Goal: Transaction & Acquisition: Purchase product/service

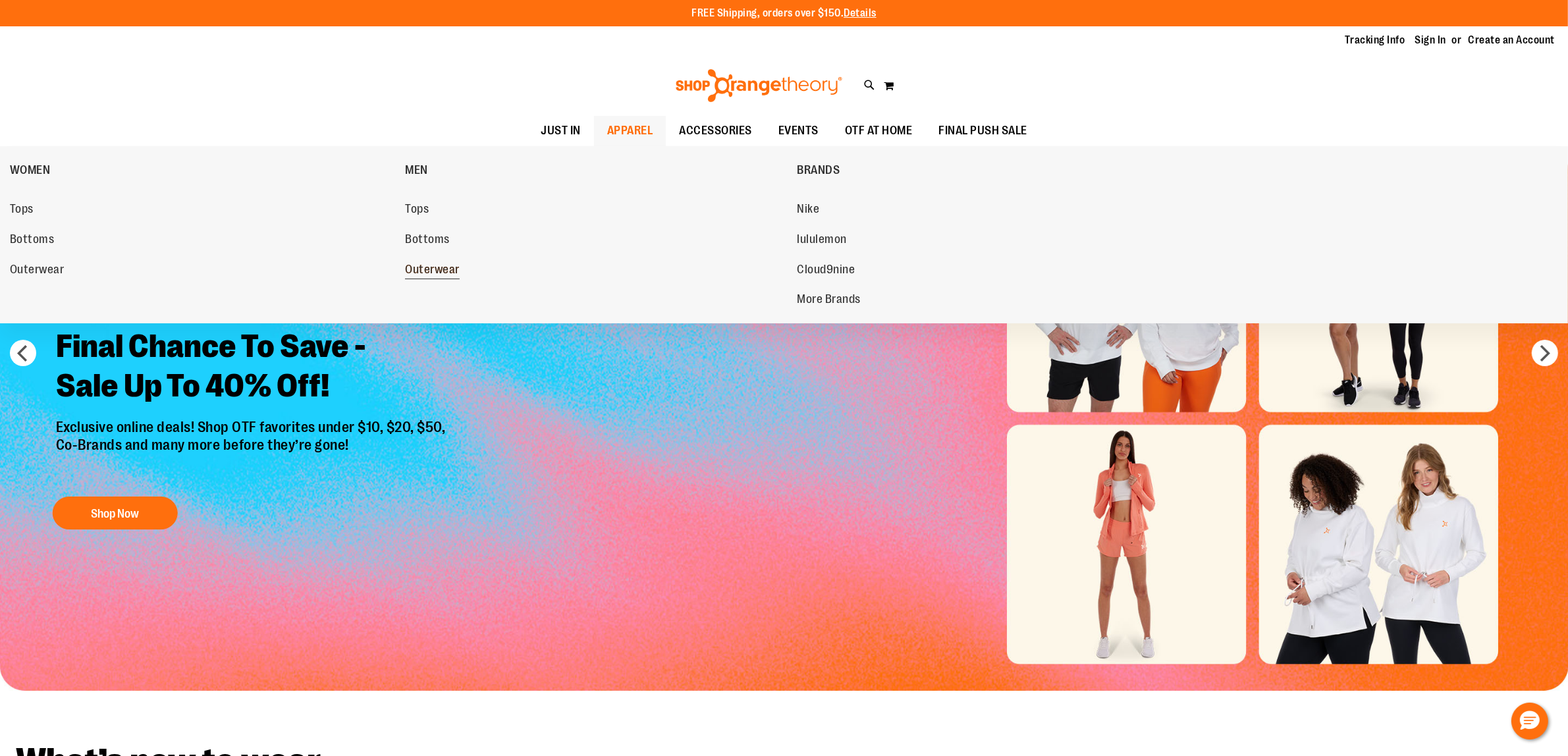
type input "**********"
click at [434, 266] on span "Outerwear" at bounding box center [432, 271] width 55 height 16
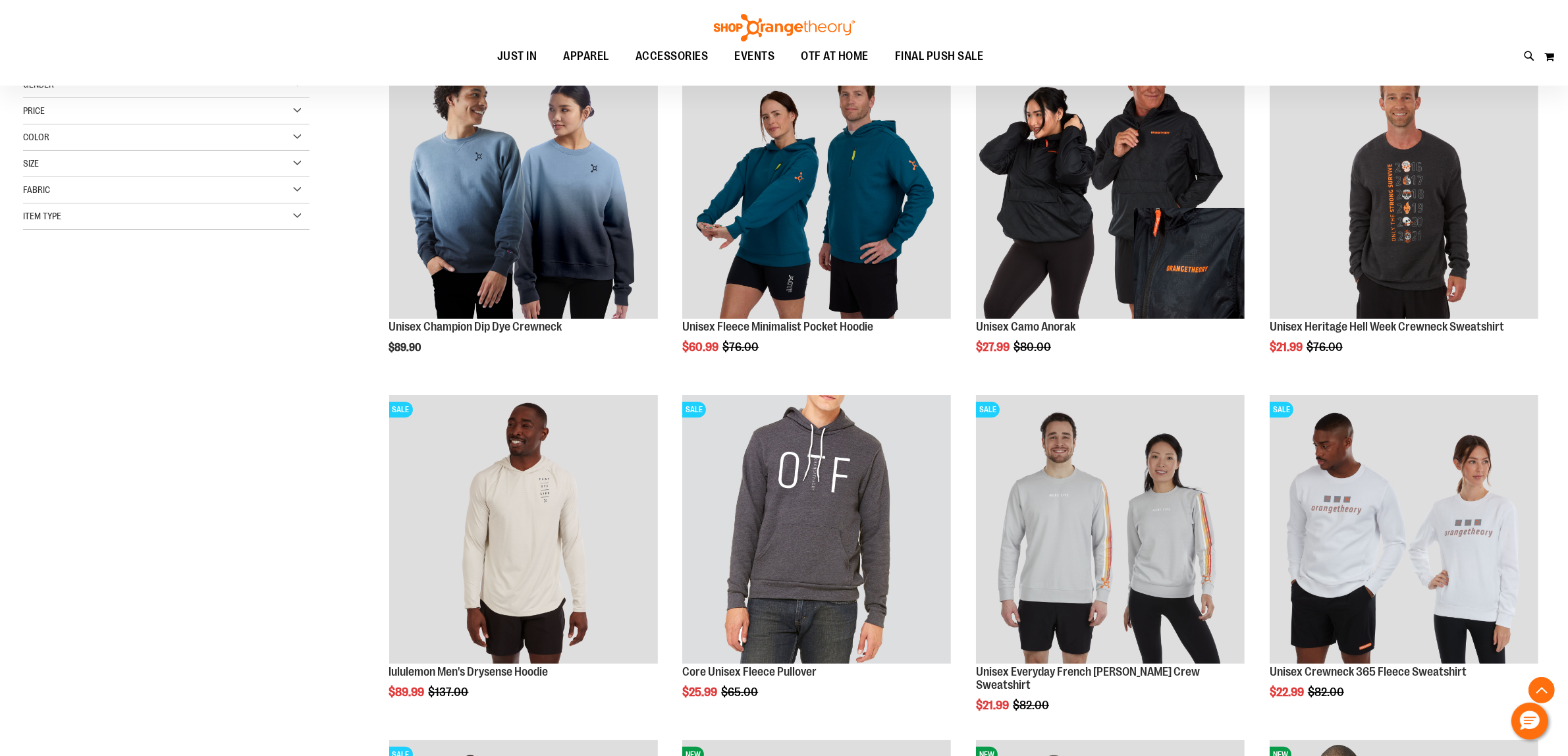
scroll to position [247, 0]
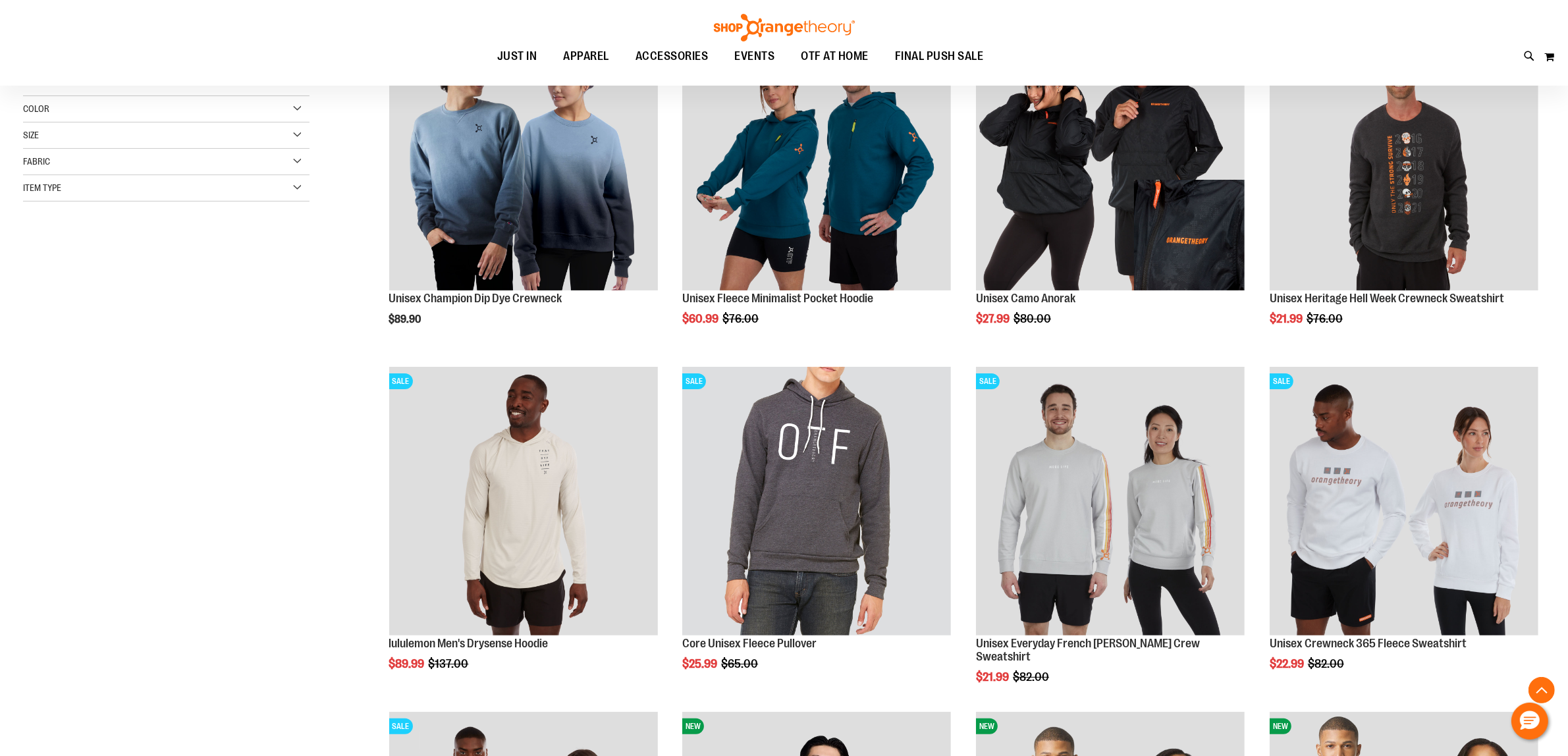
type input "**********"
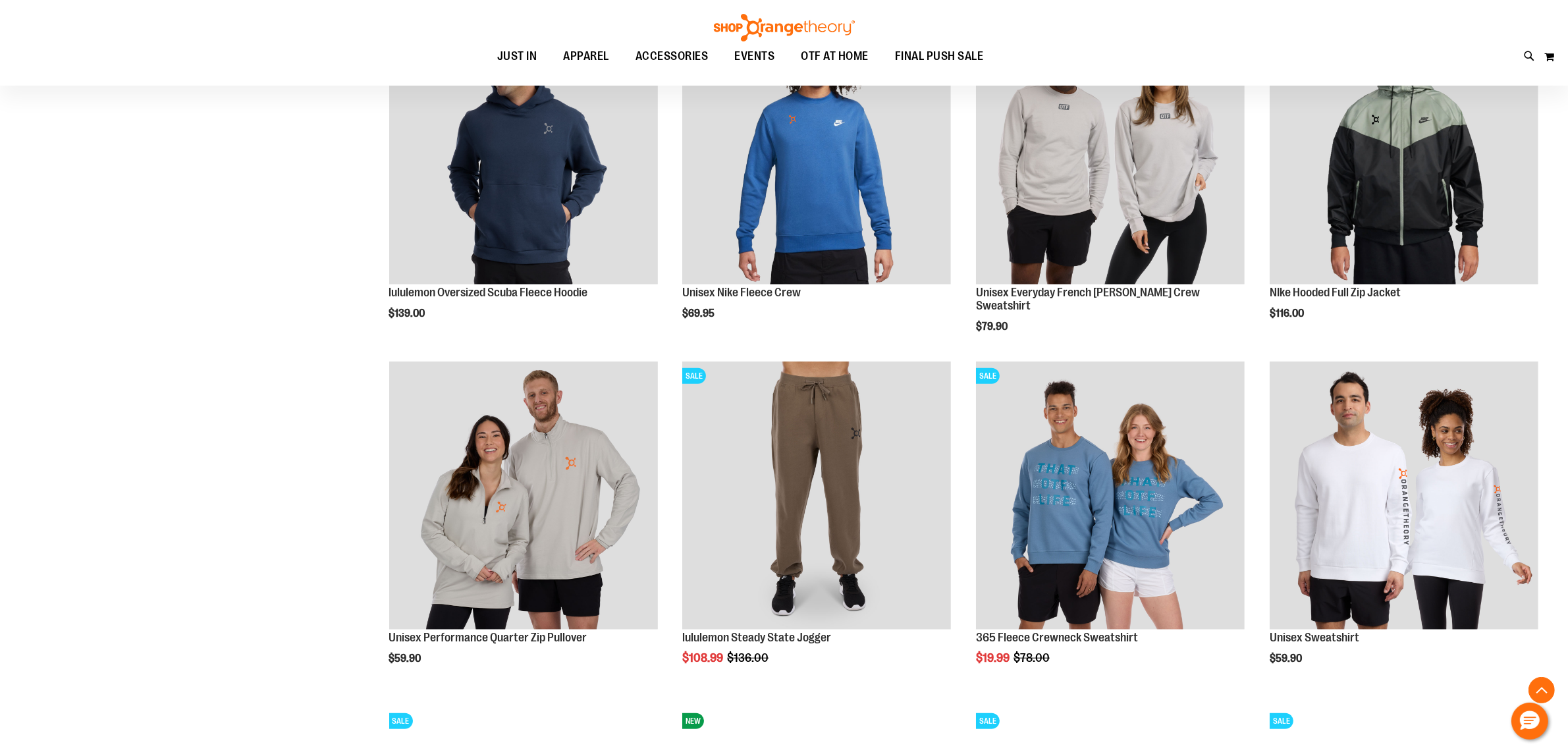
scroll to position [1297, 0]
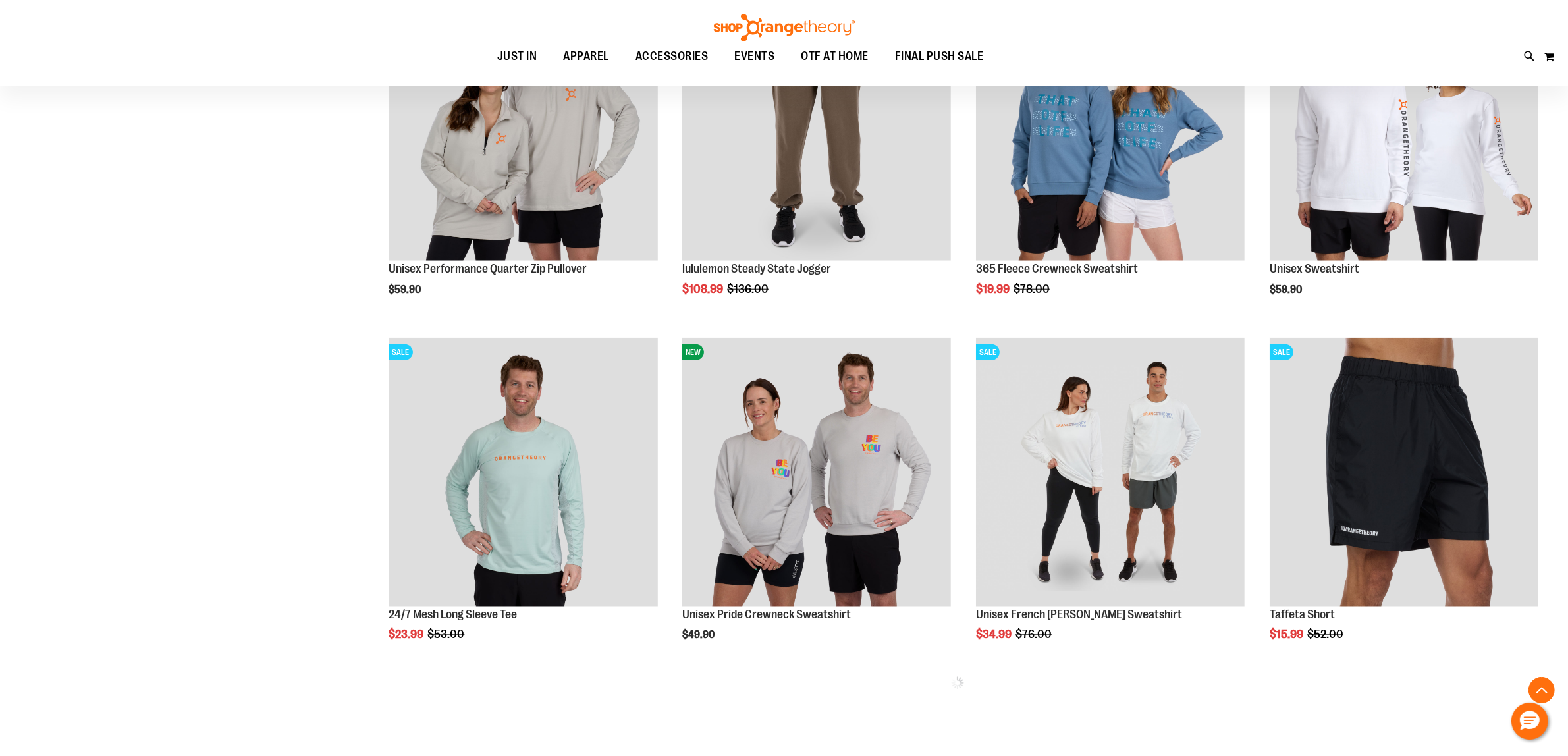
scroll to position [1726, 0]
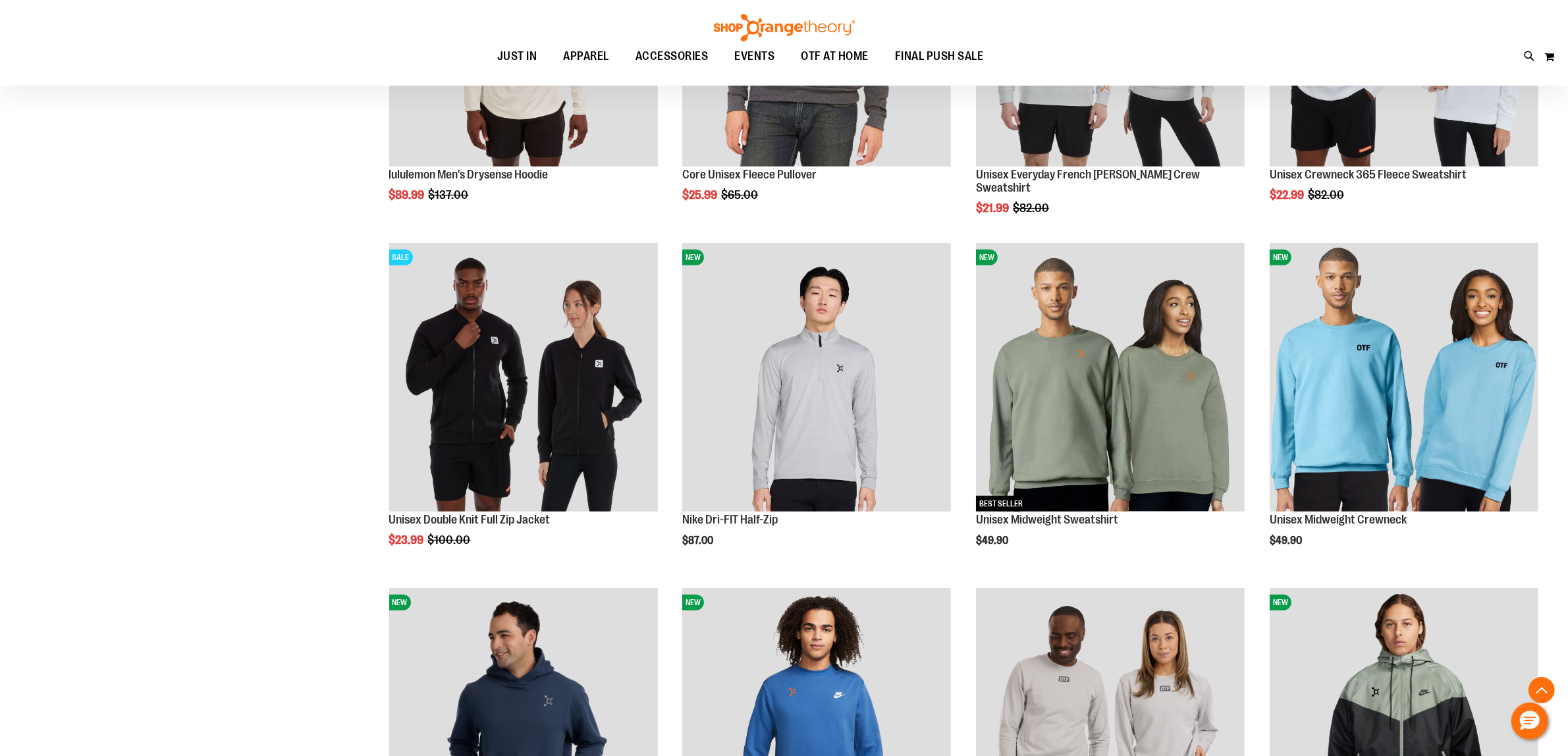
scroll to position [709, 0]
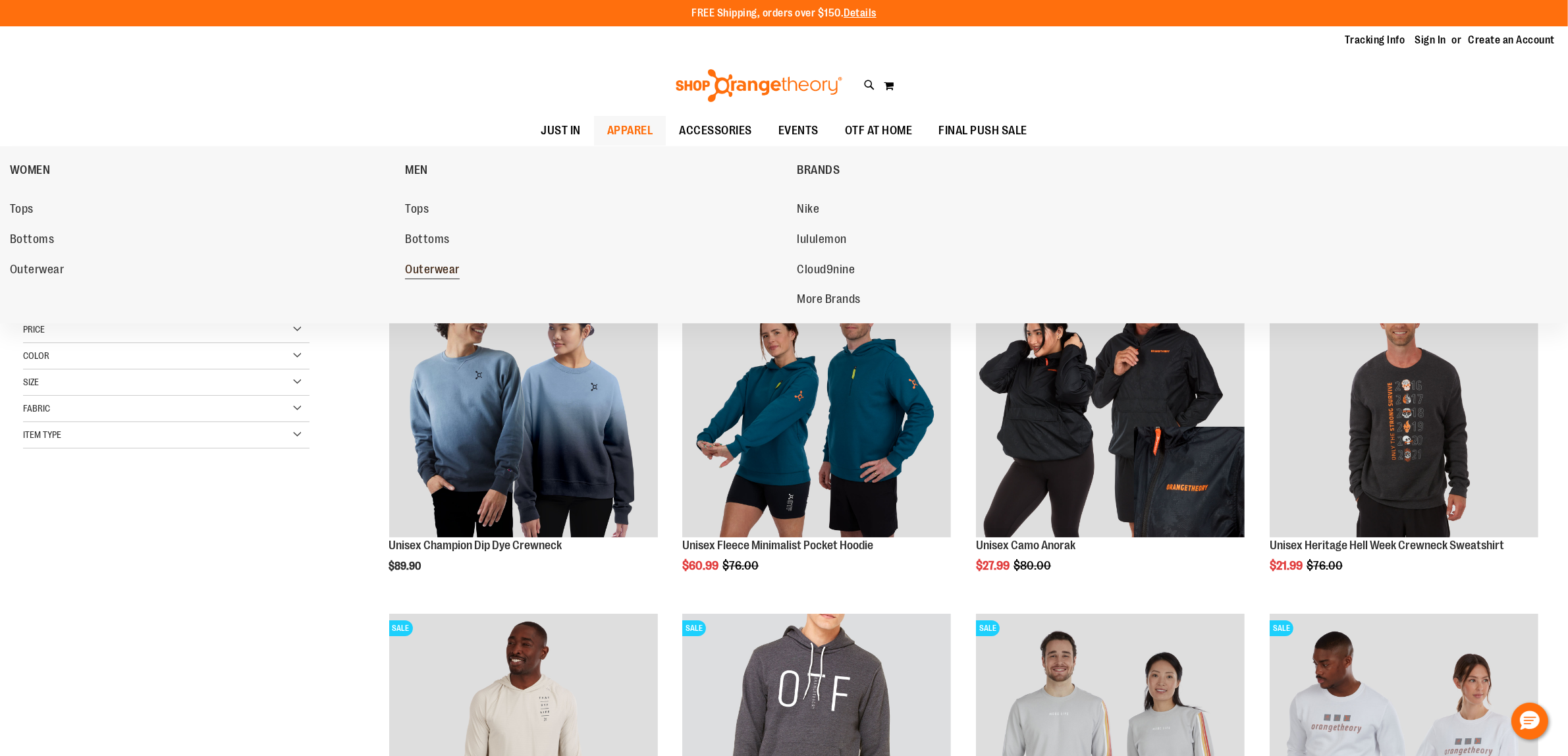
click at [439, 274] on span "Outerwear" at bounding box center [432, 271] width 55 height 16
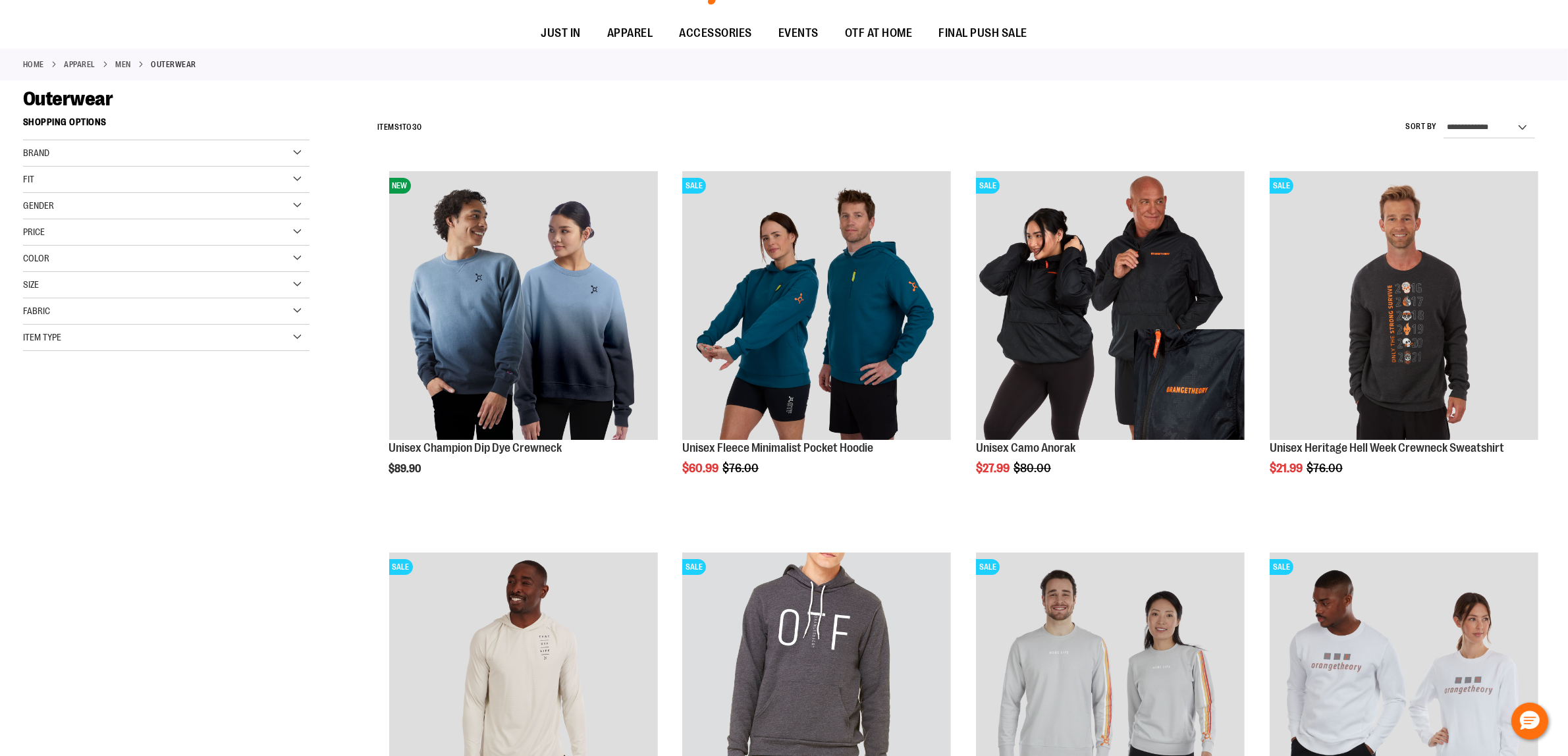
scroll to position [247, 0]
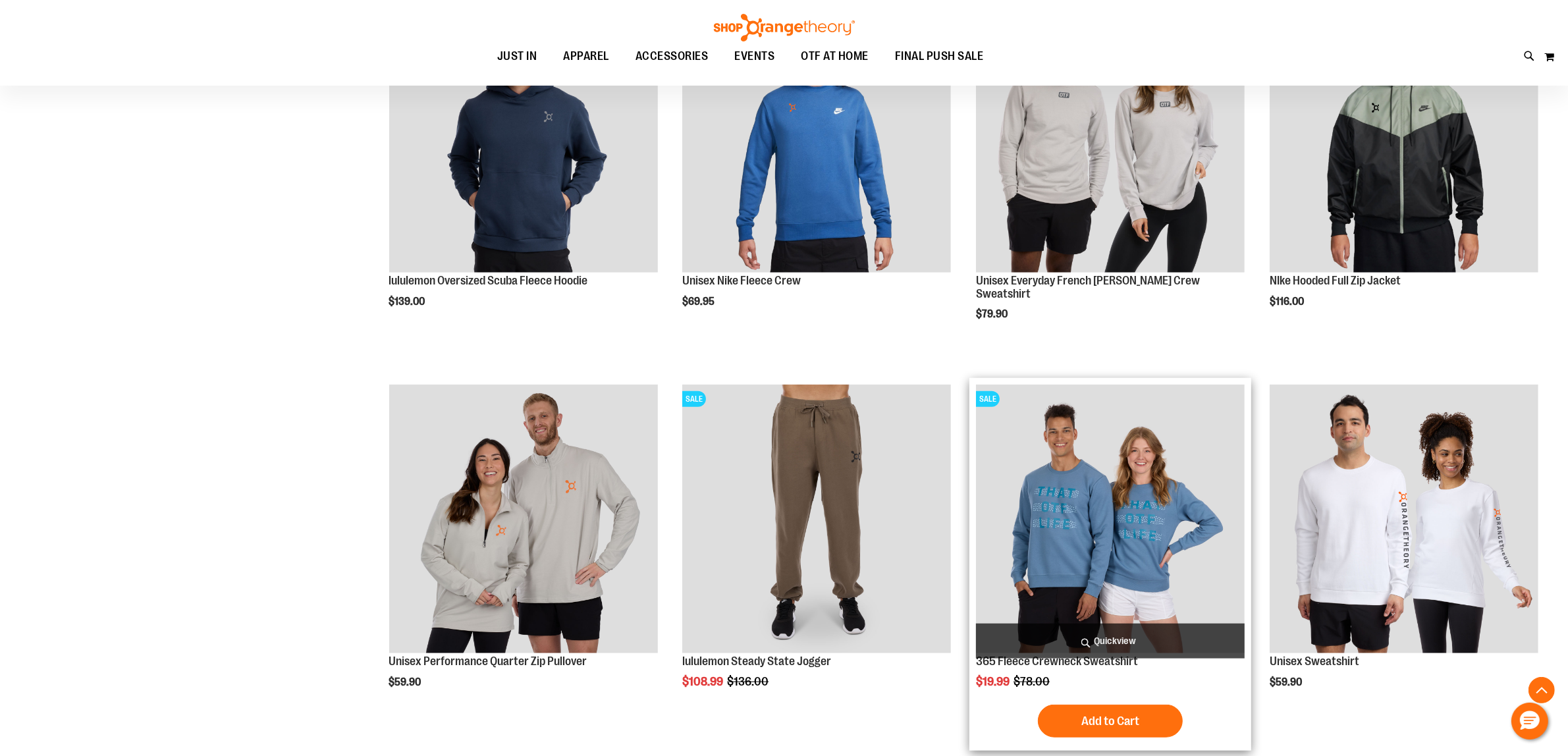
scroll to position [1564, 0]
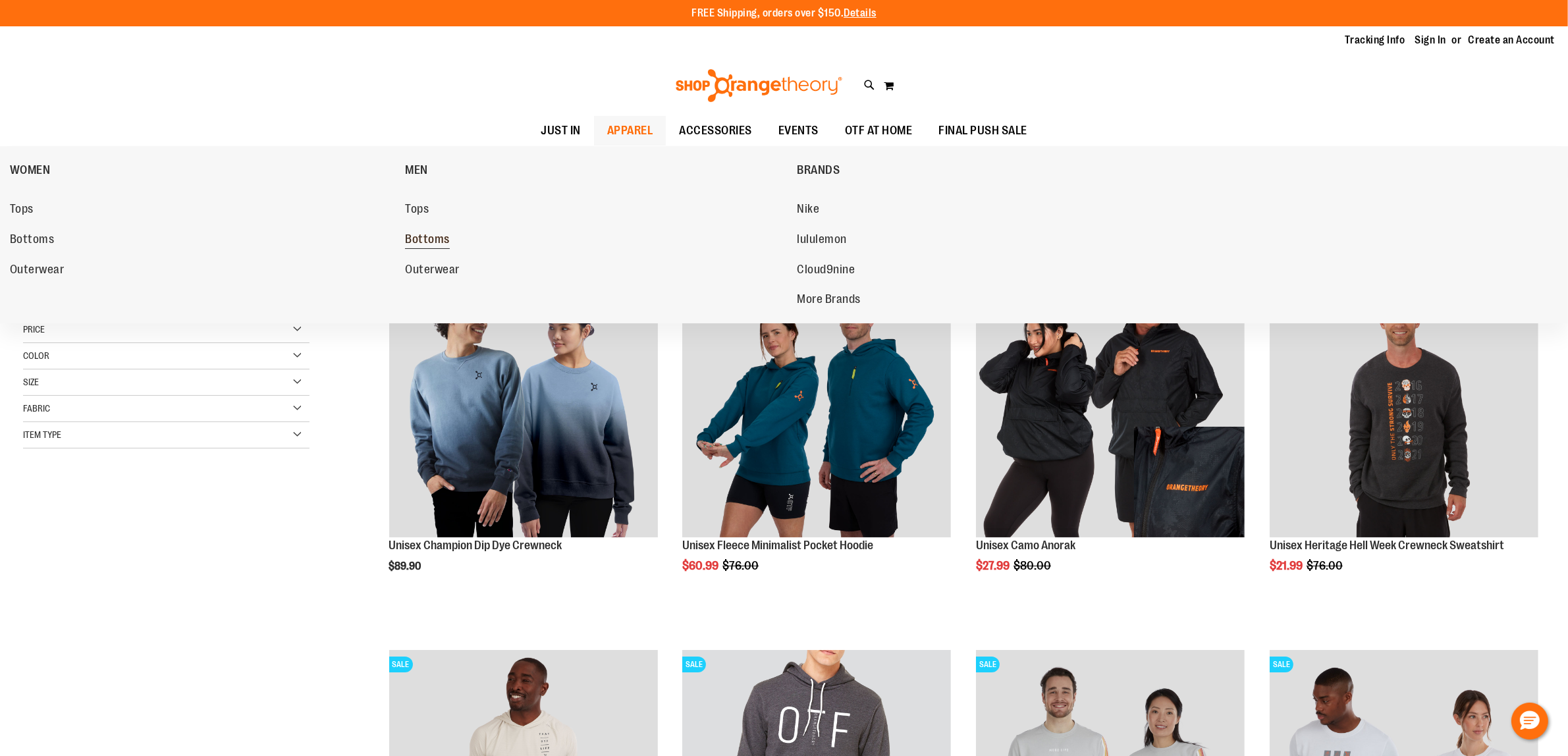
type input "**********"
click at [441, 243] on span "Bottoms" at bounding box center [427, 241] width 45 height 16
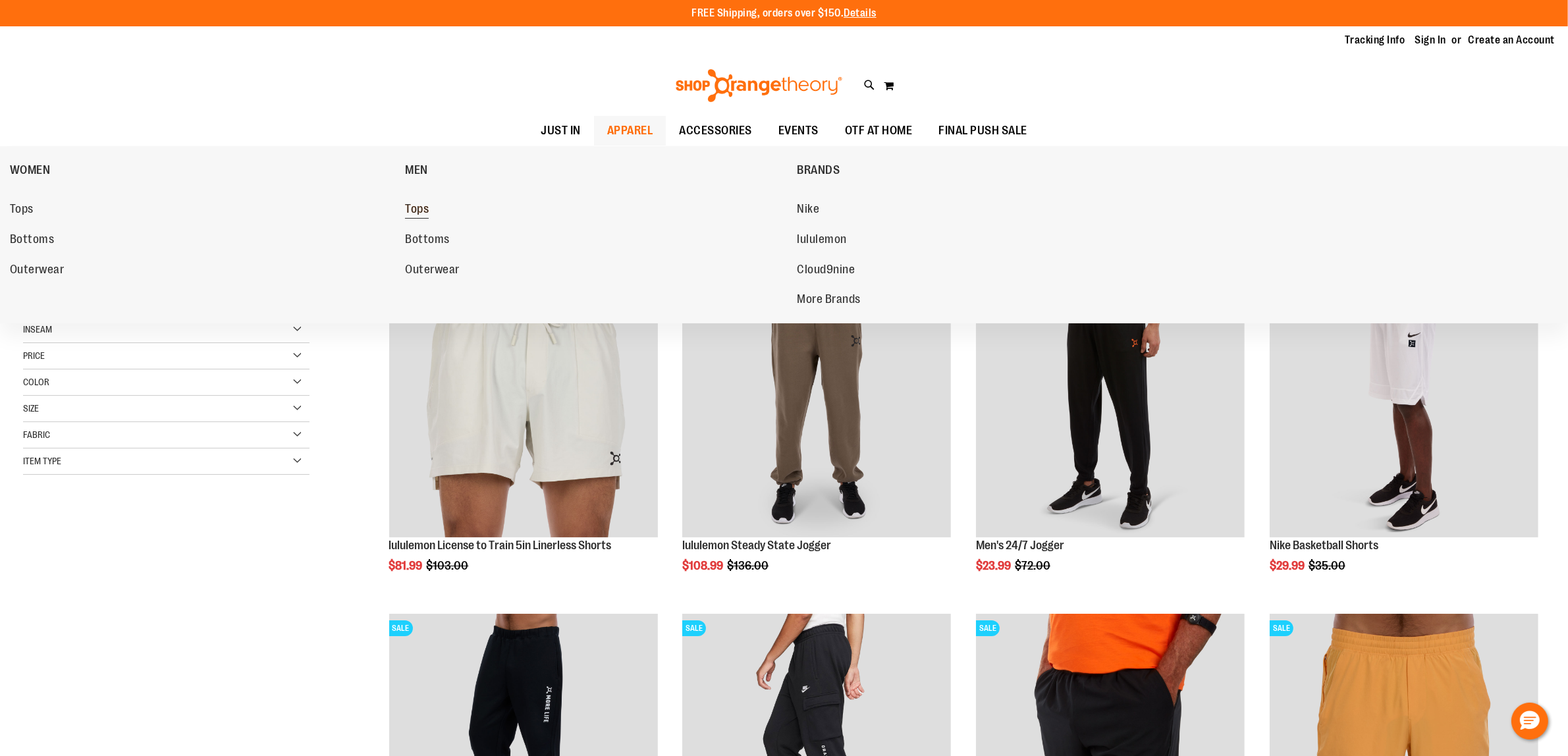
type input "**********"
click at [413, 211] on span "Tops" at bounding box center [417, 210] width 24 height 16
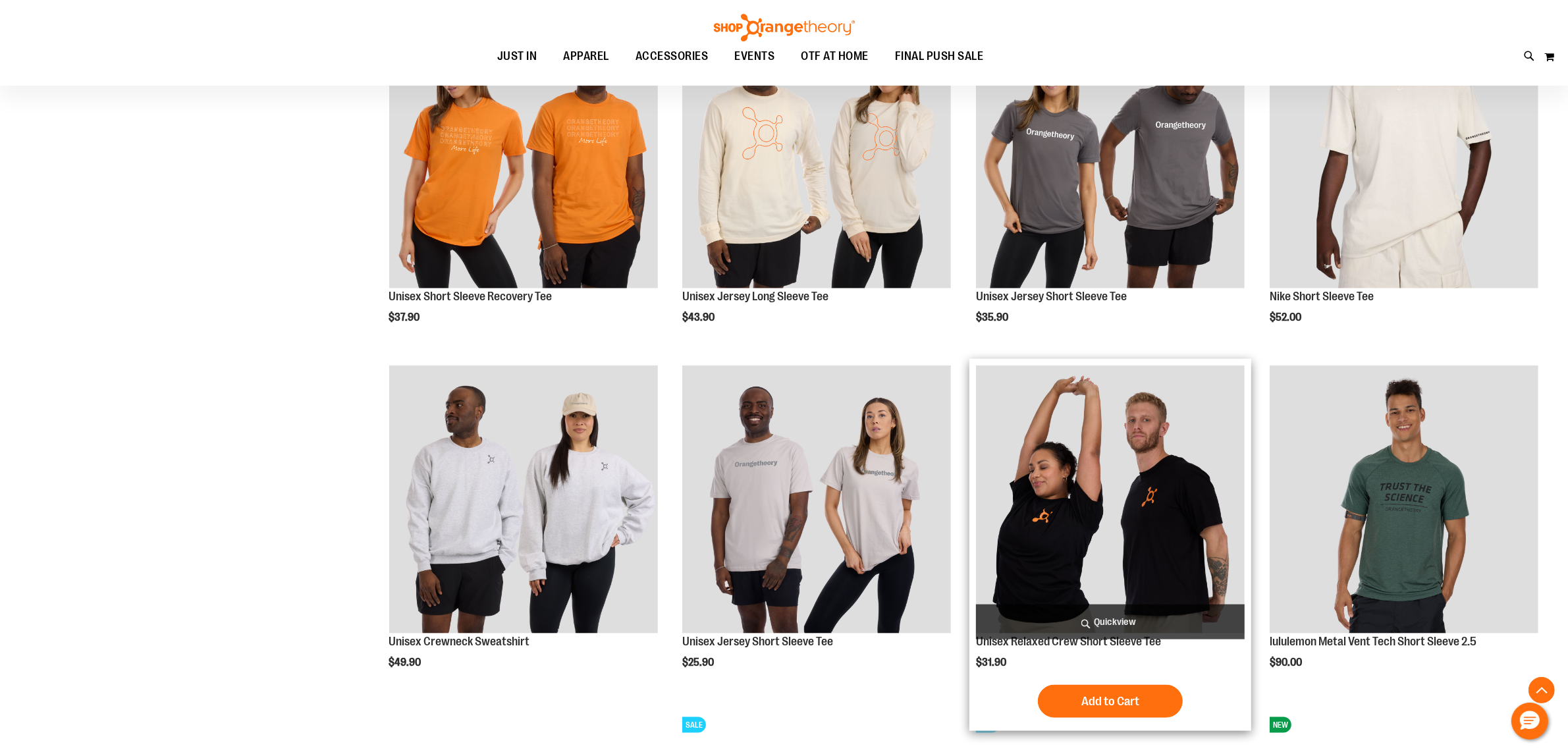
scroll to position [1892, 0]
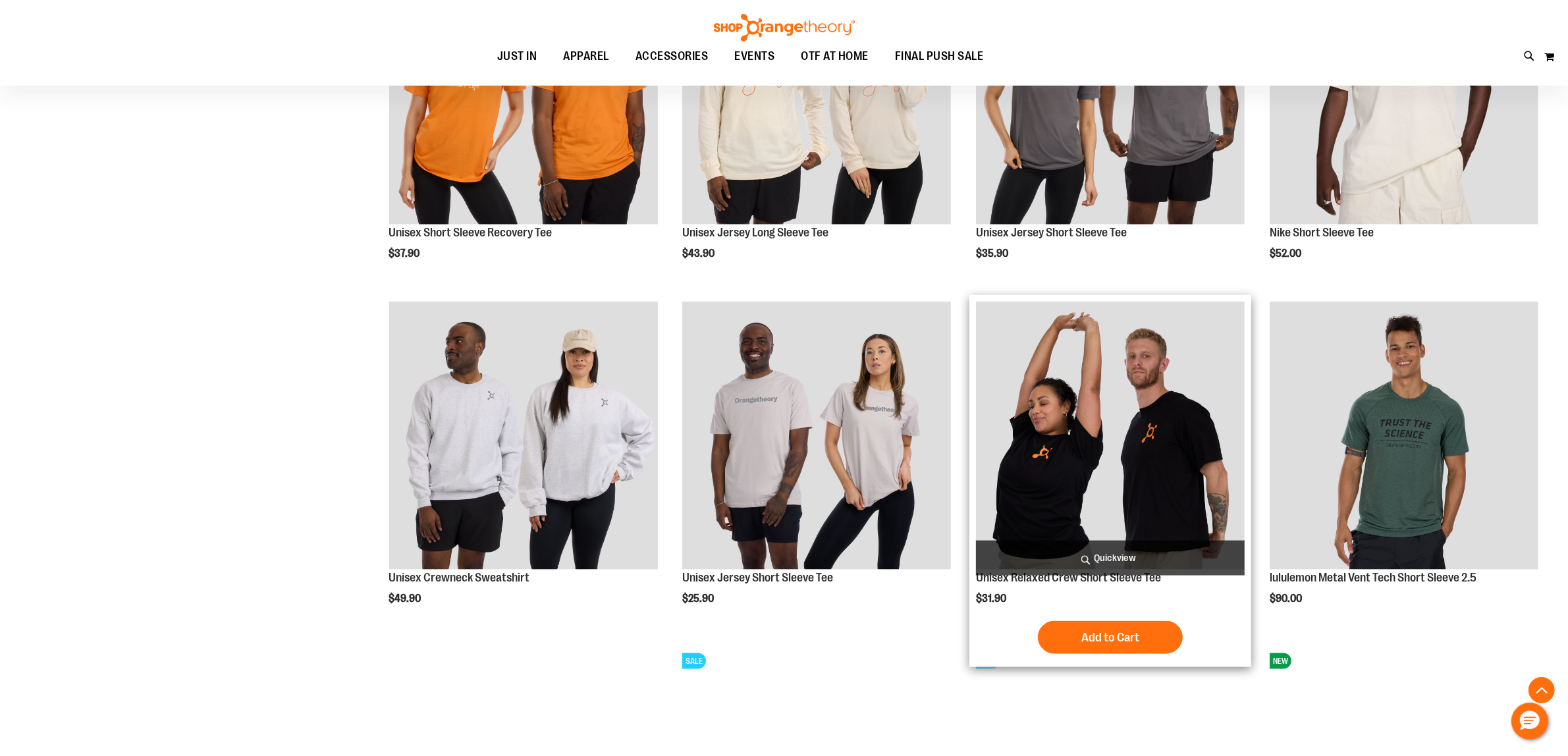
type input "**********"
click at [1124, 479] on img "product" at bounding box center [1110, 436] width 269 height 269
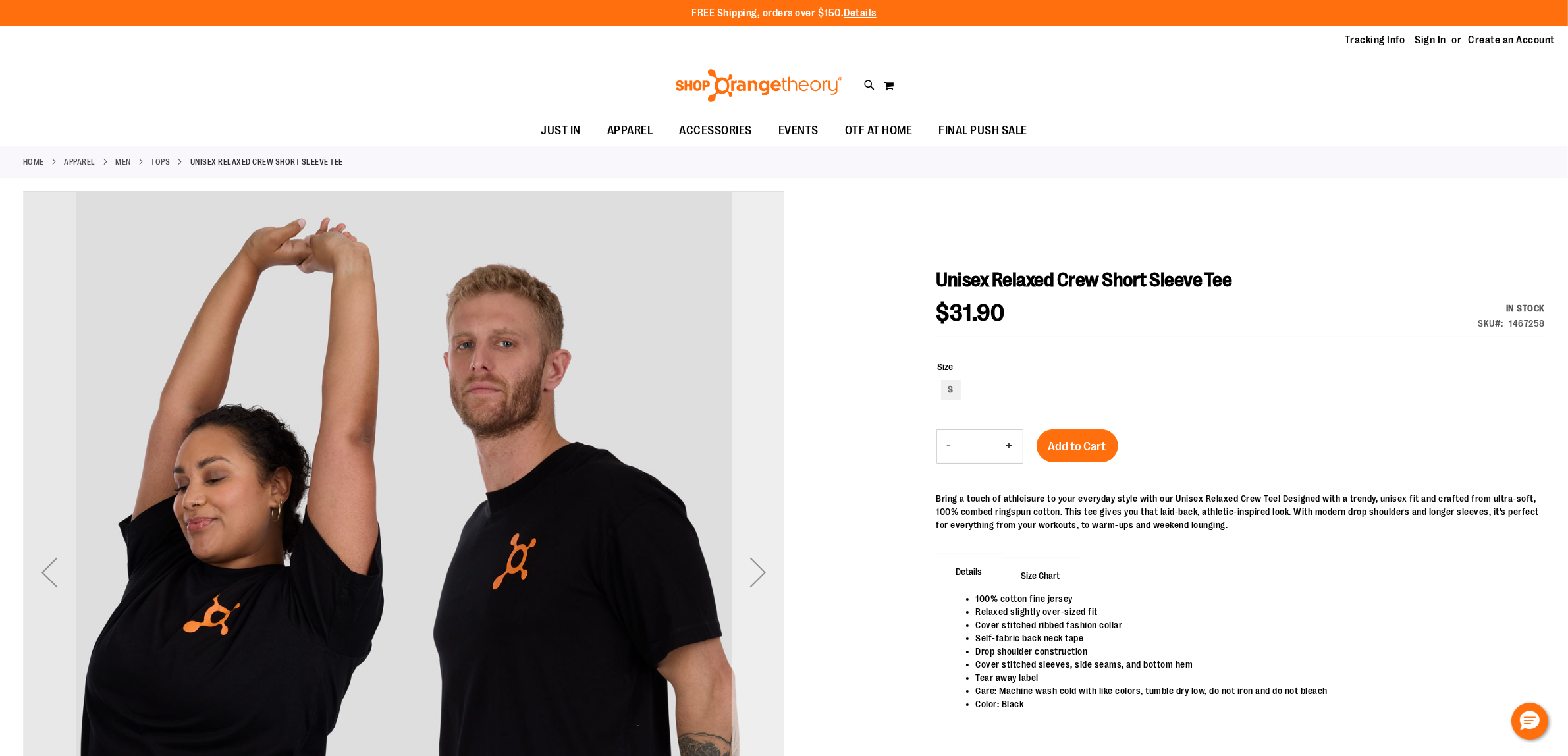
type input "**********"
click at [759, 575] on div "Next" at bounding box center [758, 572] width 53 height 53
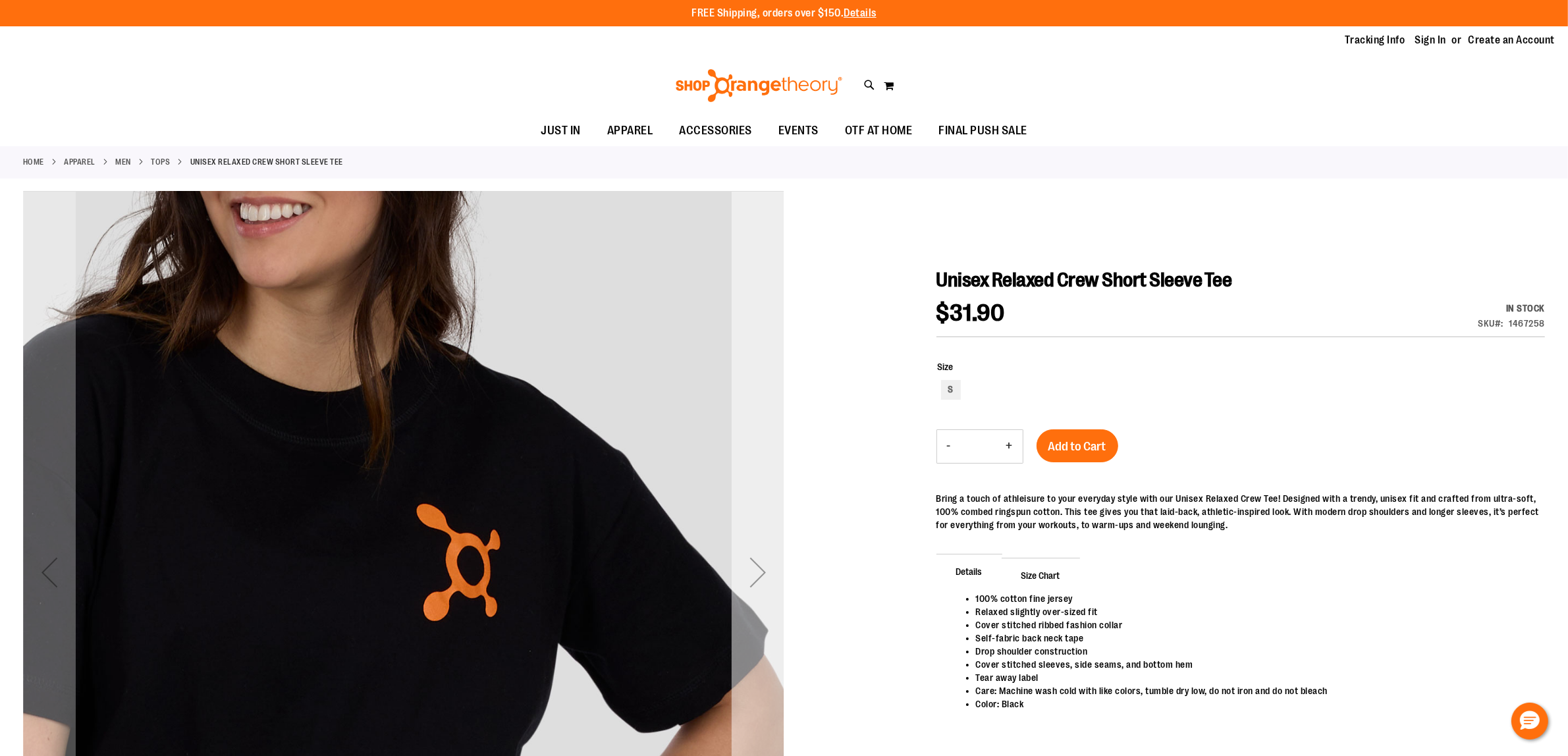
click at [753, 569] on div "Next" at bounding box center [758, 572] width 53 height 53
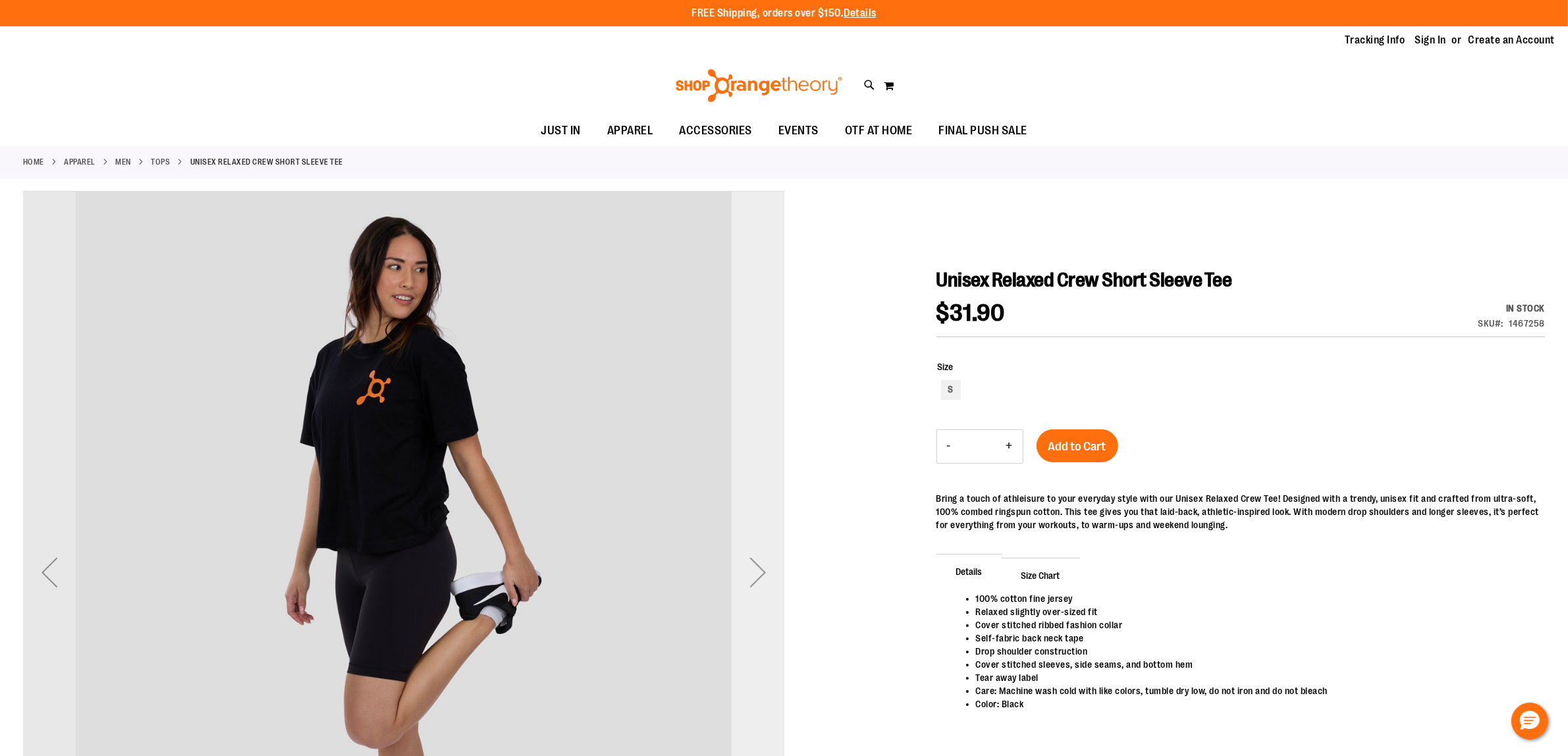
click at [753, 569] on div "Next" at bounding box center [758, 572] width 53 height 53
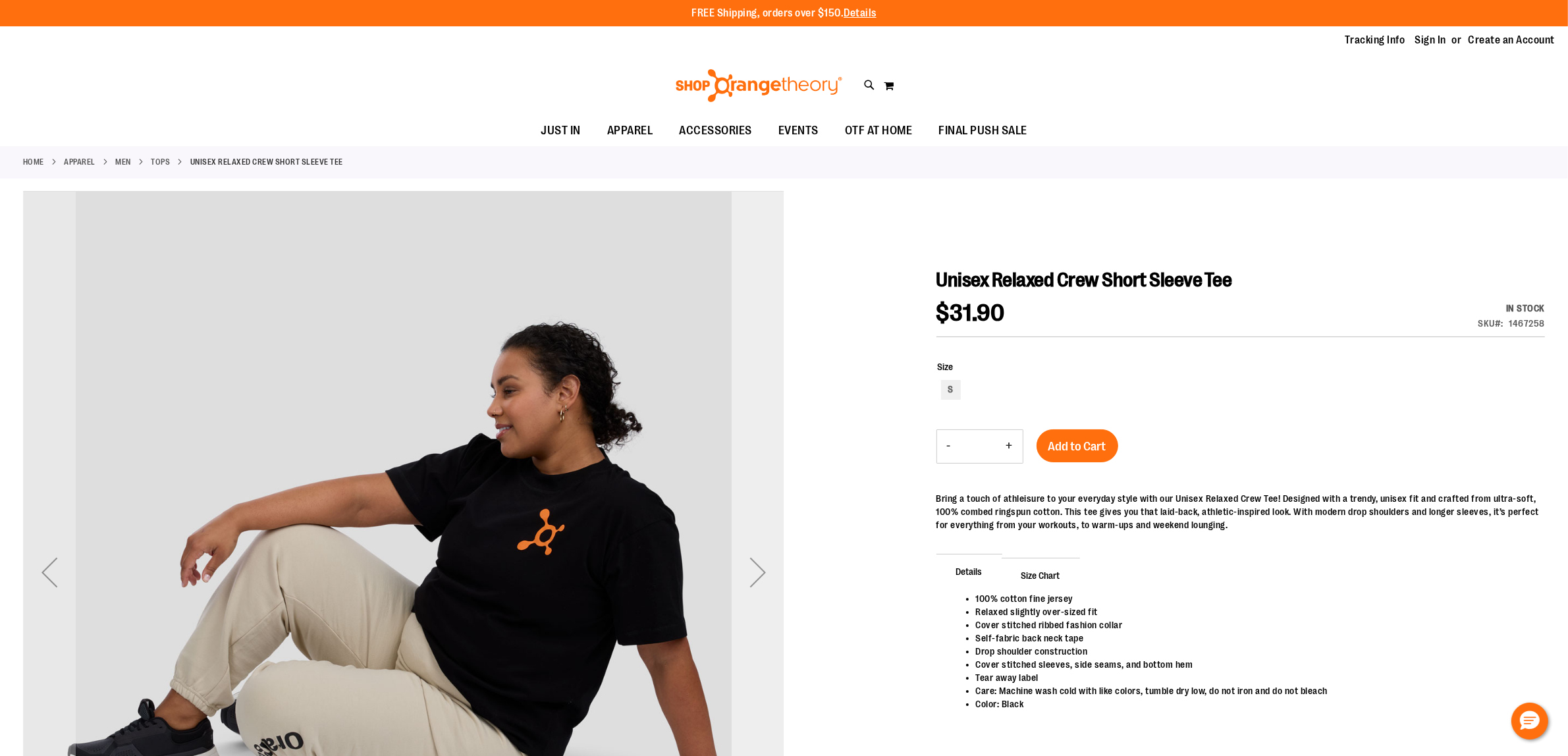
click at [753, 569] on div "Next" at bounding box center [758, 572] width 53 height 53
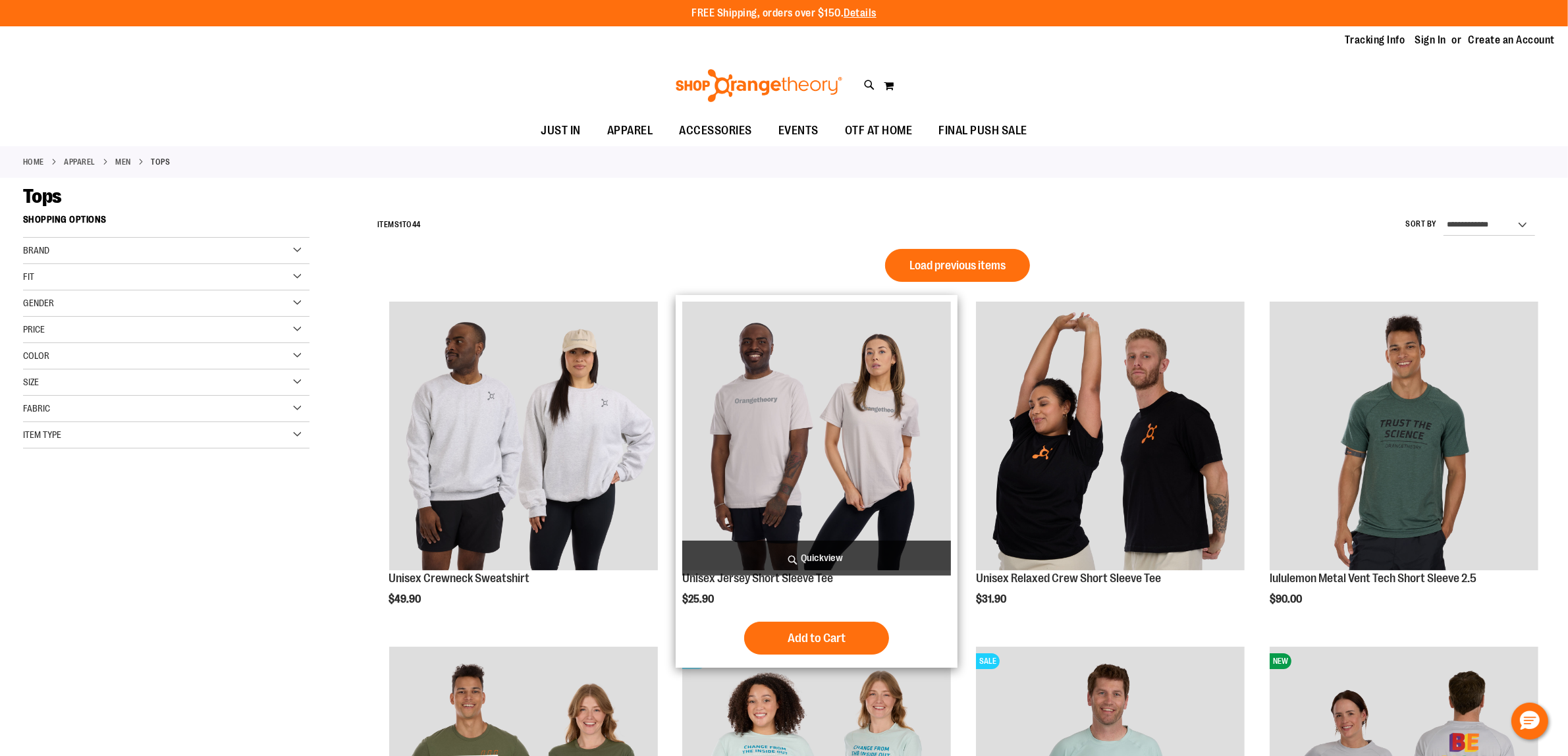
type input "**********"
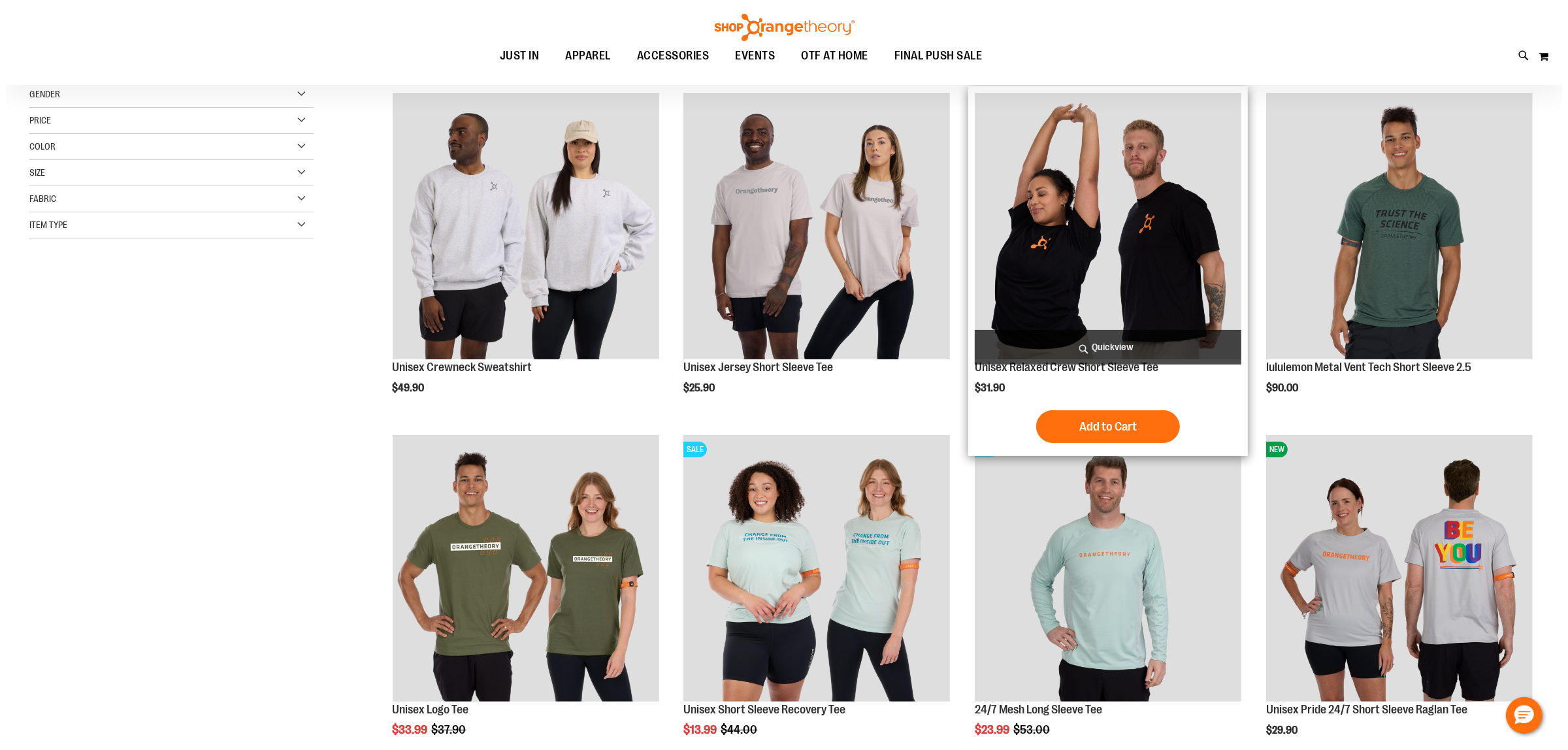
scroll to position [1, 0]
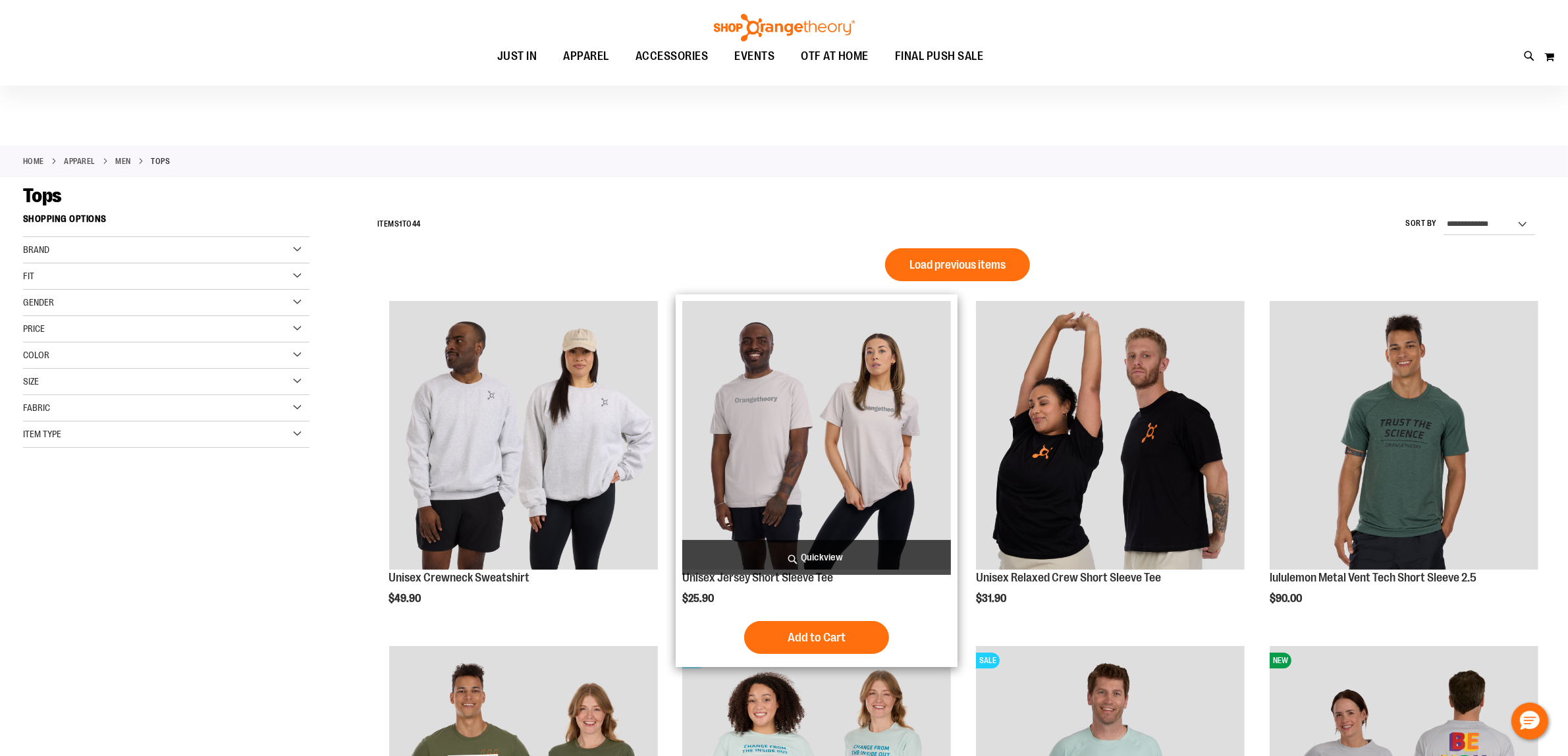
click at [775, 445] on img "product" at bounding box center [817, 436] width 269 height 269
click at [811, 560] on span "Quickview" at bounding box center [817, 557] width 269 height 35
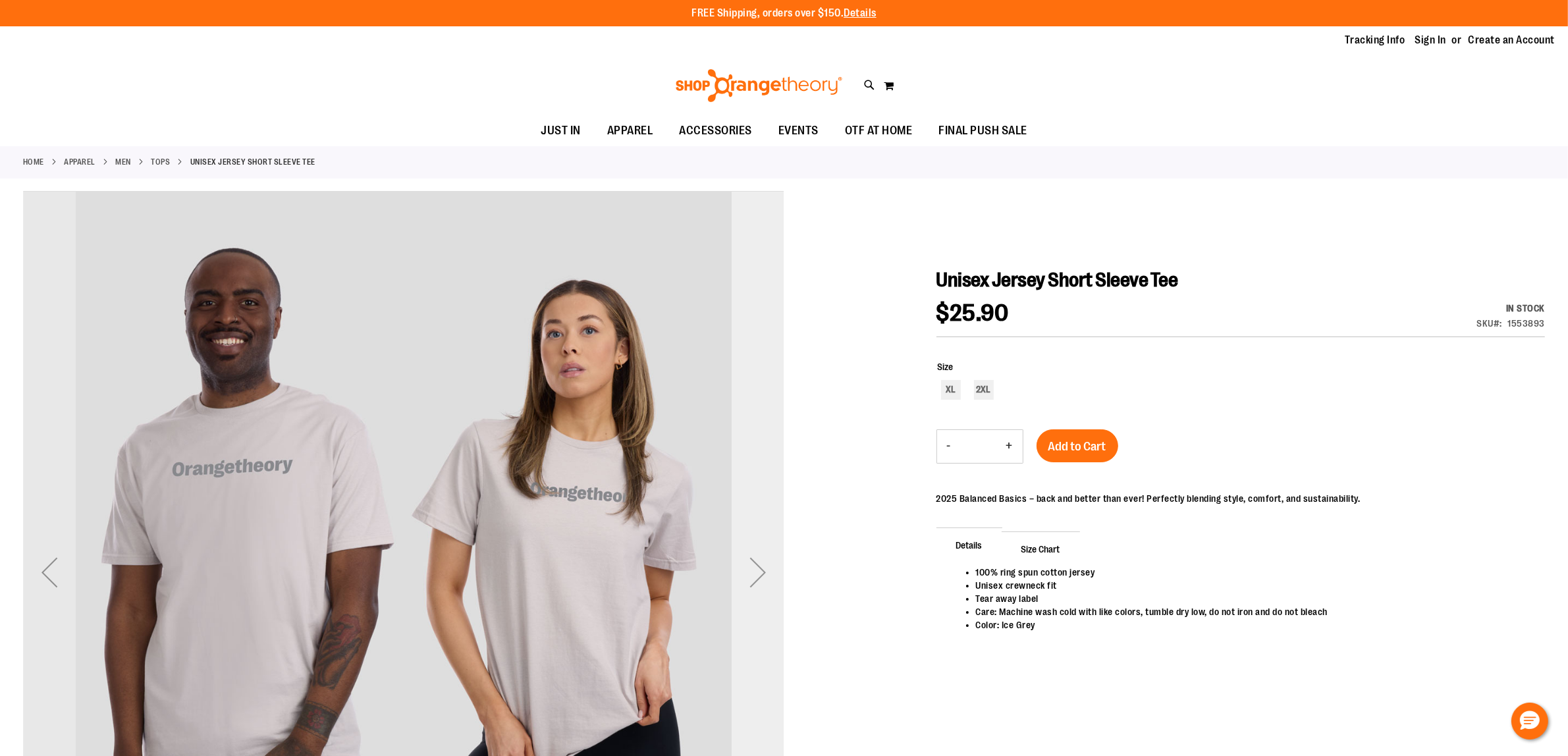
type input "**********"
click at [753, 573] on div "Next" at bounding box center [758, 572] width 53 height 53
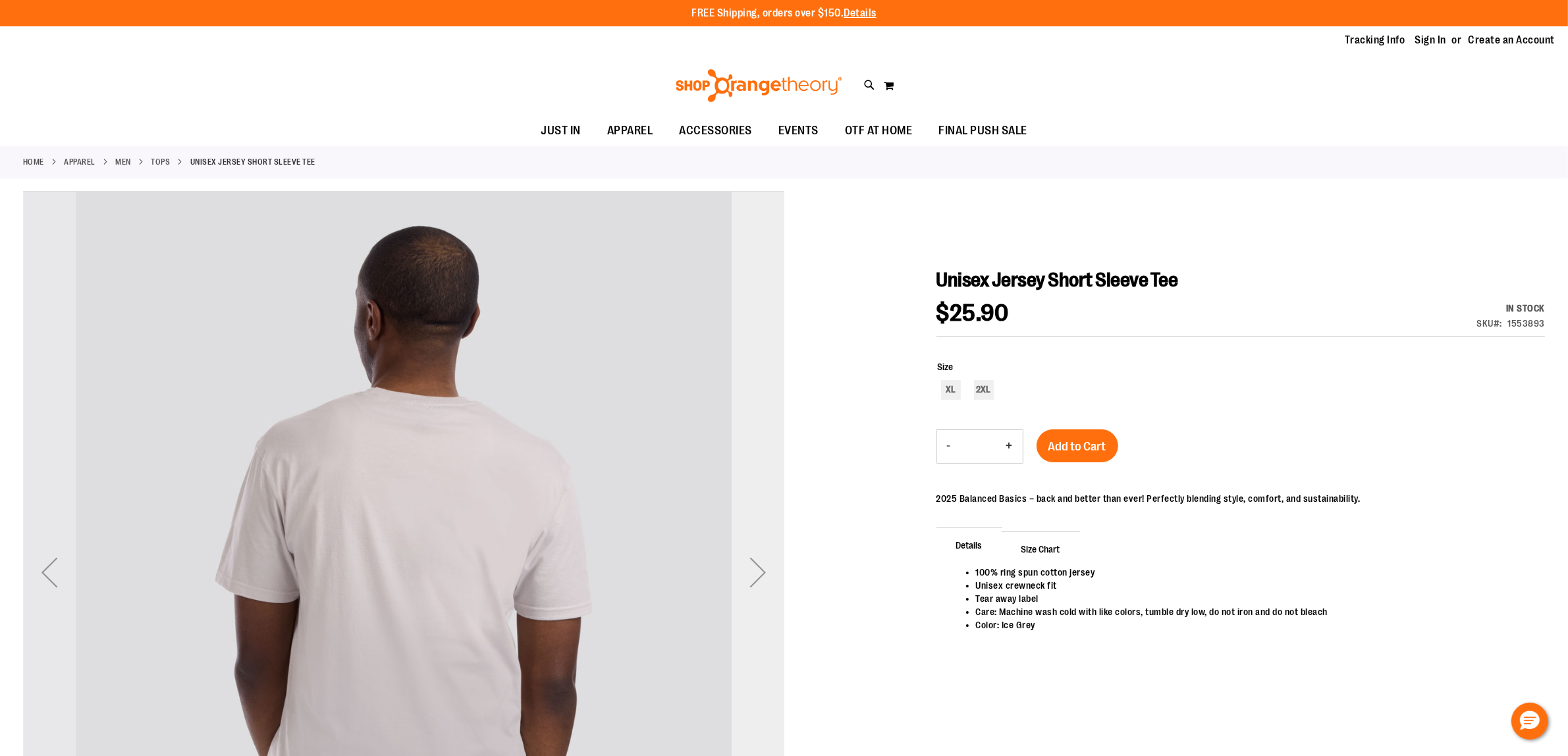
click at [753, 573] on div "Next" at bounding box center [758, 572] width 53 height 53
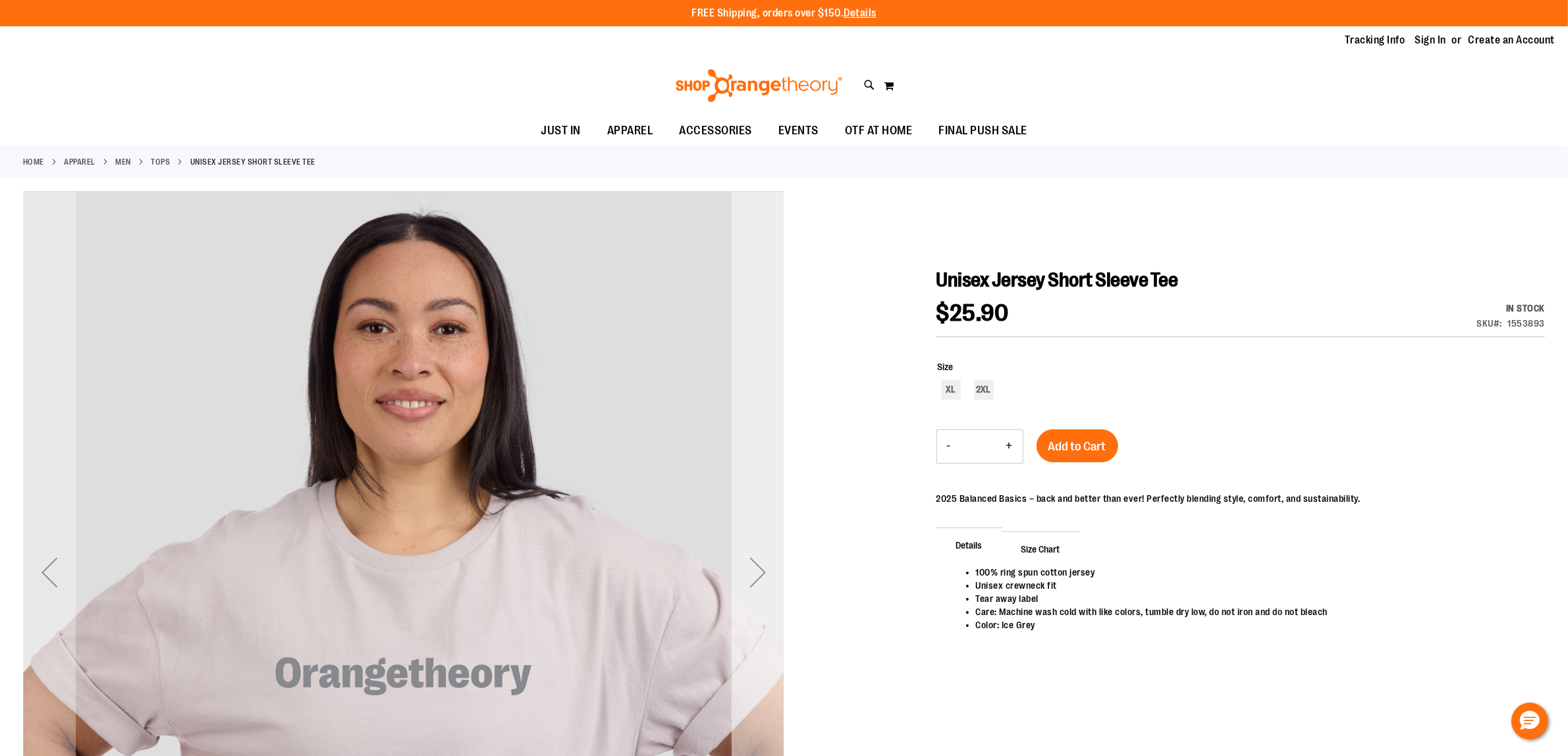
click at [753, 573] on div "Next" at bounding box center [758, 572] width 53 height 53
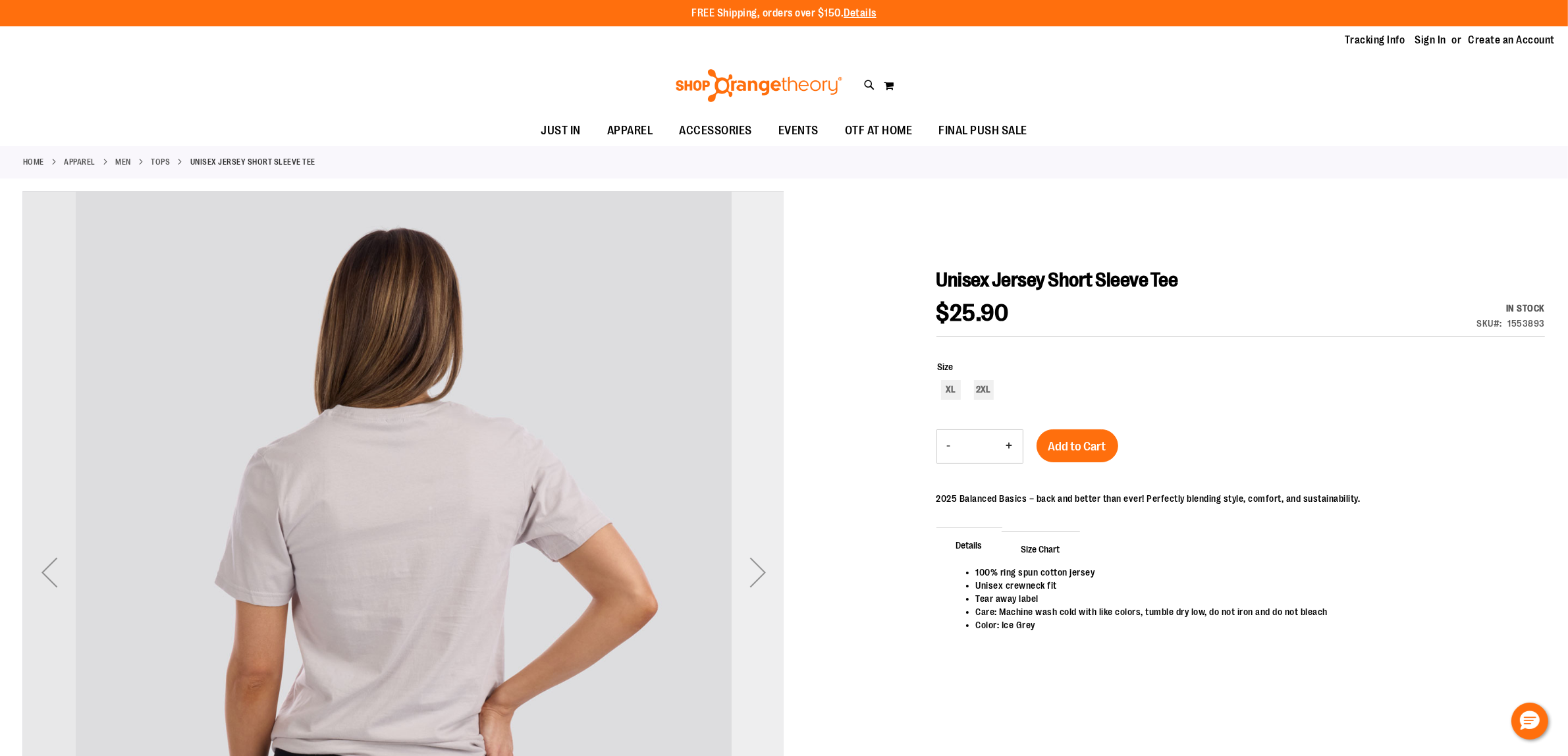
click at [753, 573] on div "Next" at bounding box center [758, 572] width 53 height 53
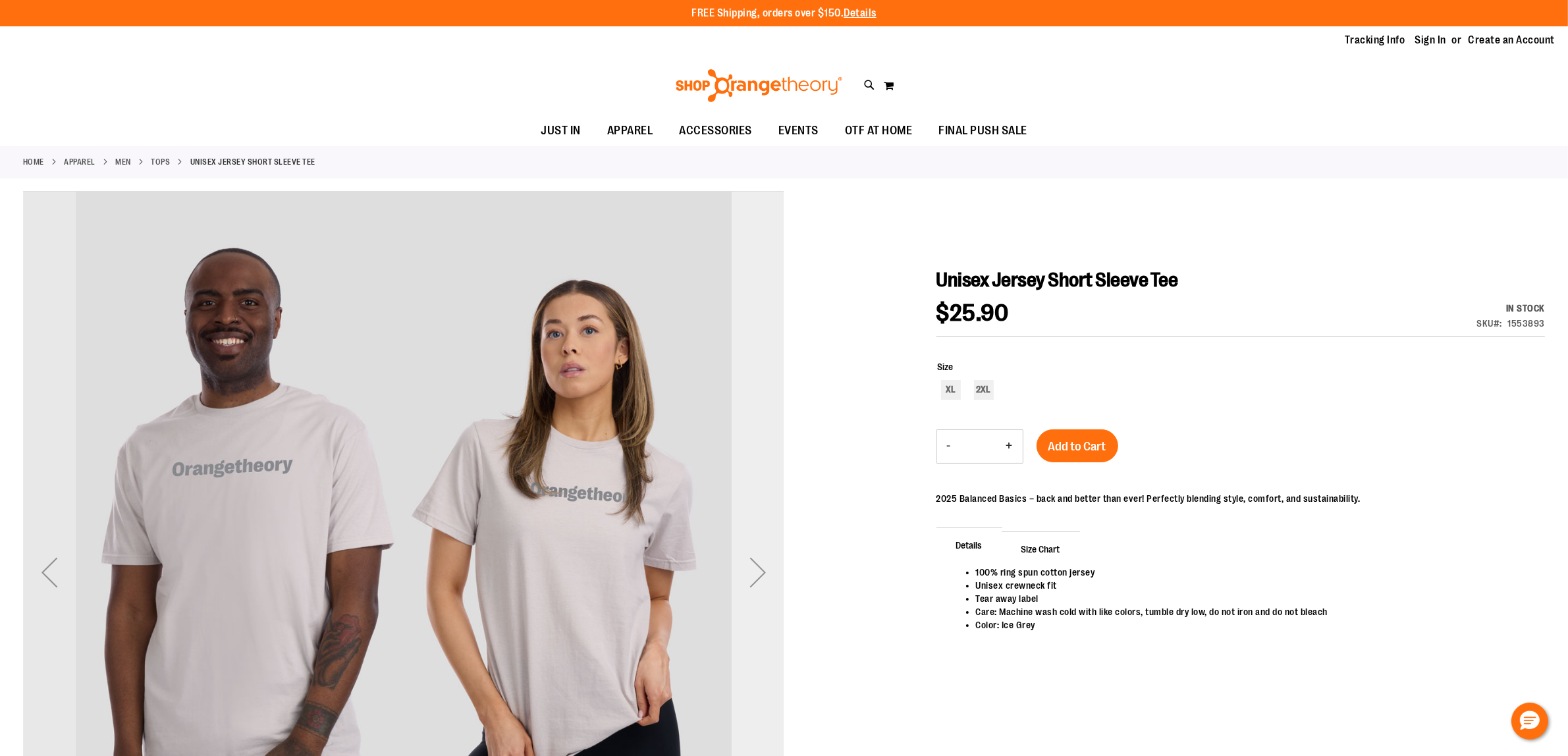
click at [753, 573] on div "Next" at bounding box center [758, 572] width 53 height 53
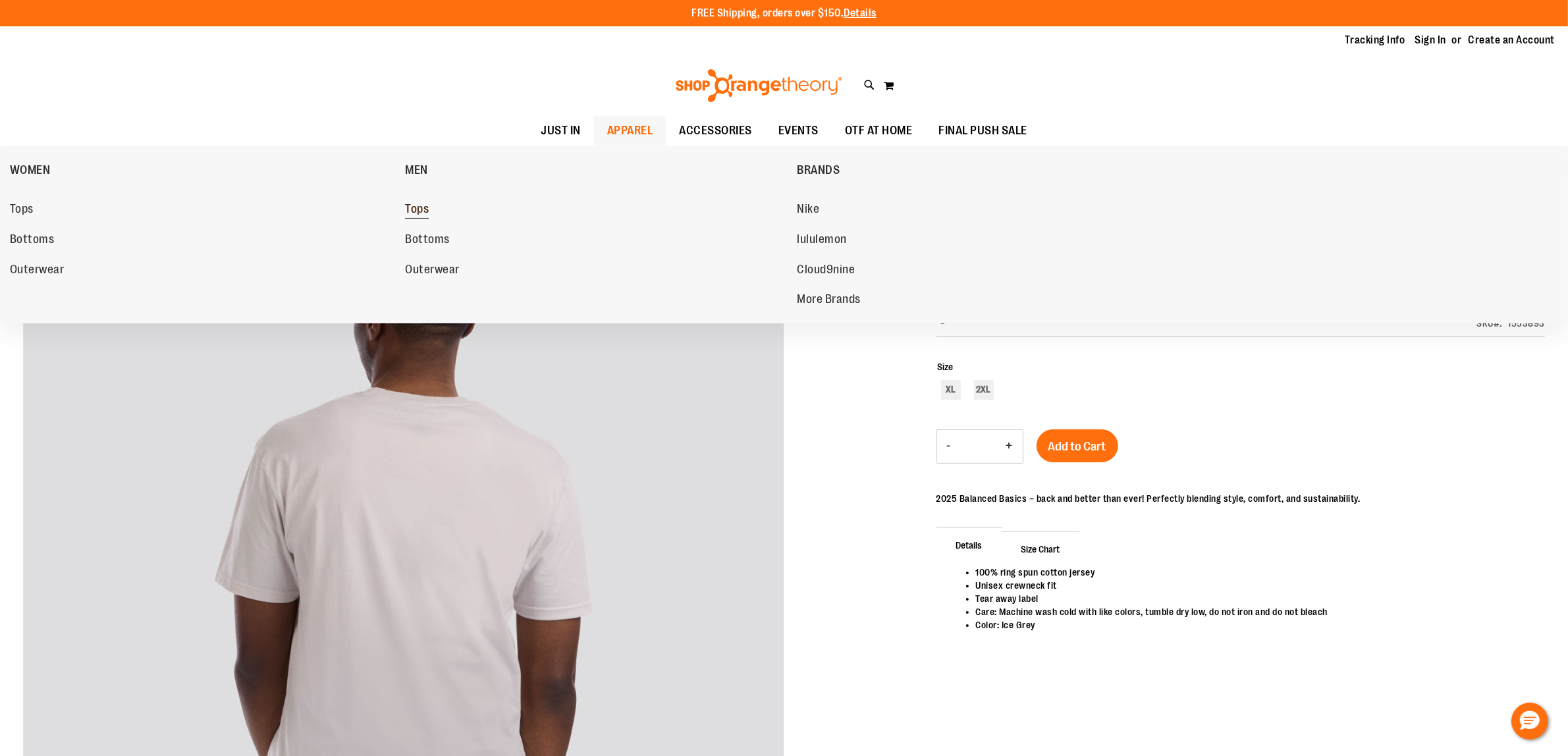
click at [410, 204] on span "Tops" at bounding box center [417, 210] width 24 height 16
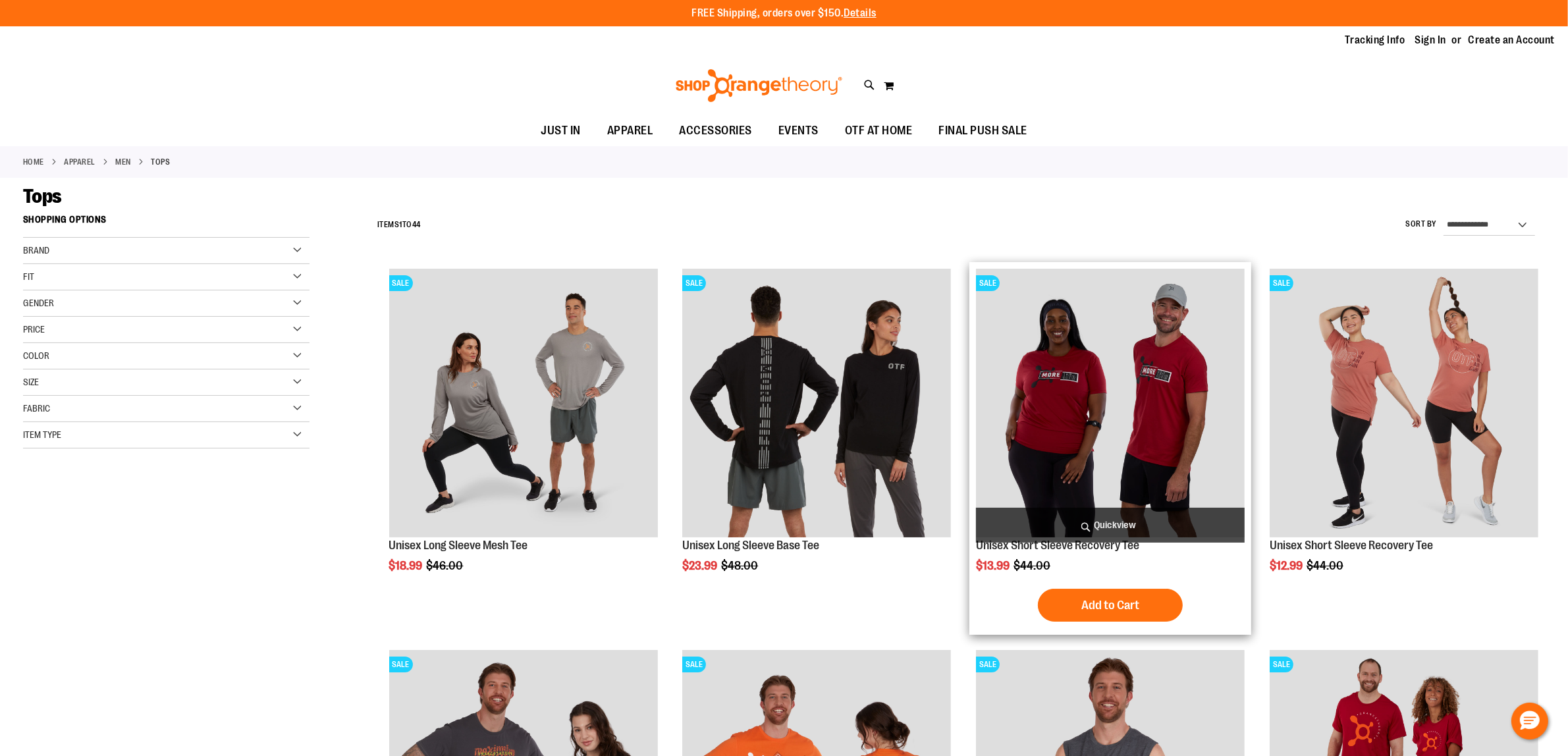
type input "**********"
click at [1143, 531] on span "Quickview" at bounding box center [1110, 525] width 269 height 35
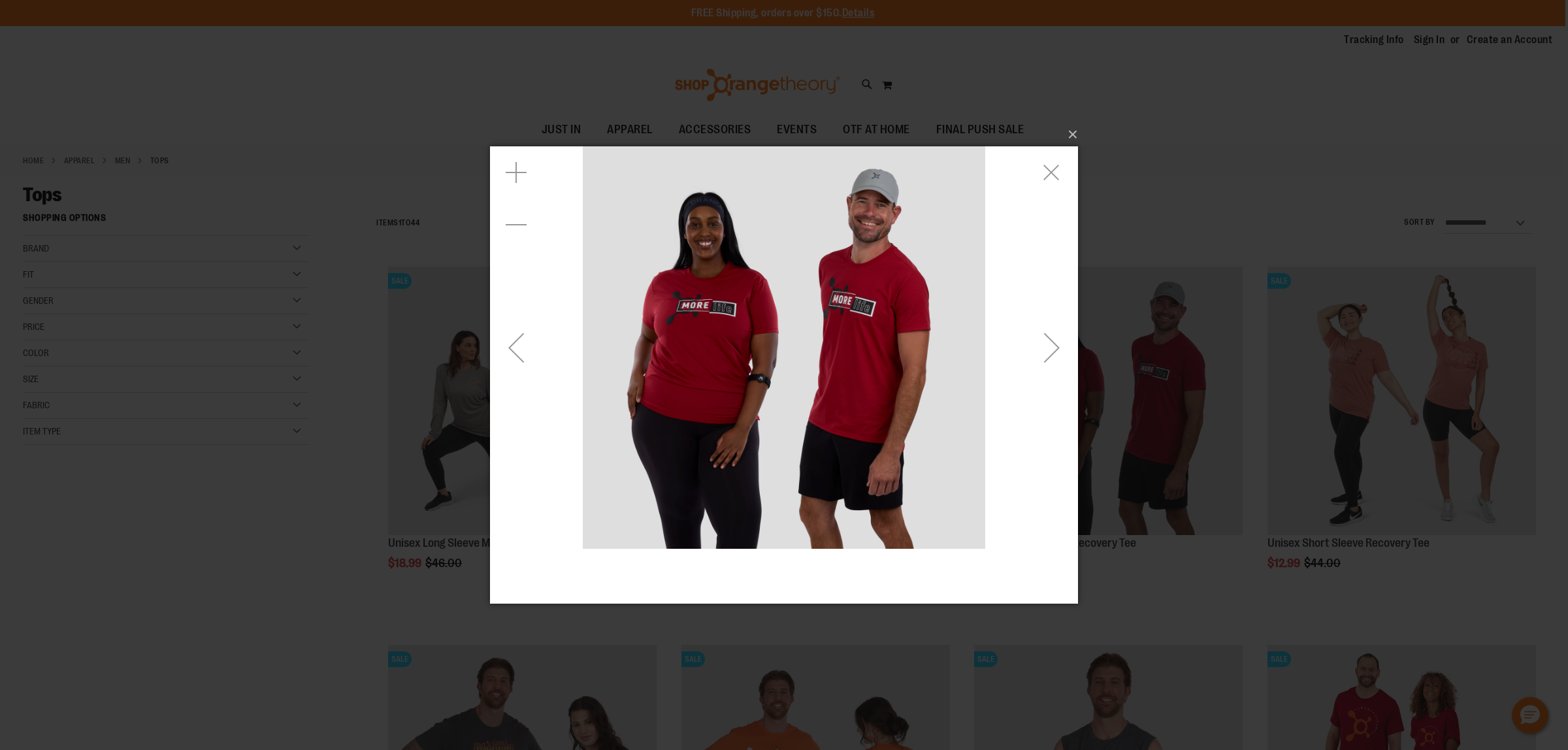
click at [1042, 352] on div "Next" at bounding box center [1051, 347] width 52 height 52
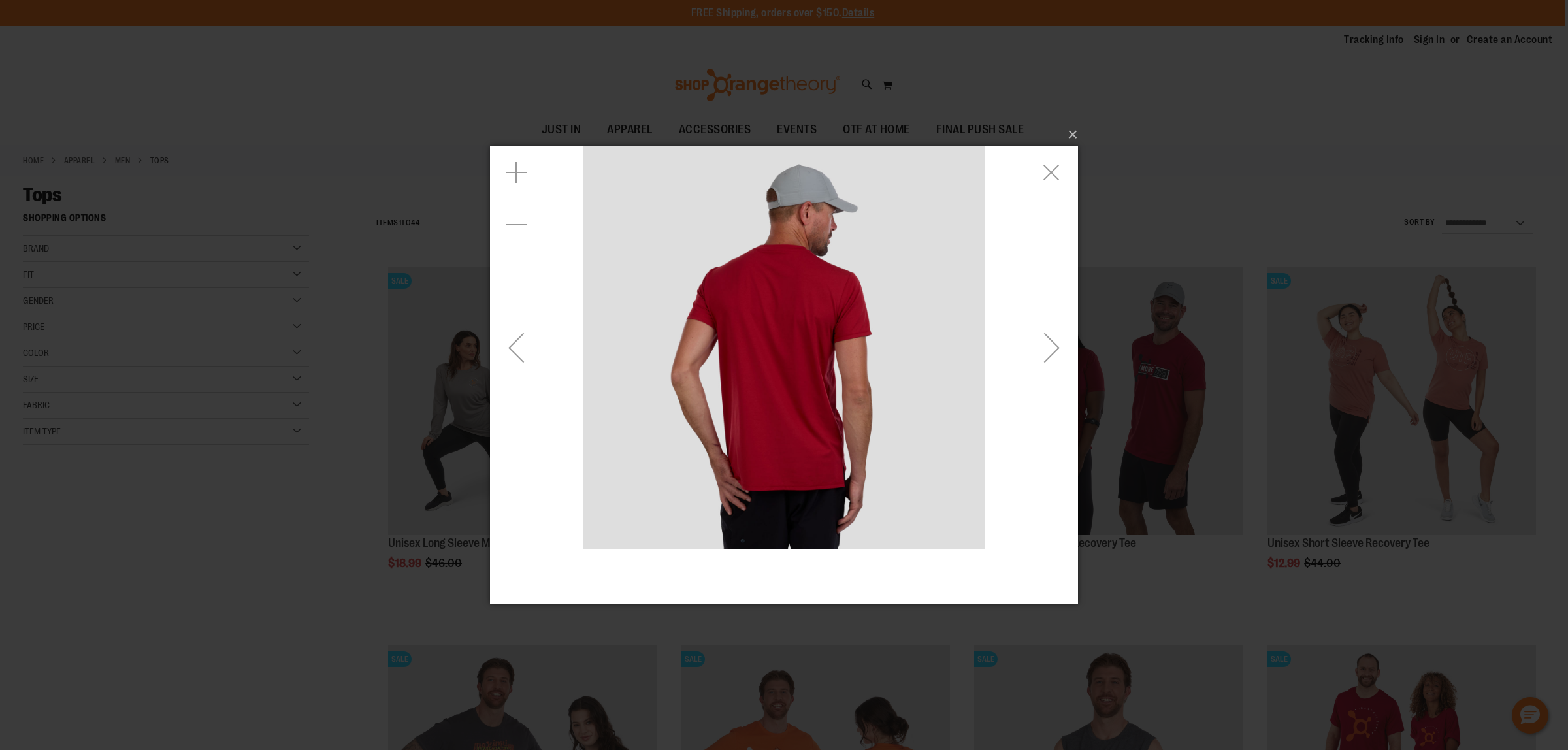
click at [1042, 352] on div "Next" at bounding box center [1051, 347] width 52 height 52
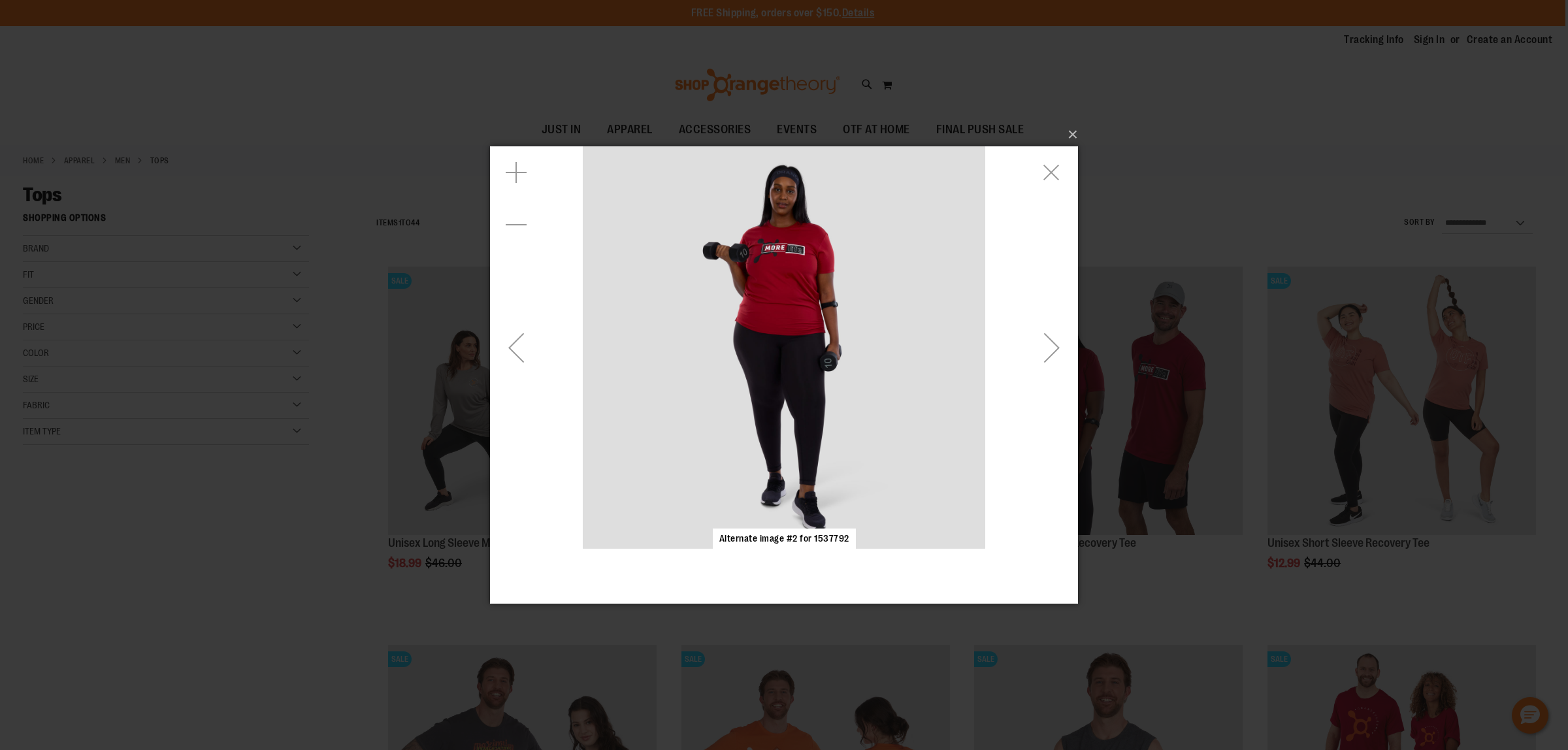
click at [1042, 352] on div "Next" at bounding box center [1051, 347] width 52 height 52
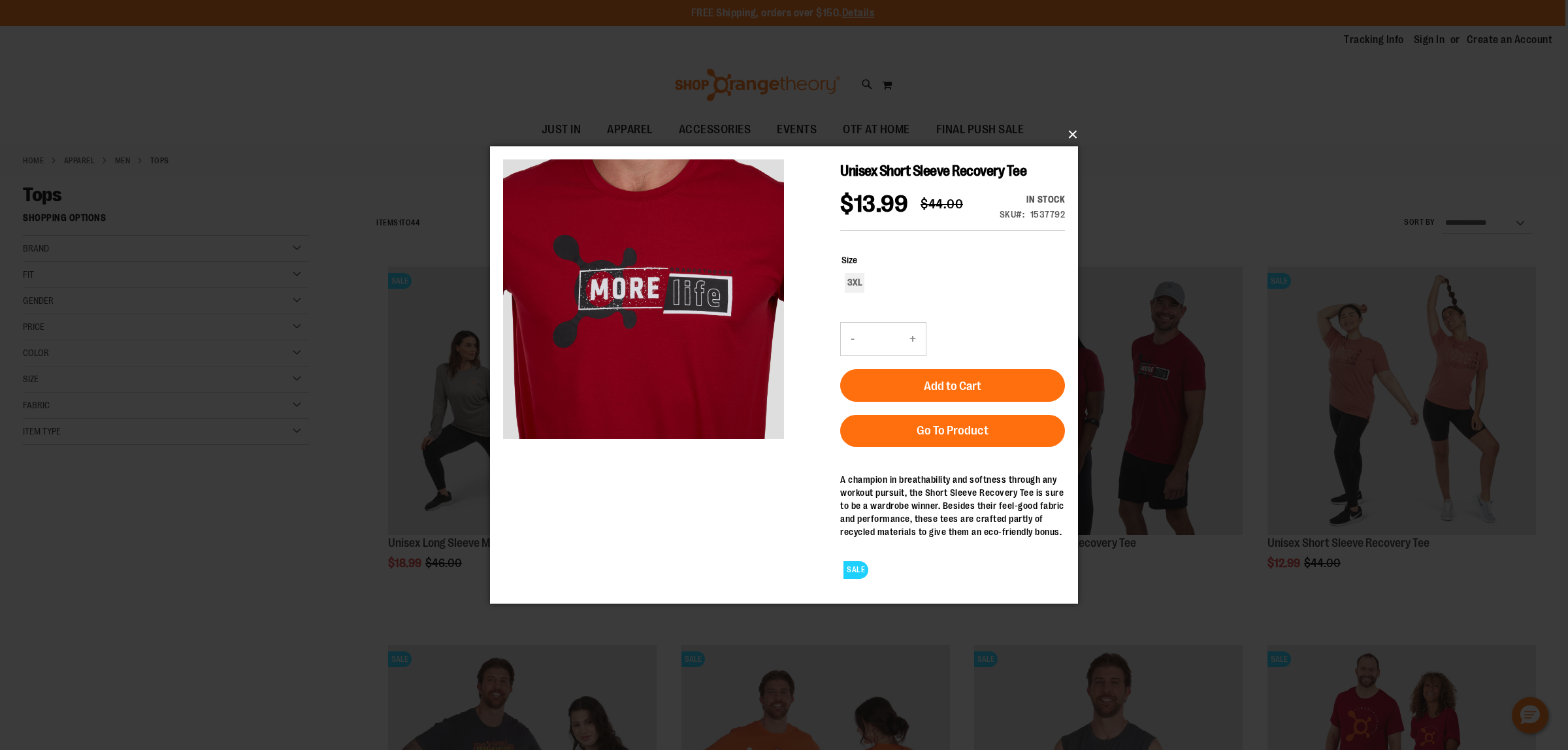
click at [1066, 142] on button "×" at bounding box center [787, 135] width 588 height 29
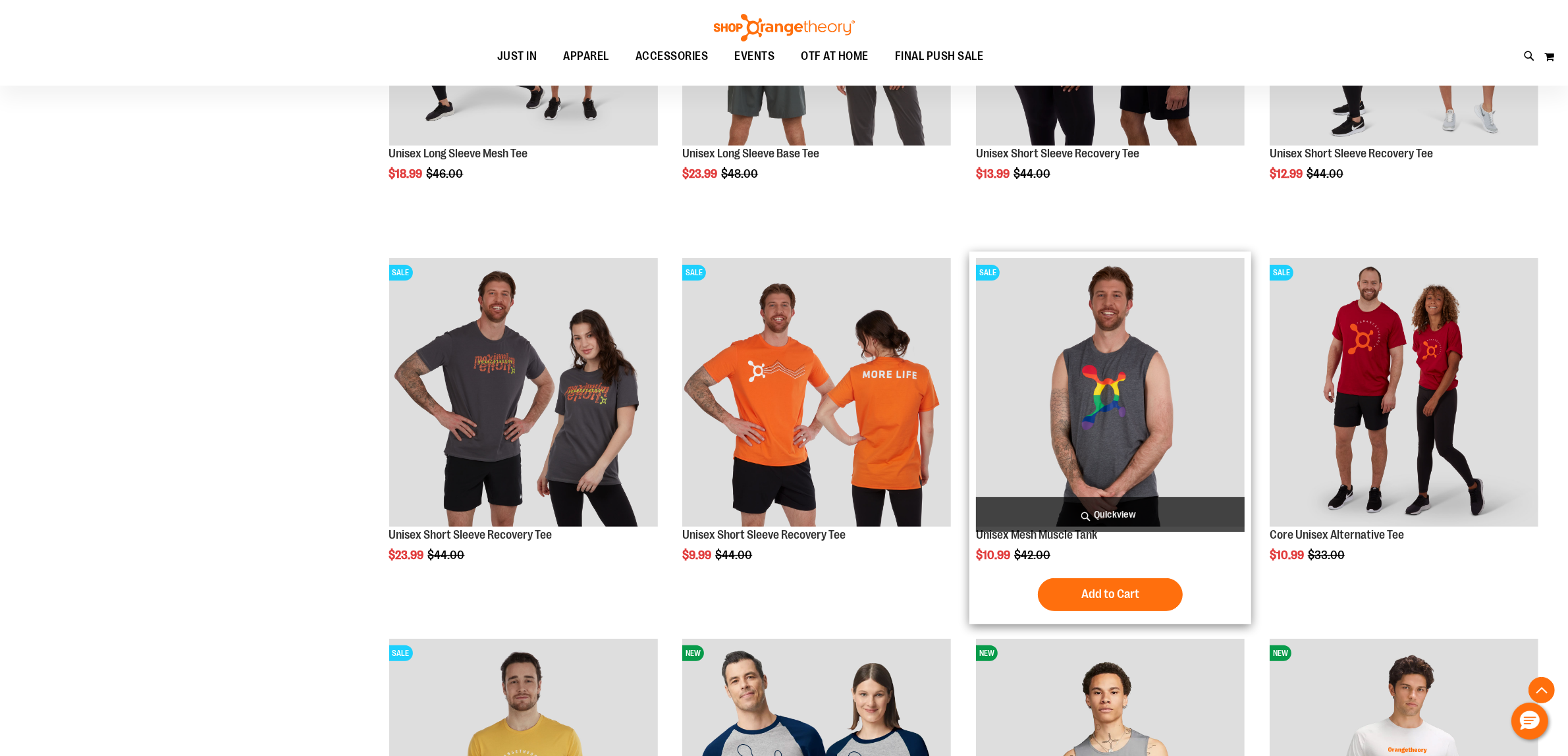
scroll to position [411, 0]
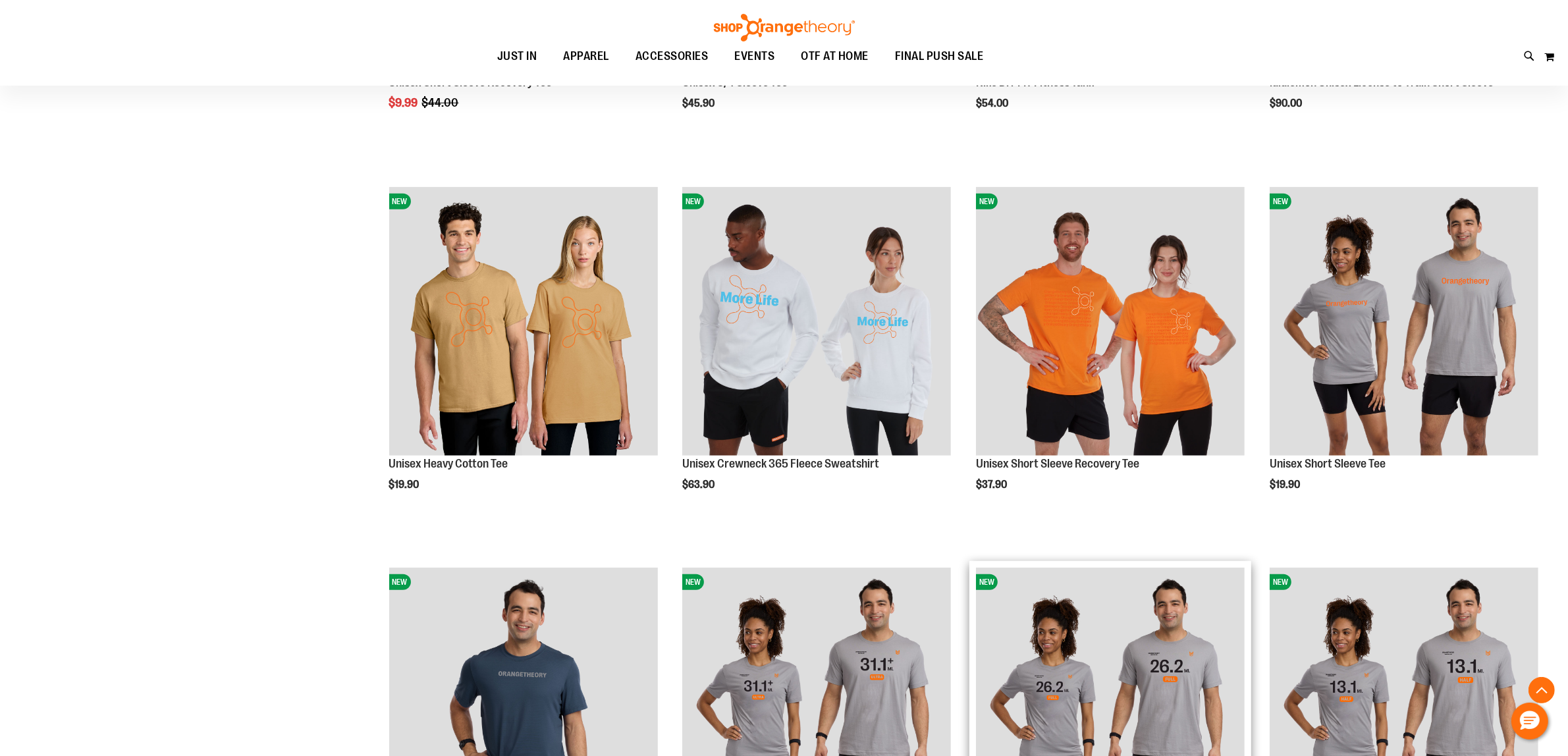
scroll to position [1482, 0]
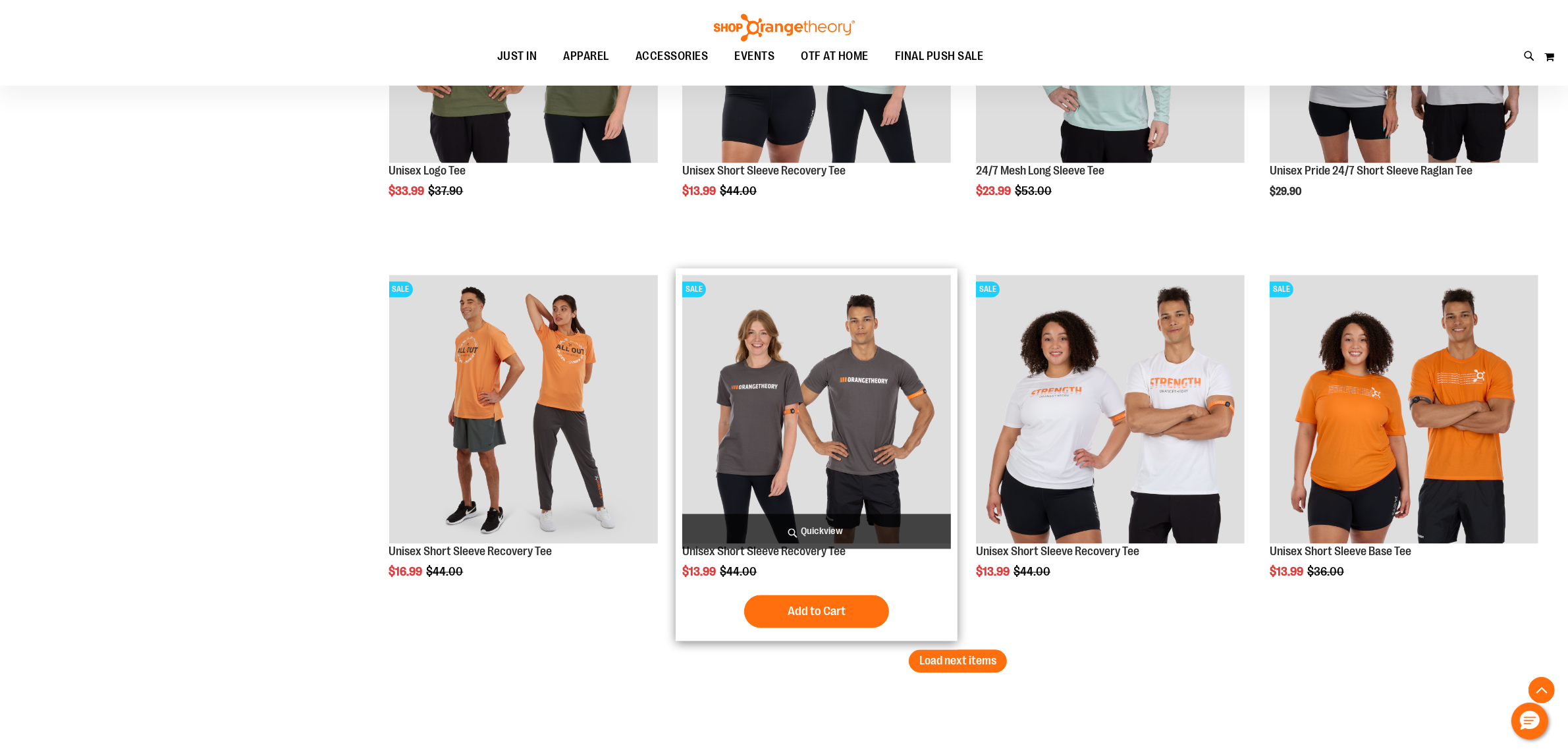
scroll to position [3127, 0]
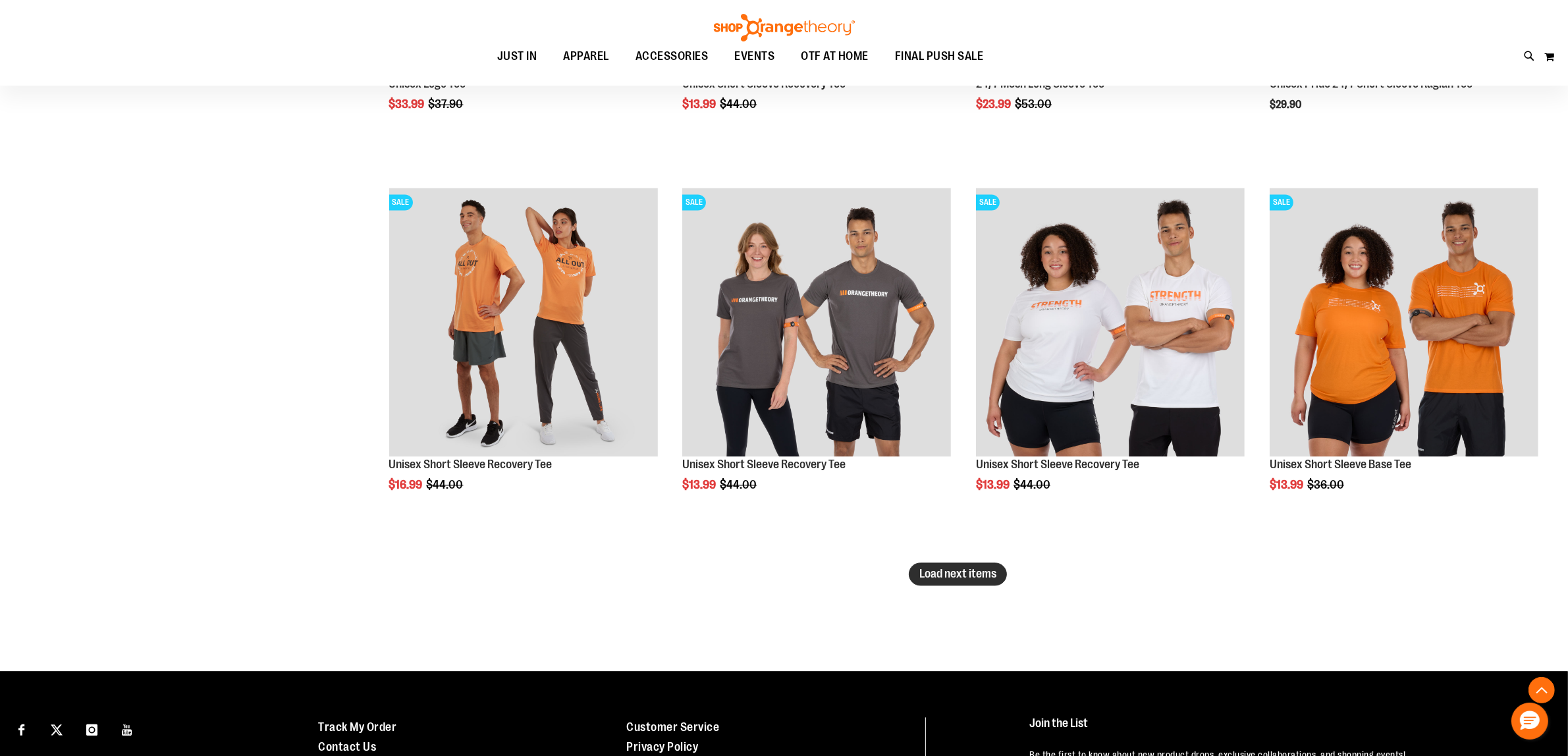
click at [968, 581] on span "Load next items" at bounding box center [958, 574] width 77 height 13
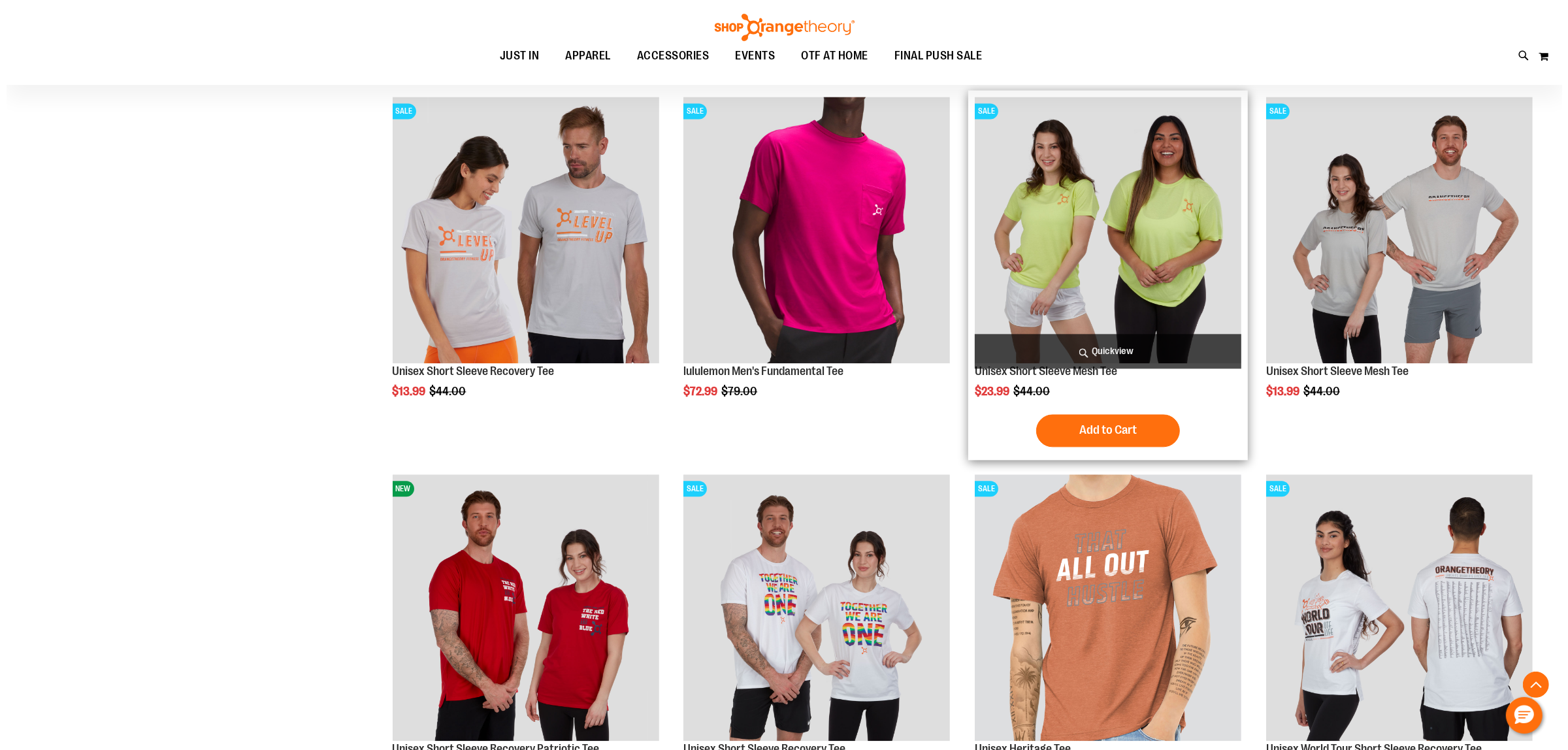
scroll to position [3838, 0]
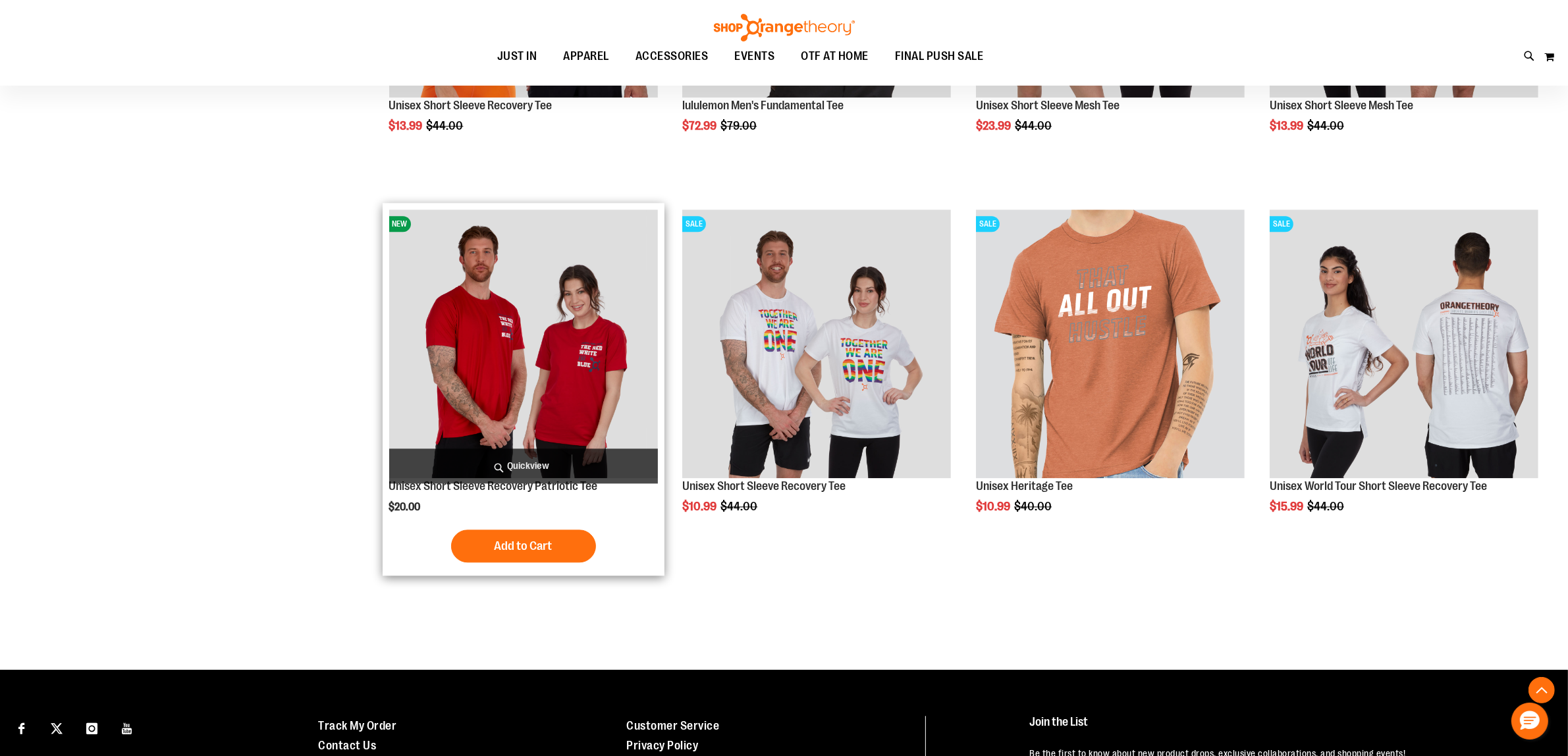
click at [562, 461] on span "Quickview" at bounding box center [523, 465] width 269 height 35
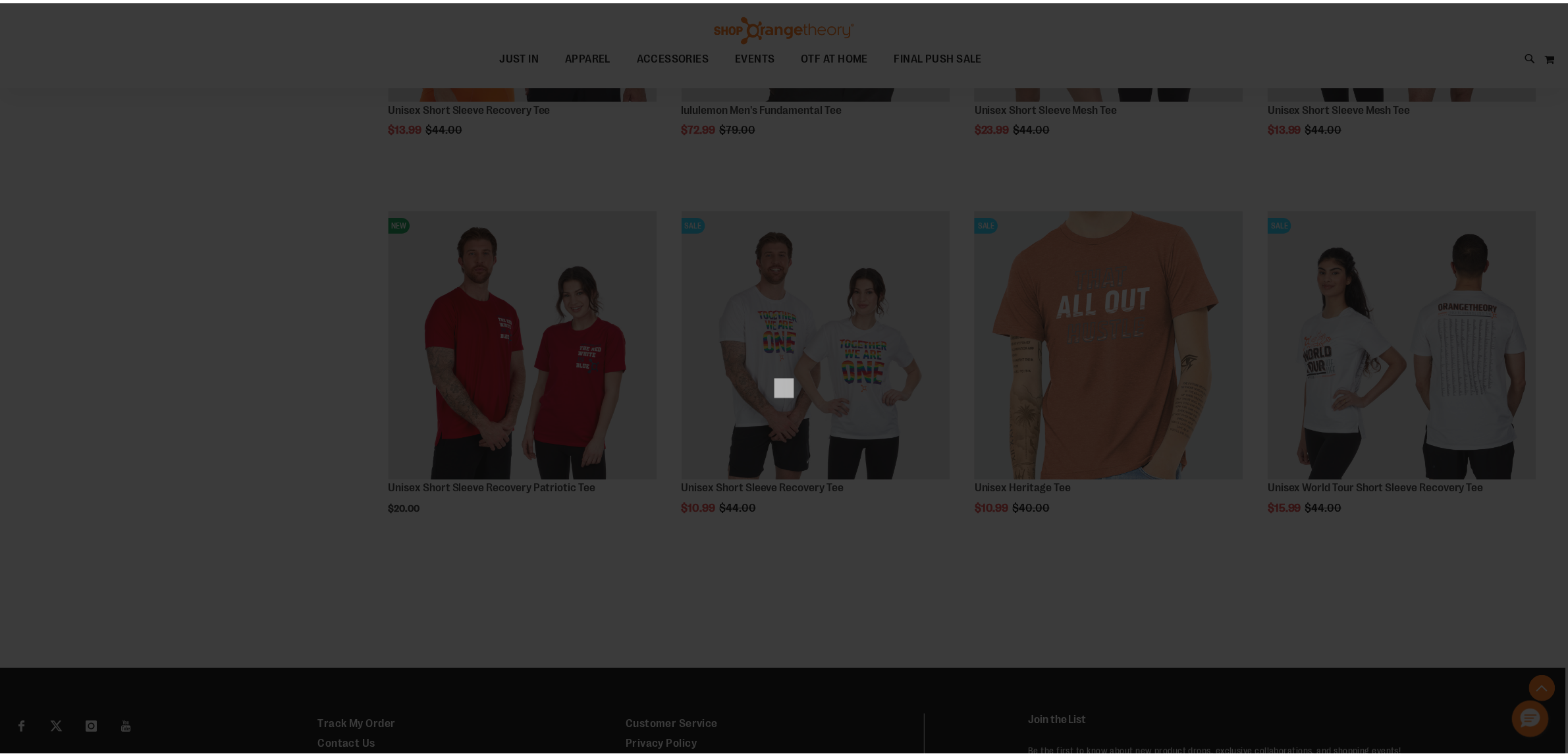
scroll to position [0, 0]
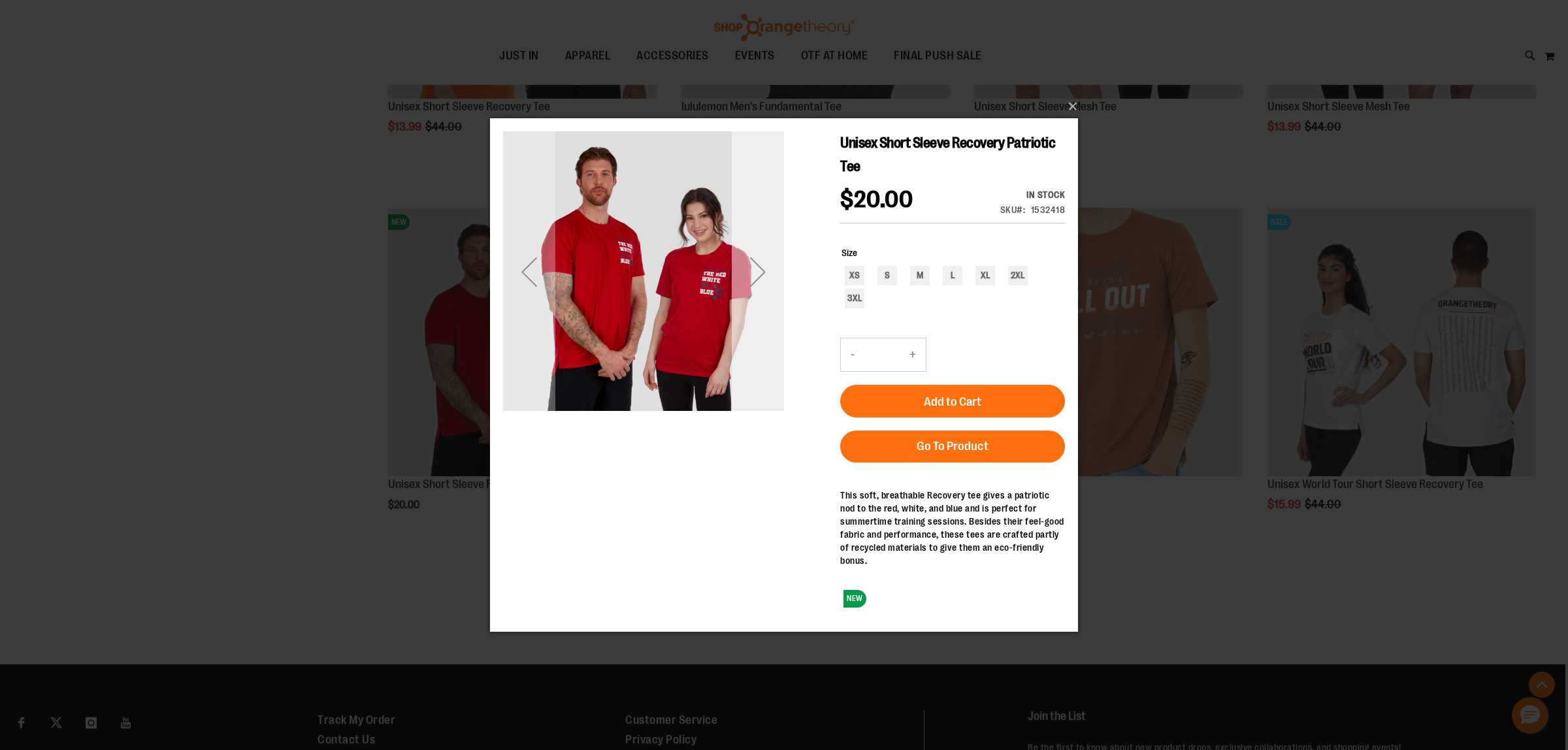
click at [743, 281] on div "Next" at bounding box center [758, 271] width 52 height 52
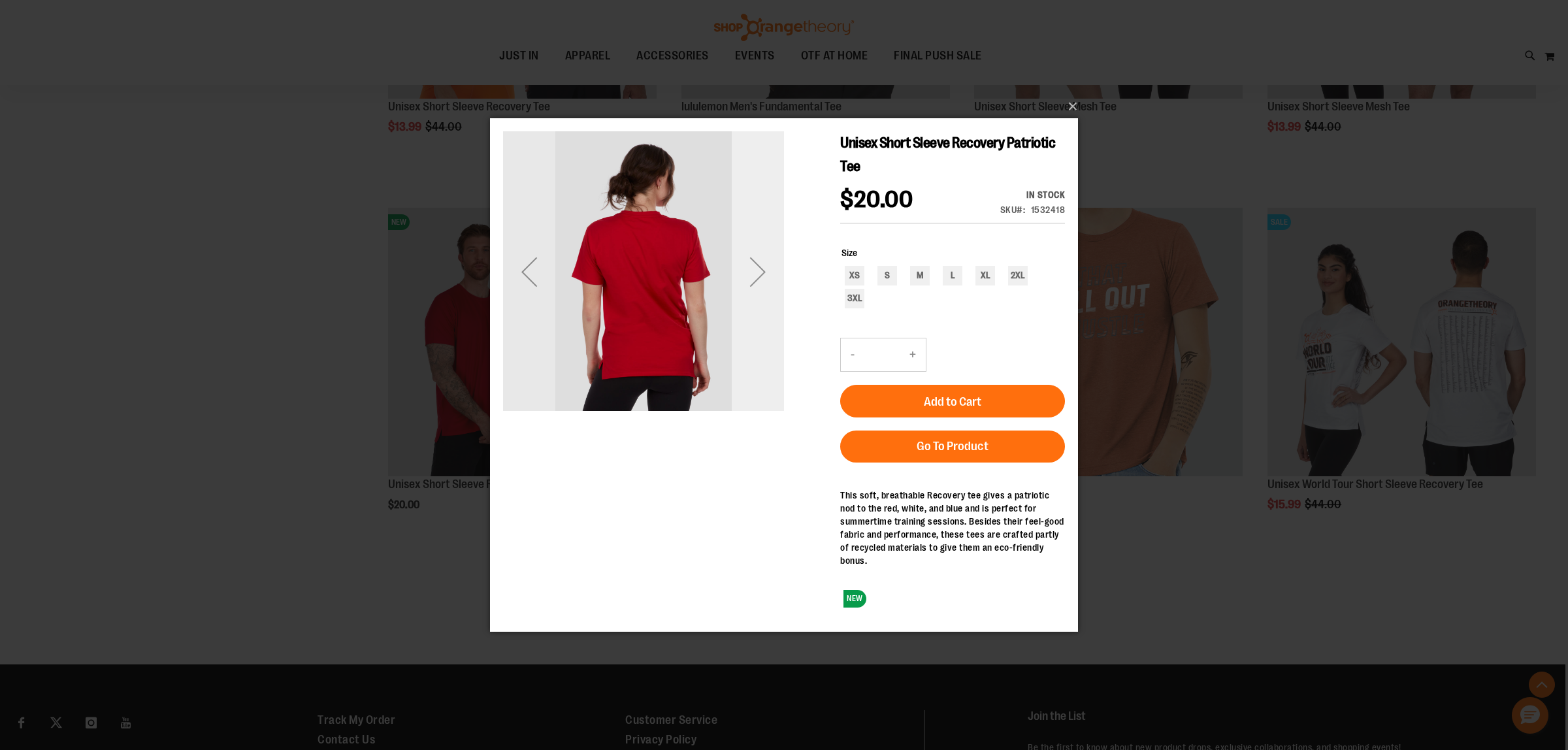
click at [748, 282] on div "Next" at bounding box center [758, 271] width 52 height 52
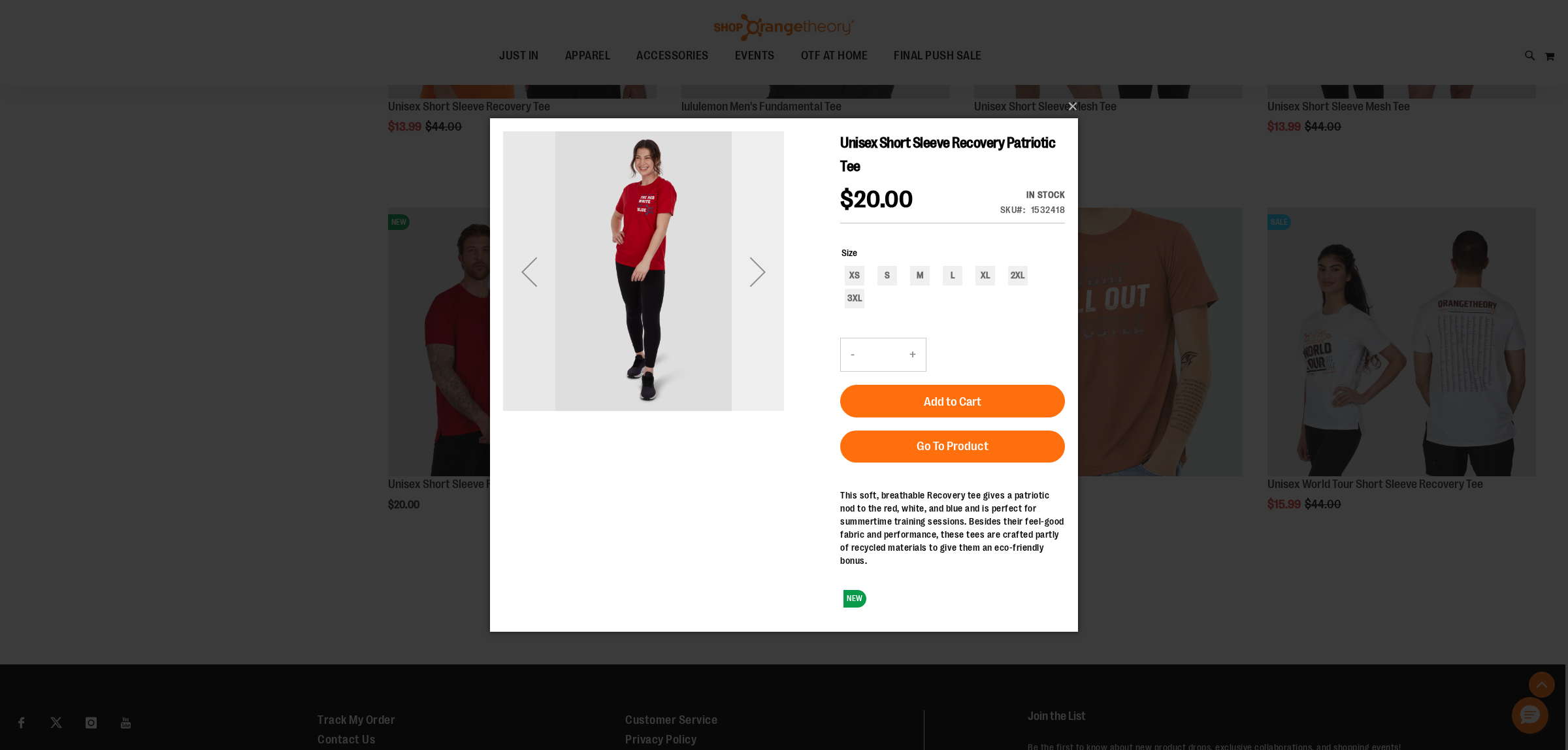
click at [748, 282] on div "Next" at bounding box center [758, 271] width 52 height 52
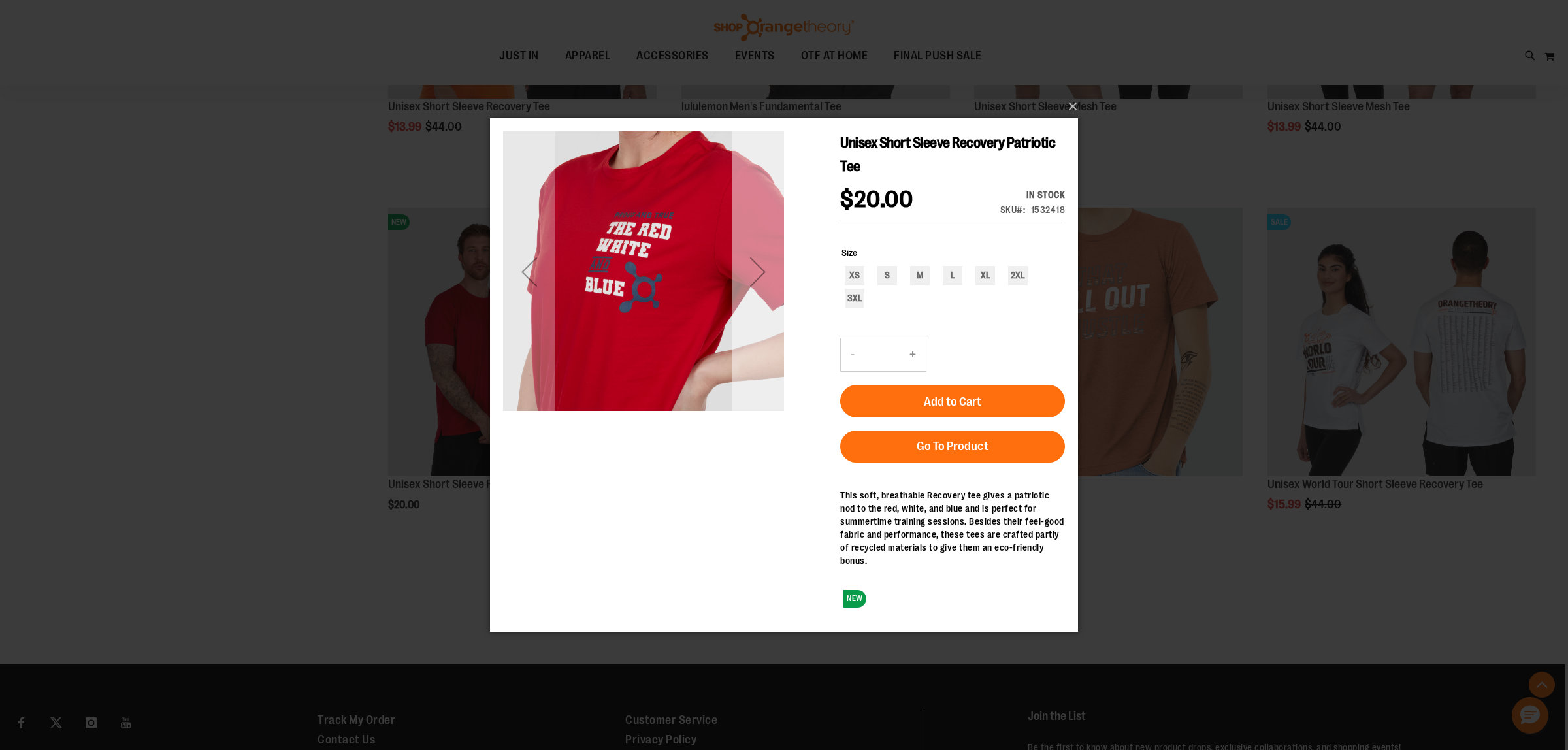
click at [748, 282] on div "Next" at bounding box center [758, 271] width 52 height 52
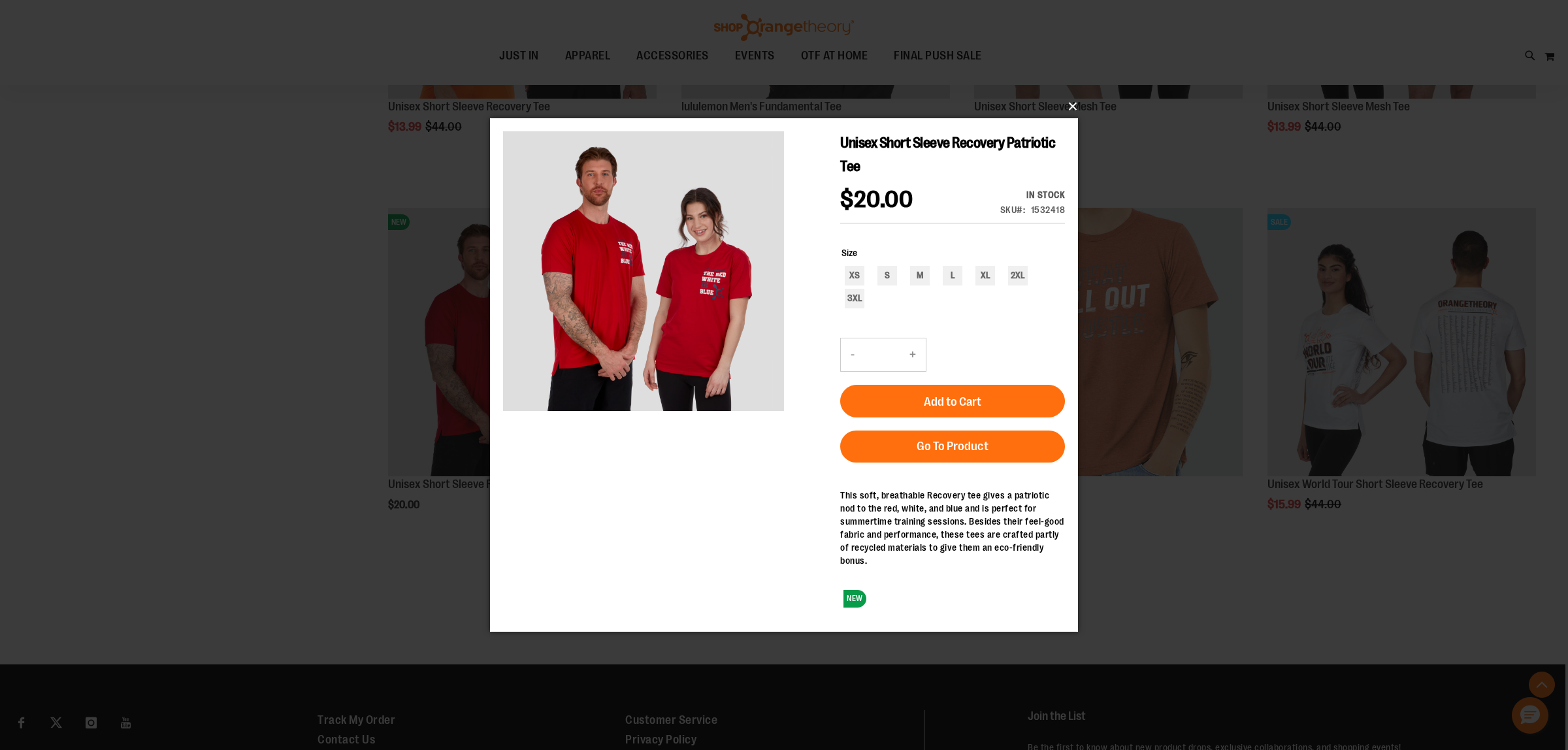
click at [1069, 109] on button "×" at bounding box center [787, 107] width 588 height 29
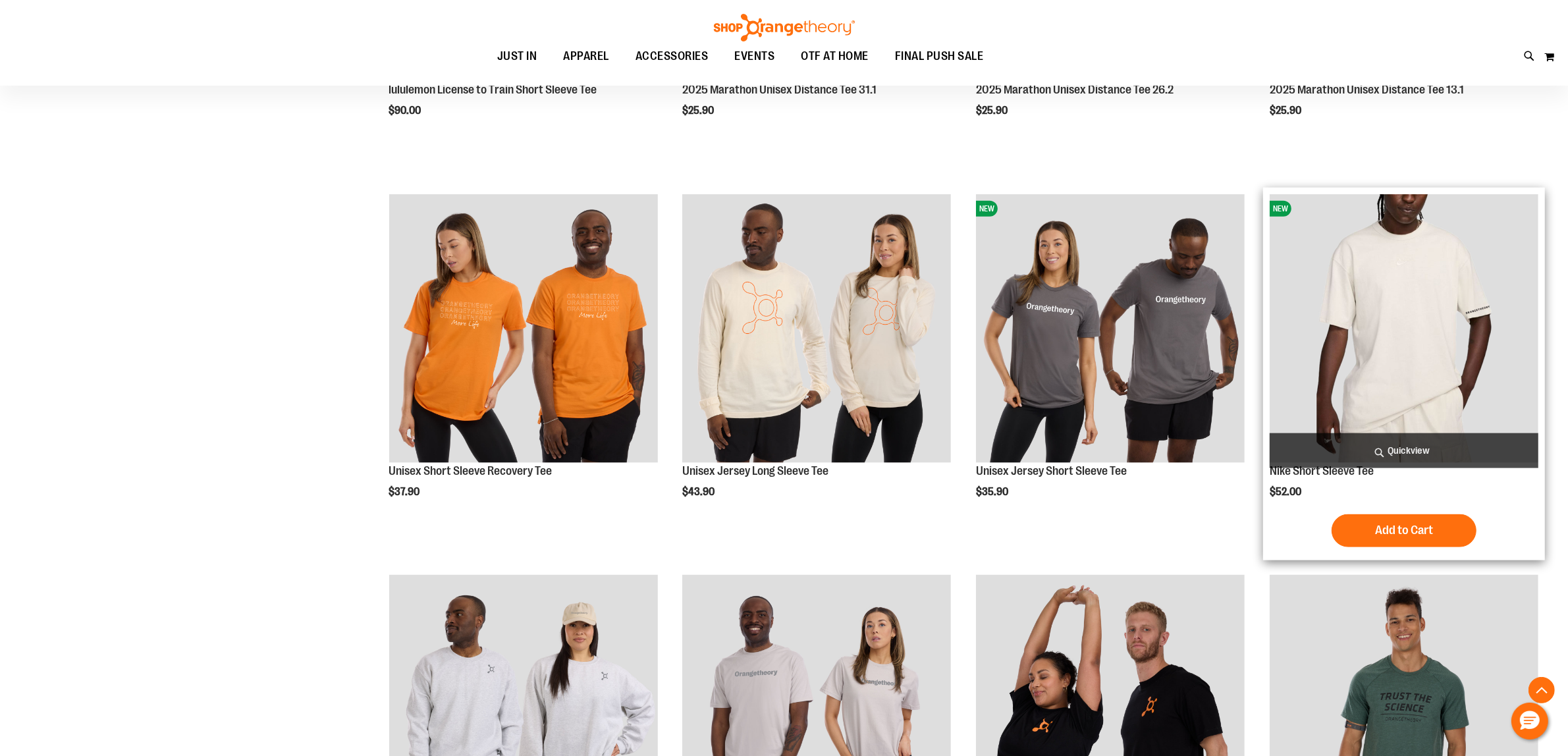
scroll to position [1975, 0]
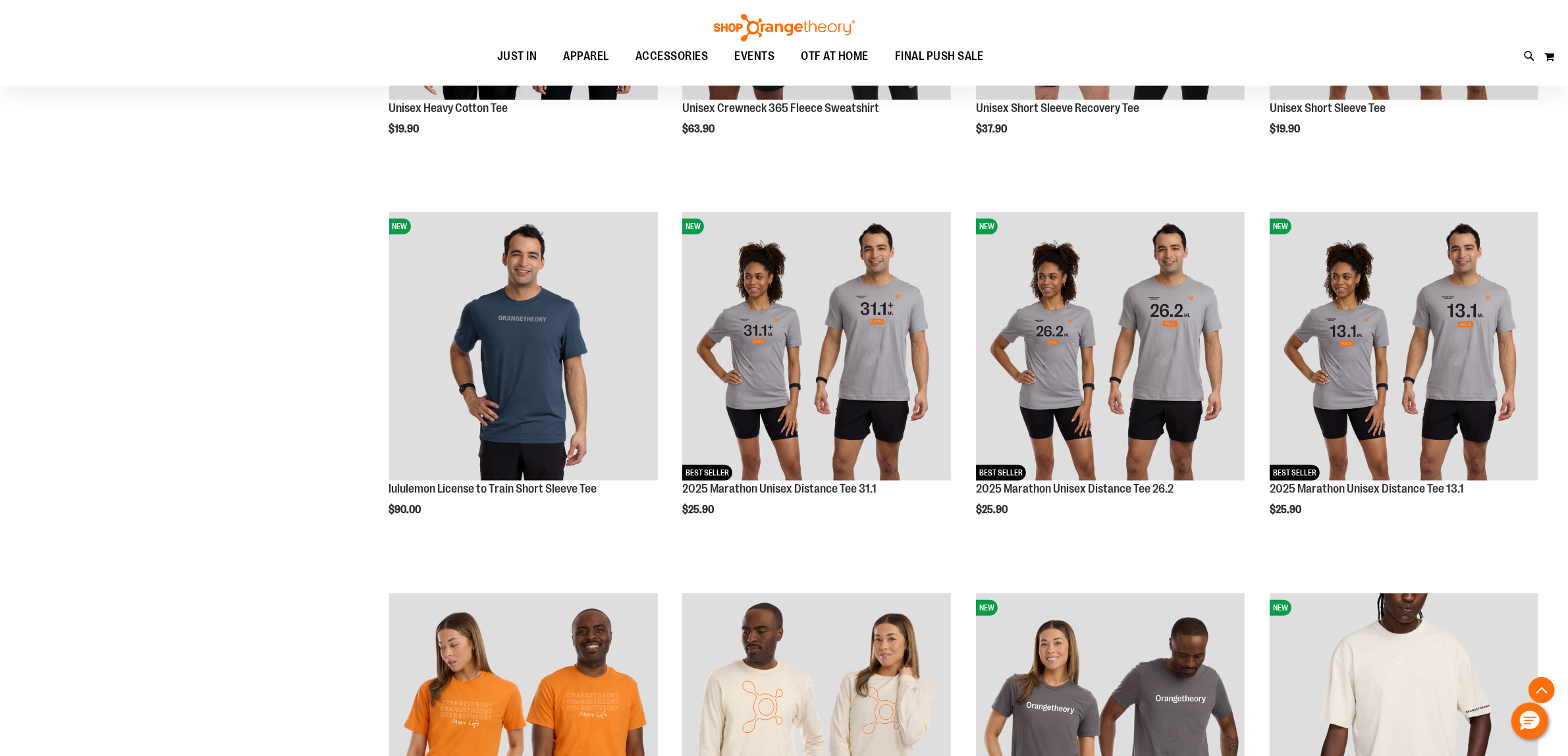
scroll to position [1564, 0]
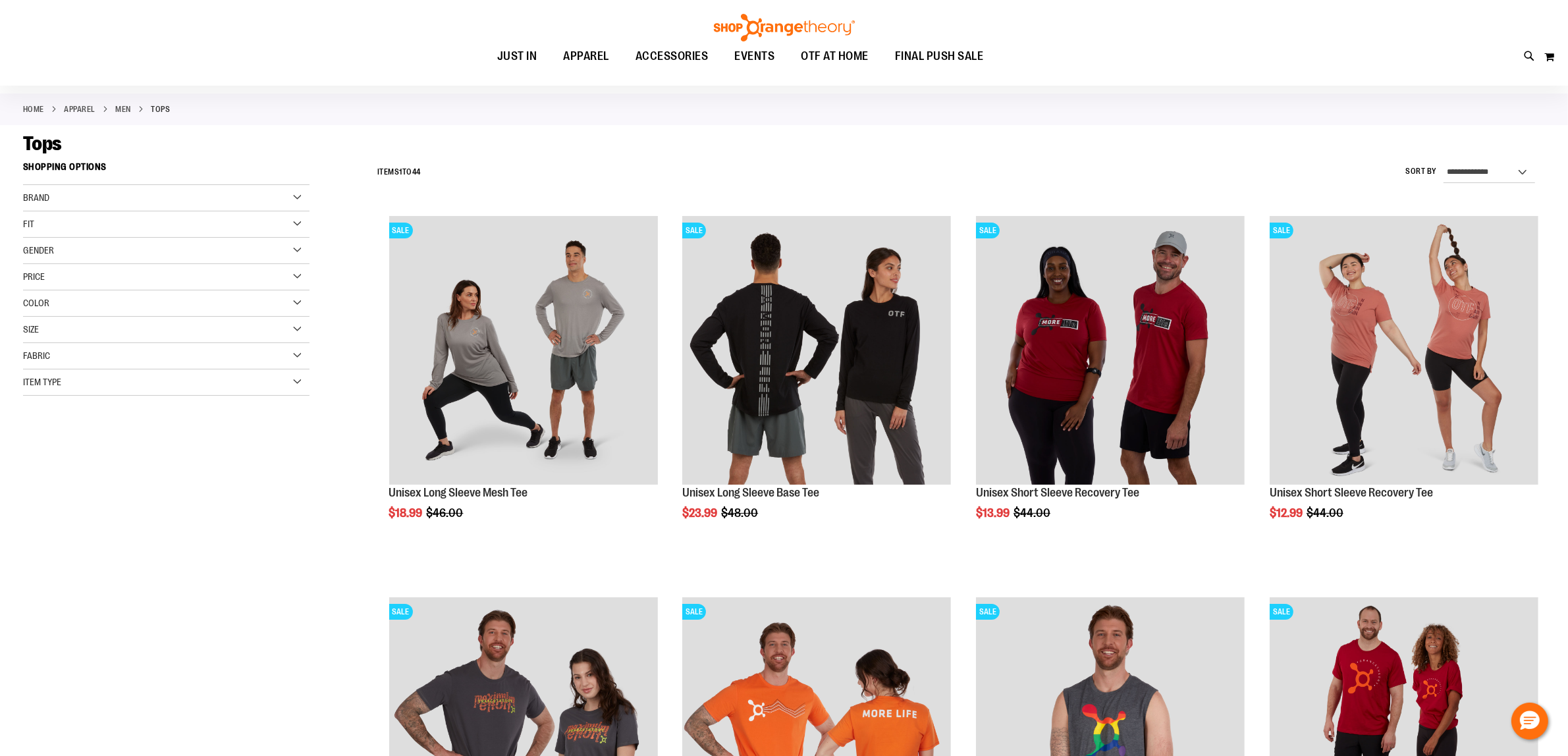
scroll to position [82, 0]
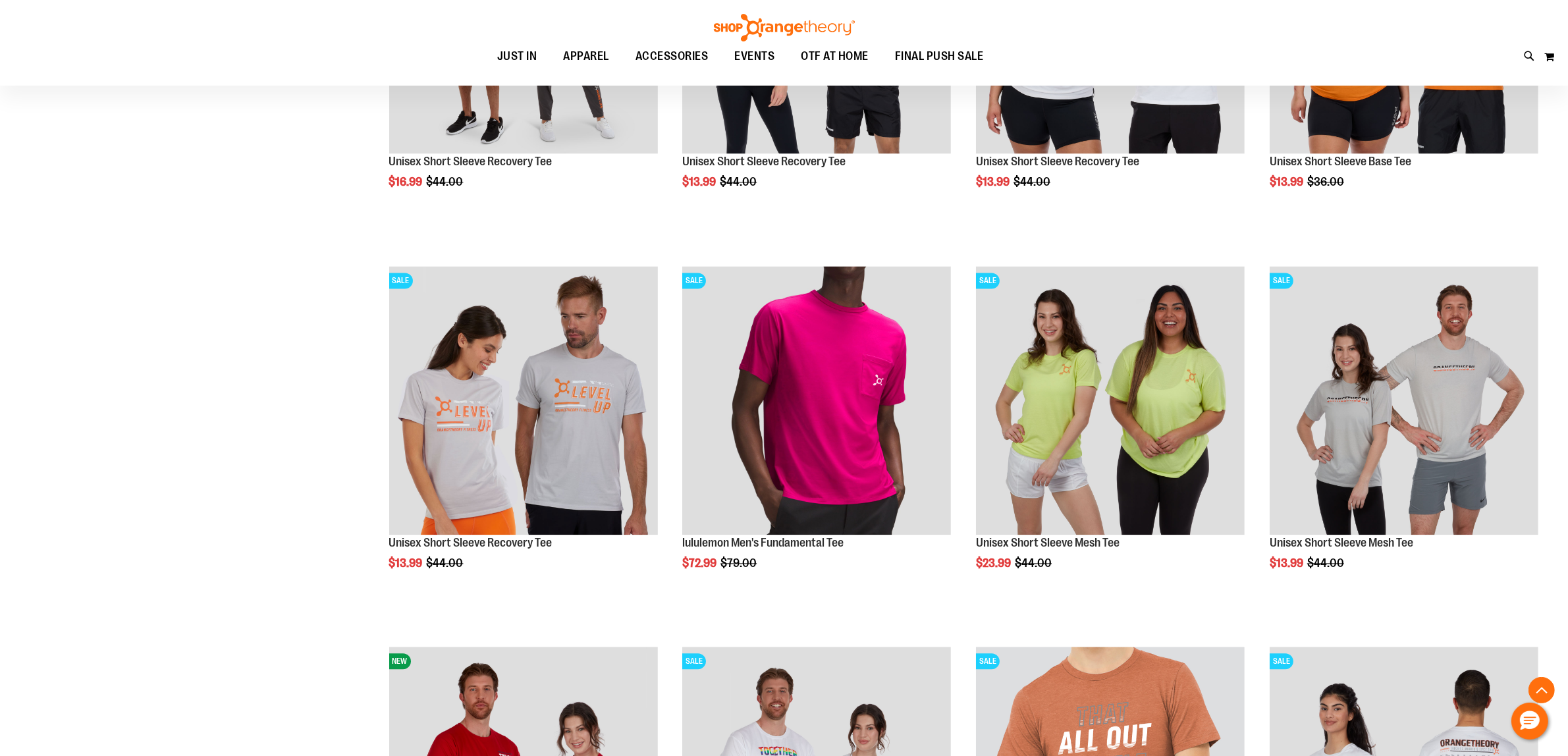
scroll to position [3457, 0]
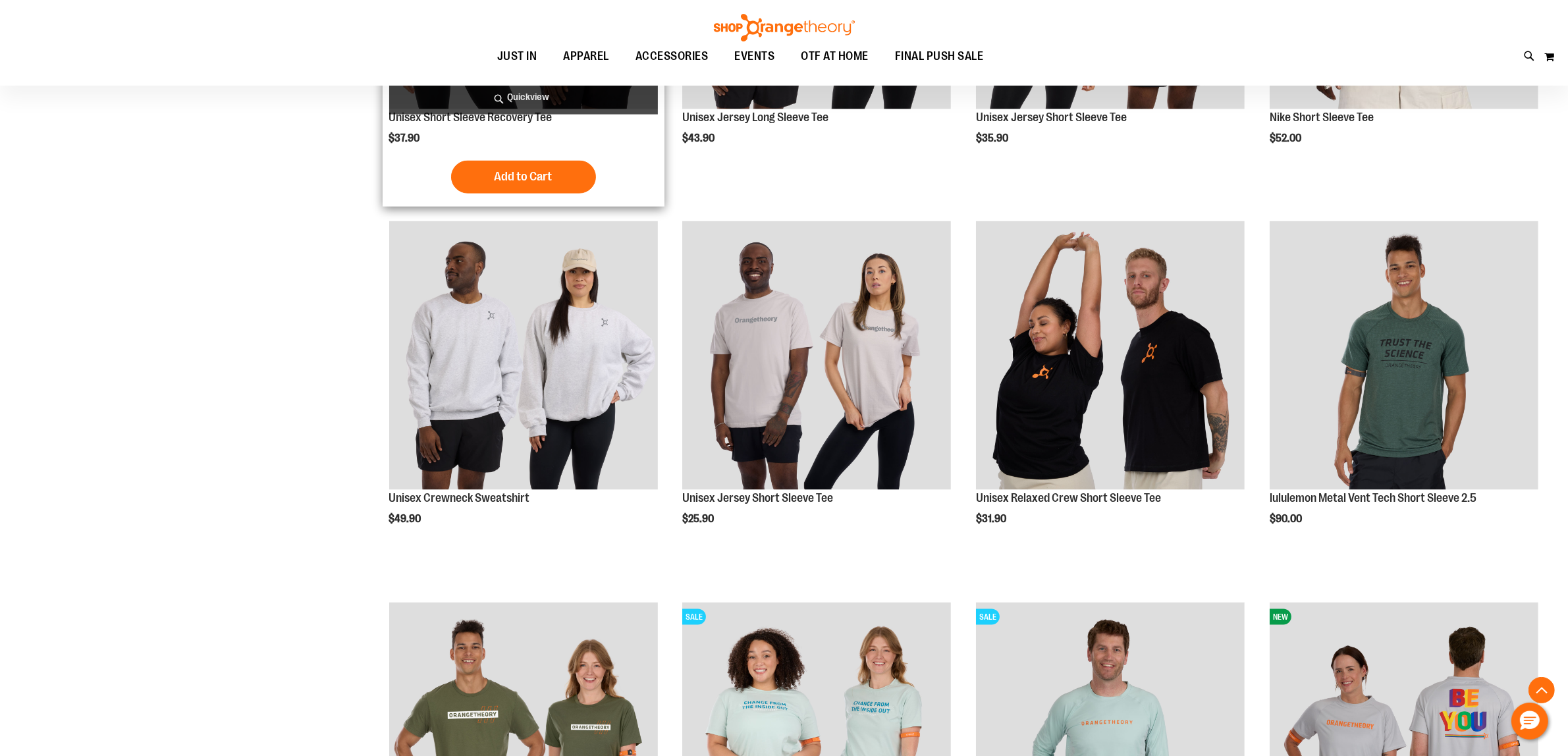
scroll to position [2304, 0]
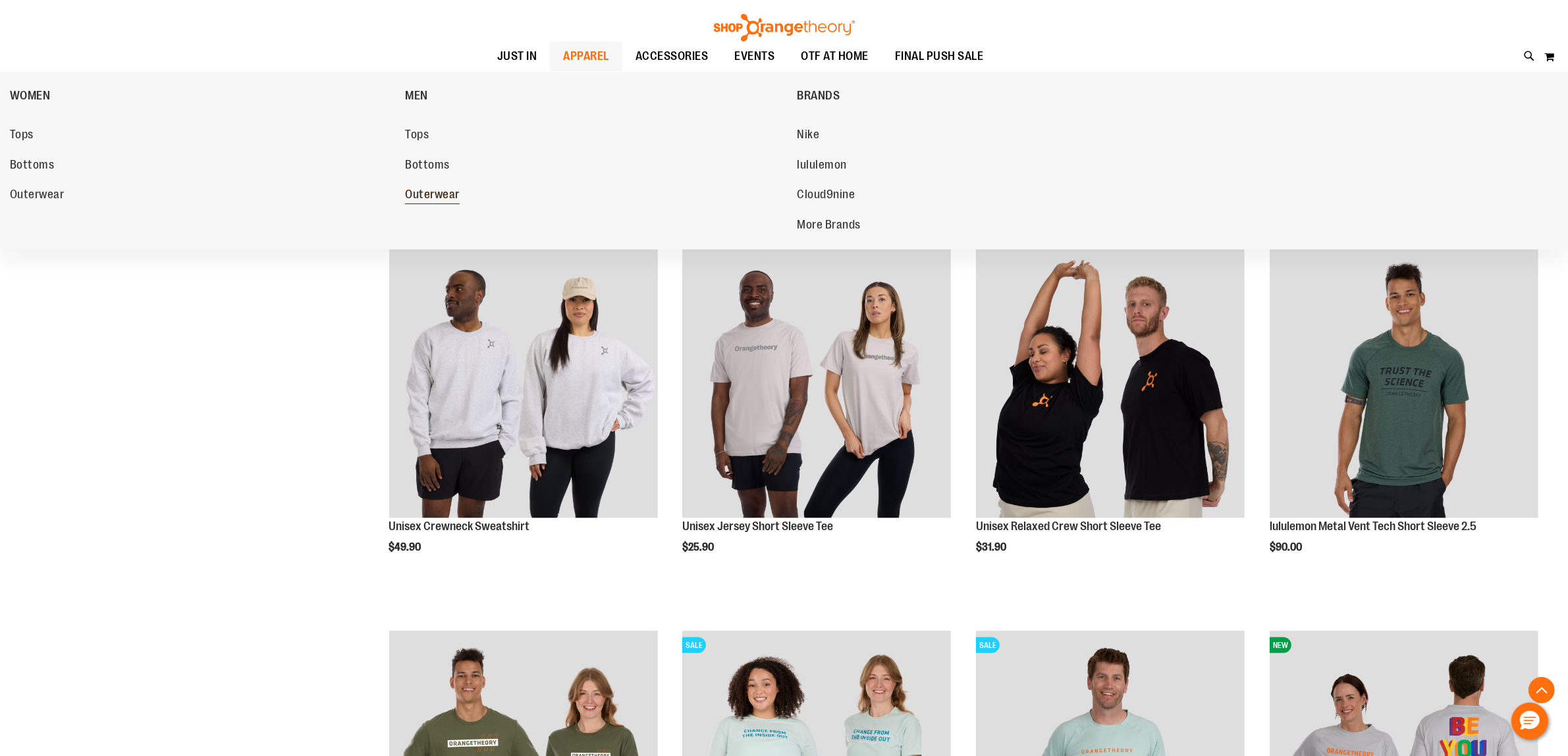
click at [440, 195] on span "Outerwear" at bounding box center [432, 196] width 55 height 16
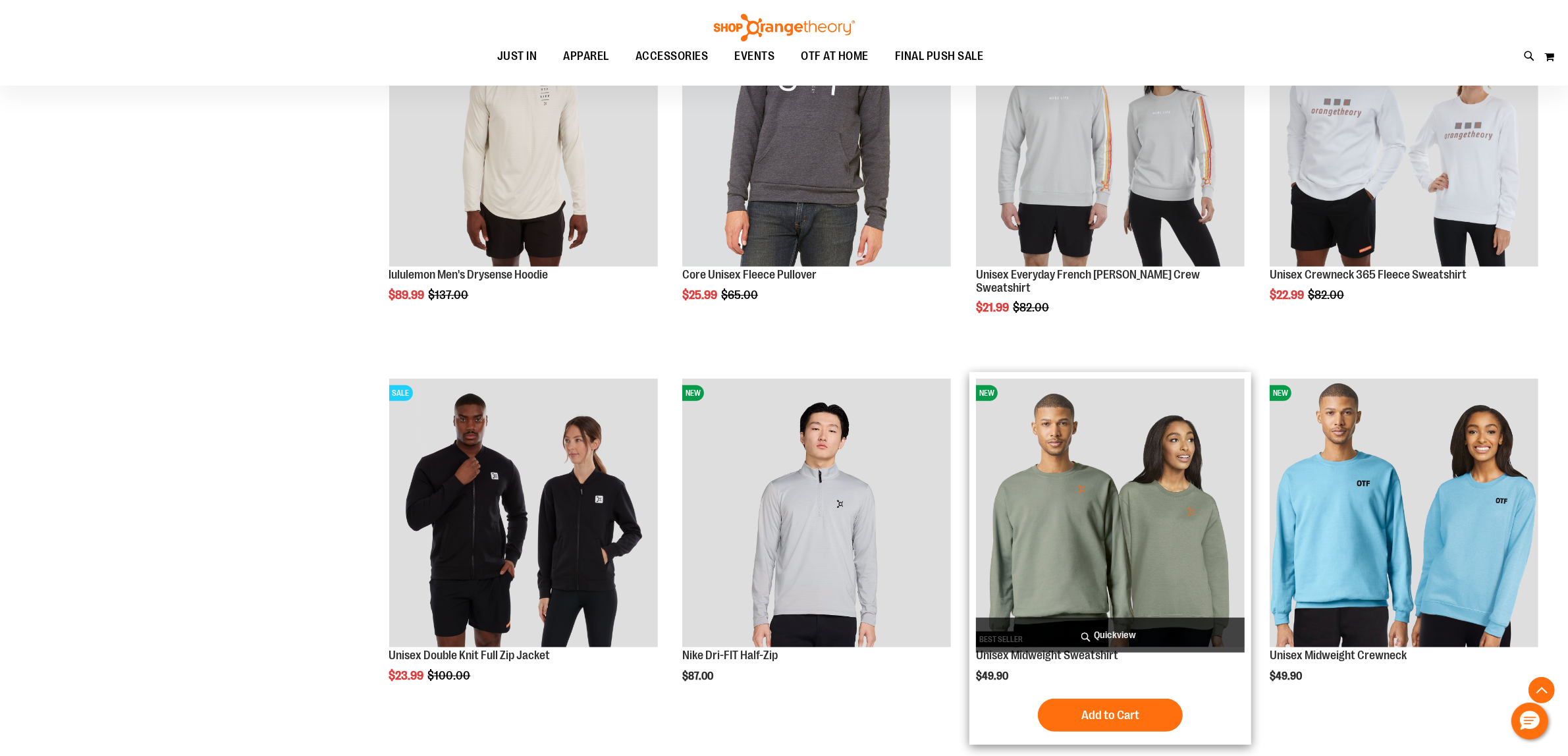
scroll to position [987, 0]
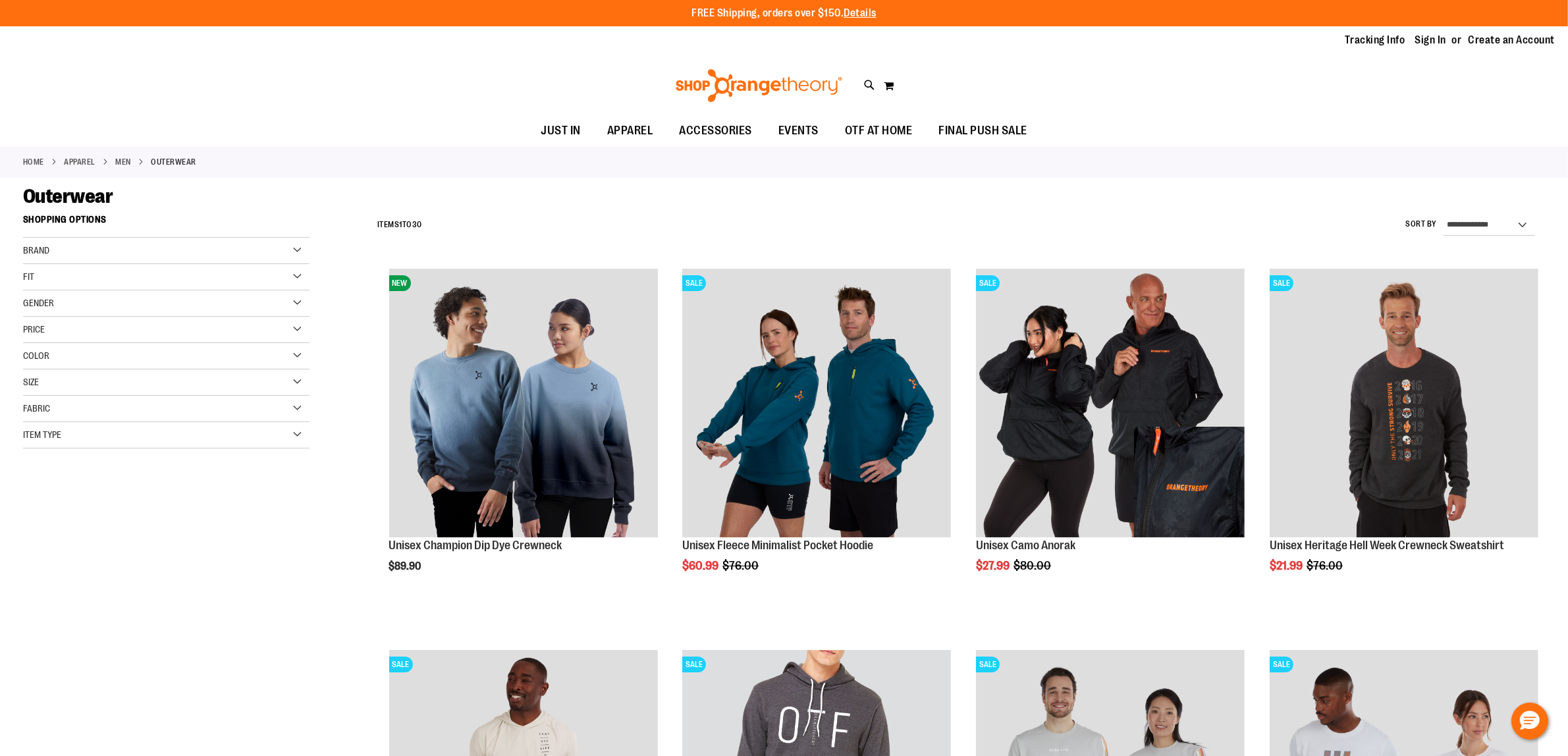
type input "**********"
click at [1120, 147] on div "Home APPAREL MEN Outerwear" at bounding box center [784, 162] width 1568 height 32
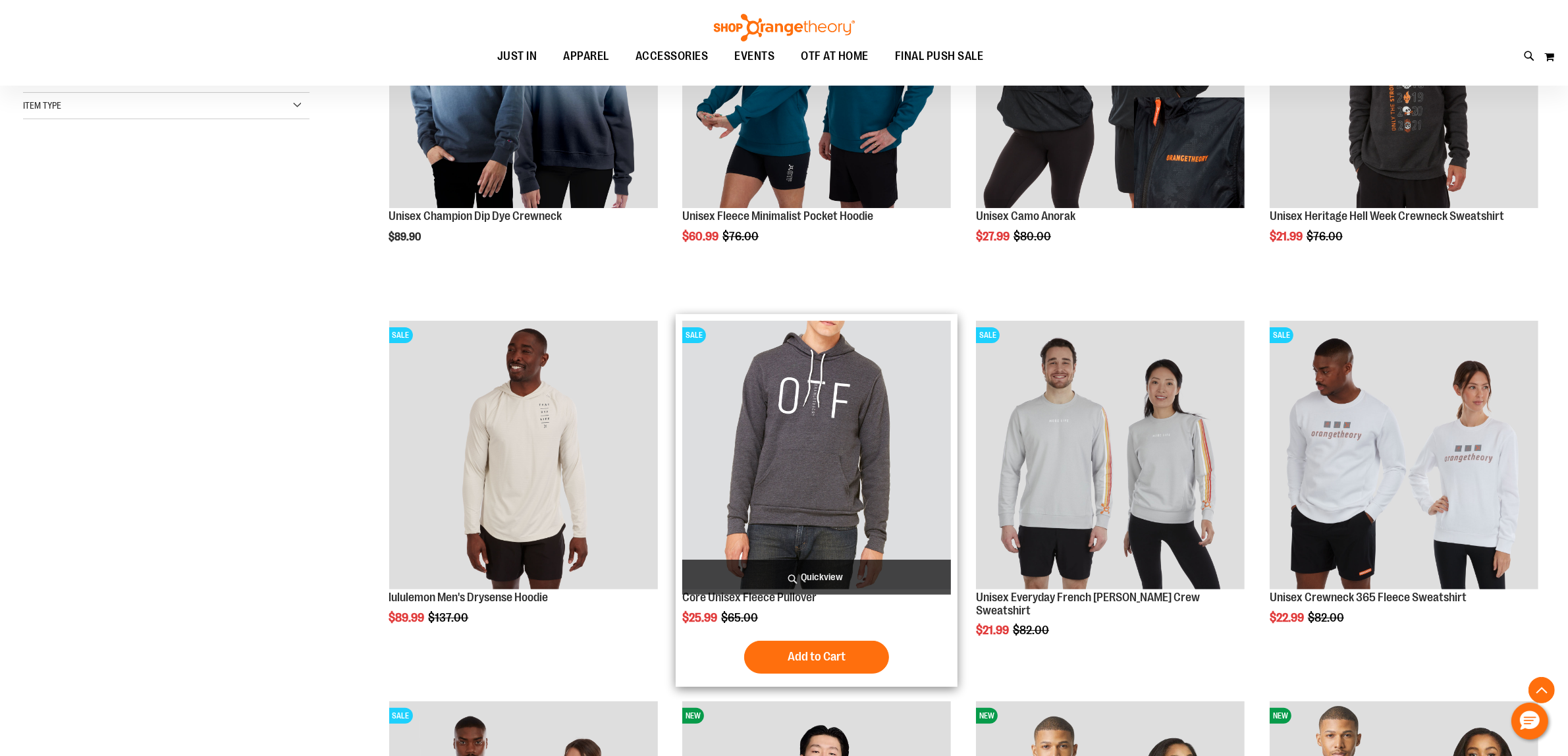
scroll to position [494, 0]
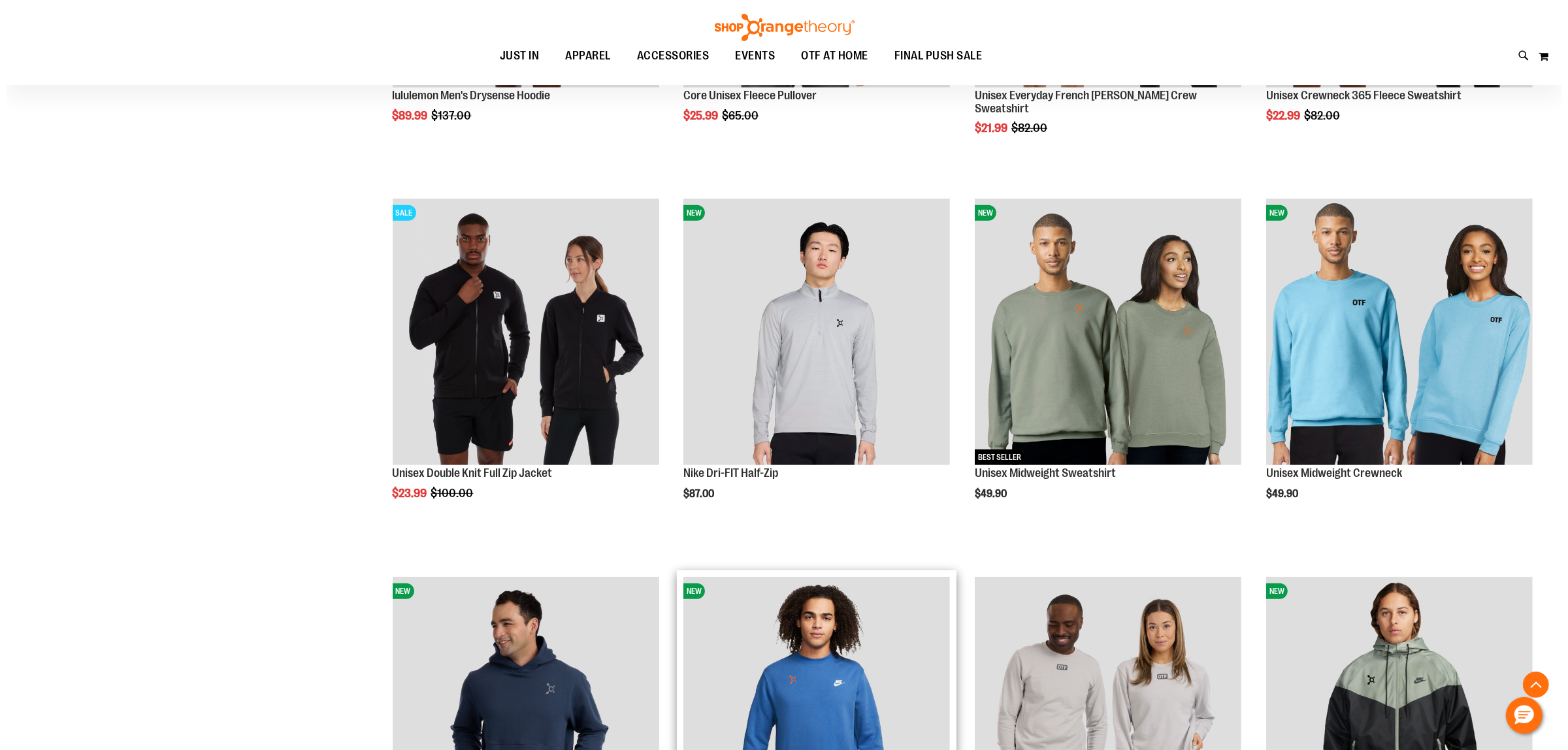
scroll to position [817, 0]
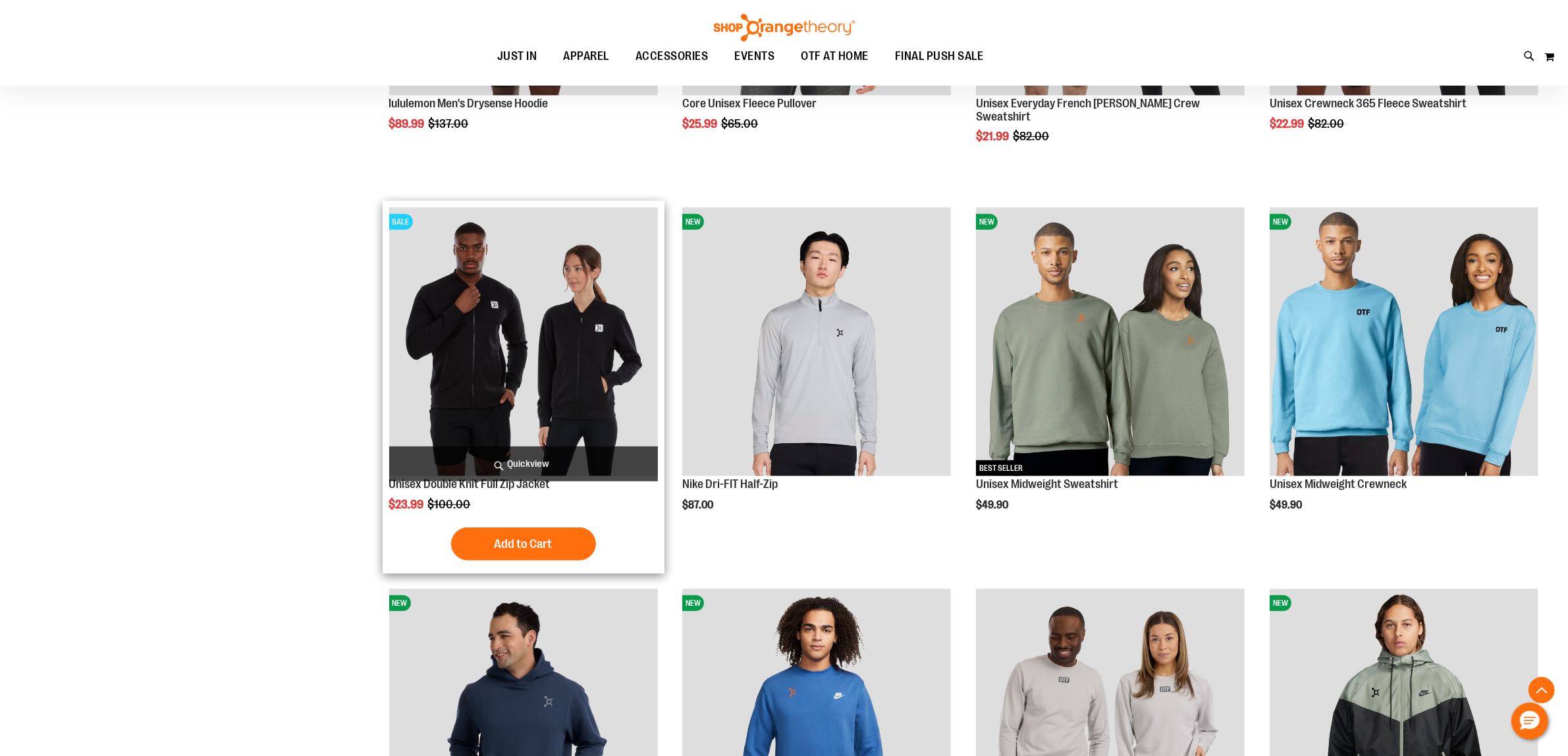
click at [535, 462] on span "Quickview" at bounding box center [523, 463] width 269 height 35
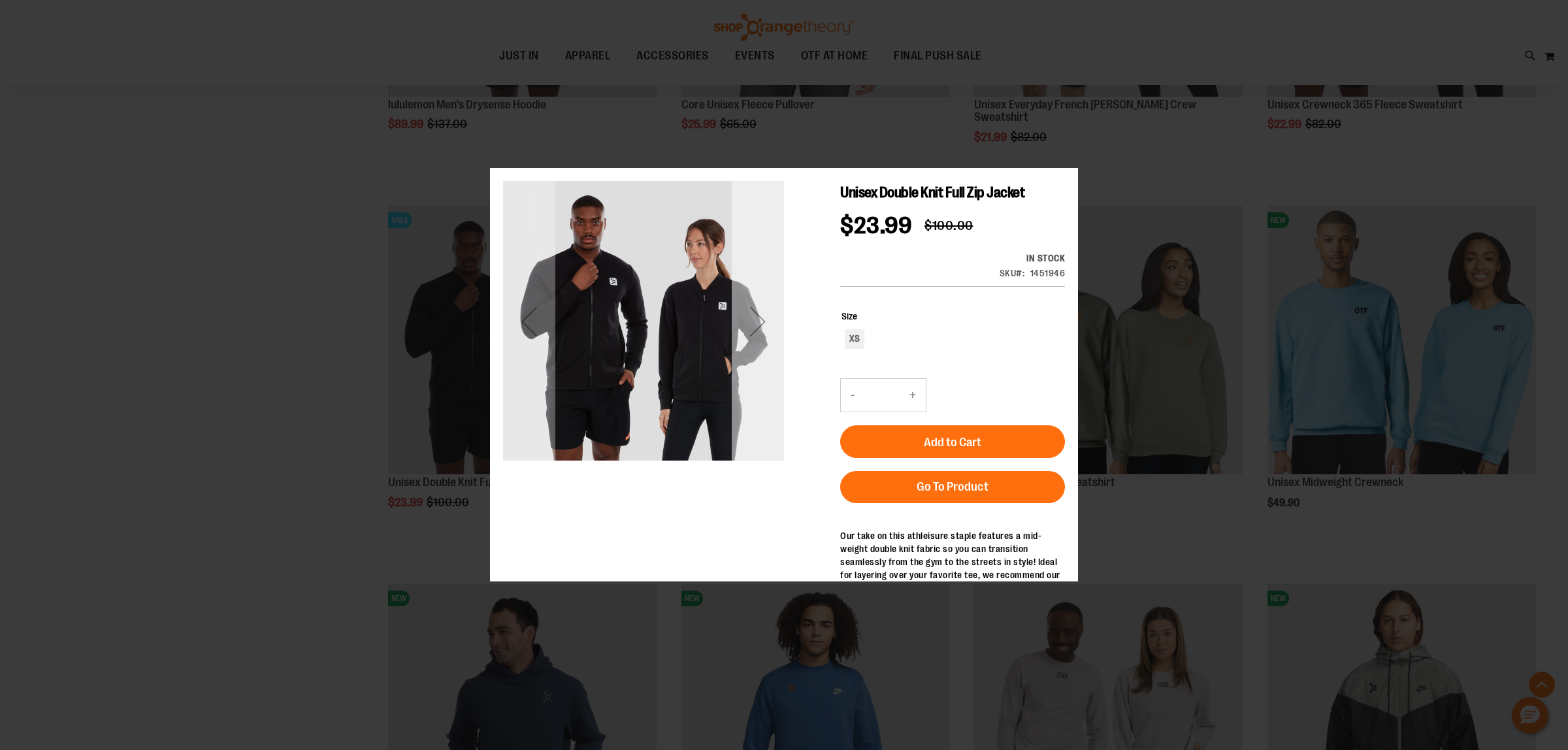
click at [758, 370] on div "Next" at bounding box center [758, 322] width 52 height 281
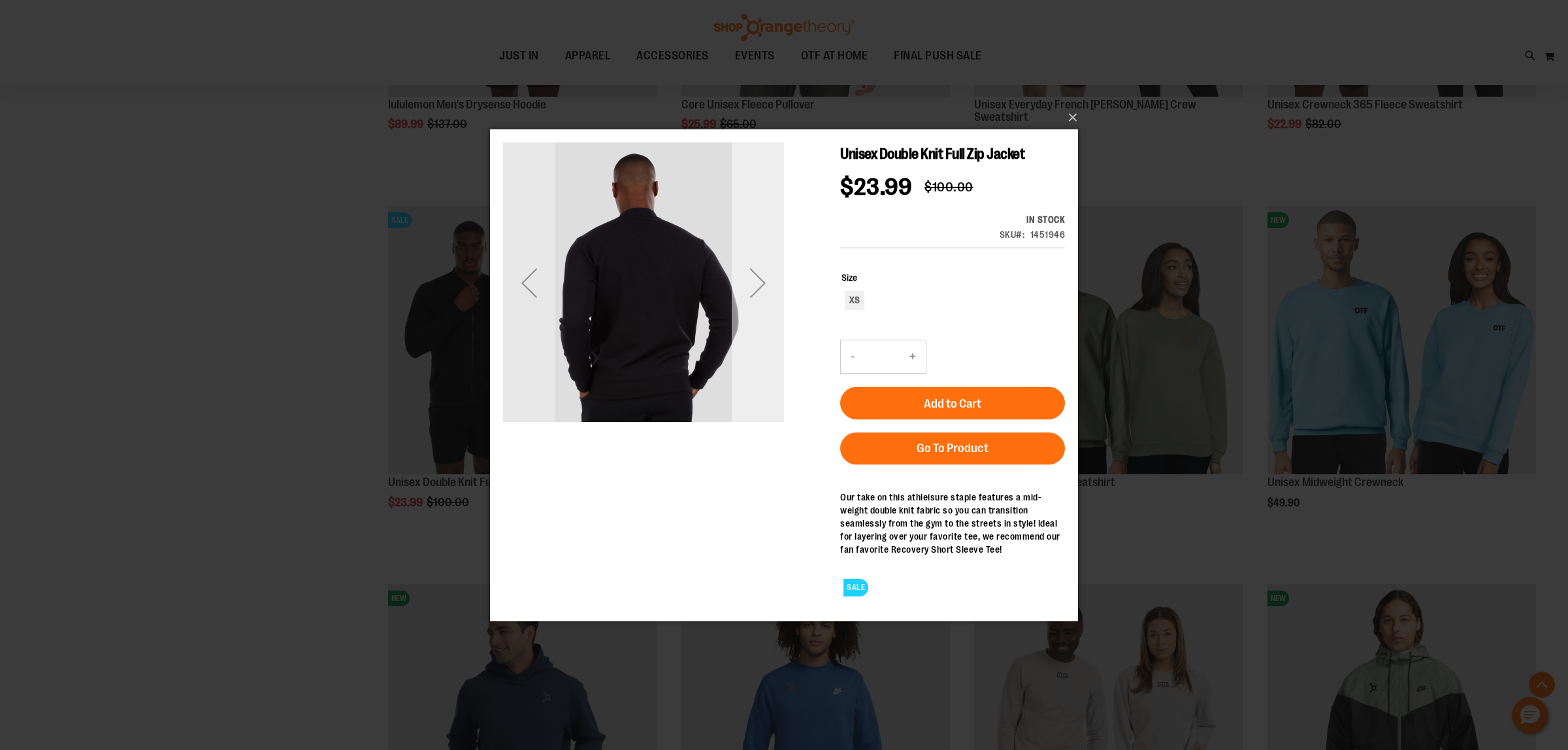
click at [760, 296] on div "Next" at bounding box center [758, 282] width 52 height 52
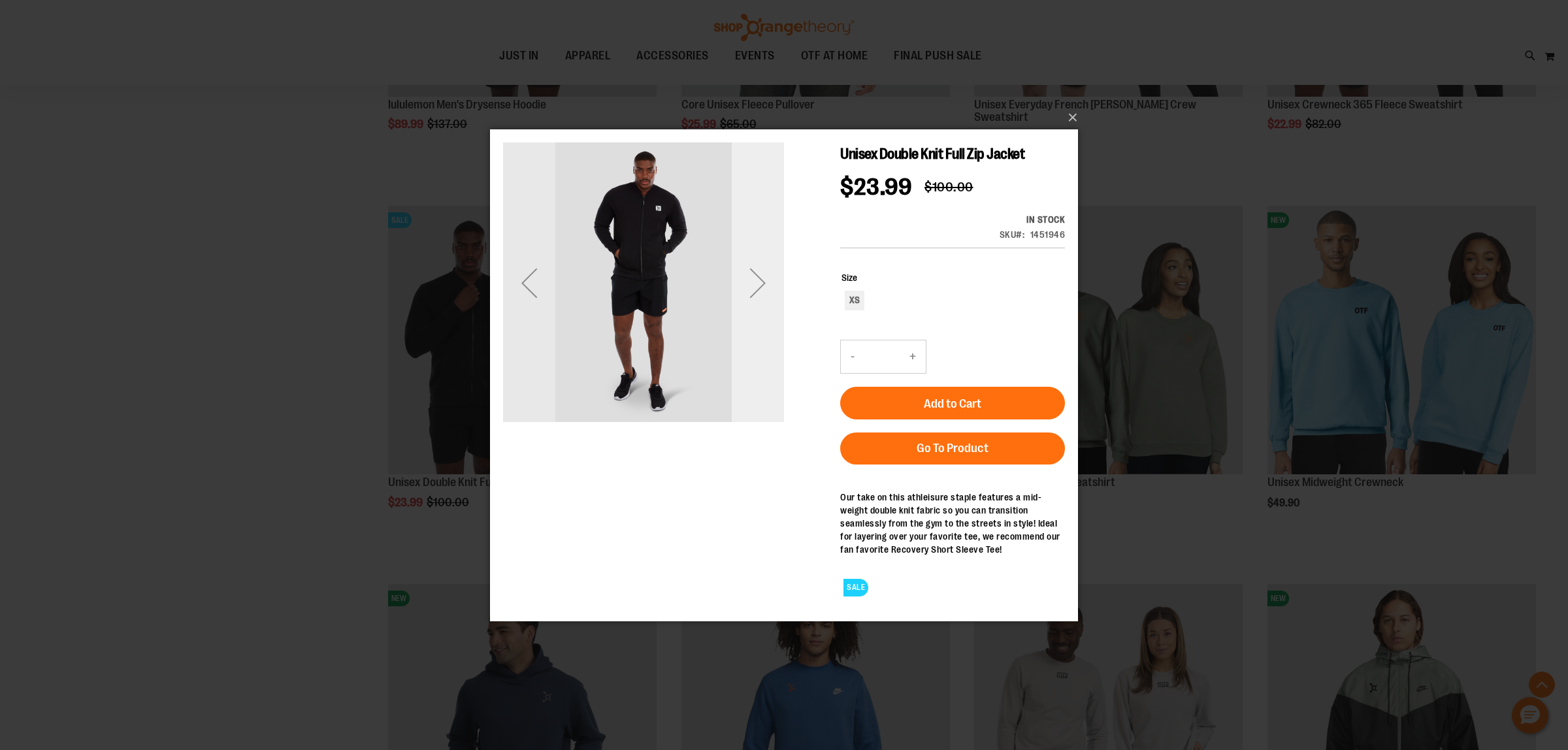
click at [759, 289] on div "Next" at bounding box center [758, 282] width 52 height 52
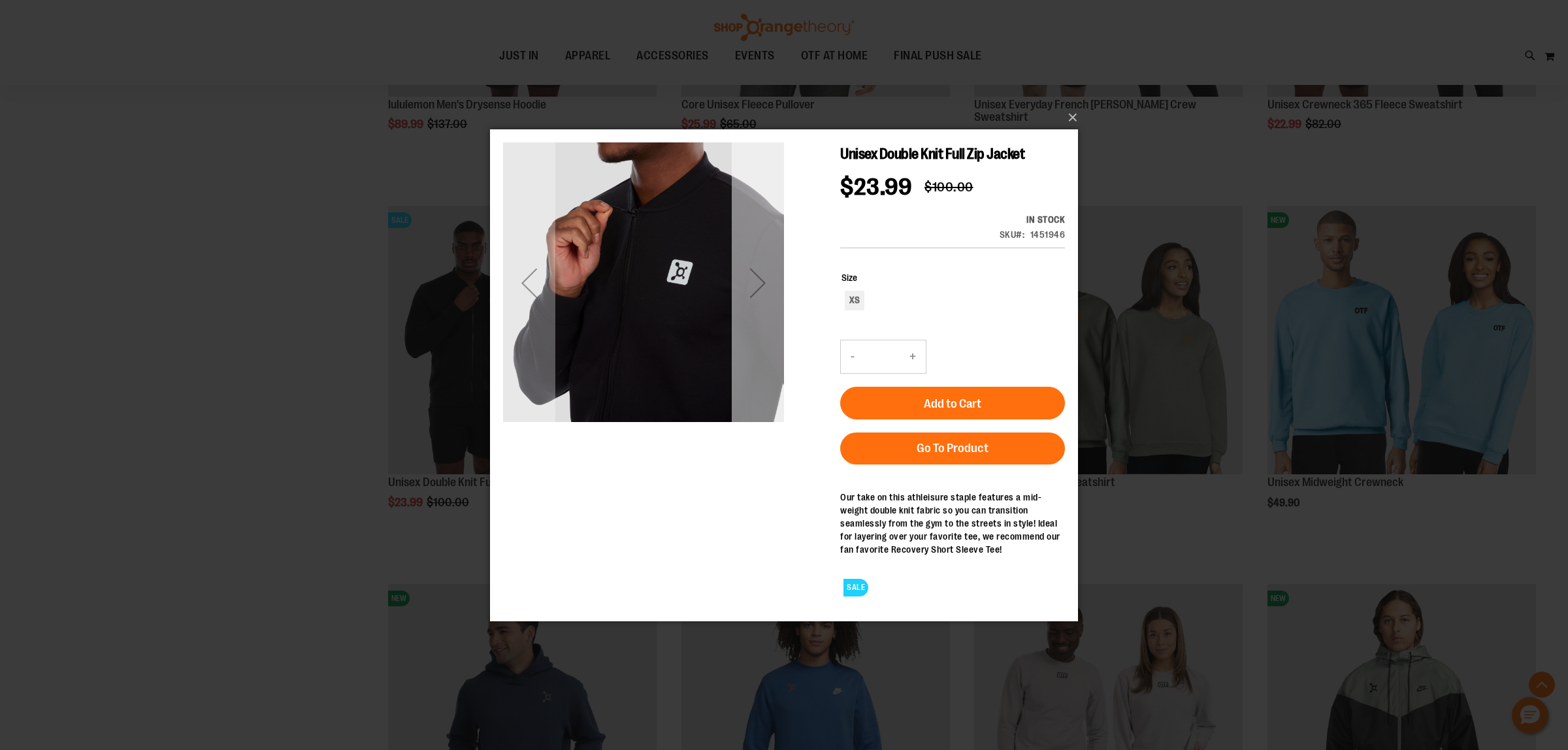
click at [759, 289] on div "Next" at bounding box center [758, 282] width 52 height 52
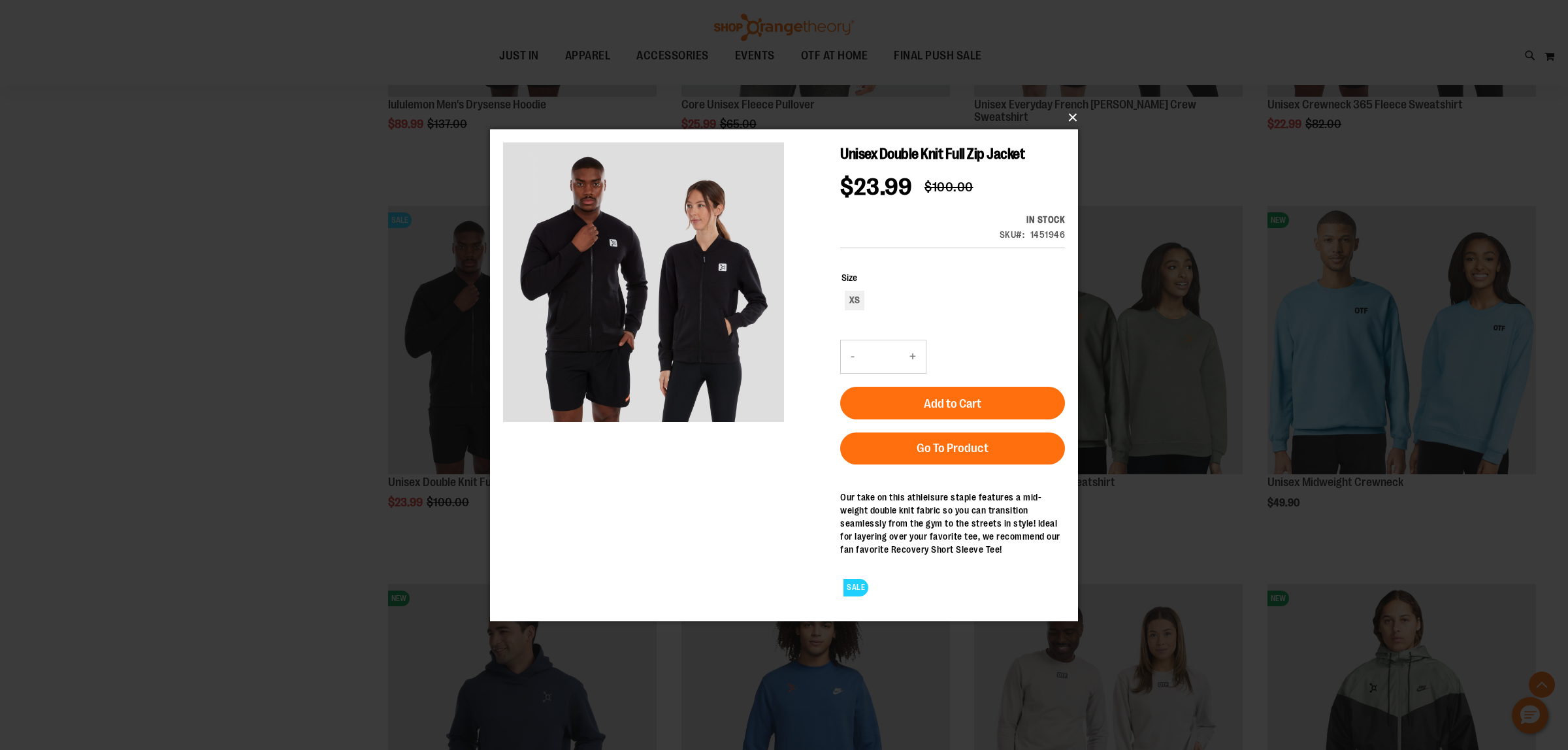
click at [1063, 120] on button "×" at bounding box center [787, 118] width 588 height 29
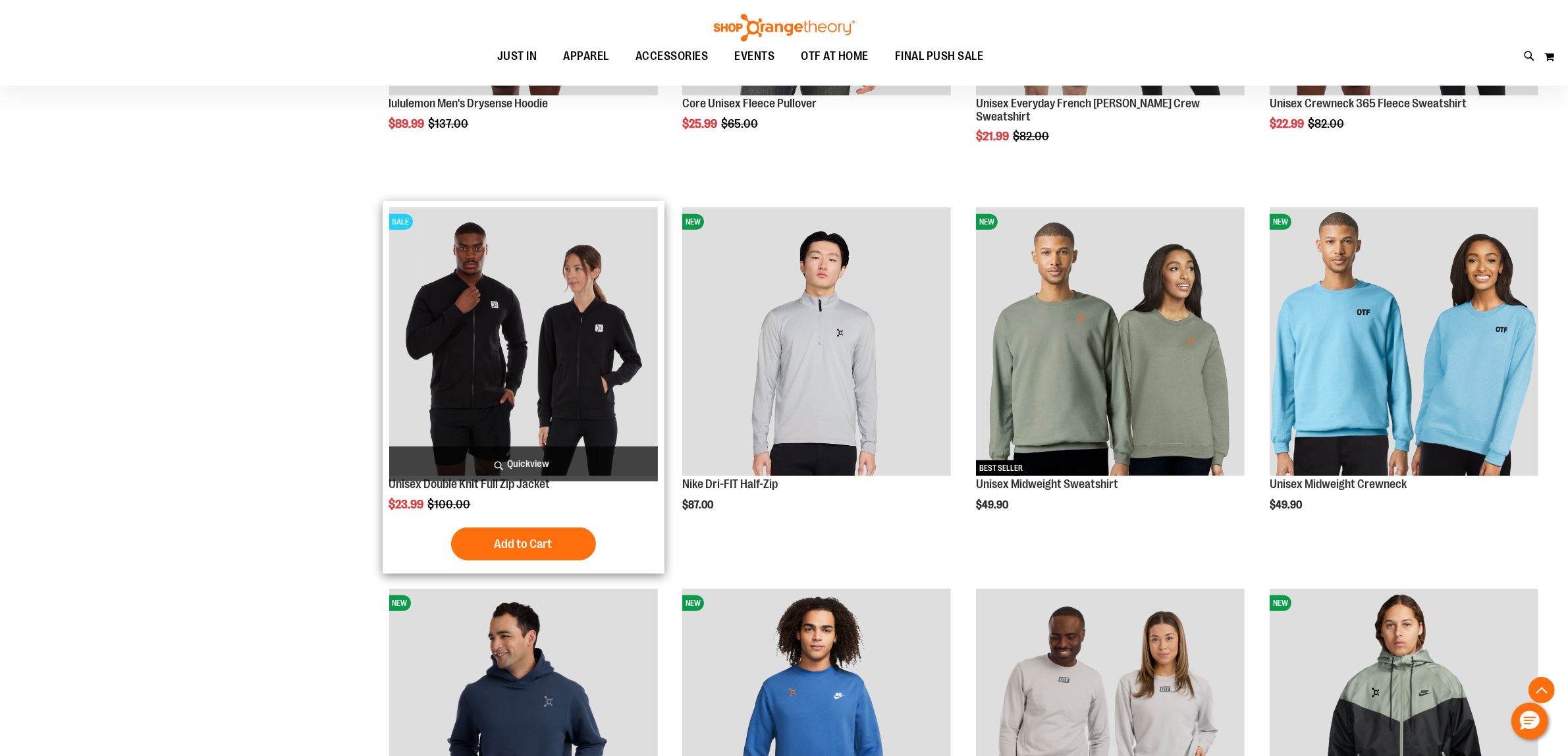
click at [505, 362] on img "product" at bounding box center [523, 342] width 269 height 269
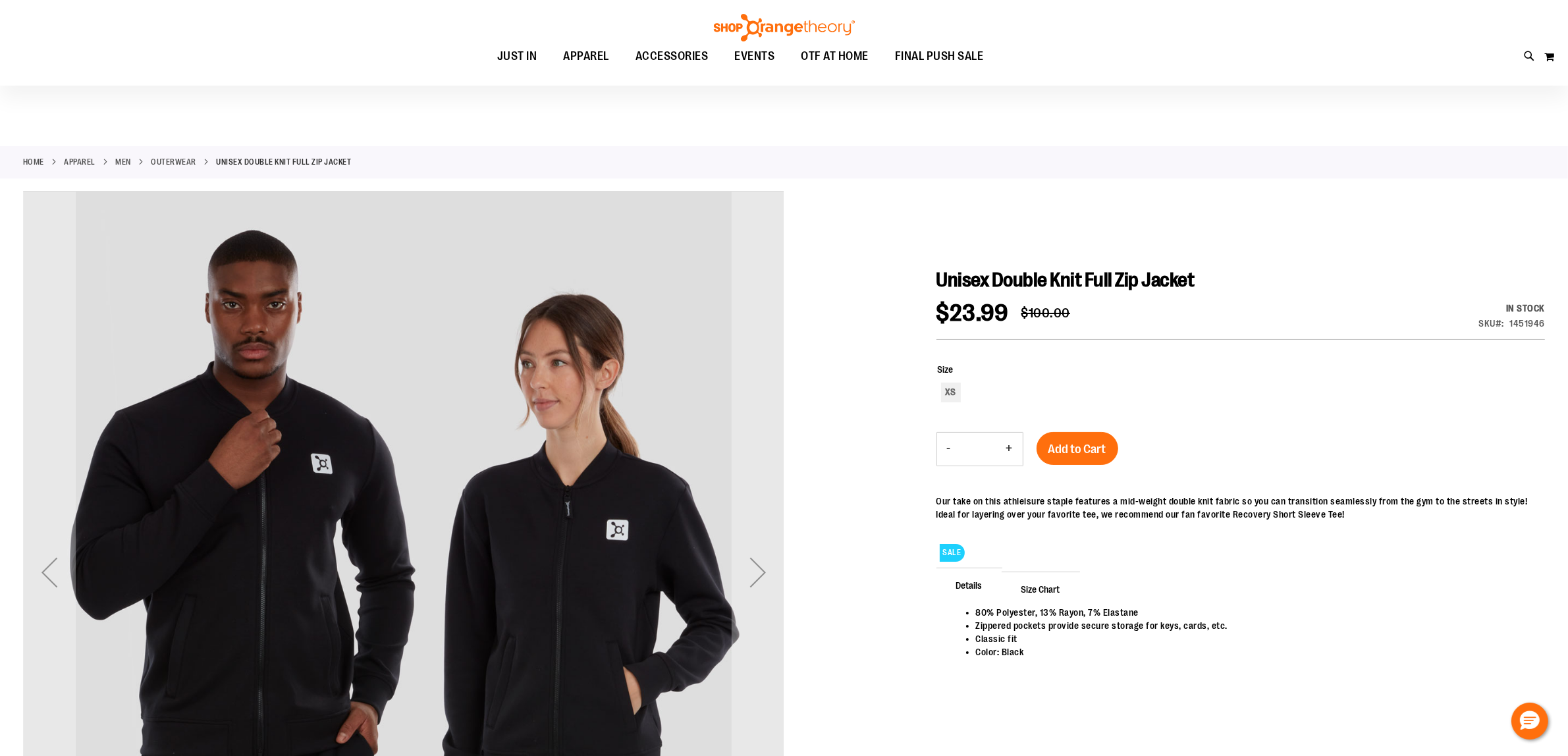
scroll to position [82, 0]
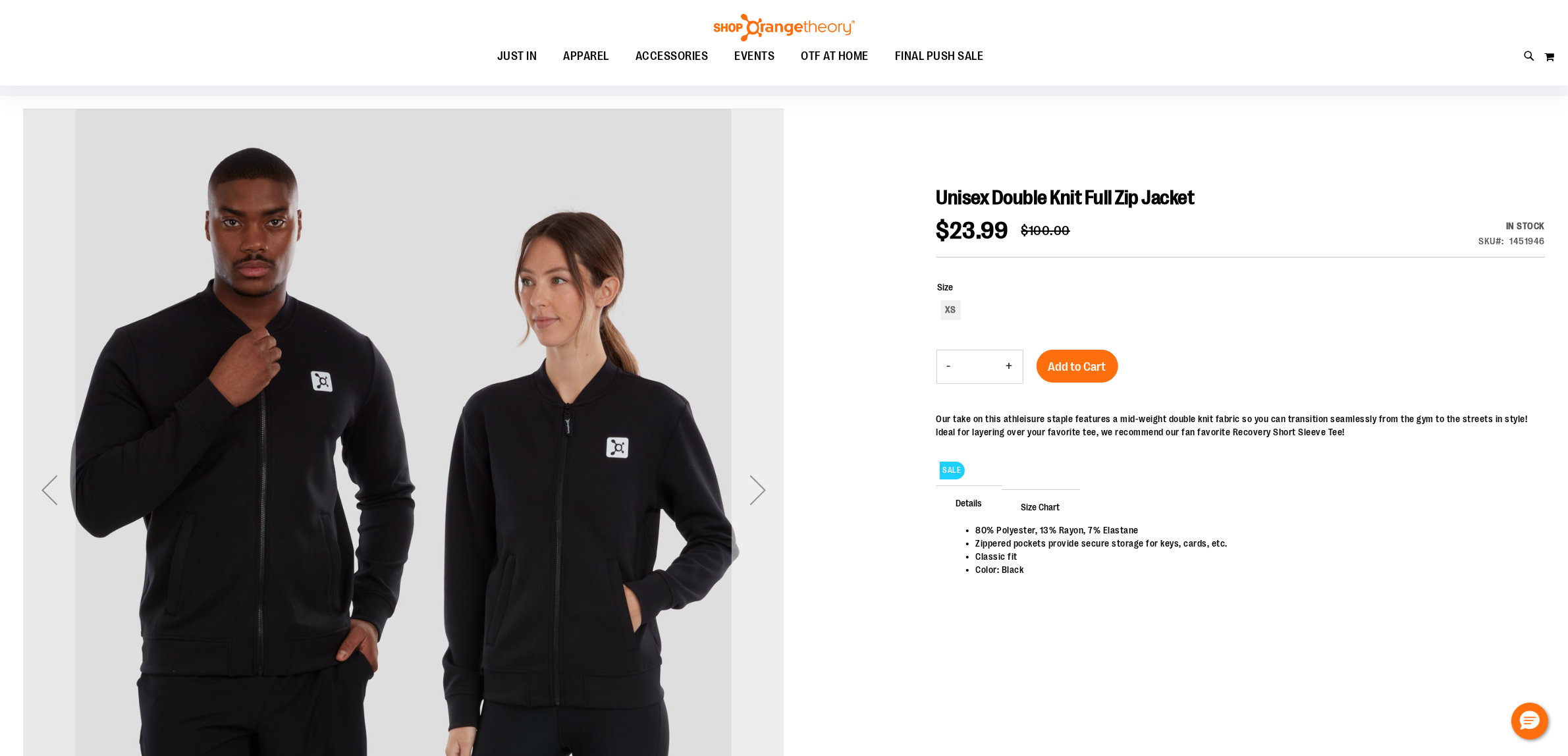
type input "**********"
click at [762, 494] on div "Next" at bounding box center [758, 490] width 53 height 53
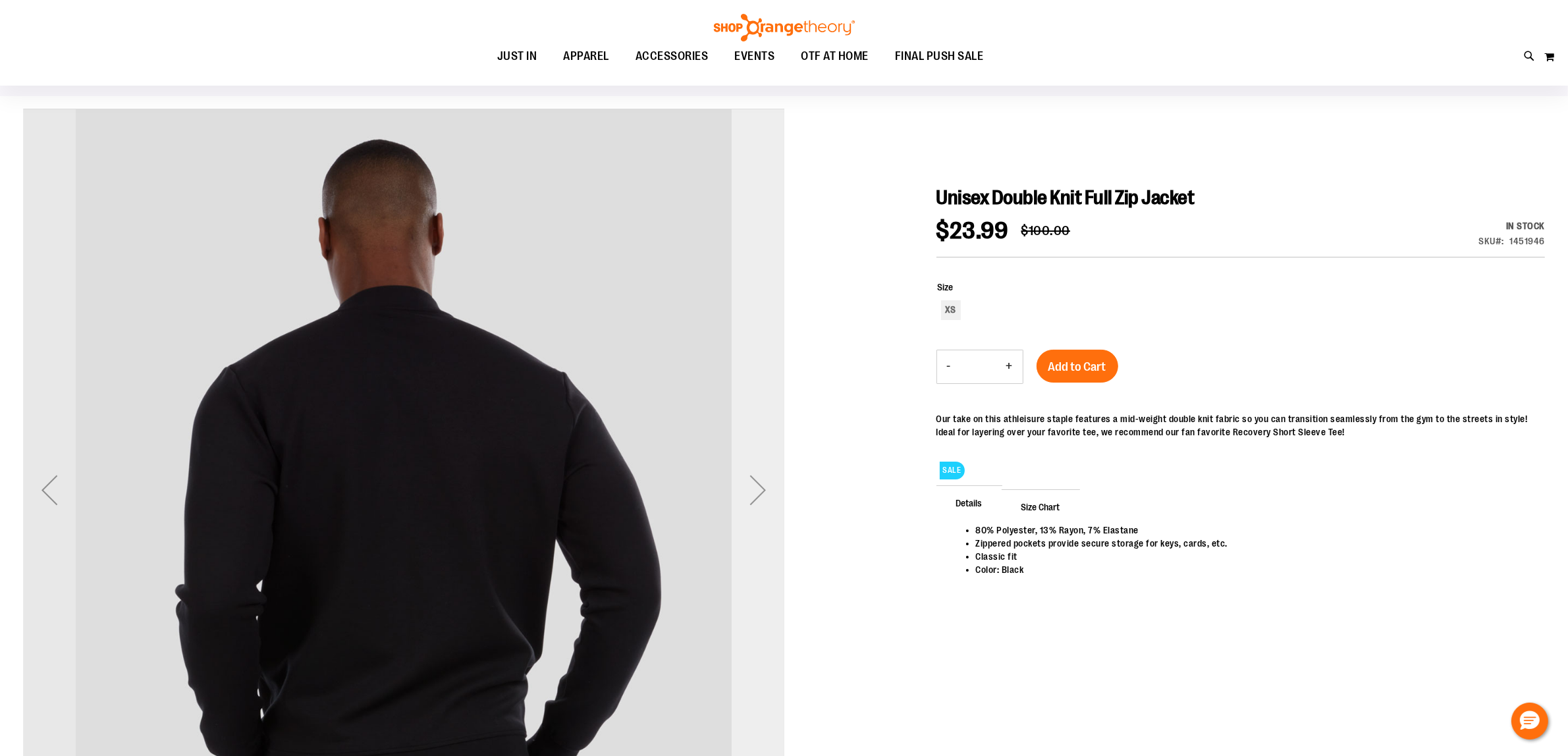
click at [762, 494] on div "Next" at bounding box center [758, 490] width 53 height 53
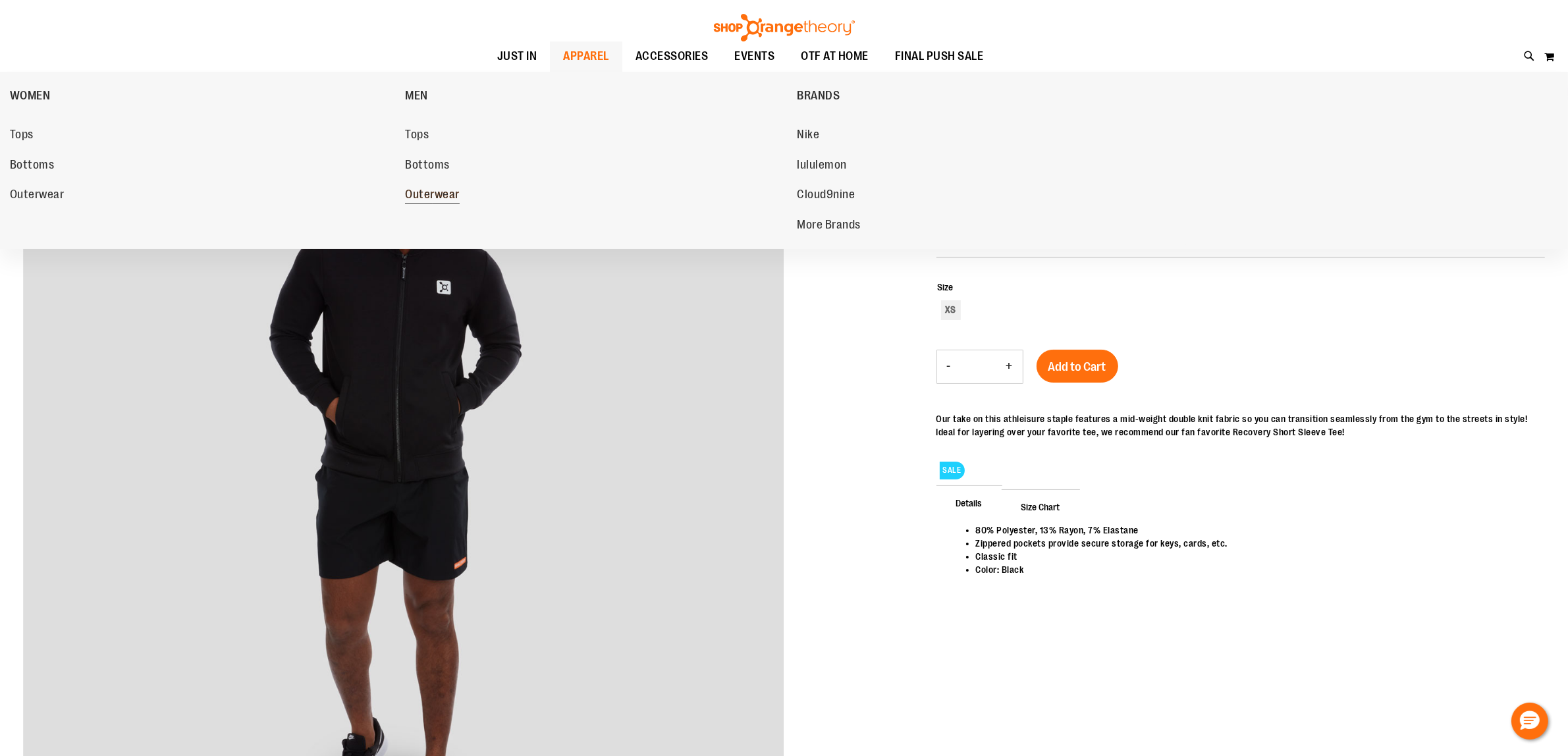
click at [435, 195] on span "Outerwear" at bounding box center [432, 196] width 55 height 16
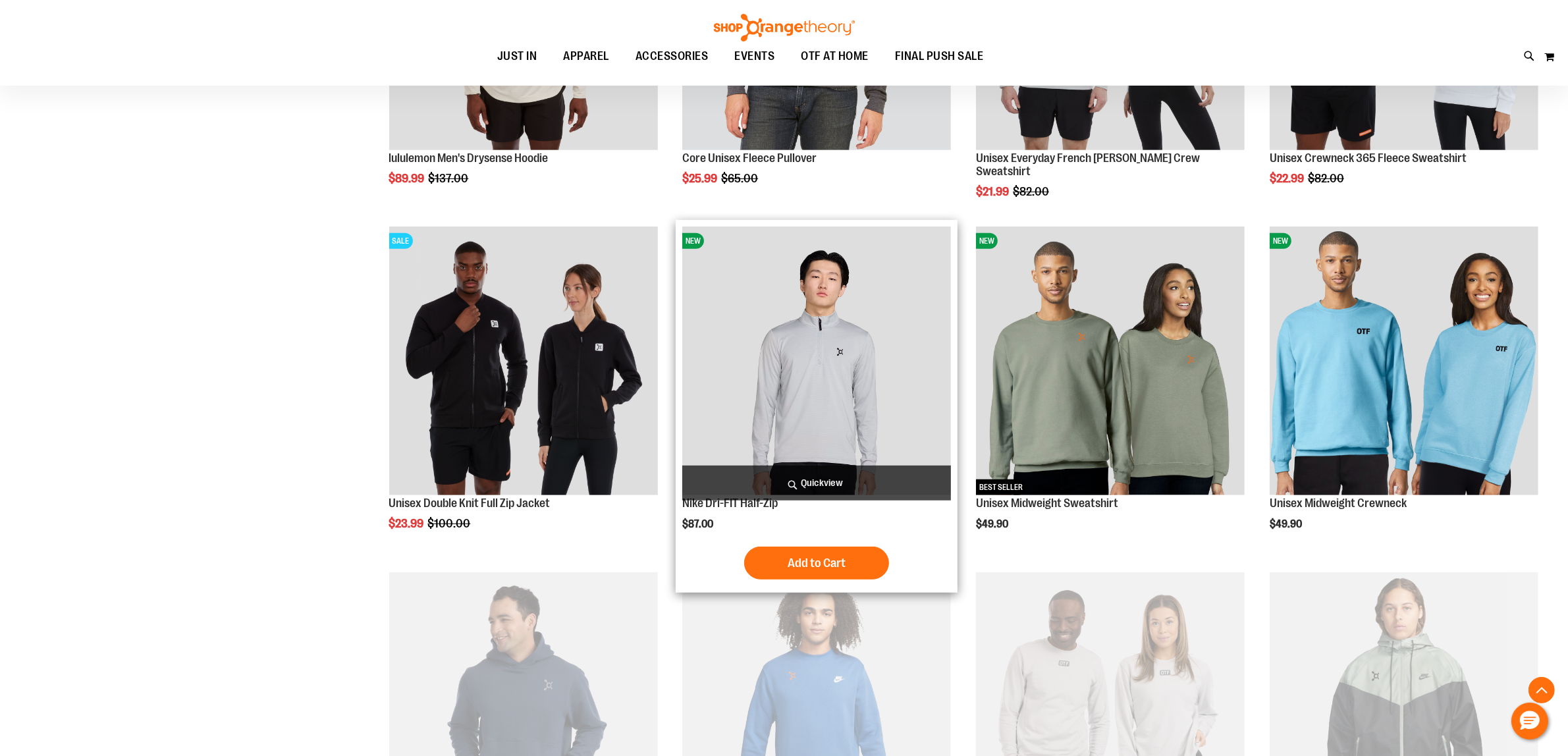
scroll to position [886, 0]
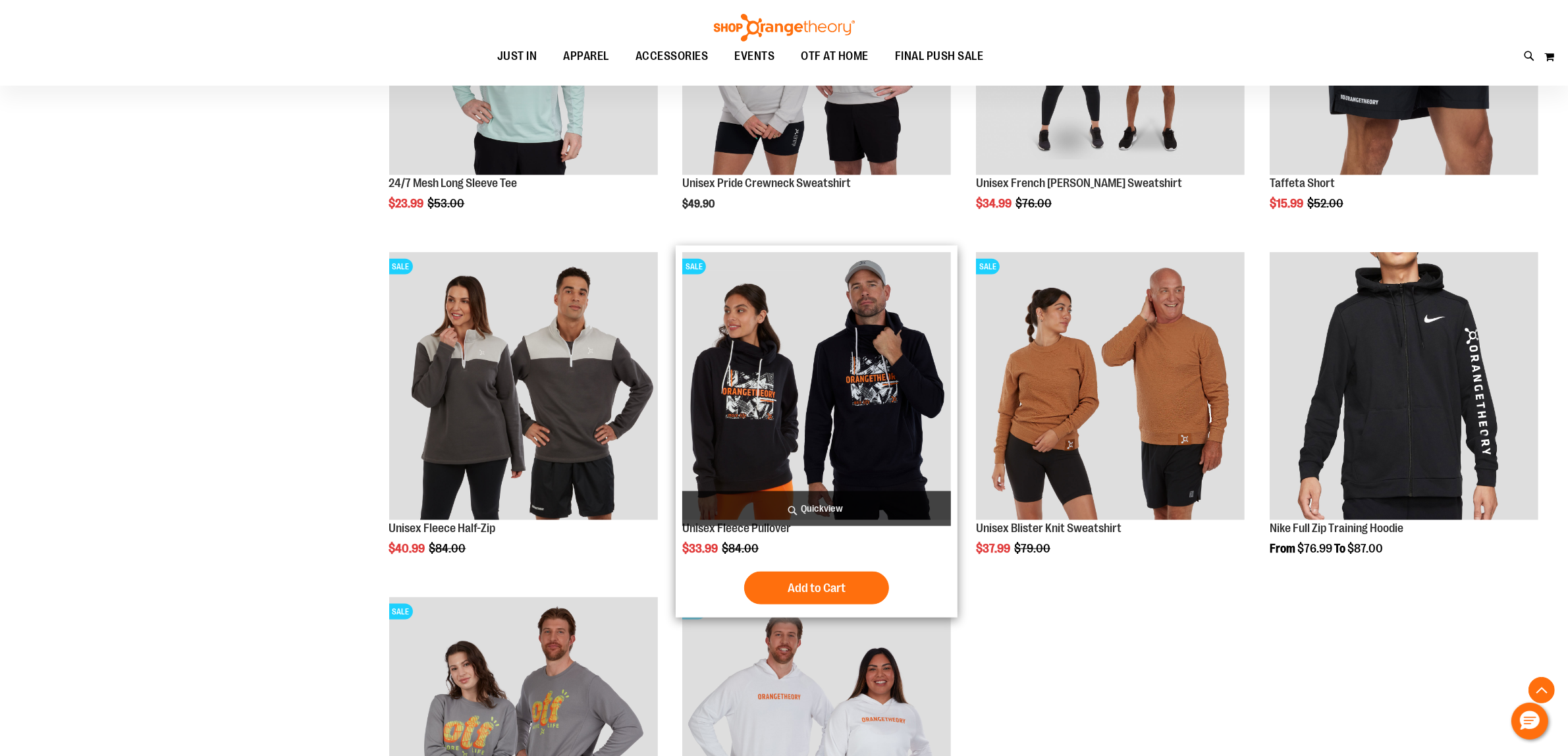
scroll to position [2449, 0]
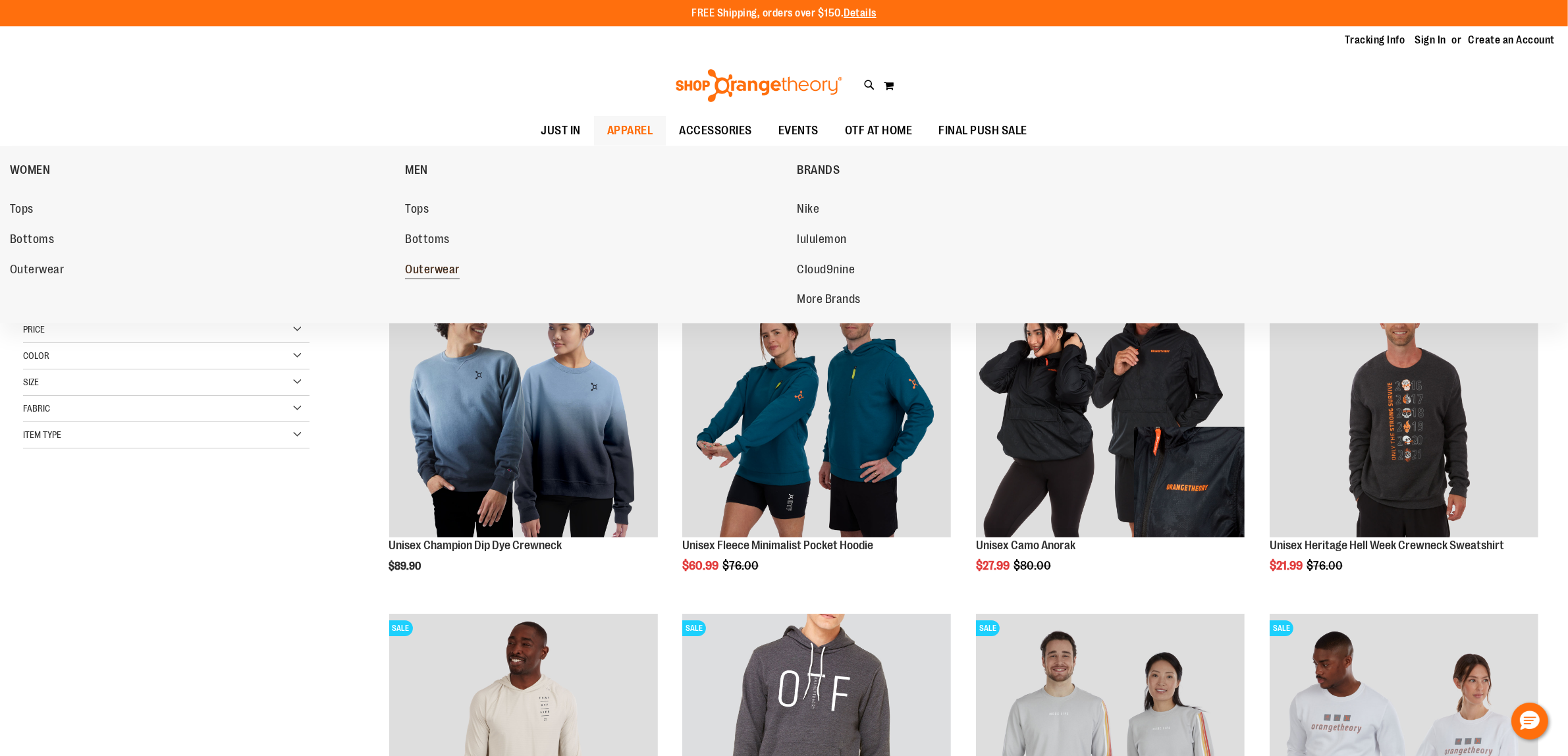
type input "**********"
click at [430, 269] on span "Outerwear" at bounding box center [432, 271] width 55 height 16
type input "**********"
click at [419, 204] on span "Tops" at bounding box center [417, 210] width 24 height 16
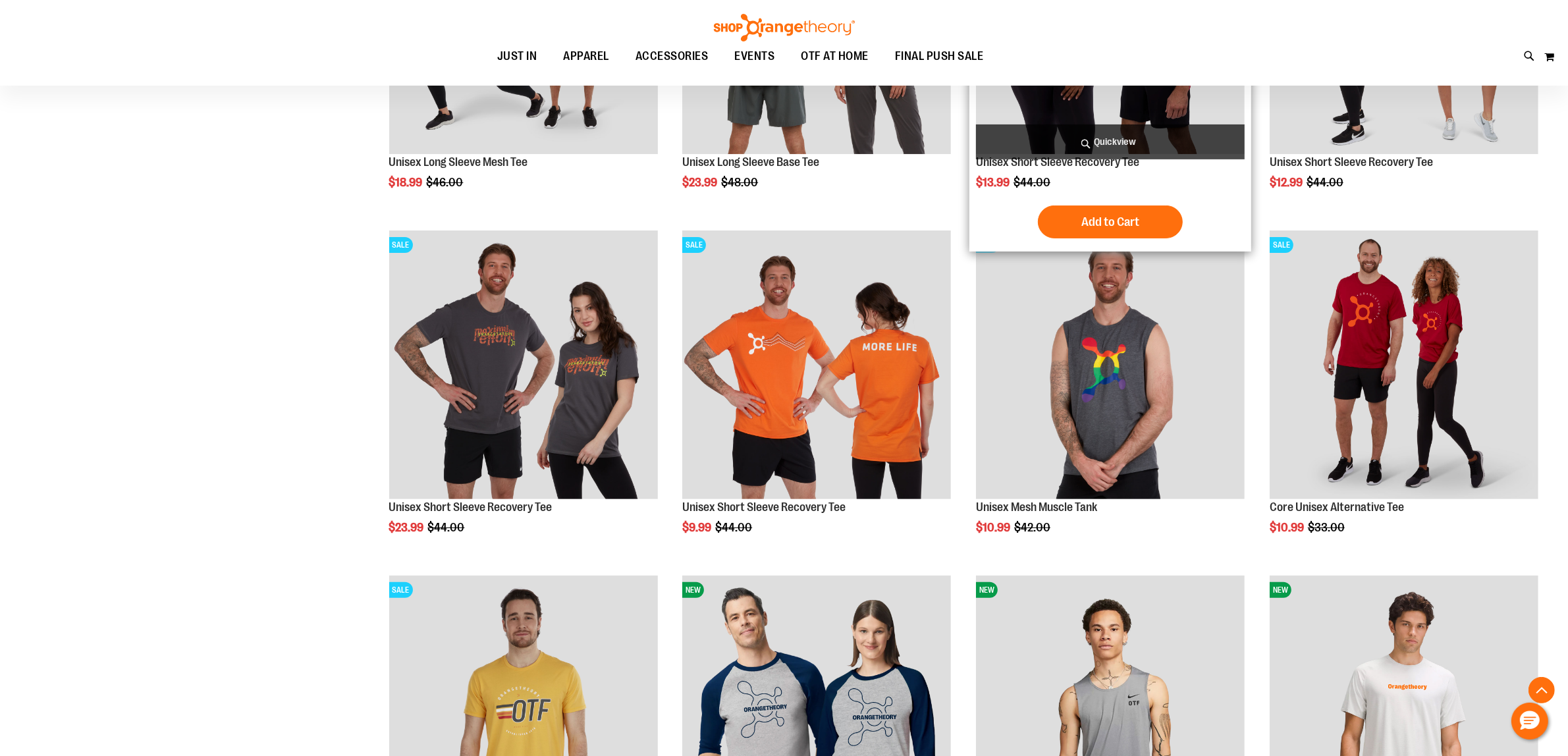
scroll to position [823, 0]
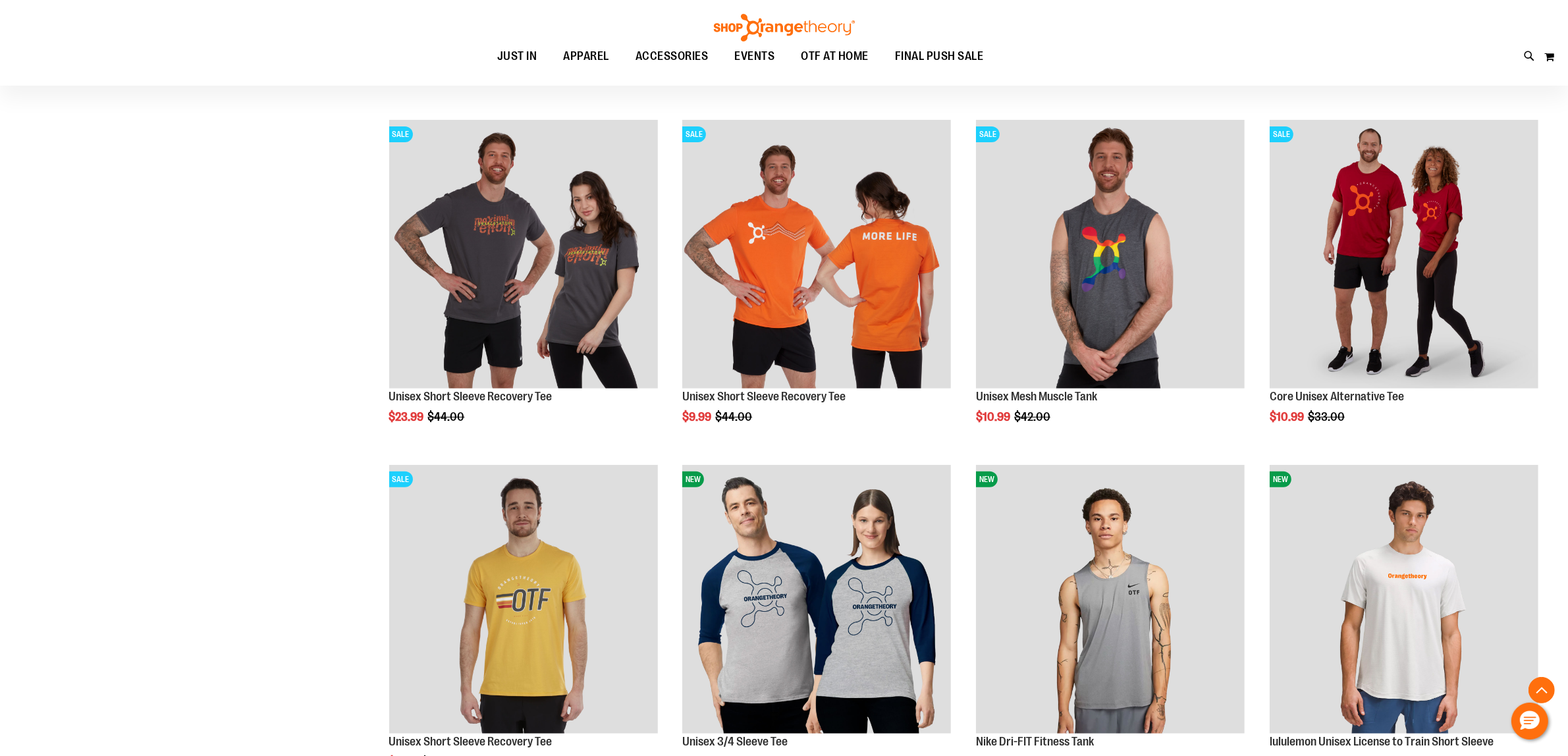
scroll to position [1070, 0]
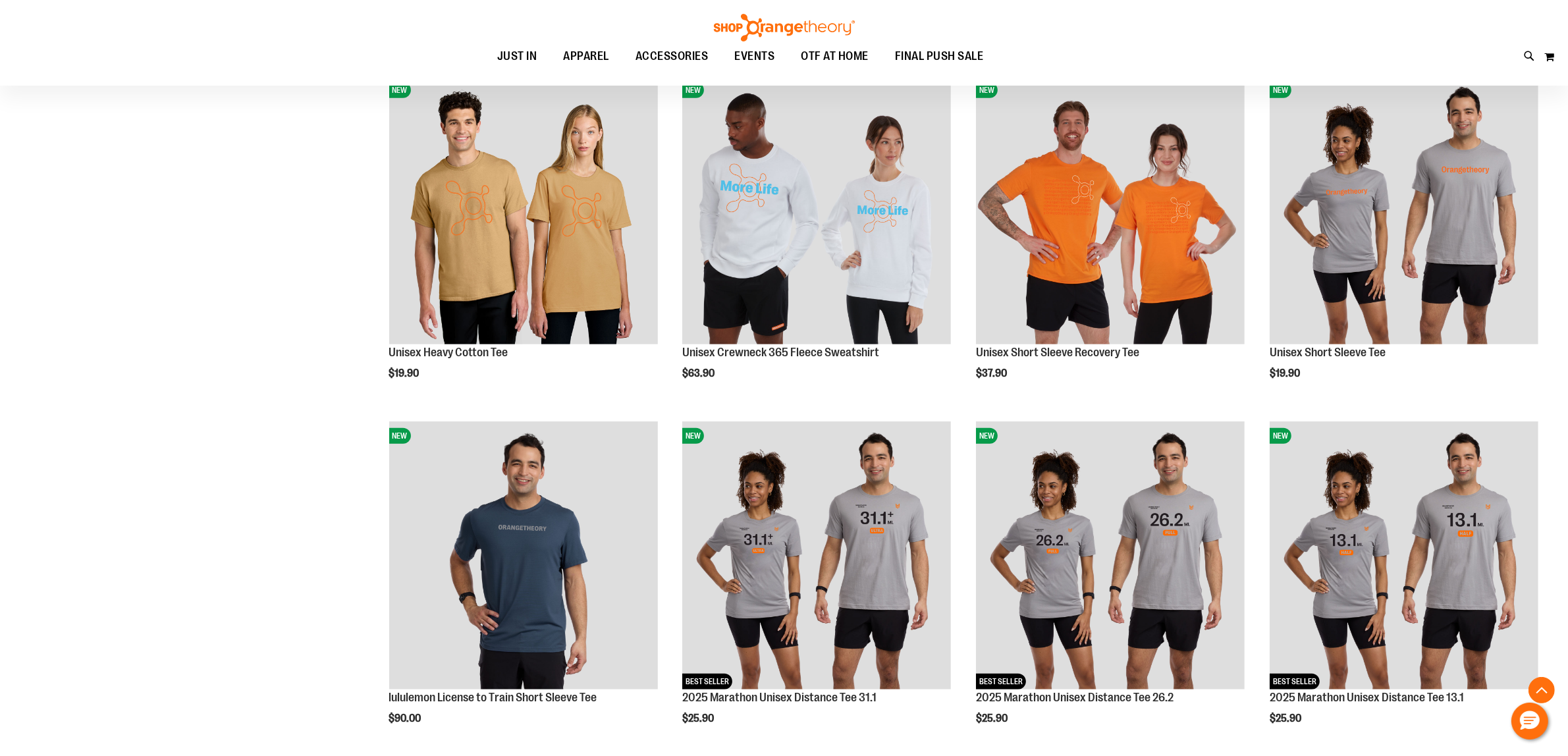
scroll to position [1235, 0]
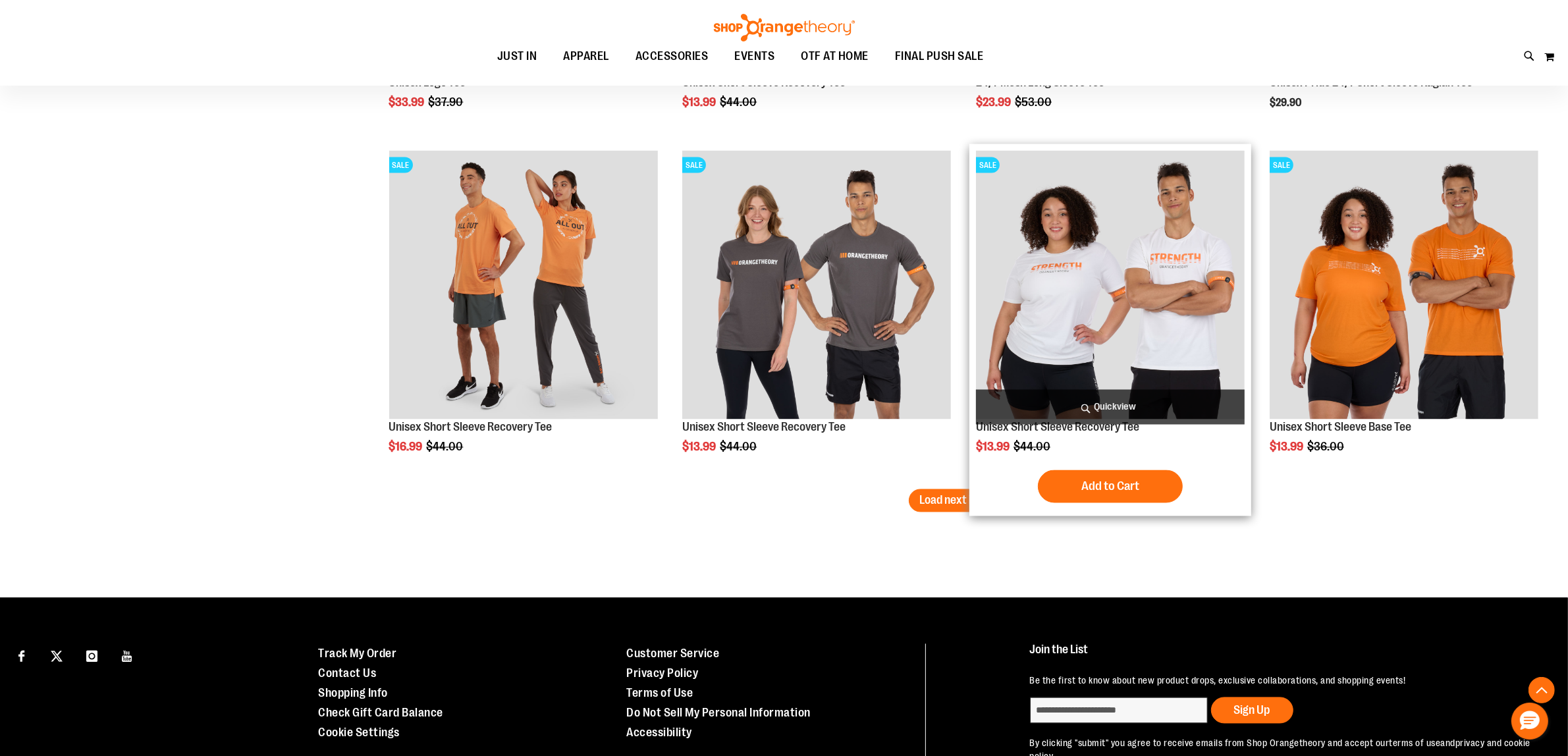
scroll to position [2880, 0]
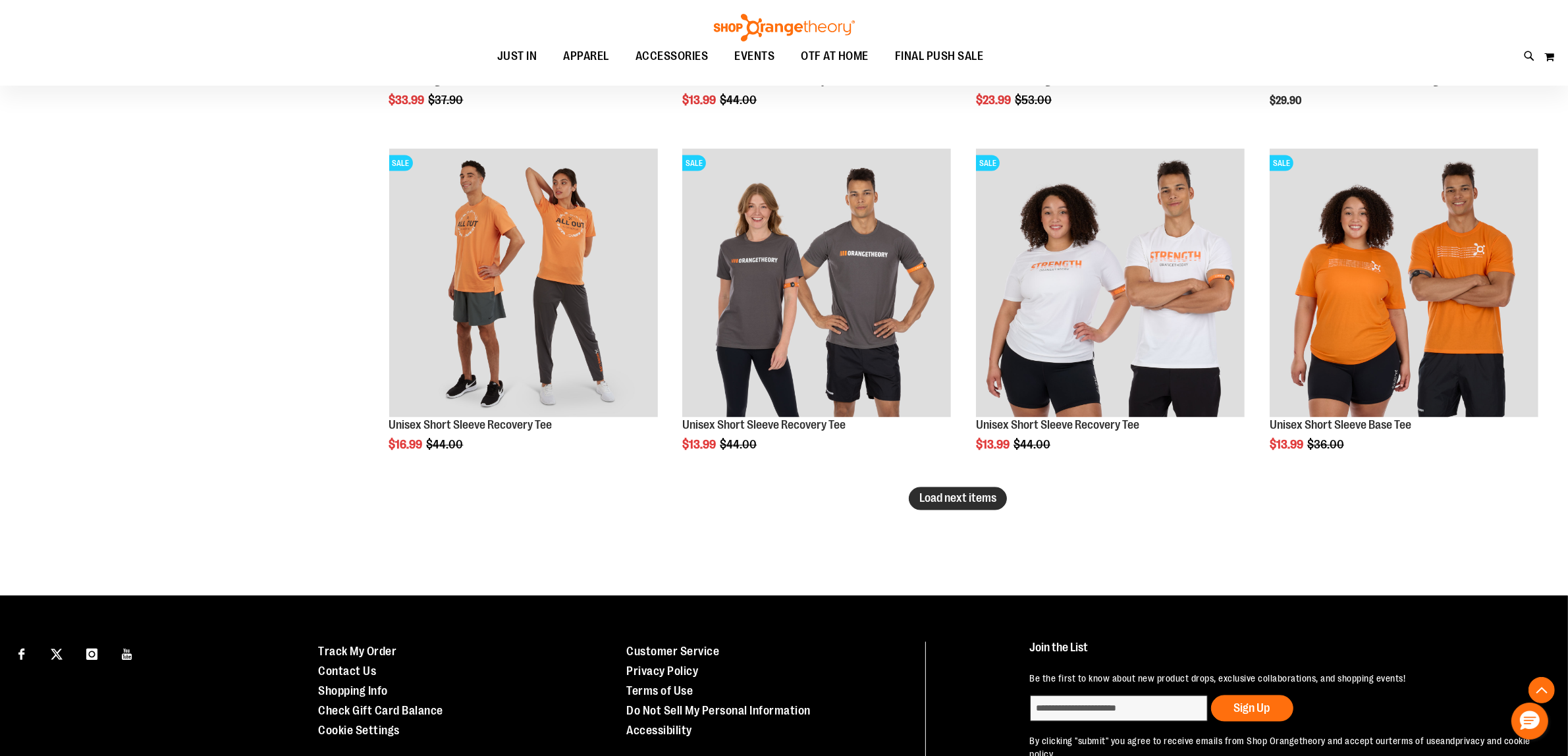
type input "**********"
click at [939, 500] on span "Load next items" at bounding box center [958, 498] width 77 height 13
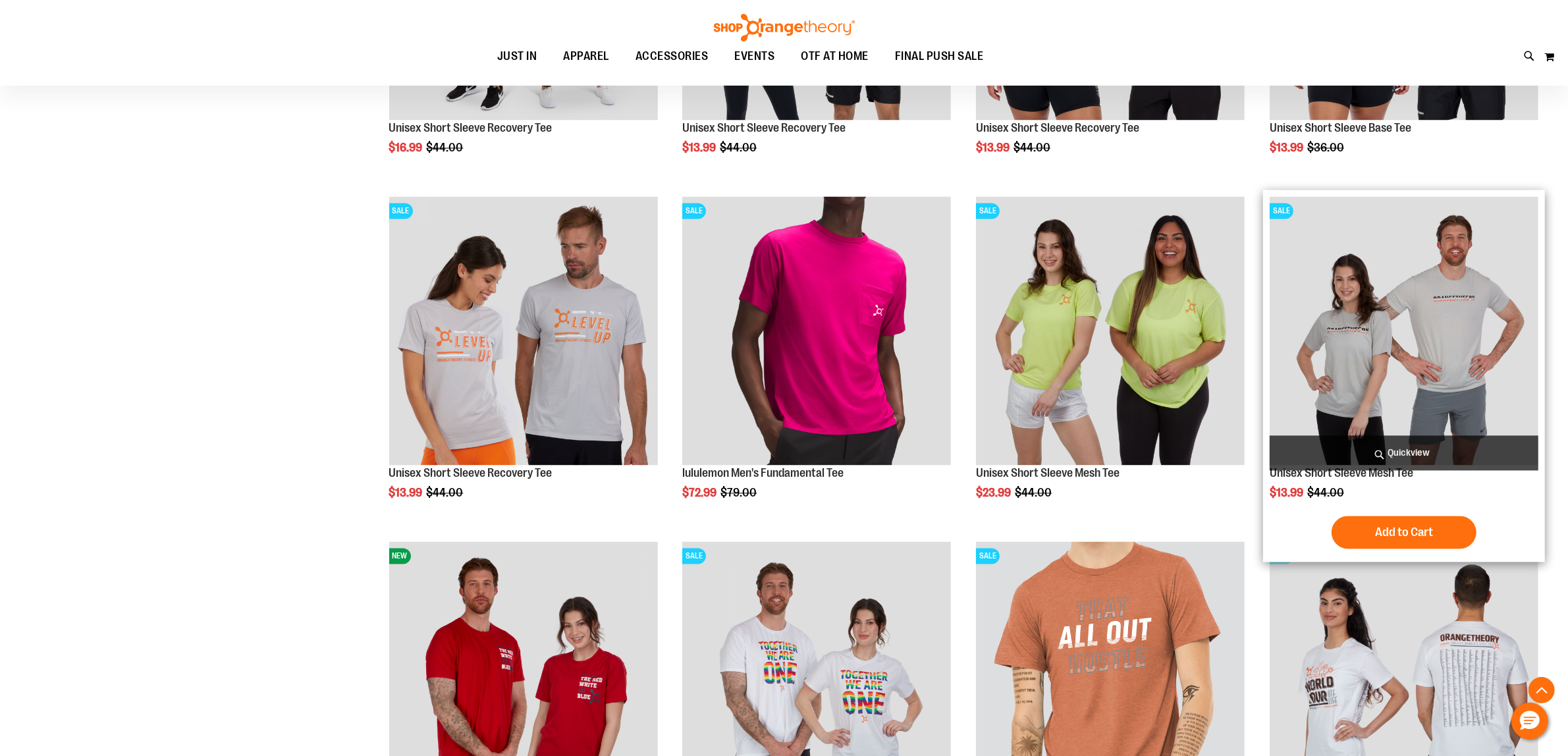
scroll to position [3127, 0]
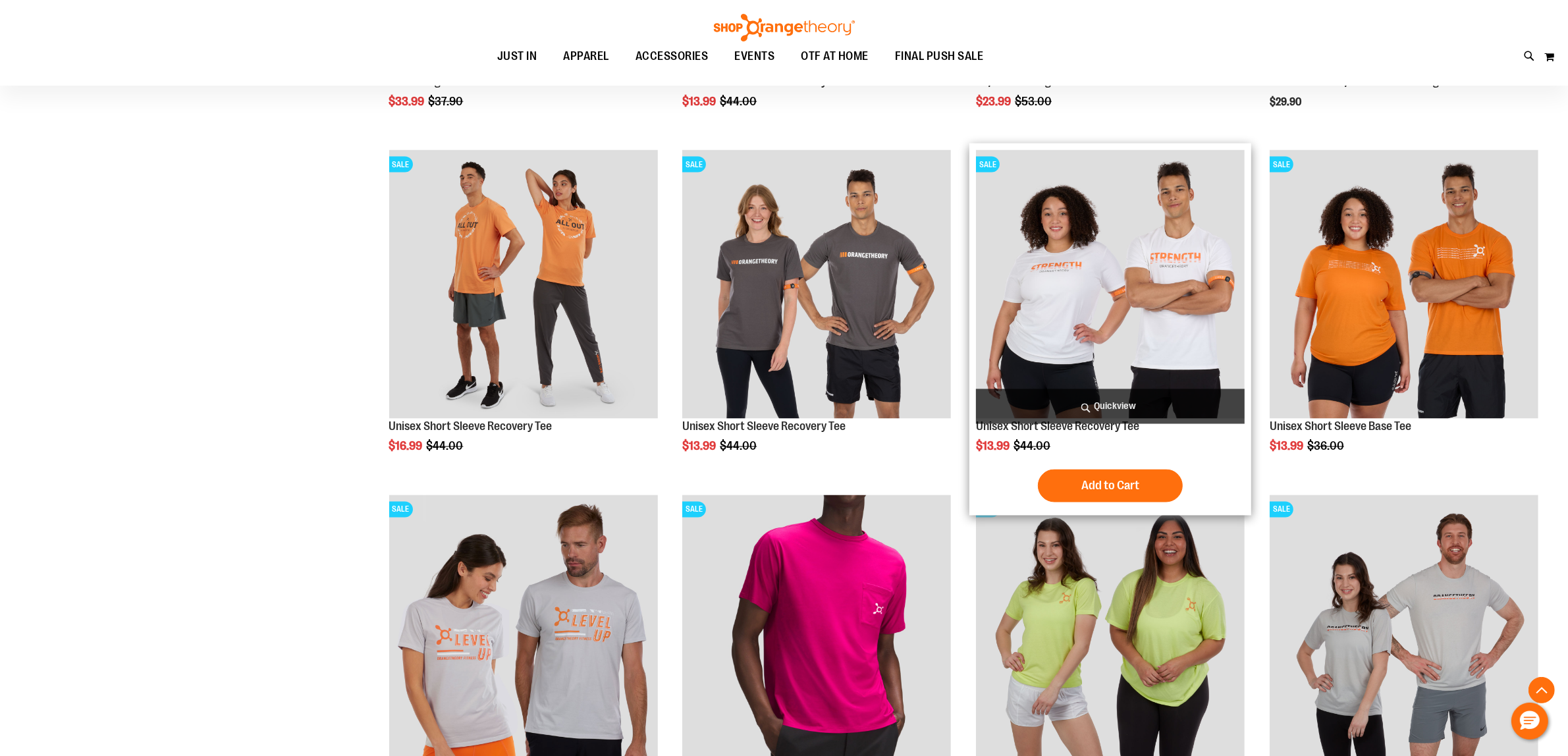
scroll to position [2880, 0]
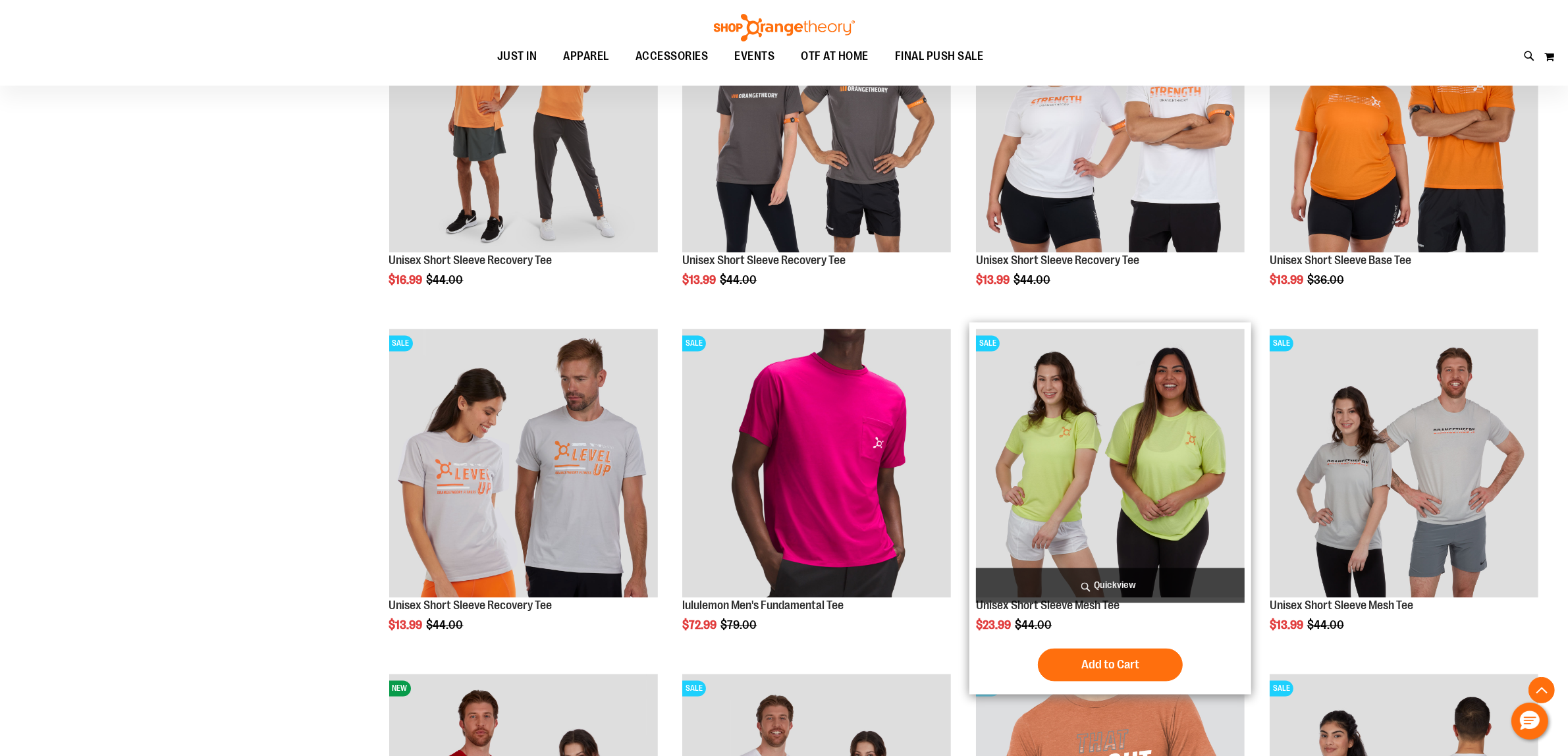
scroll to position [2880, 0]
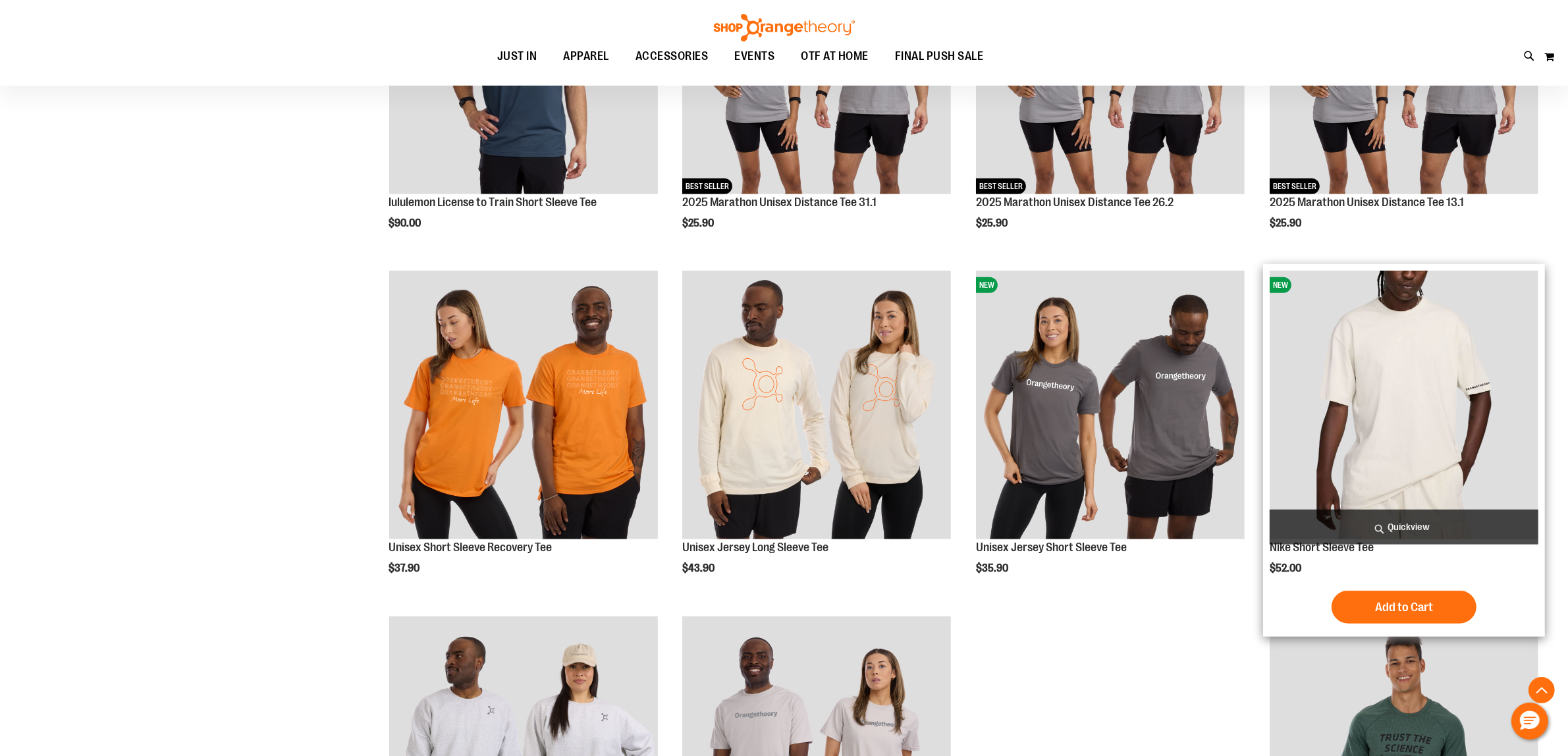
scroll to position [1564, 0]
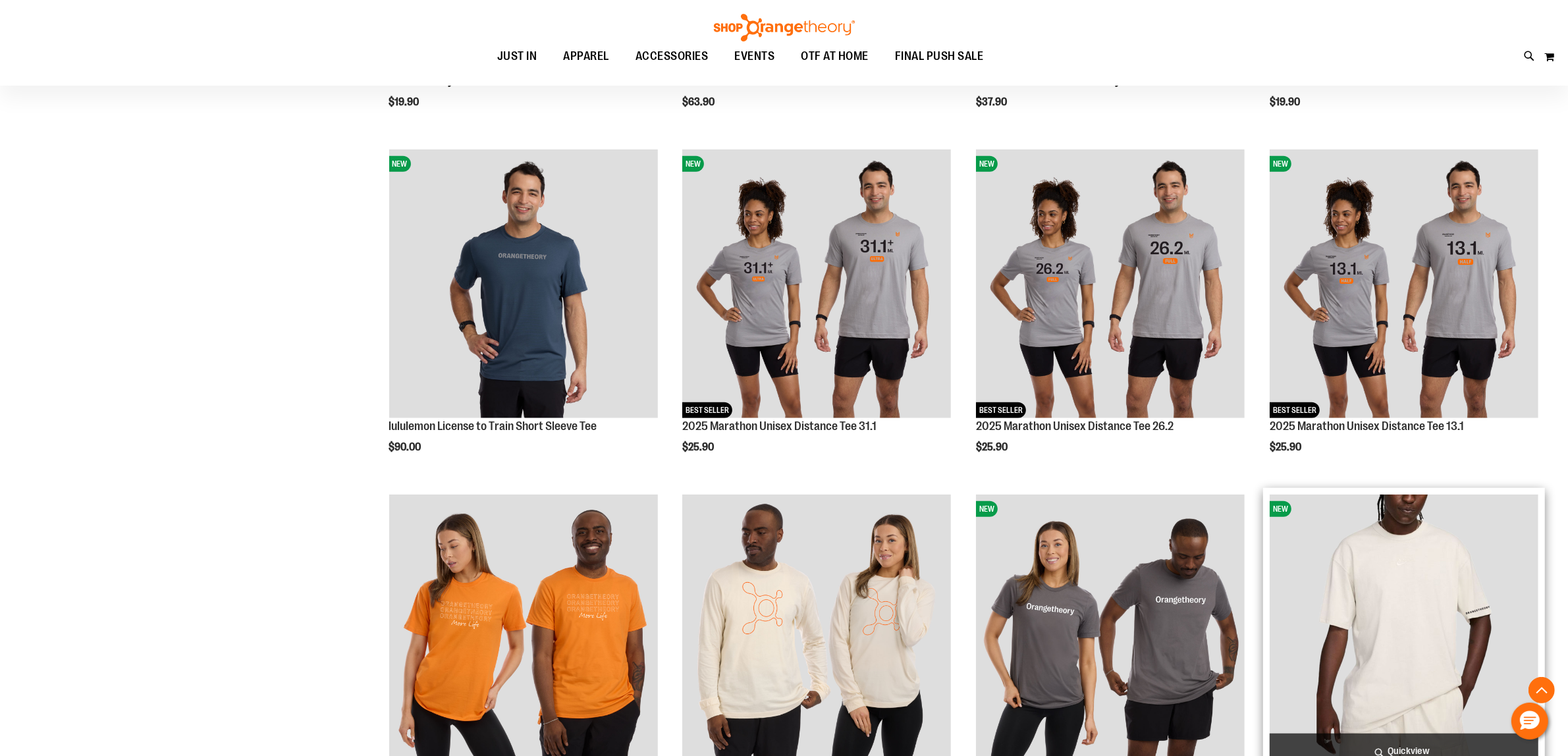
scroll to position [1482, 0]
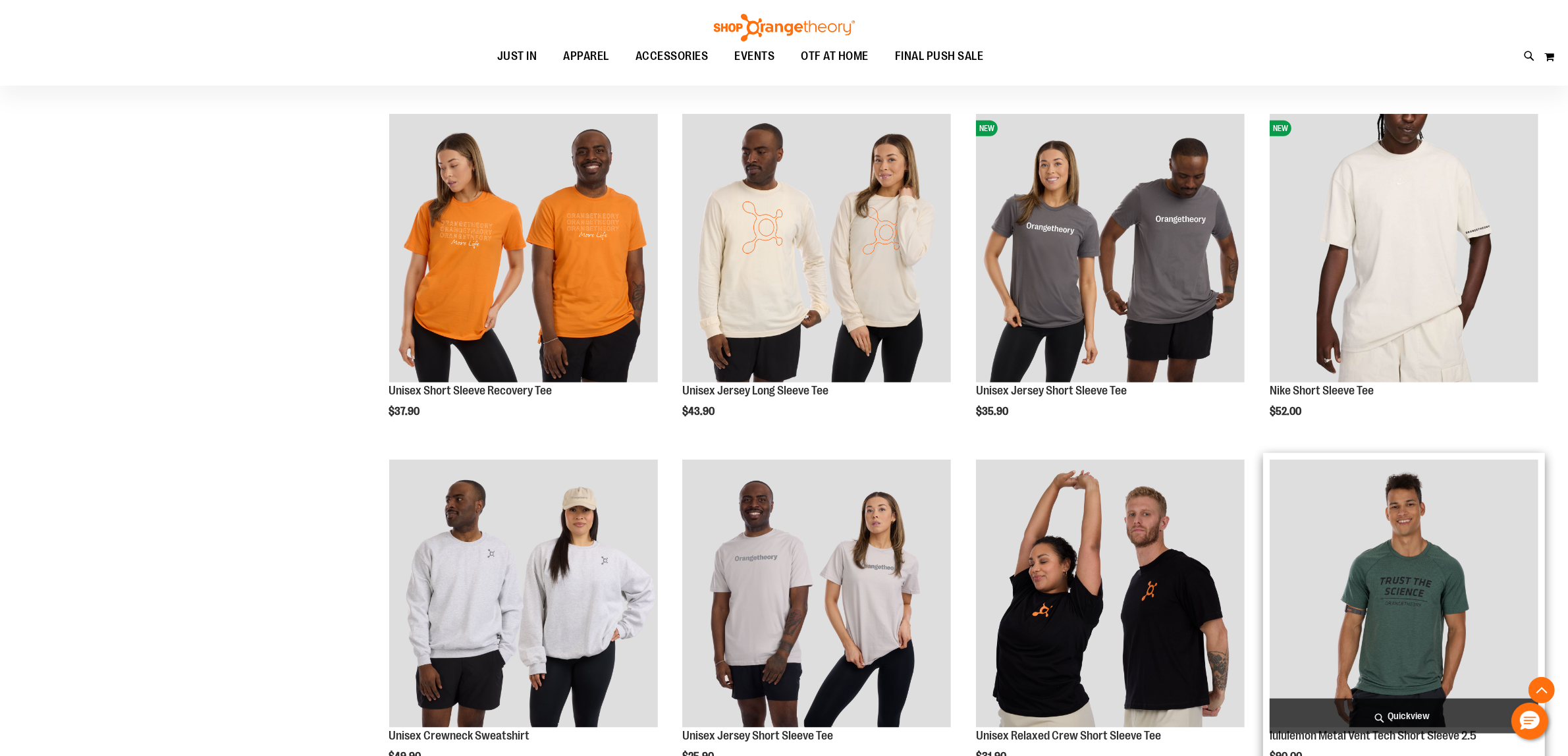
scroll to position [1975, 0]
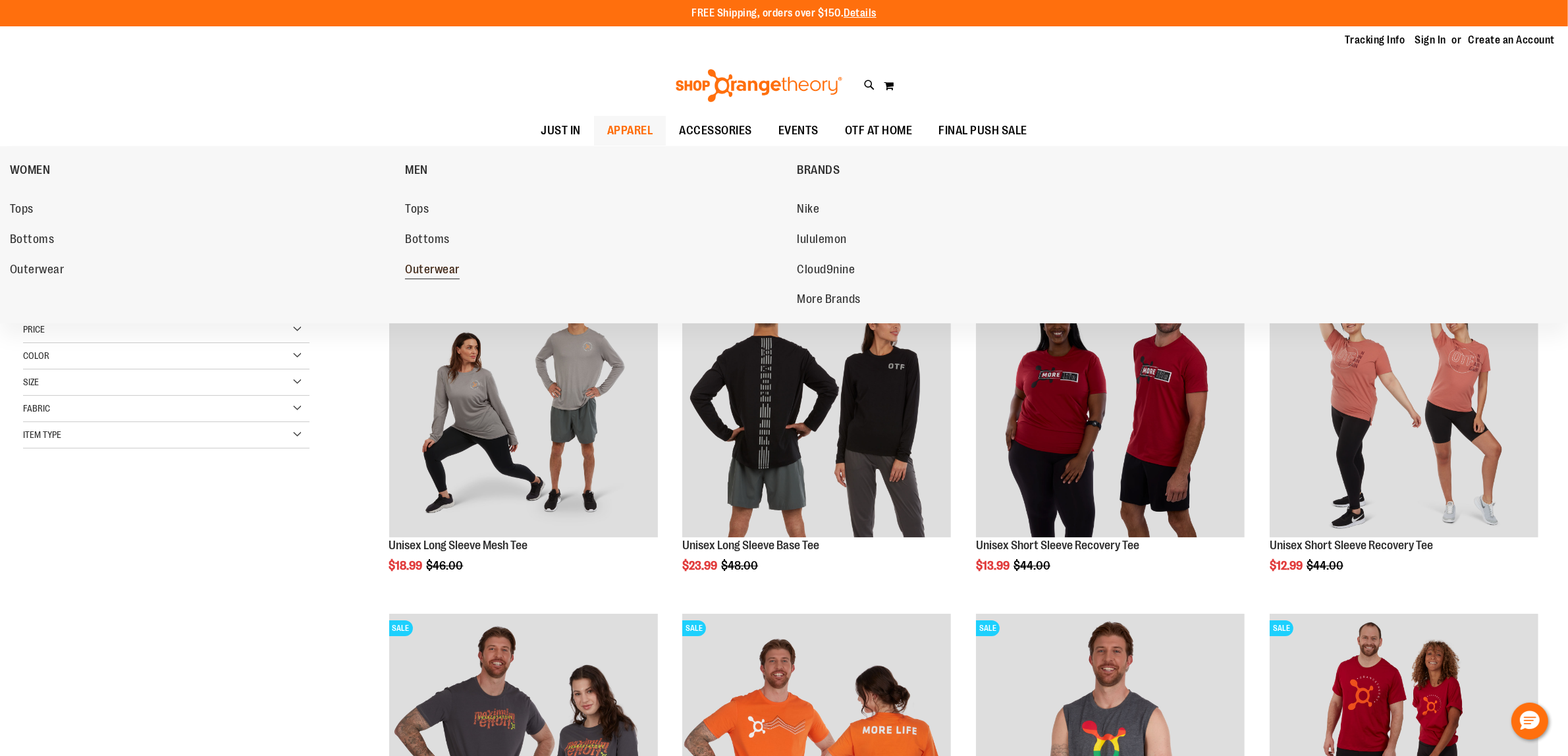
click at [436, 263] on span "Outerwear" at bounding box center [432, 271] width 55 height 16
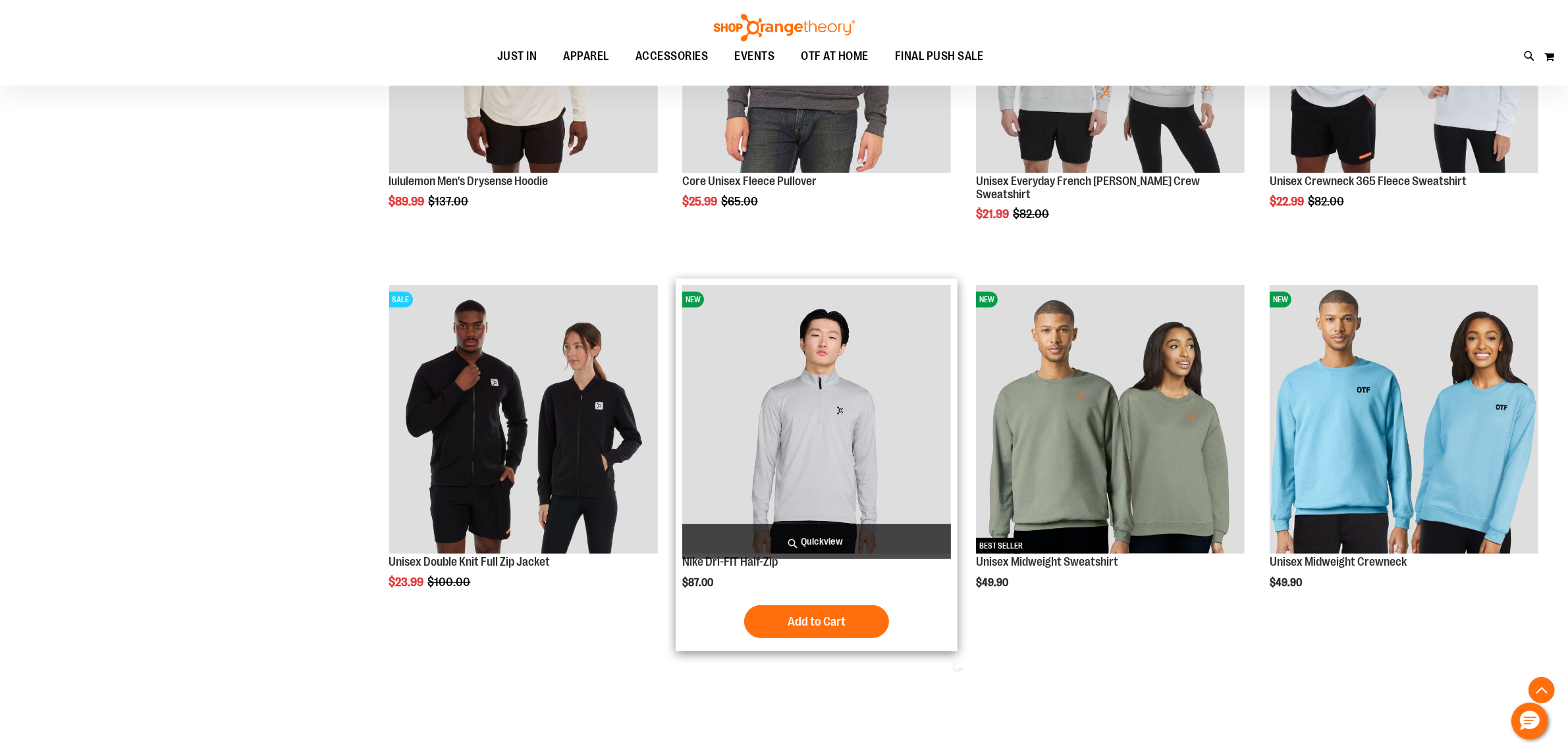
scroll to position [906, 0]
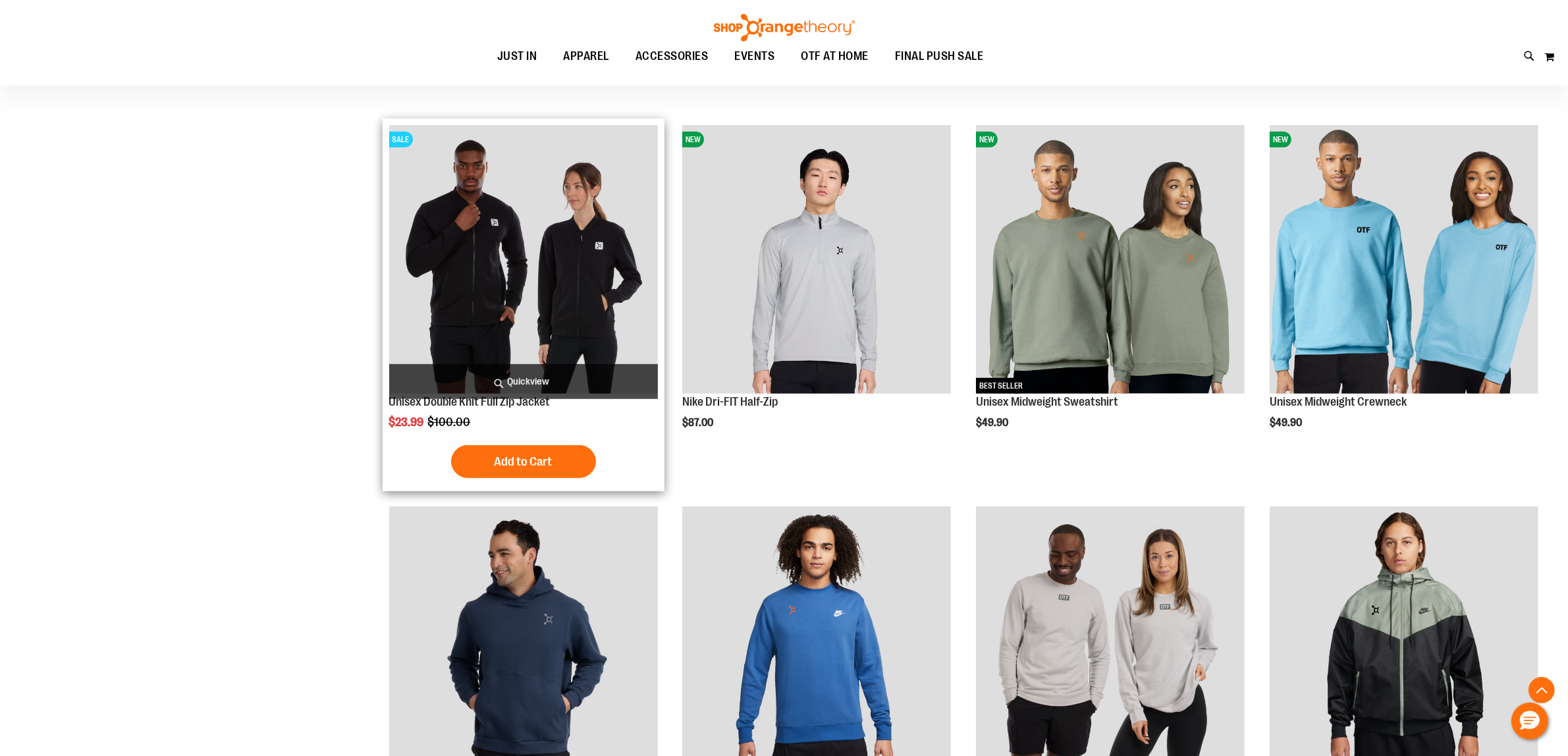
type input "**********"
click at [560, 328] on img "product" at bounding box center [523, 260] width 269 height 269
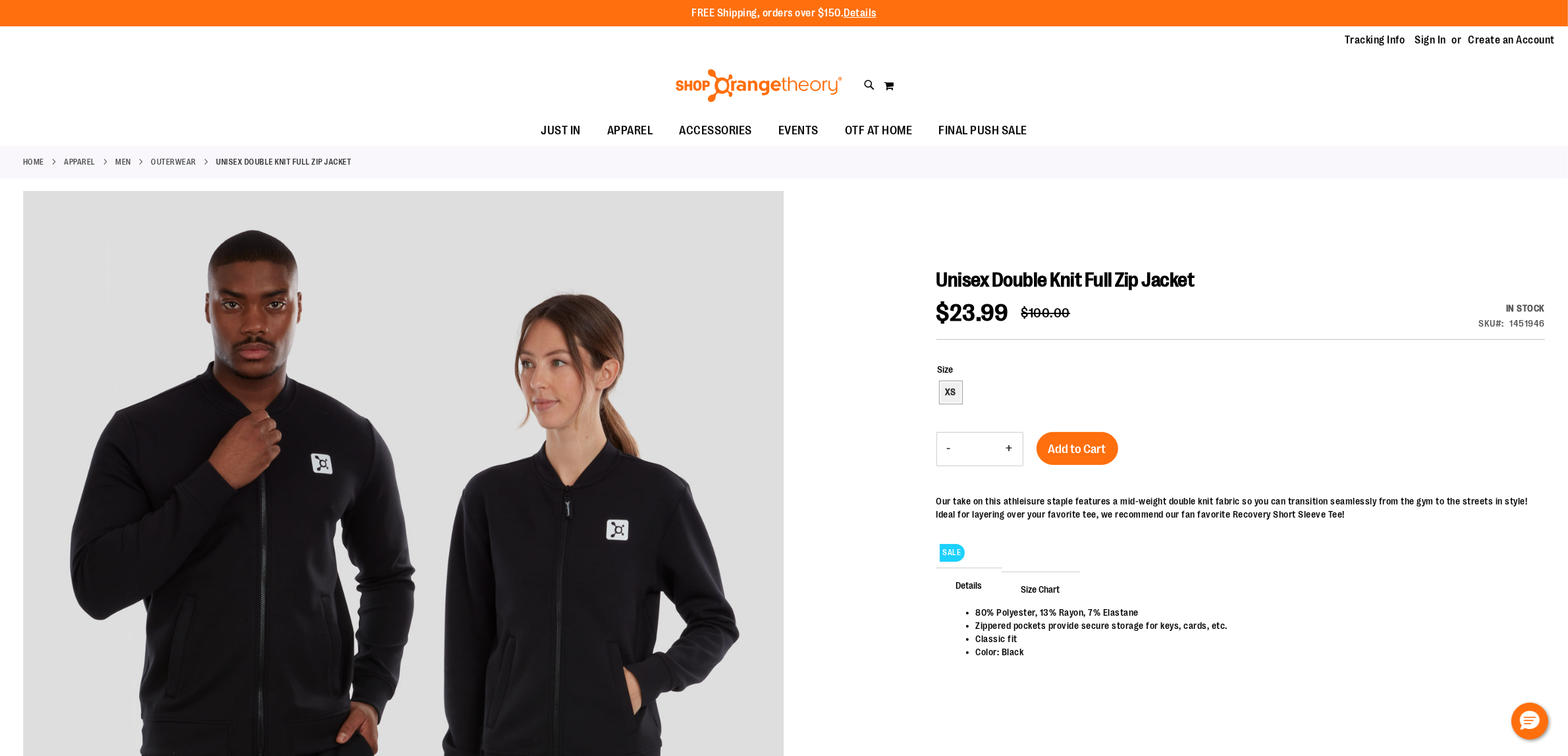
type input "**********"
click at [953, 392] on div "XS" at bounding box center [951, 392] width 20 height 20
type input "***"
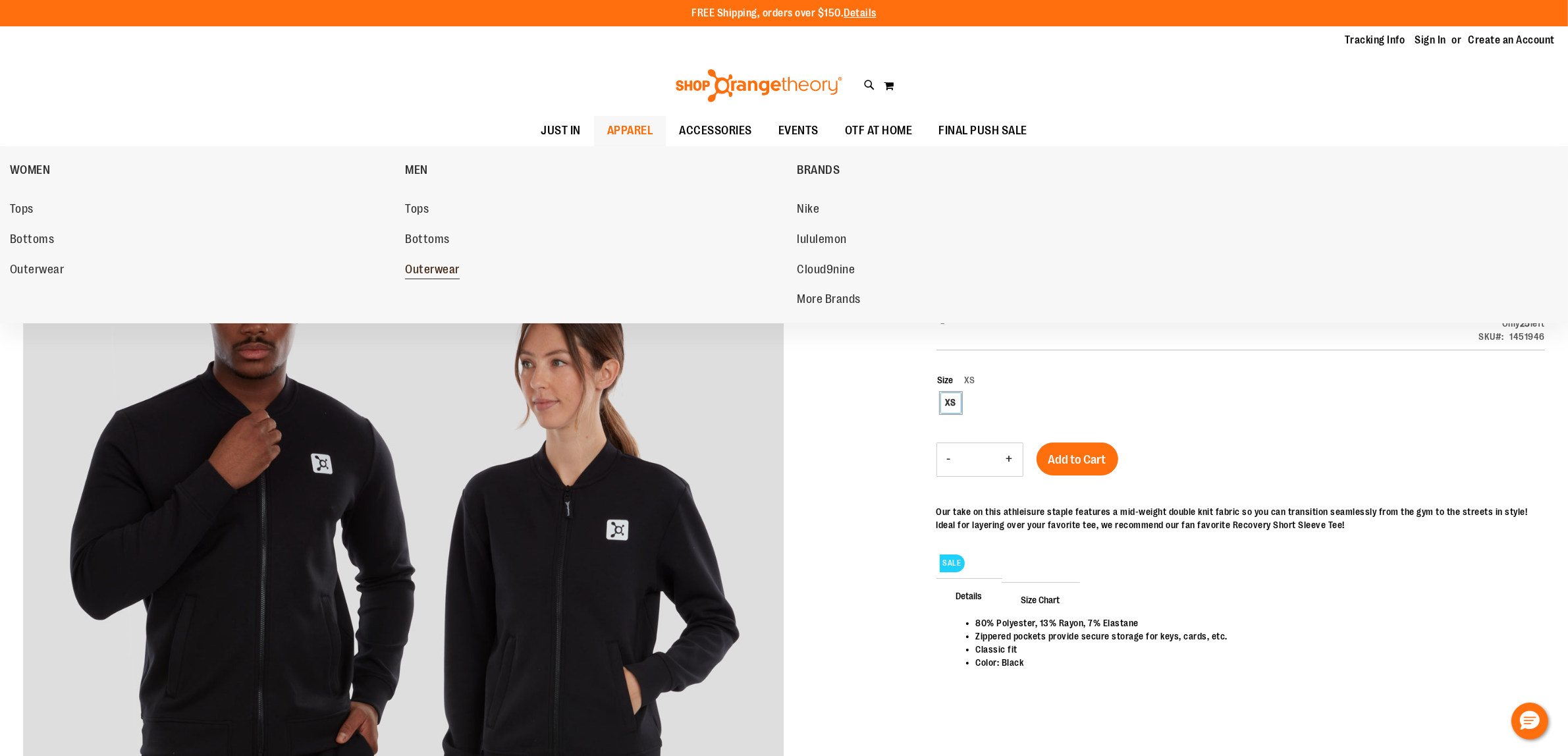
click at [413, 270] on span "Outerwear" at bounding box center [432, 271] width 55 height 16
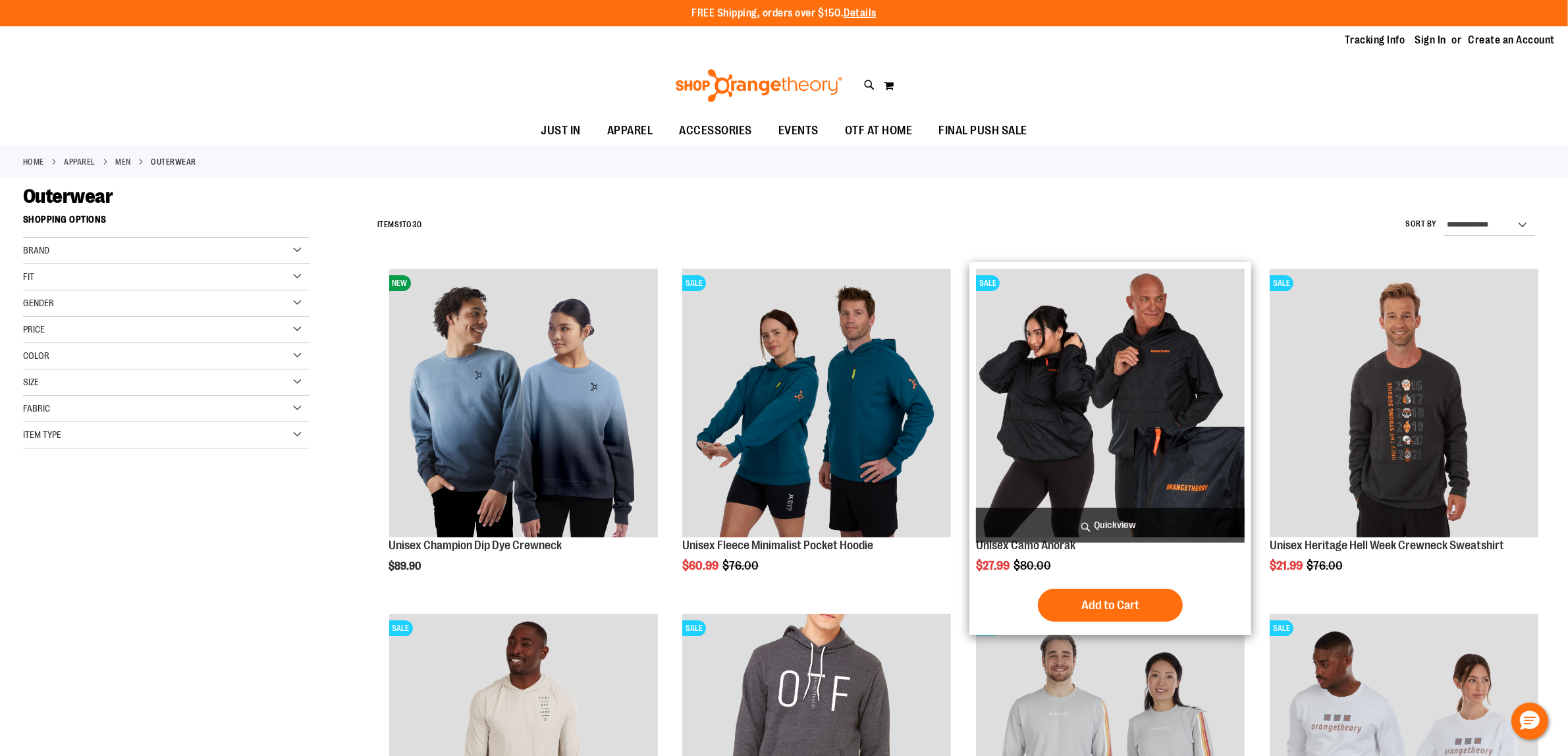
type input "**********"
click at [1120, 449] on img "product" at bounding box center [1110, 403] width 269 height 269
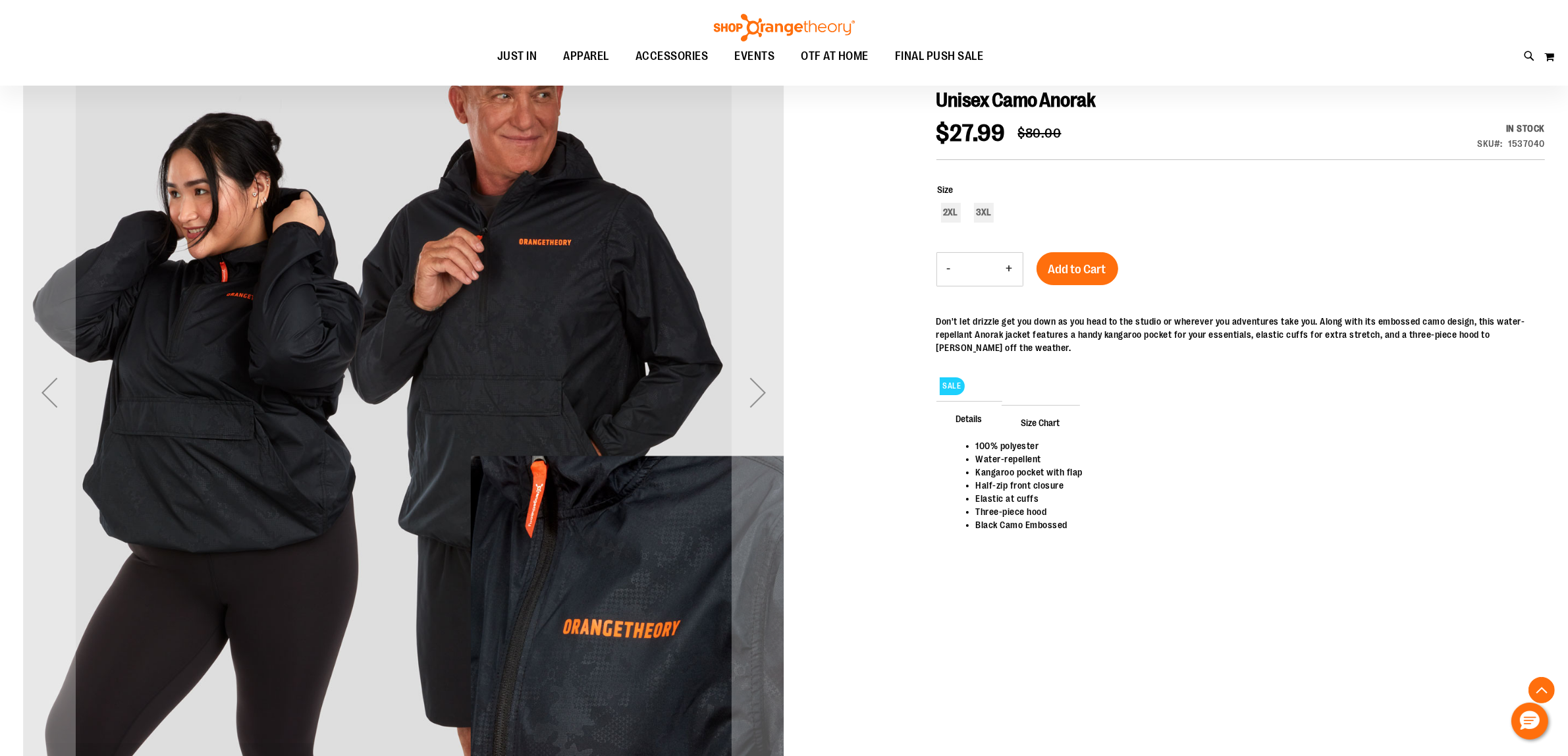
scroll to position [165, 0]
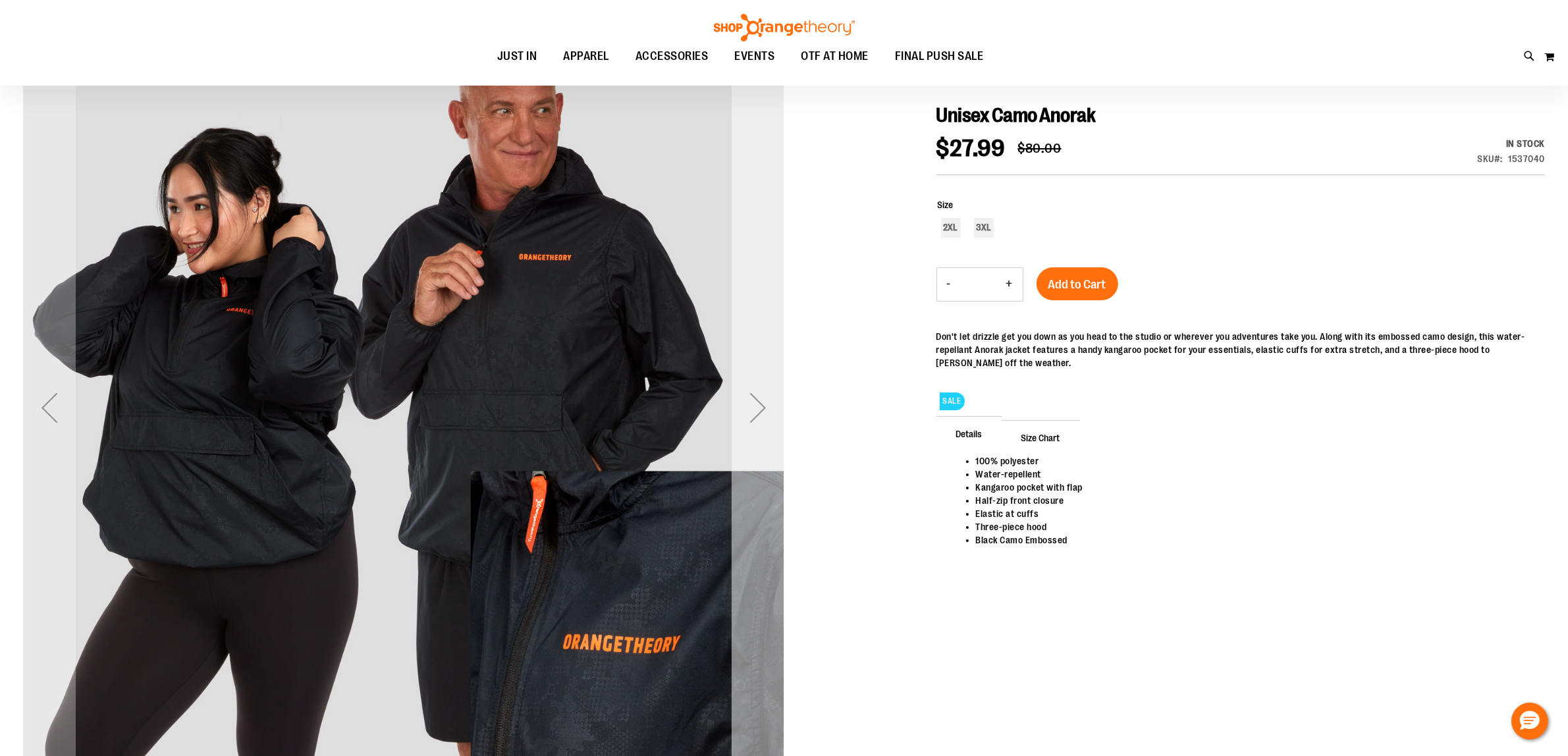
type input "**********"
click at [759, 417] on div "Next" at bounding box center [758, 407] width 53 height 53
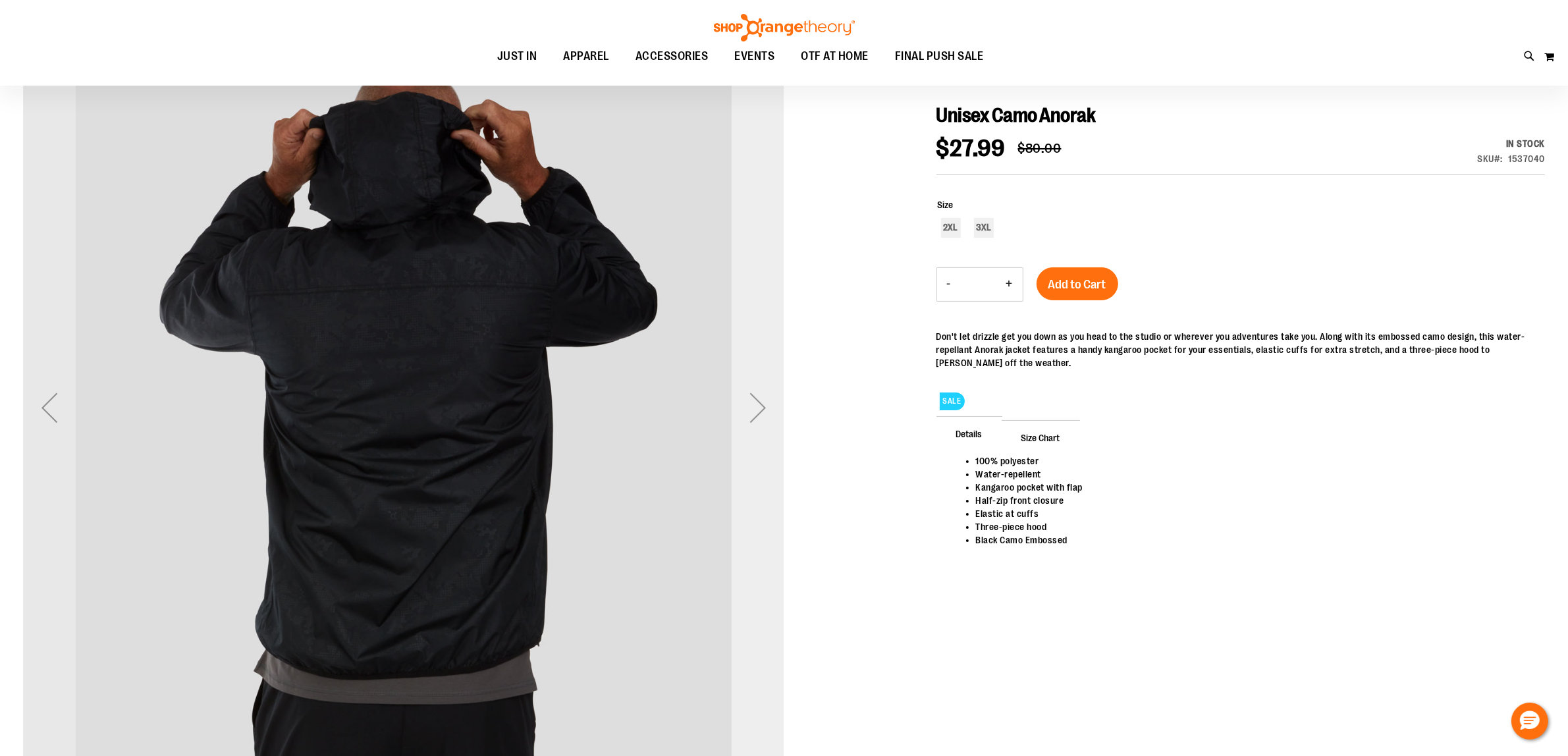
click at [759, 417] on div "Next" at bounding box center [758, 407] width 53 height 53
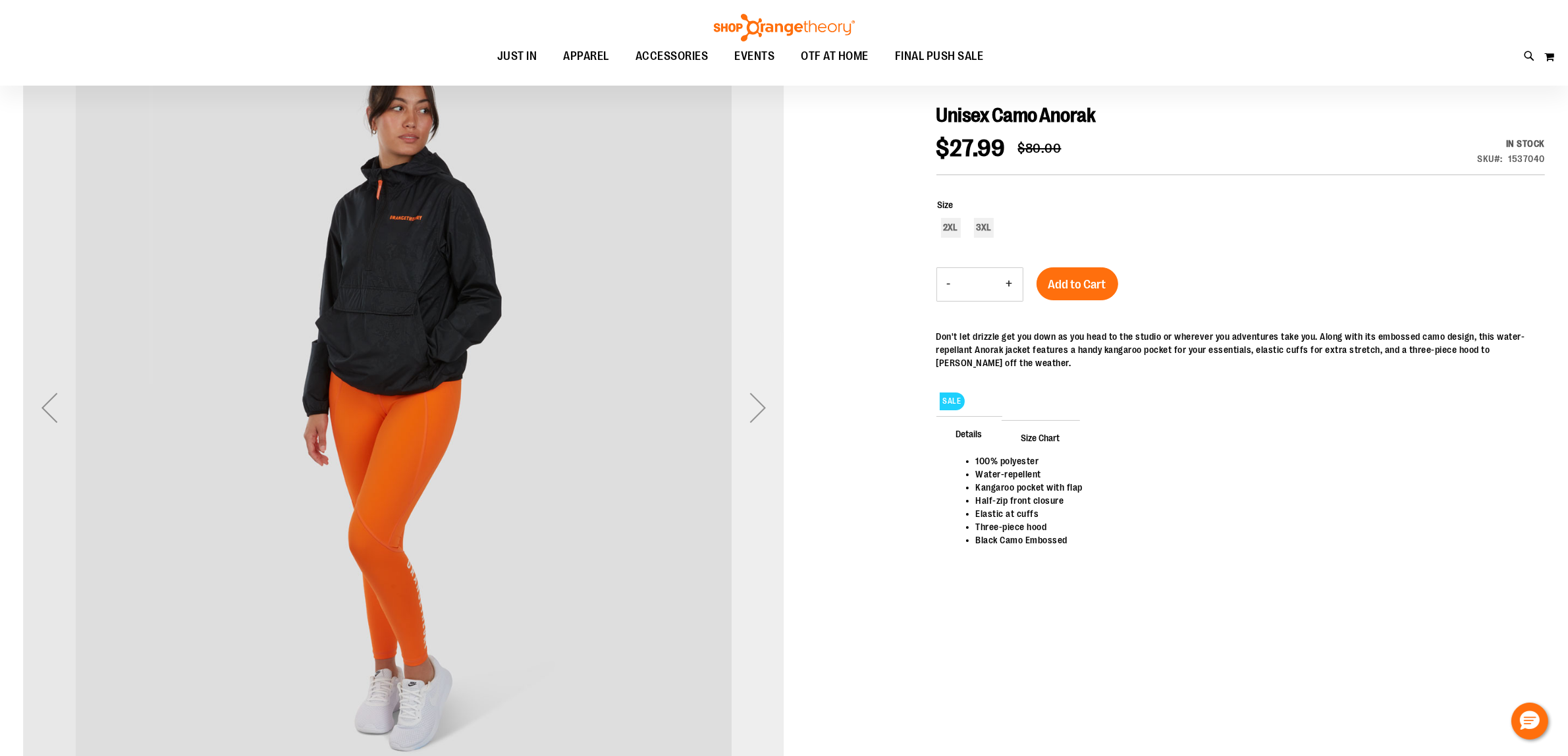
click at [759, 417] on div "Next" at bounding box center [758, 407] width 53 height 53
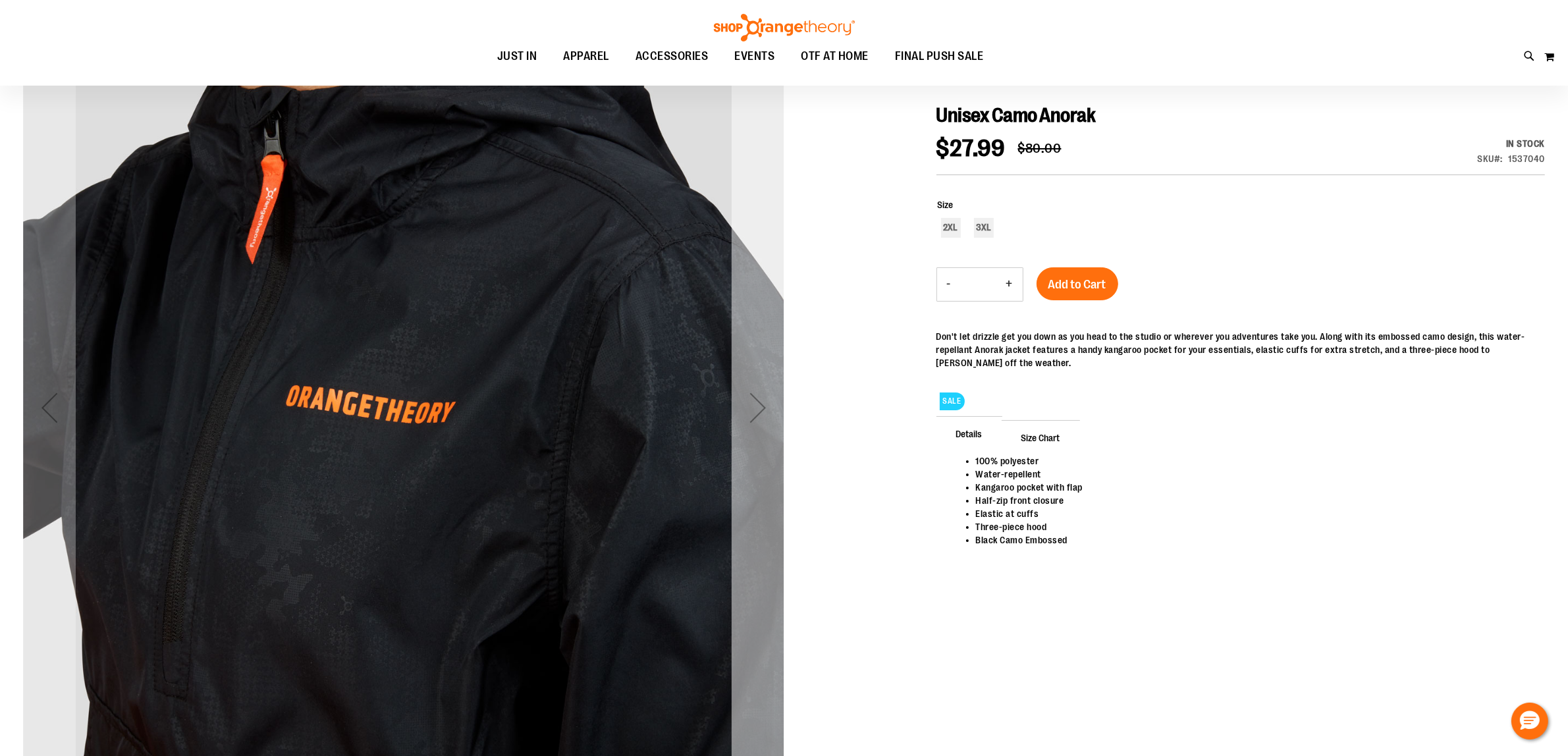
click at [759, 417] on div "Next" at bounding box center [758, 407] width 53 height 53
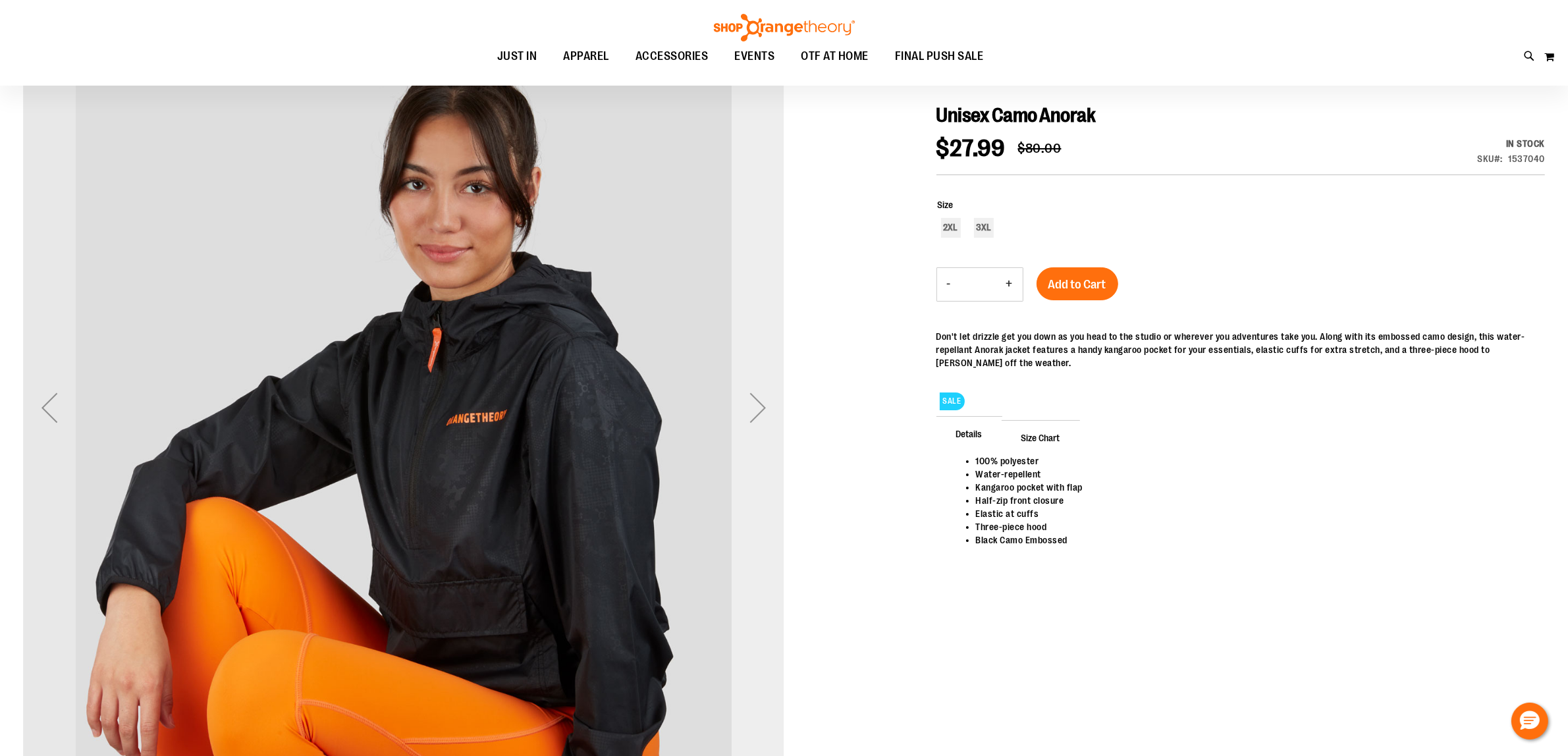
click at [759, 417] on div "Next" at bounding box center [758, 407] width 53 height 53
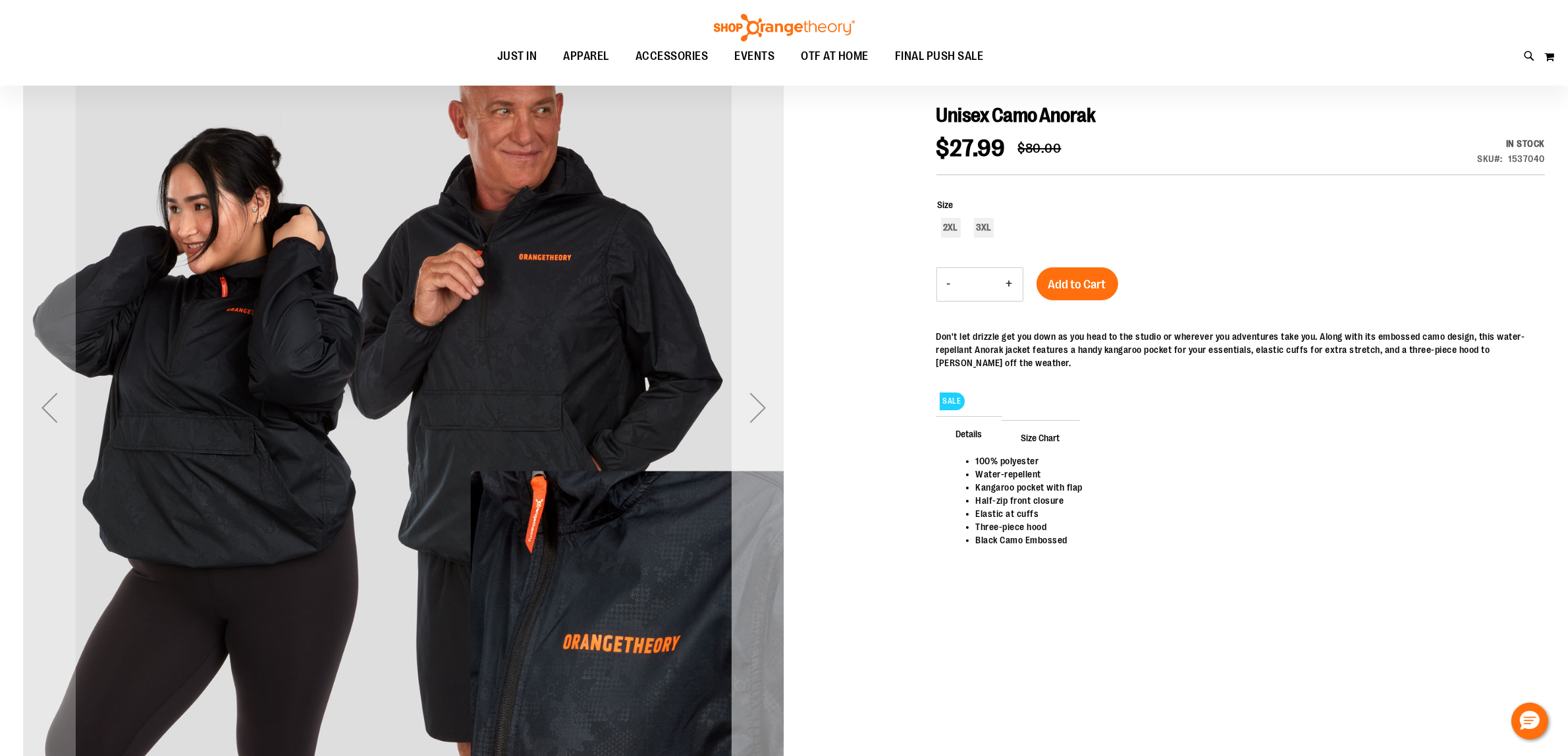
click at [759, 417] on div "Next" at bounding box center [758, 407] width 53 height 53
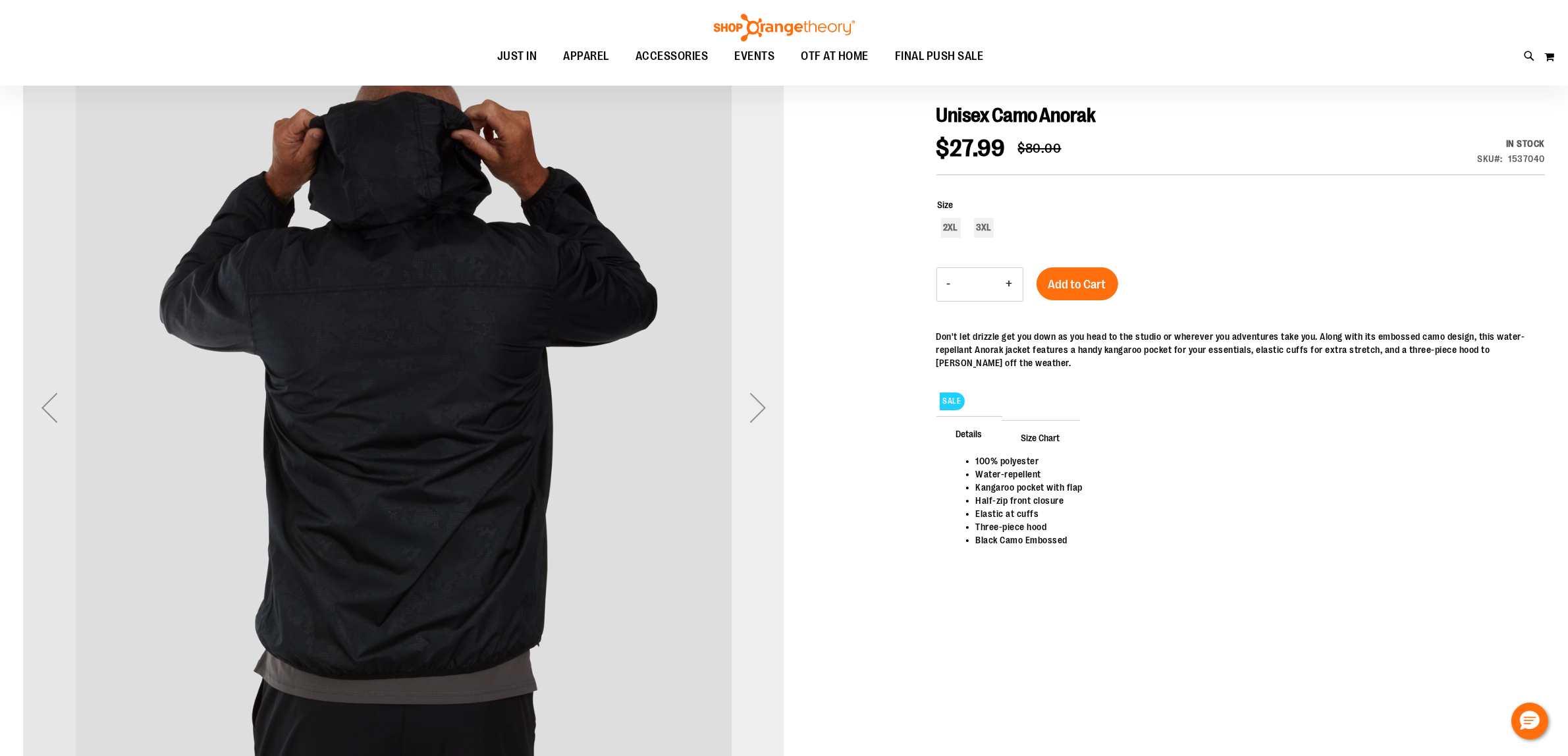
click at [759, 417] on div "Next" at bounding box center [758, 407] width 53 height 53
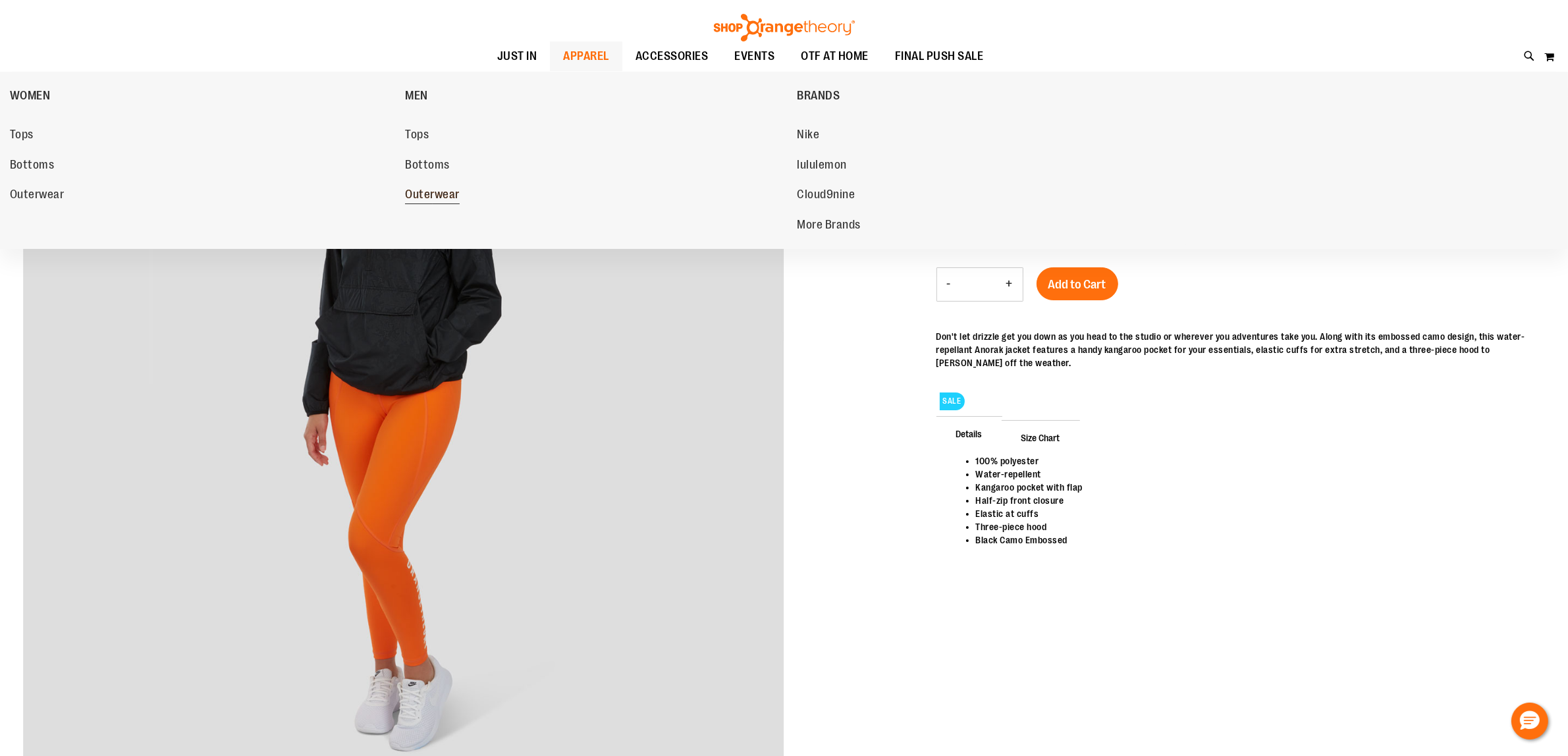
click at [425, 189] on span "Outerwear" at bounding box center [432, 196] width 55 height 16
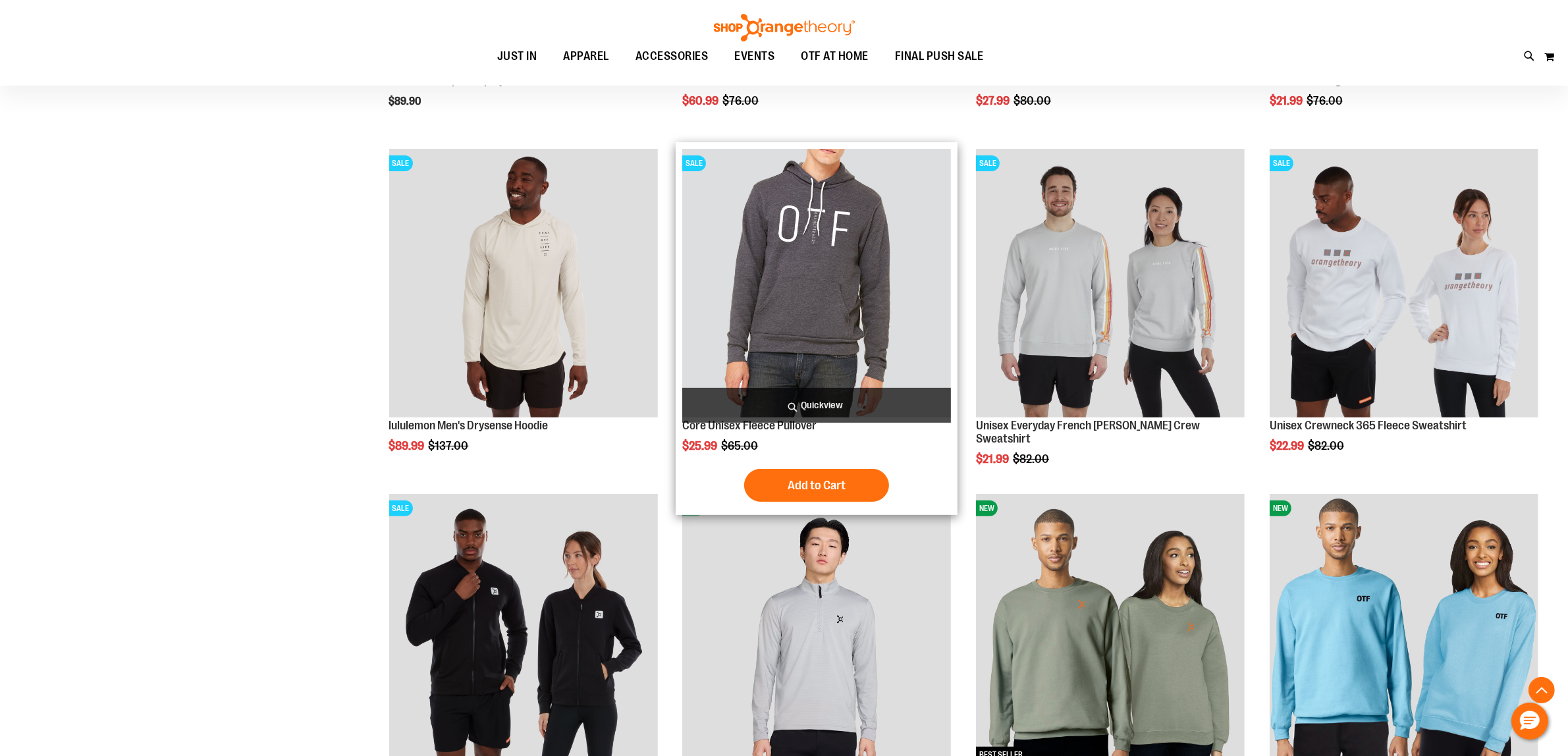
scroll to position [494, 0]
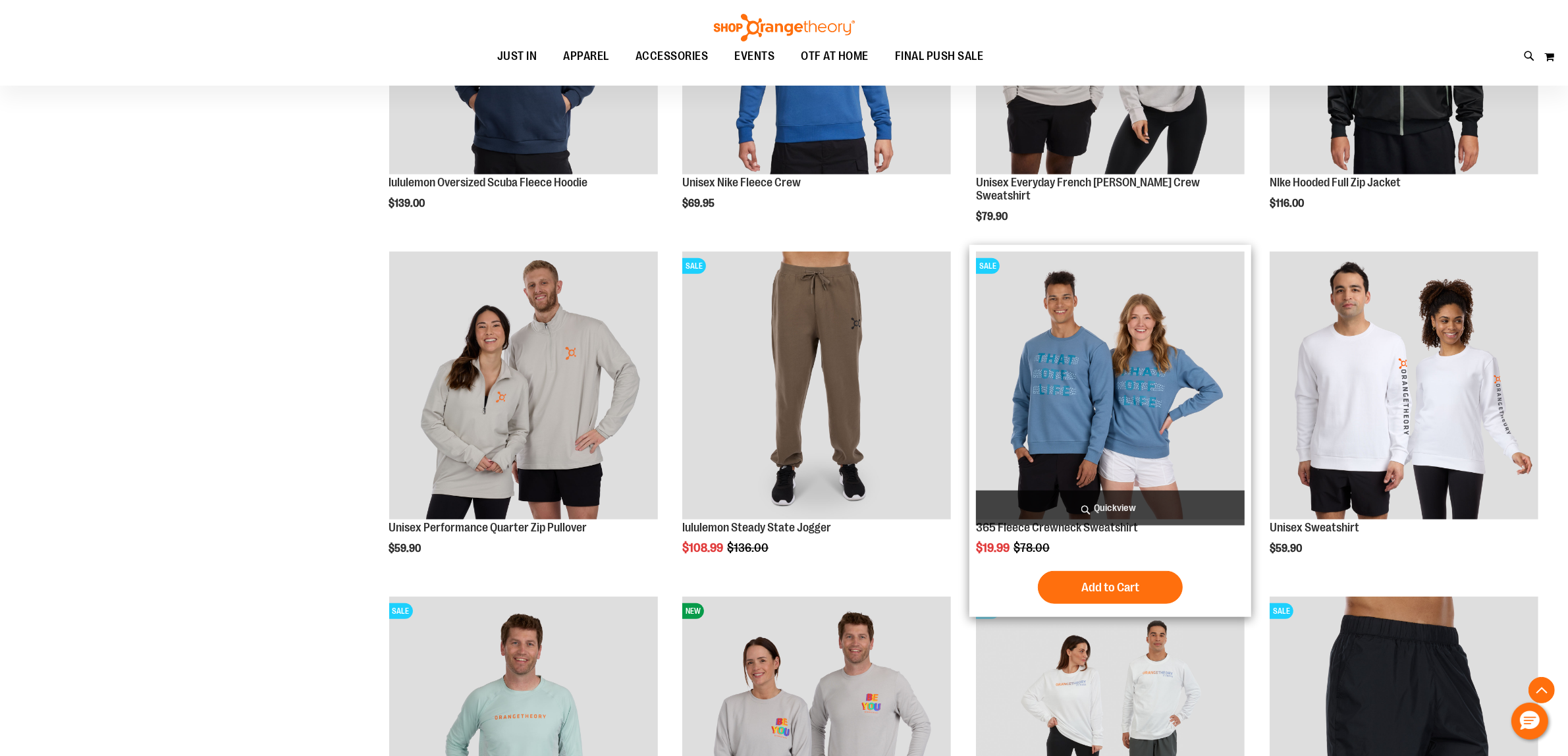
scroll to position [1399, 0]
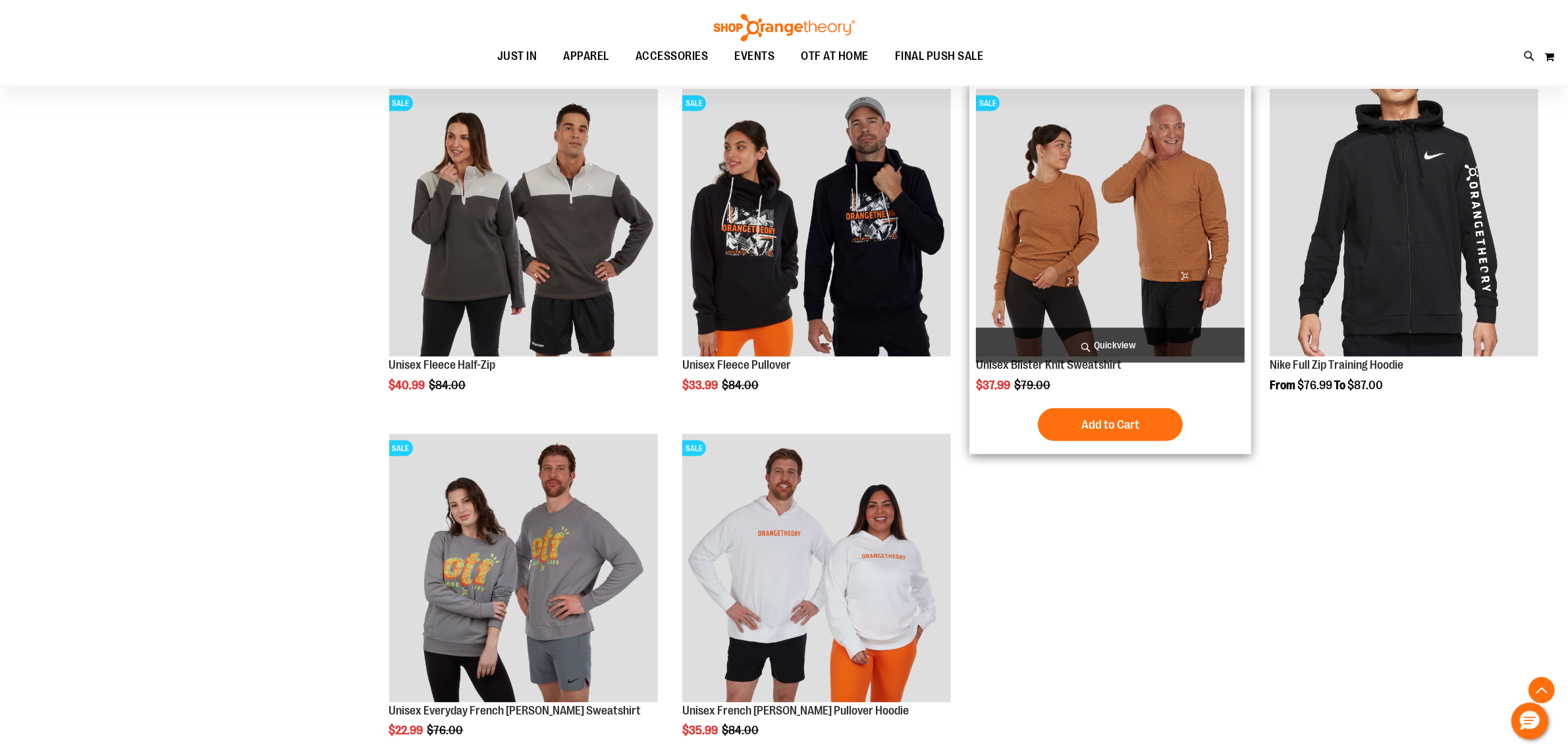
scroll to position [2222, 0]
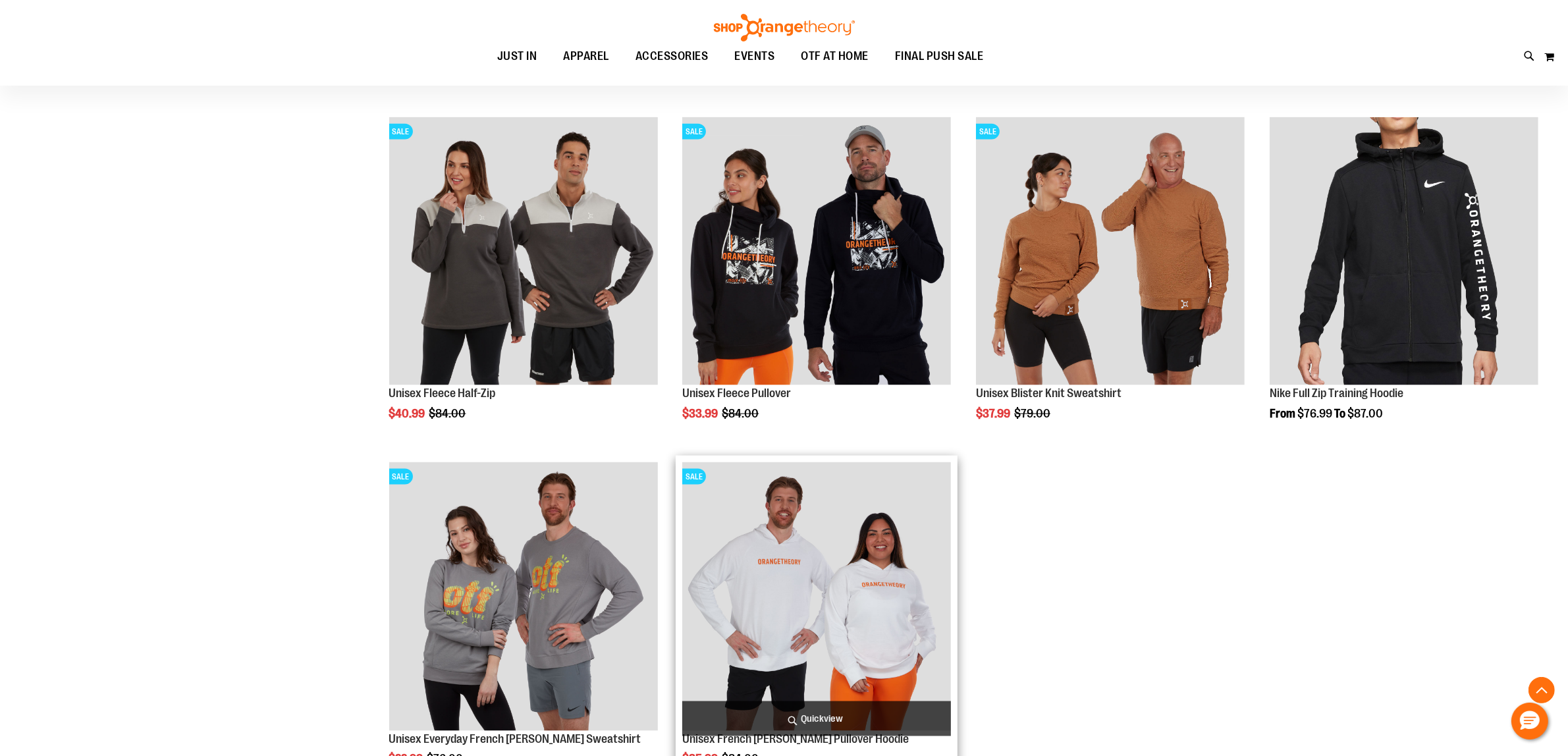
type input "**********"
click at [796, 604] on img "product" at bounding box center [817, 596] width 269 height 269
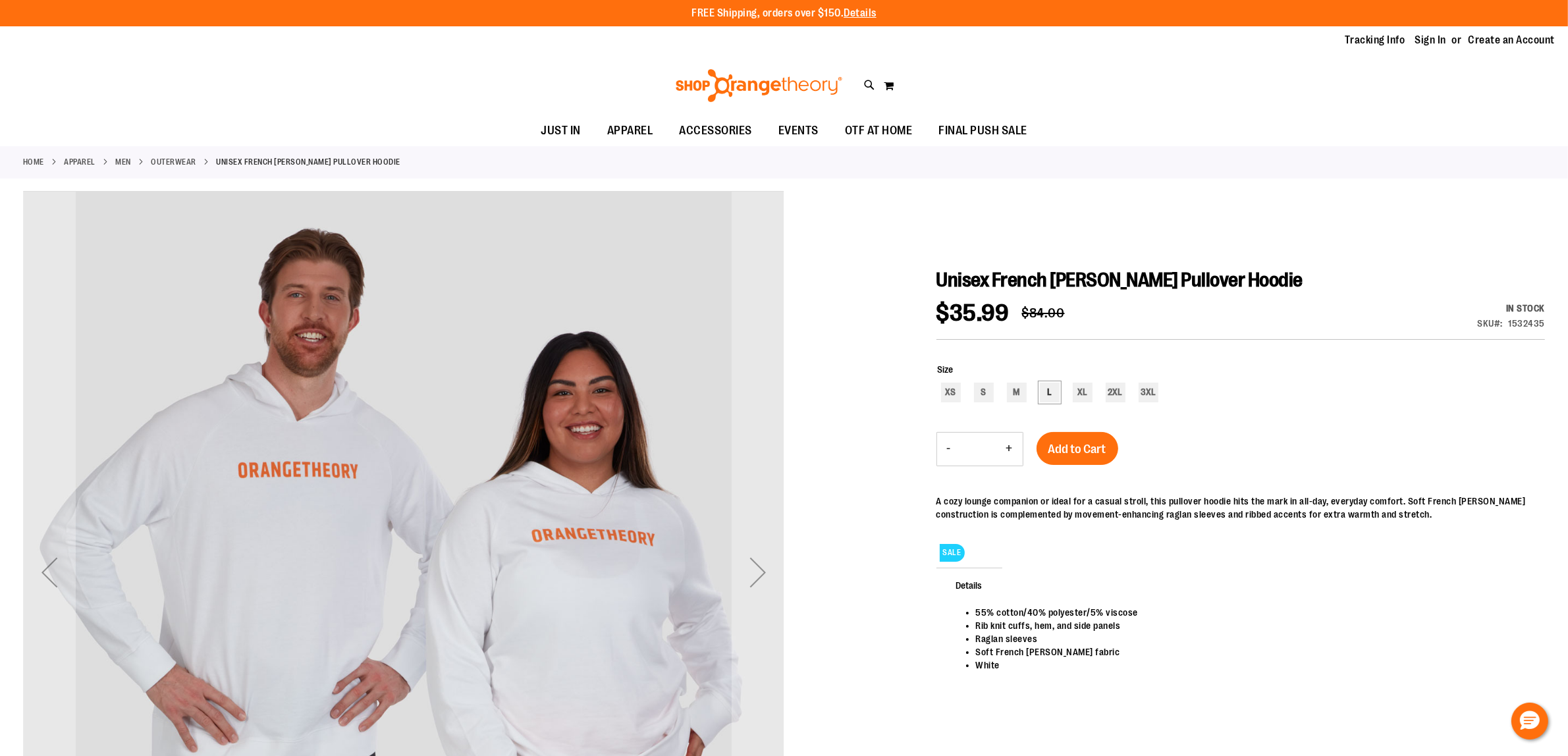
type input "**********"
click at [1049, 397] on div "L" at bounding box center [1049, 392] width 20 height 20
type input "***"
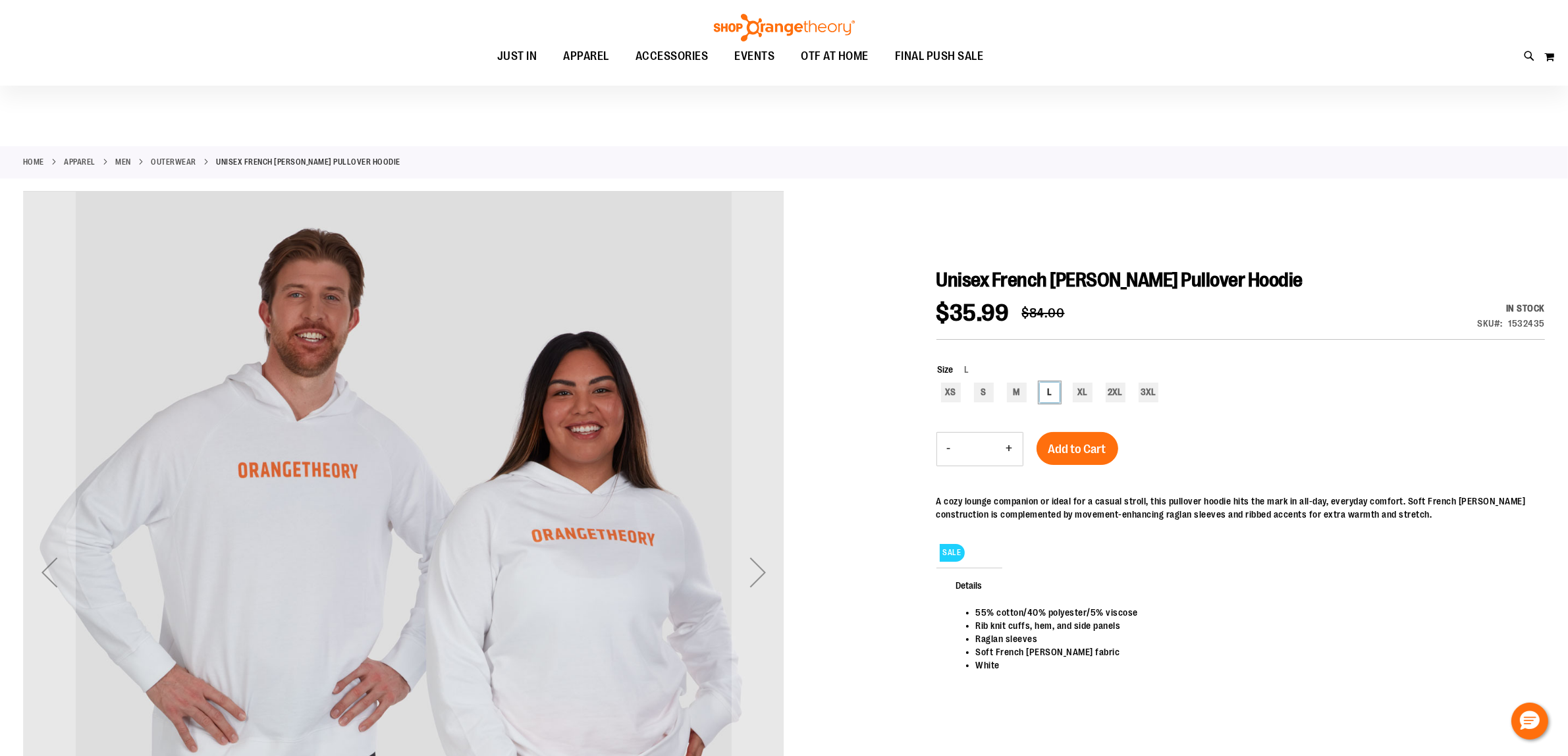
scroll to position [165, 0]
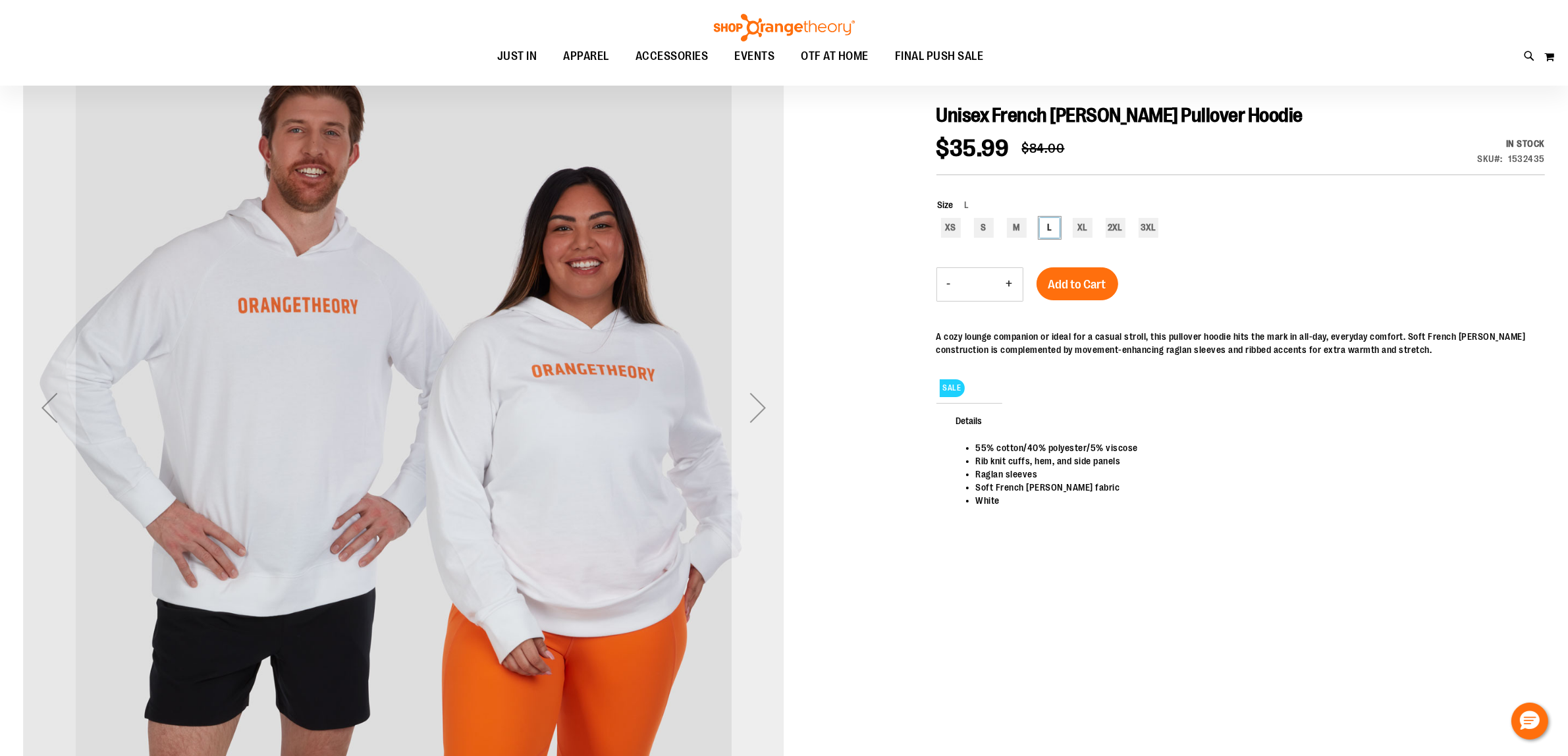
click at [755, 400] on div "Next" at bounding box center [758, 407] width 53 height 53
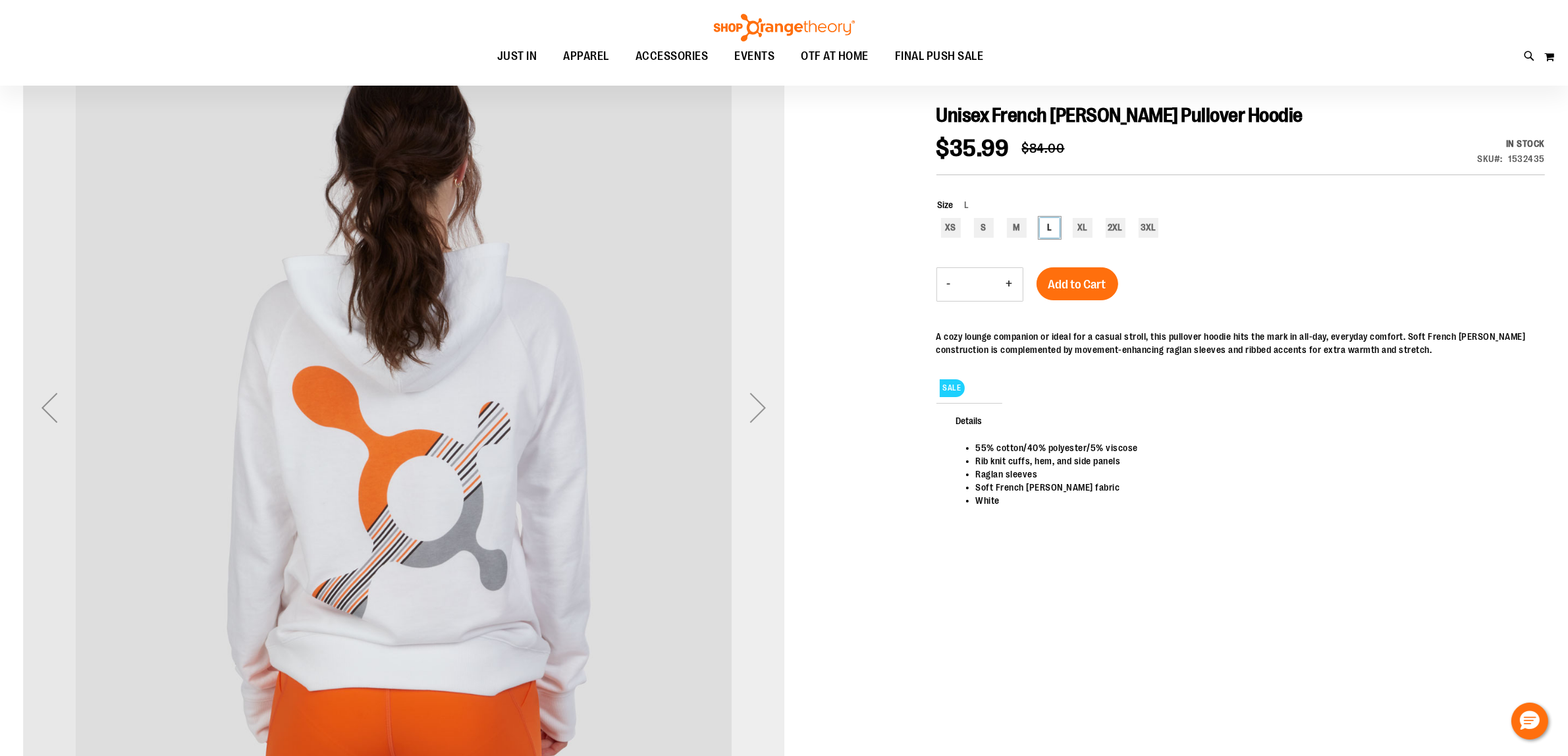
click at [755, 400] on div "Next" at bounding box center [758, 407] width 53 height 53
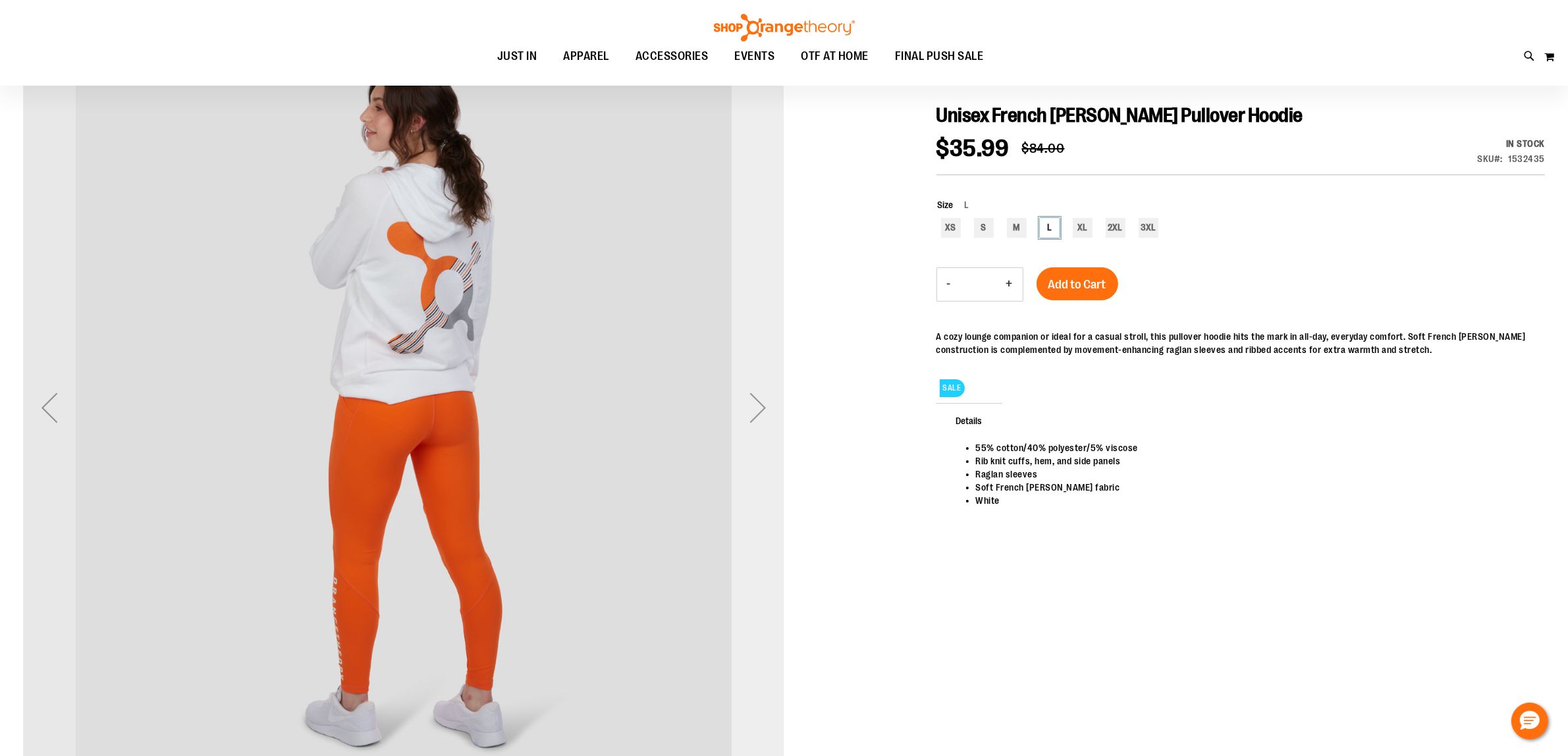
click at [770, 405] on div "Next" at bounding box center [758, 407] width 53 height 53
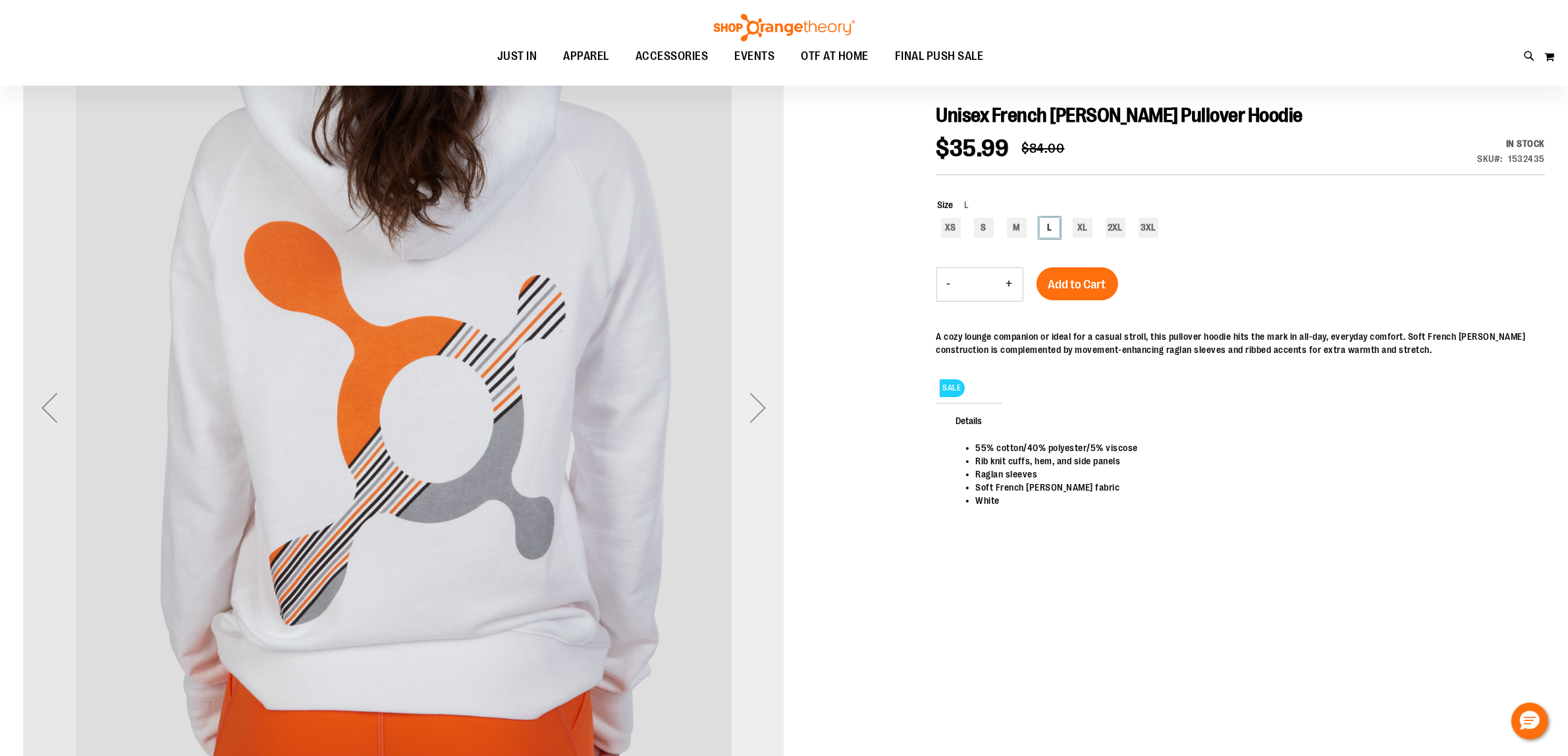
click at [767, 405] on div "Next" at bounding box center [758, 407] width 53 height 53
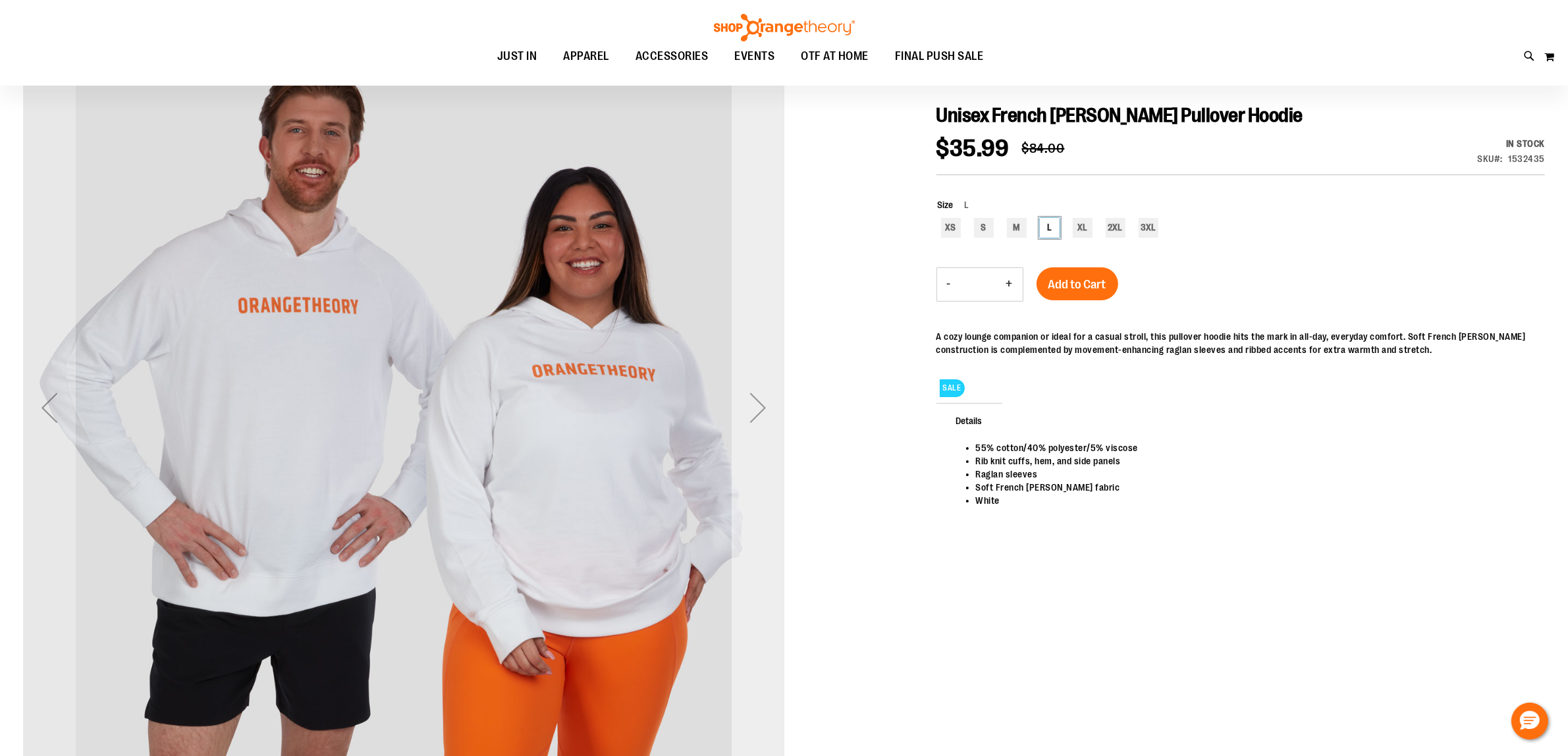
scroll to position [0, 0]
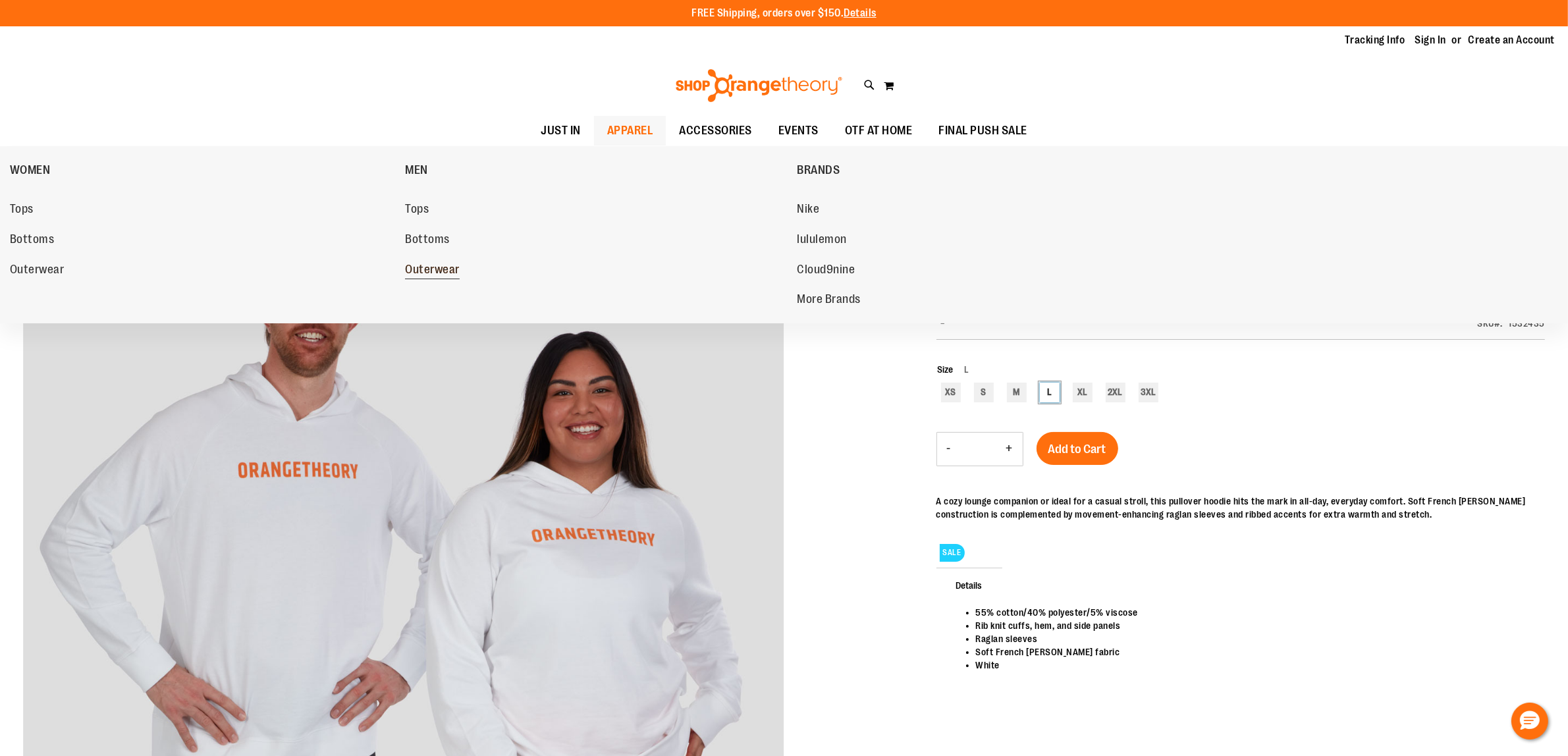
click at [442, 272] on span "Outerwear" at bounding box center [432, 271] width 55 height 16
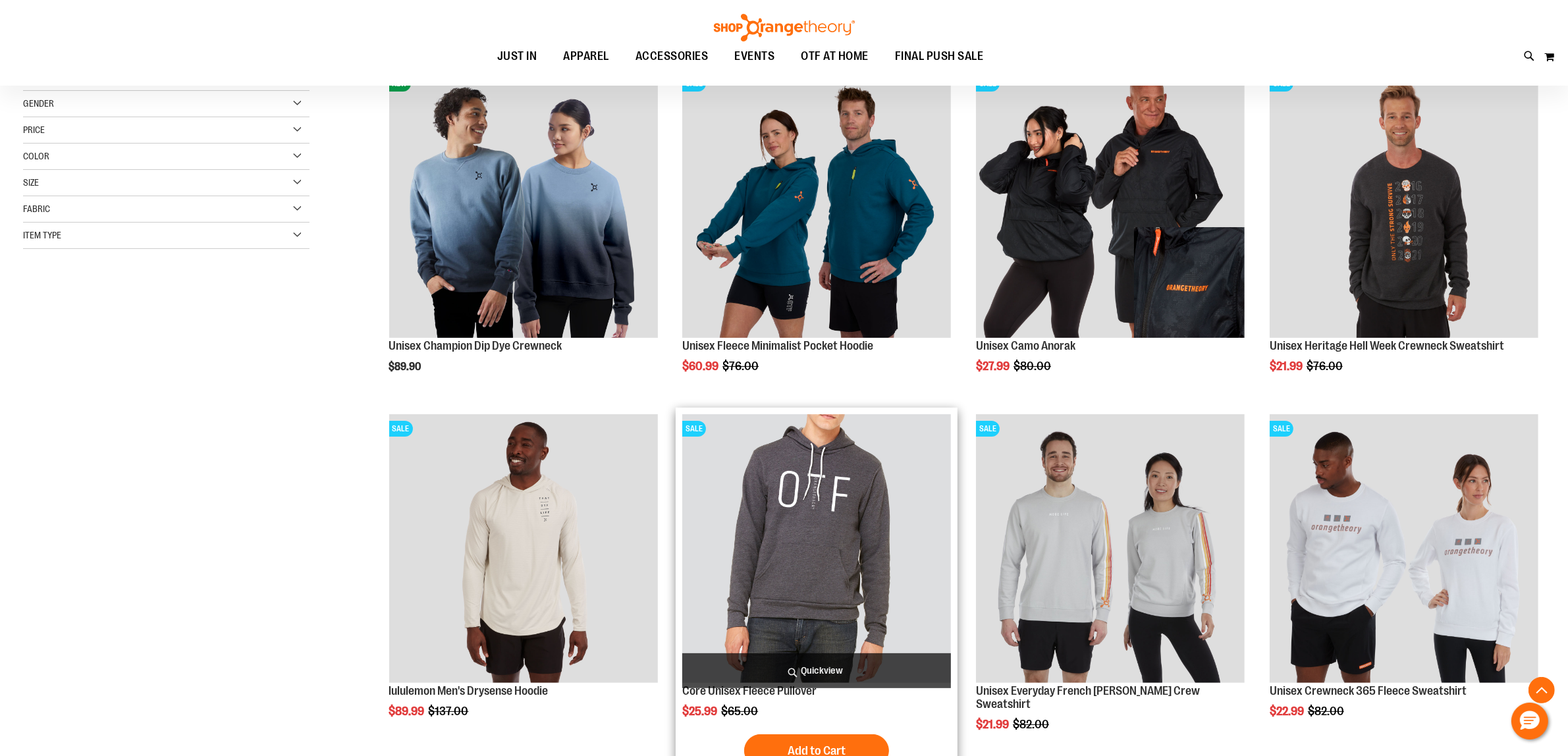
scroll to position [411, 0]
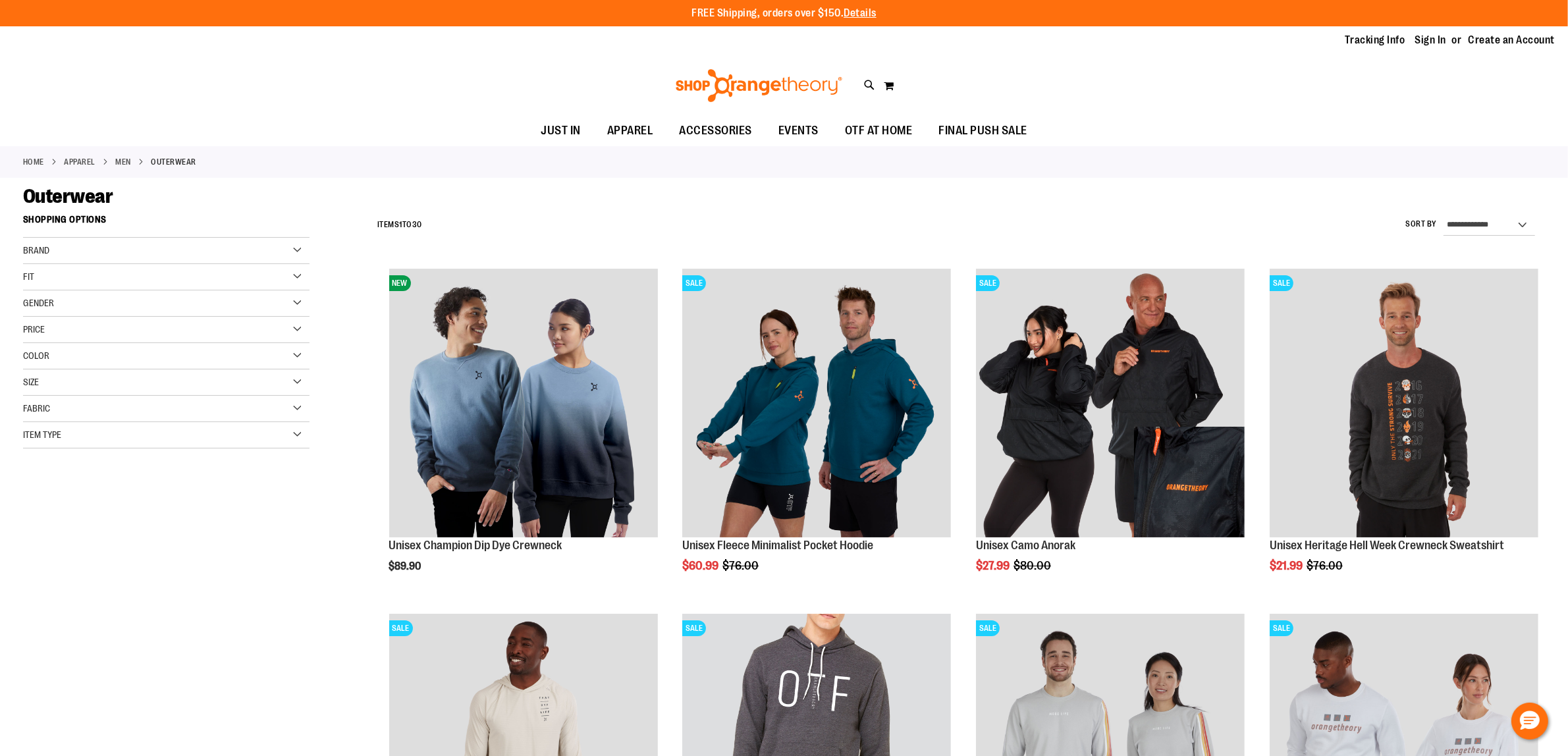
type input "**********"
click at [1297, 107] on div "Toggle Nav Search Popular Suggestions Advanced Search" at bounding box center [784, 86] width 1568 height 61
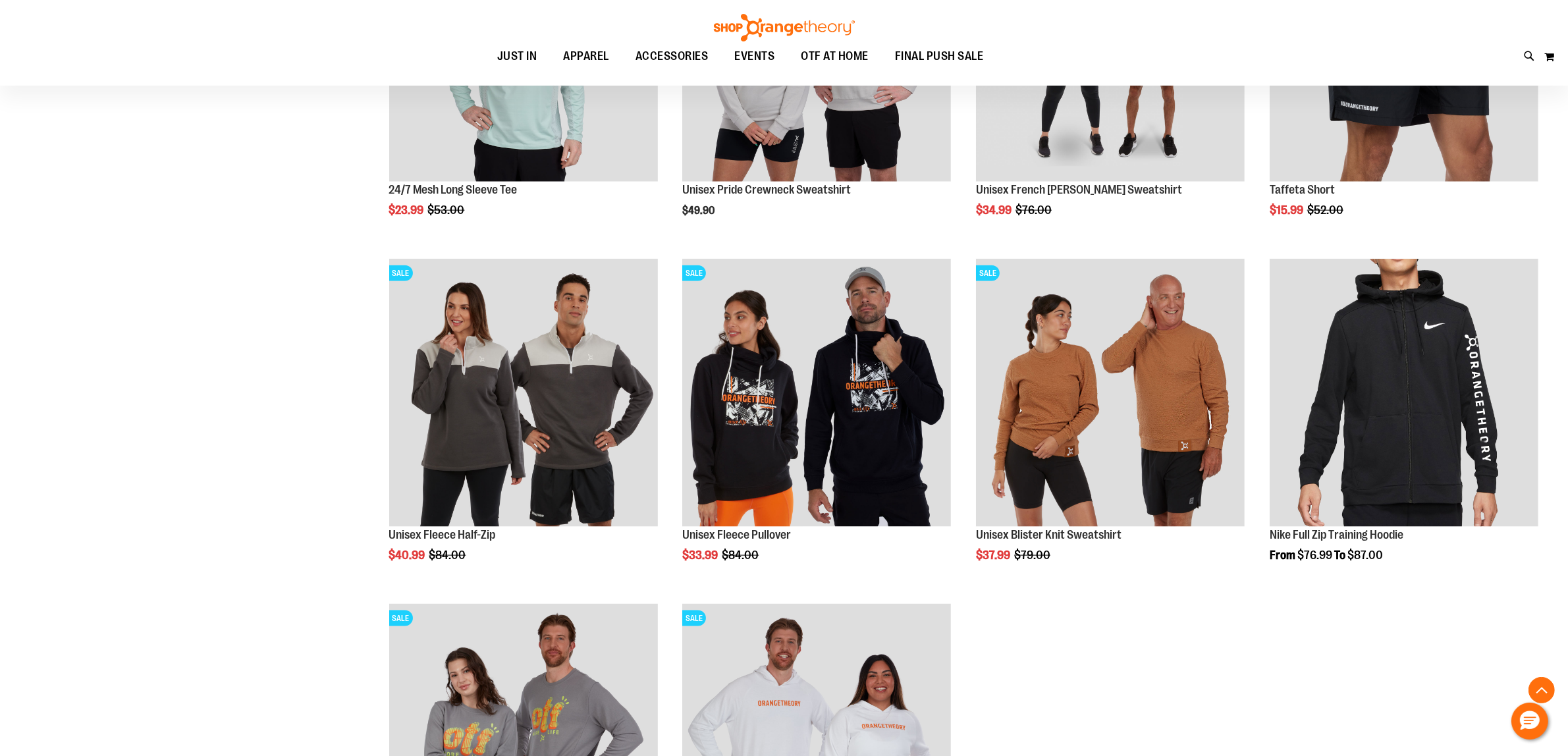
scroll to position [2149, 0]
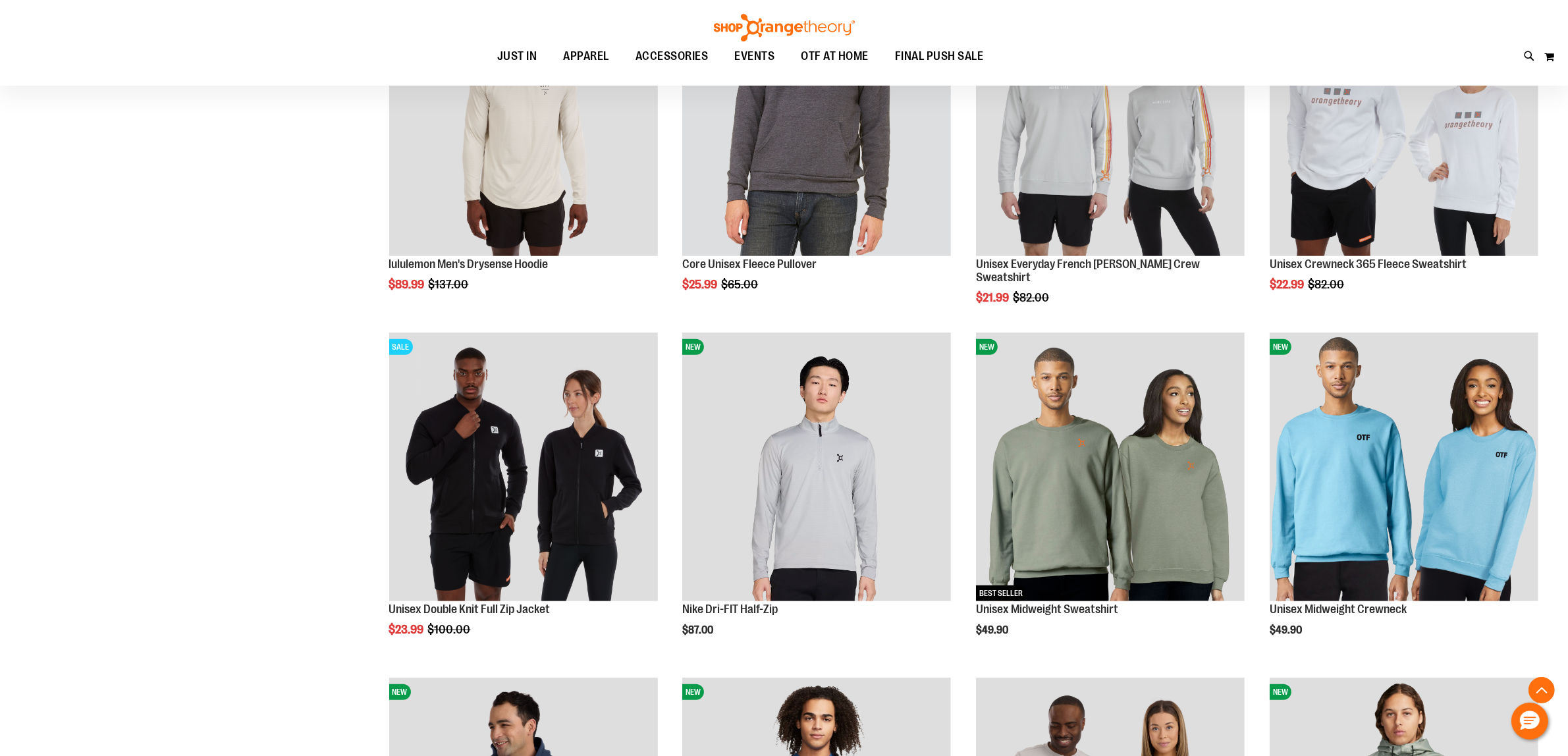
scroll to position [596, 0]
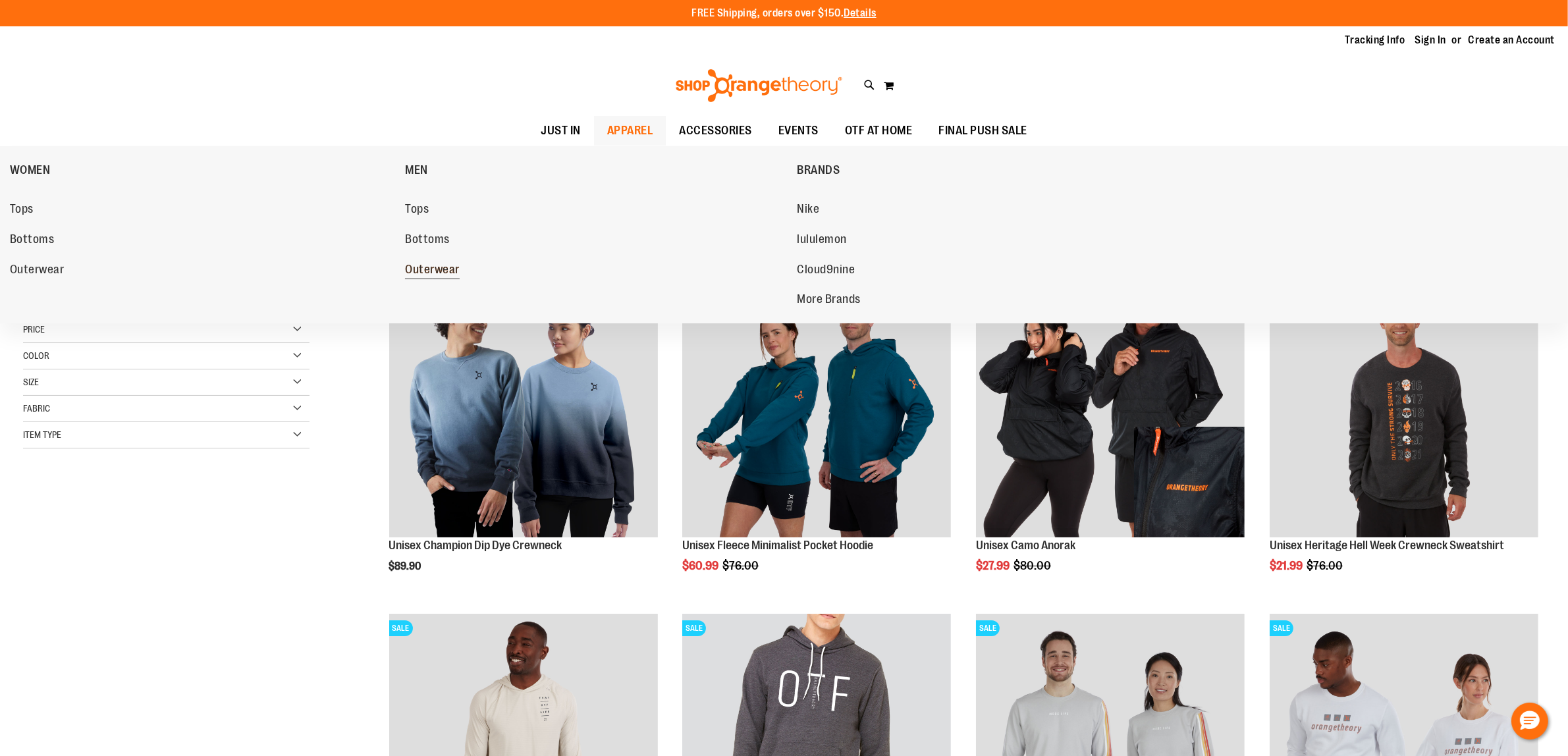
click at [436, 264] on span "Outerwear" at bounding box center [432, 271] width 55 height 16
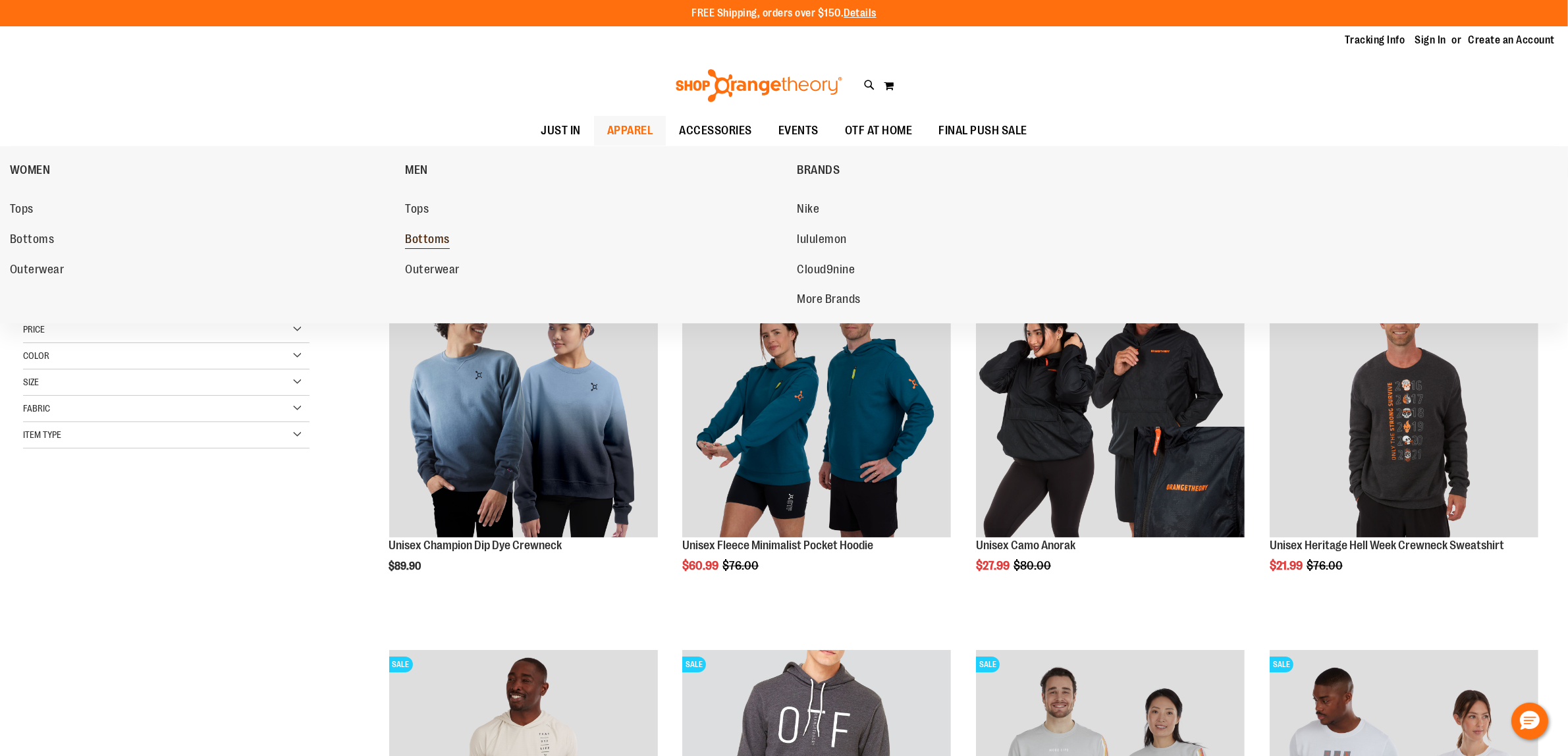
type input "**********"
click at [426, 234] on span "Bottoms" at bounding box center [427, 241] width 45 height 16
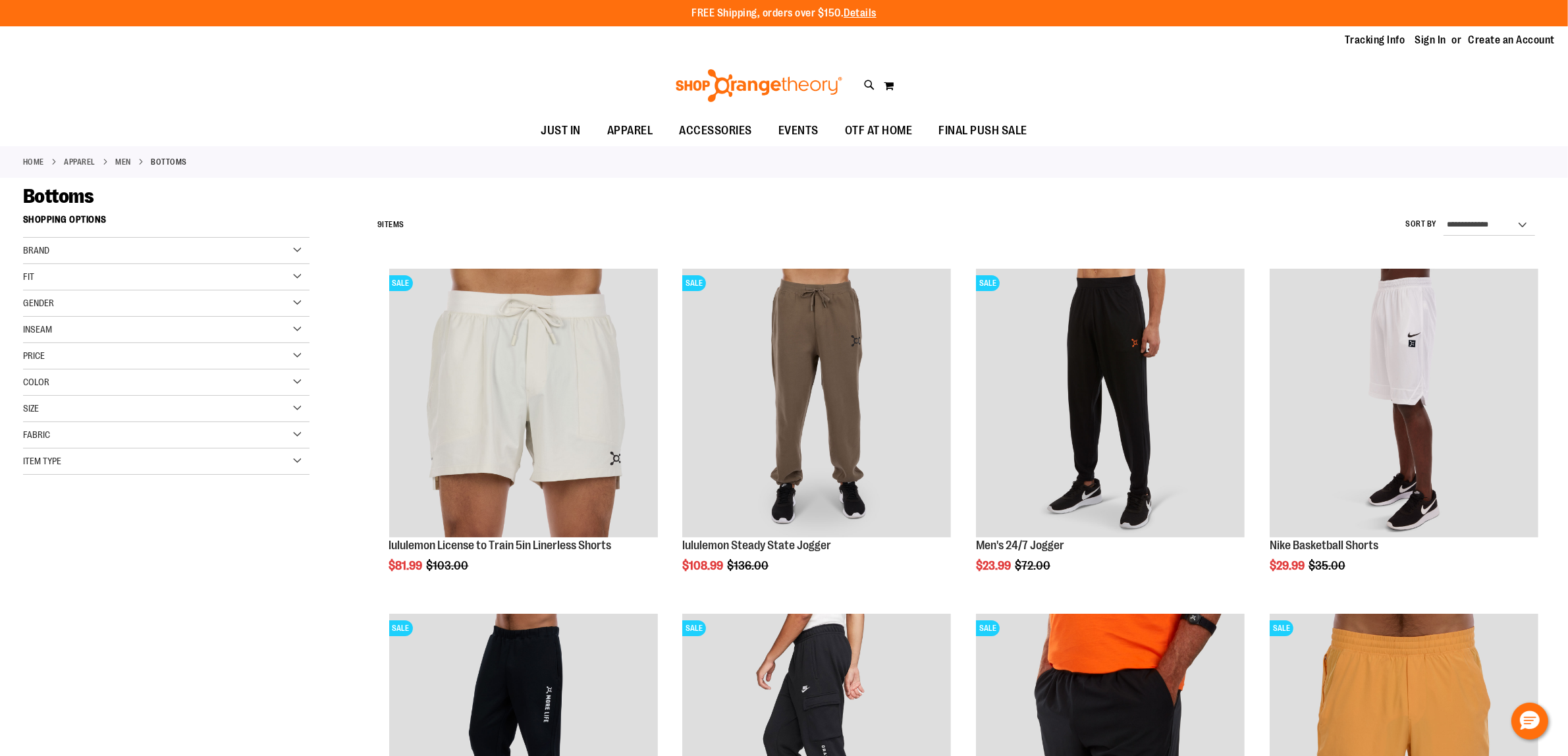
type input "**********"
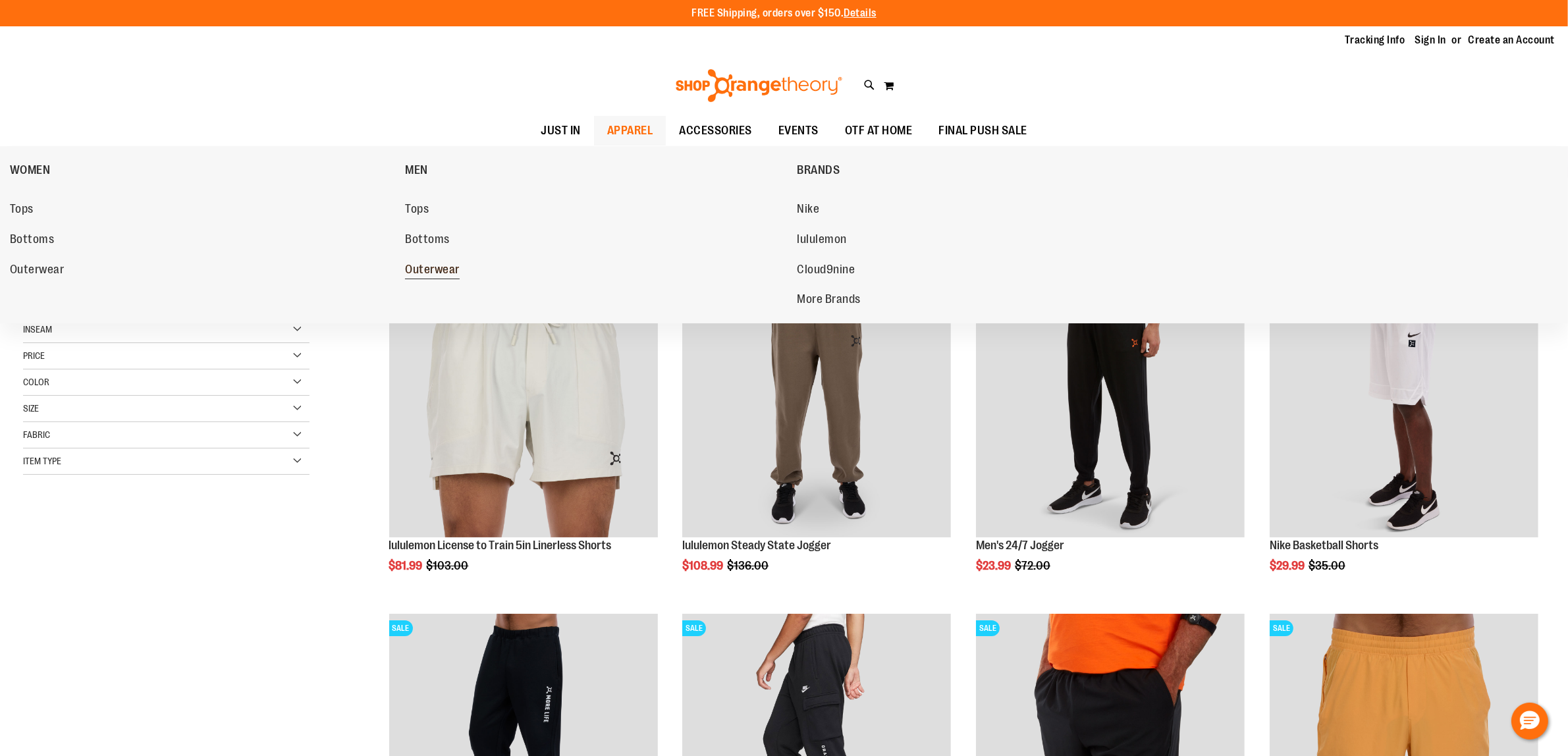
click at [419, 274] on span "Outerwear" at bounding box center [432, 271] width 55 height 16
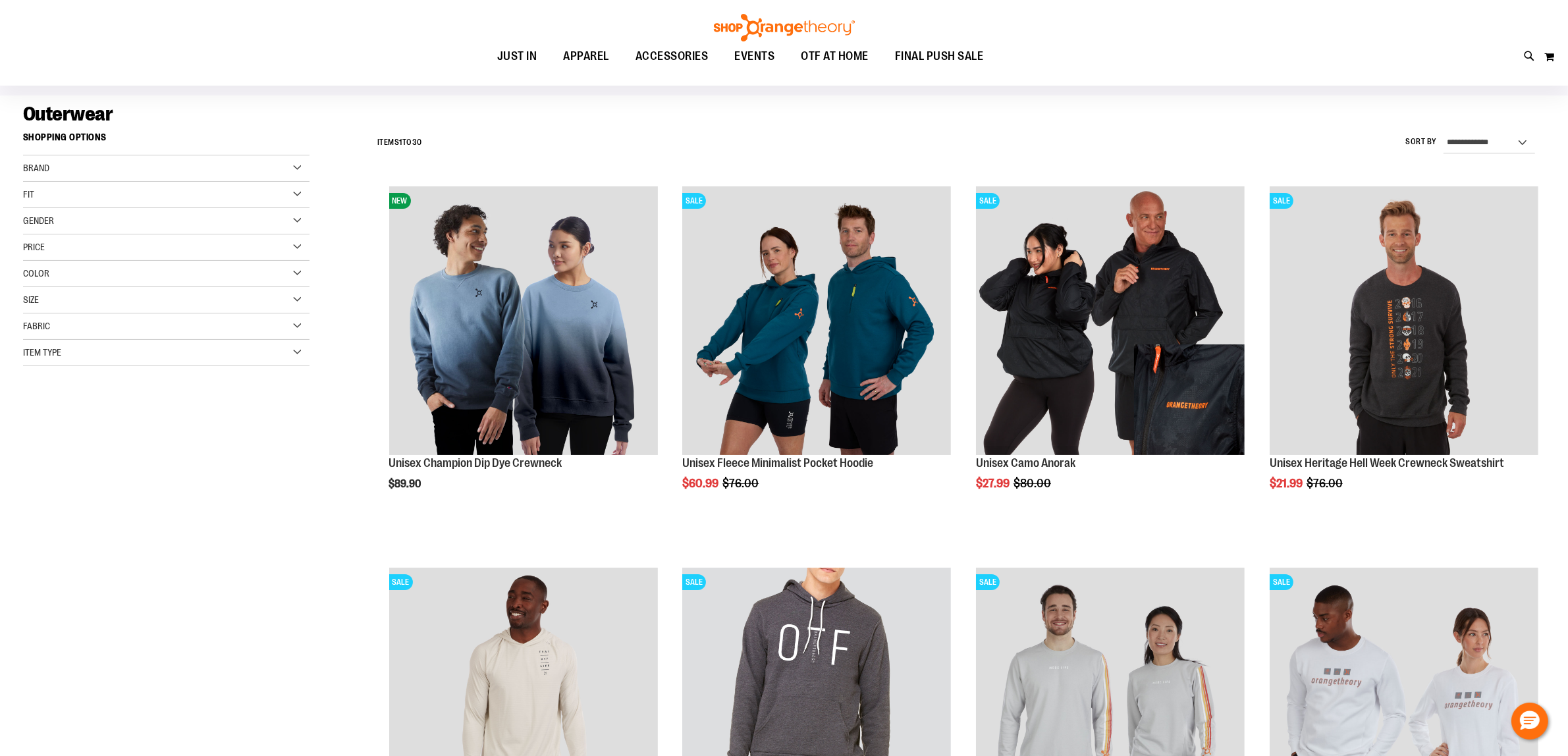
type input "**********"
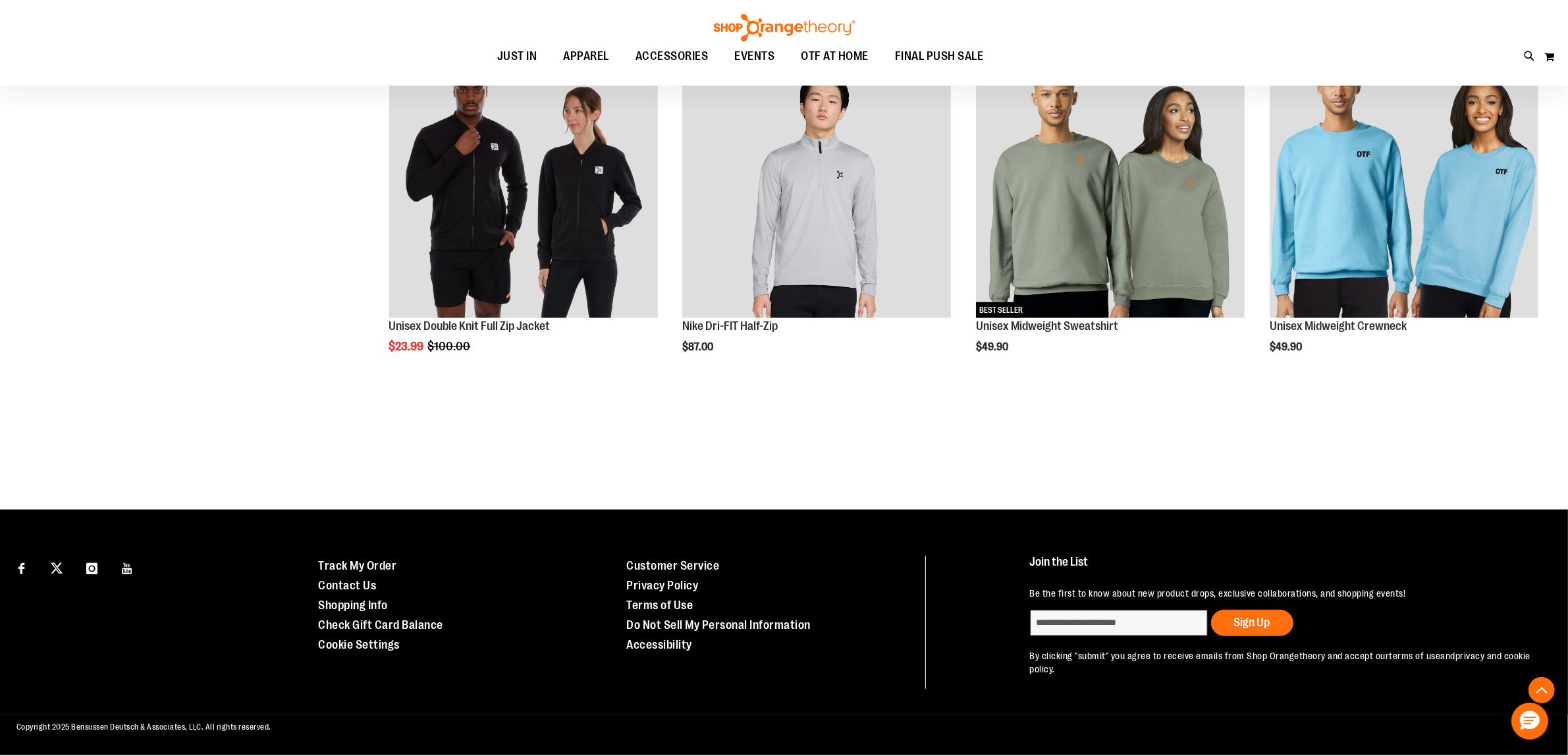
scroll to position [993, 0]
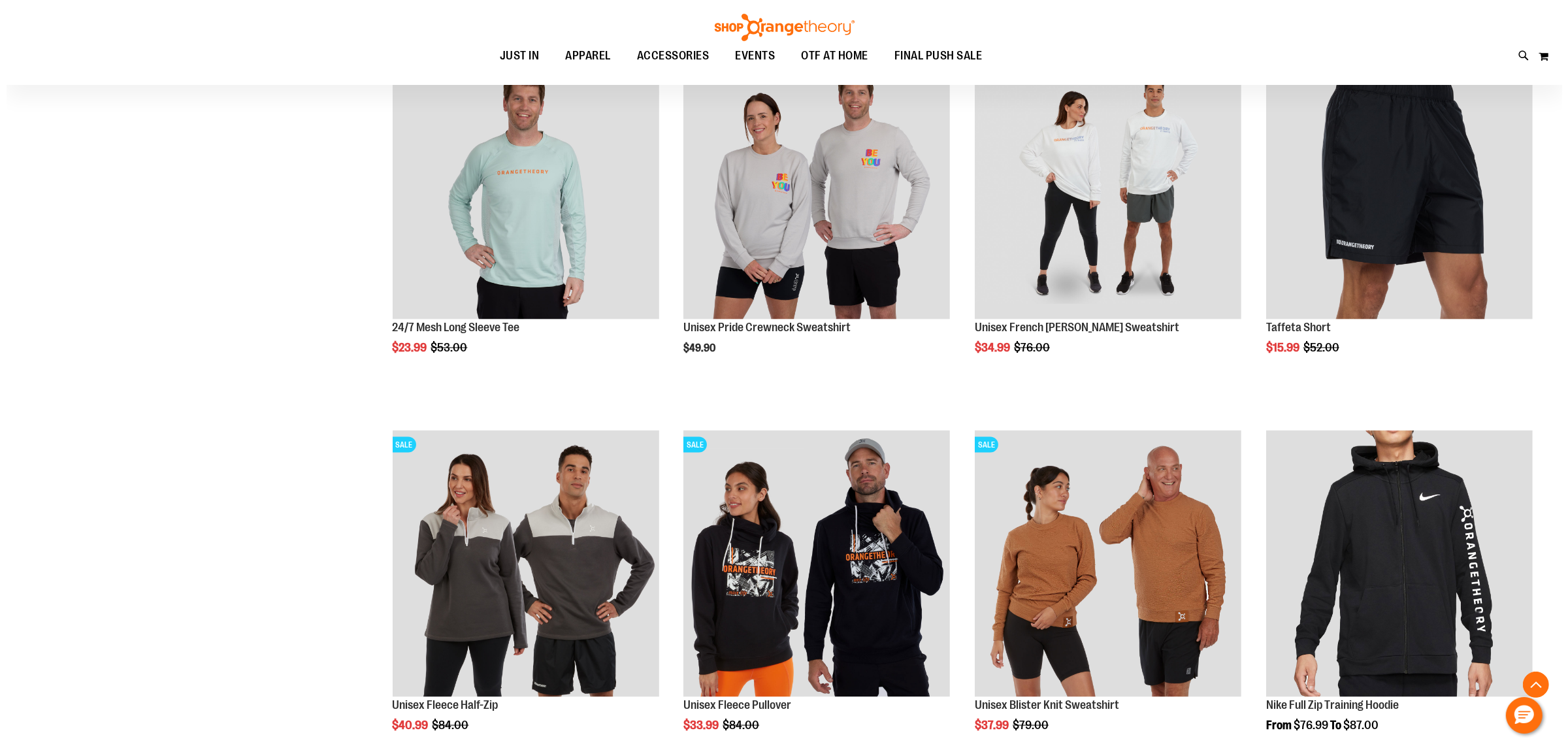
scroll to position [2115, 0]
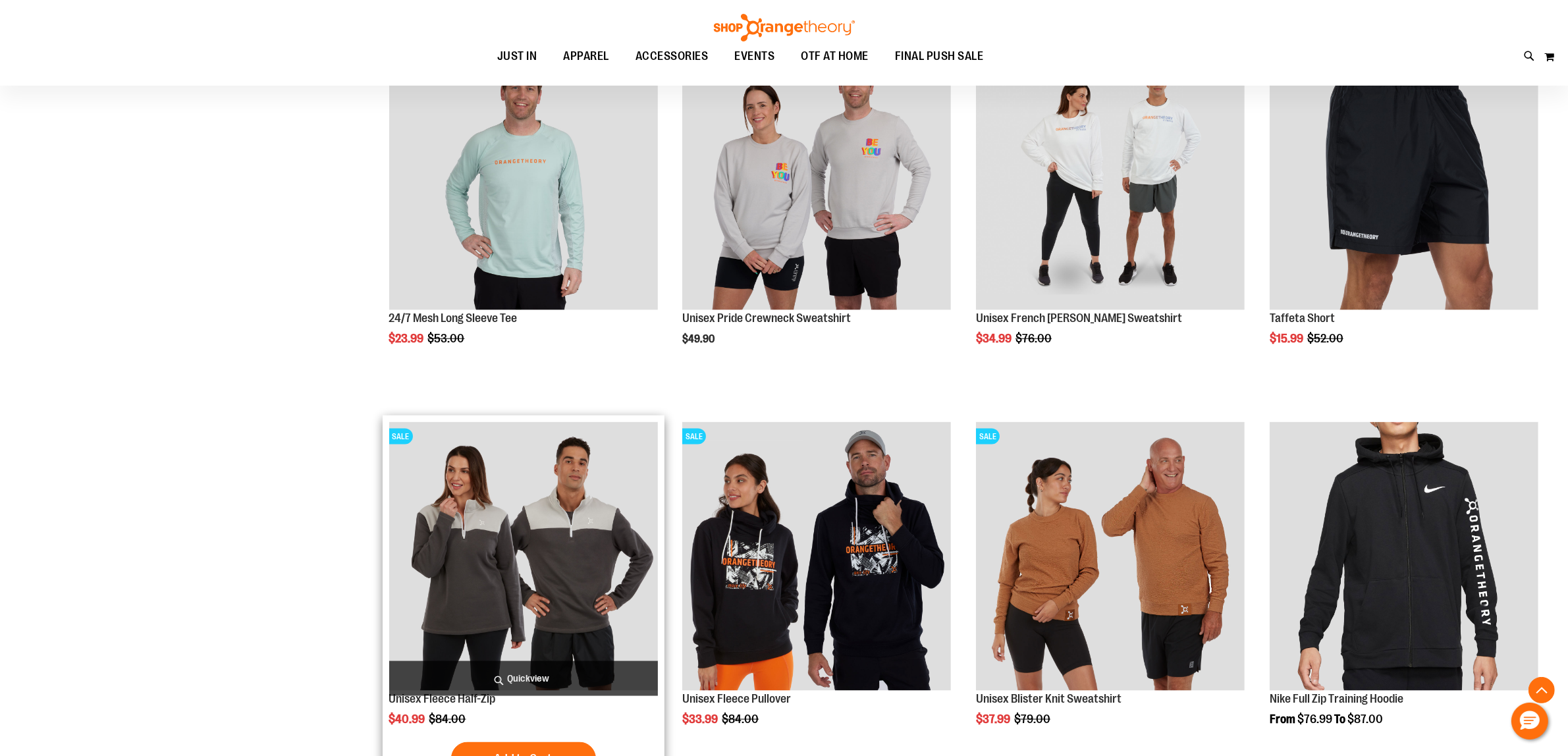
click at [499, 593] on img "product" at bounding box center [523, 556] width 269 height 269
click at [527, 678] on span "Quickview" at bounding box center [523, 678] width 269 height 35
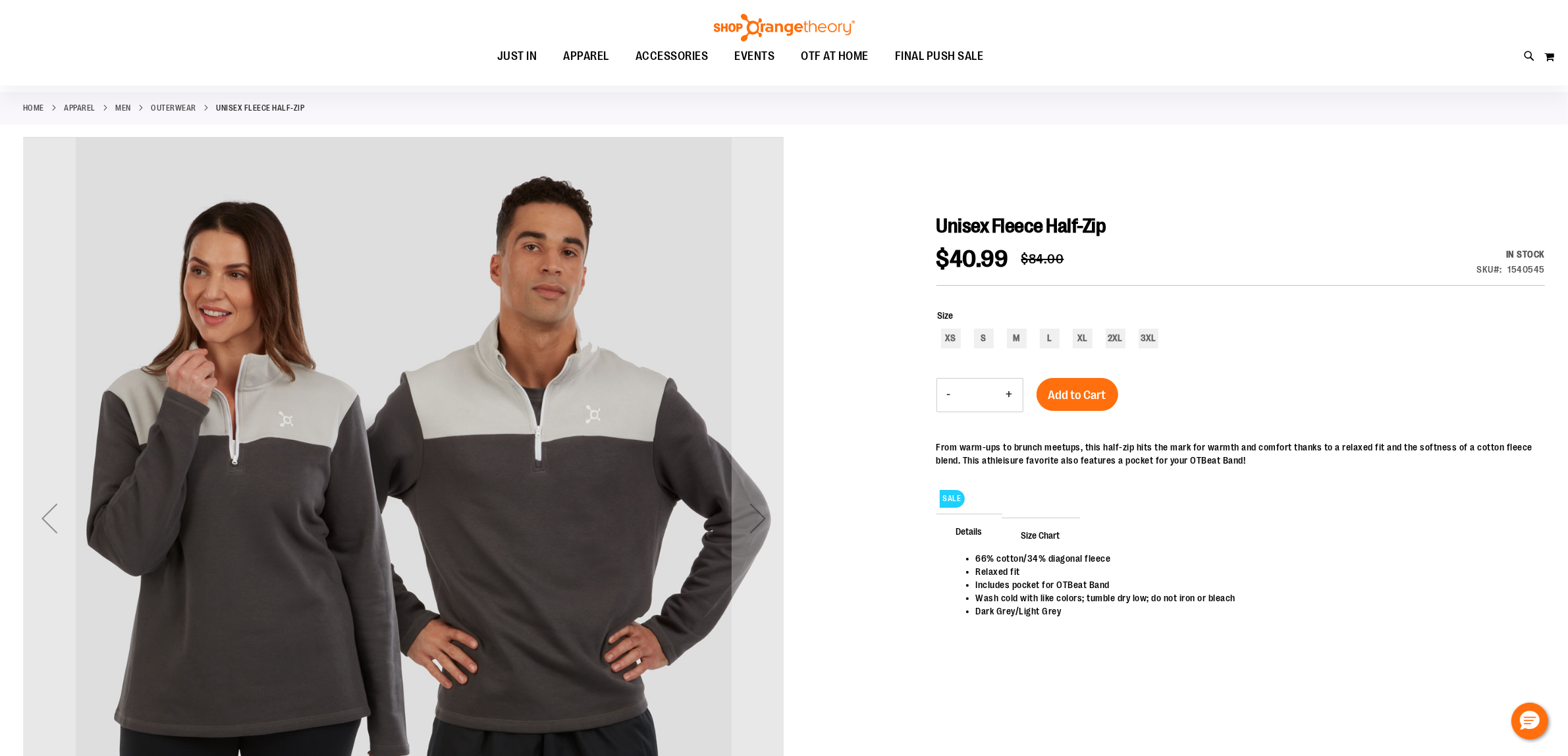
scroll to position [82, 0]
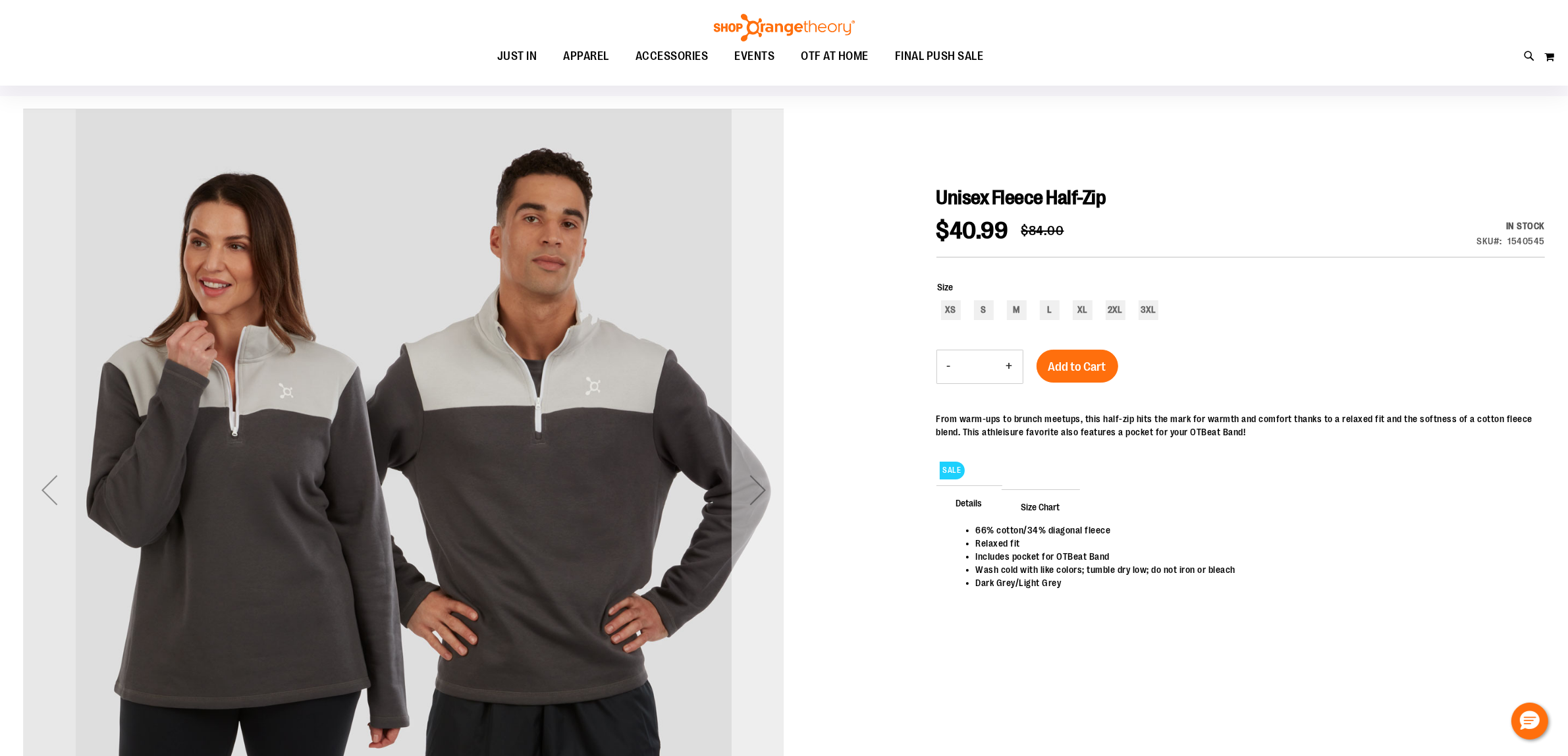
type input "**********"
click at [770, 500] on div "Next" at bounding box center [758, 490] width 53 height 53
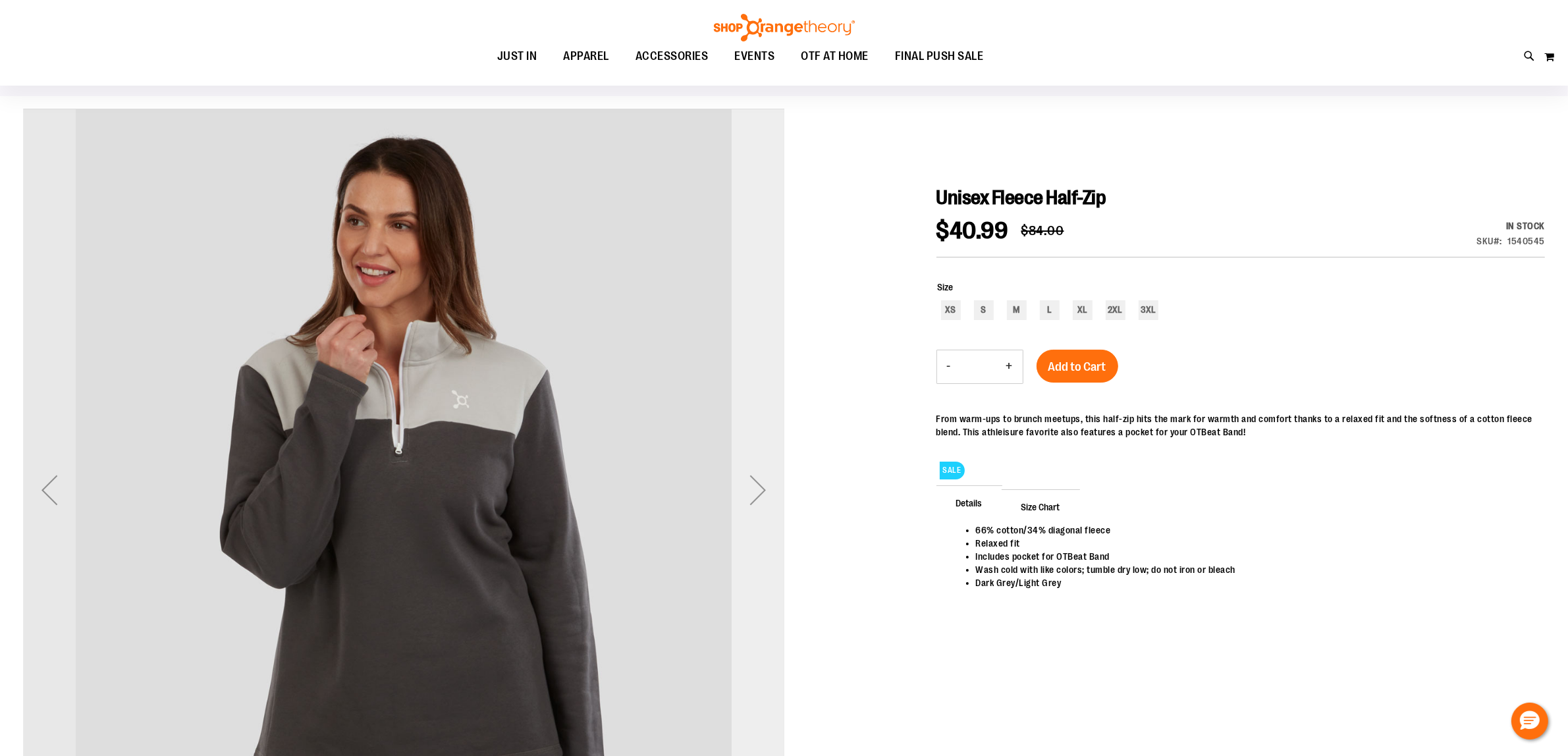
click at [765, 491] on div "Next" at bounding box center [758, 490] width 53 height 53
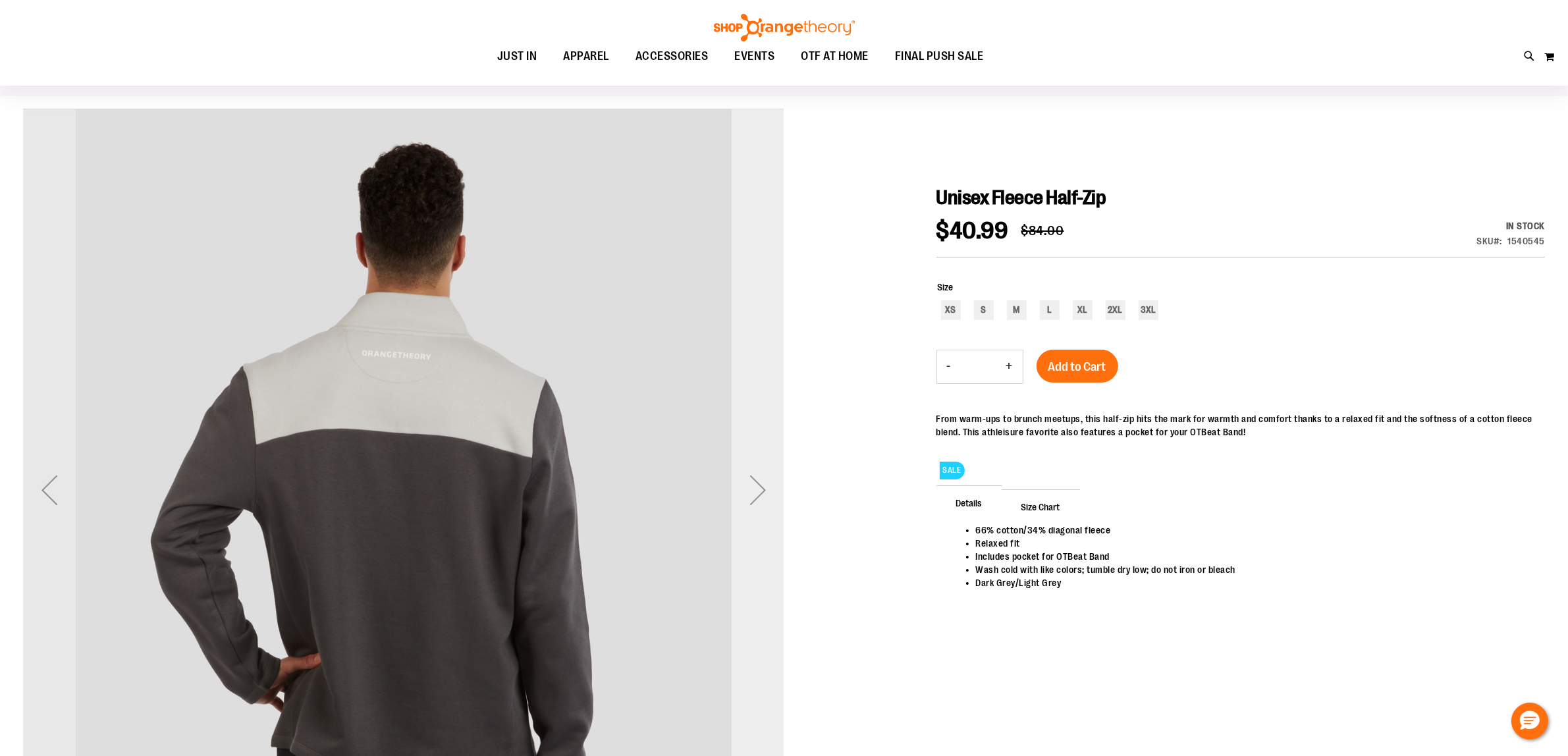
click at [756, 486] on div "Next" at bounding box center [758, 490] width 53 height 53
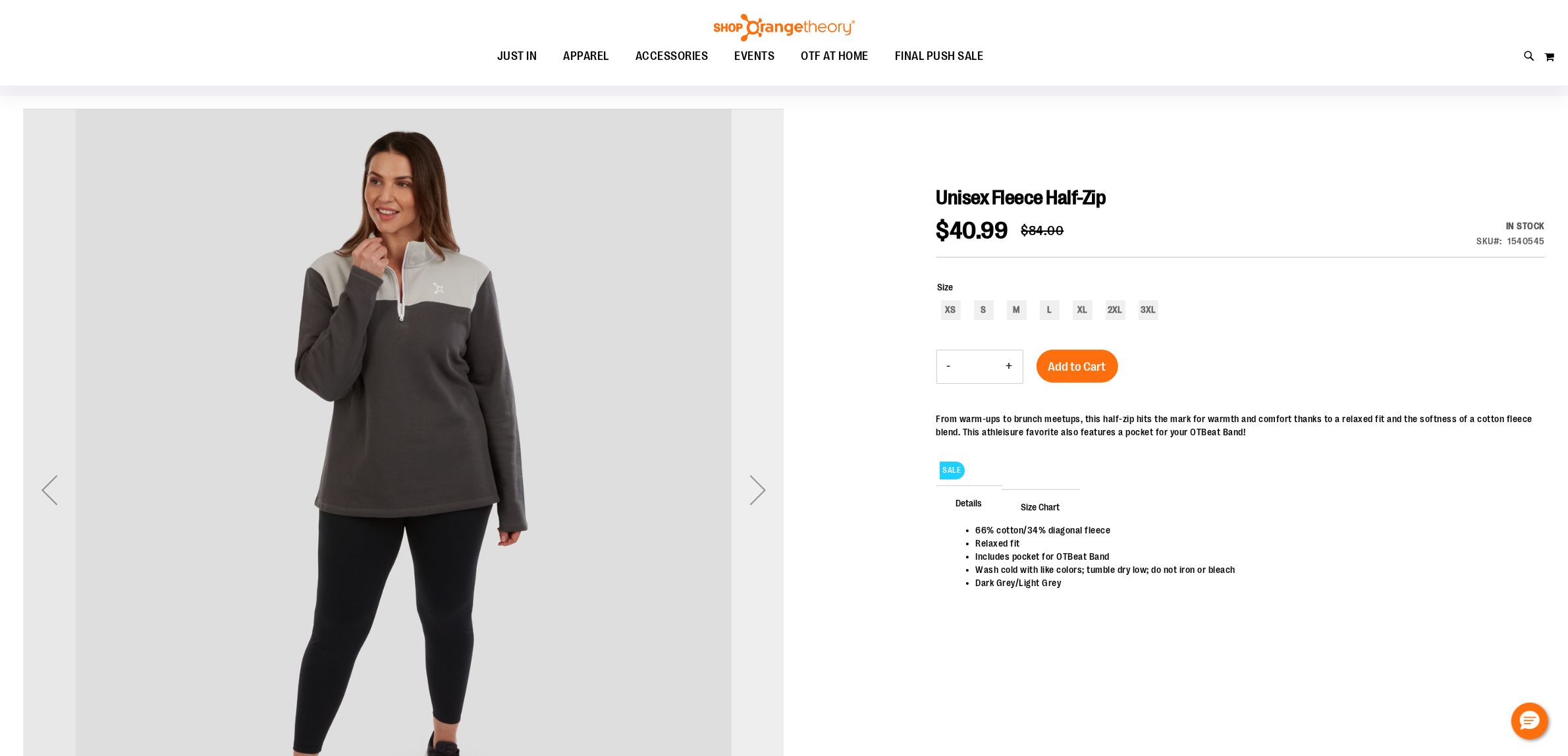
click at [756, 486] on div "Next" at bounding box center [758, 490] width 53 height 53
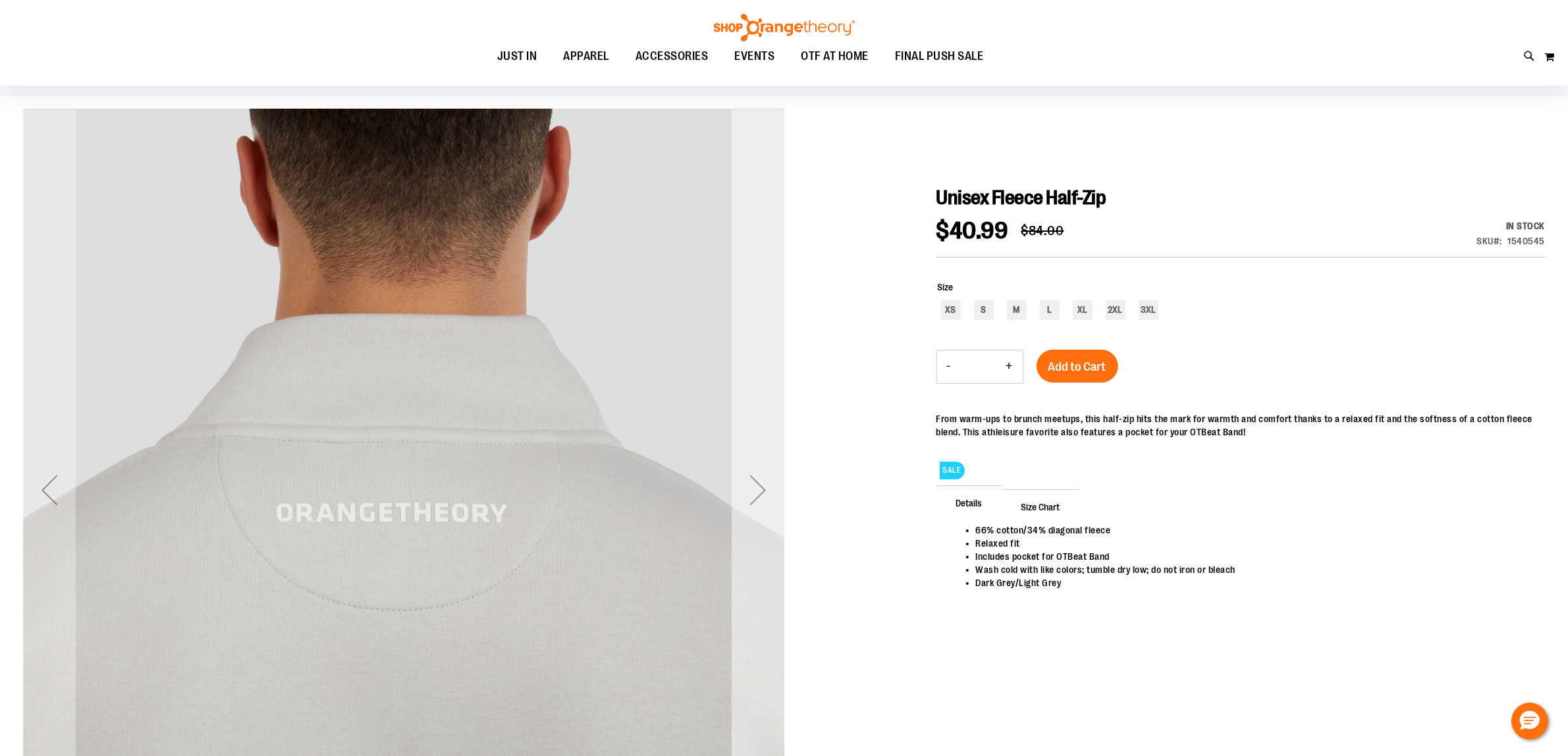
click at [756, 486] on div "Next" at bounding box center [758, 490] width 53 height 53
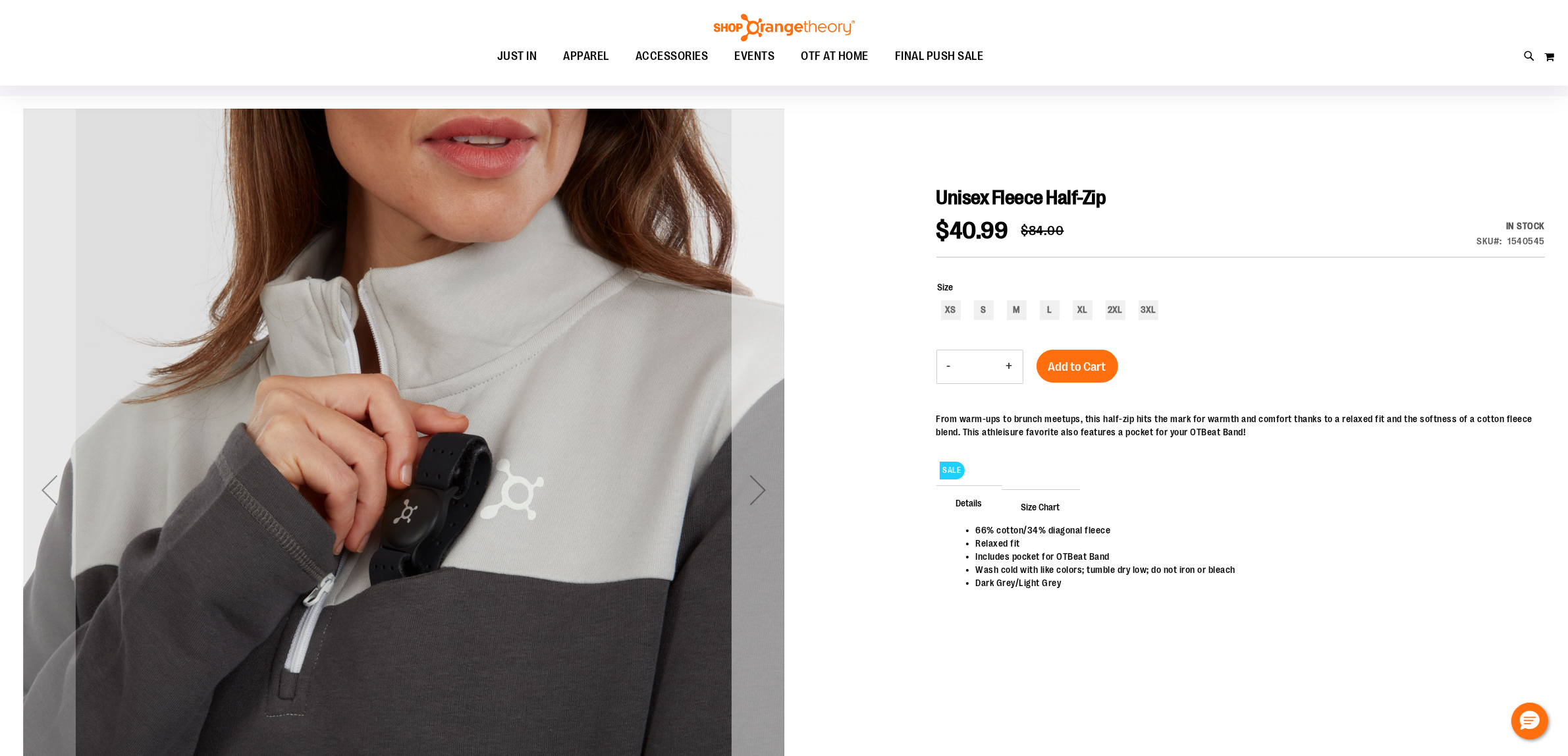
click at [756, 486] on div "Next" at bounding box center [758, 490] width 53 height 53
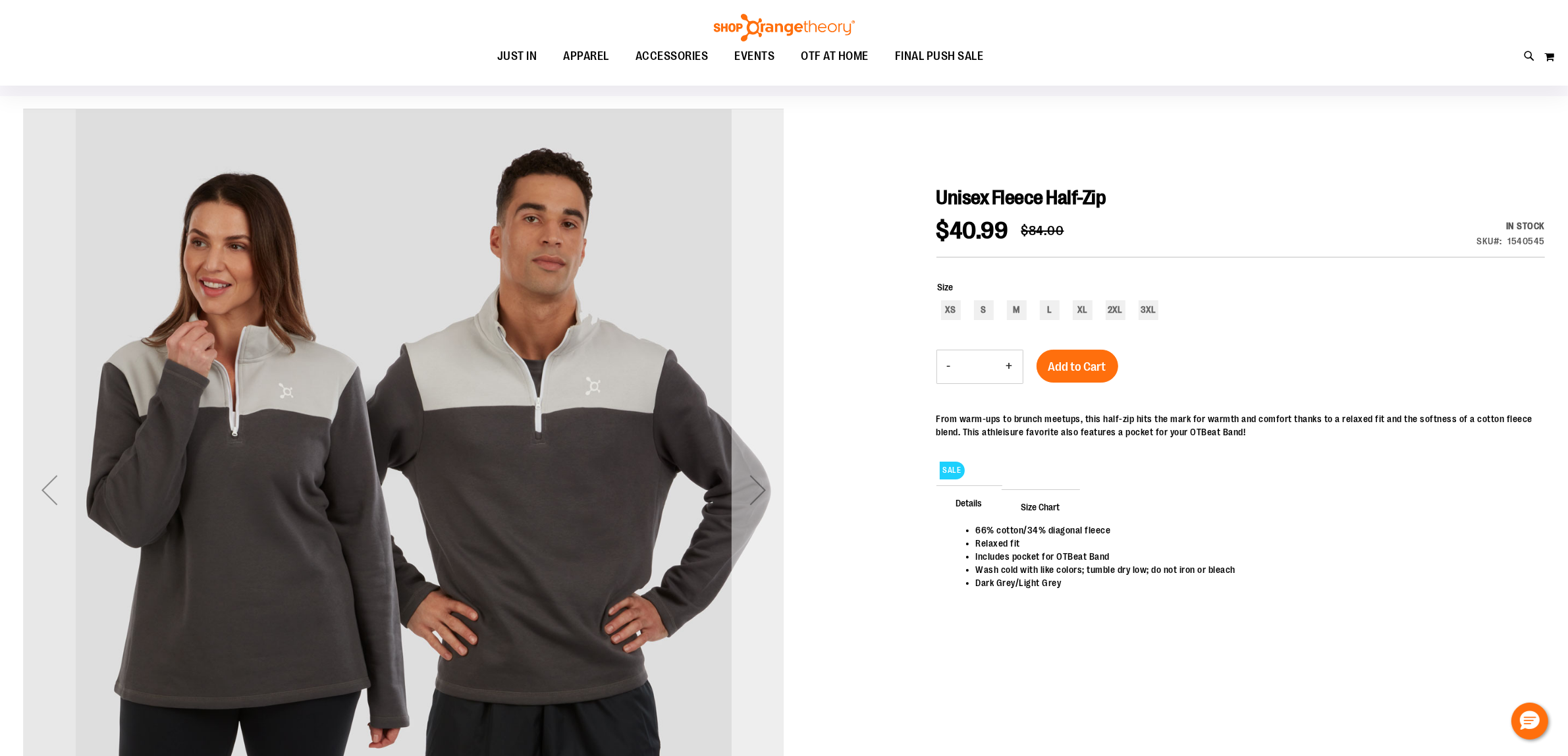
click at [756, 508] on div "Next" at bounding box center [758, 490] width 53 height 53
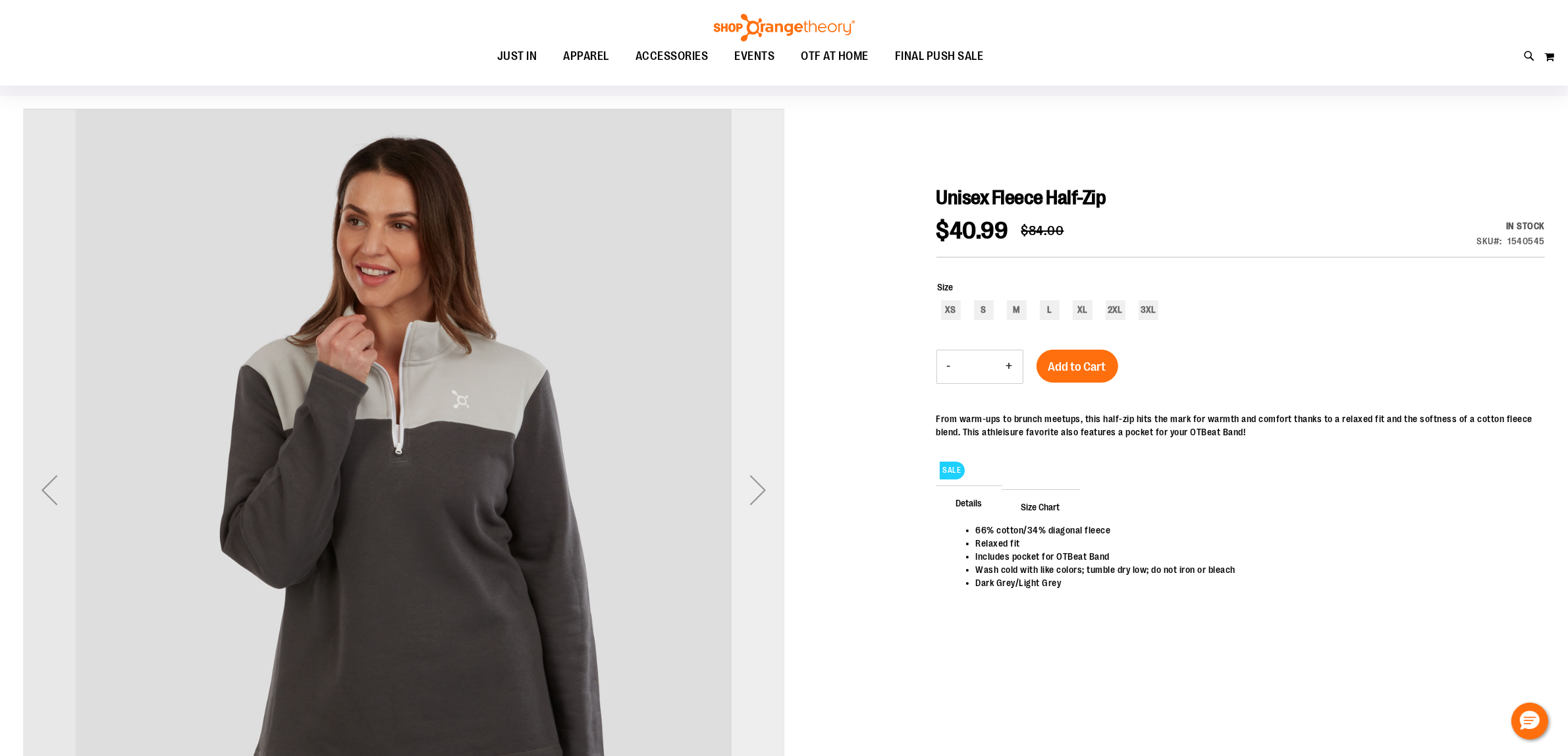
click at [757, 505] on div "Next" at bounding box center [758, 490] width 53 height 53
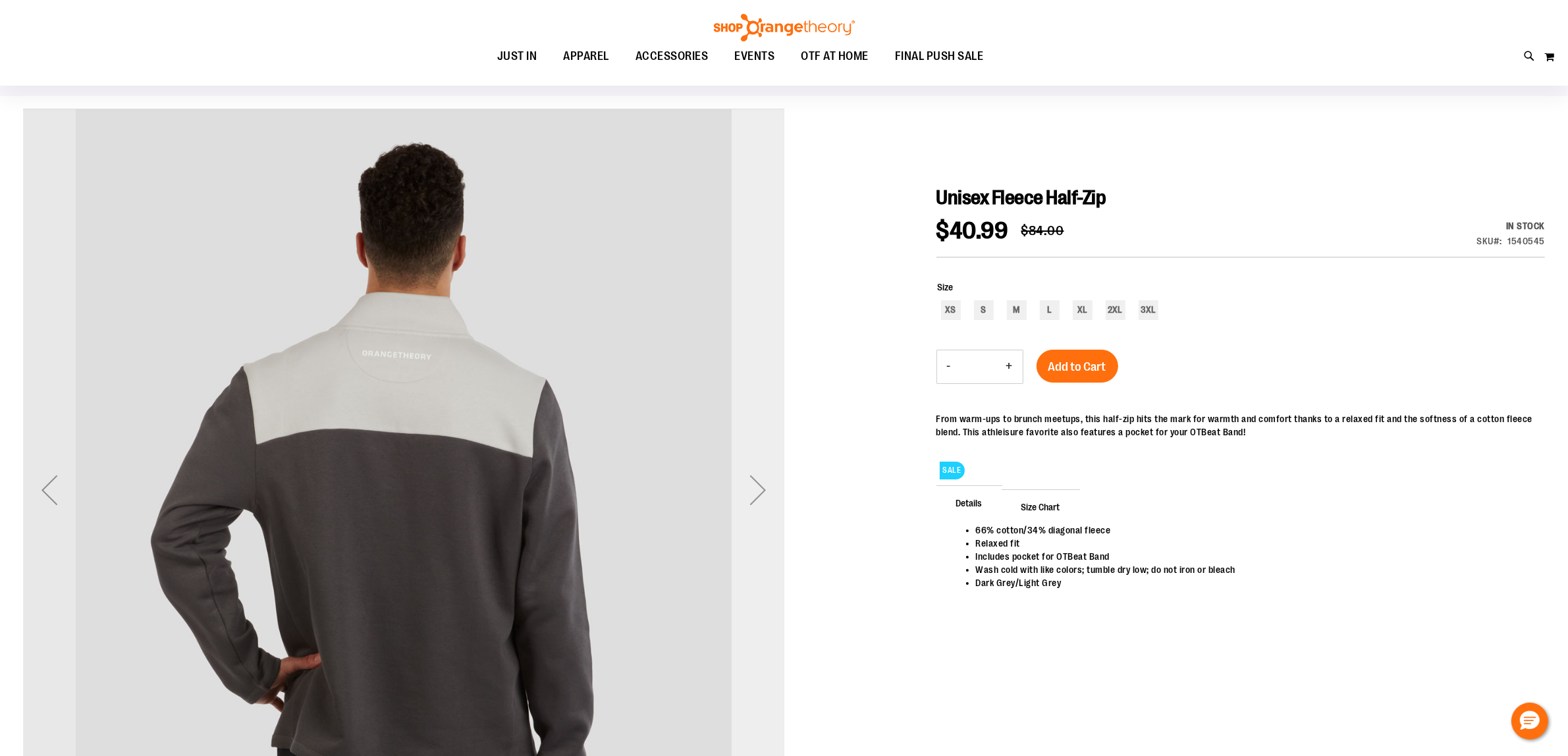
click div "Next"
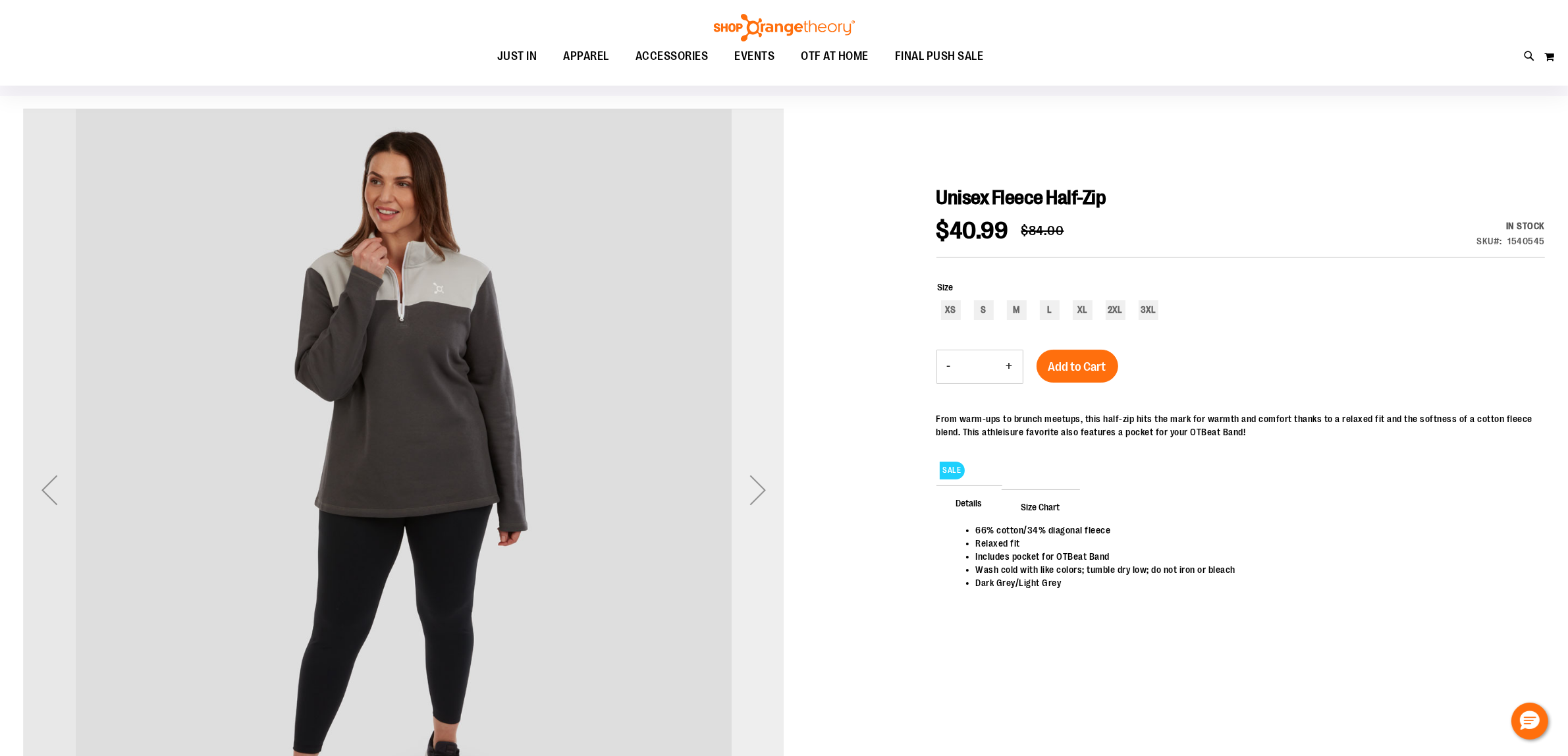
click div "Next"
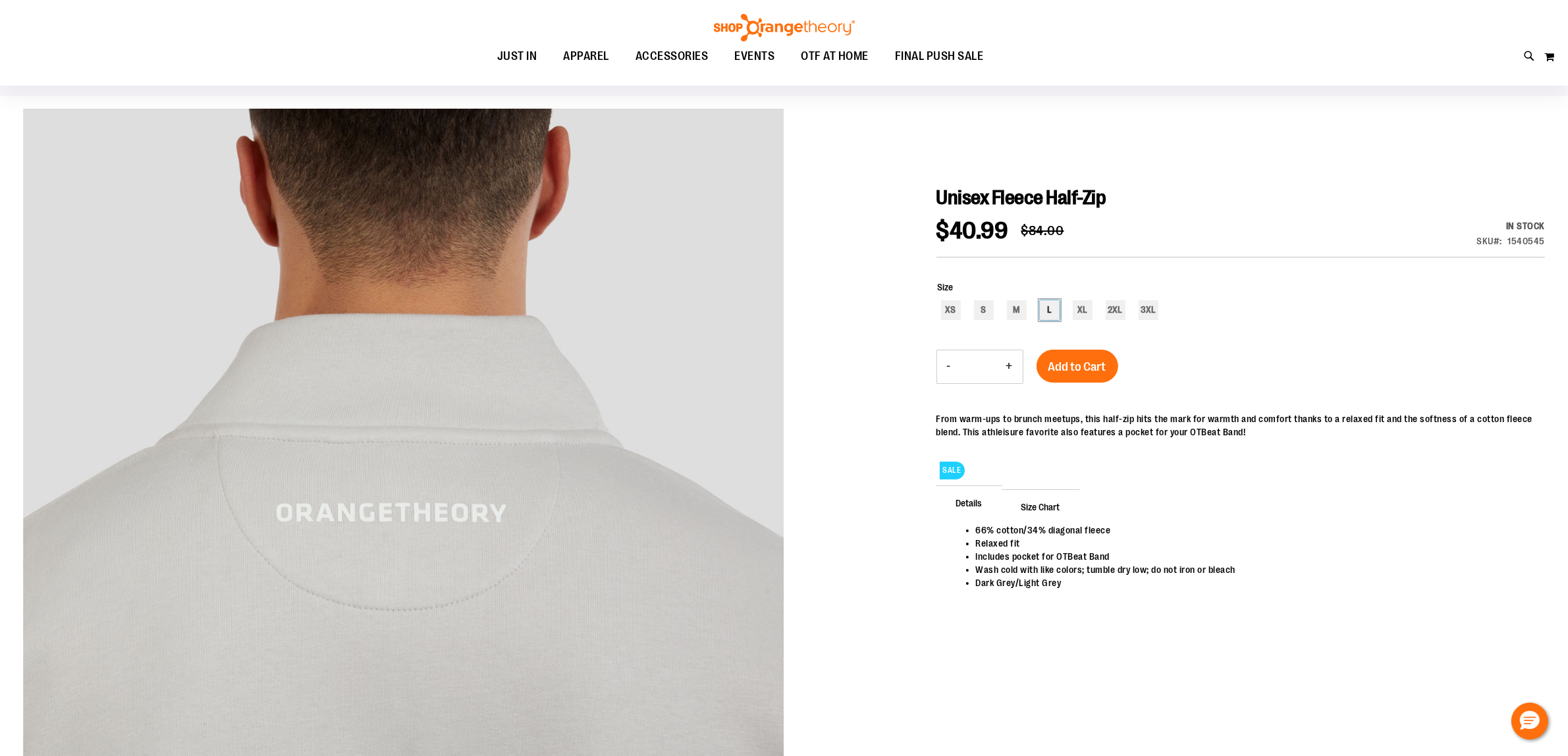
click div "L"
type input "***"
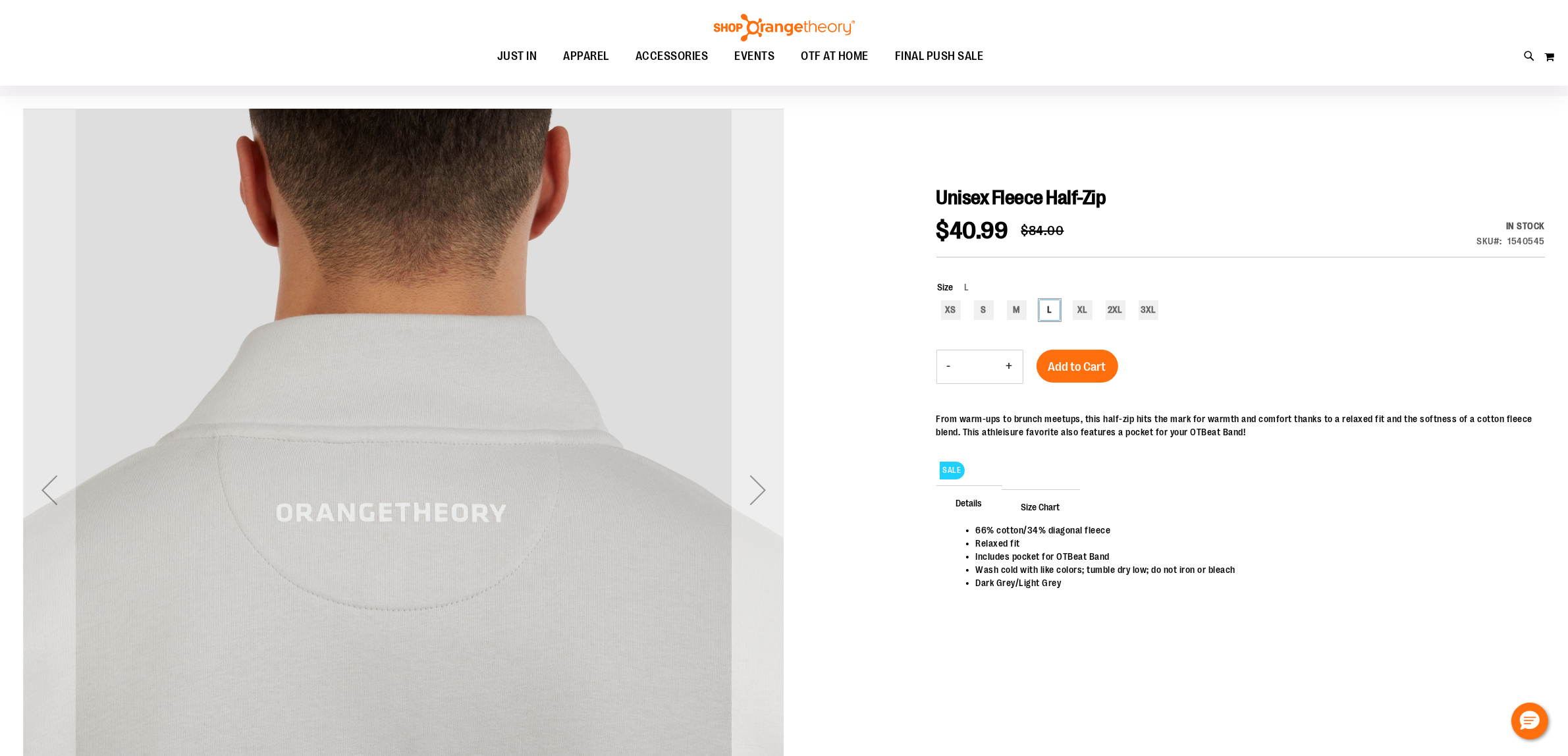
click div "Next"
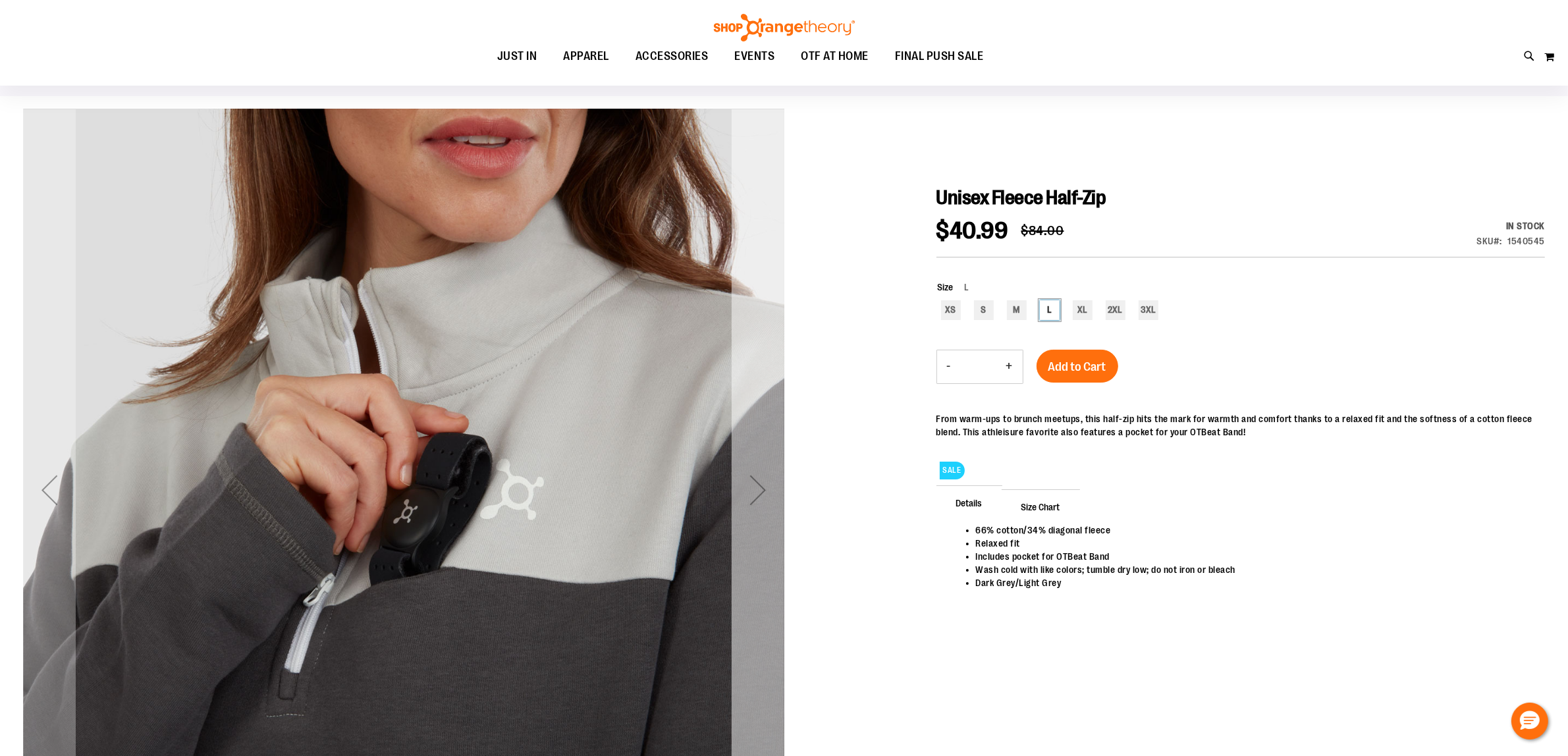
click div "Next"
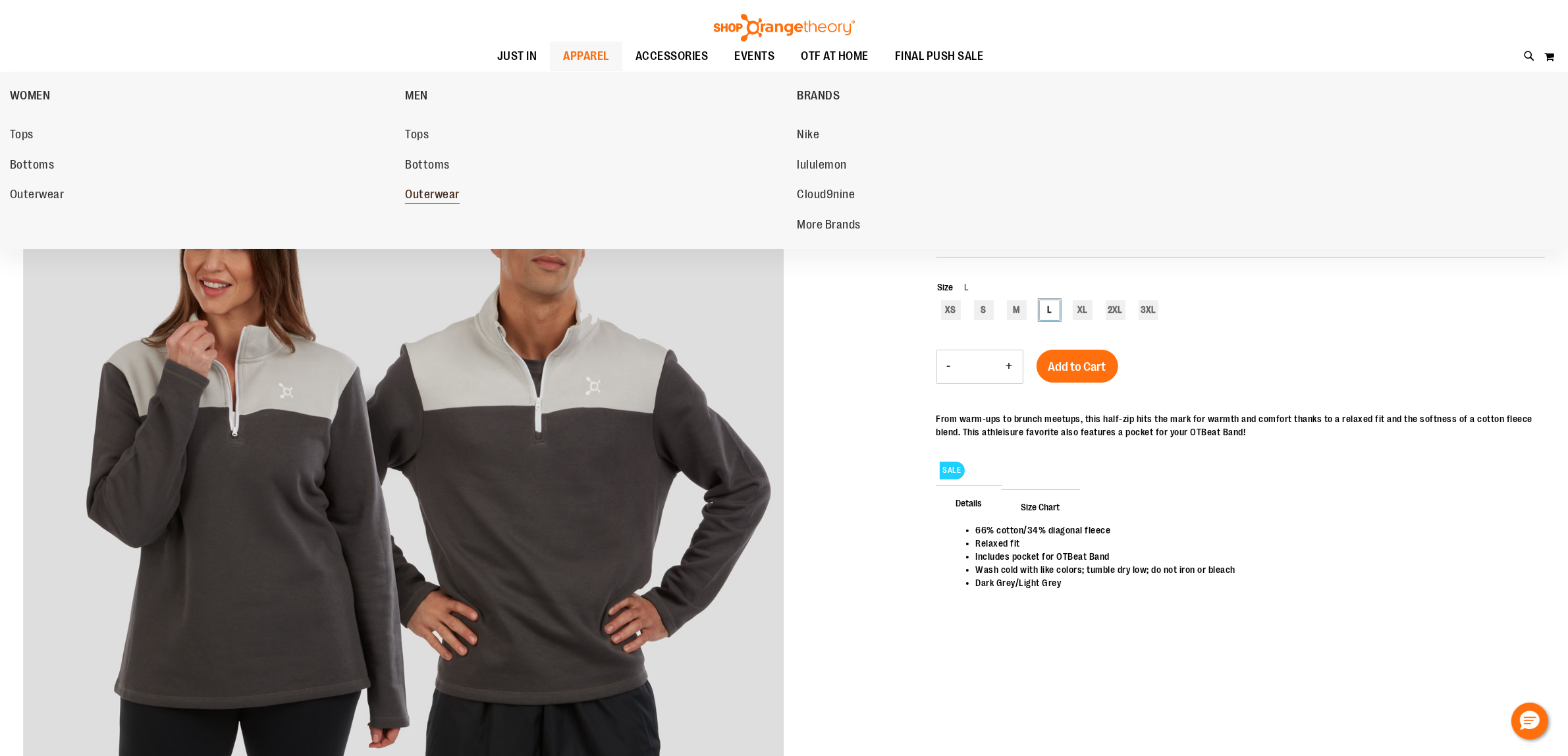
click span "Outerwear"
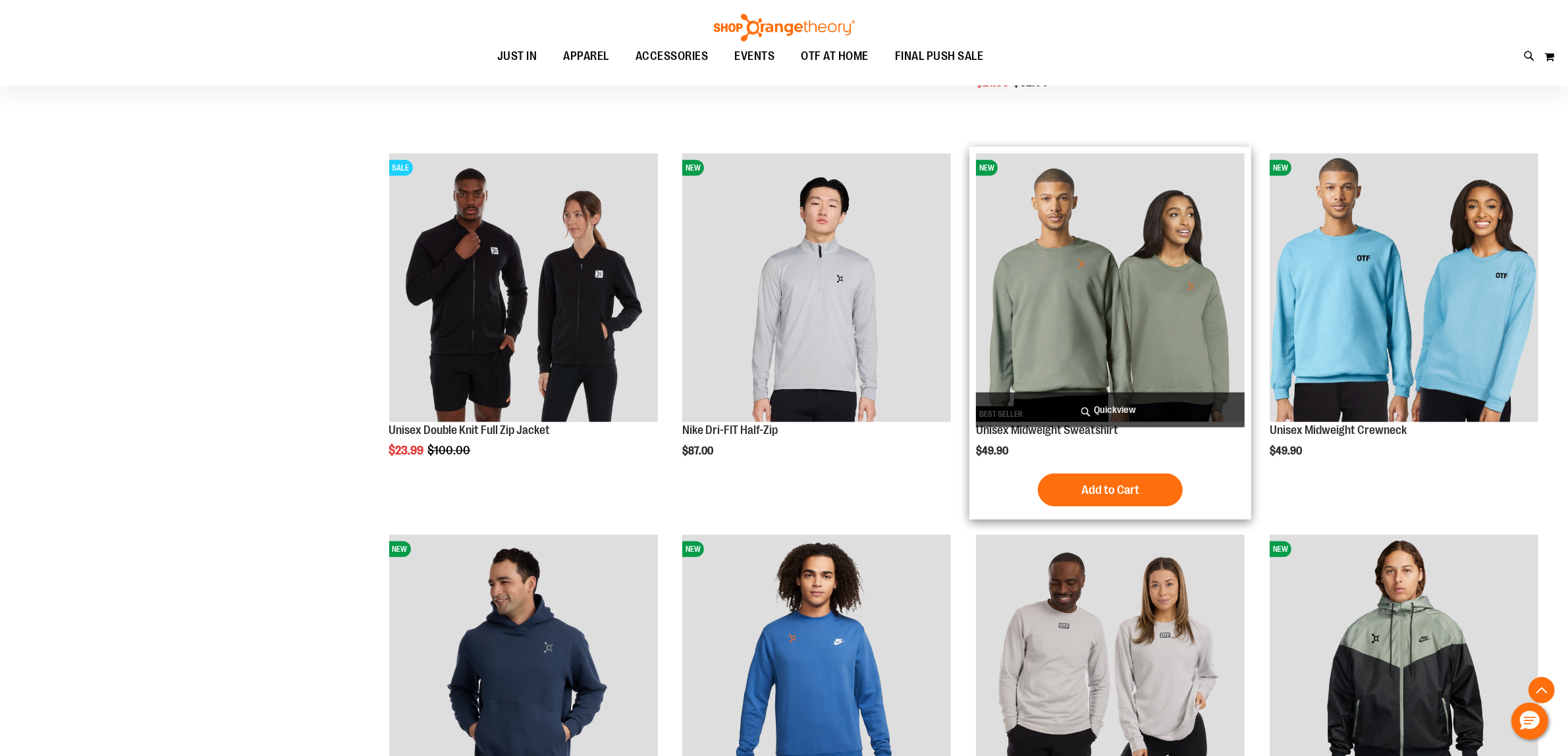
scroll to position [654, 0]
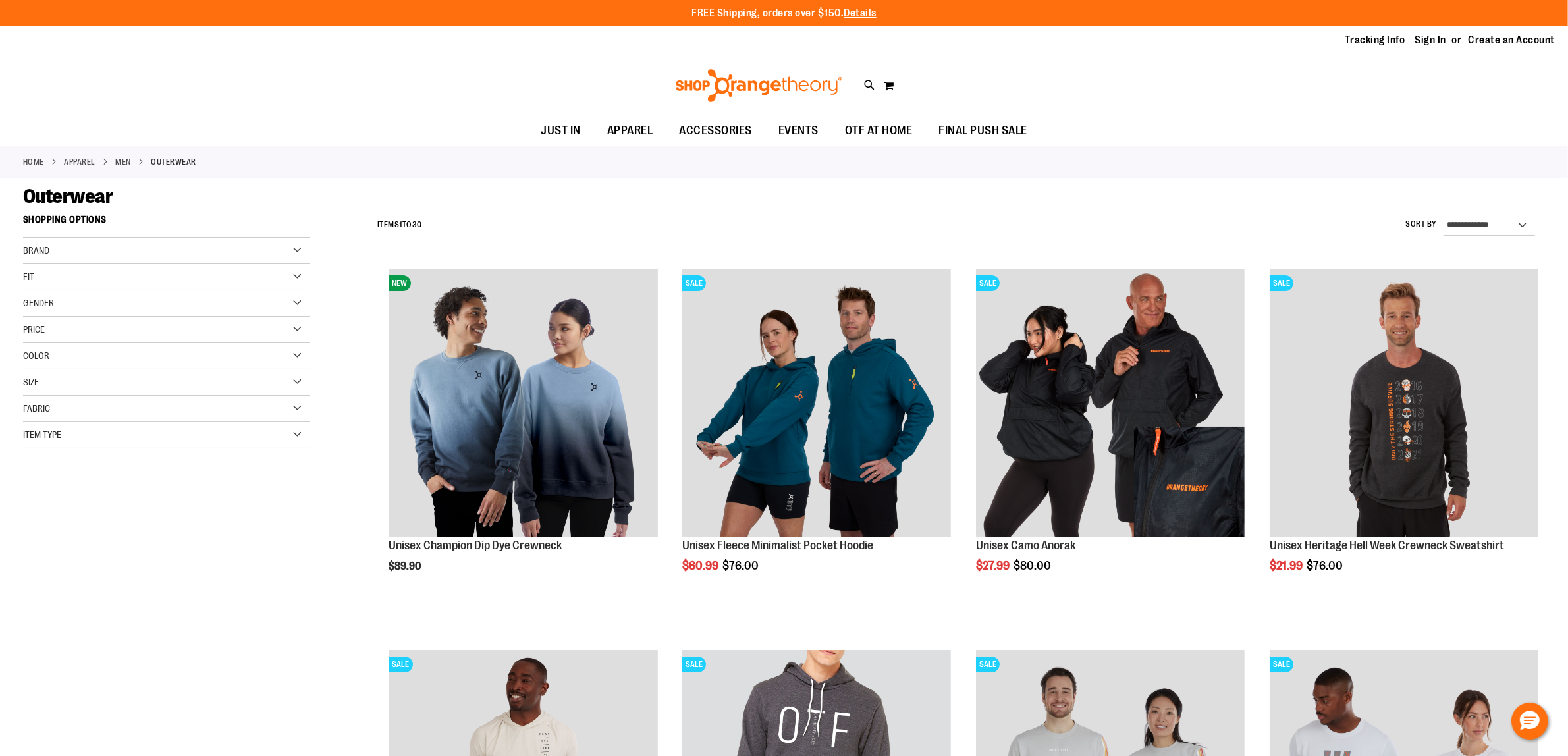
type input "**********"
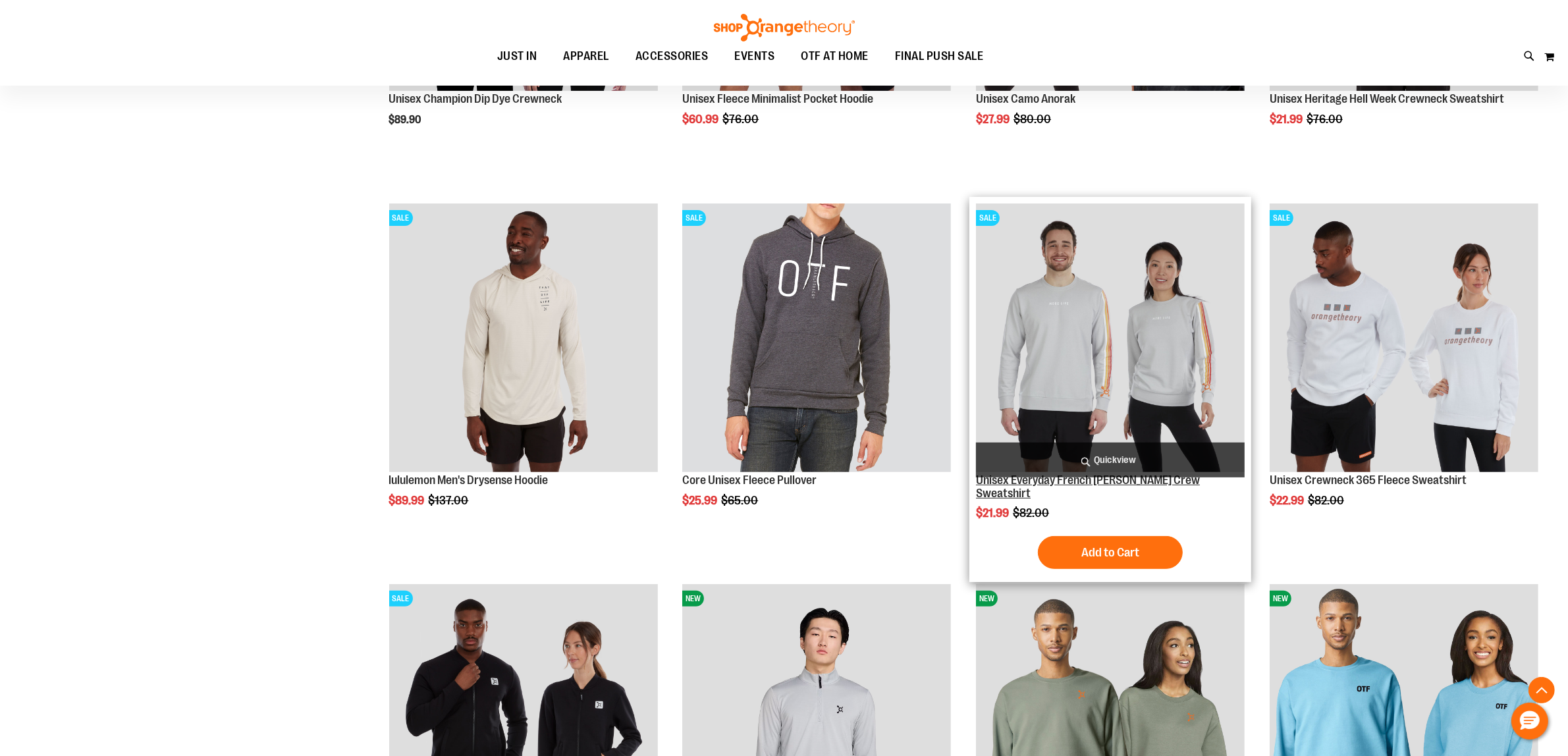
scroll to position [494, 0]
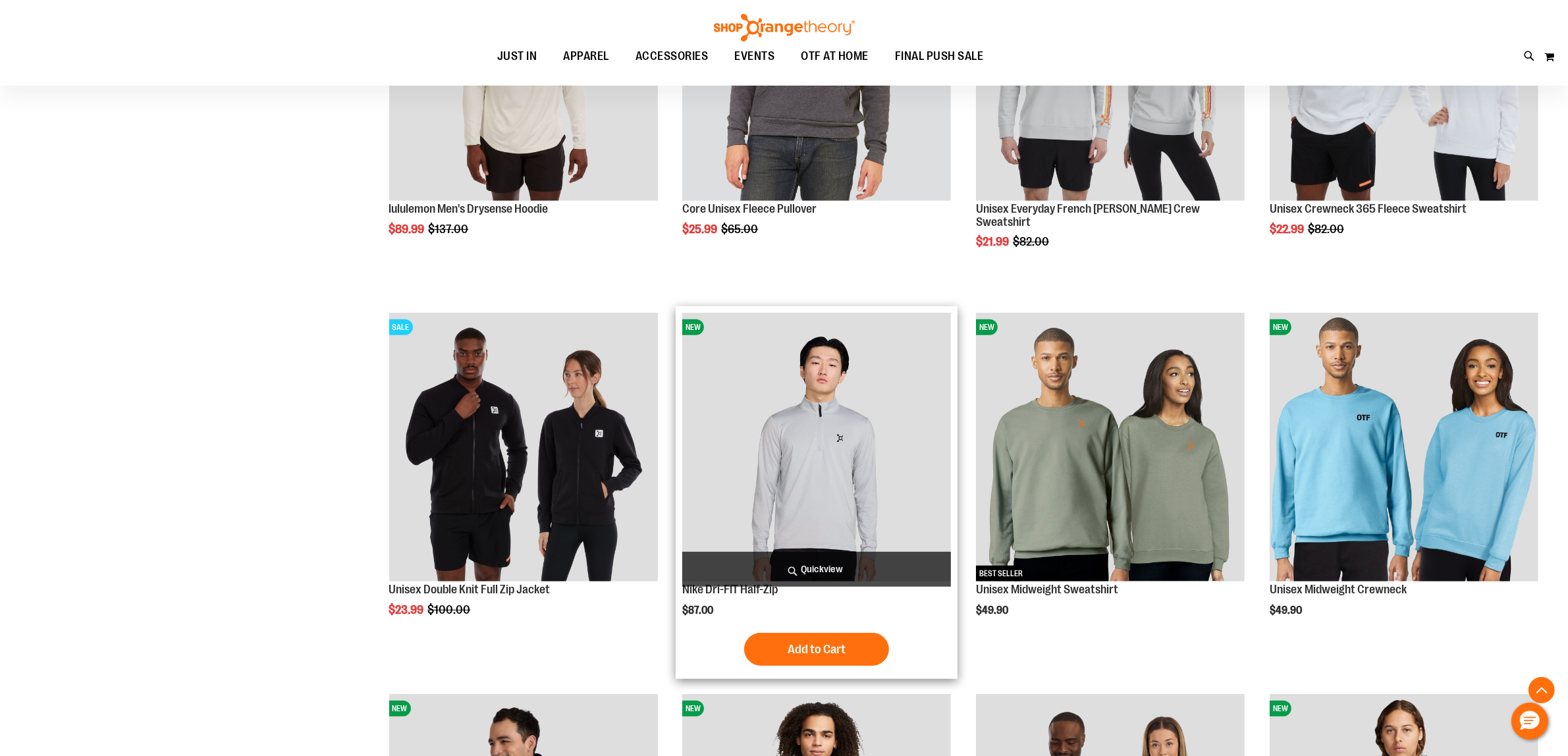
scroll to position [741, 0]
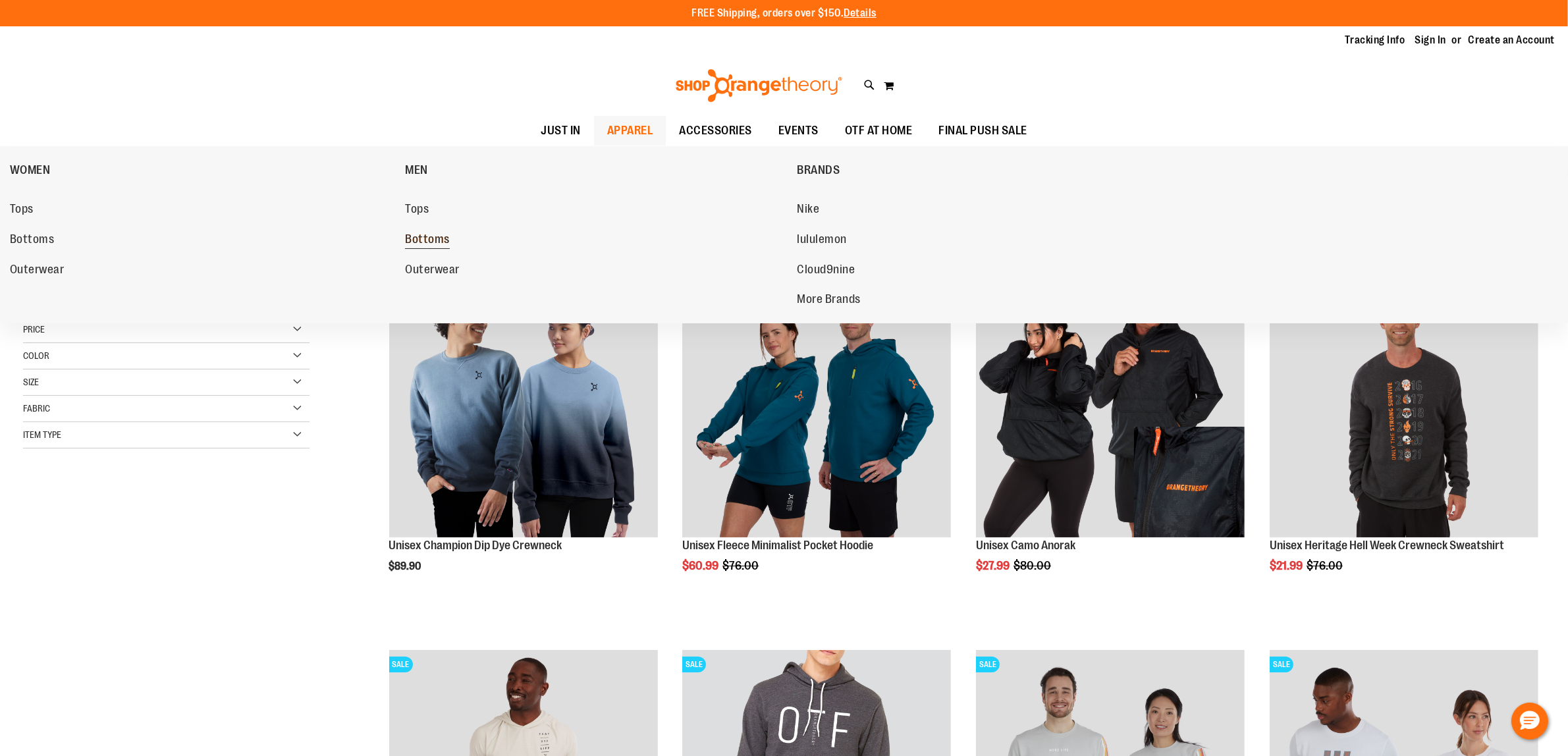
click at [416, 239] on span "Bottoms" at bounding box center [427, 241] width 45 height 16
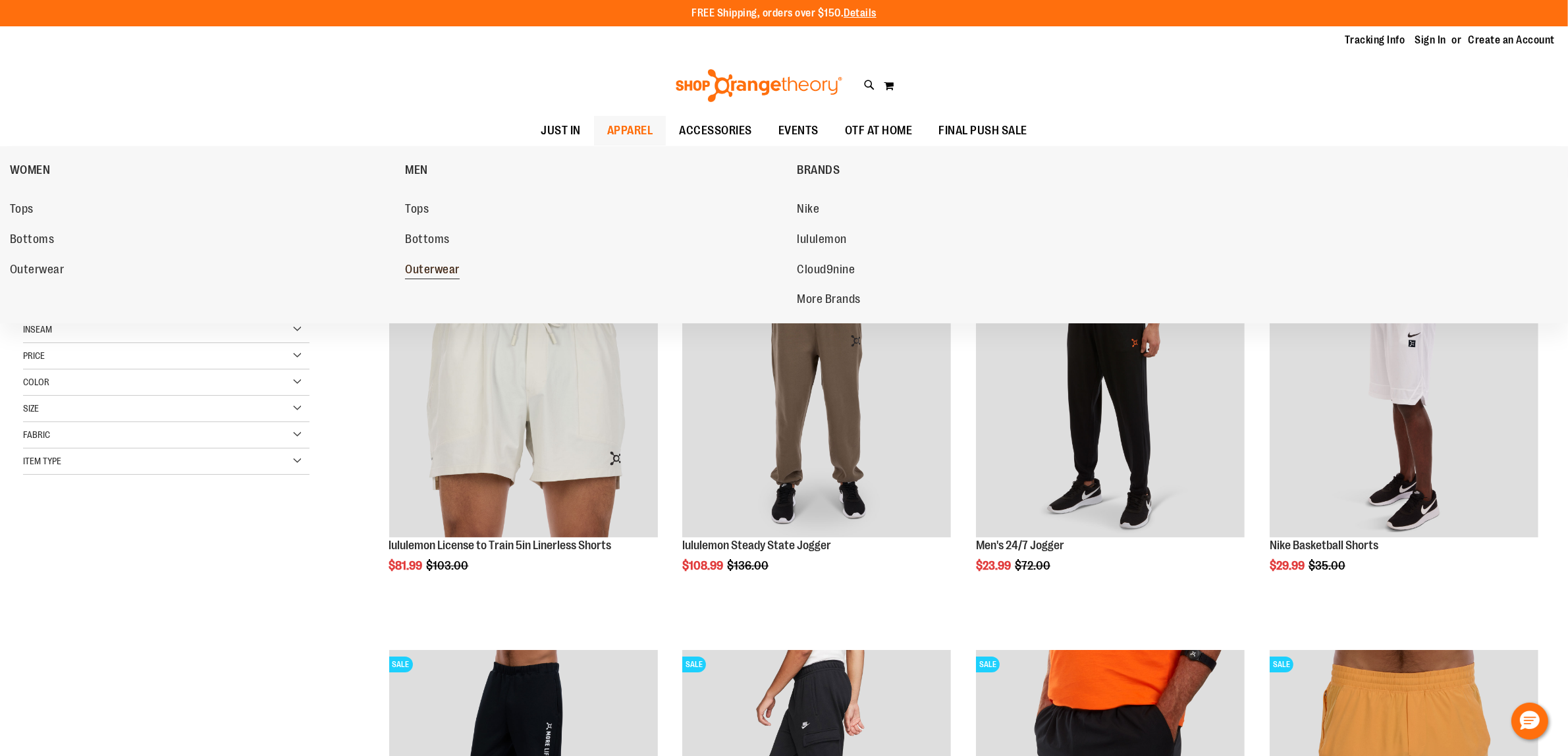
type input "**********"
click at [445, 263] on span "Outerwear" at bounding box center [432, 271] width 55 height 16
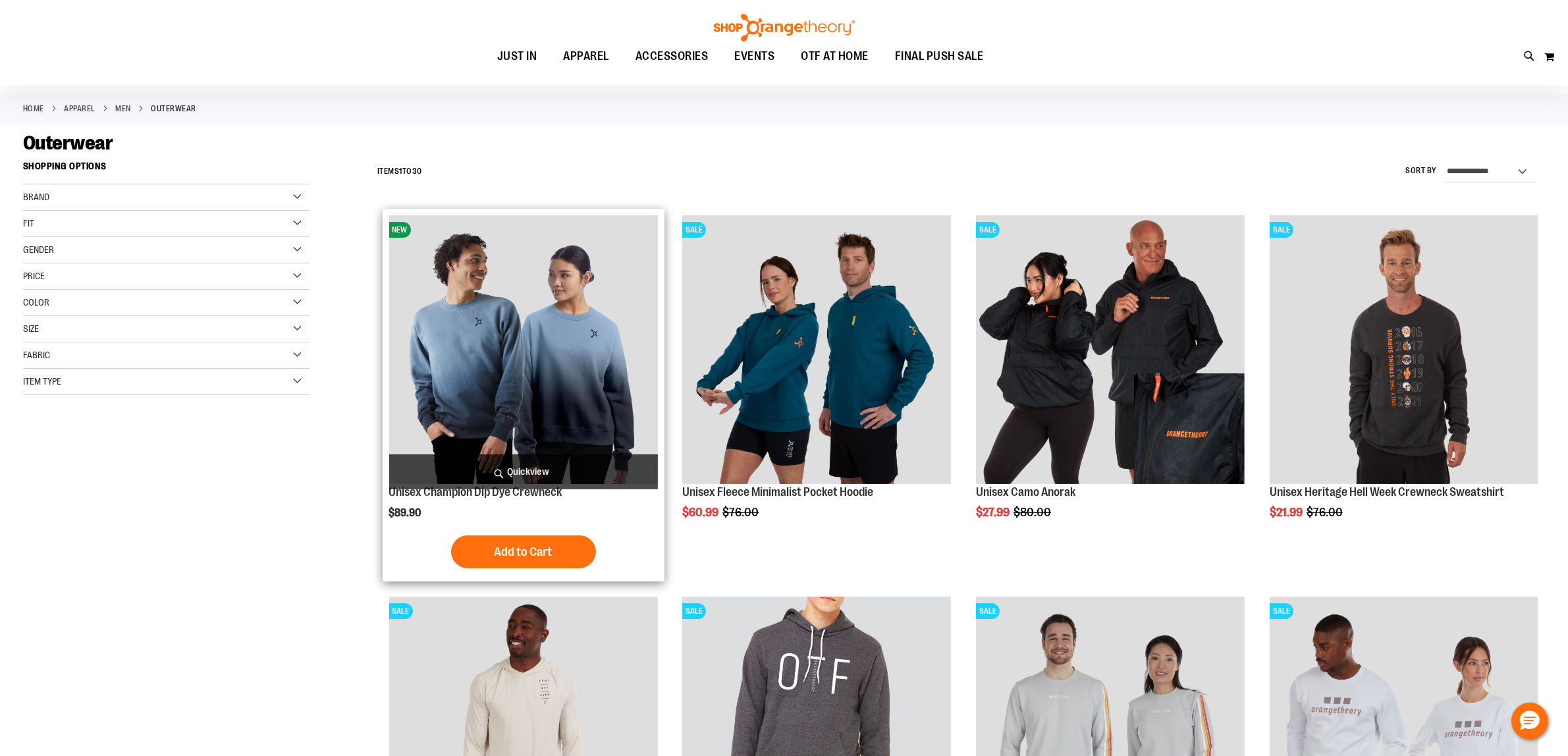
scroll to position [82, 0]
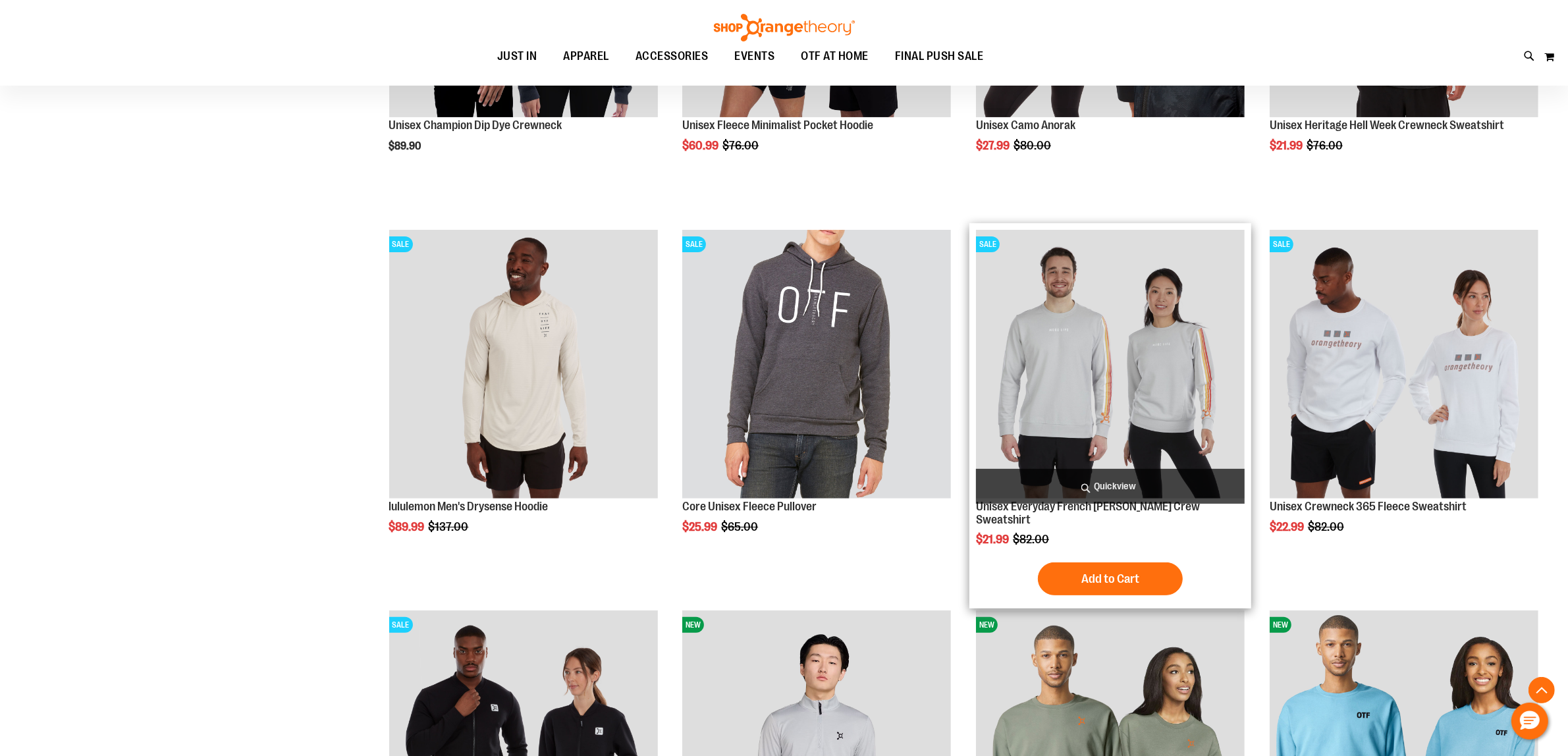
scroll to position [411, 0]
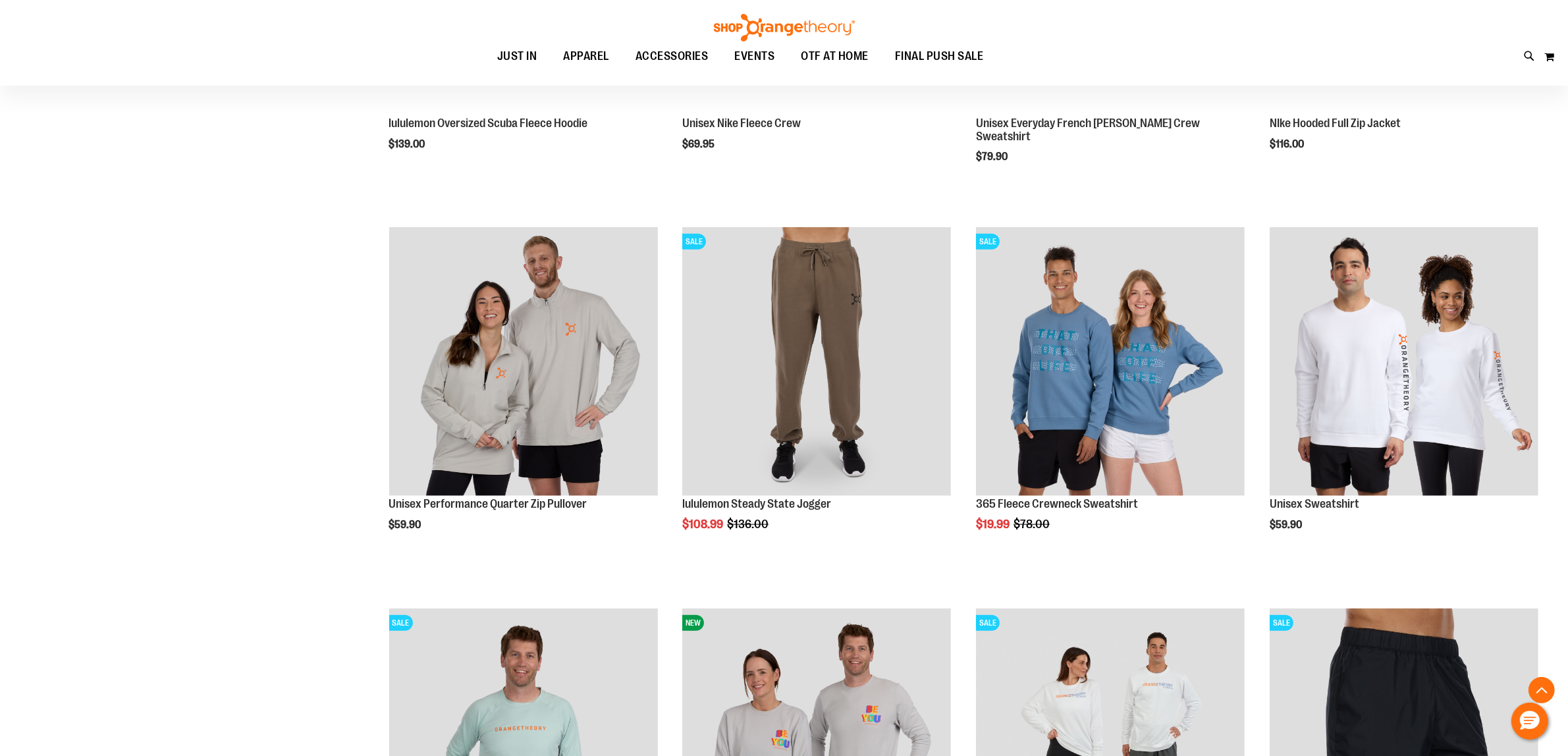
scroll to position [1646, 0]
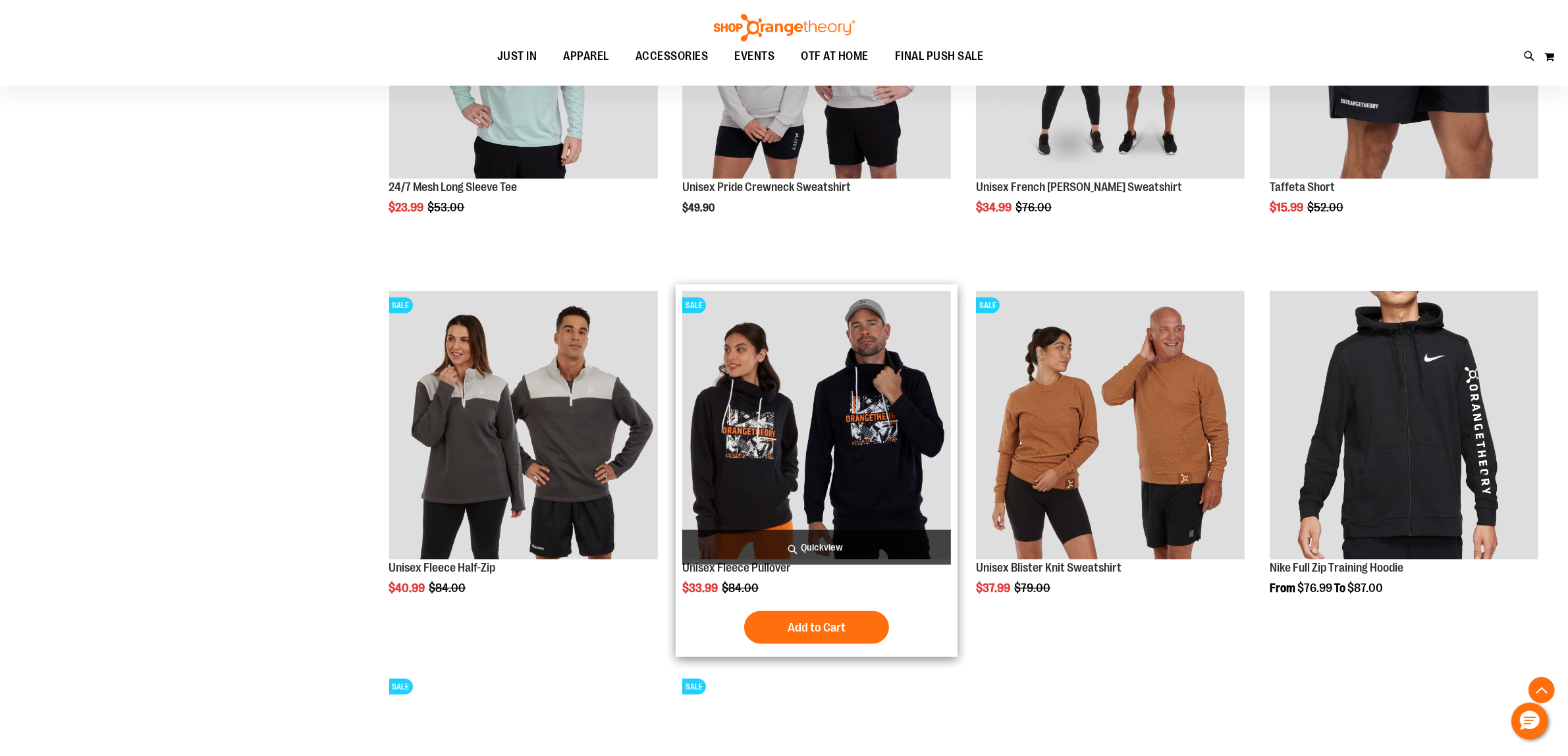
scroll to position [2551, 0]
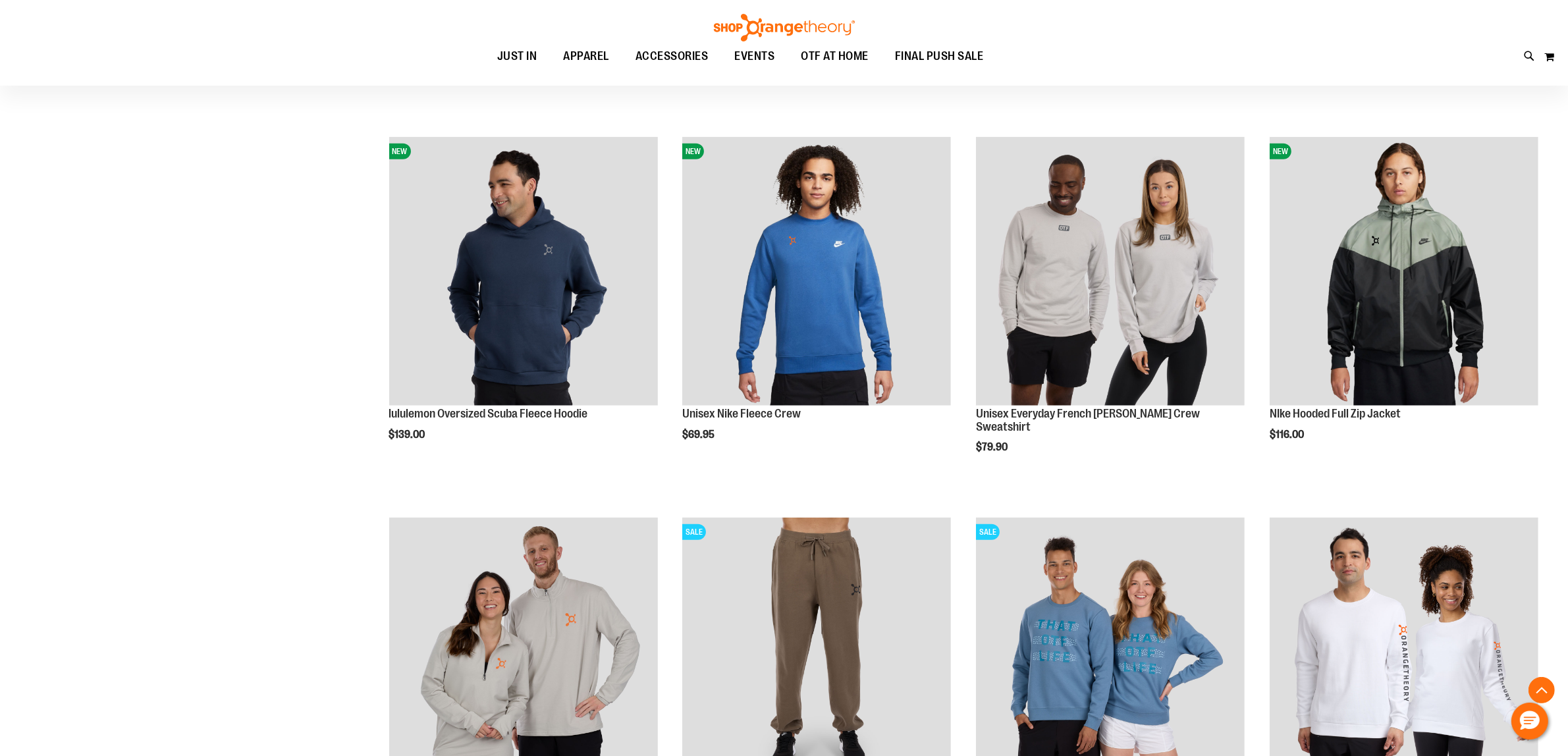
scroll to position [1152, 0]
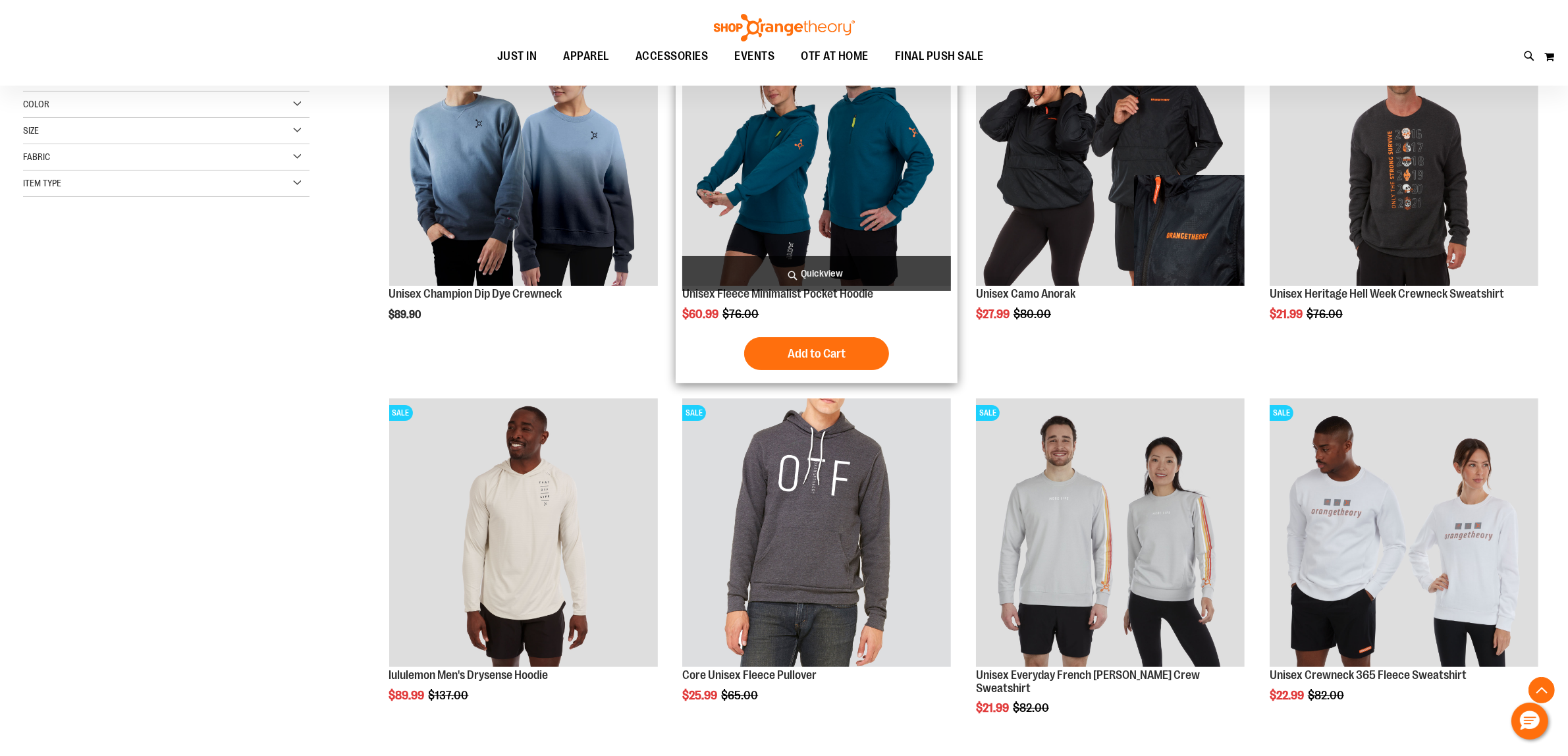
scroll to position [247, 0]
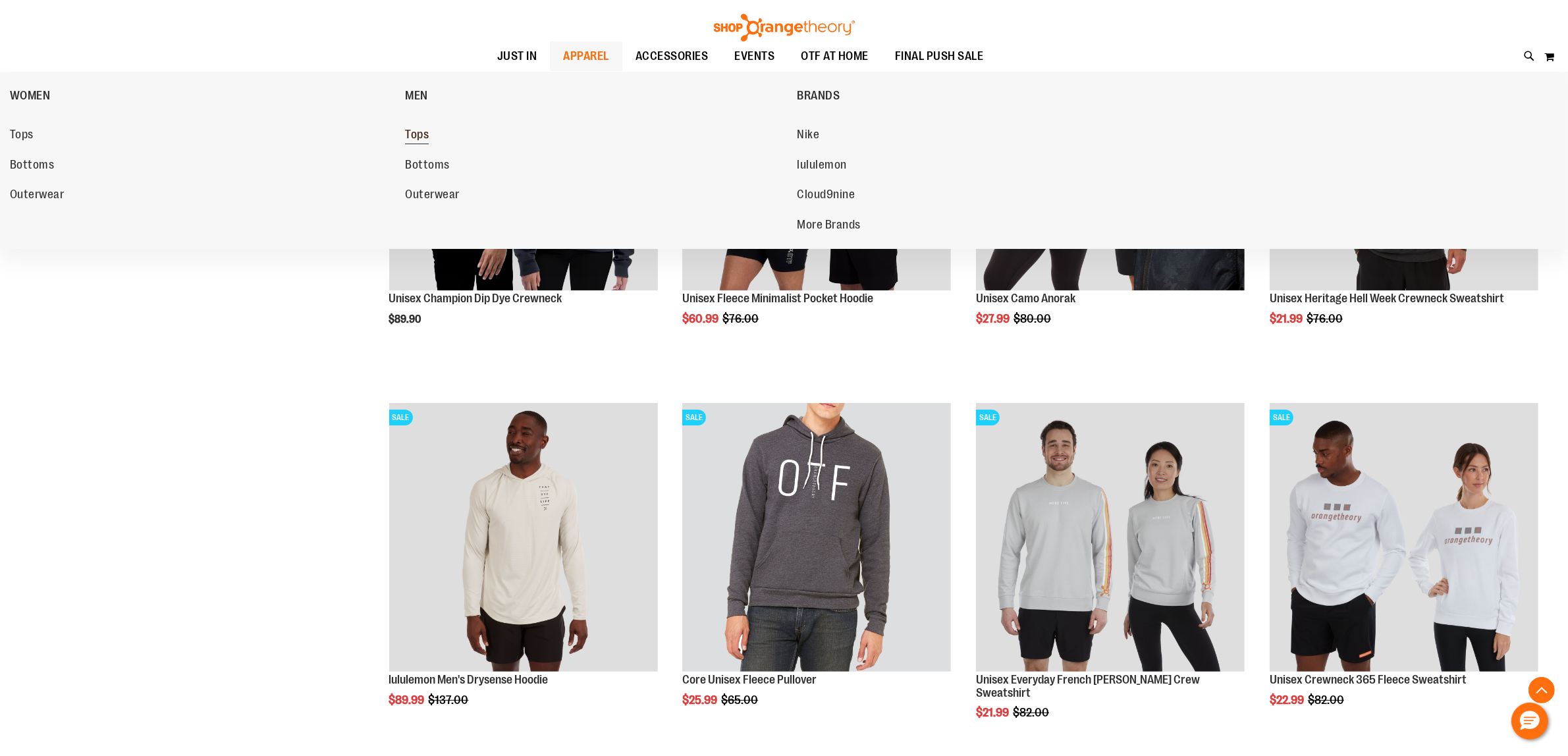
type input "**********"
click at [439, 133] on link "Tops" at bounding box center [594, 135] width 378 height 24
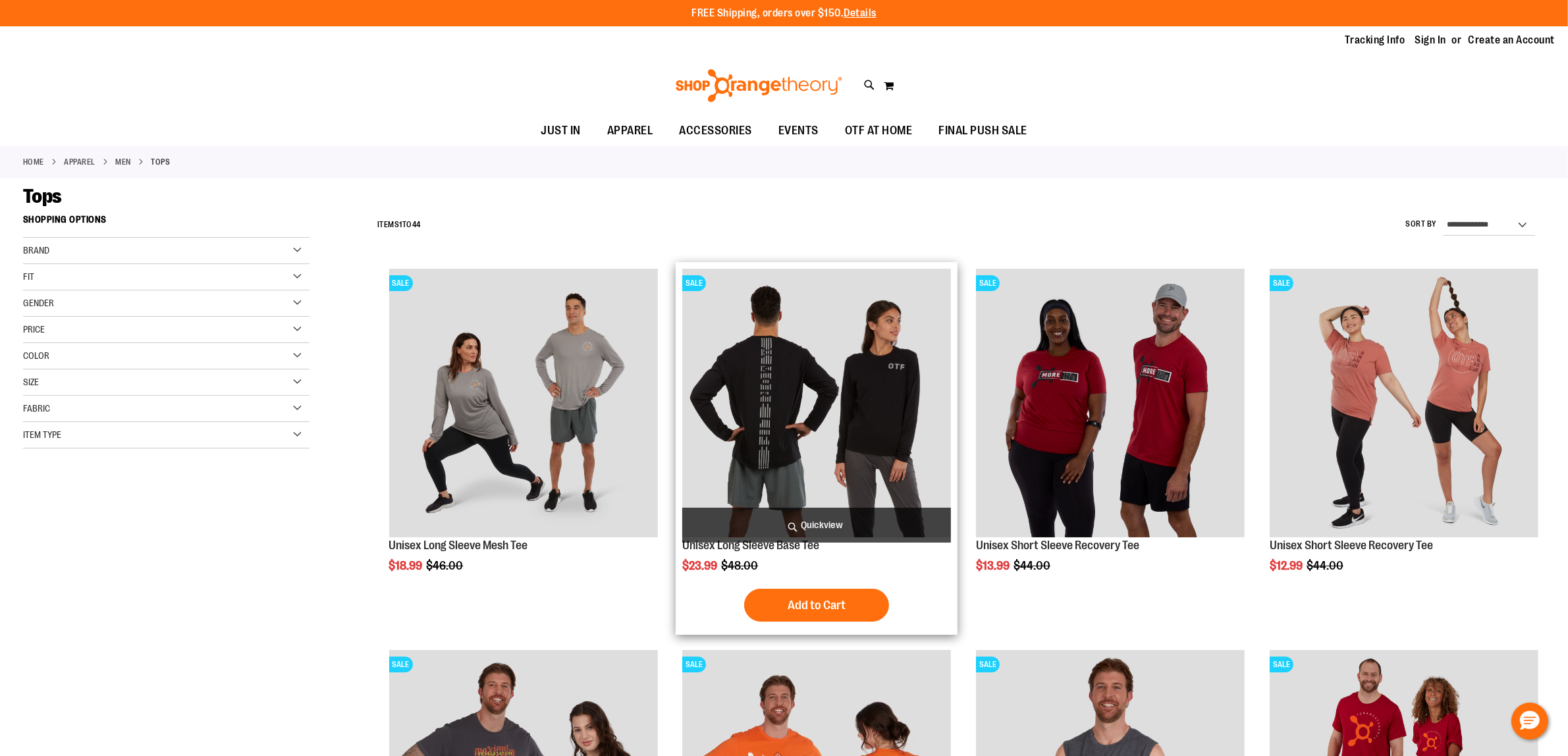
type input "**********"
click at [821, 457] on img "product" at bounding box center [817, 403] width 269 height 269
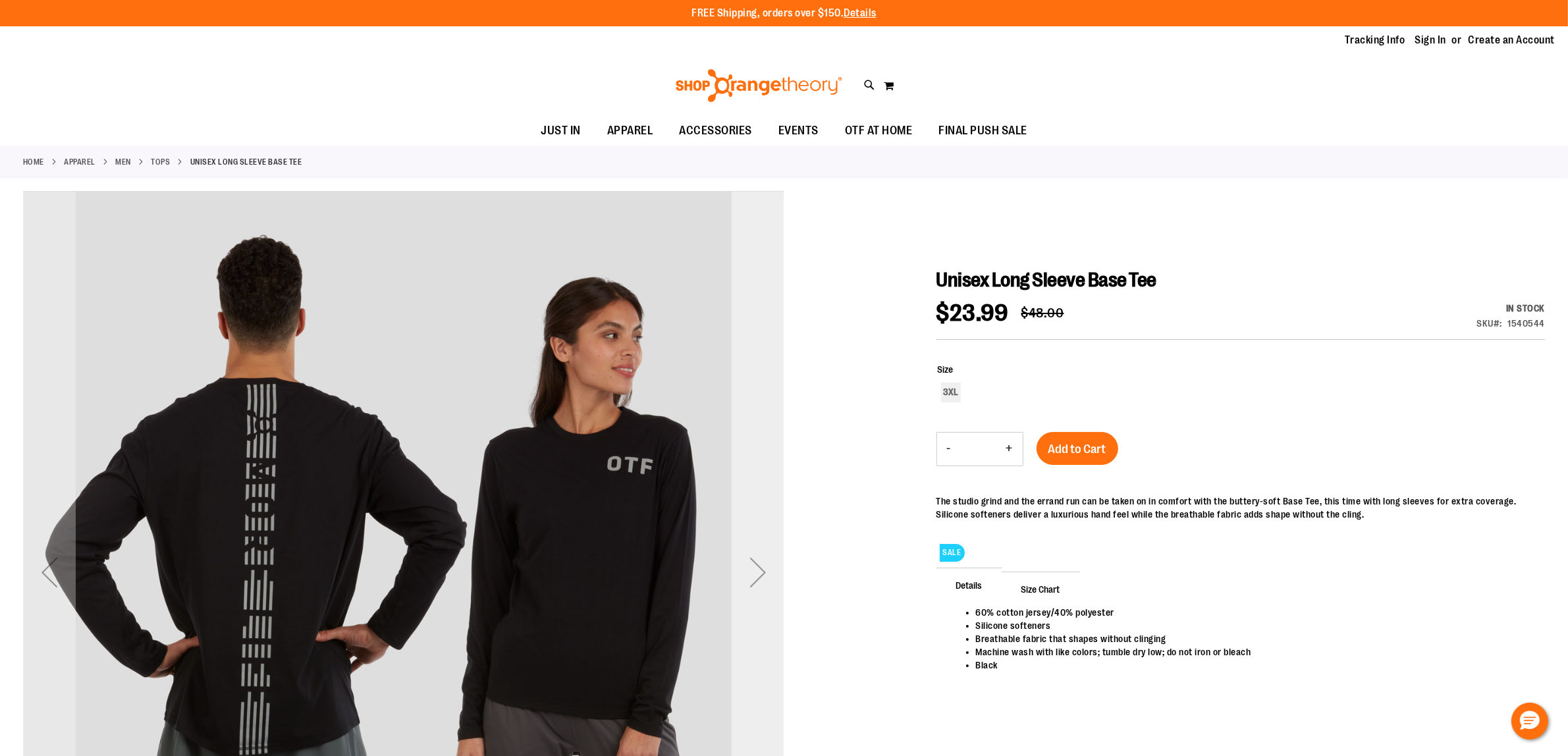
type input "**********"
click at [740, 580] on div "Next" at bounding box center [758, 572] width 53 height 53
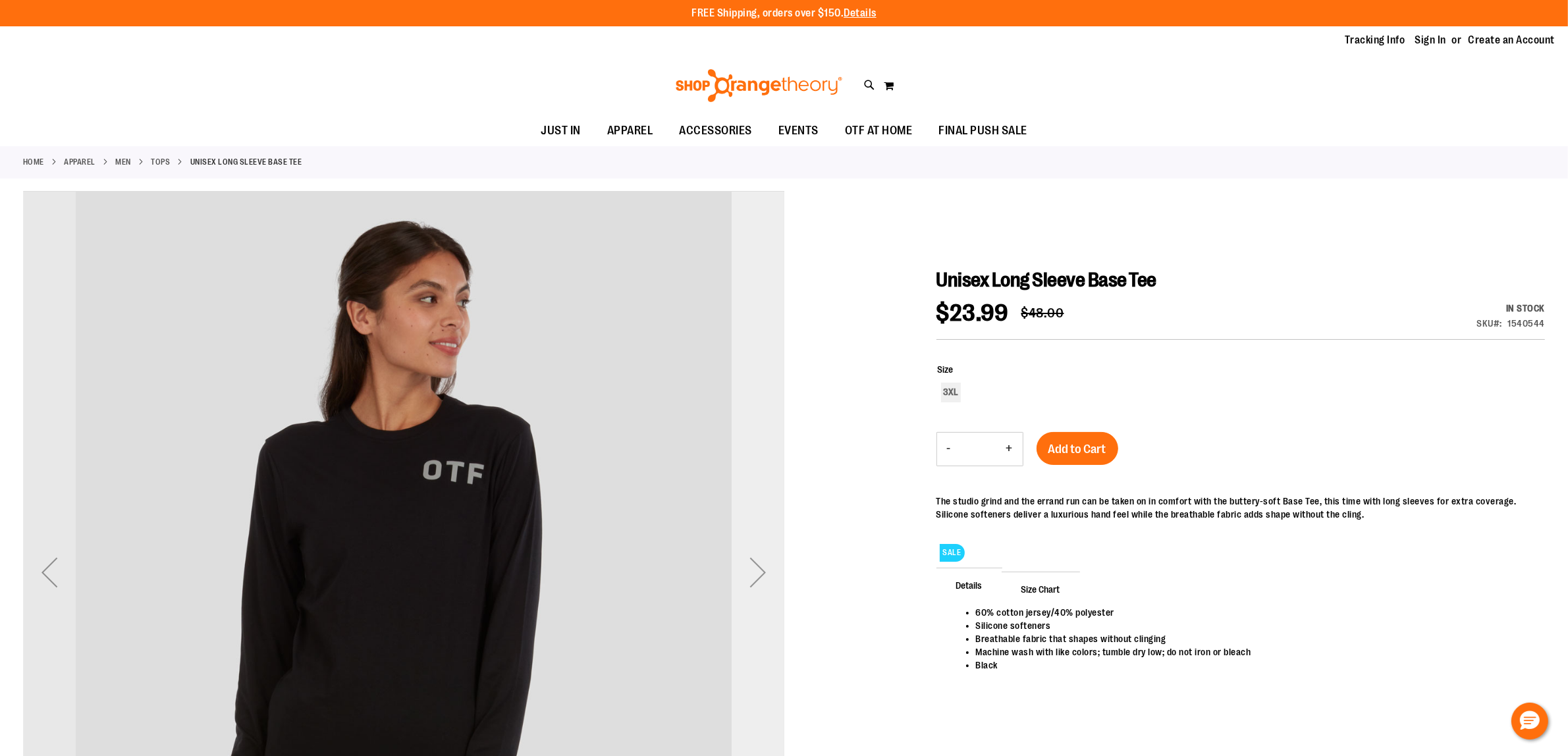
click at [740, 580] on div "Next" at bounding box center [758, 572] width 53 height 53
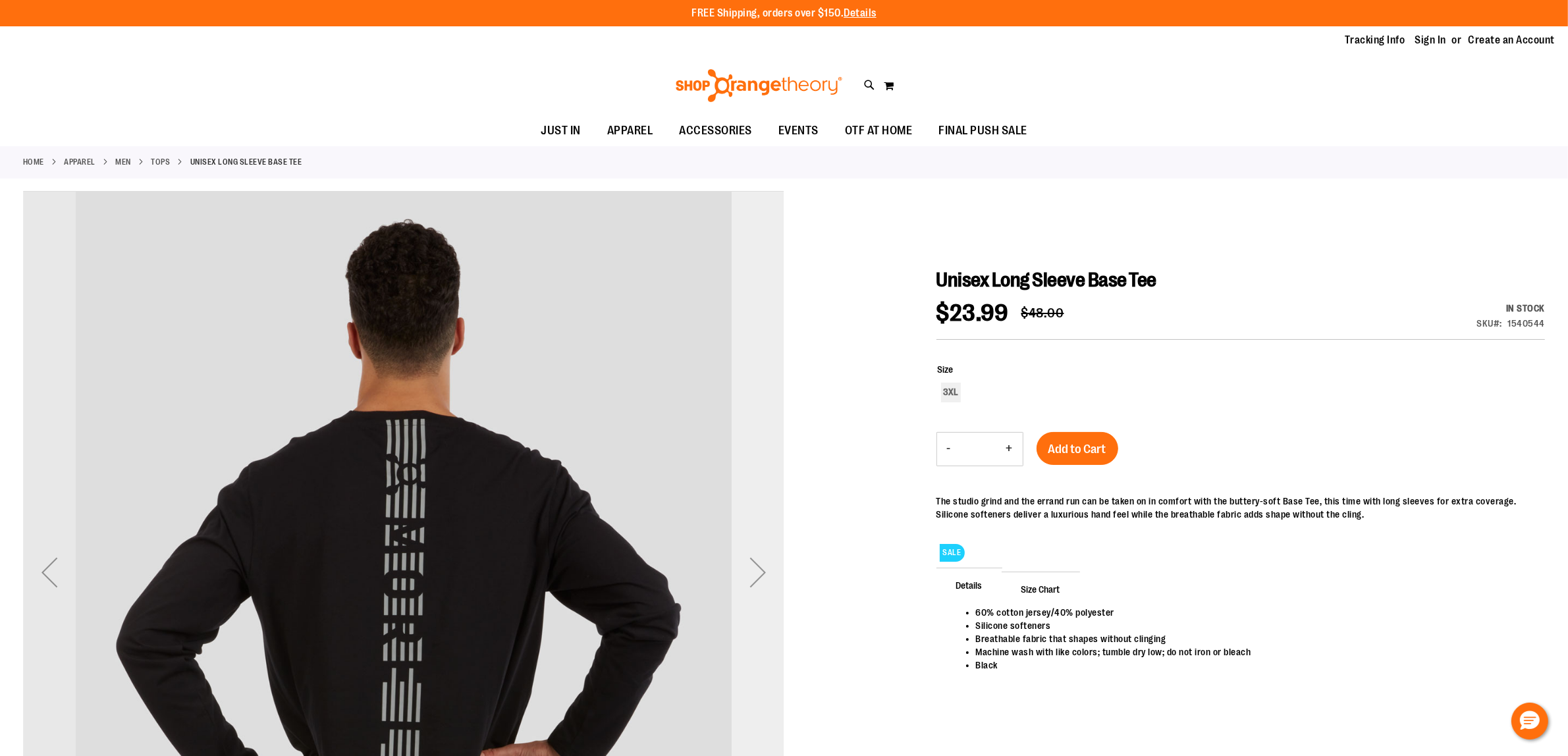
click at [751, 560] on div "Next" at bounding box center [758, 572] width 53 height 53
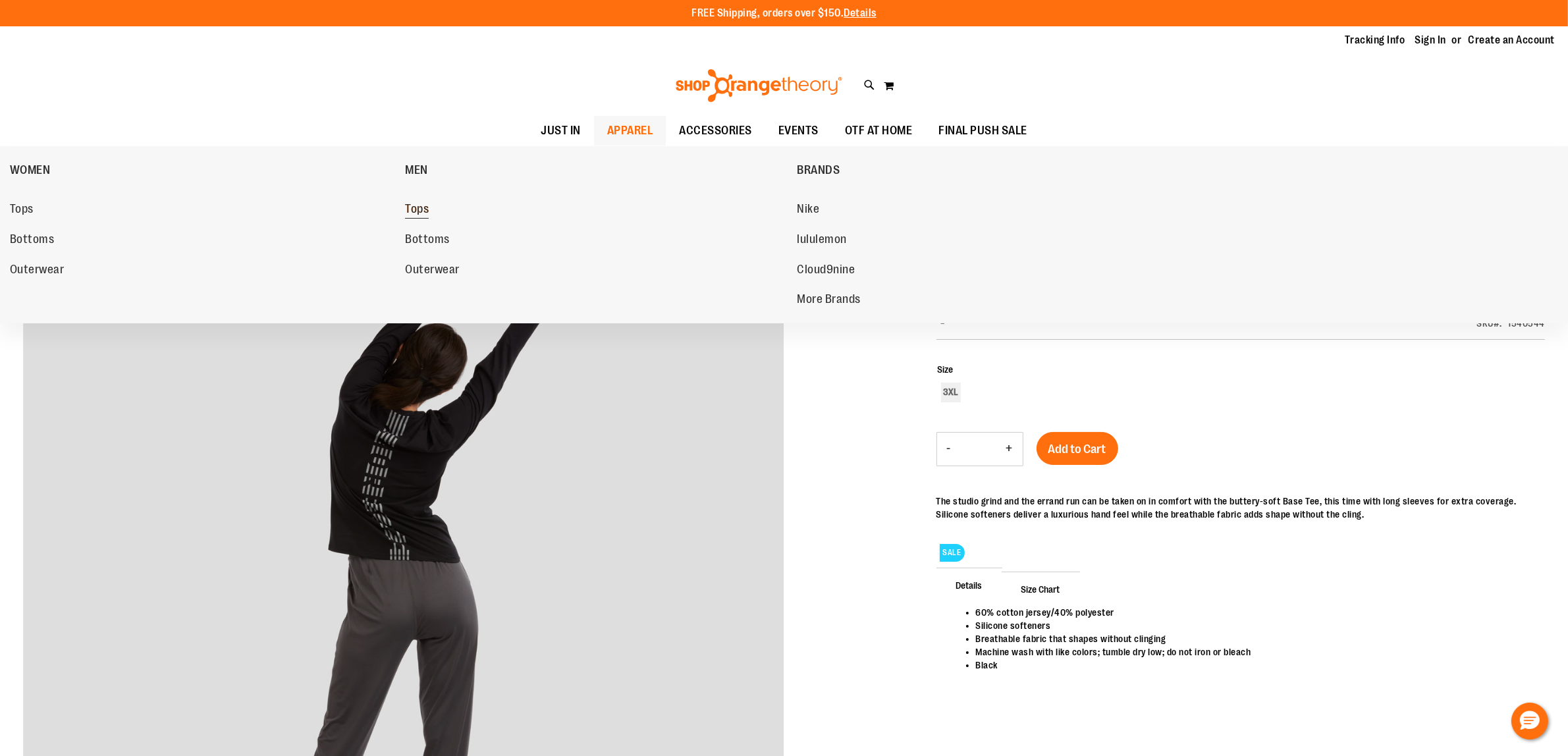
click at [415, 212] on span "Tops" at bounding box center [417, 210] width 24 height 16
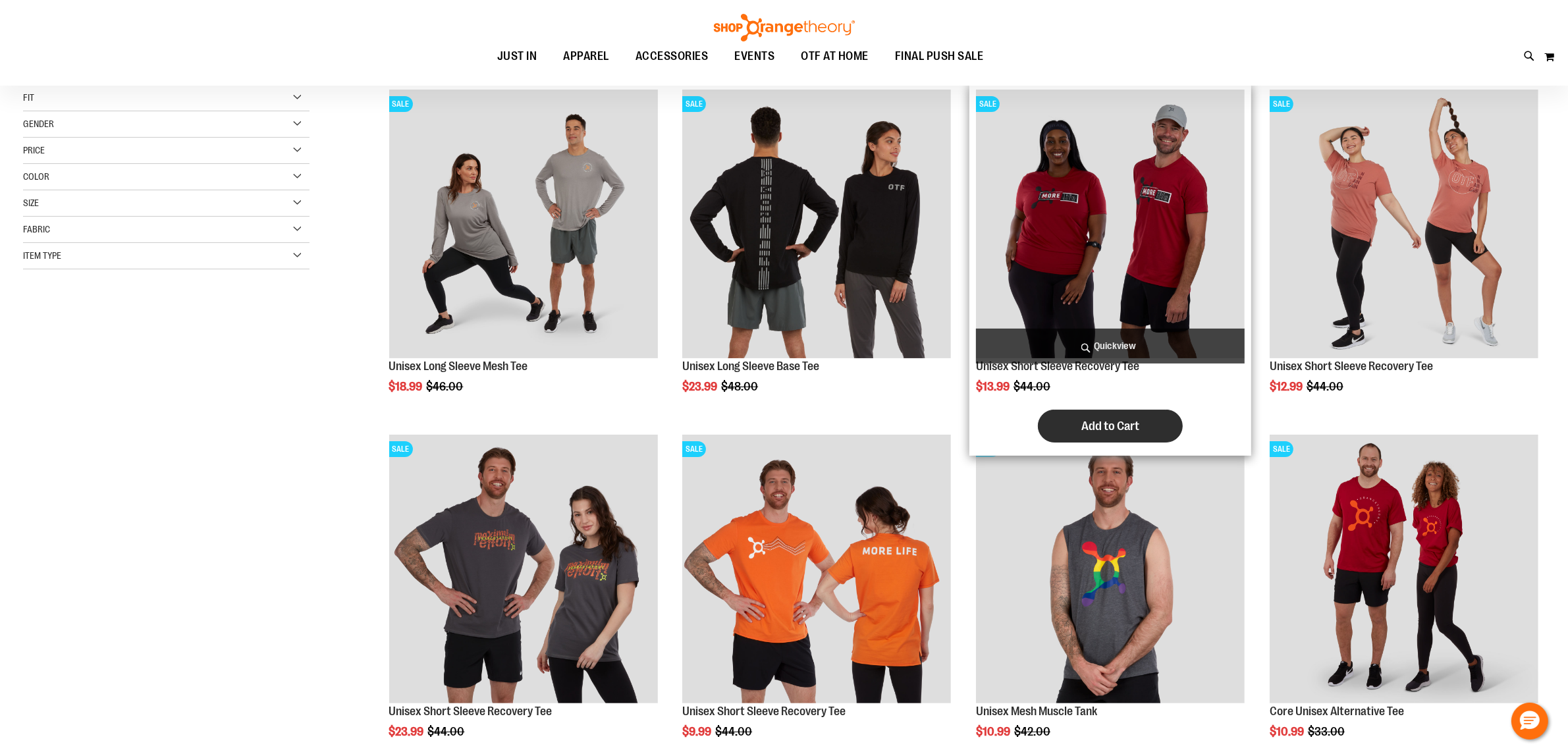
scroll to position [329, 0]
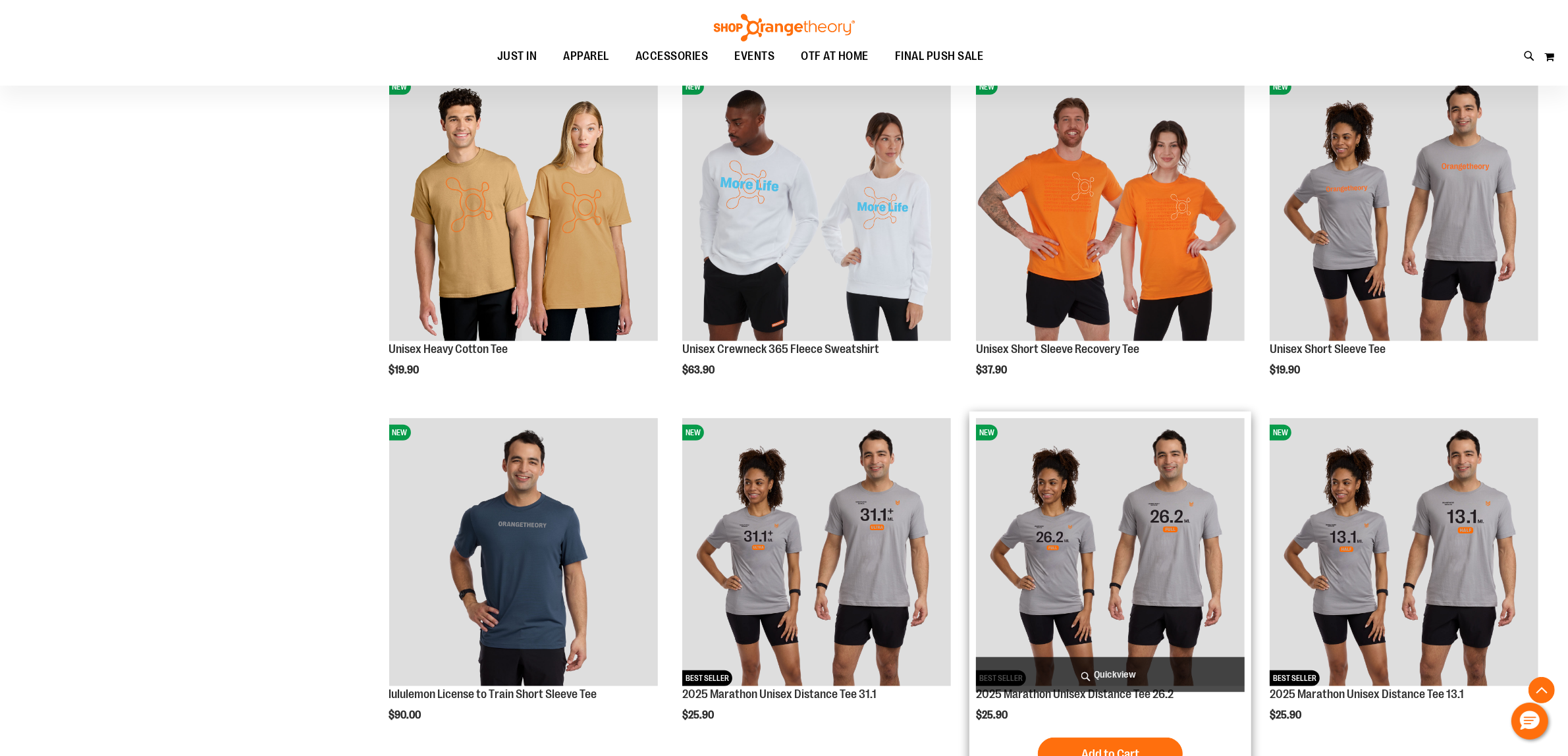
scroll to position [1152, 0]
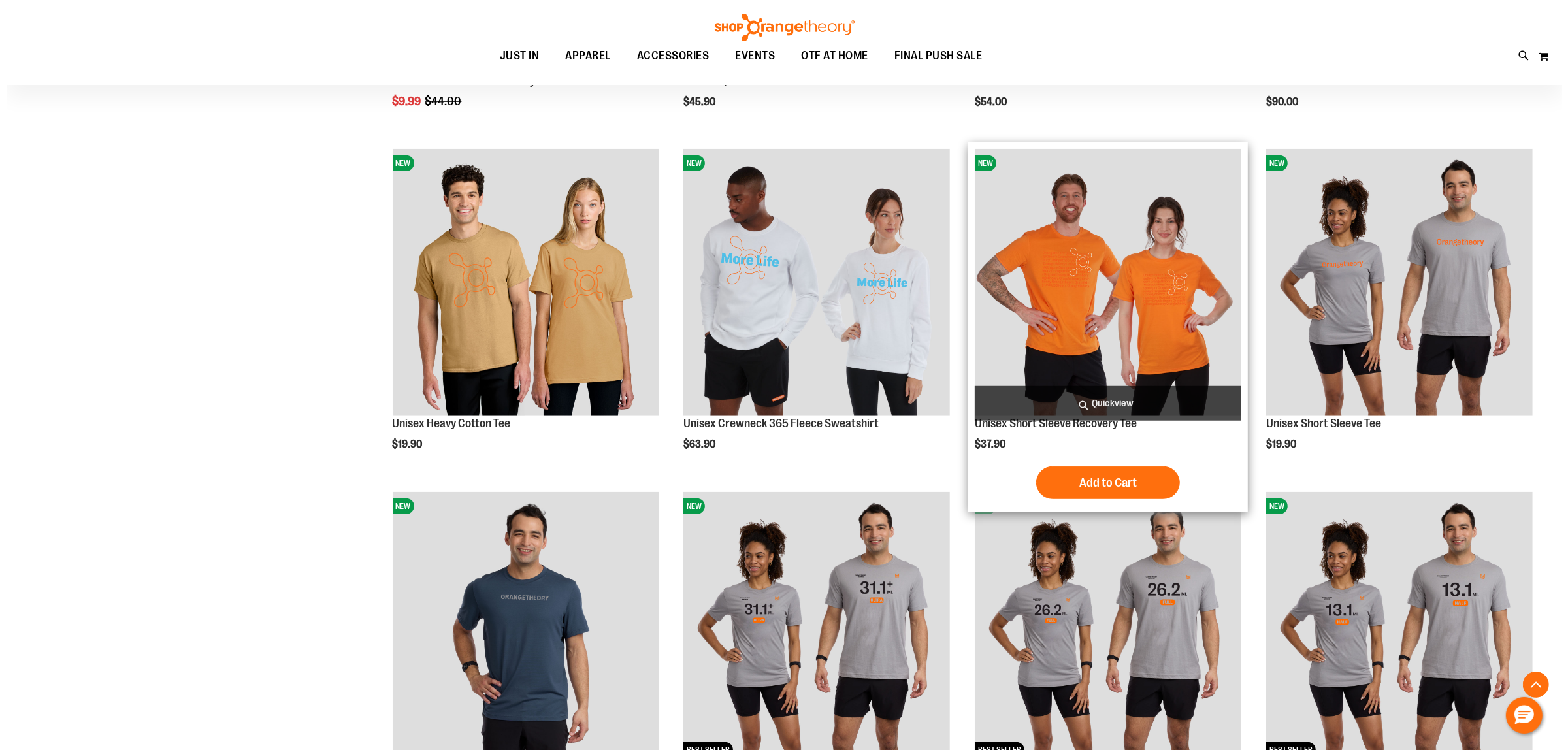
scroll to position [1143, 0]
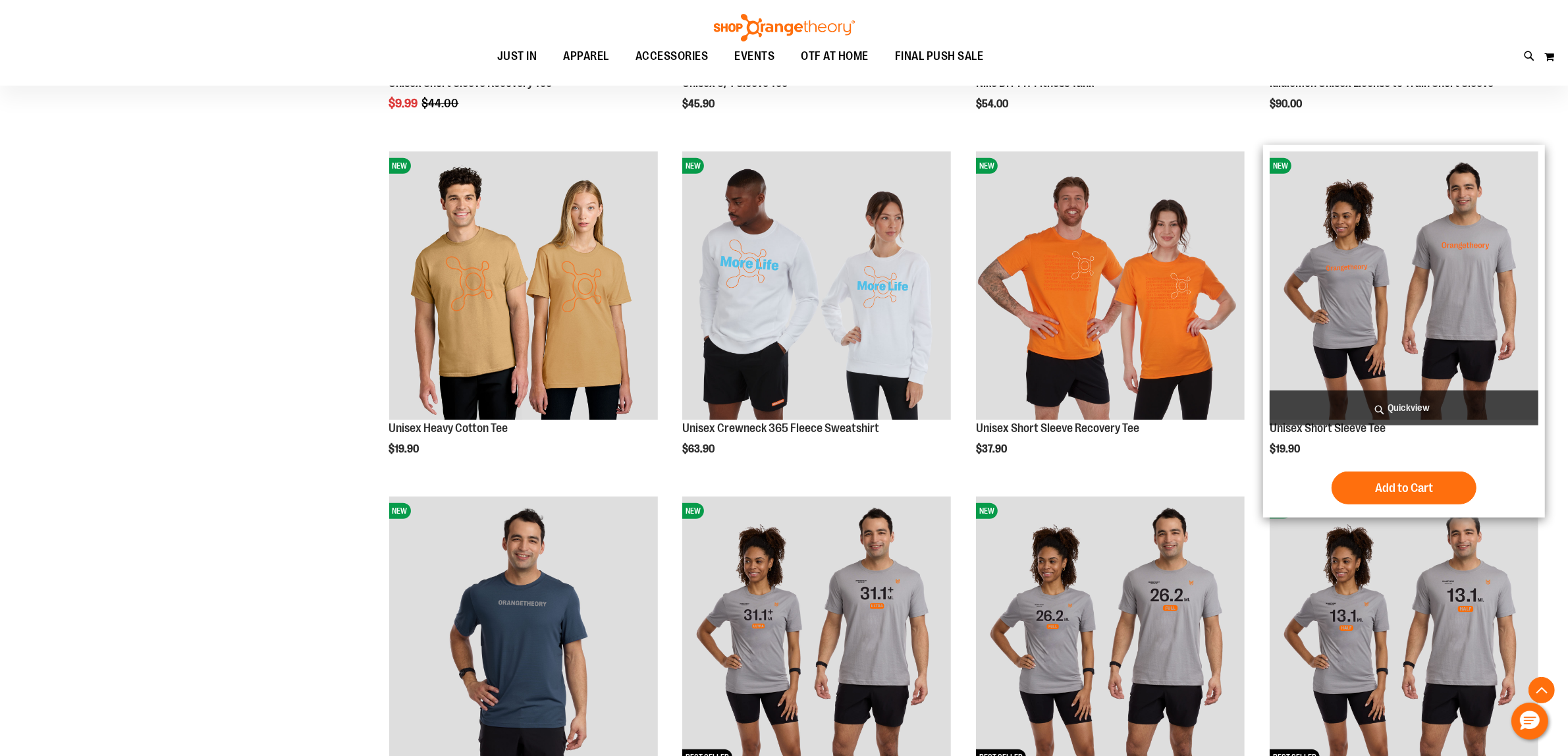
type input "**********"
click at [1410, 406] on span "Quickview" at bounding box center [1404, 407] width 269 height 35
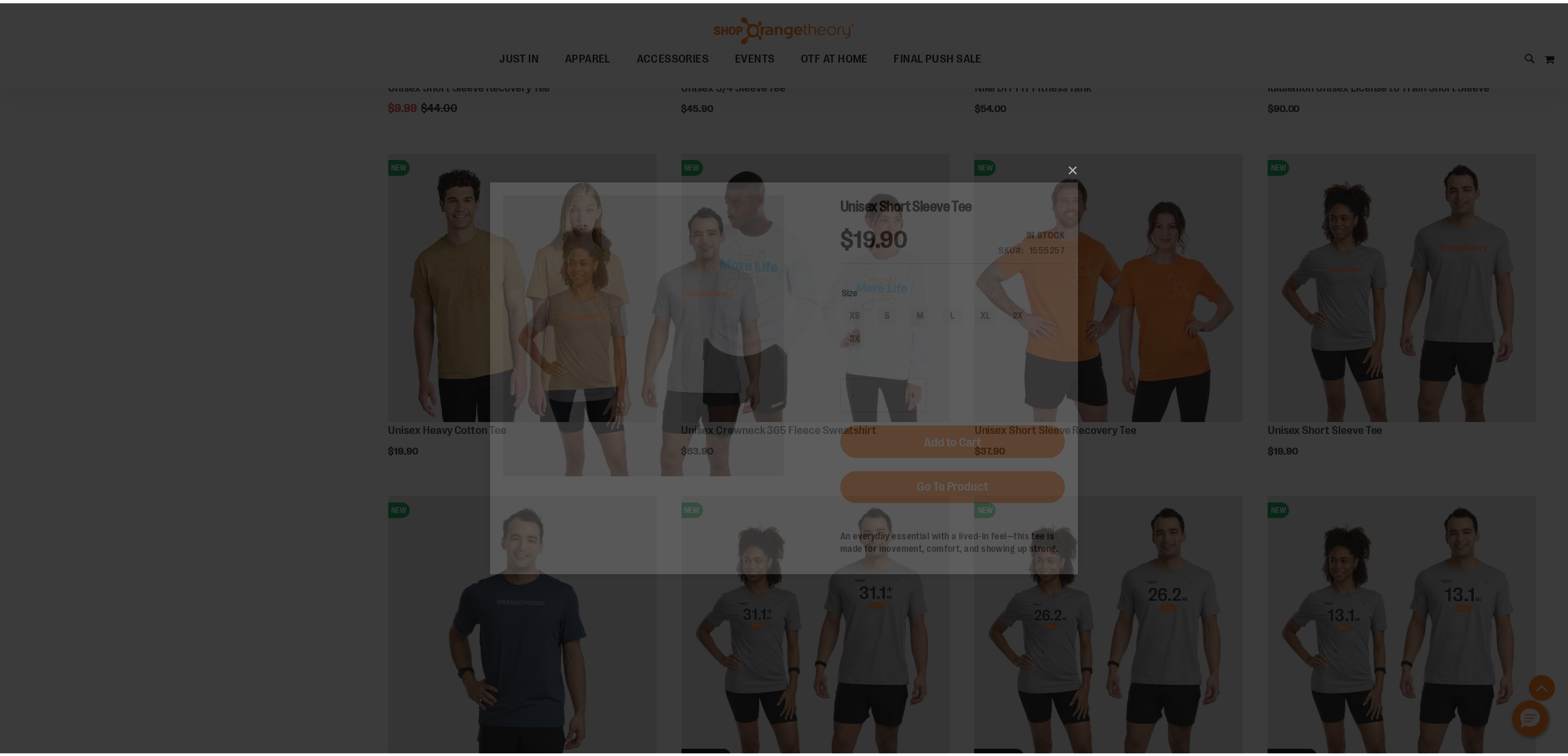
scroll to position [0, 0]
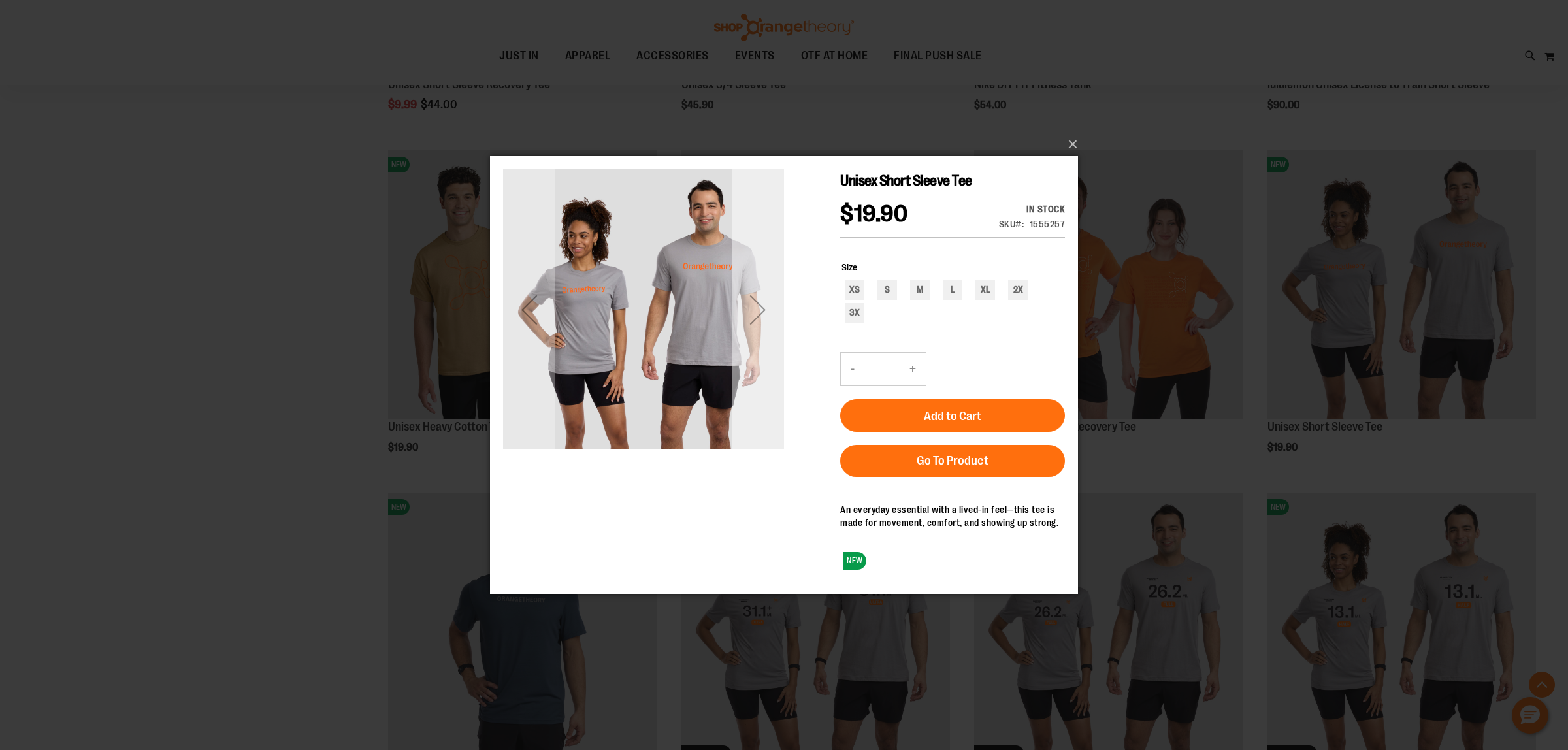
click at [759, 318] on div "Next" at bounding box center [758, 309] width 52 height 52
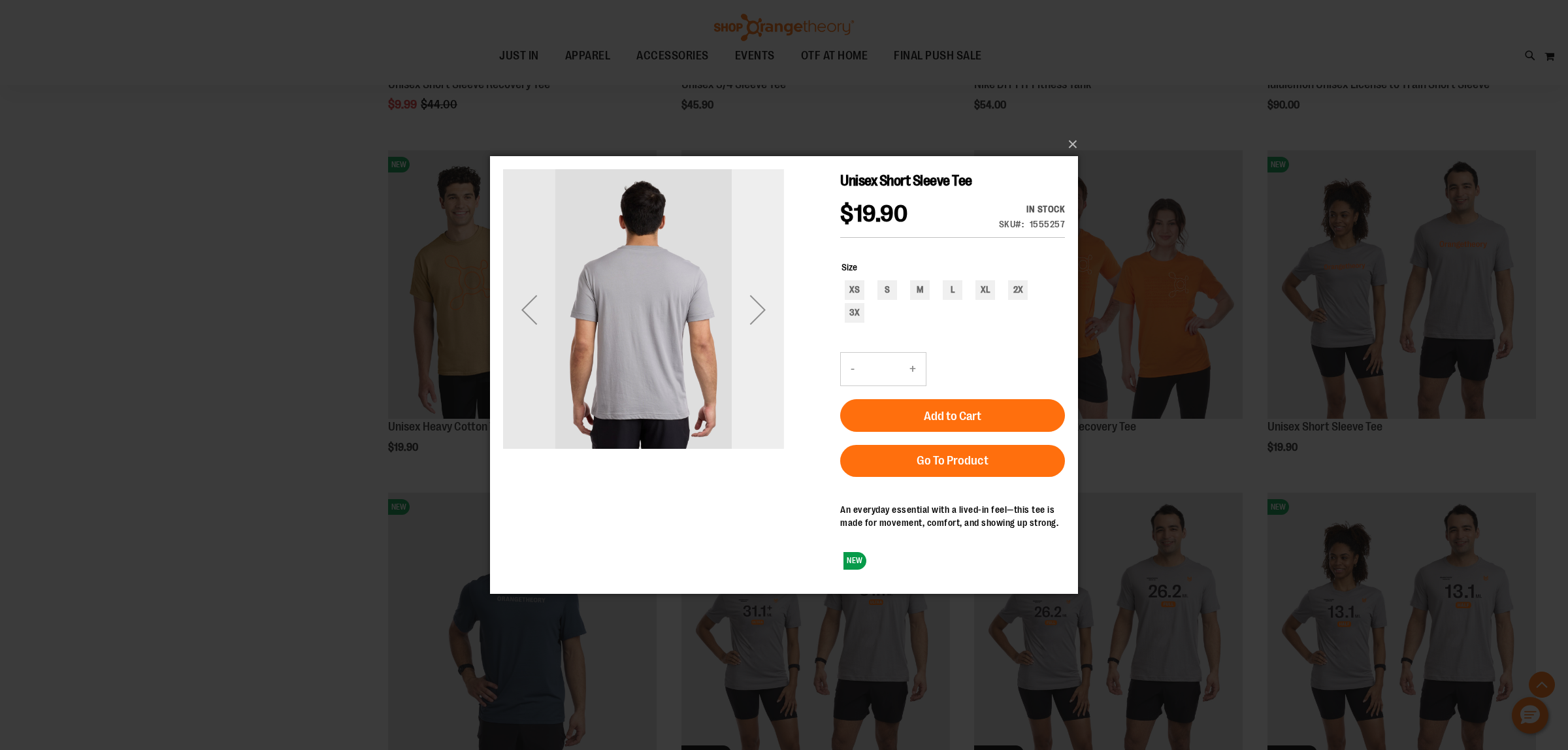
click at [759, 318] on div "Next" at bounding box center [758, 309] width 52 height 52
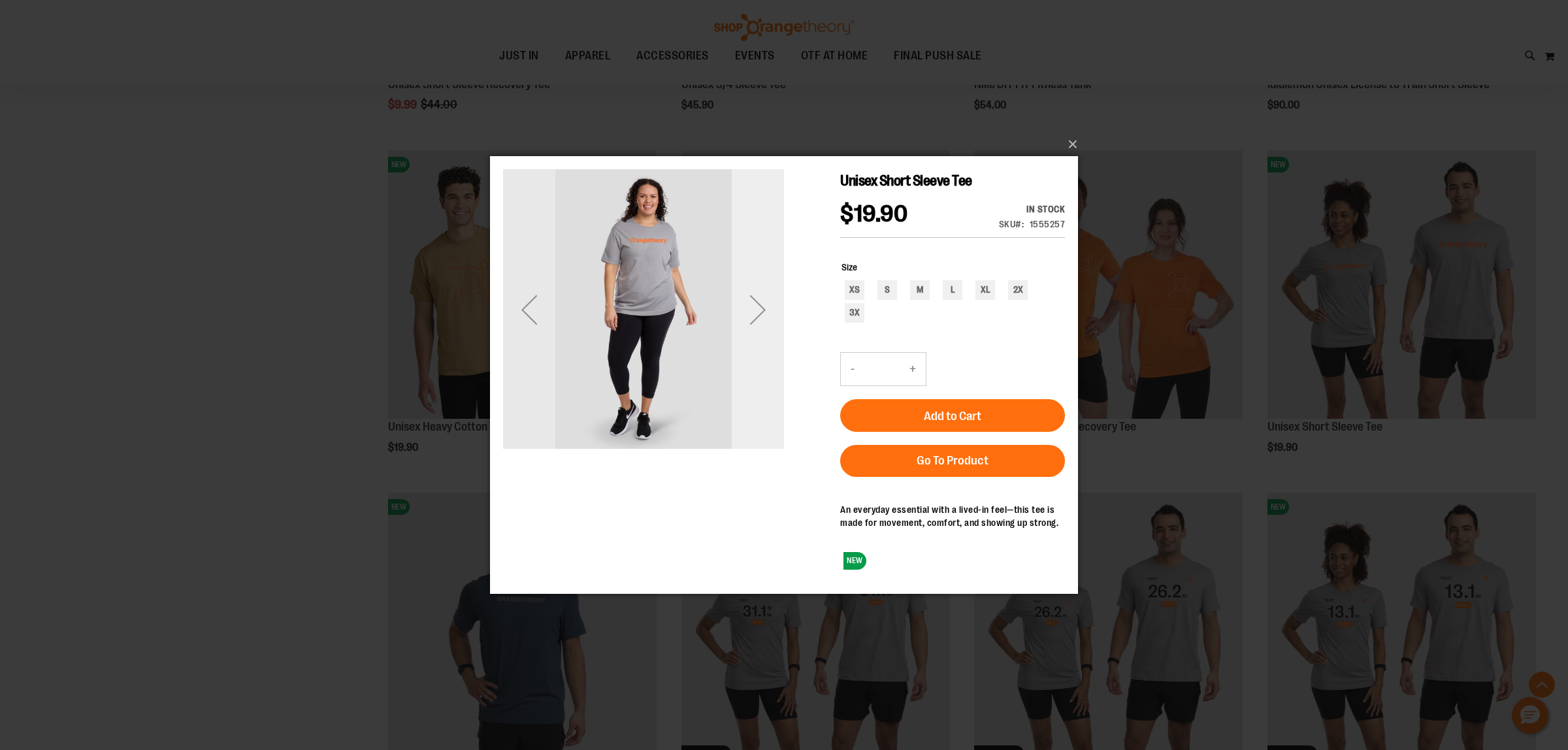
click at [759, 318] on div "Next" at bounding box center [758, 309] width 52 height 52
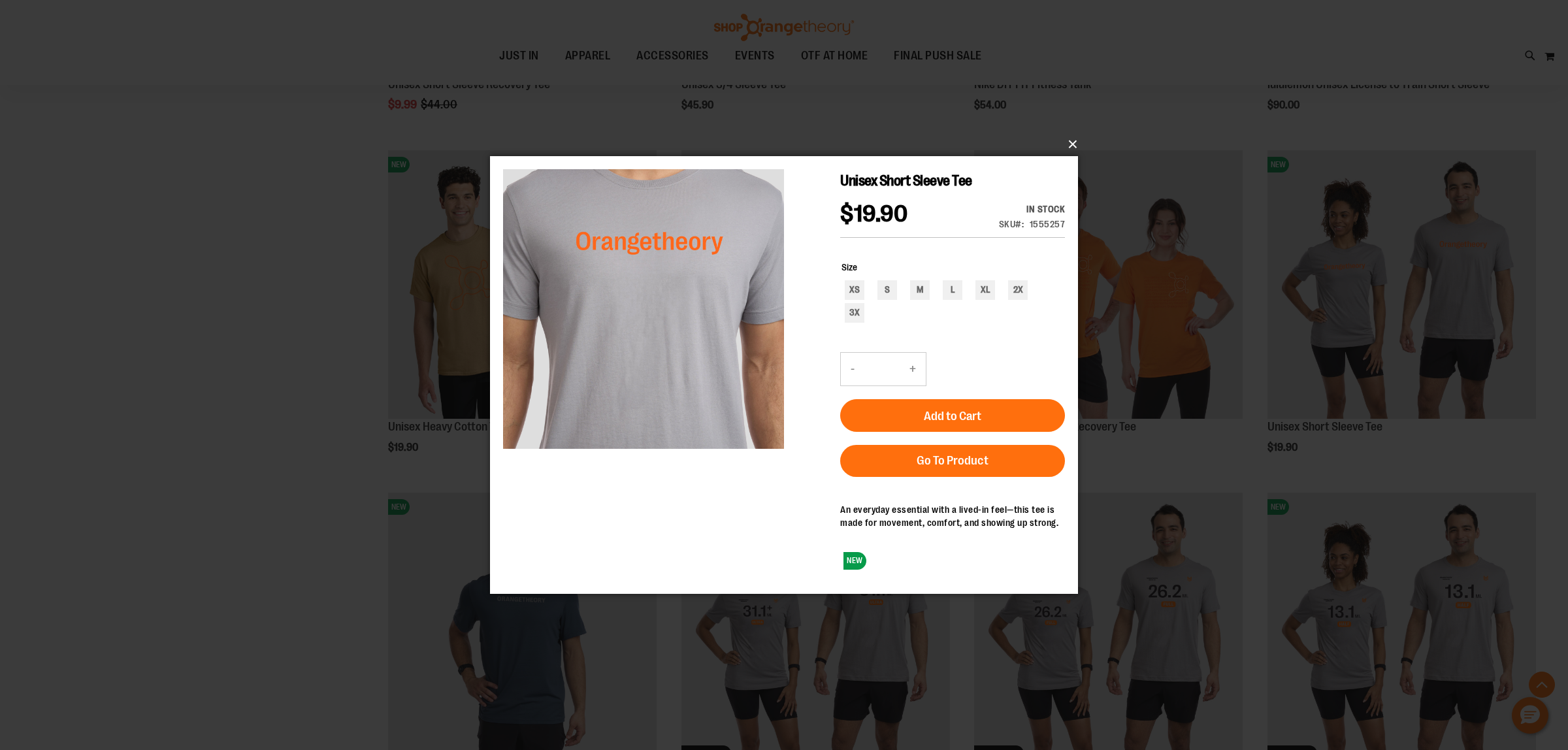
click at [1062, 145] on button "×" at bounding box center [787, 145] width 588 height 29
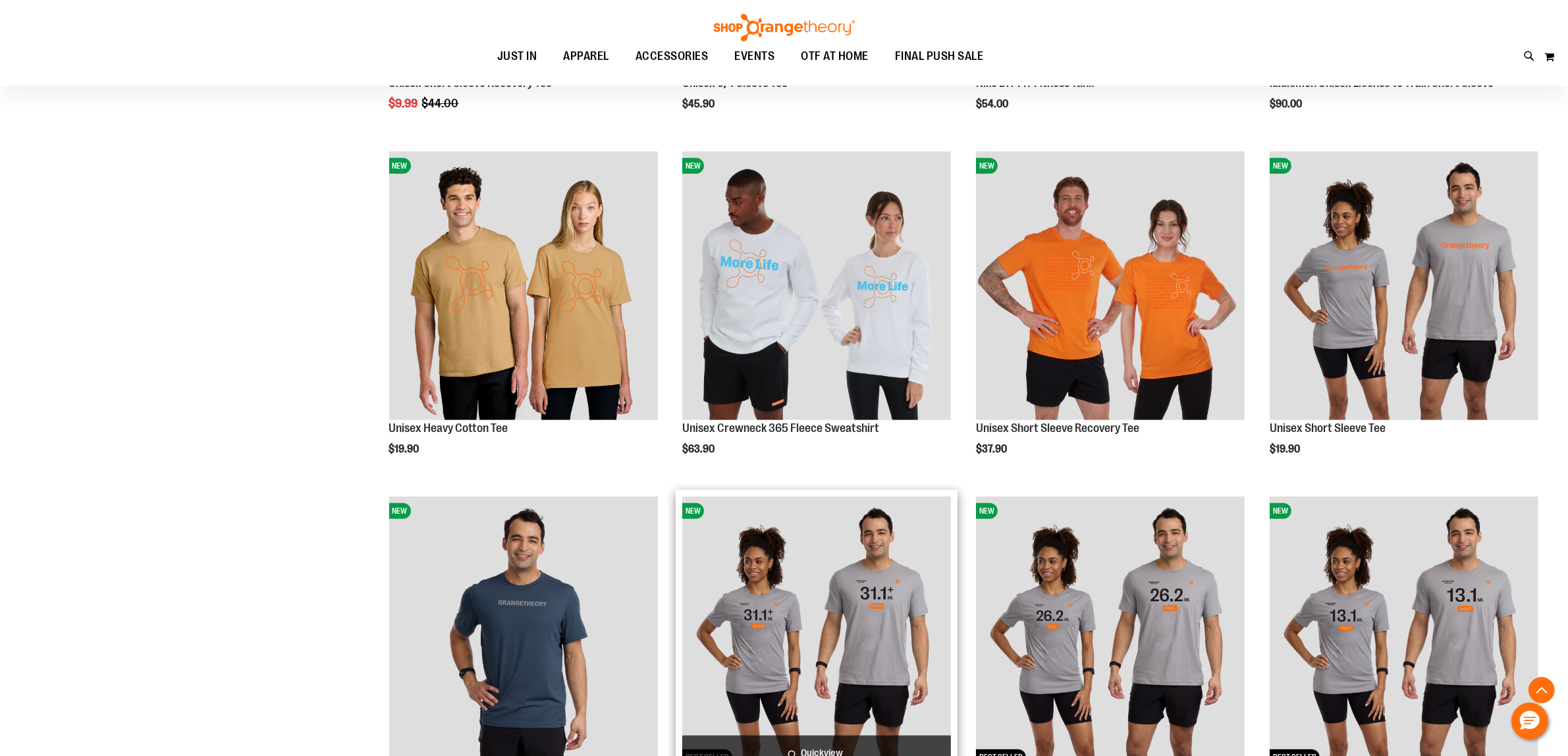
scroll to position [1564, 0]
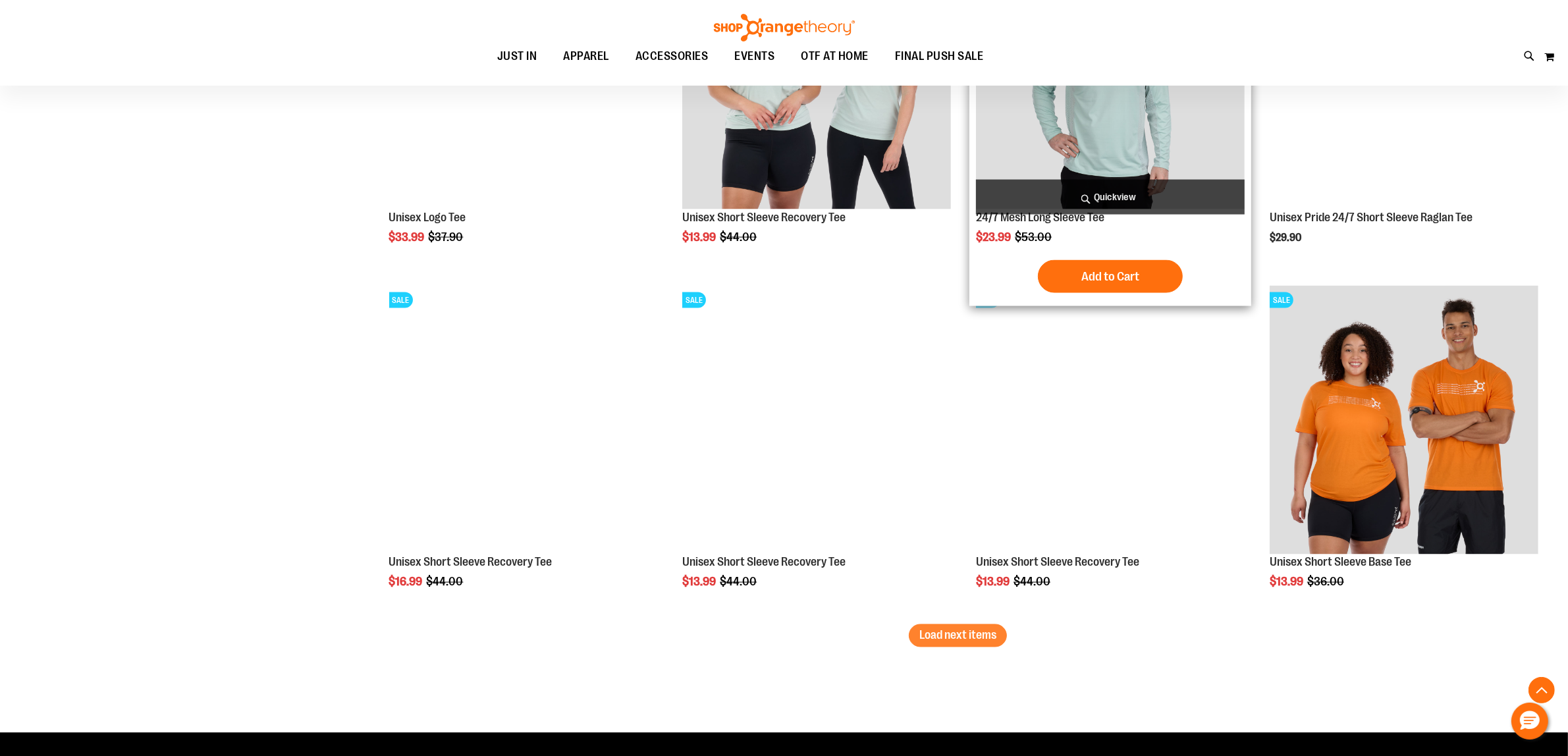
scroll to position [2966, 0]
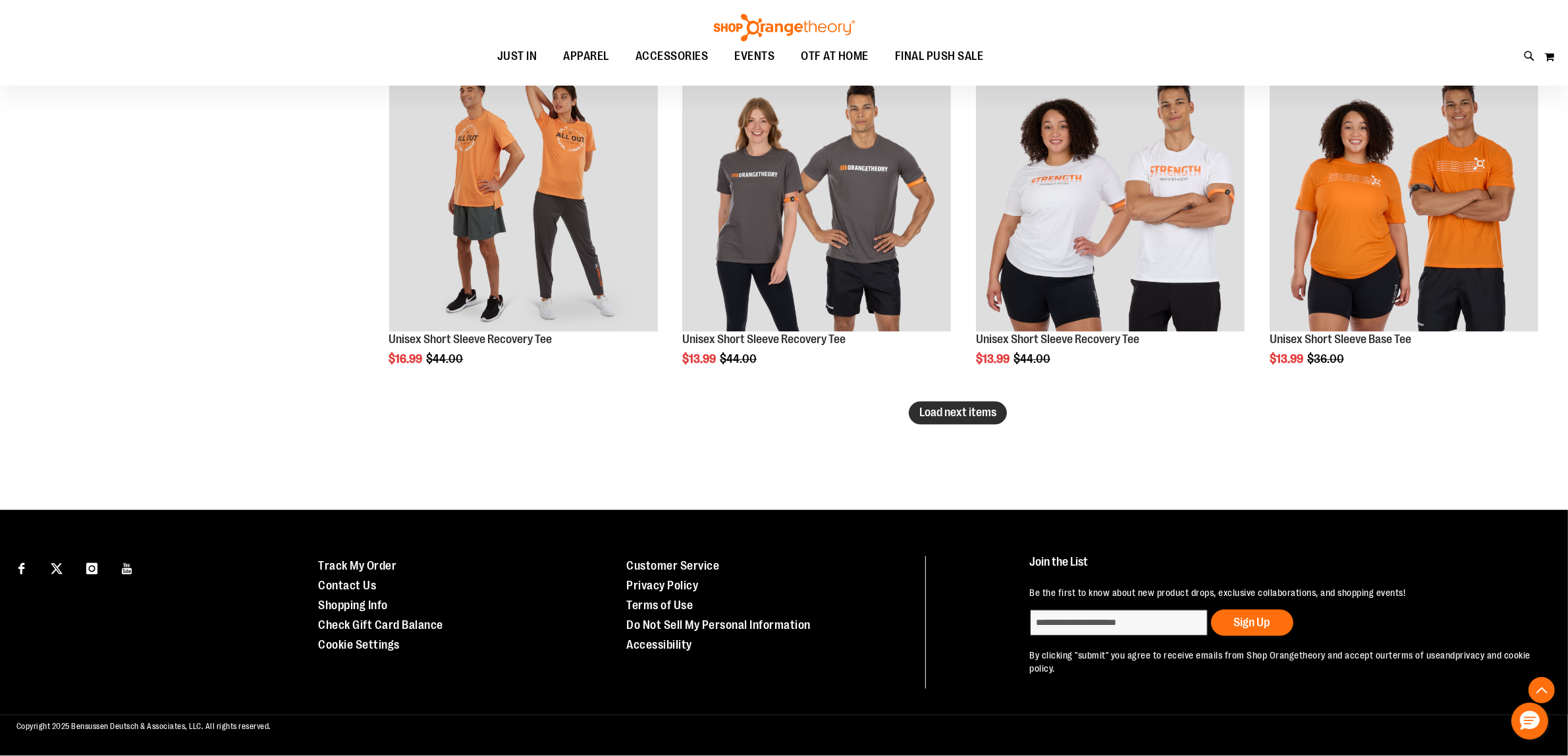
click at [966, 419] on span "Load next items" at bounding box center [958, 413] width 77 height 13
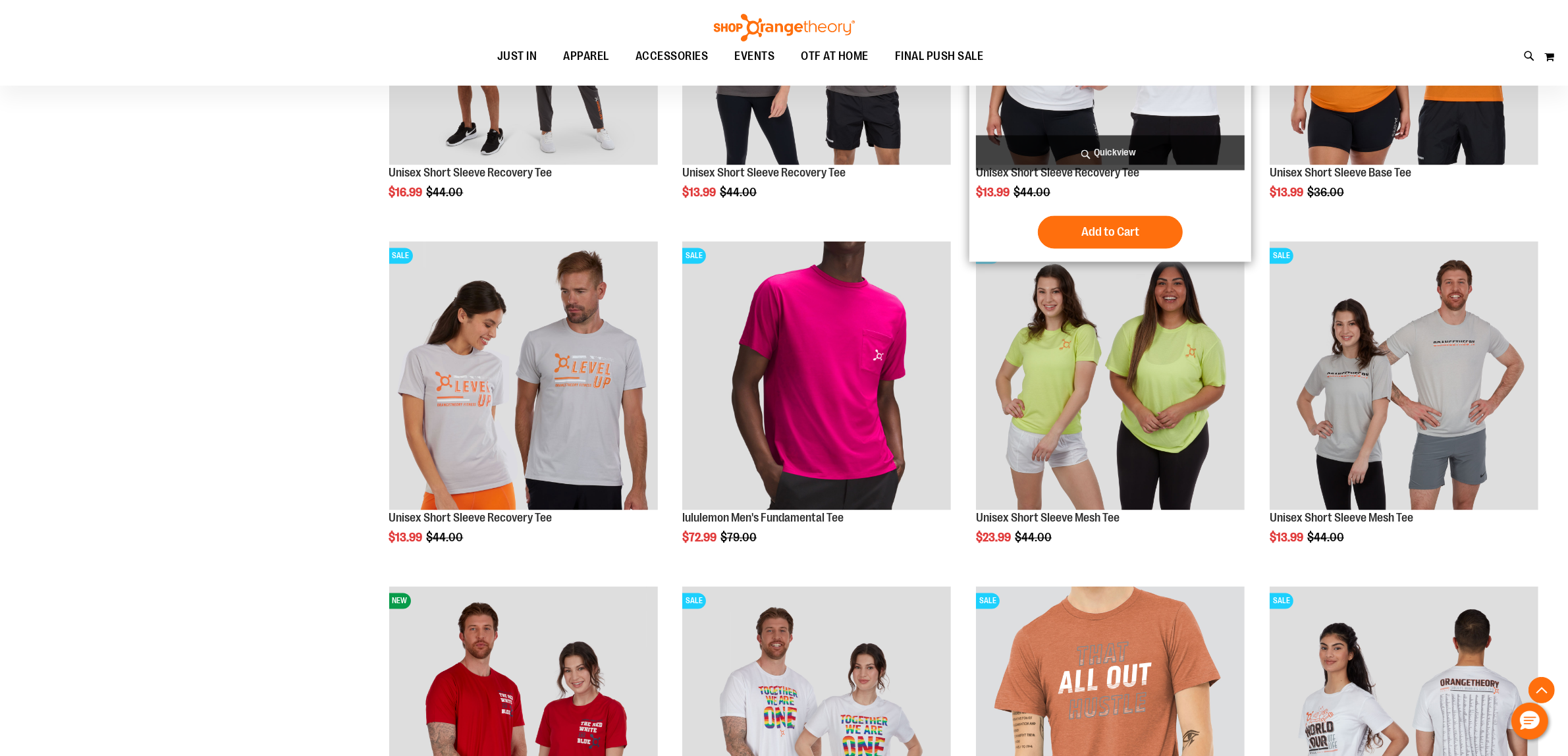
scroll to position [3378, 0]
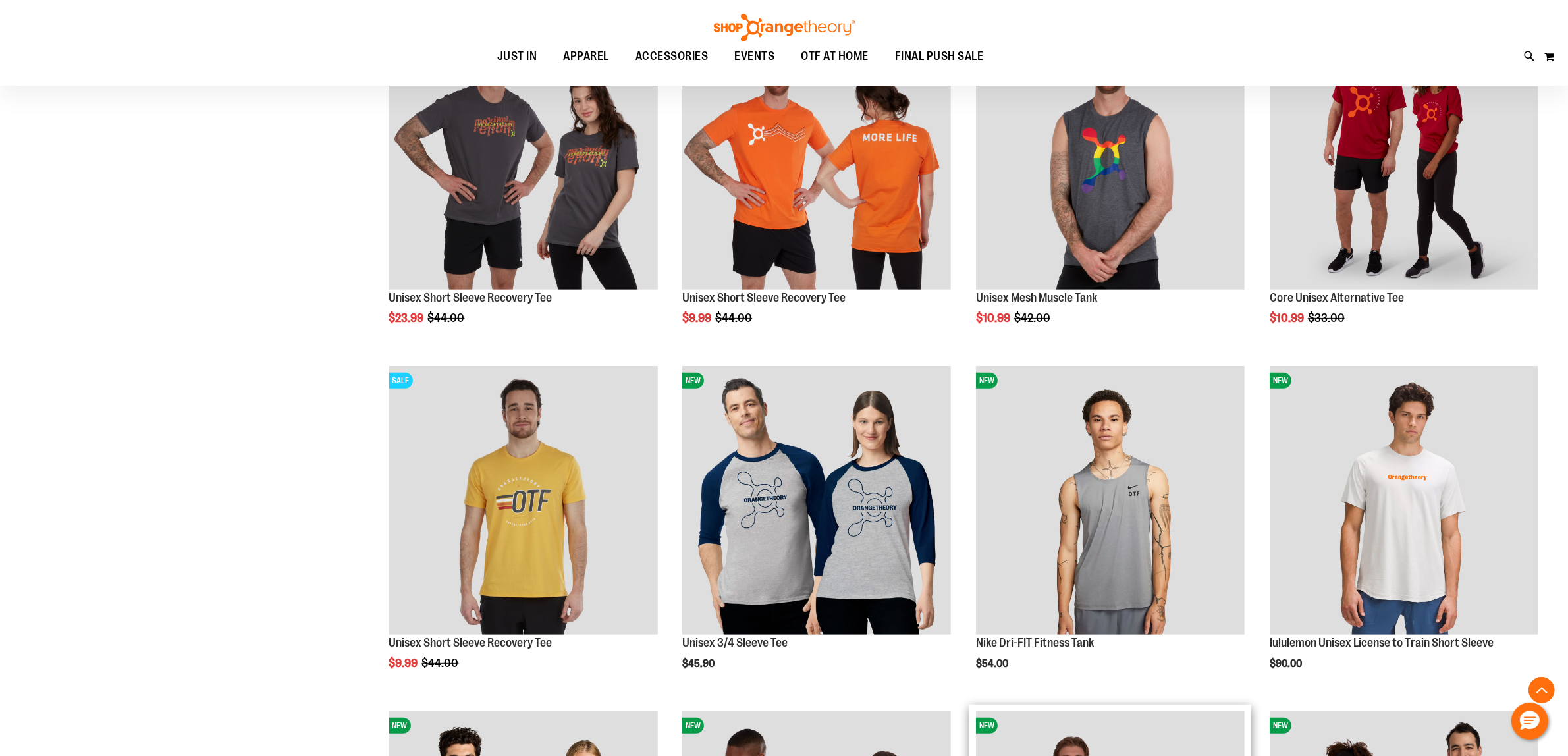
scroll to position [579, 0]
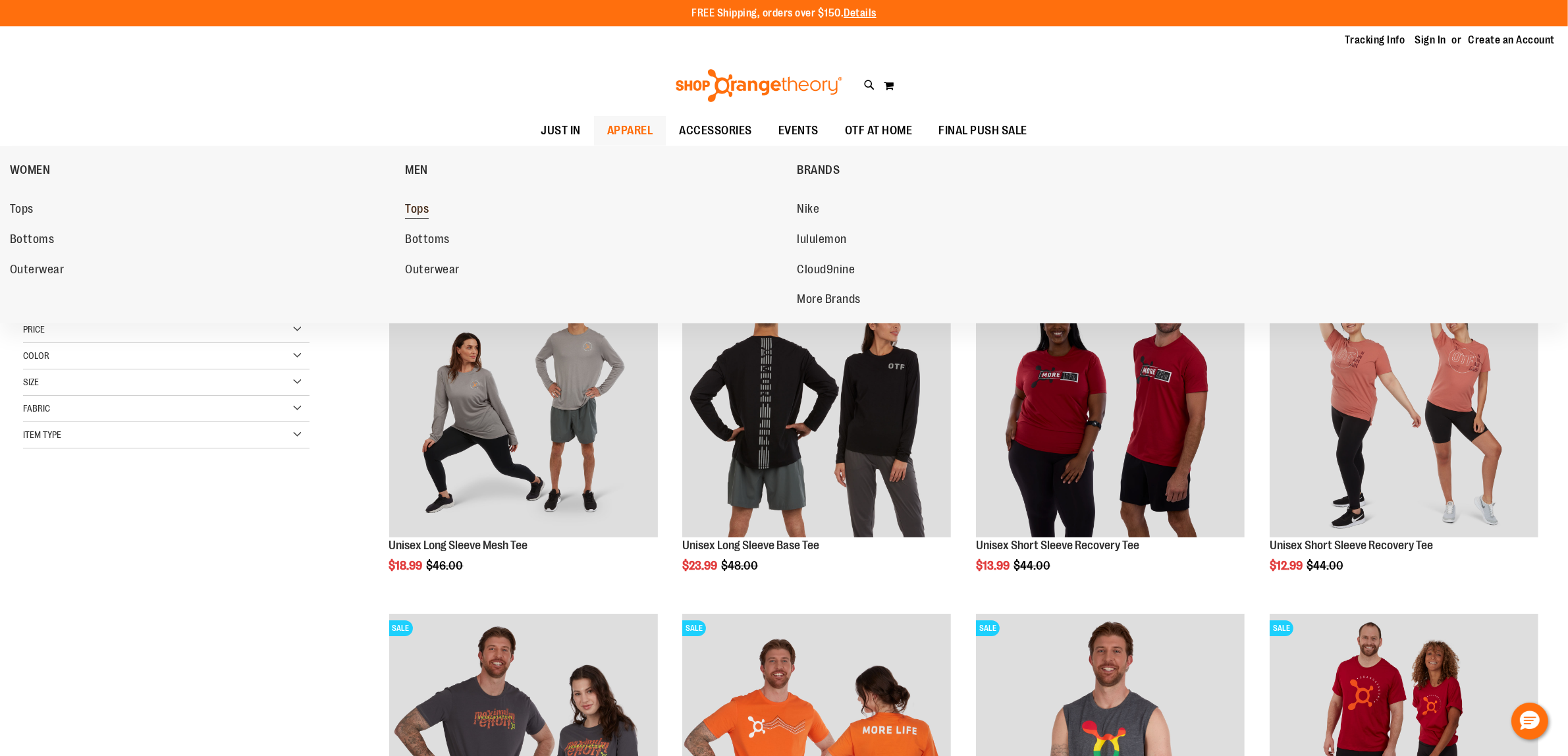
click at [411, 206] on span "Tops" at bounding box center [417, 210] width 24 height 16
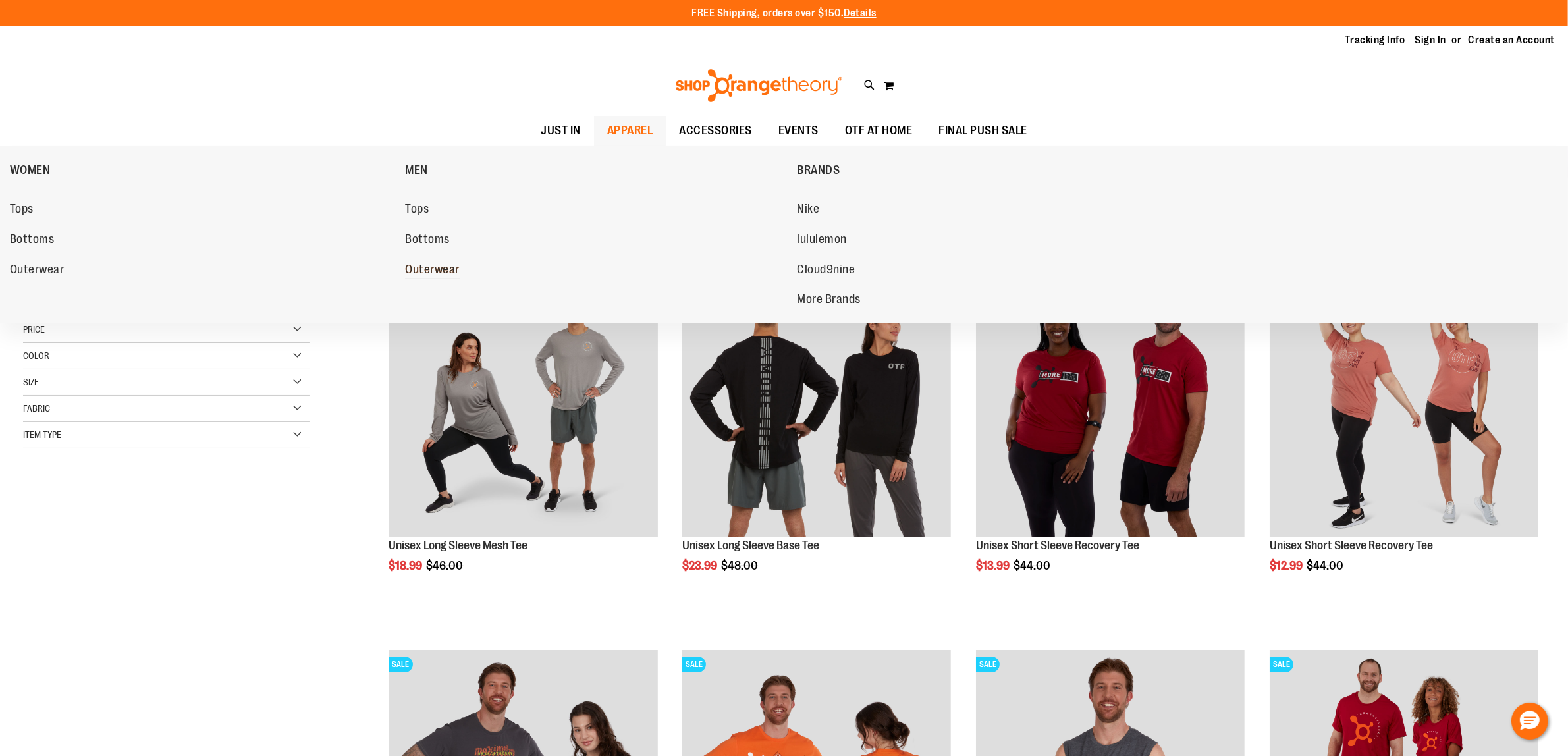
type input "**********"
click at [429, 272] on span "Outerwear" at bounding box center [432, 271] width 55 height 16
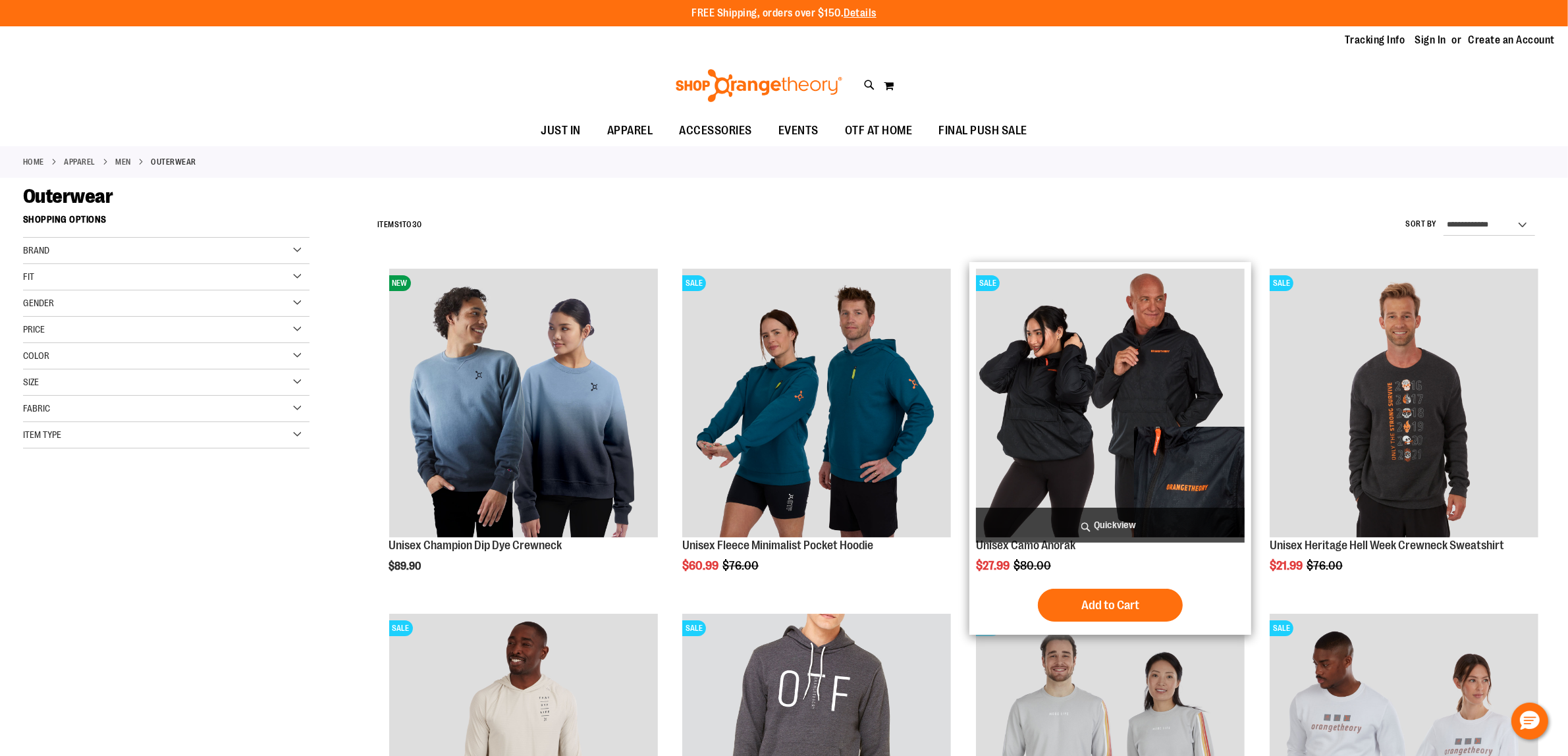
type input "**********"
click at [1088, 412] on img "product" at bounding box center [1110, 403] width 269 height 269
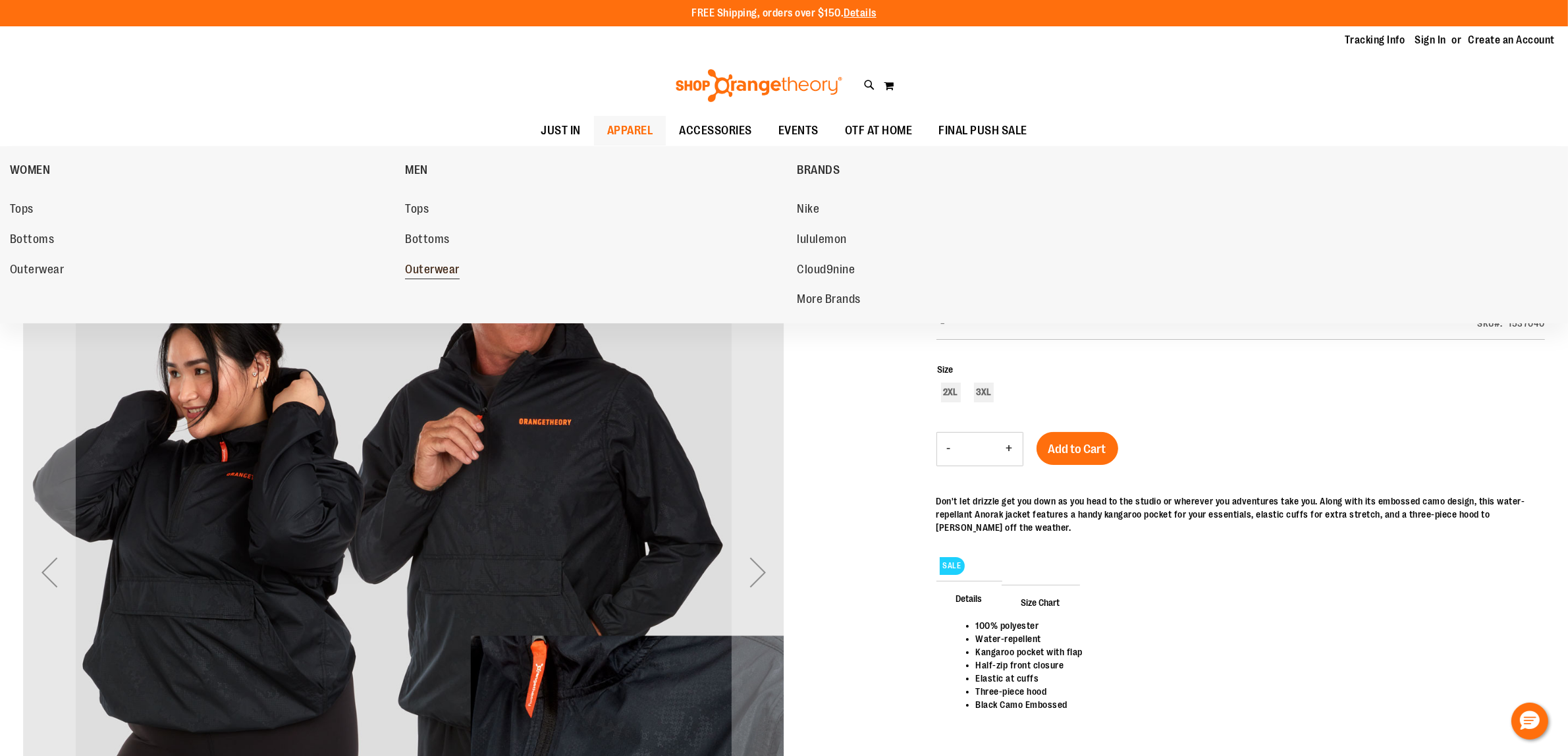
type input "**********"
click at [448, 261] on link "Outerwear" at bounding box center [594, 270] width 378 height 24
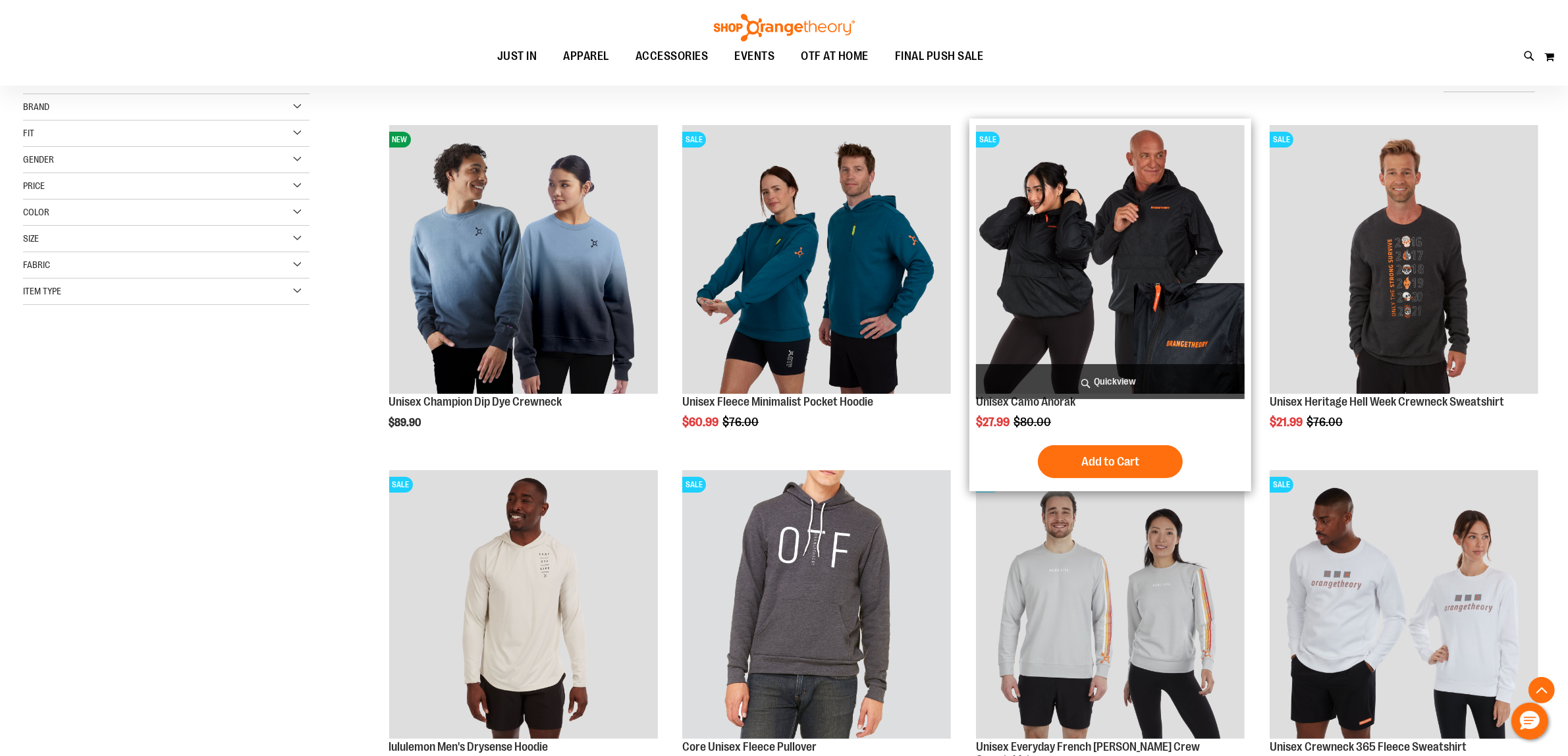
scroll to position [247, 0]
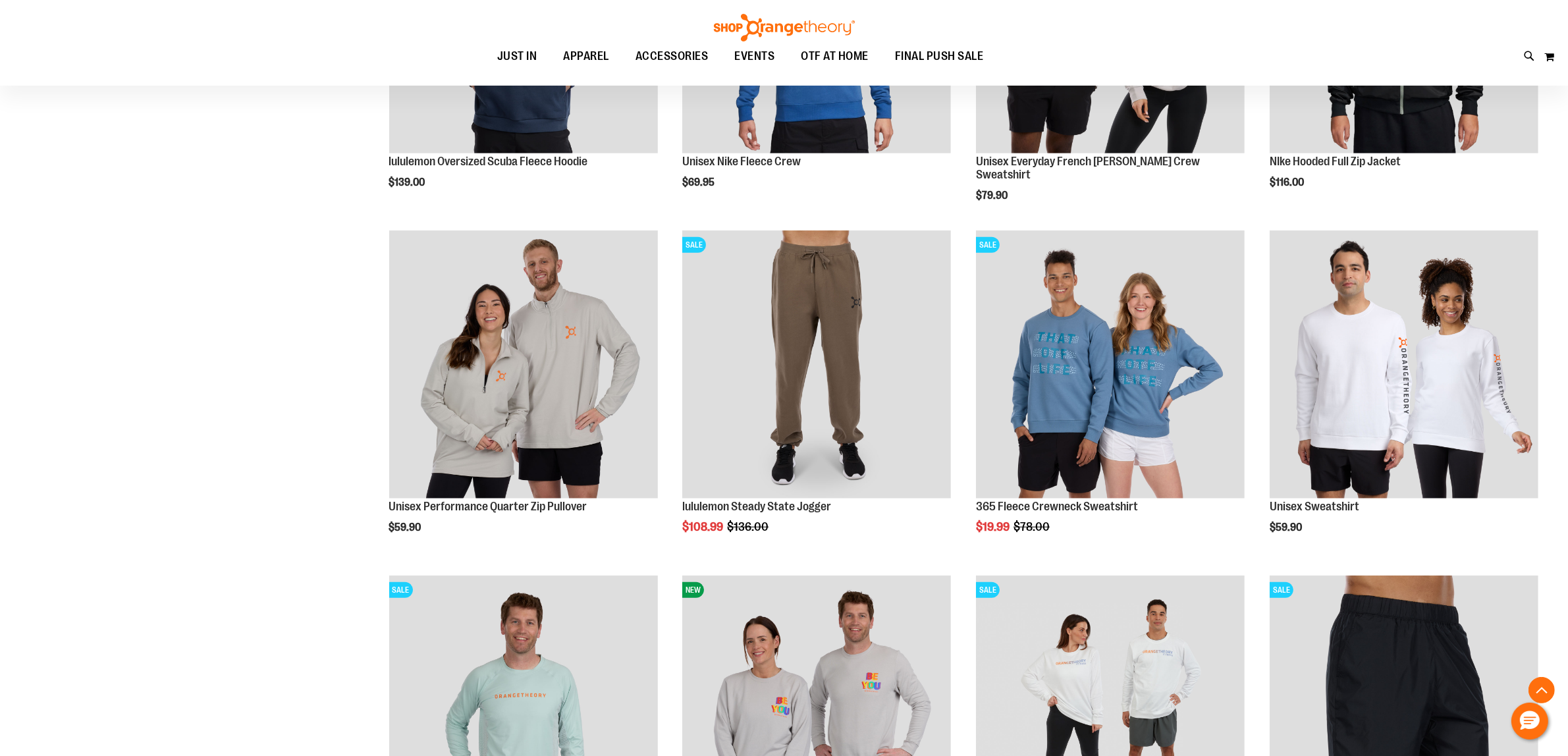
scroll to position [1482, 0]
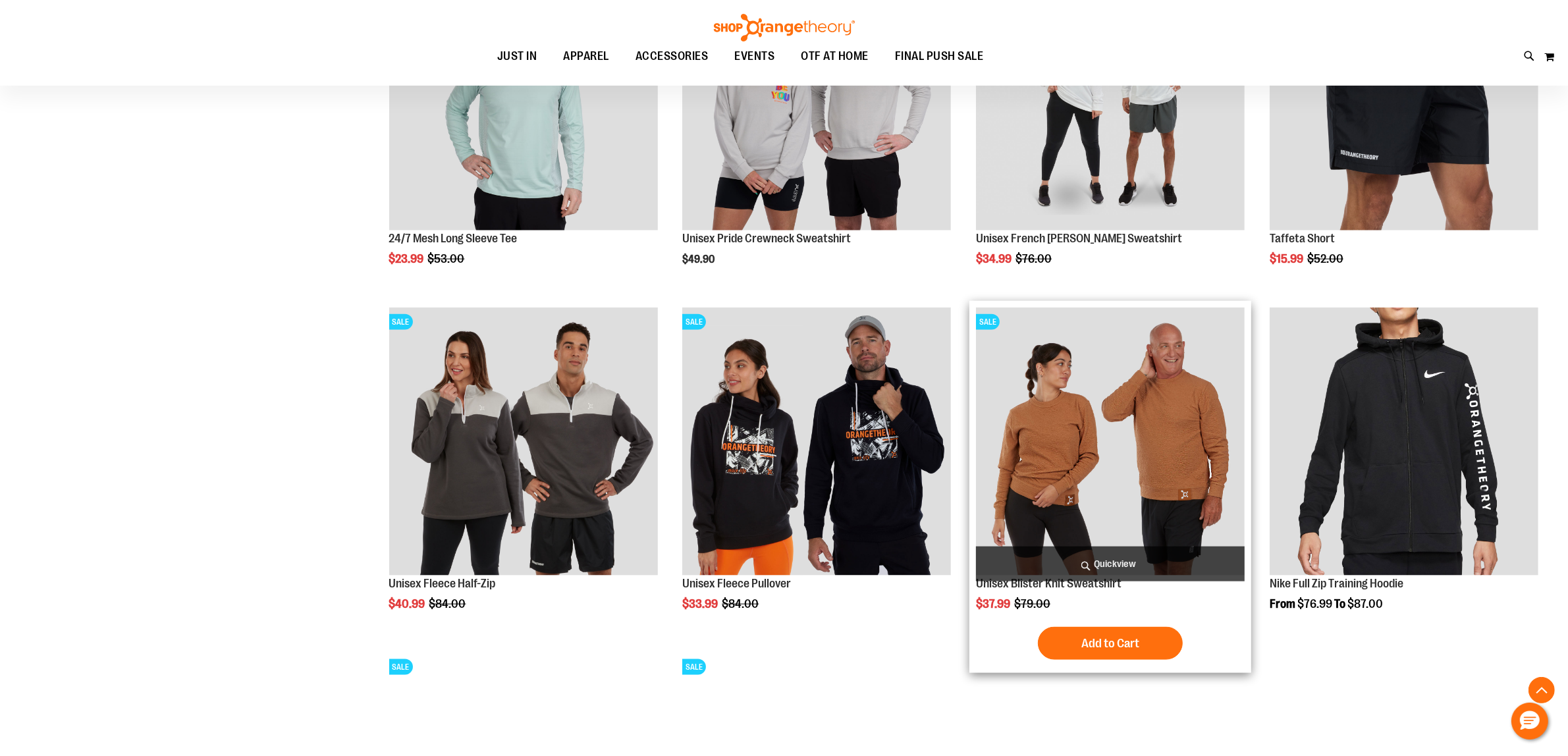
scroll to position [2058, 0]
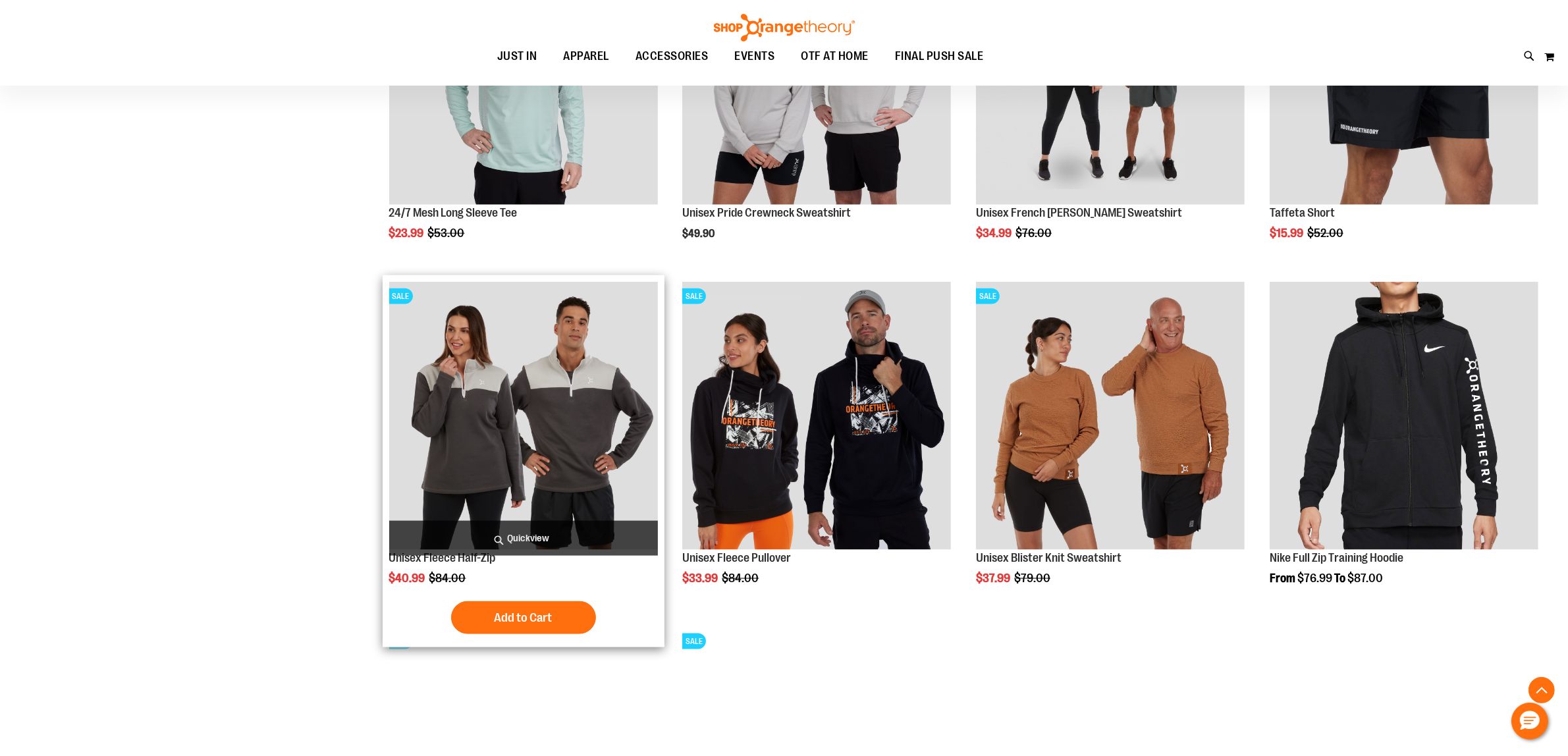
type input "**********"
click at [517, 465] on img "product" at bounding box center [523, 417] width 269 height 269
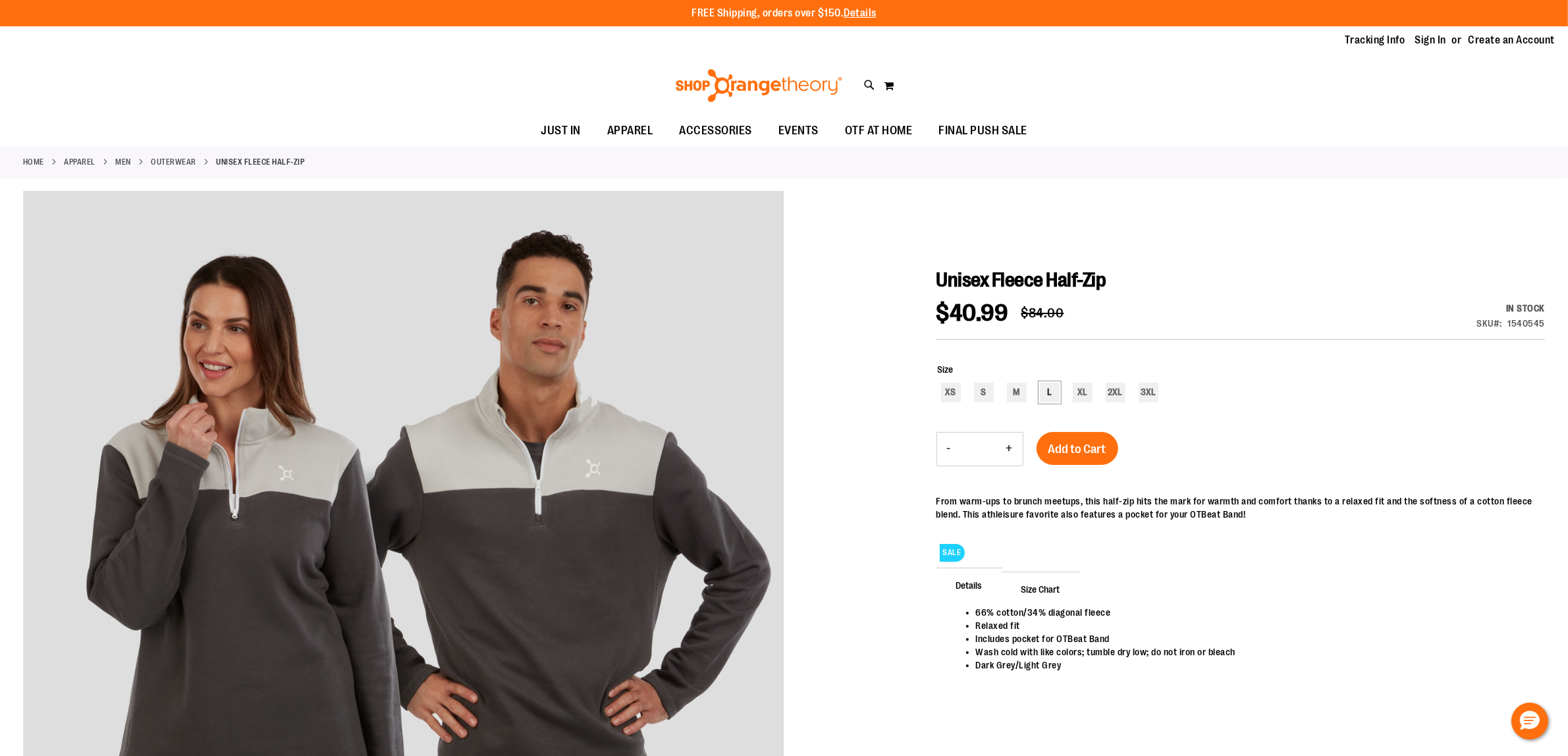
type input "**********"
click at [1051, 397] on div "L" at bounding box center [1049, 392] width 20 height 20
type input "***"
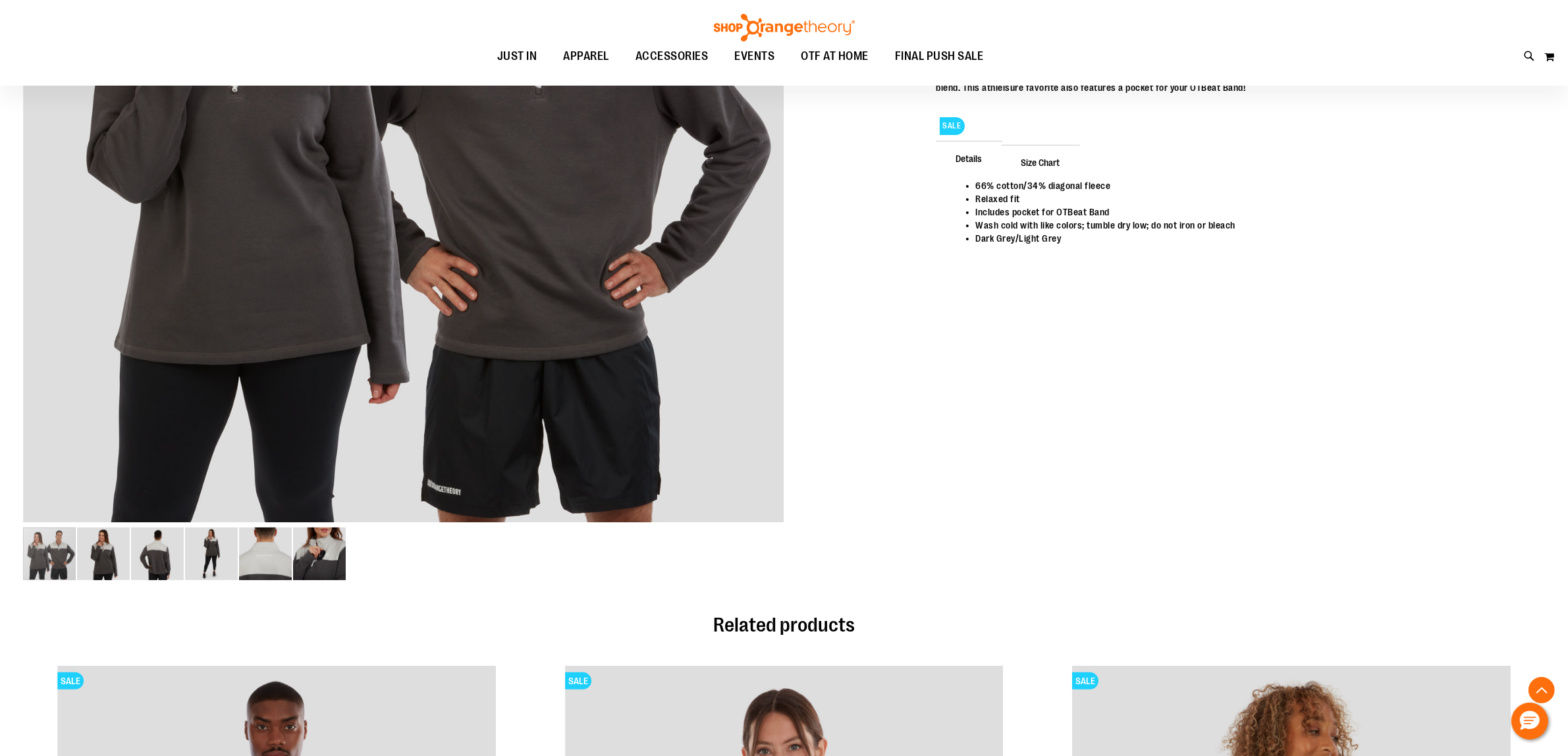
scroll to position [411, 0]
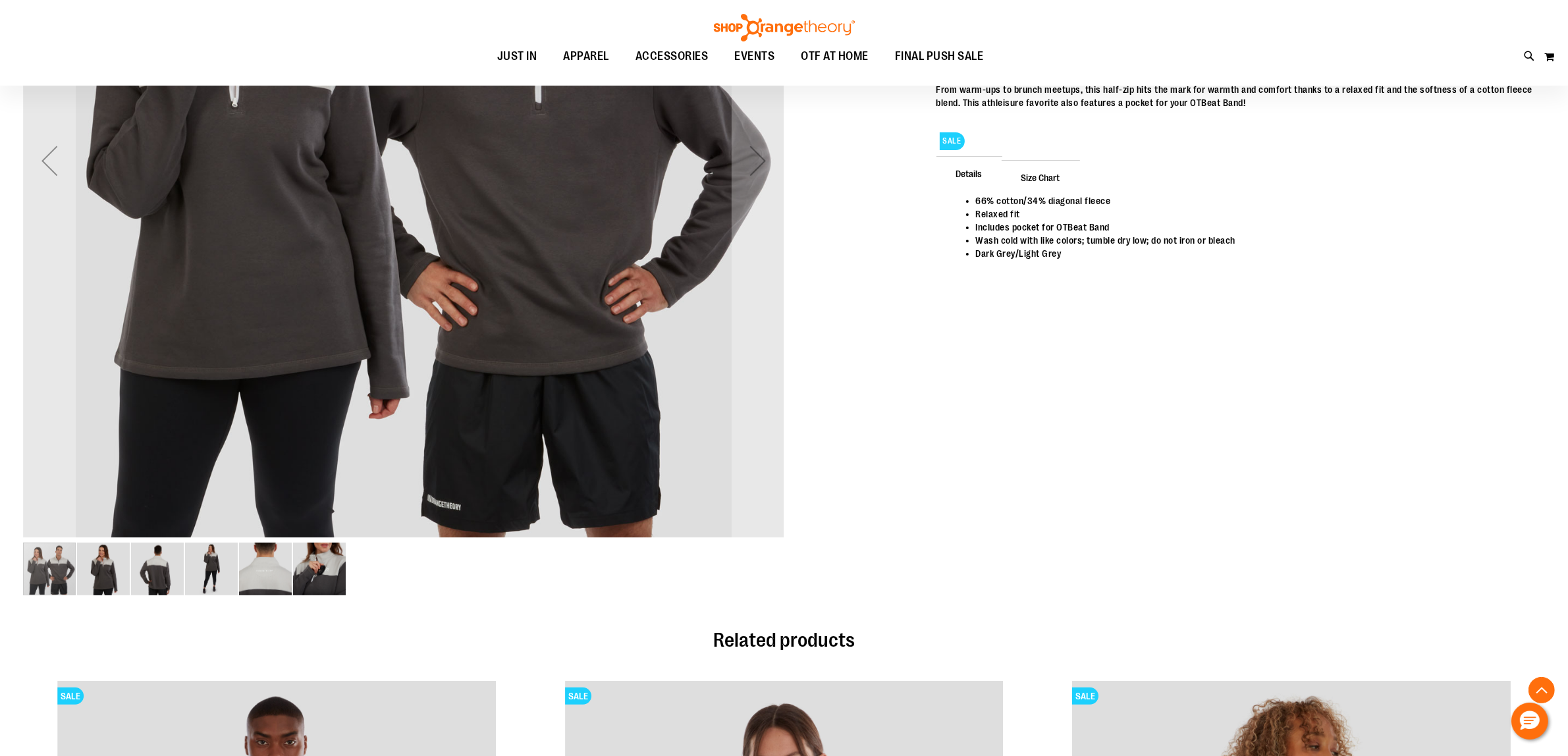
click at [239, 565] on img "image 5 of 6" at bounding box center [266, 569] width 53 height 53
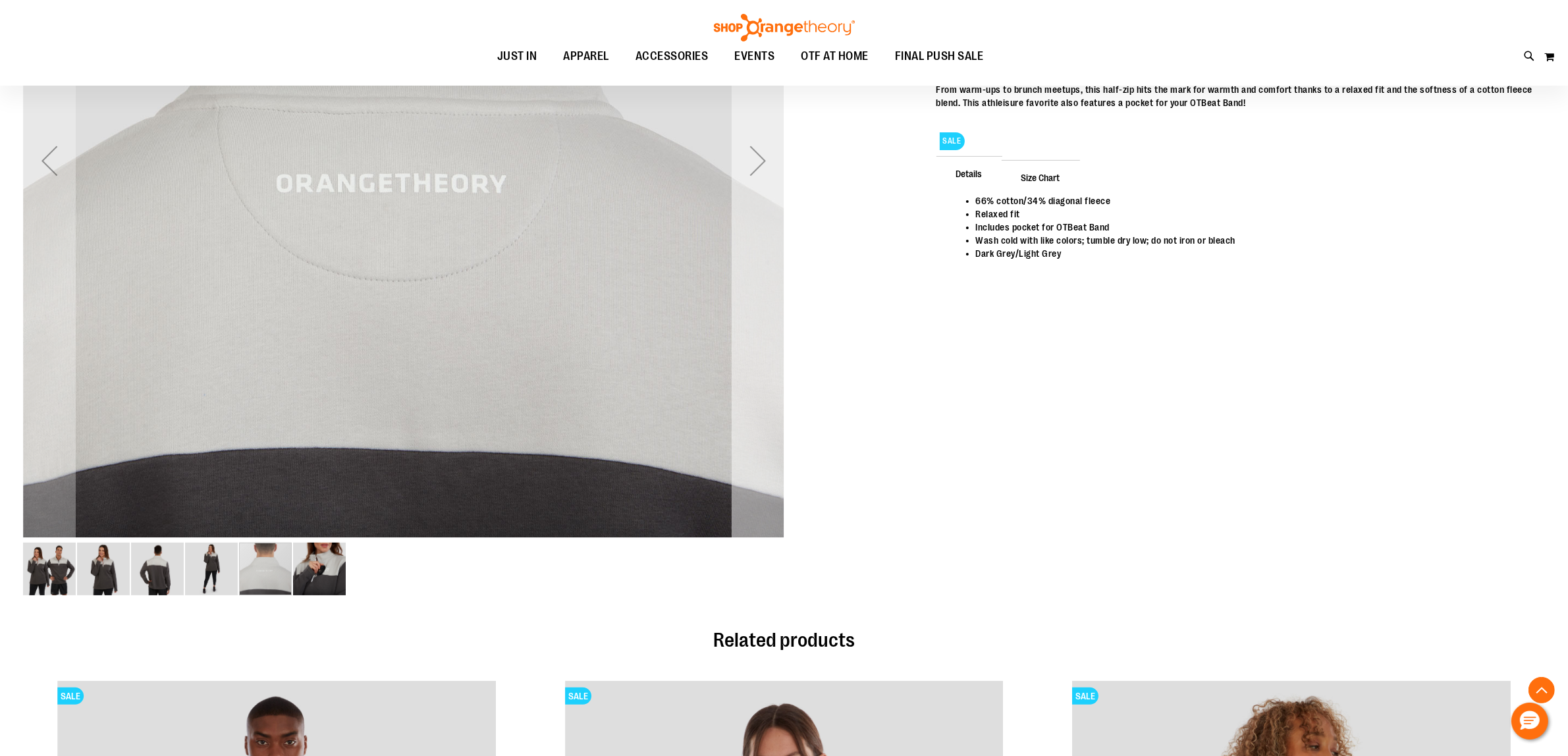
click at [753, 165] on div "Next" at bounding box center [758, 161] width 53 height 53
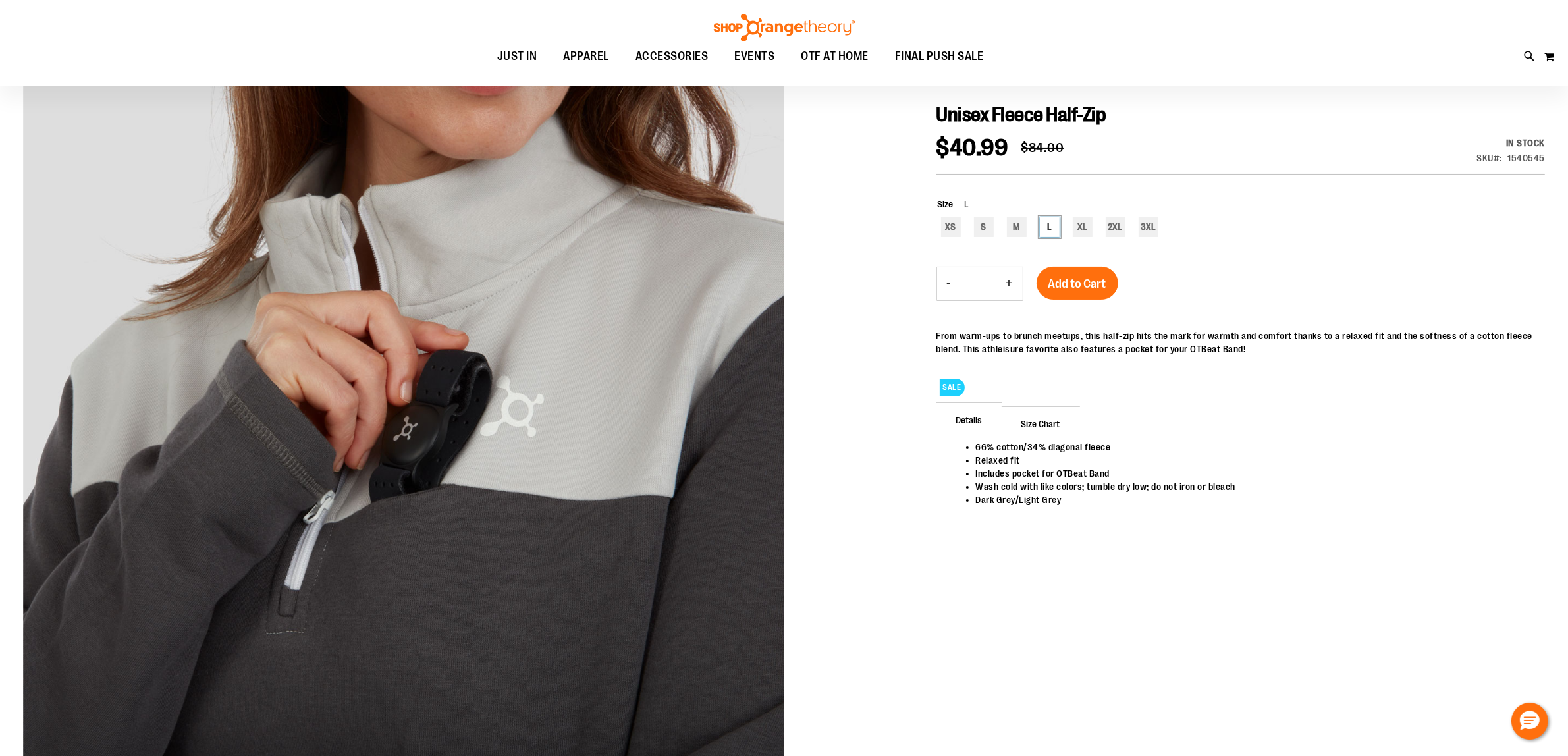
scroll to position [165, 0]
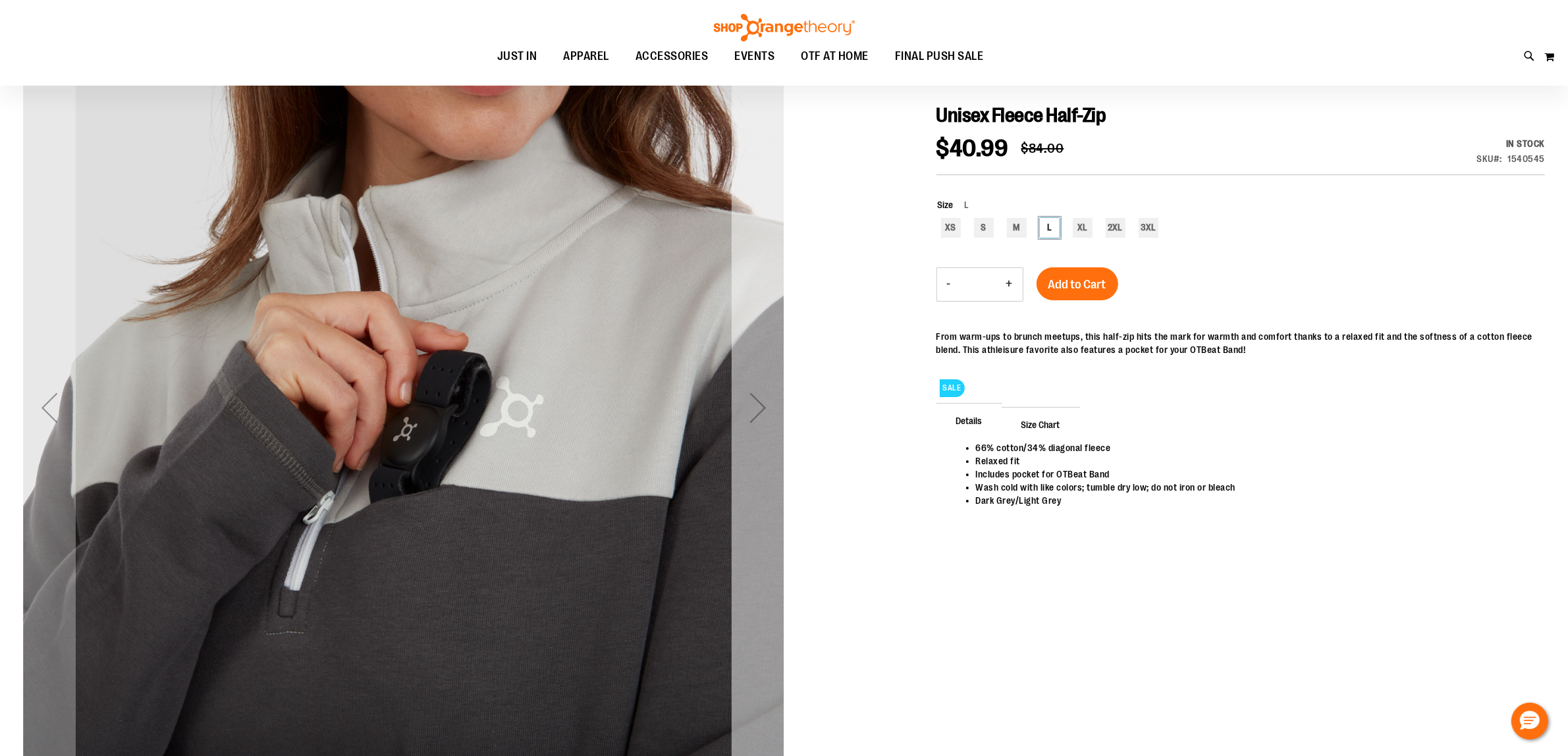
click at [754, 403] on div "Next" at bounding box center [758, 407] width 53 height 53
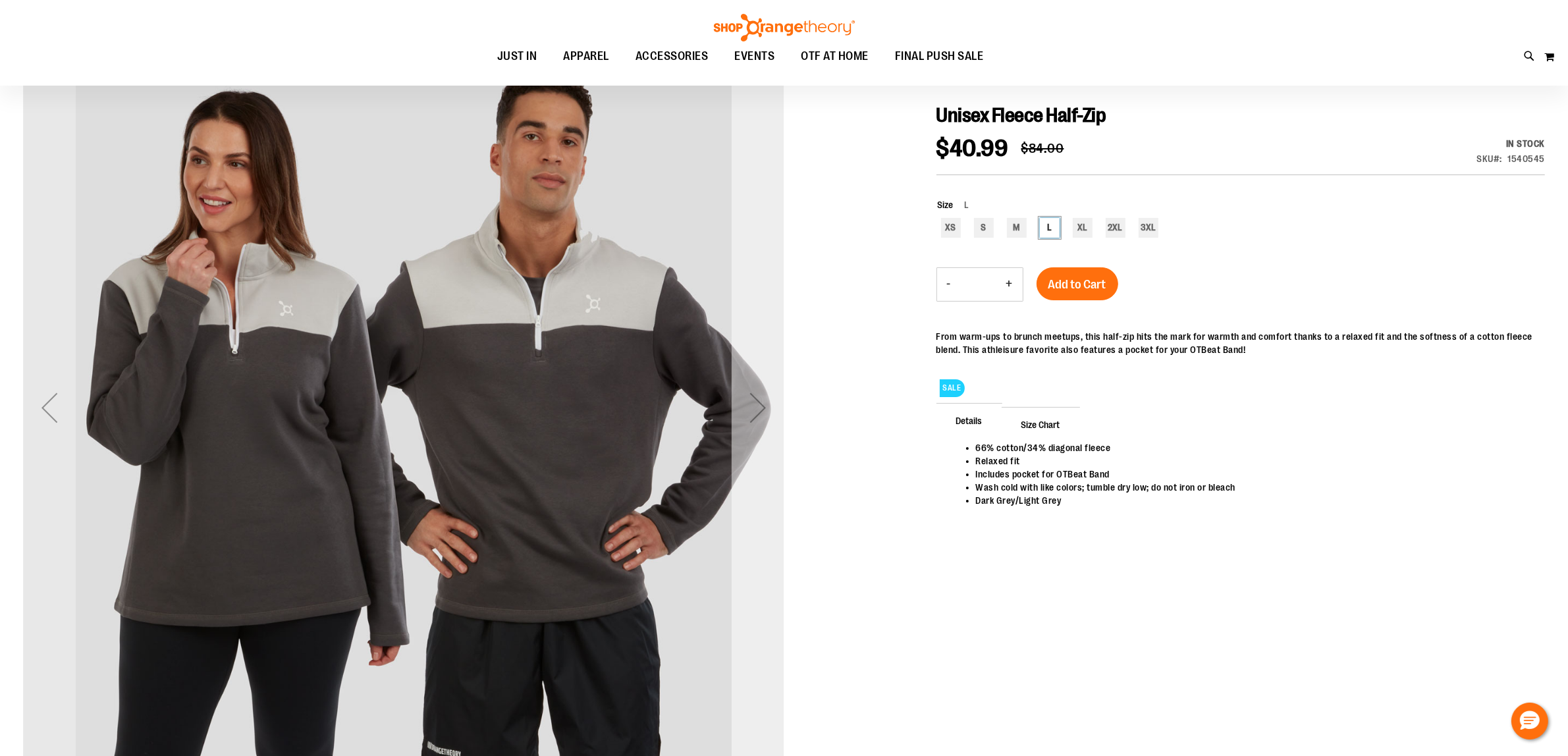
click at [753, 403] on div "Next" at bounding box center [758, 407] width 53 height 53
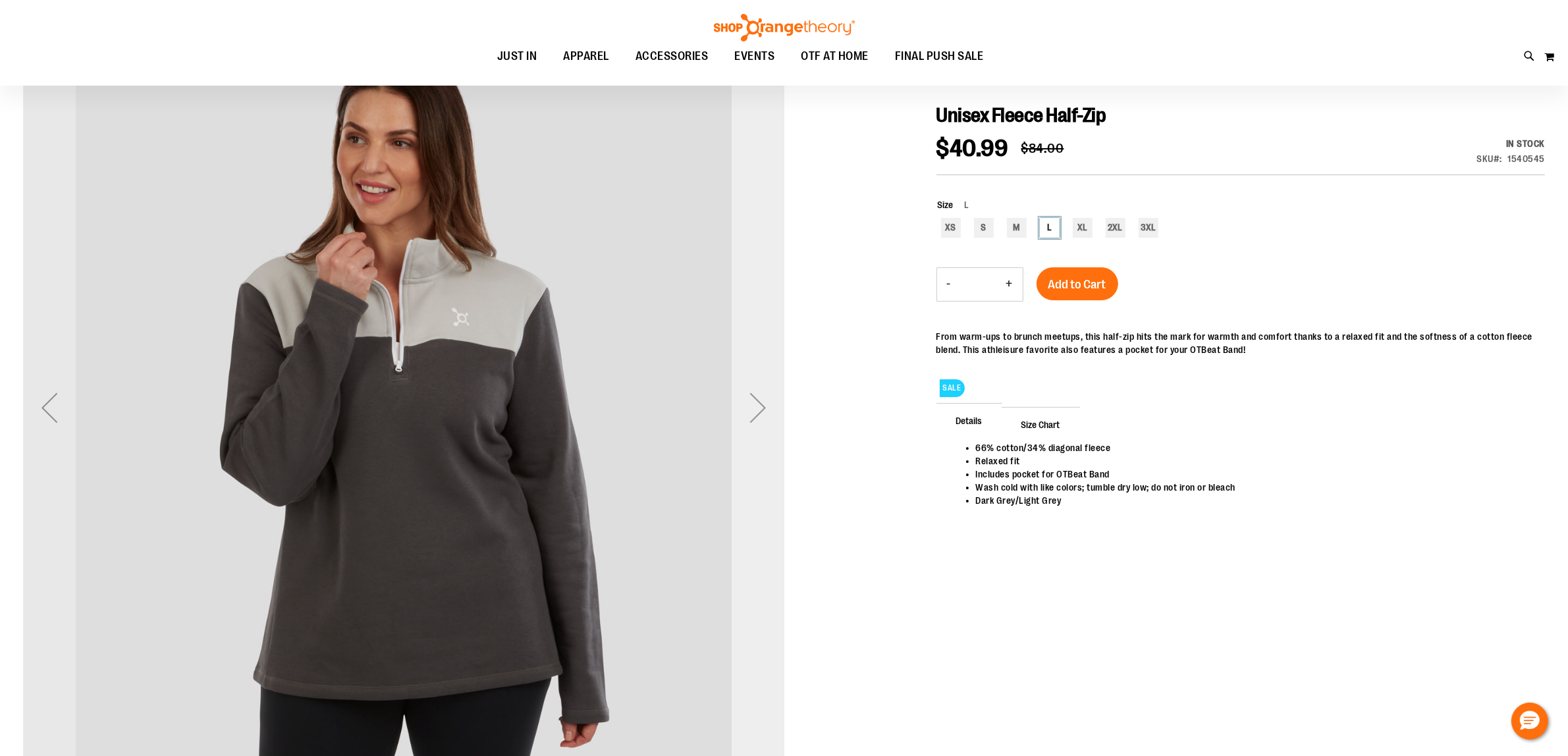
click at [753, 403] on div "Next" at bounding box center [758, 407] width 53 height 53
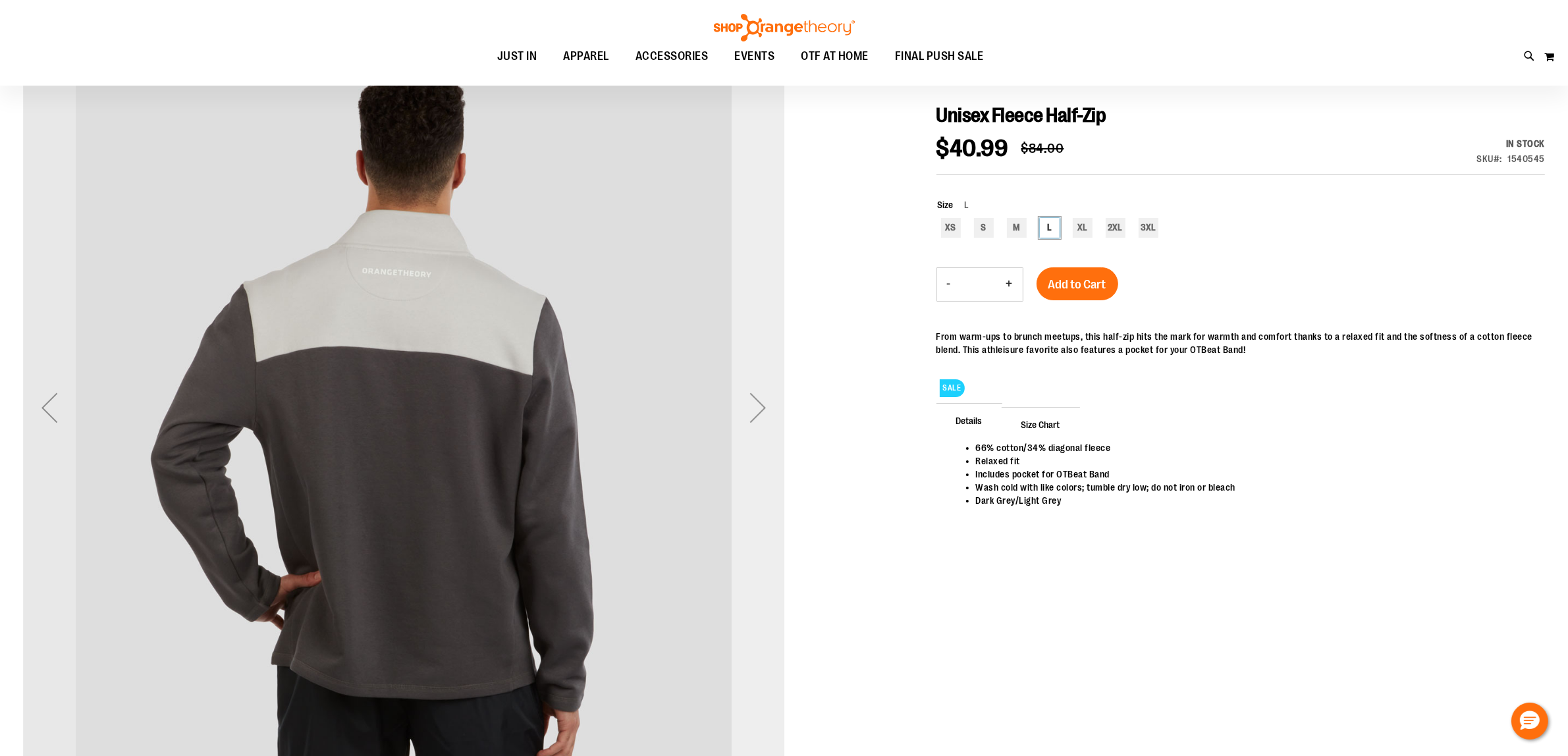
click at [753, 403] on div "Next" at bounding box center [758, 407] width 53 height 53
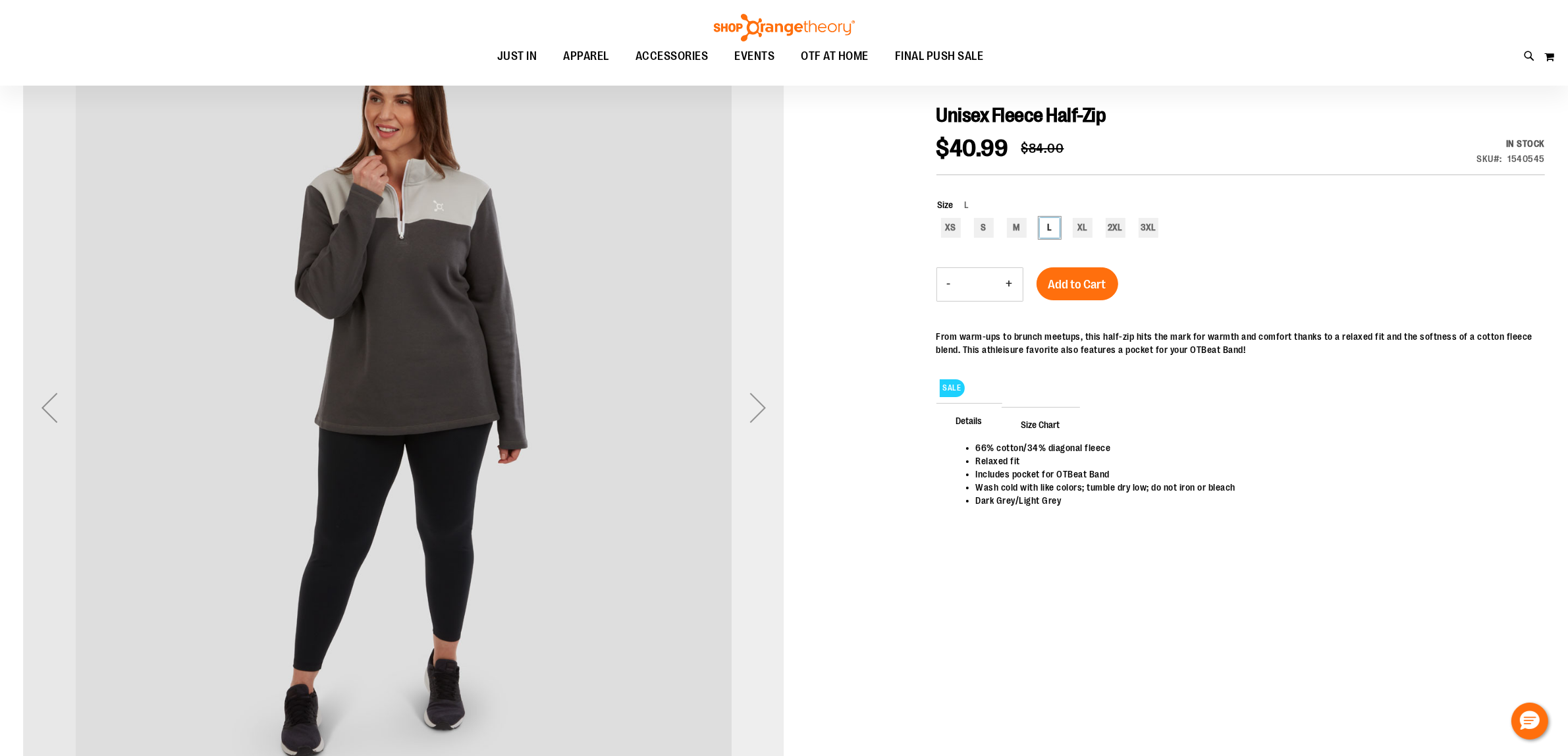
click at [753, 403] on div "Next" at bounding box center [758, 407] width 53 height 53
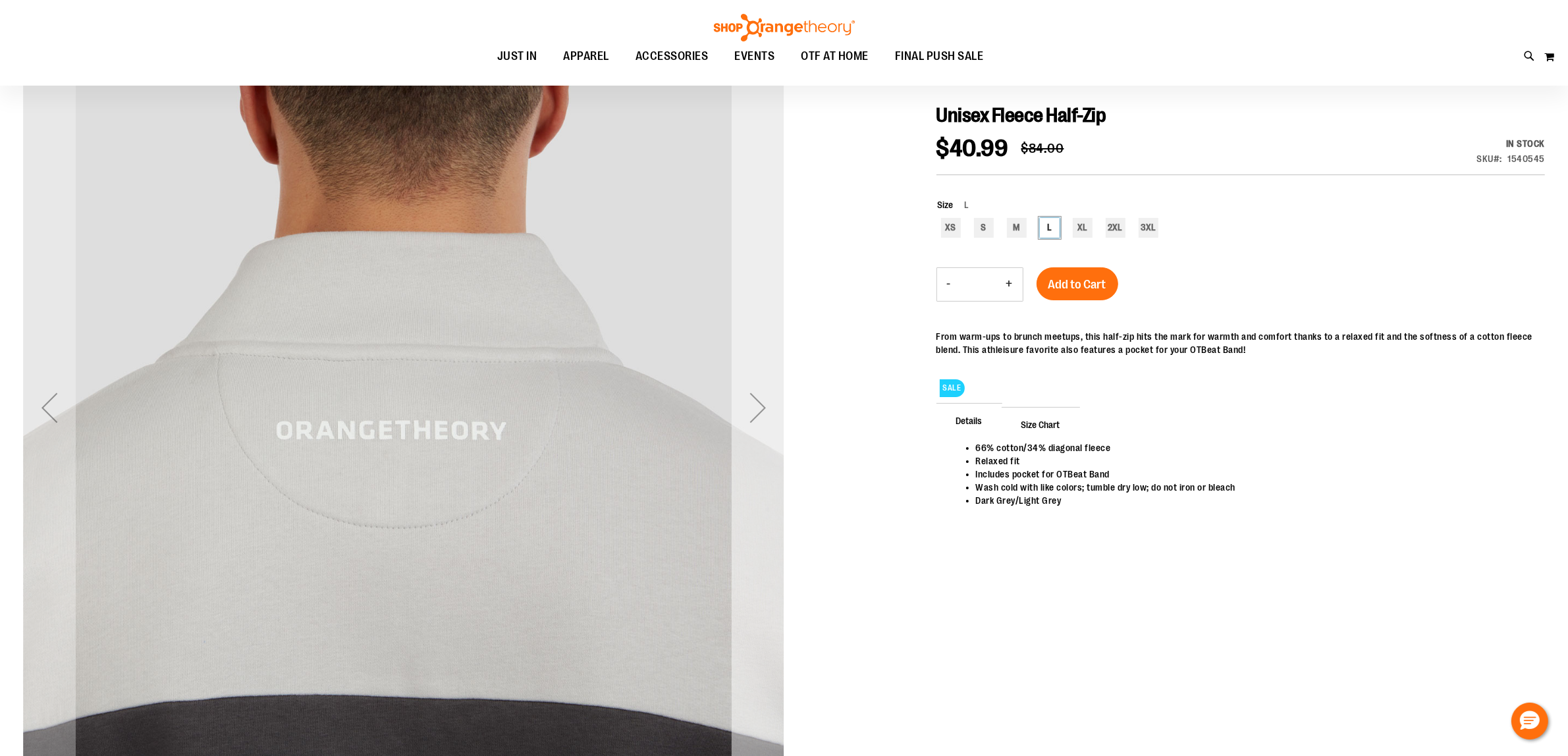
click at [757, 425] on div "Next" at bounding box center [758, 407] width 53 height 53
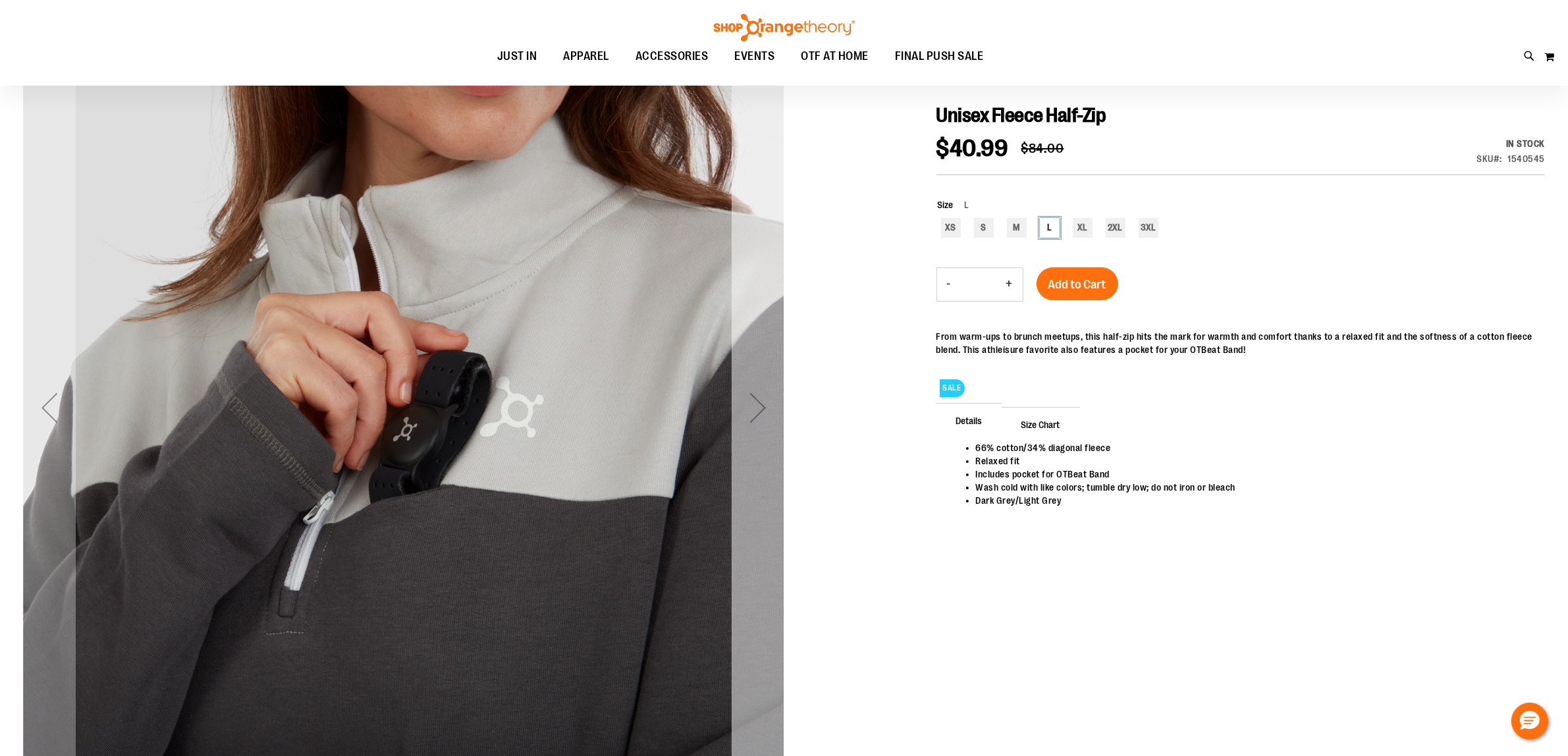
click at [761, 419] on div "Next" at bounding box center [758, 407] width 53 height 53
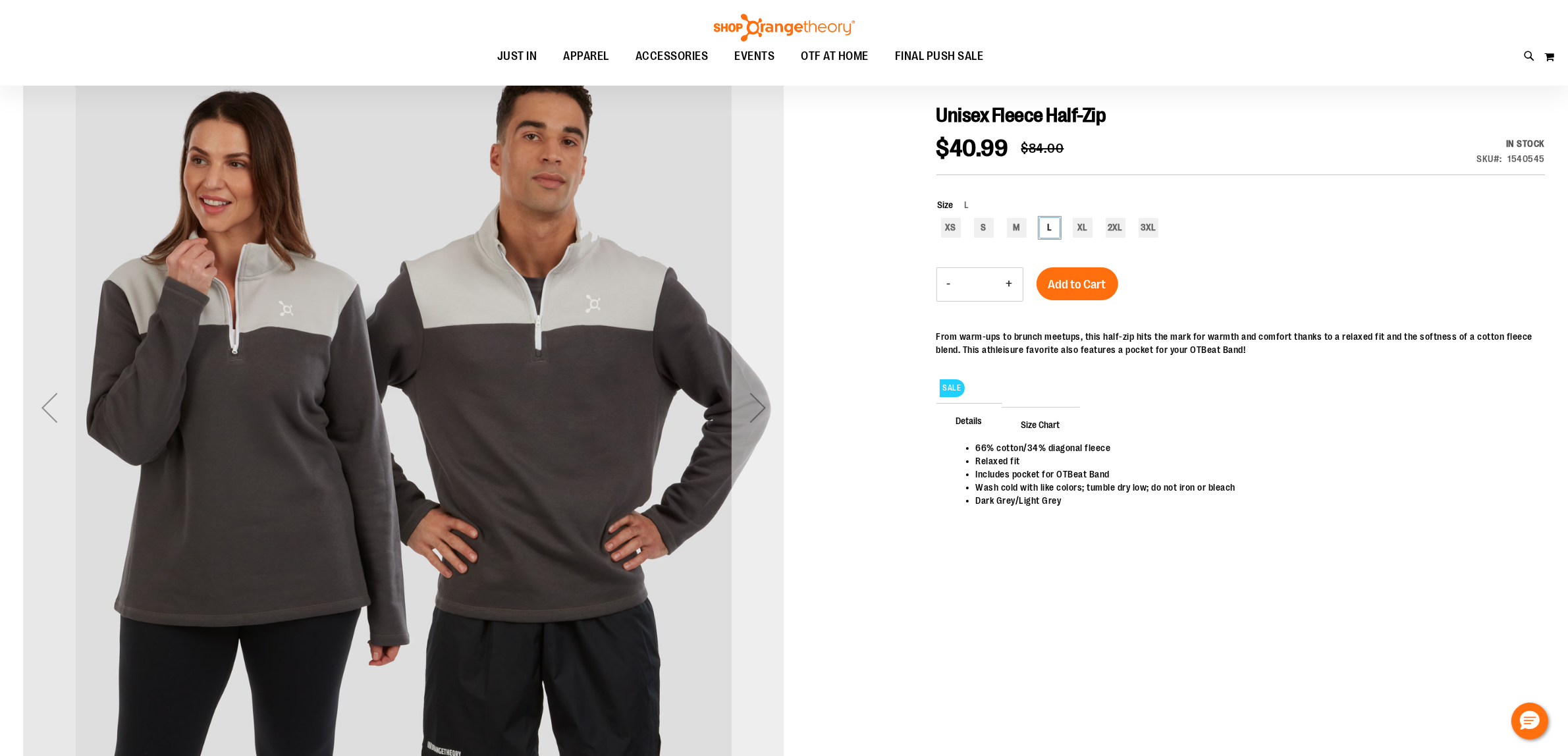
click at [752, 399] on div "Next" at bounding box center [758, 407] width 53 height 53
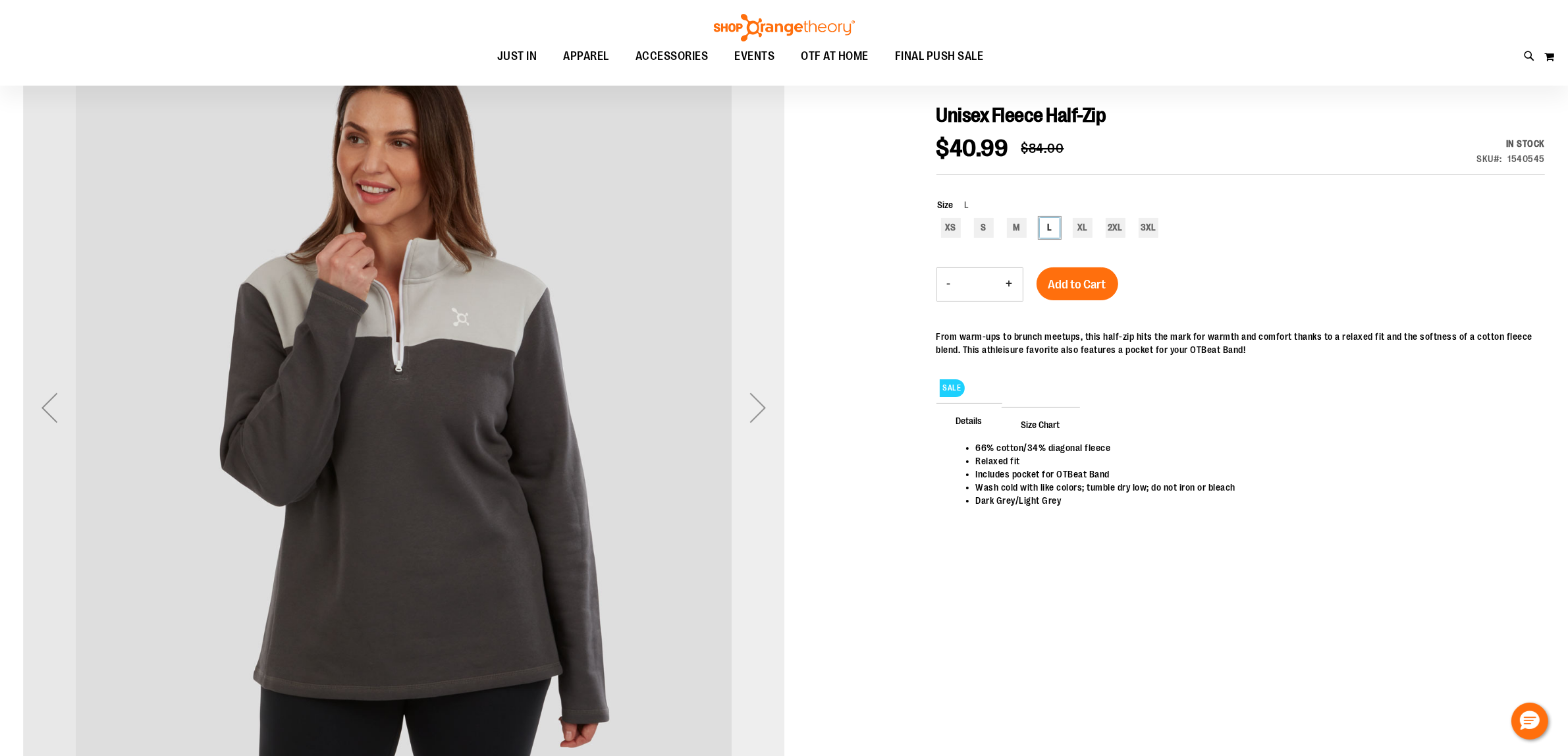
click at [752, 399] on div "Next" at bounding box center [758, 407] width 53 height 53
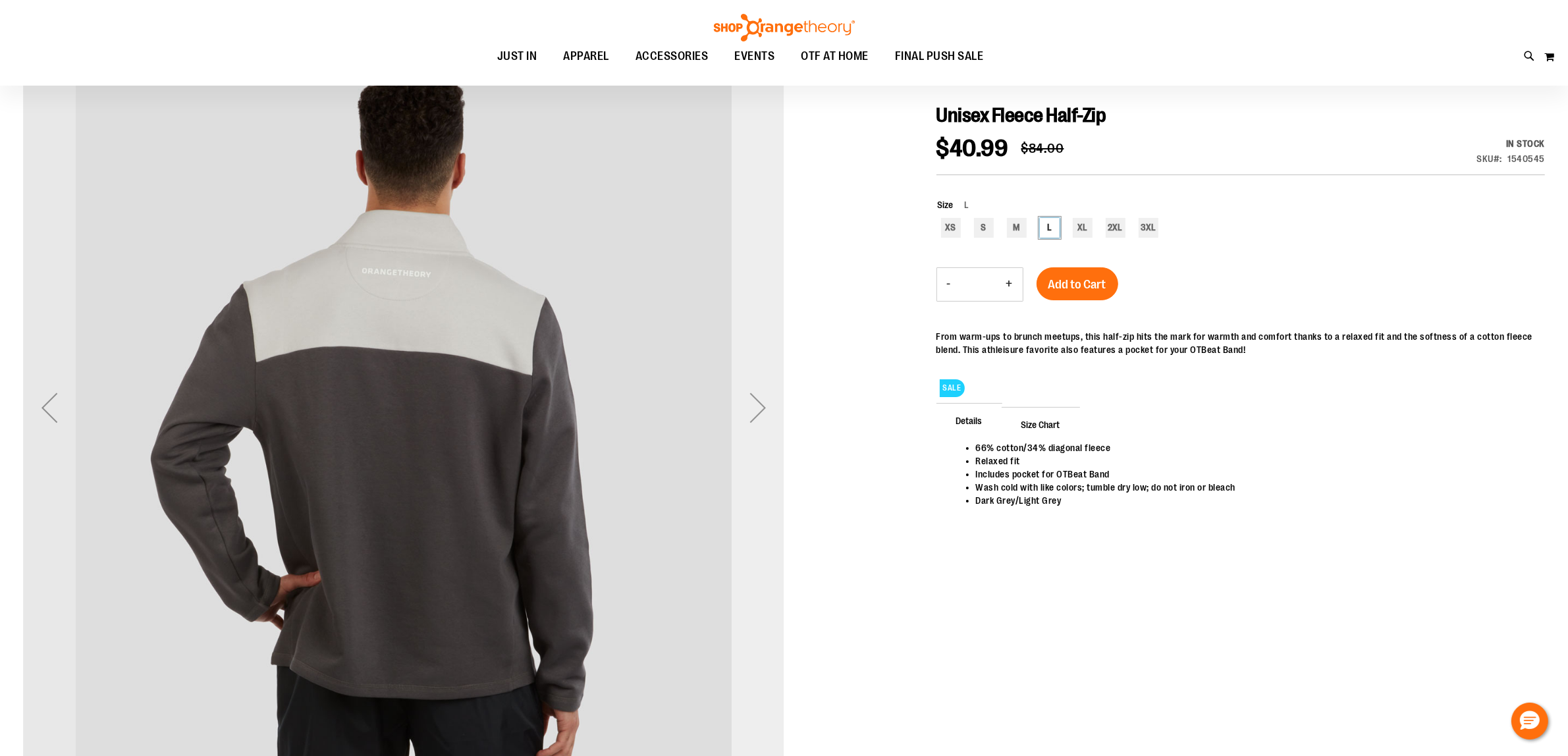
click at [752, 399] on div "Next" at bounding box center [758, 407] width 53 height 53
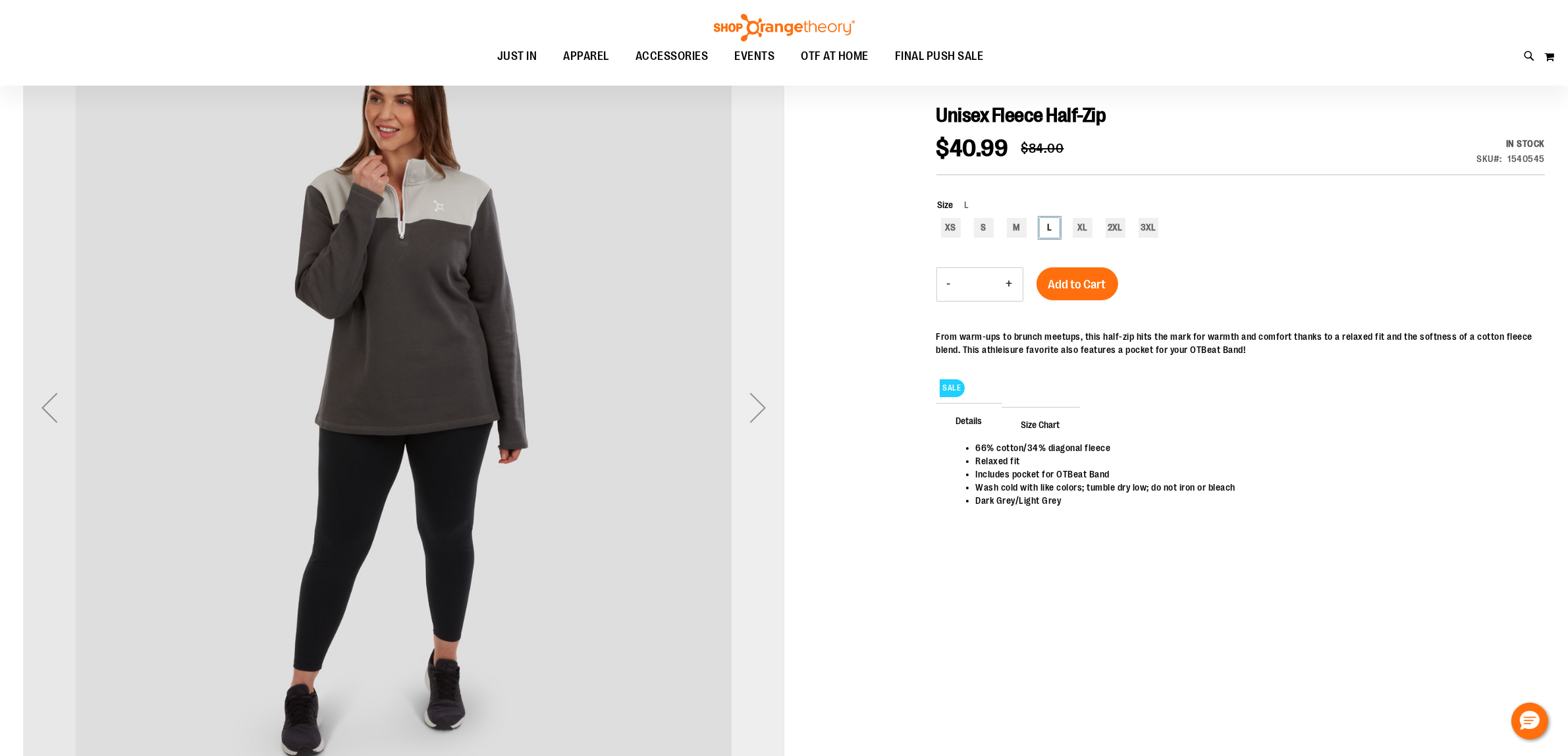
click at [752, 399] on div "Next" at bounding box center [758, 407] width 53 height 53
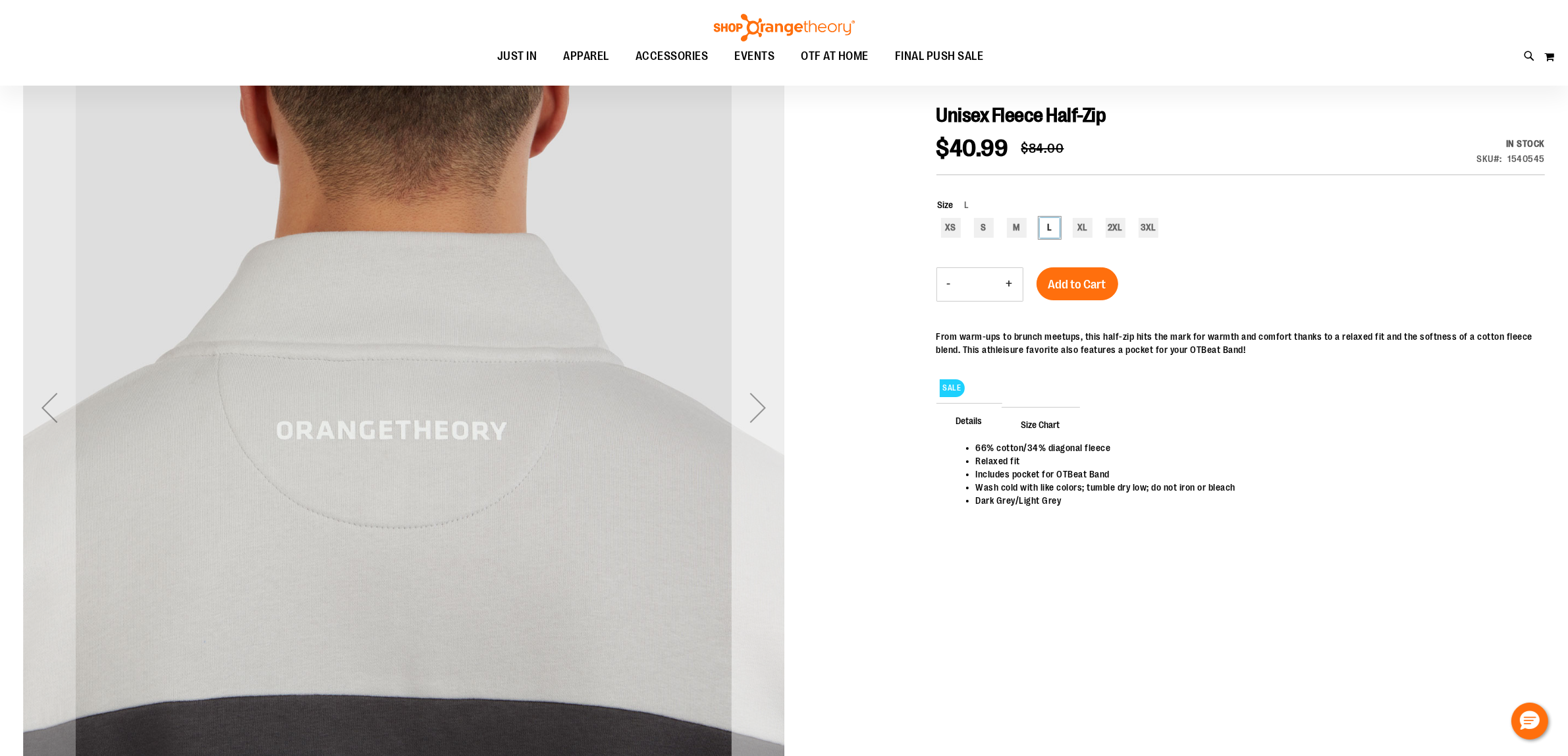
click at [752, 399] on div "Next" at bounding box center [758, 407] width 53 height 53
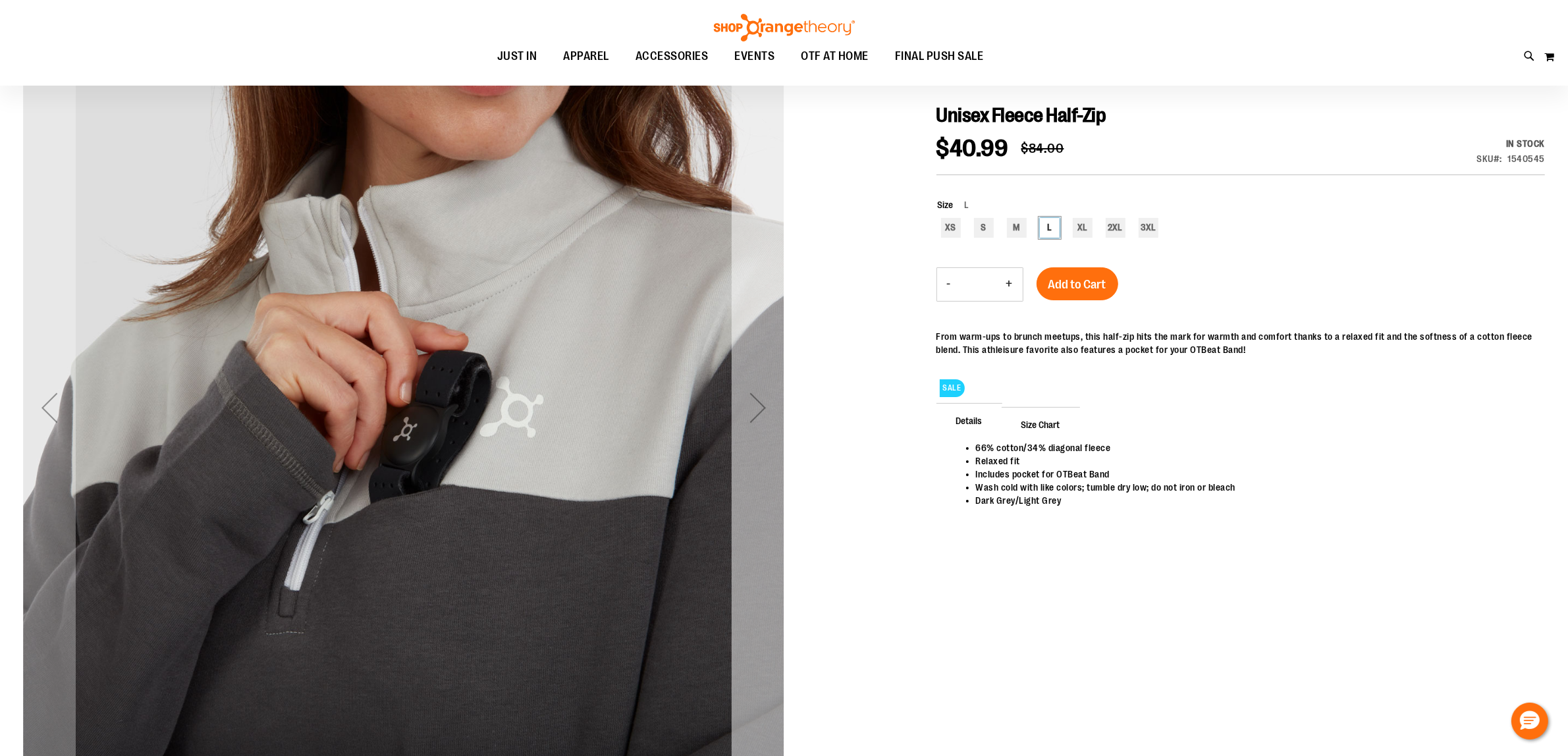
click at [752, 399] on div "Next" at bounding box center [758, 407] width 53 height 53
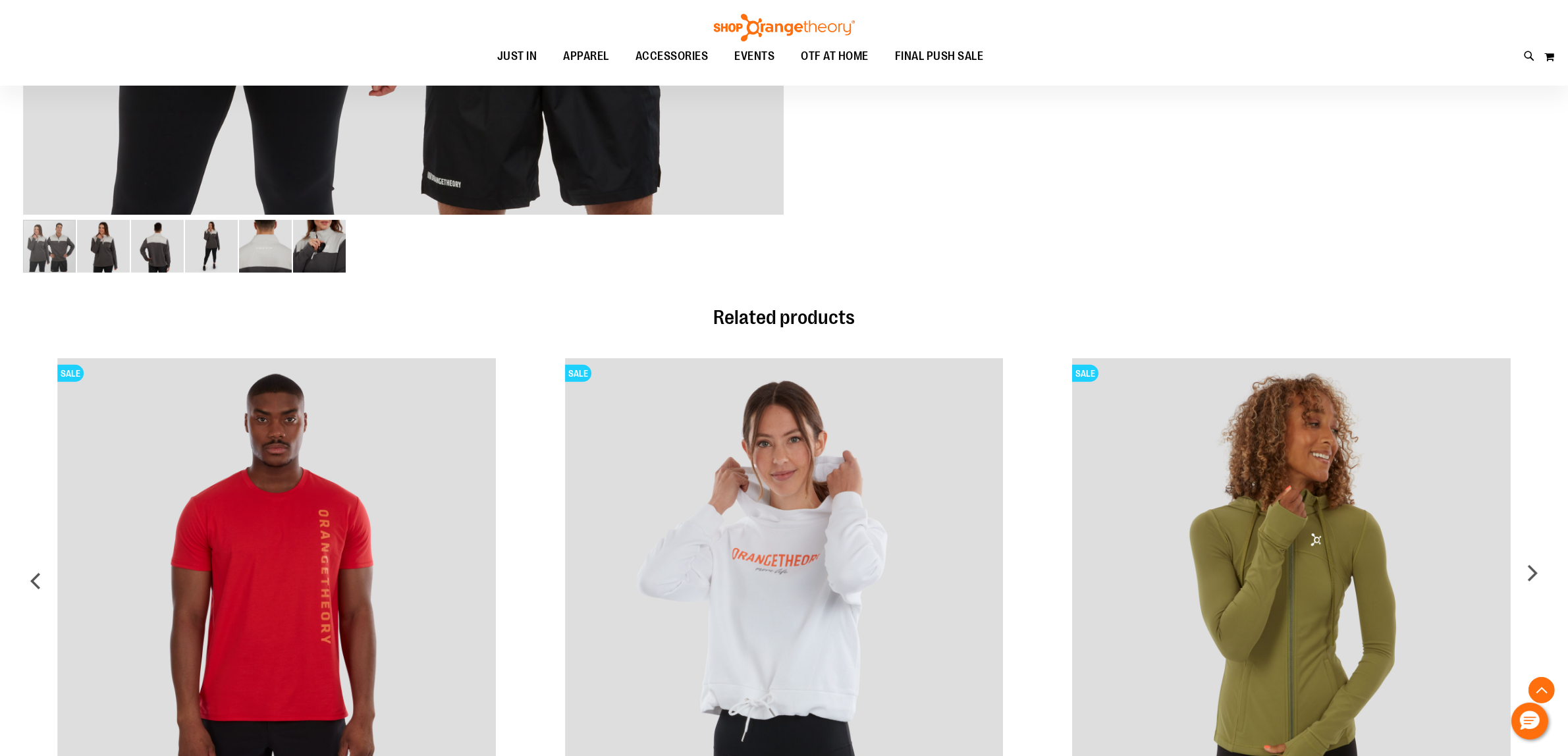
scroll to position [987, 0]
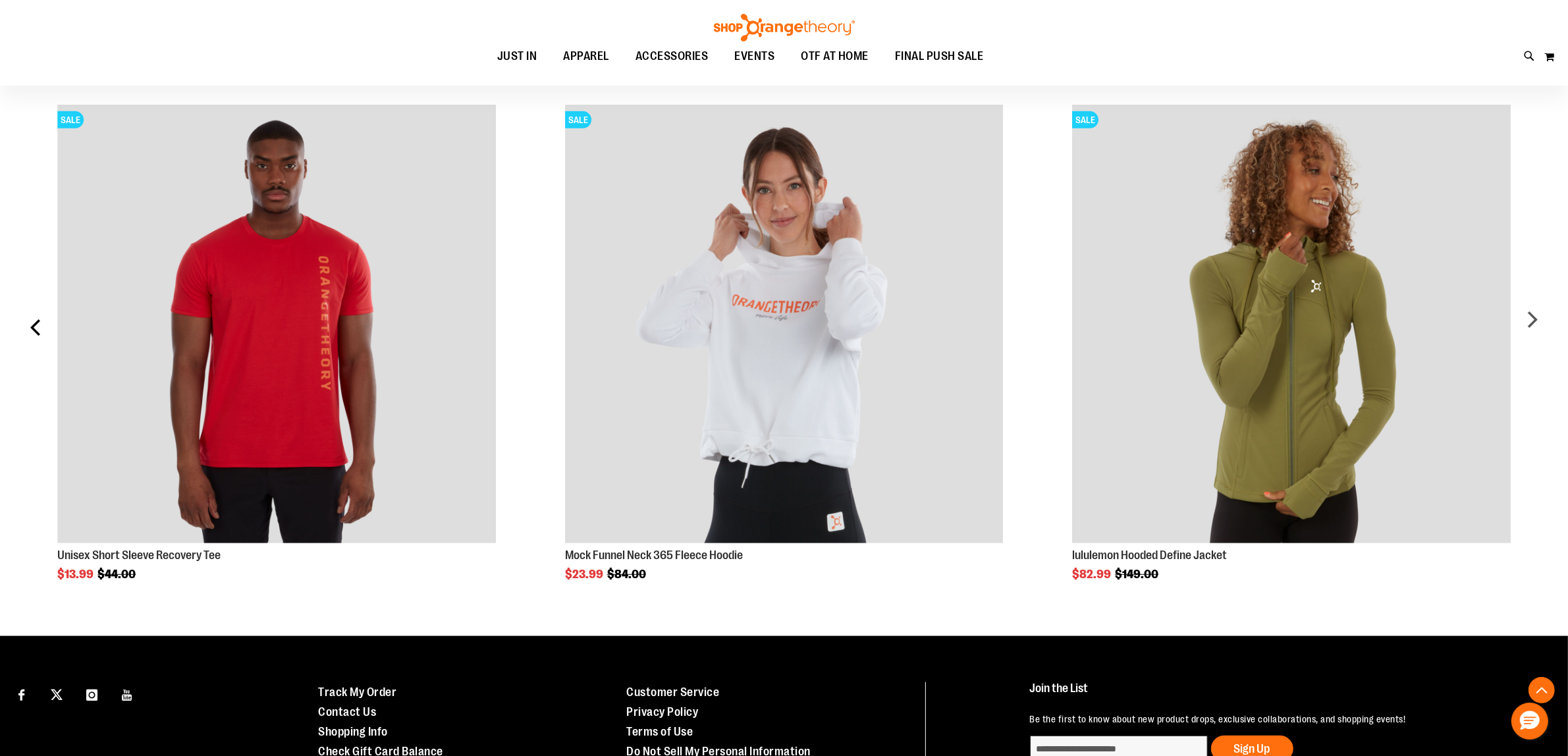
click at [36, 341] on div "prev" at bounding box center [36, 332] width 26 height 495
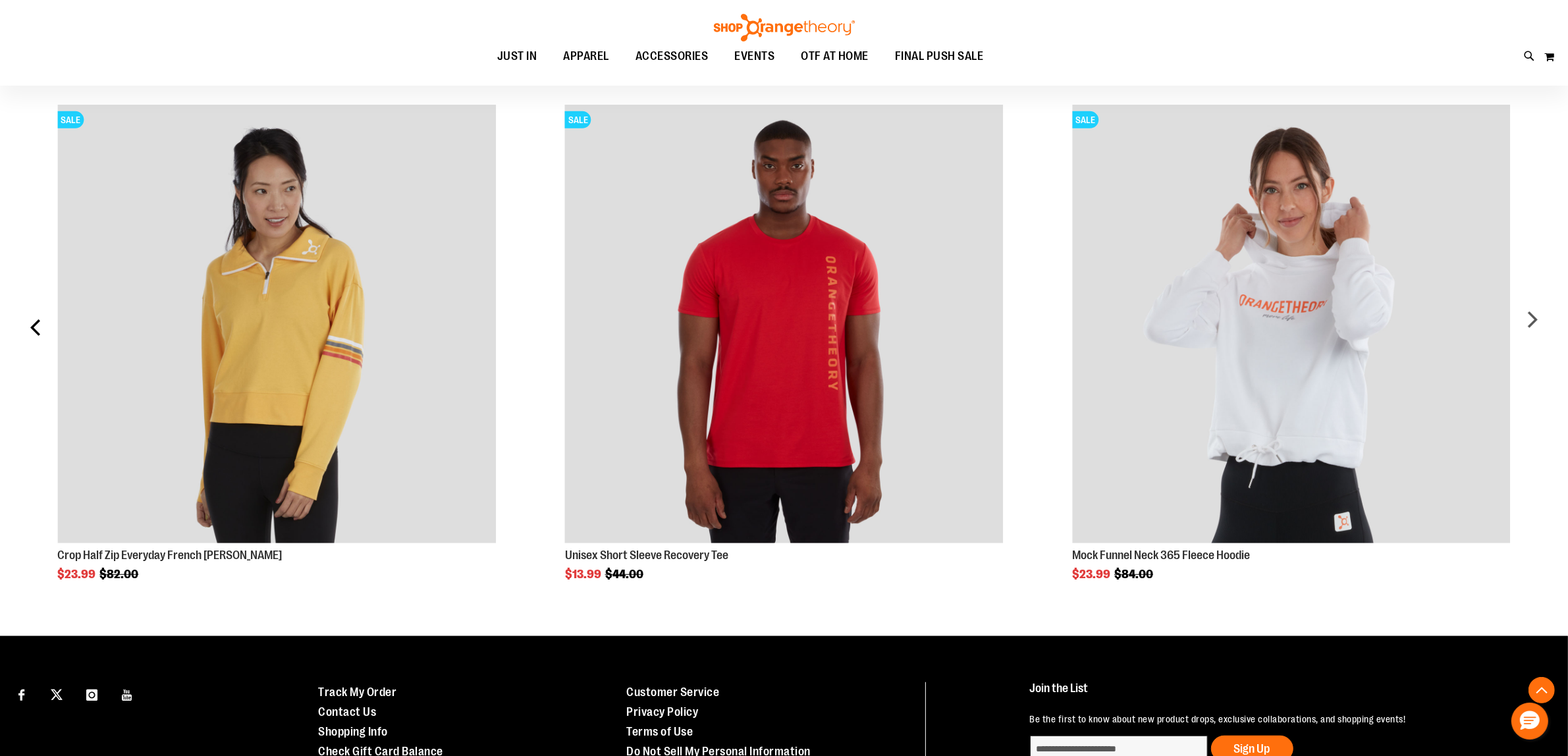
click at [38, 337] on div "prev" at bounding box center [36, 332] width 26 height 495
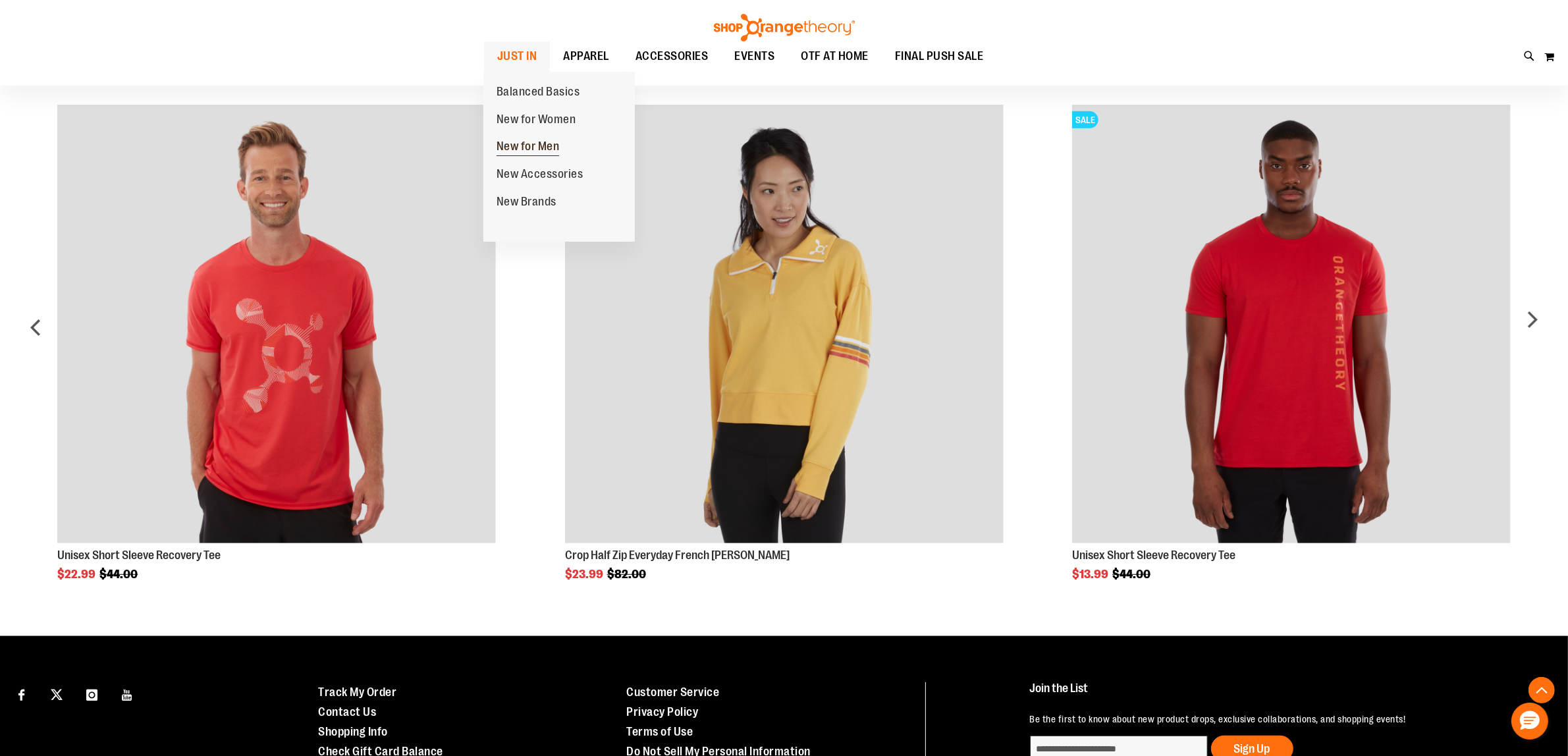
click at [542, 143] on span "New for Men" at bounding box center [528, 148] width 63 height 16
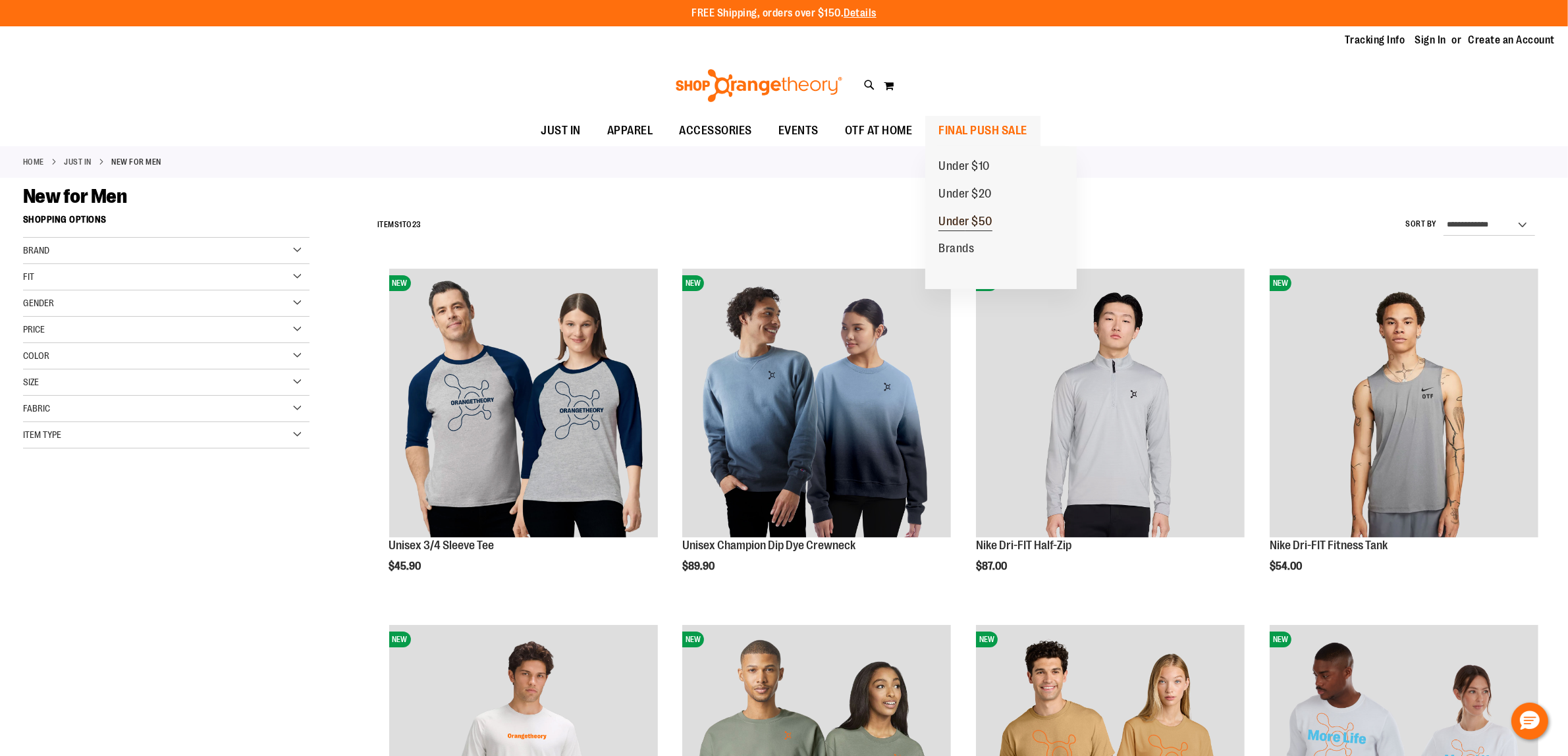
type input "**********"
click at [975, 218] on span "Under $50" at bounding box center [966, 223] width 54 height 16
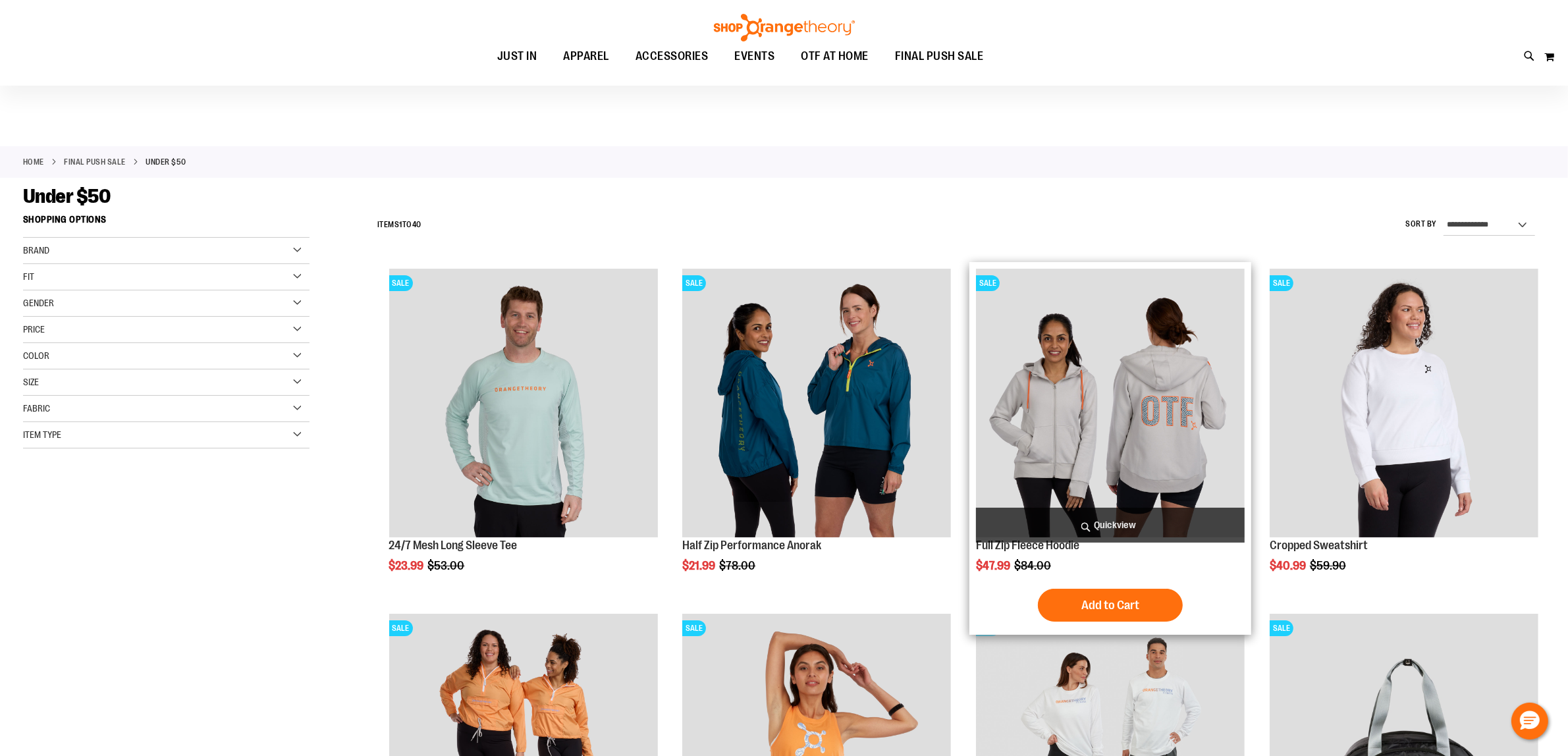
scroll to position [576, 0]
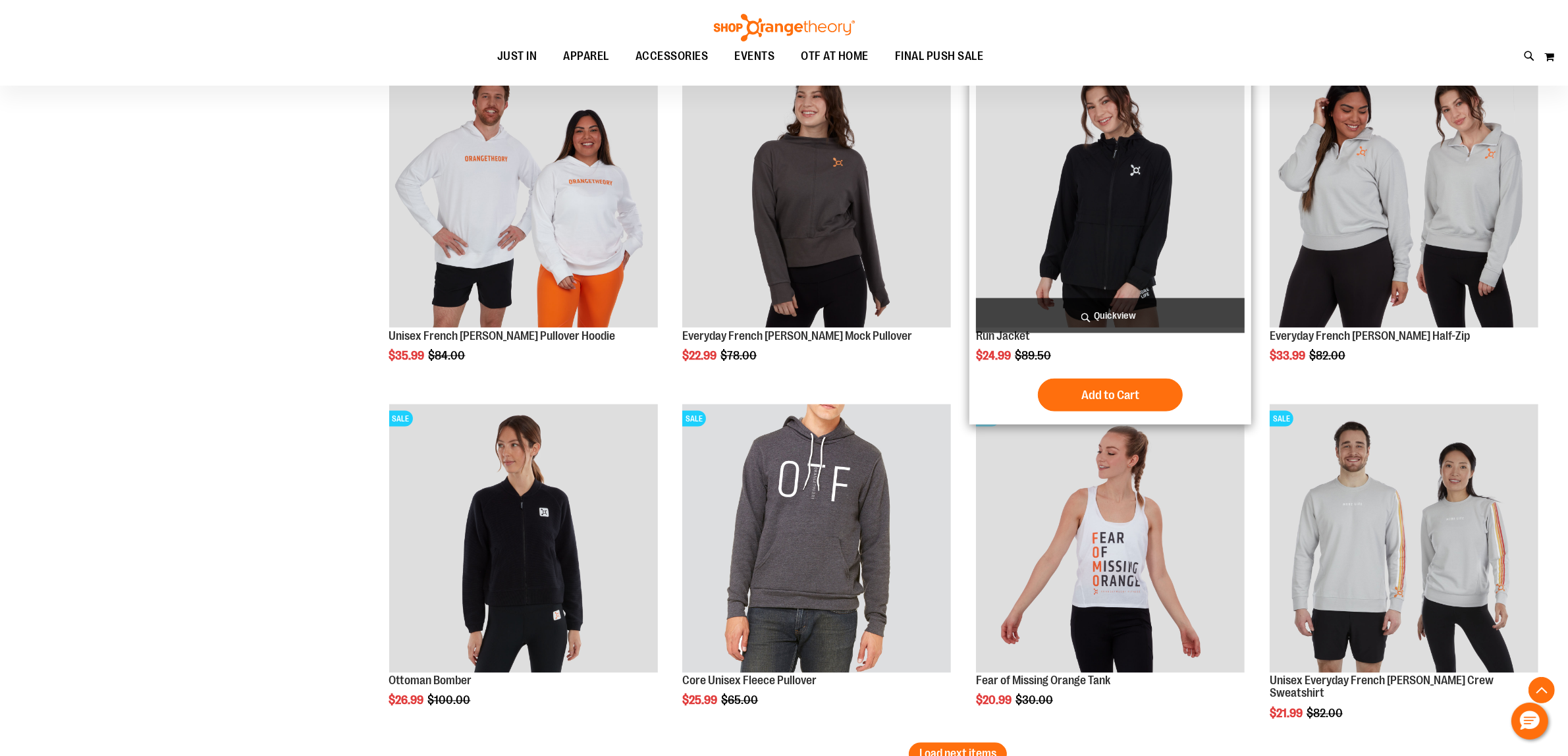
scroll to position [2799, 0]
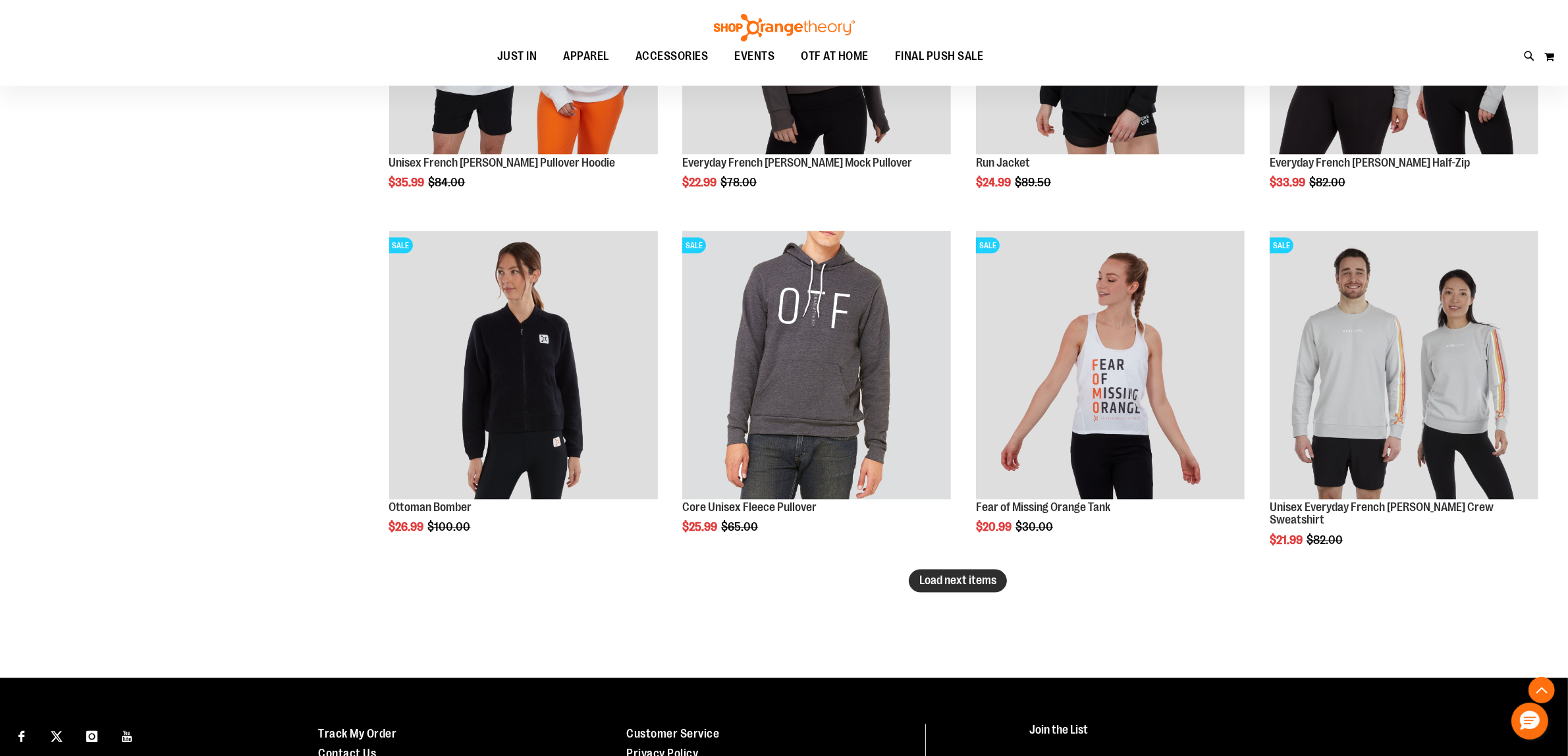
type input "**********"
click at [964, 588] on button "Load next items" at bounding box center [958, 581] width 98 height 23
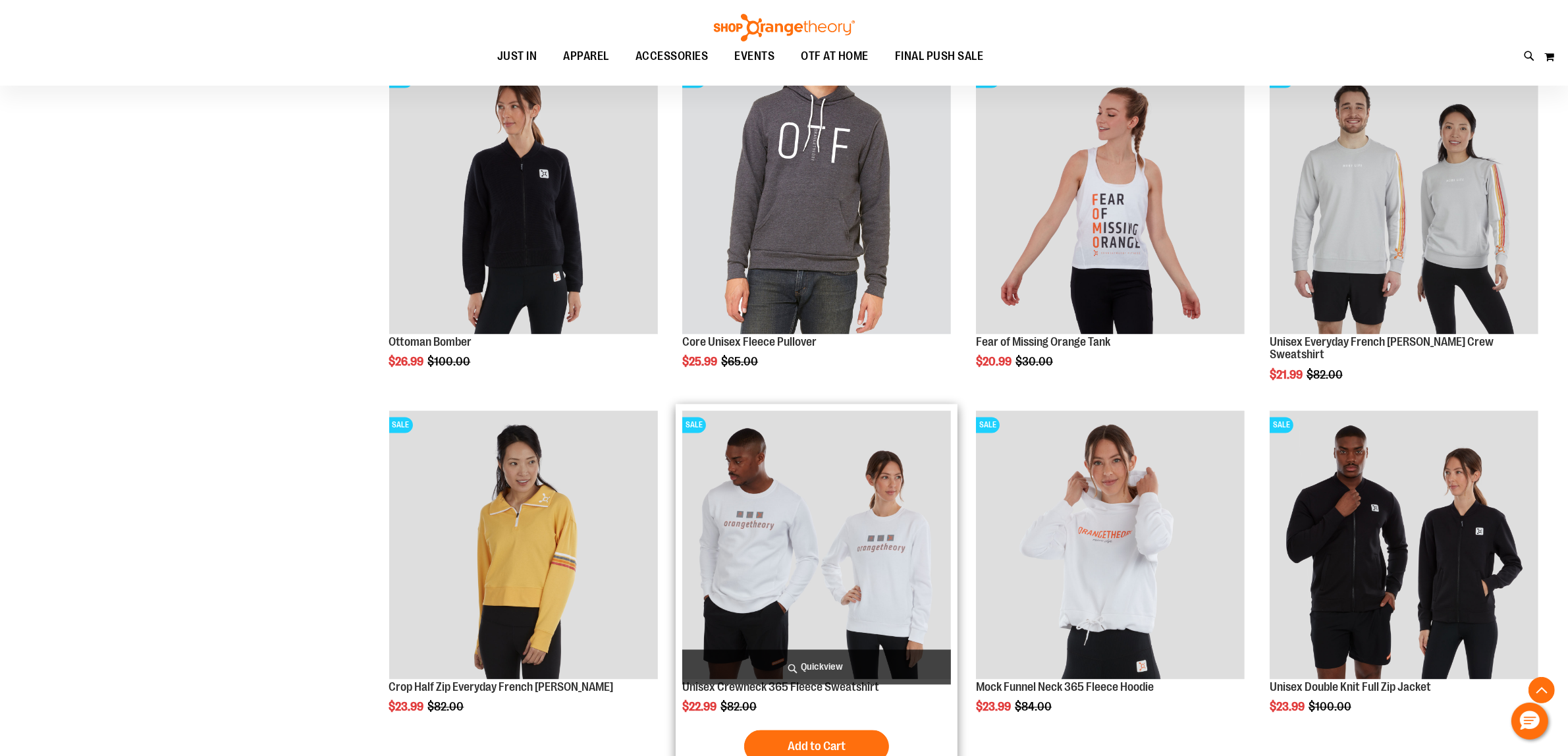
scroll to position [2963, 0]
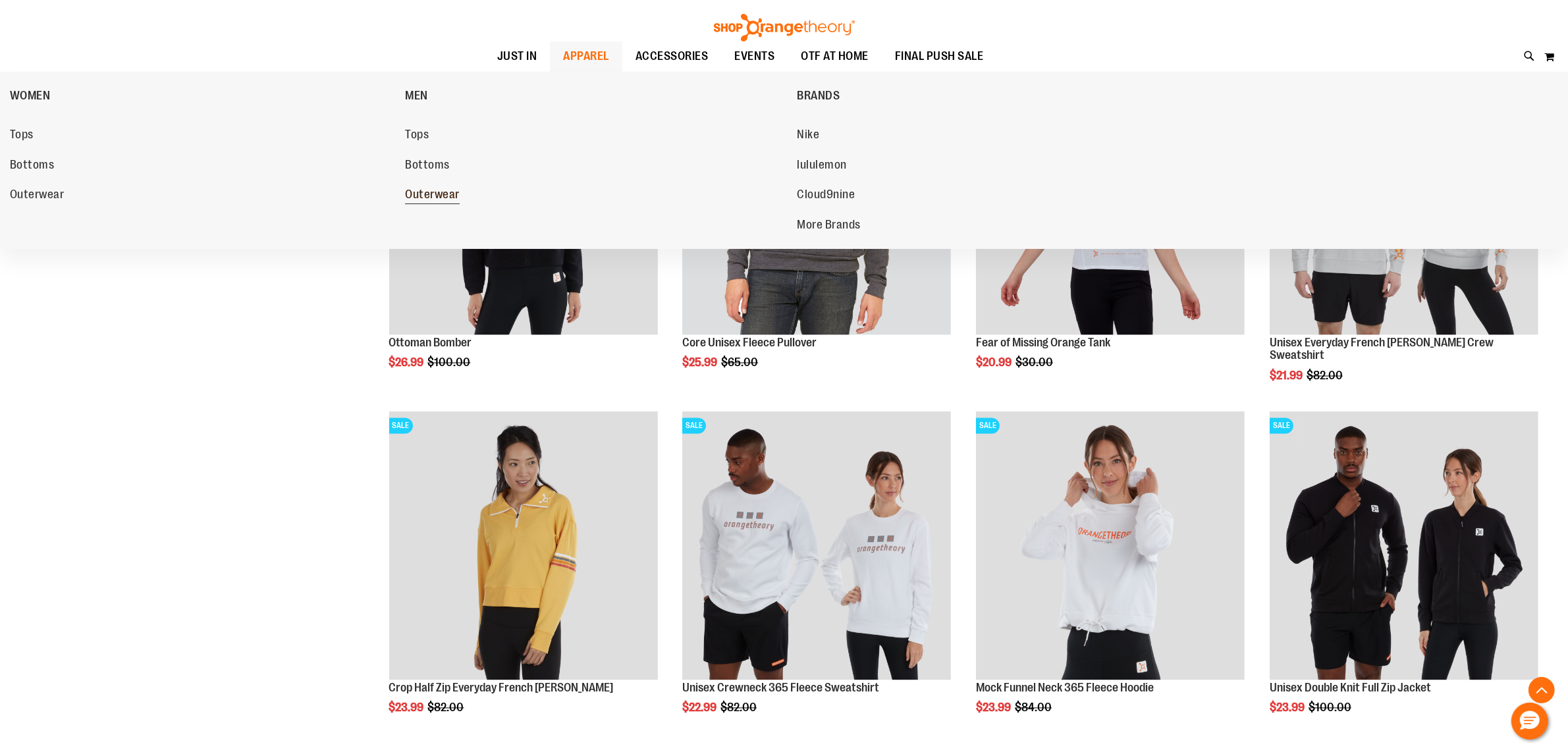
click at [449, 194] on span "Outerwear" at bounding box center [432, 196] width 55 height 16
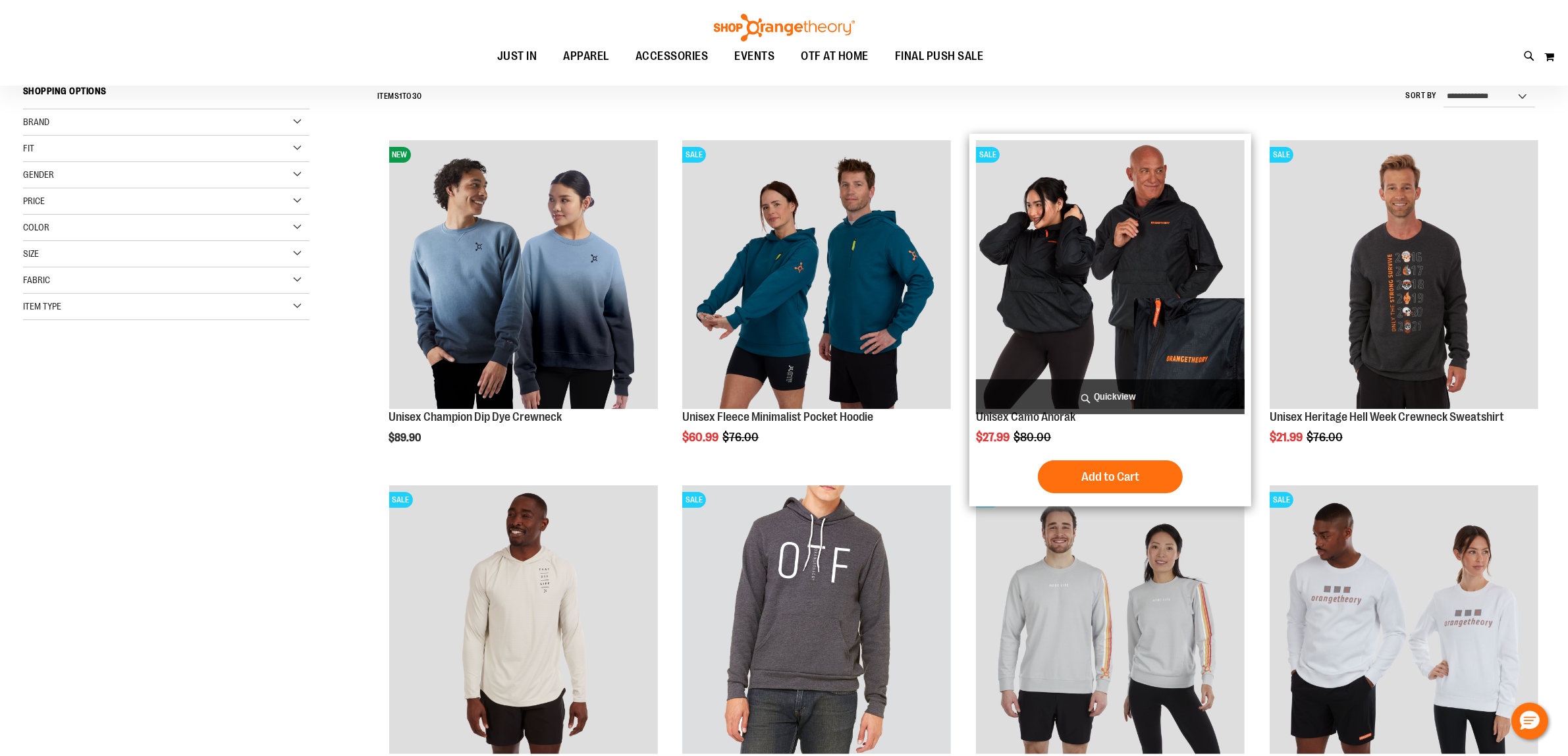
scroll to position [165, 0]
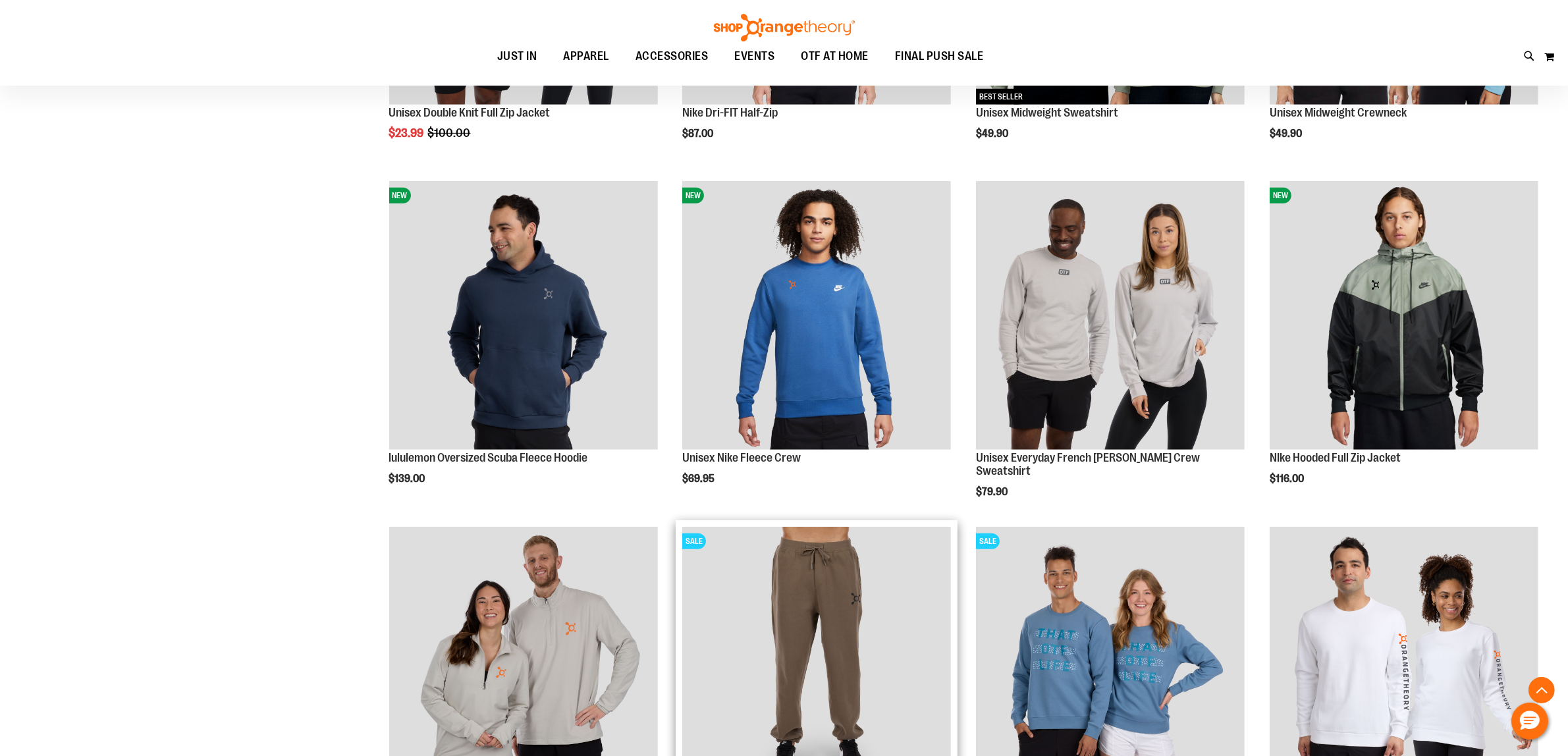
scroll to position [1380, 0]
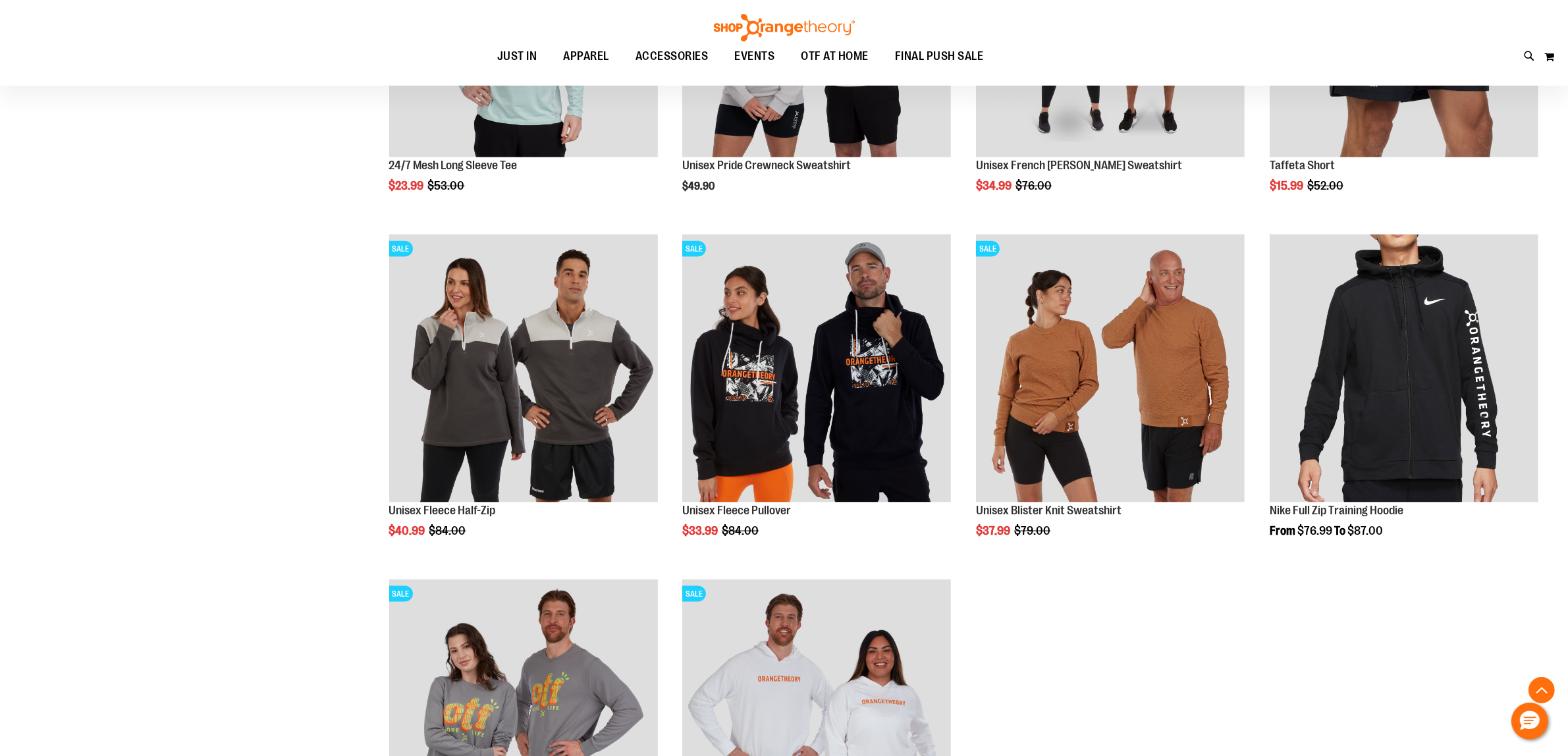
scroll to position [2367, 0]
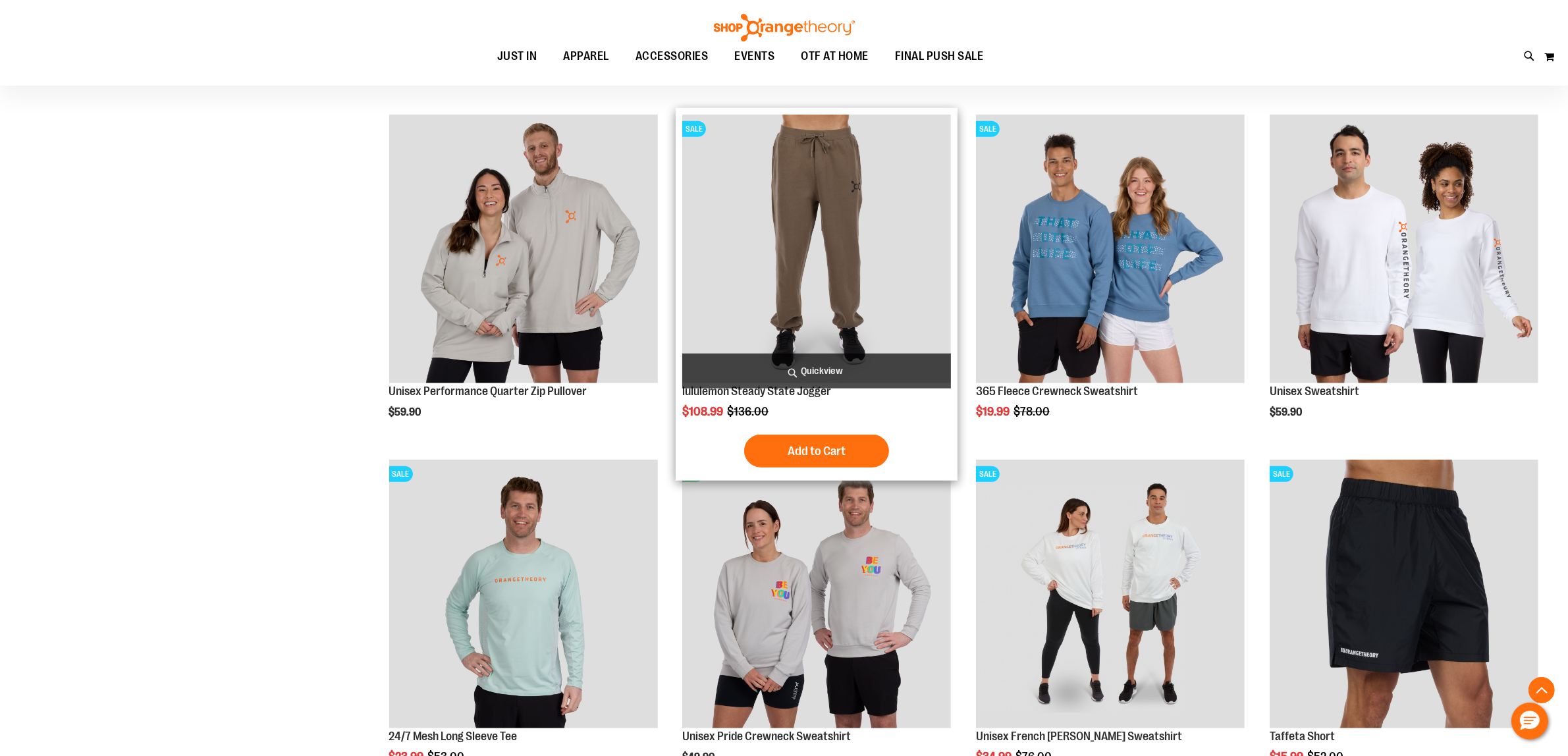
scroll to position [1297, 0]
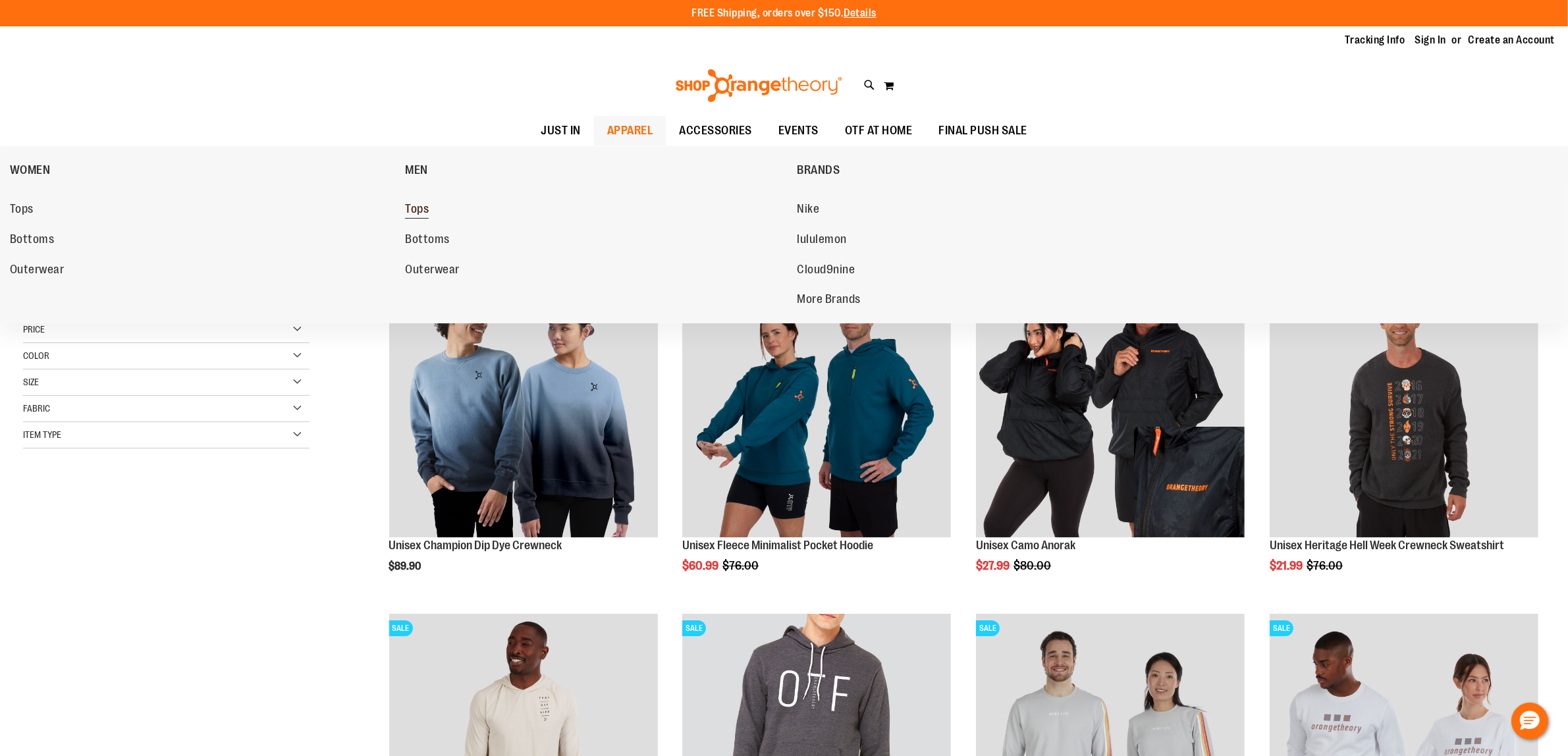
type input "**********"
click at [426, 211] on span "Tops" at bounding box center [417, 210] width 24 height 16
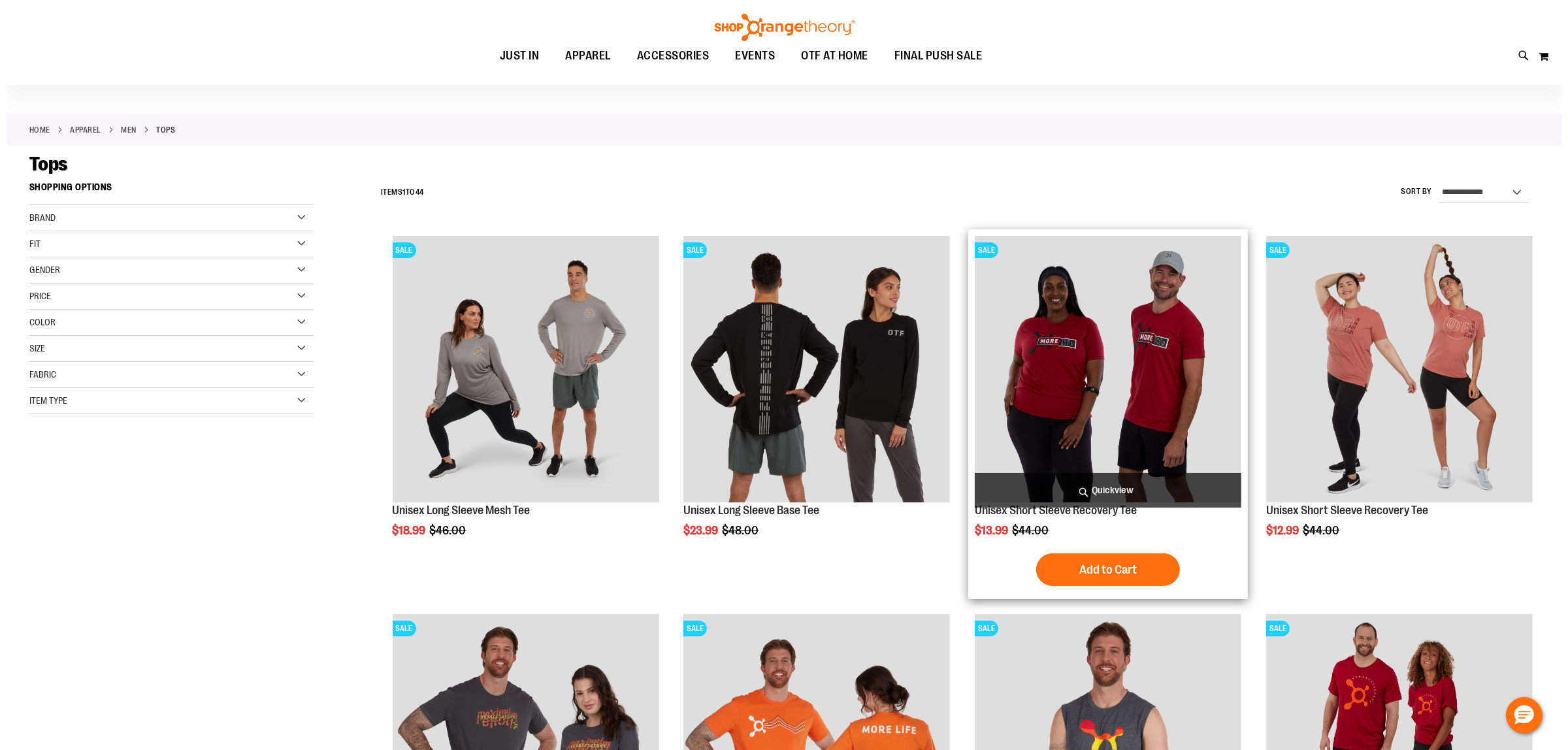
scroll to position [82, 0]
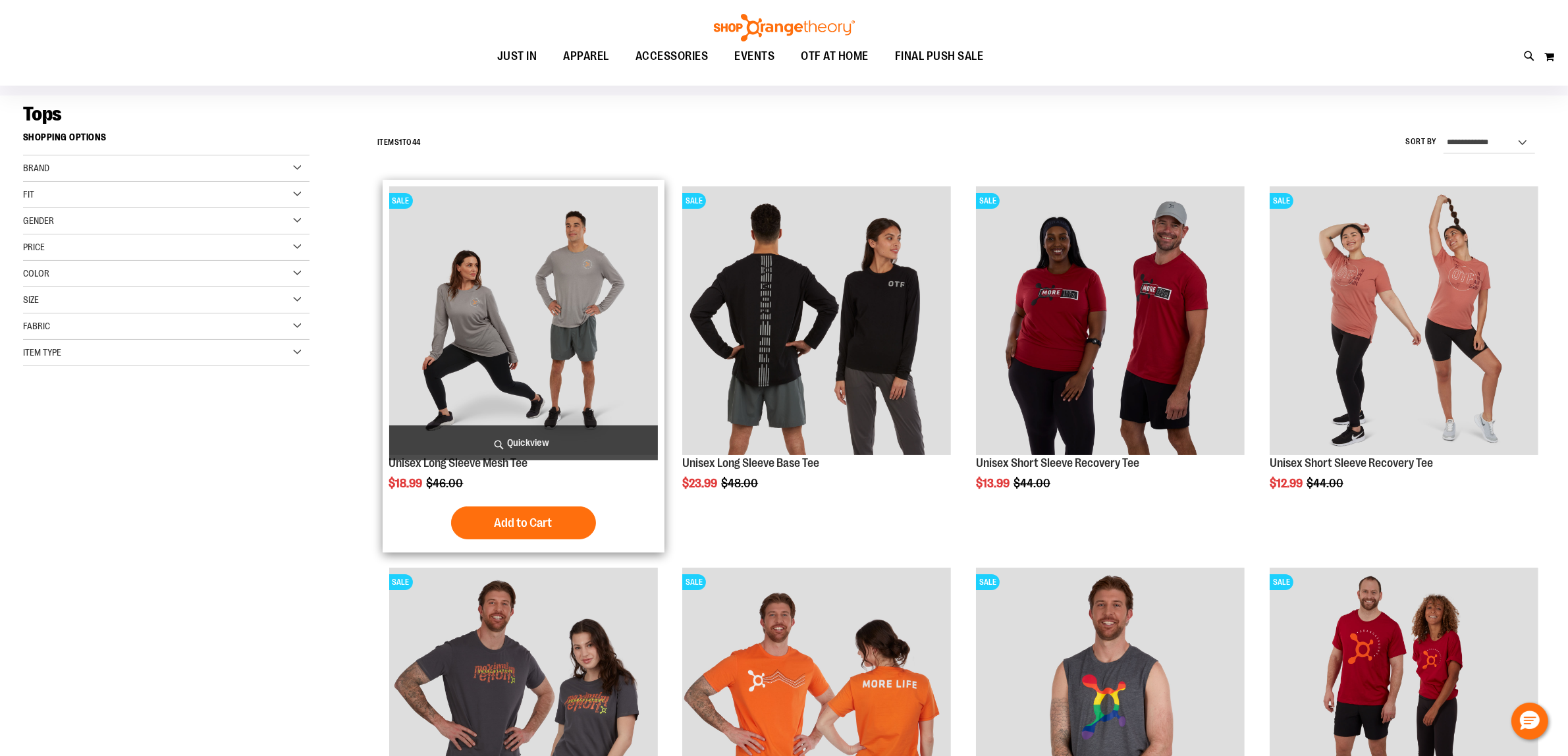
type input "**********"
click at [560, 347] on img "product" at bounding box center [523, 321] width 269 height 269
click at [557, 443] on span "Quickview" at bounding box center [523, 442] width 269 height 35
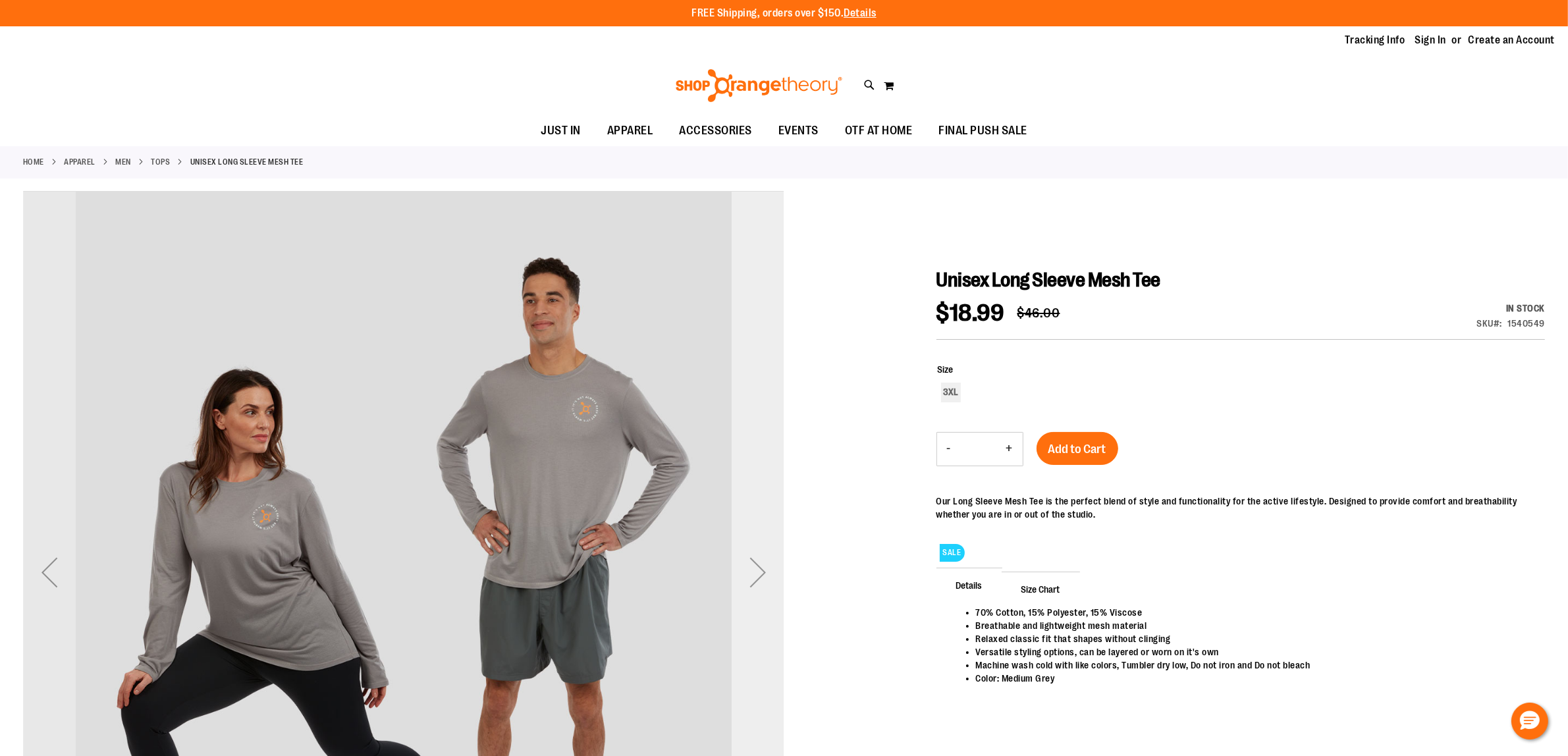
type input "**********"
click at [754, 577] on div "Next" at bounding box center [758, 572] width 53 height 53
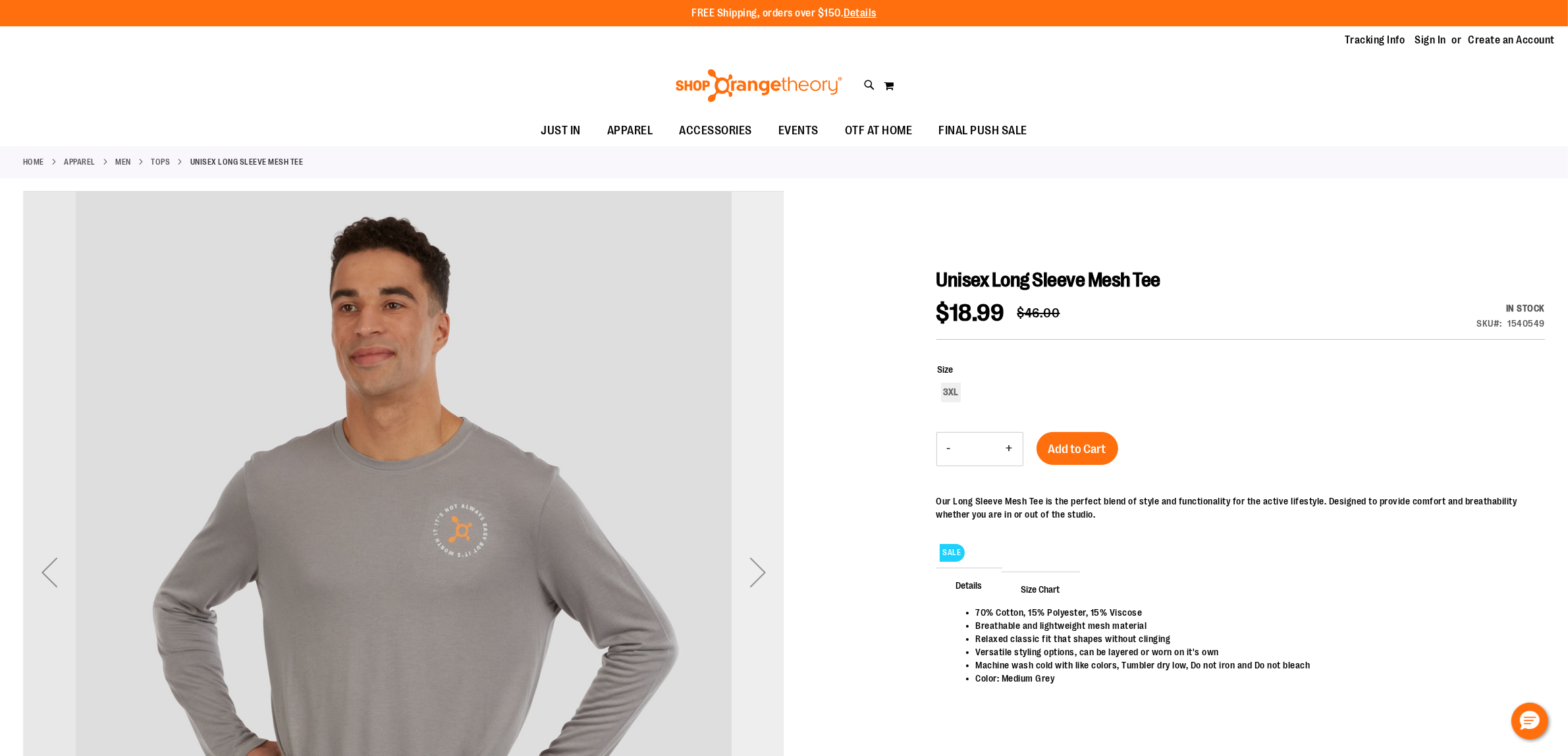
click at [754, 577] on div "Next" at bounding box center [758, 572] width 53 height 53
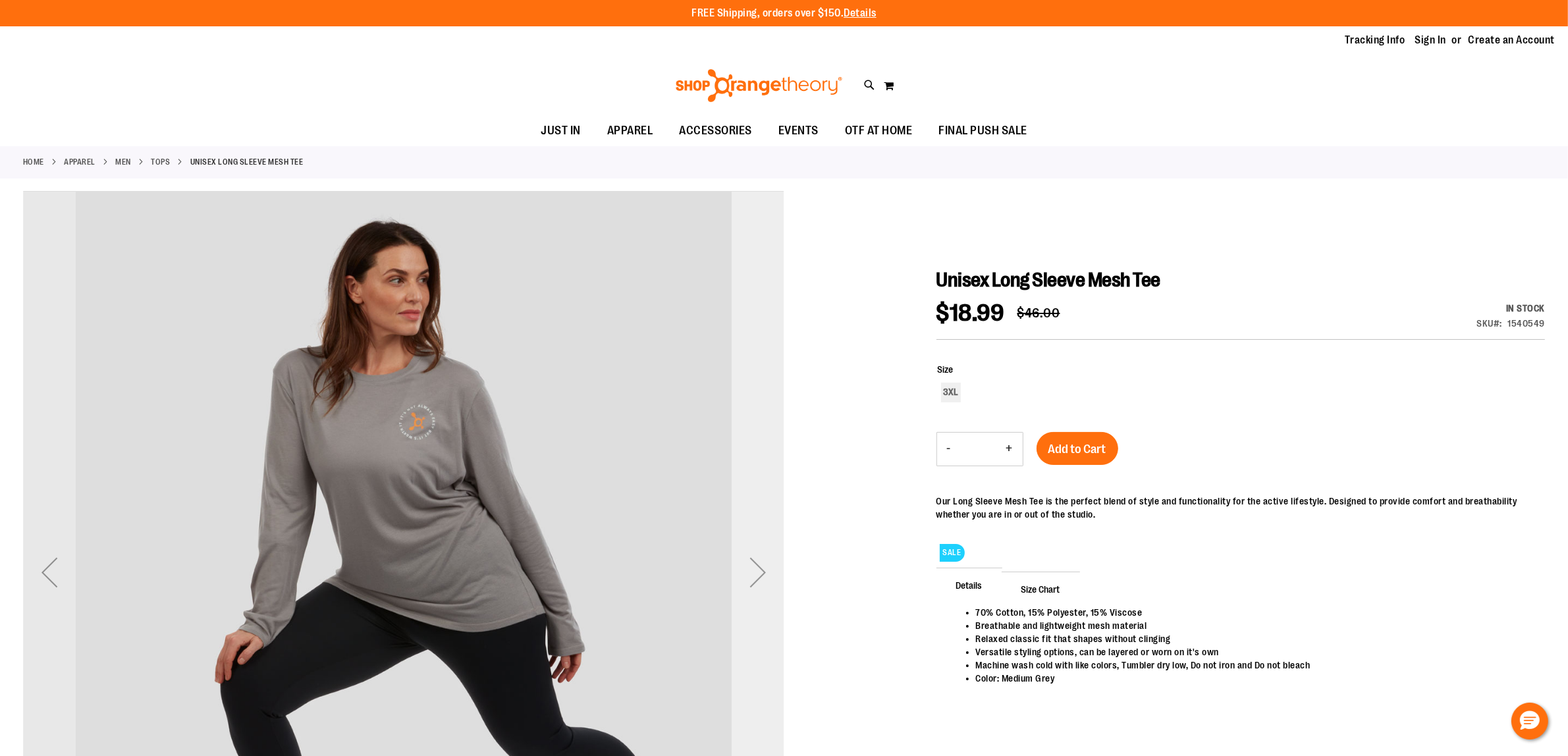
click at [754, 577] on div "Next" at bounding box center [758, 572] width 53 height 53
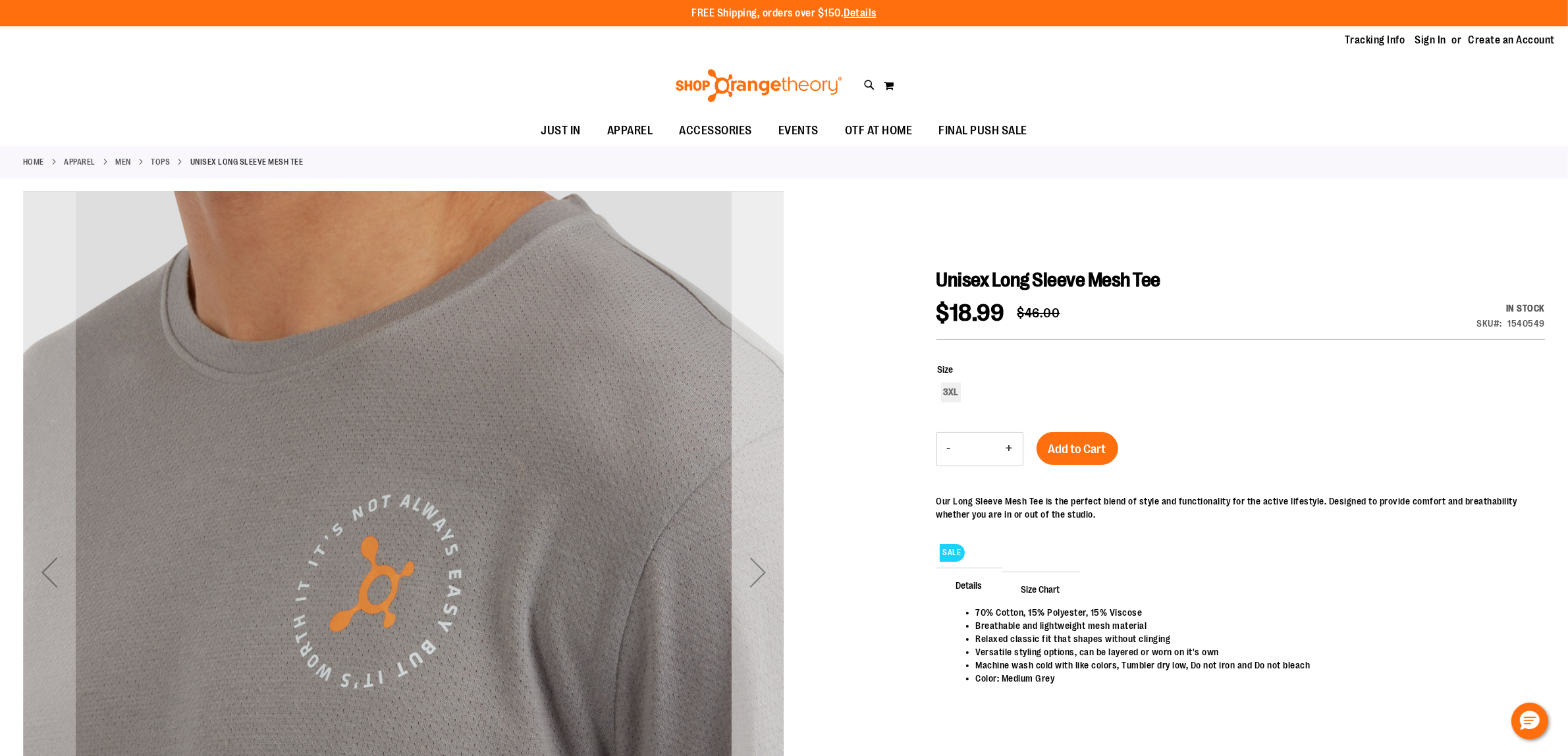
click at [754, 577] on div "Next" at bounding box center [758, 572] width 53 height 53
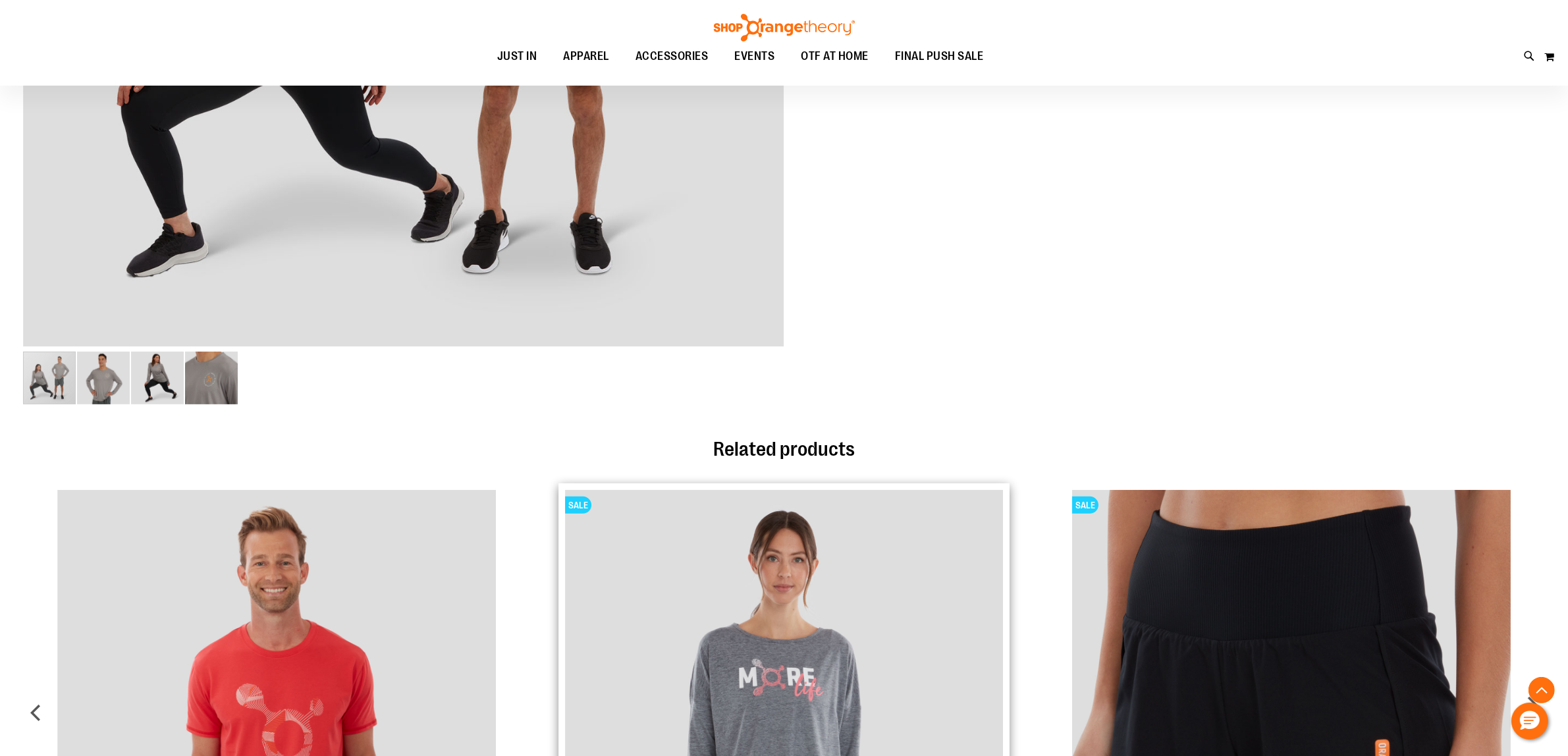
scroll to position [906, 0]
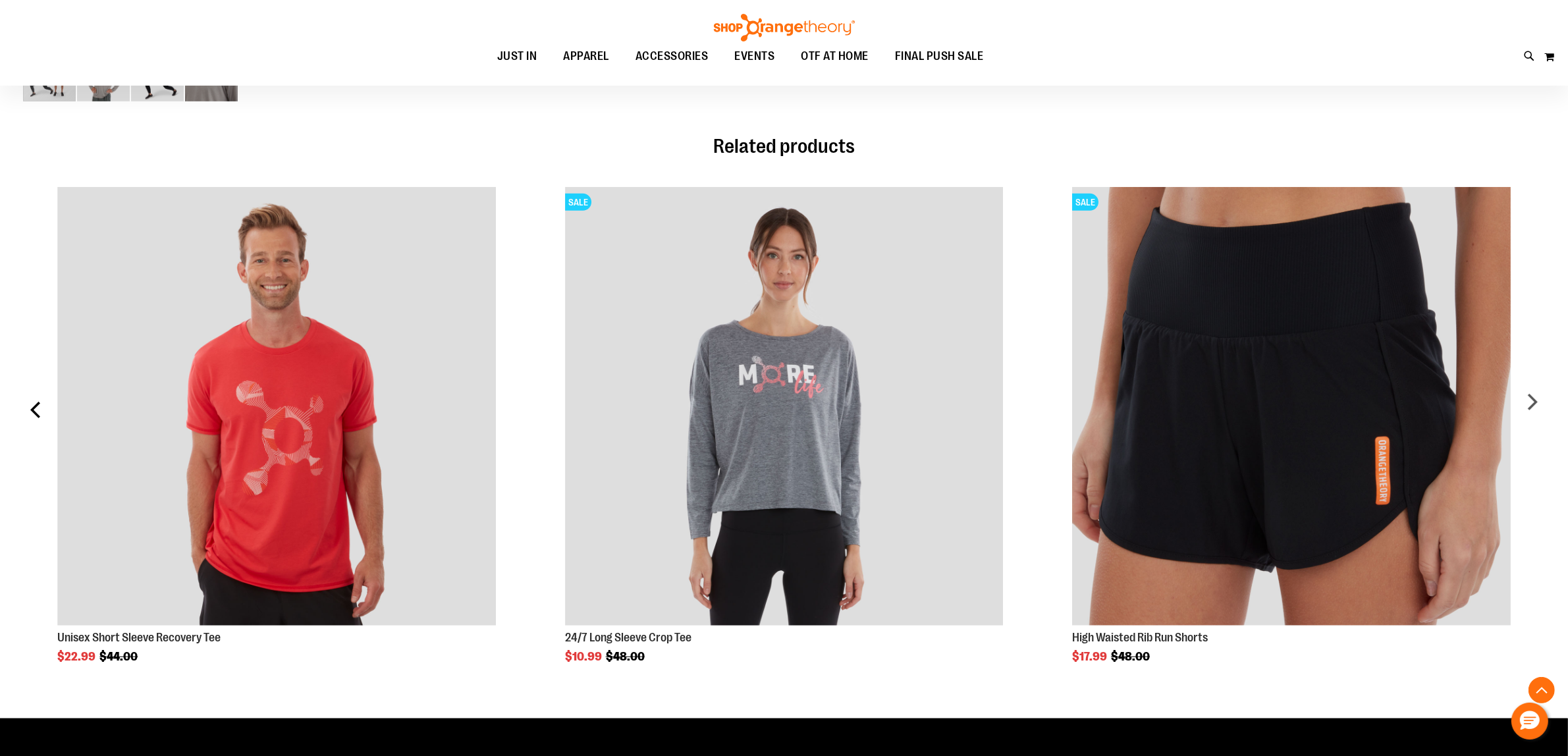
click at [37, 409] on div "prev" at bounding box center [36, 415] width 26 height 495
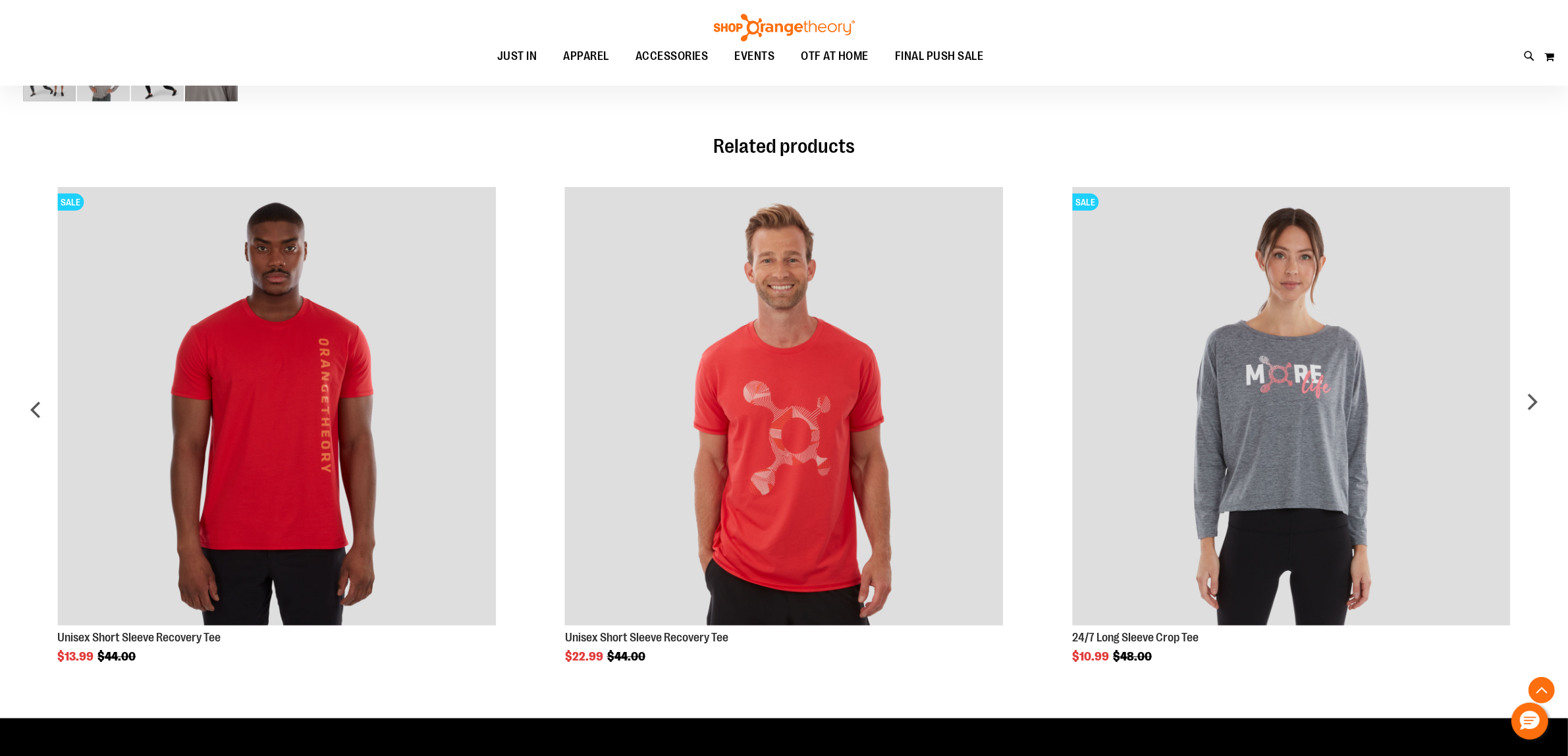
scroll to position [411, 0]
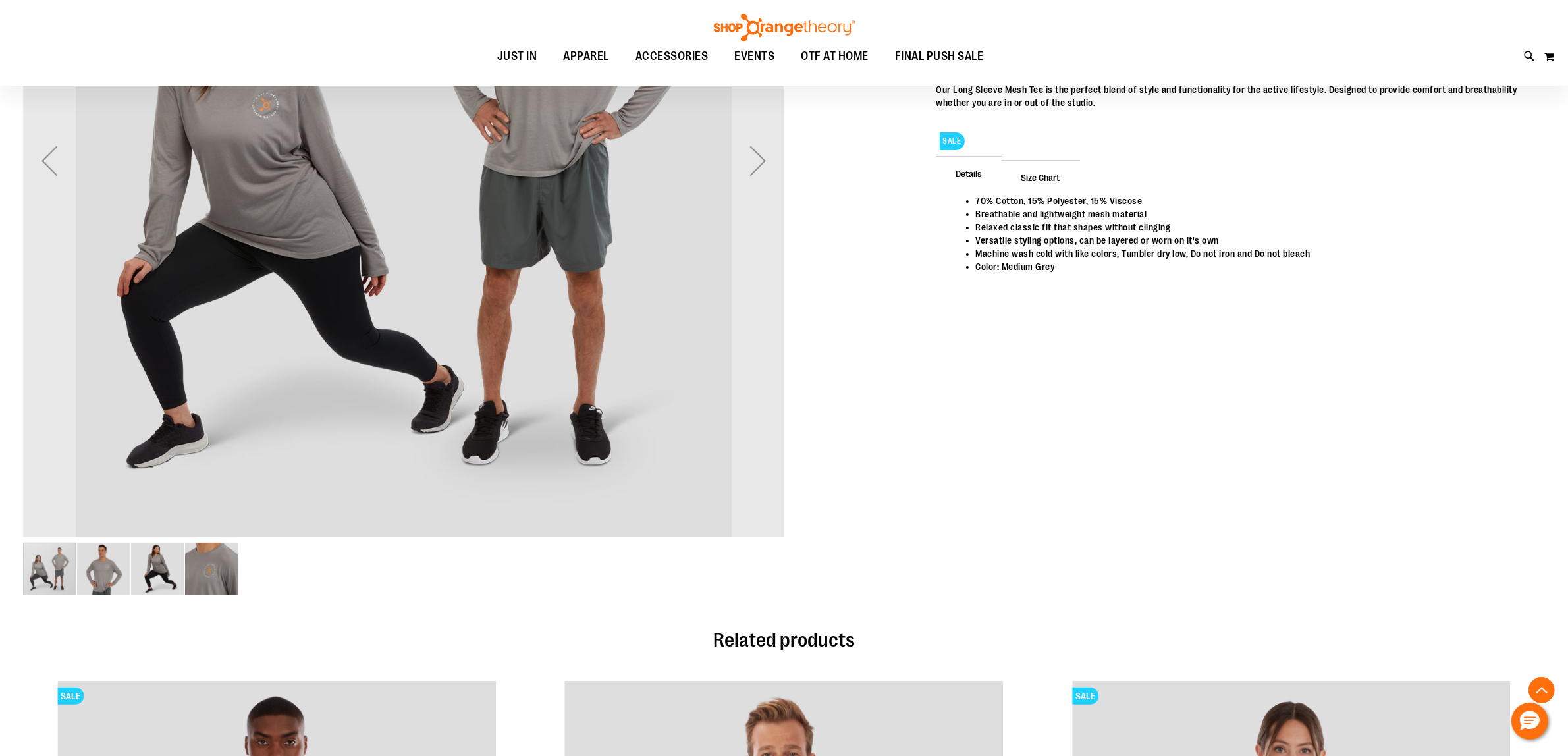
click at [173, 577] on img "image 3 of 4" at bounding box center [158, 569] width 53 height 53
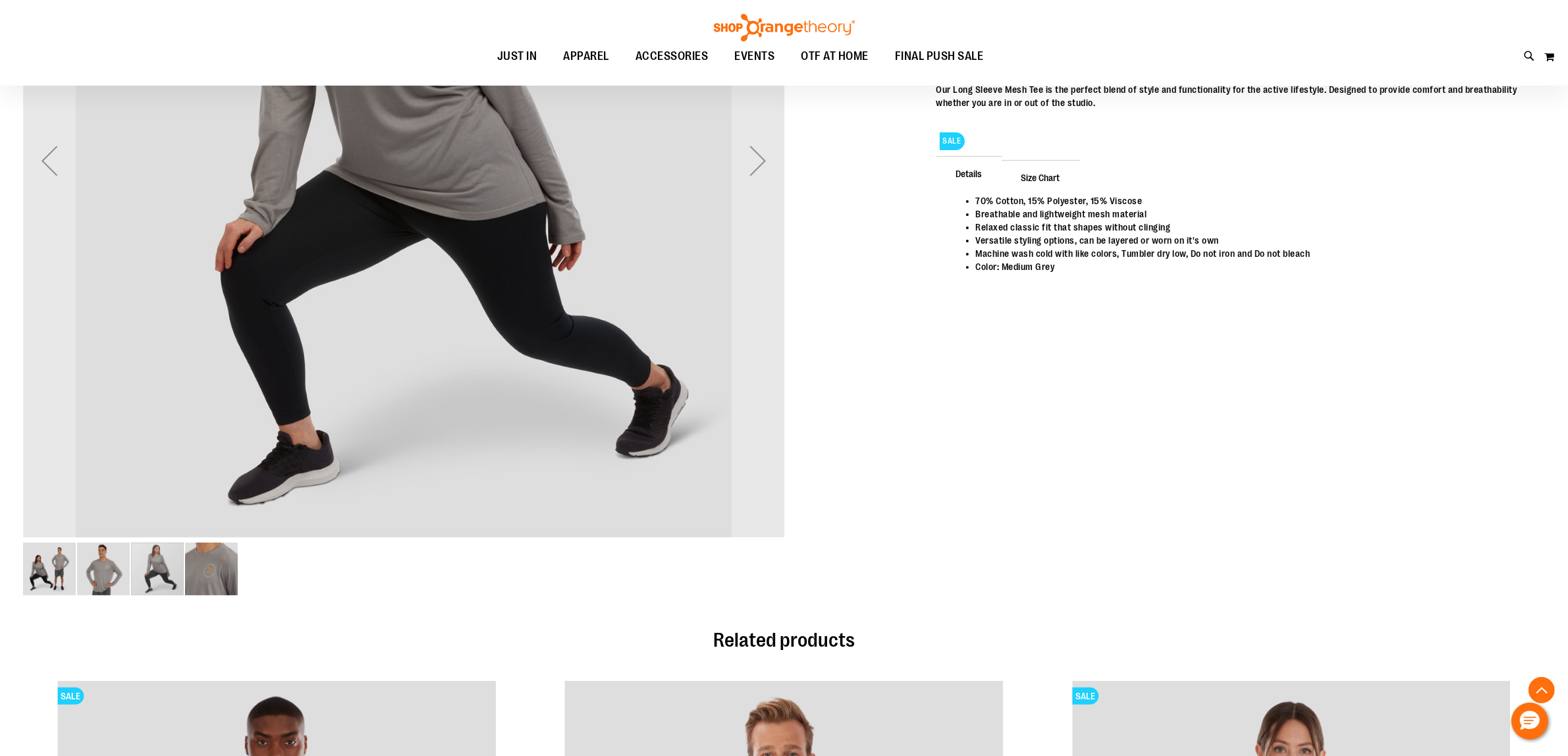
click at [202, 576] on img "image 4 of 4" at bounding box center [212, 569] width 53 height 53
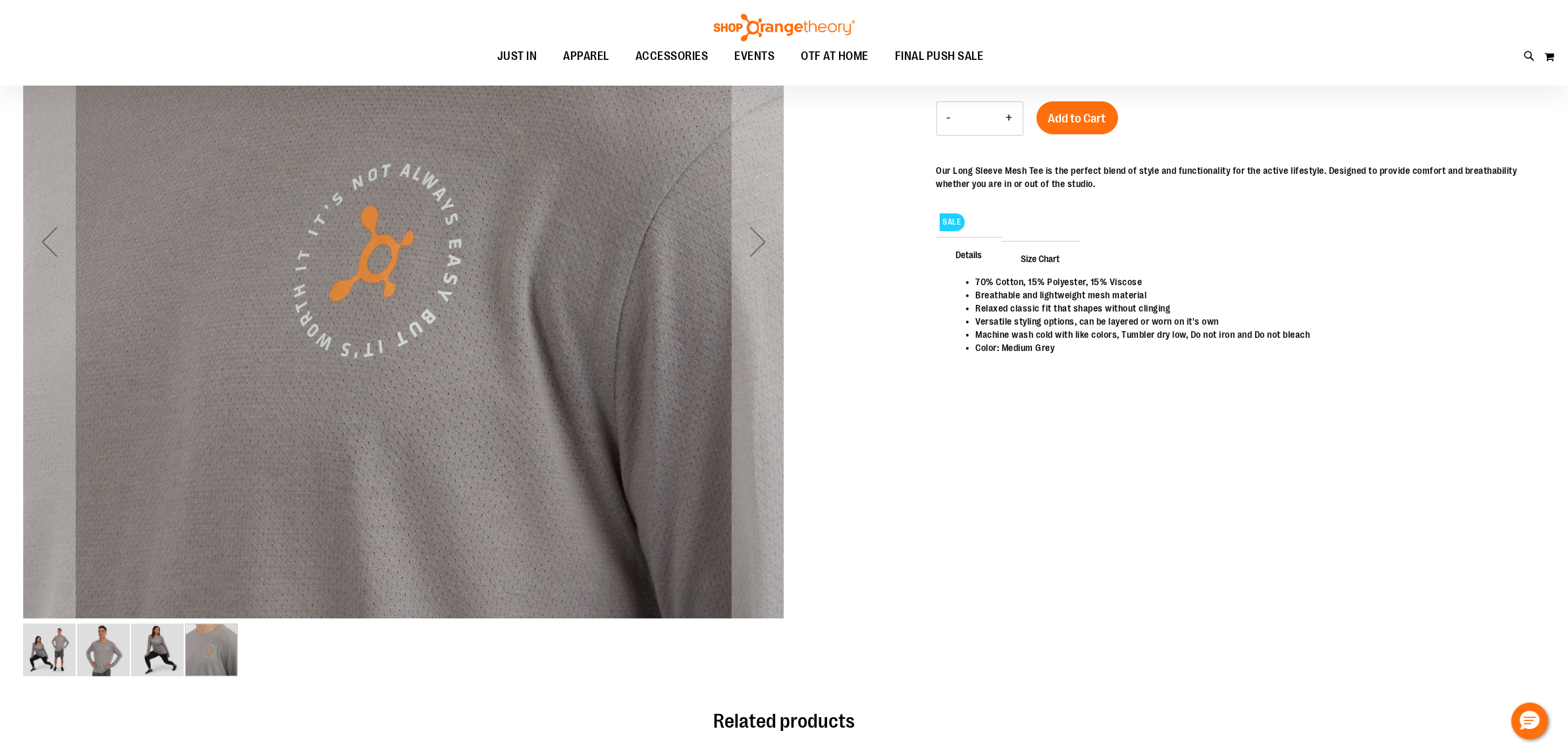
scroll to position [165, 0]
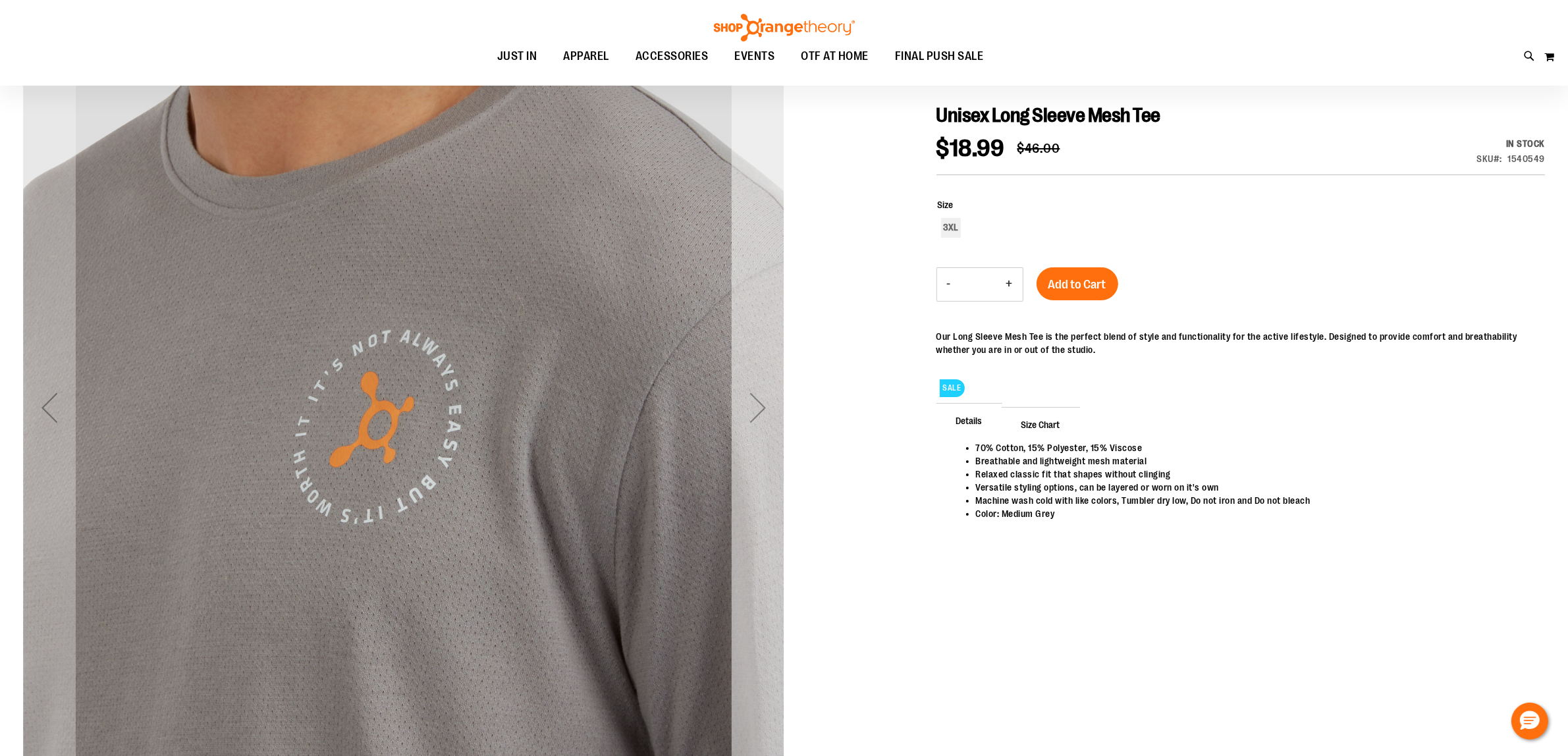
click at [741, 413] on div "Next" at bounding box center [758, 407] width 53 height 53
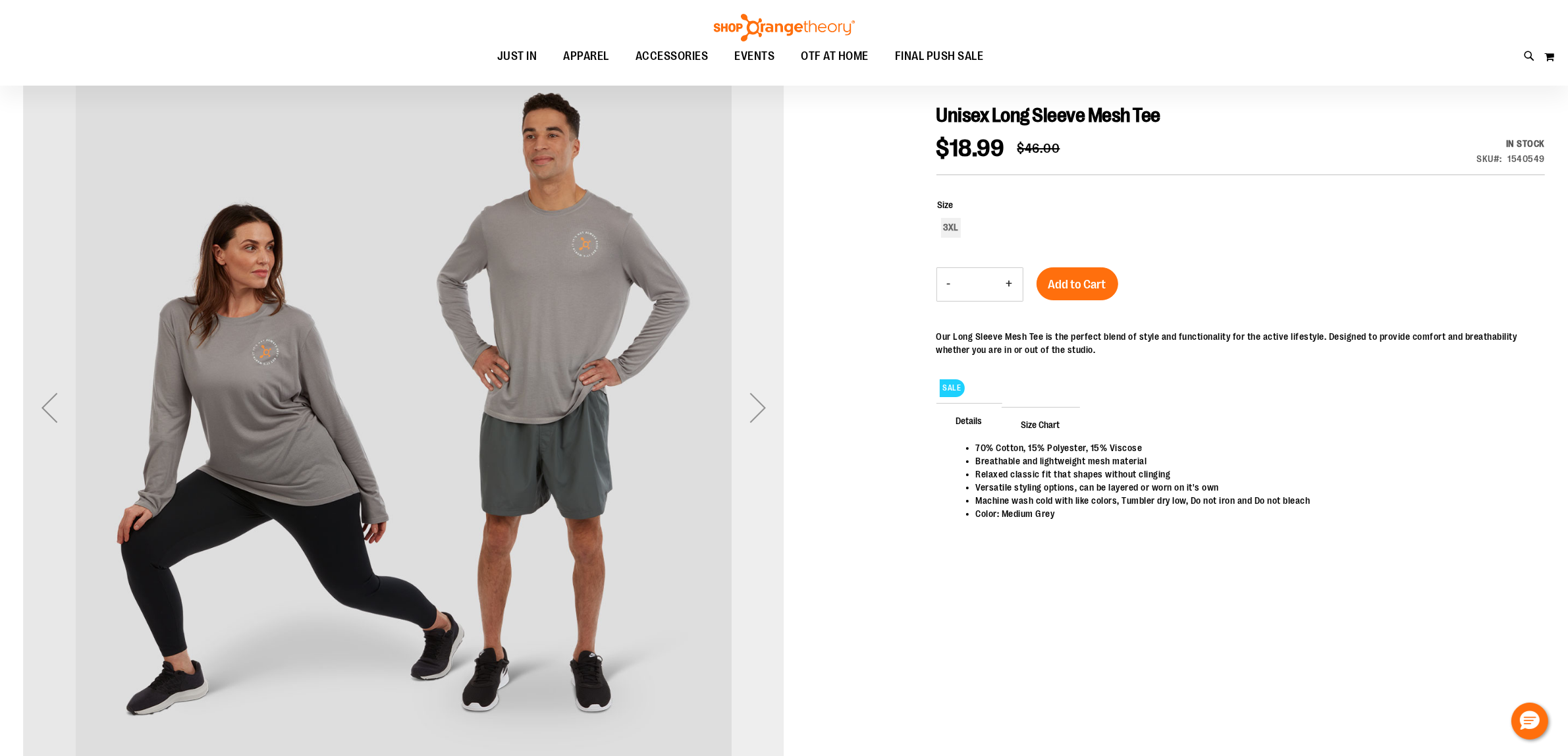
click at [762, 405] on div "Next" at bounding box center [758, 407] width 53 height 53
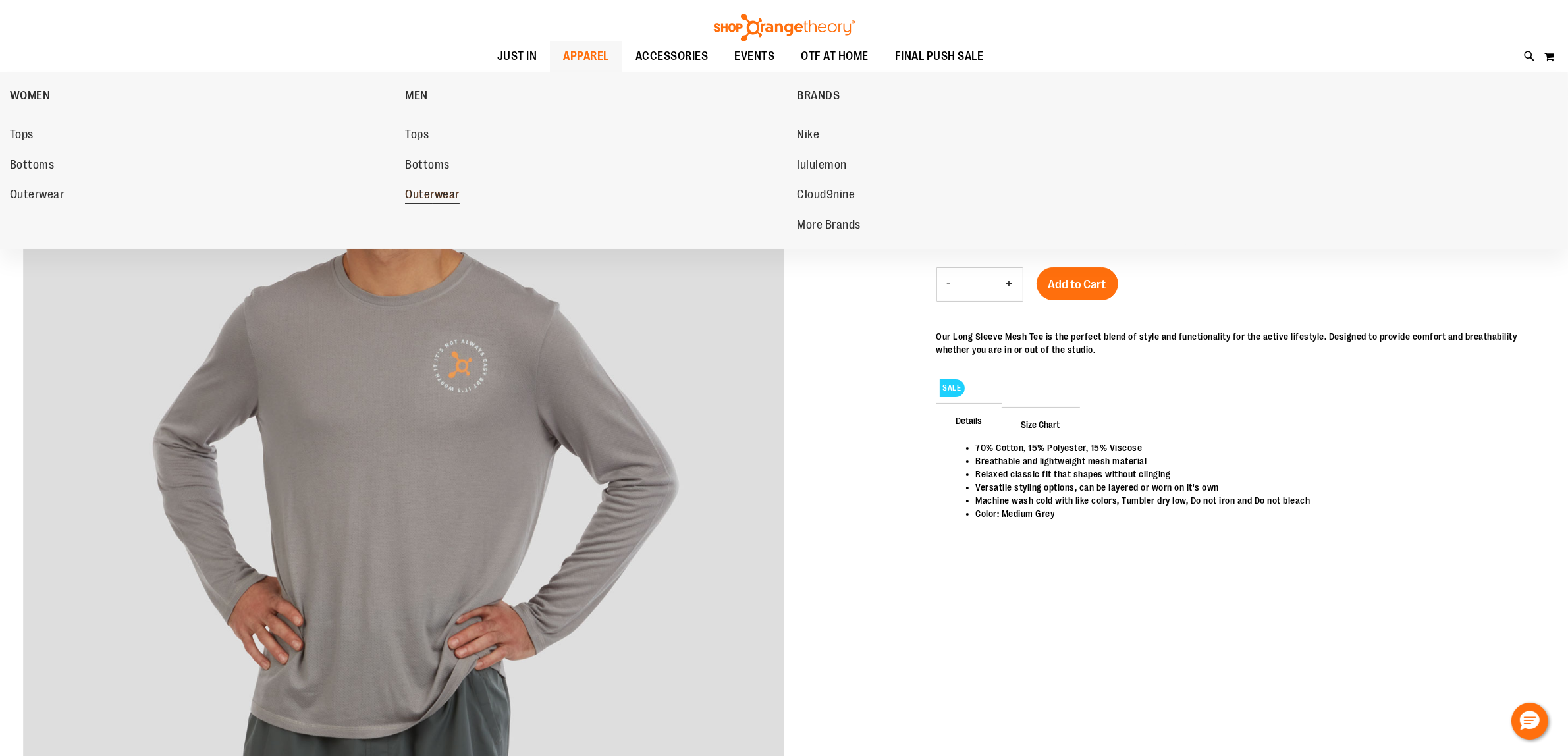
click at [433, 199] on span "Outerwear" at bounding box center [432, 196] width 55 height 16
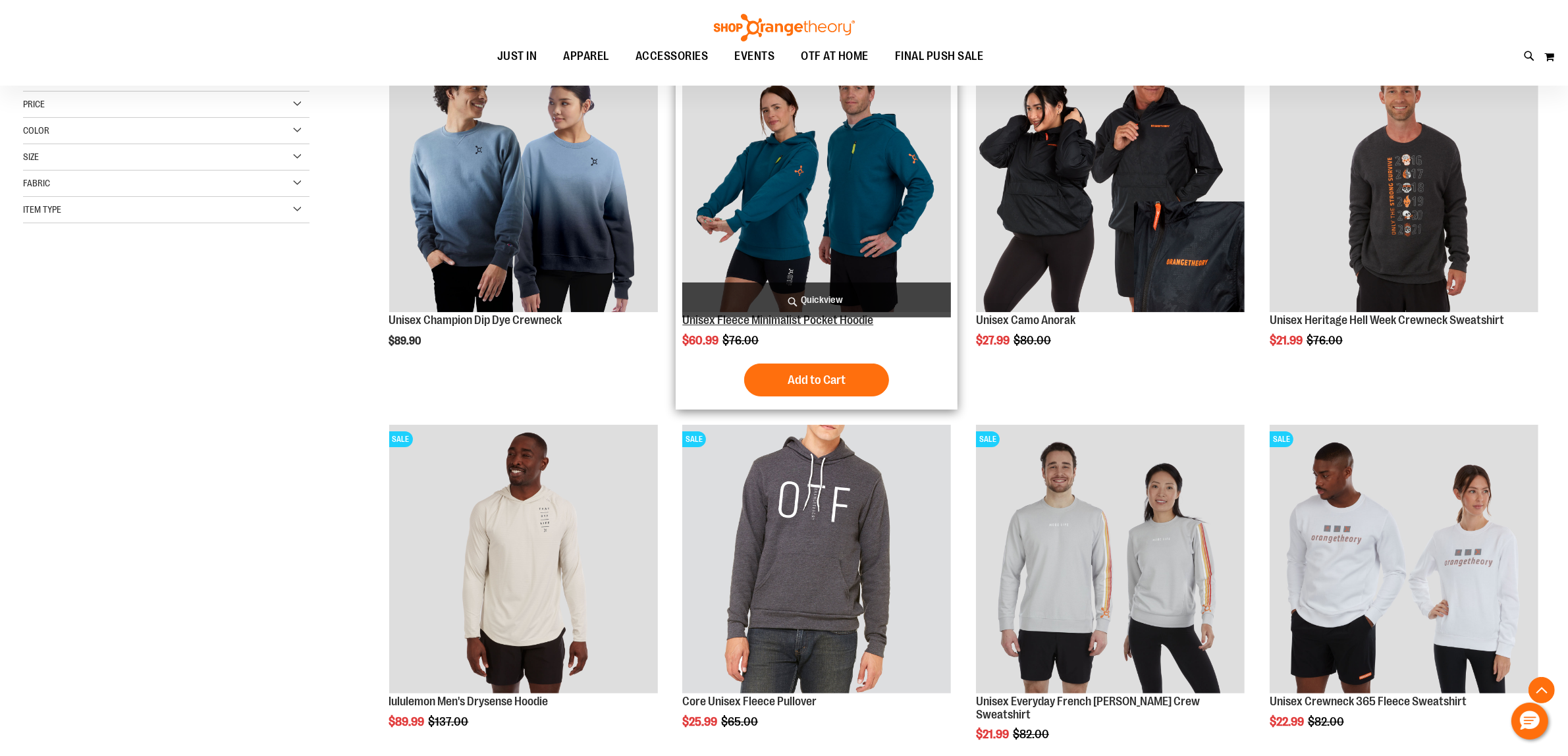
scroll to position [329, 0]
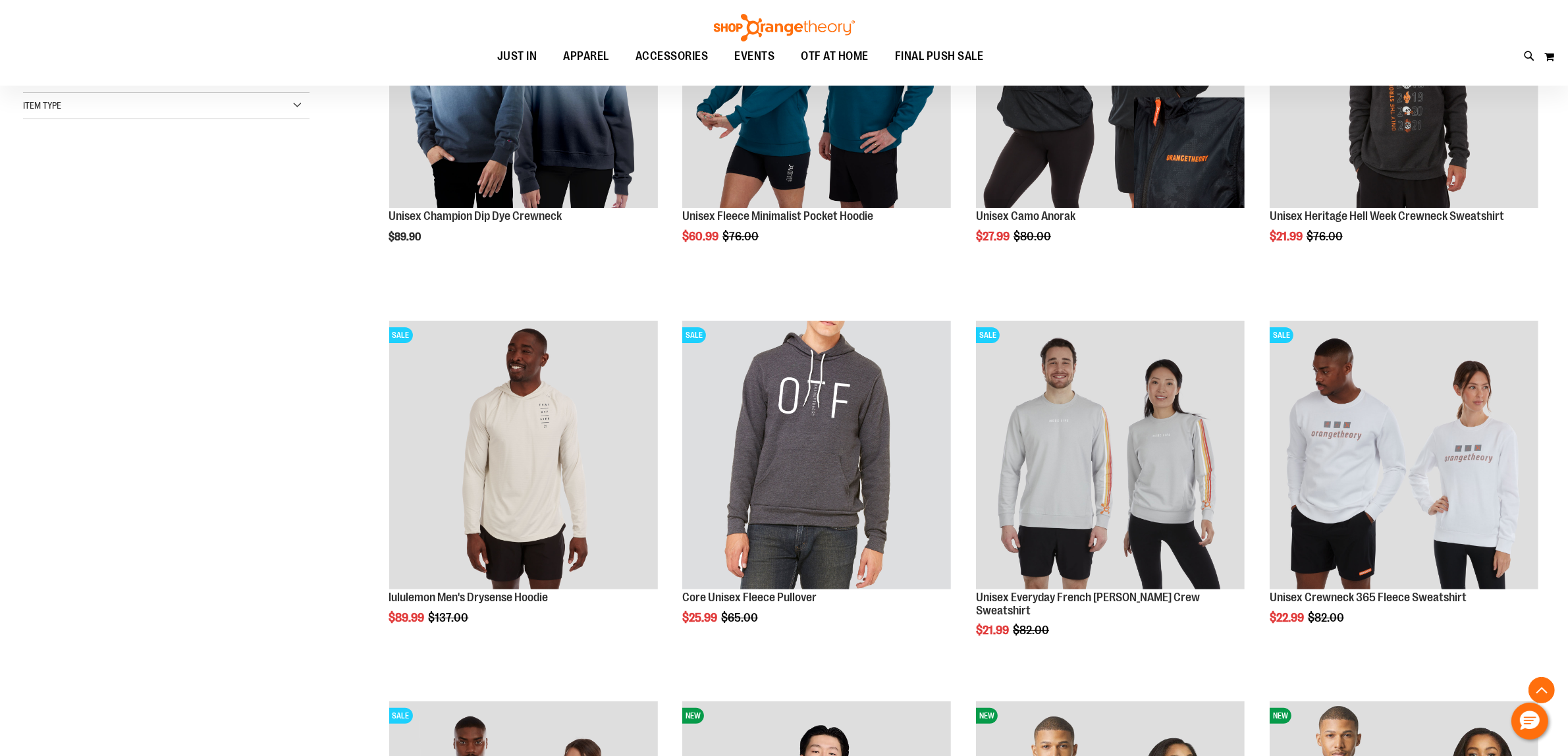
type input "**********"
click at [171, 357] on div "**********" at bounding box center [784, 516] width 1522 height 1275
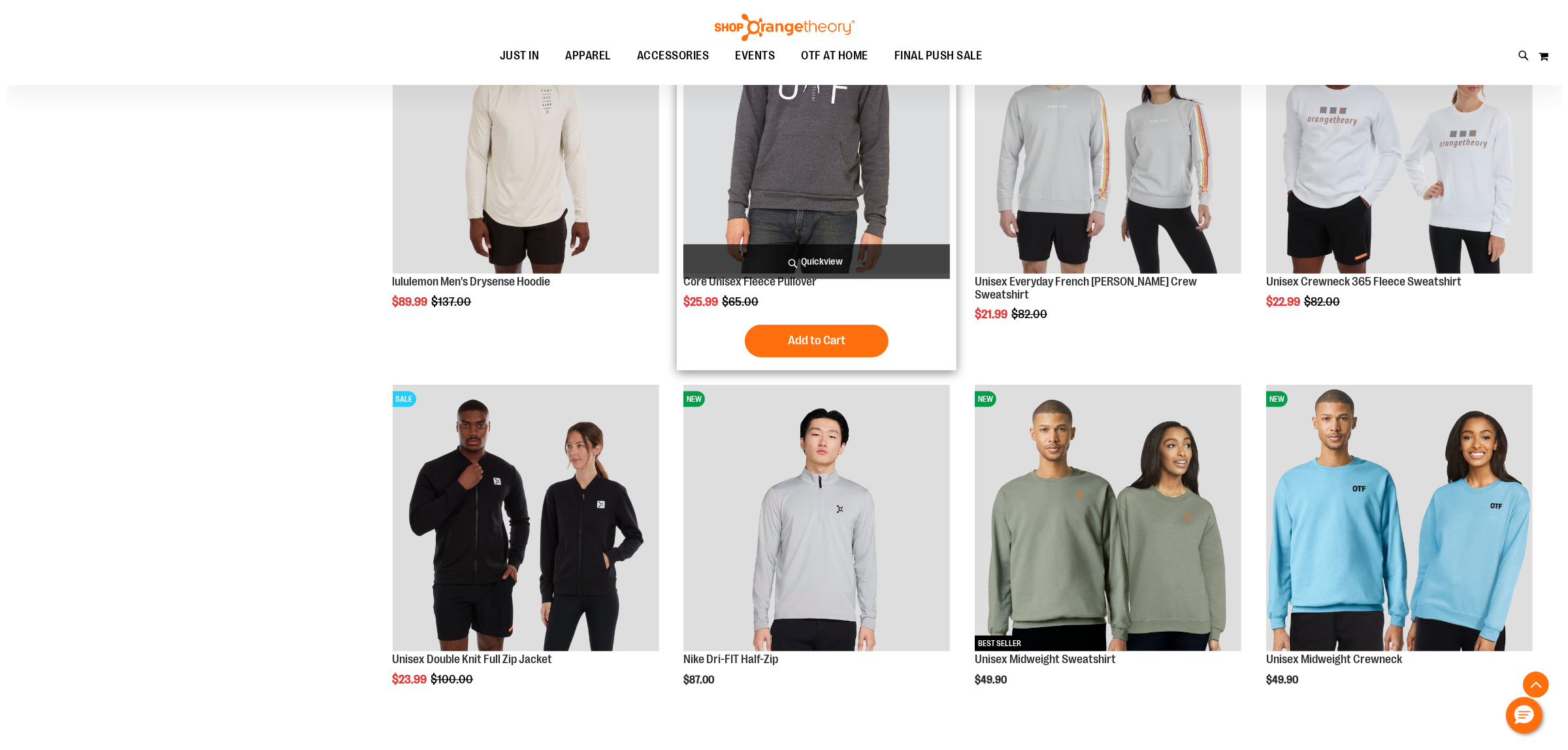
scroll to position [490, 0]
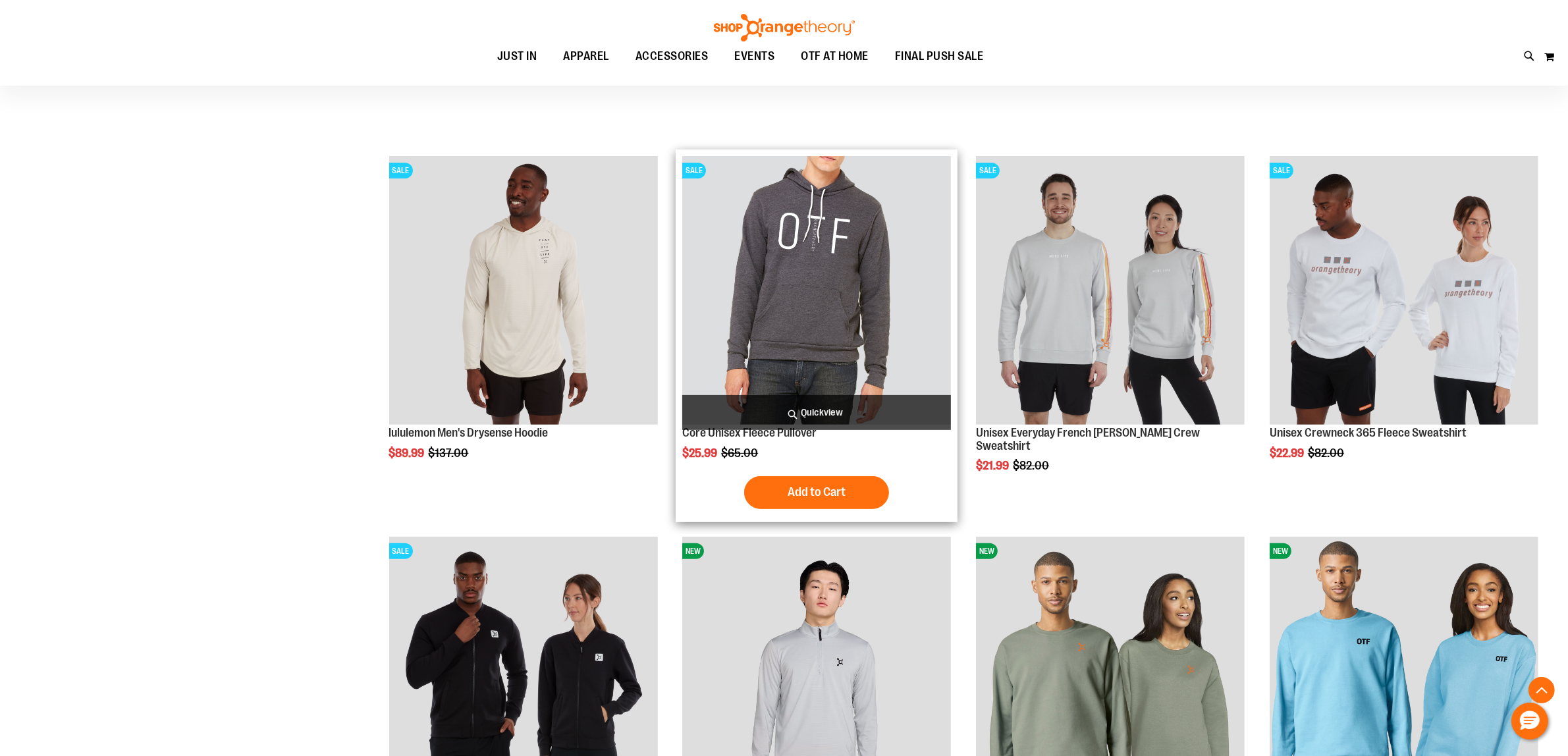
click at [815, 411] on span "Quickview" at bounding box center [817, 412] width 269 height 35
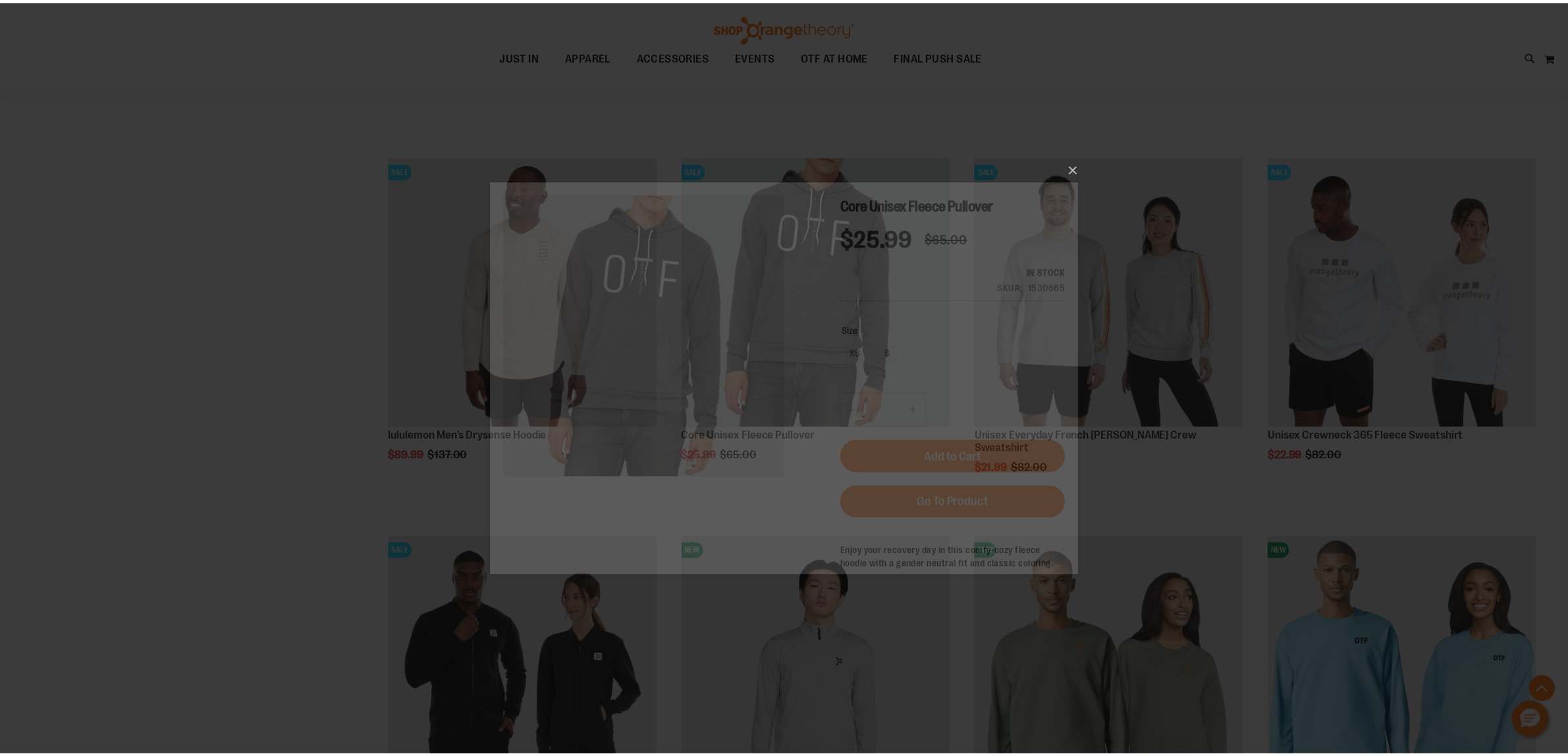
scroll to position [0, 0]
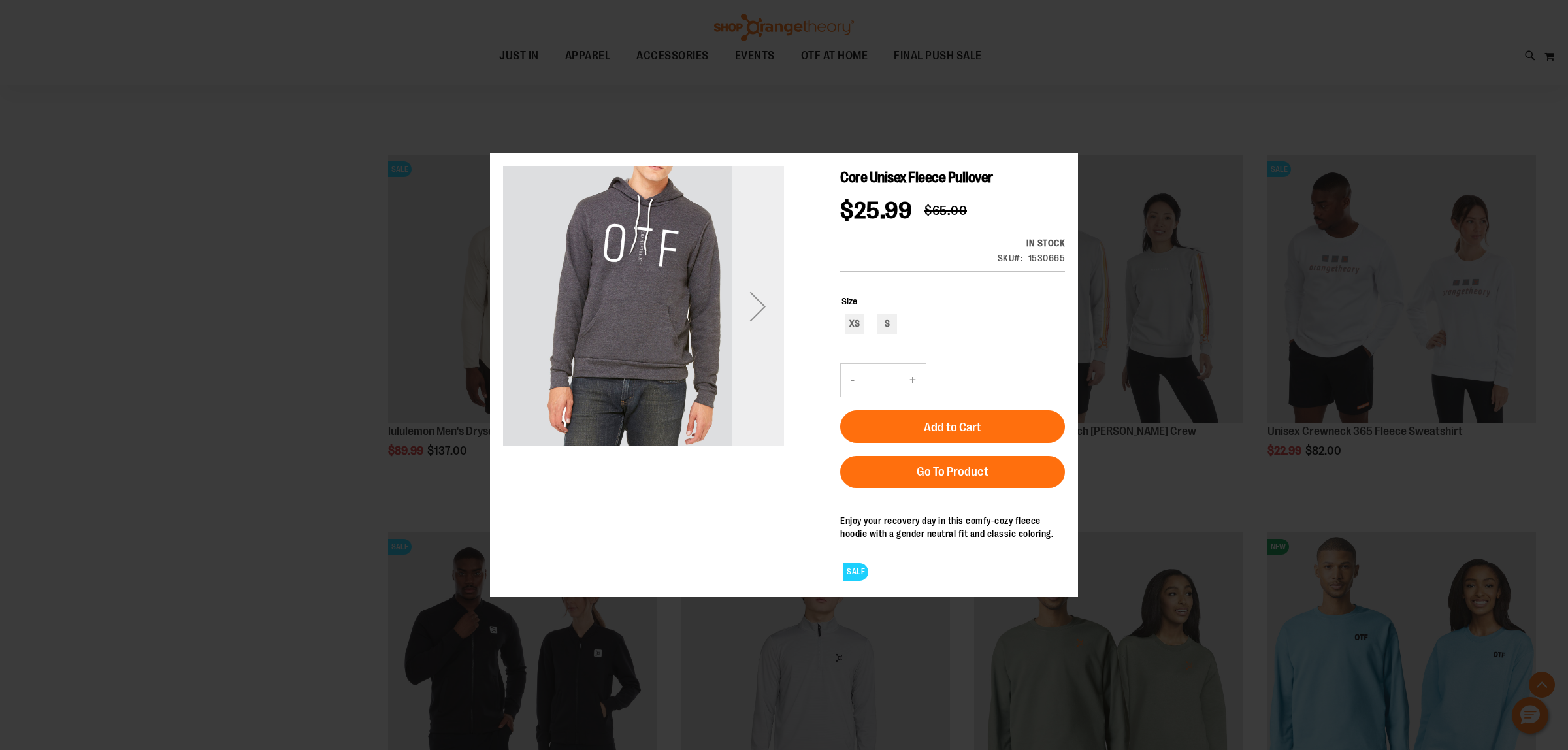
click at [758, 345] on div "Next" at bounding box center [758, 306] width 52 height 281
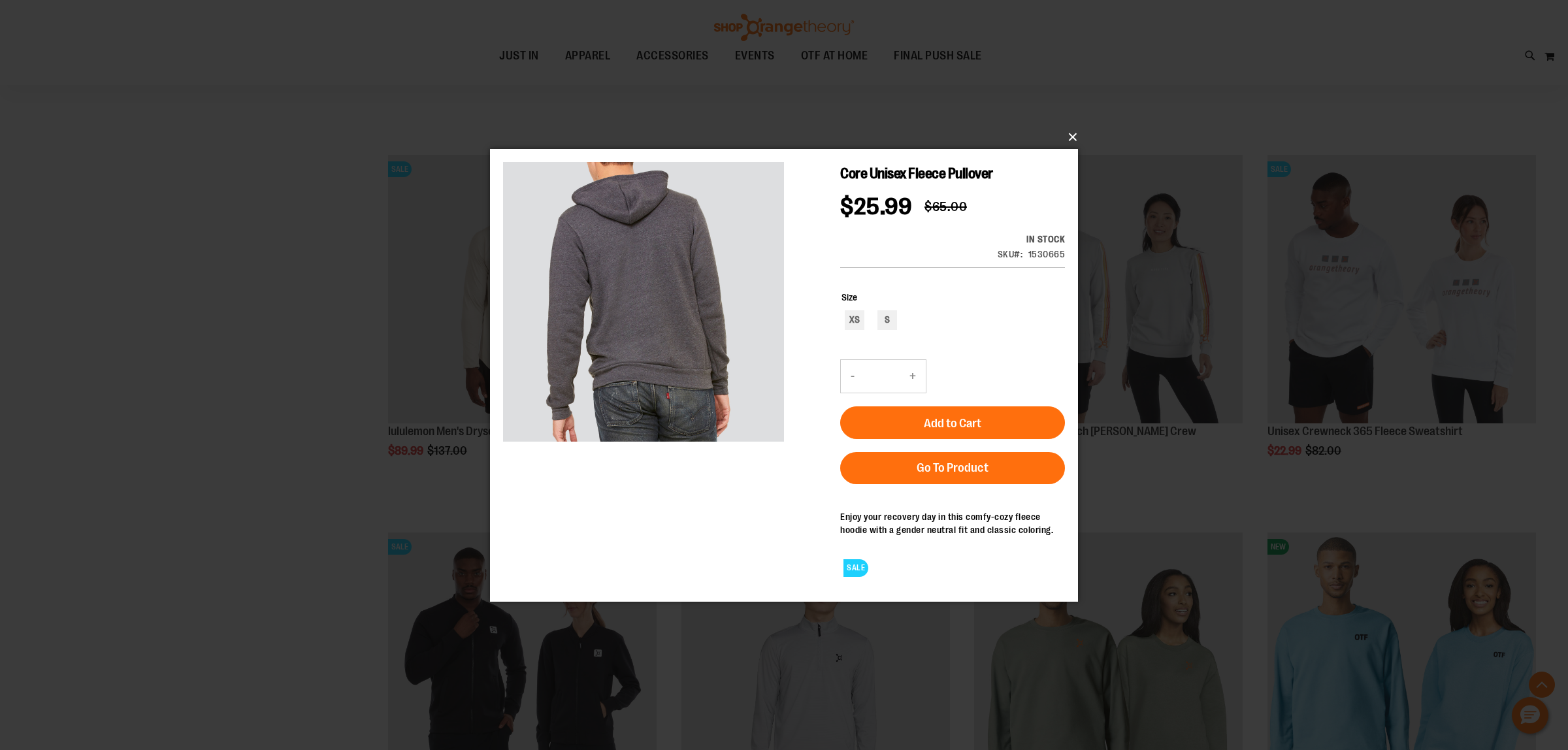
click at [1065, 139] on button "×" at bounding box center [787, 137] width 588 height 29
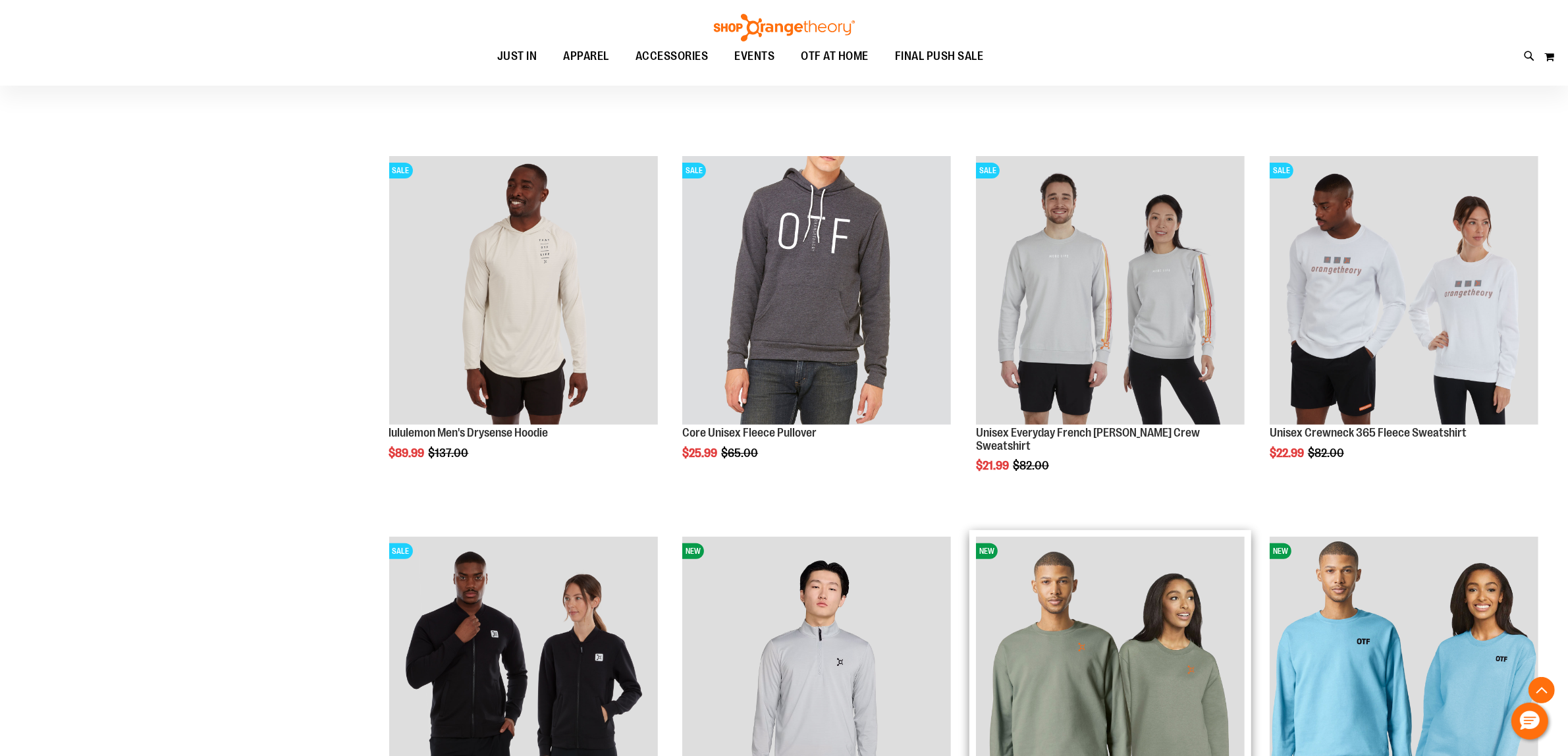
scroll to position [906, 0]
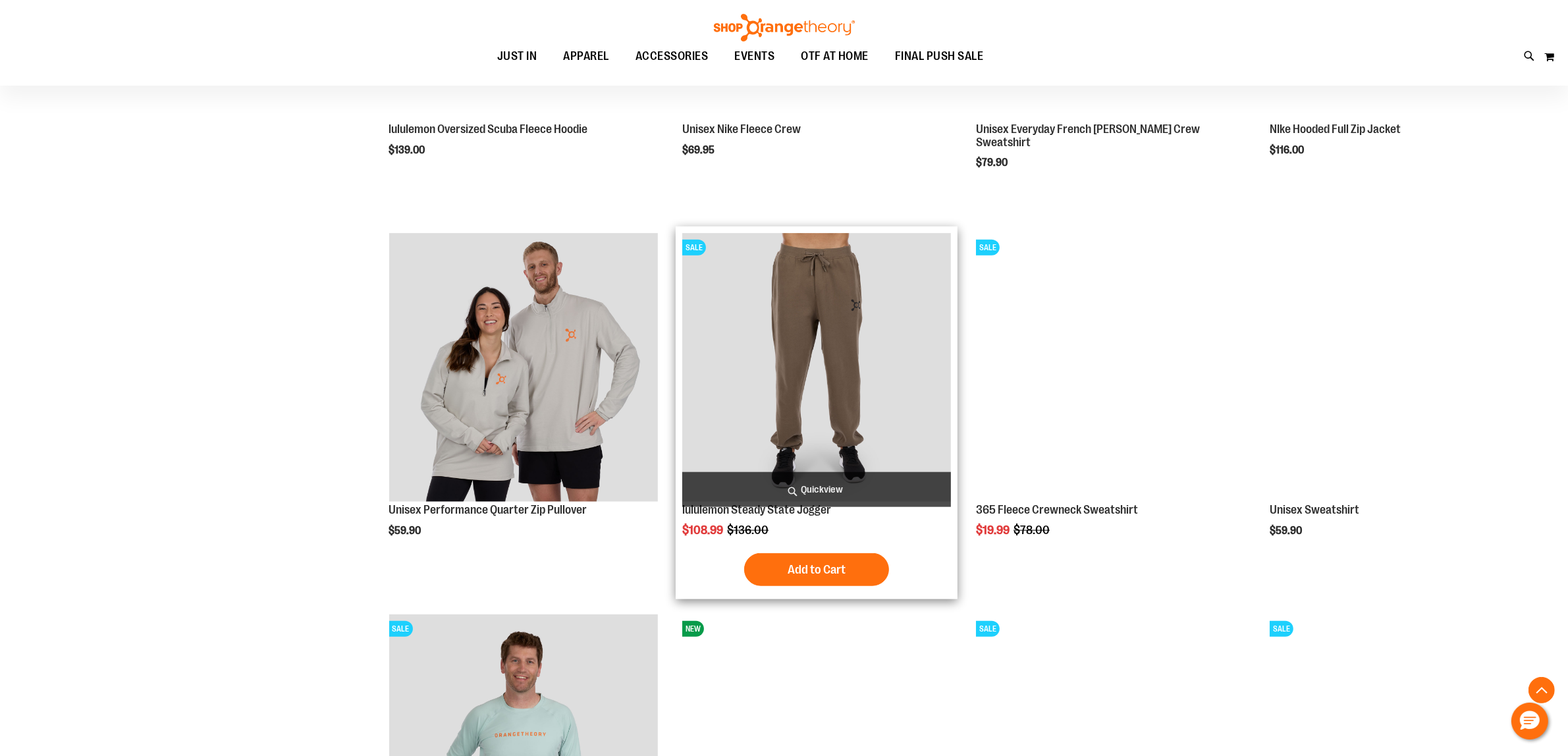
scroll to position [1646, 0]
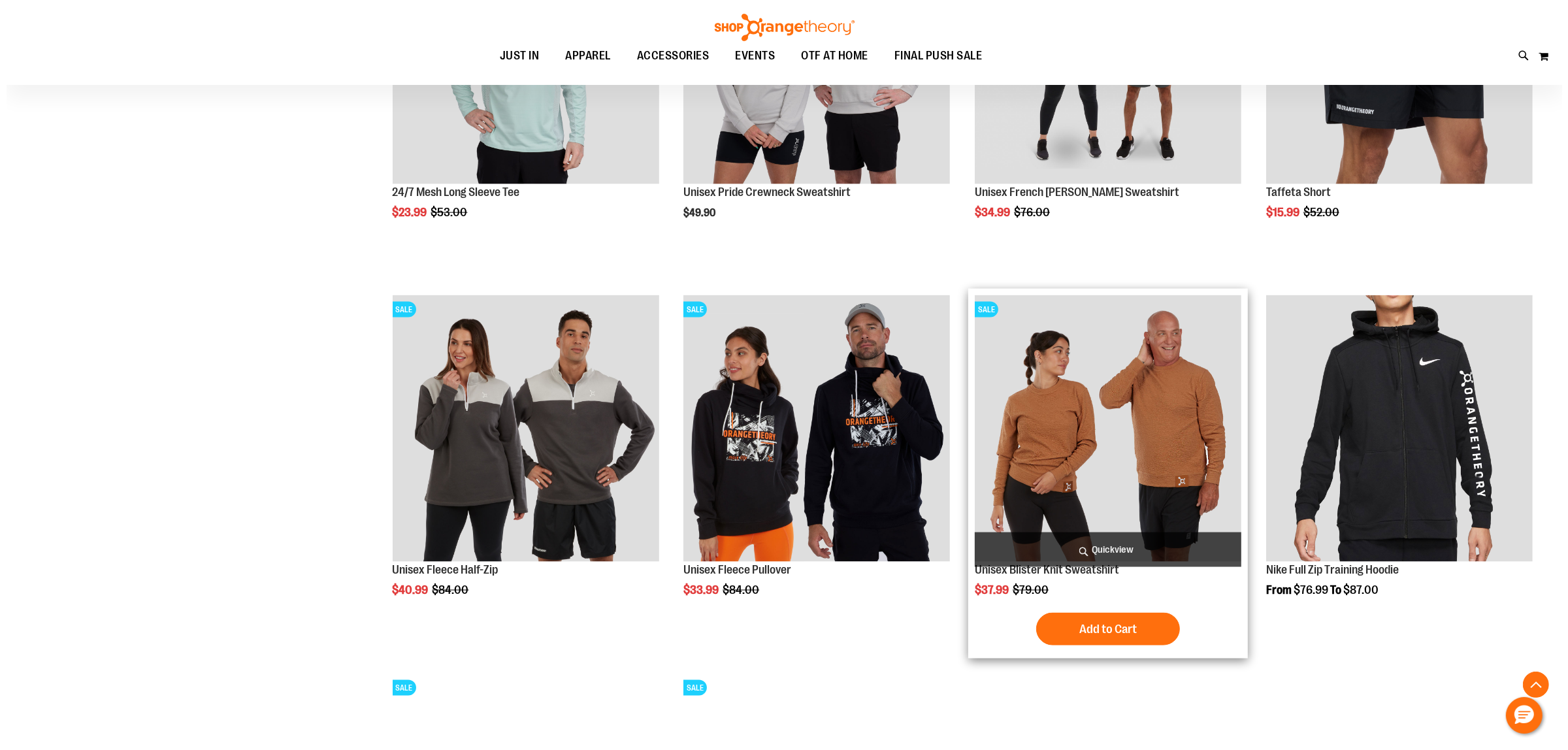
scroll to position [2363, 0]
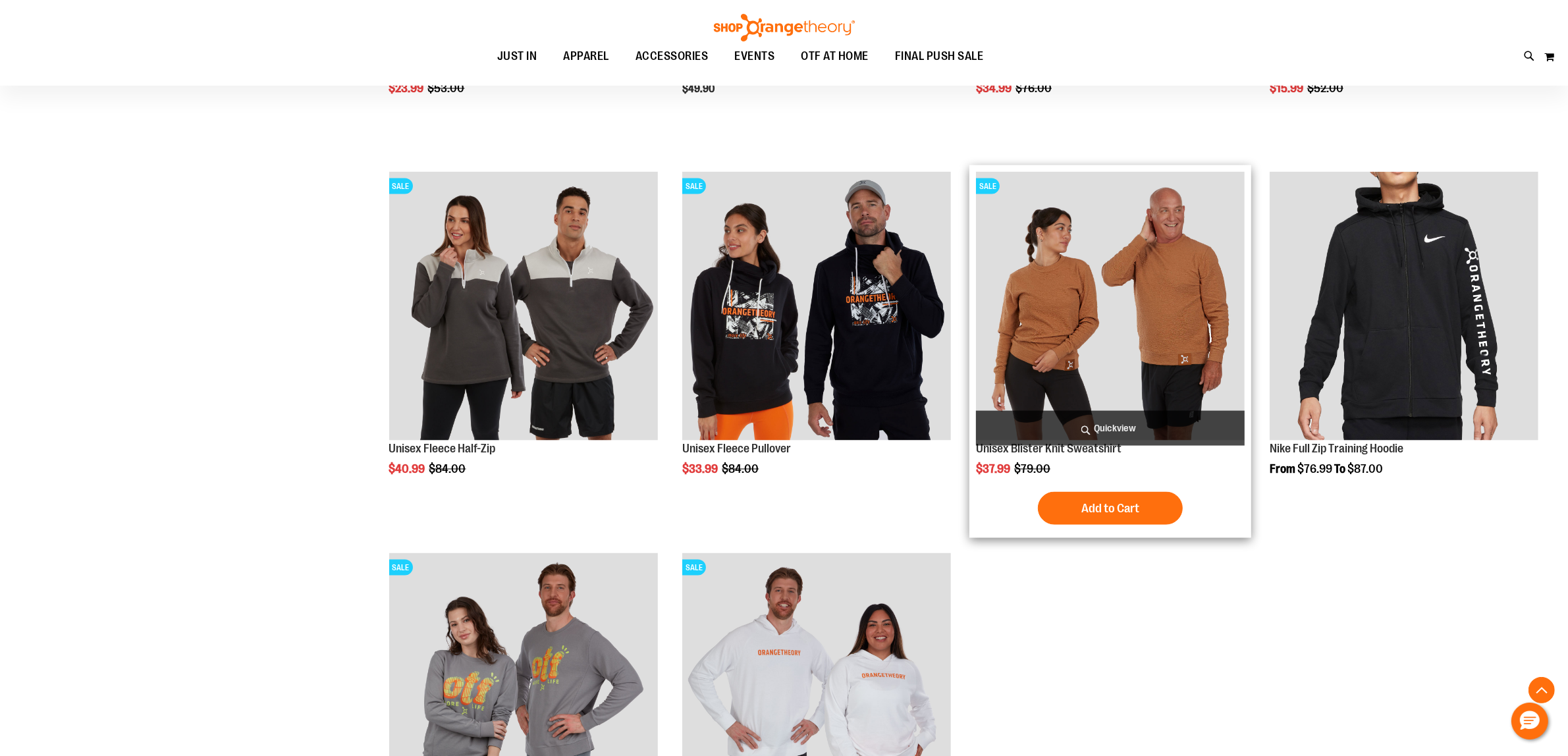
click at [1124, 422] on span "Quickview" at bounding box center [1110, 428] width 269 height 35
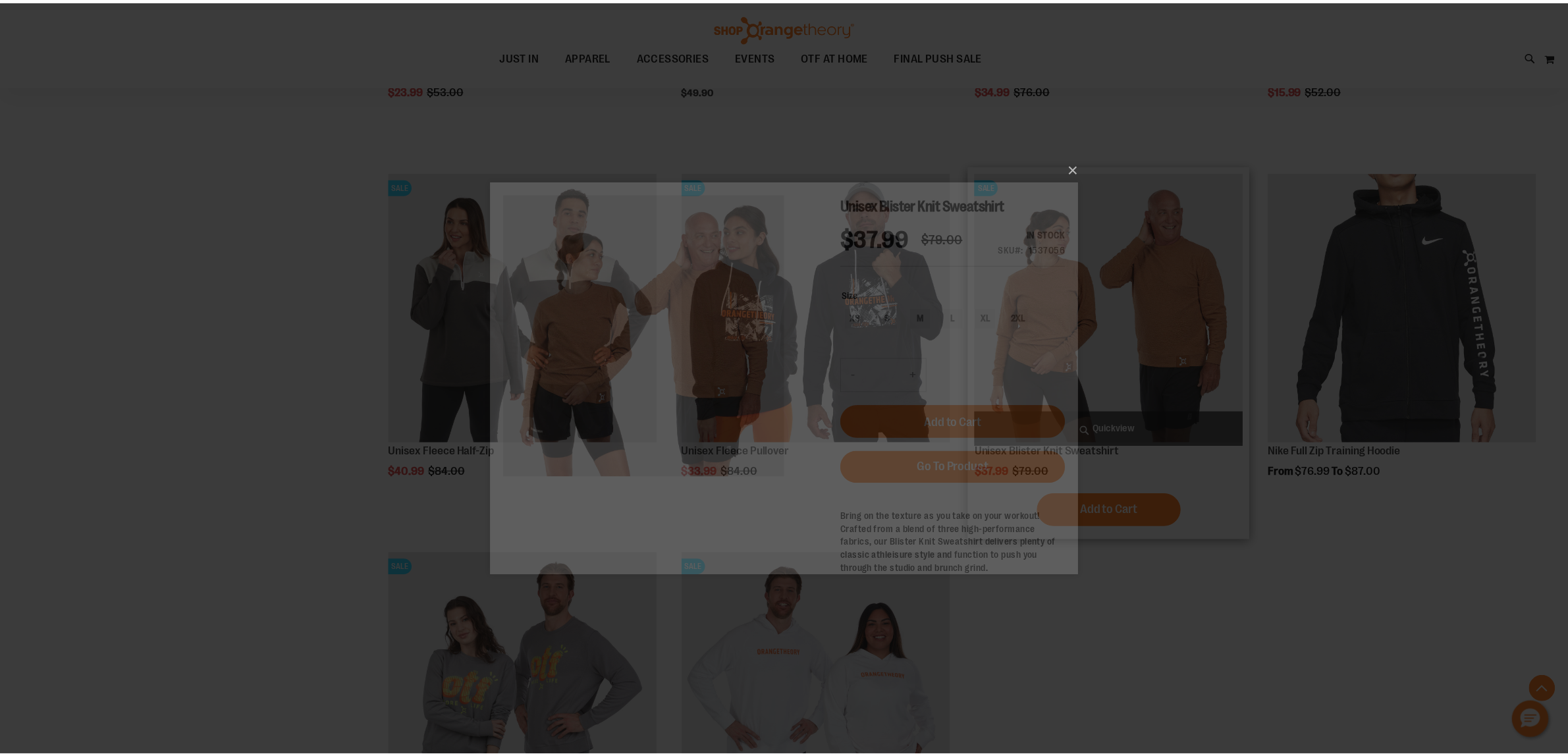
scroll to position [0, 0]
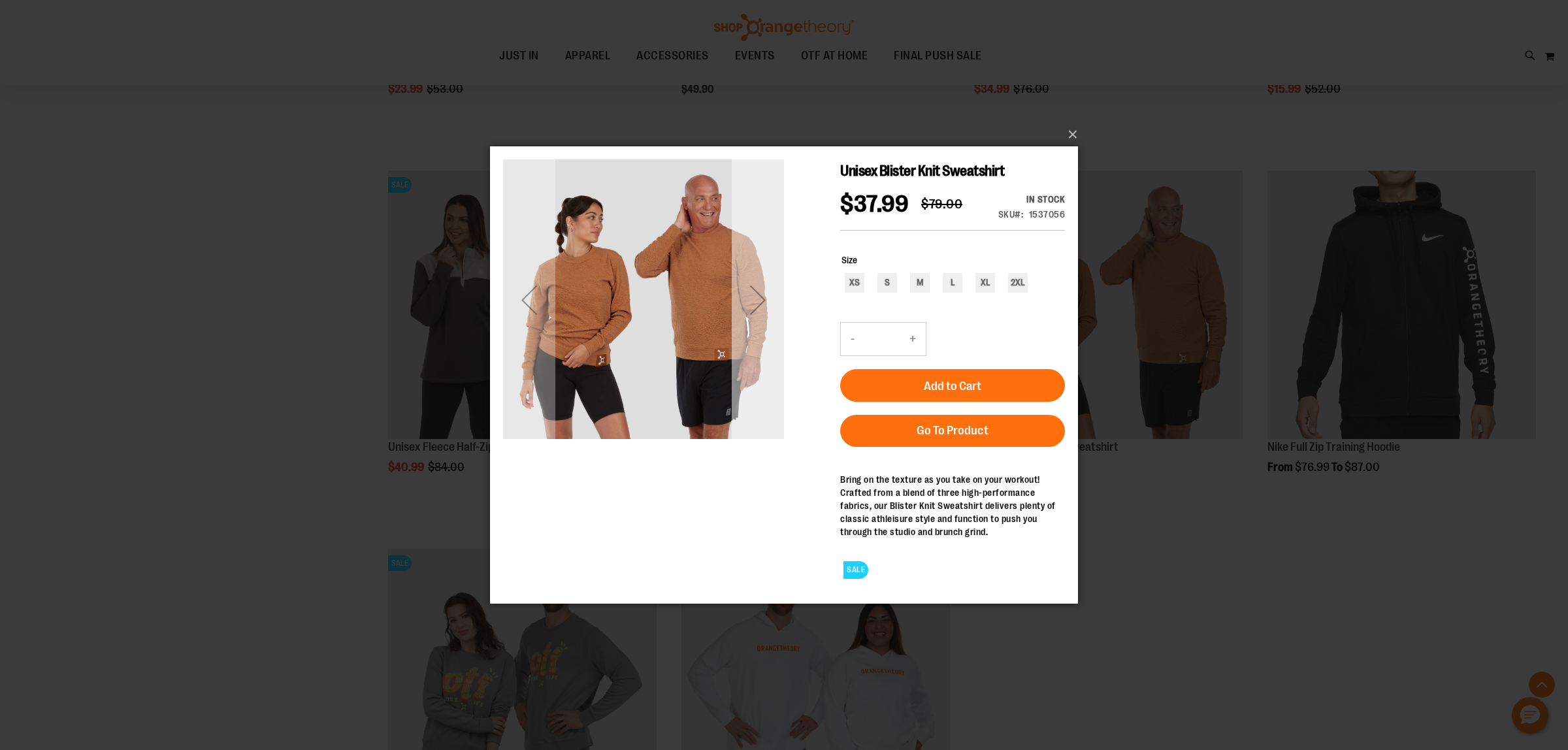
click at [757, 310] on div "Next" at bounding box center [758, 300] width 52 height 52
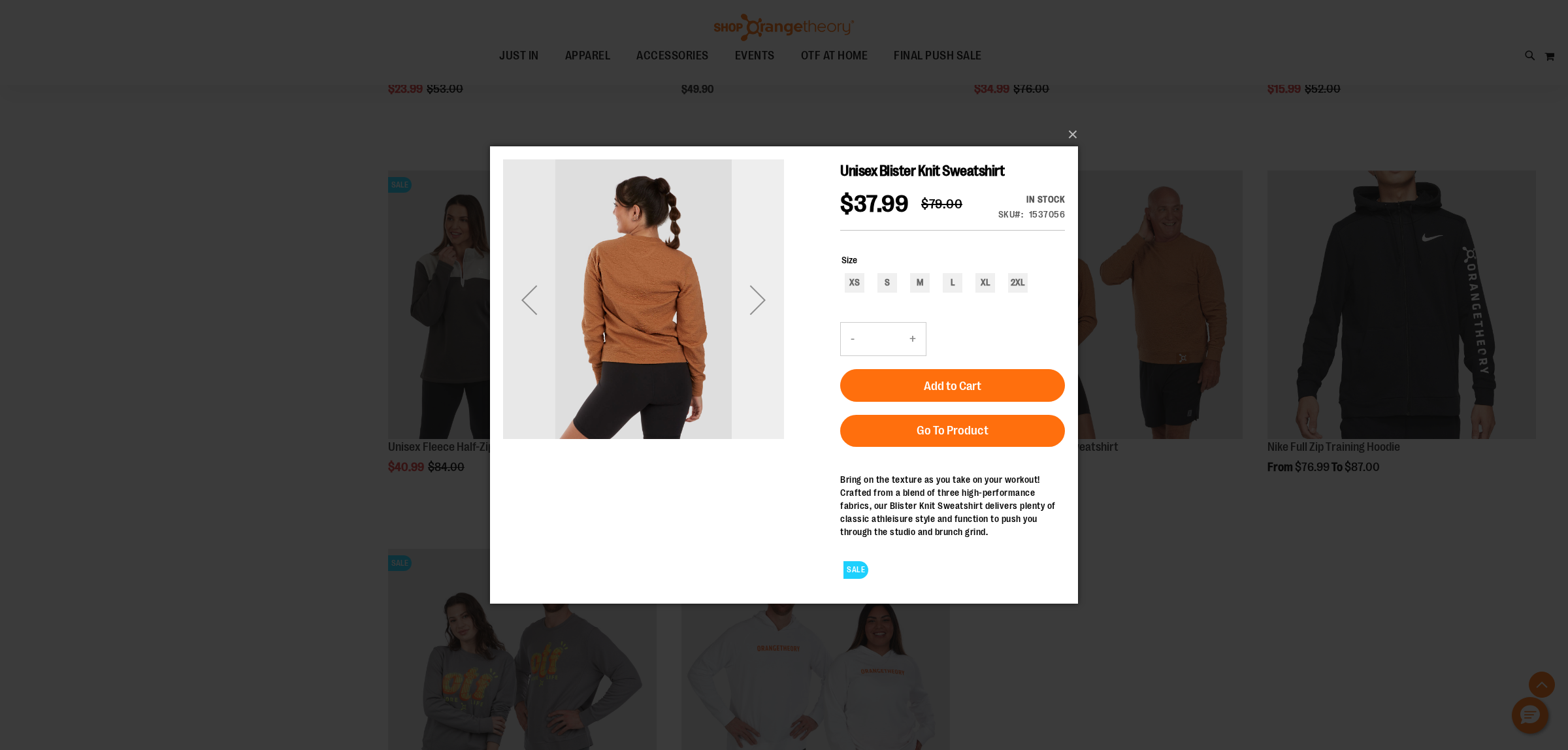
click at [757, 310] on div "Next" at bounding box center [758, 300] width 52 height 52
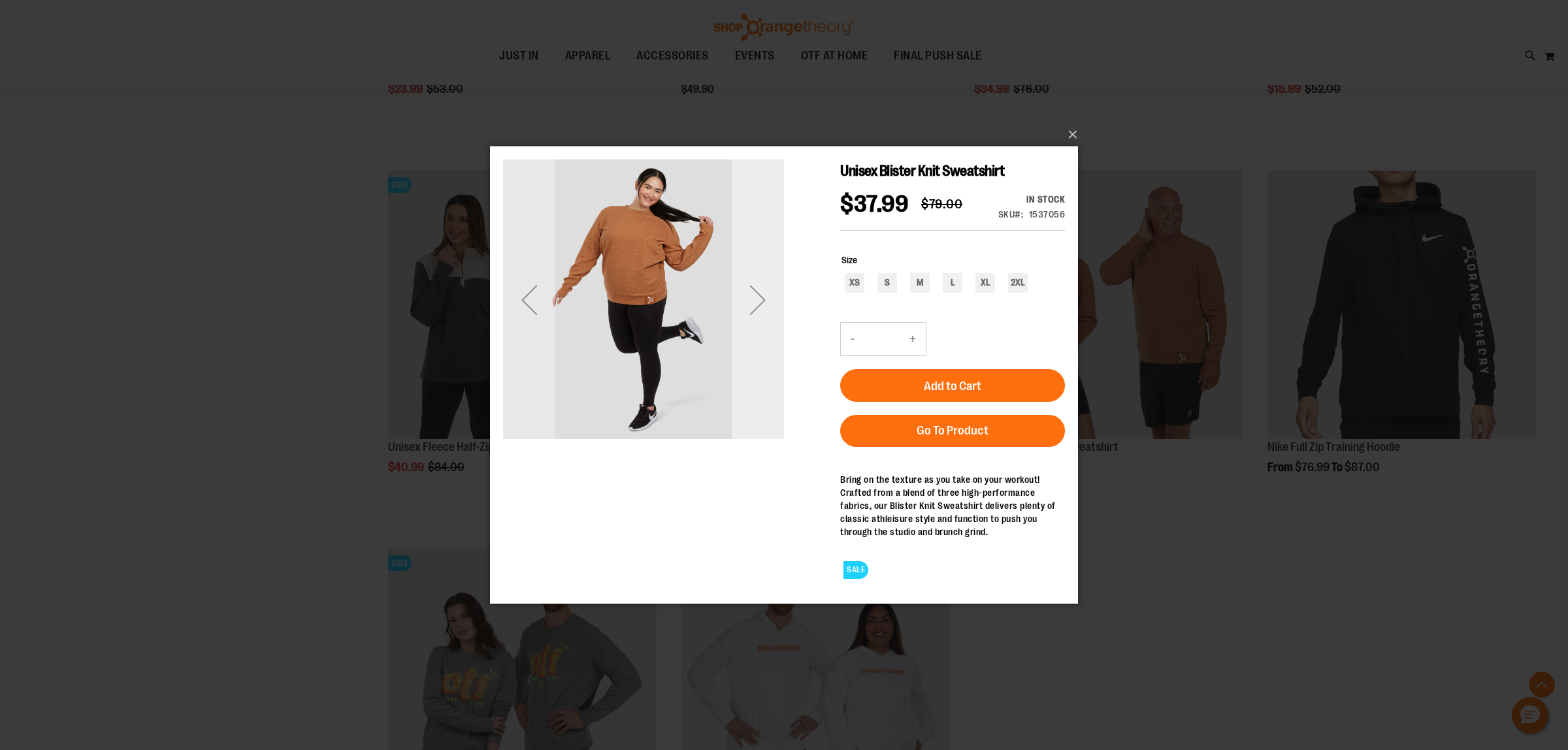
click at [757, 310] on div "Next" at bounding box center [758, 300] width 52 height 52
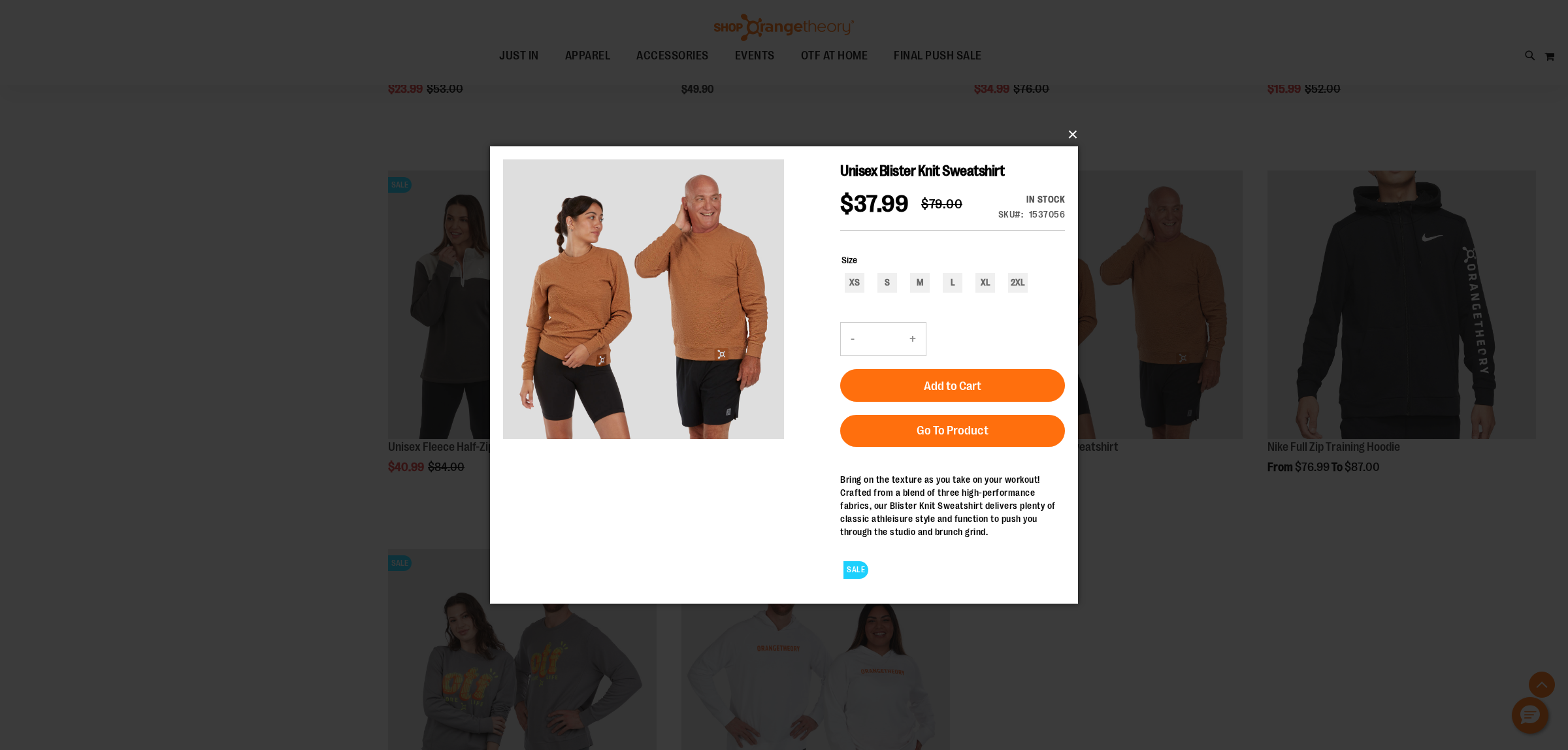
click at [1063, 136] on button "×" at bounding box center [787, 135] width 588 height 29
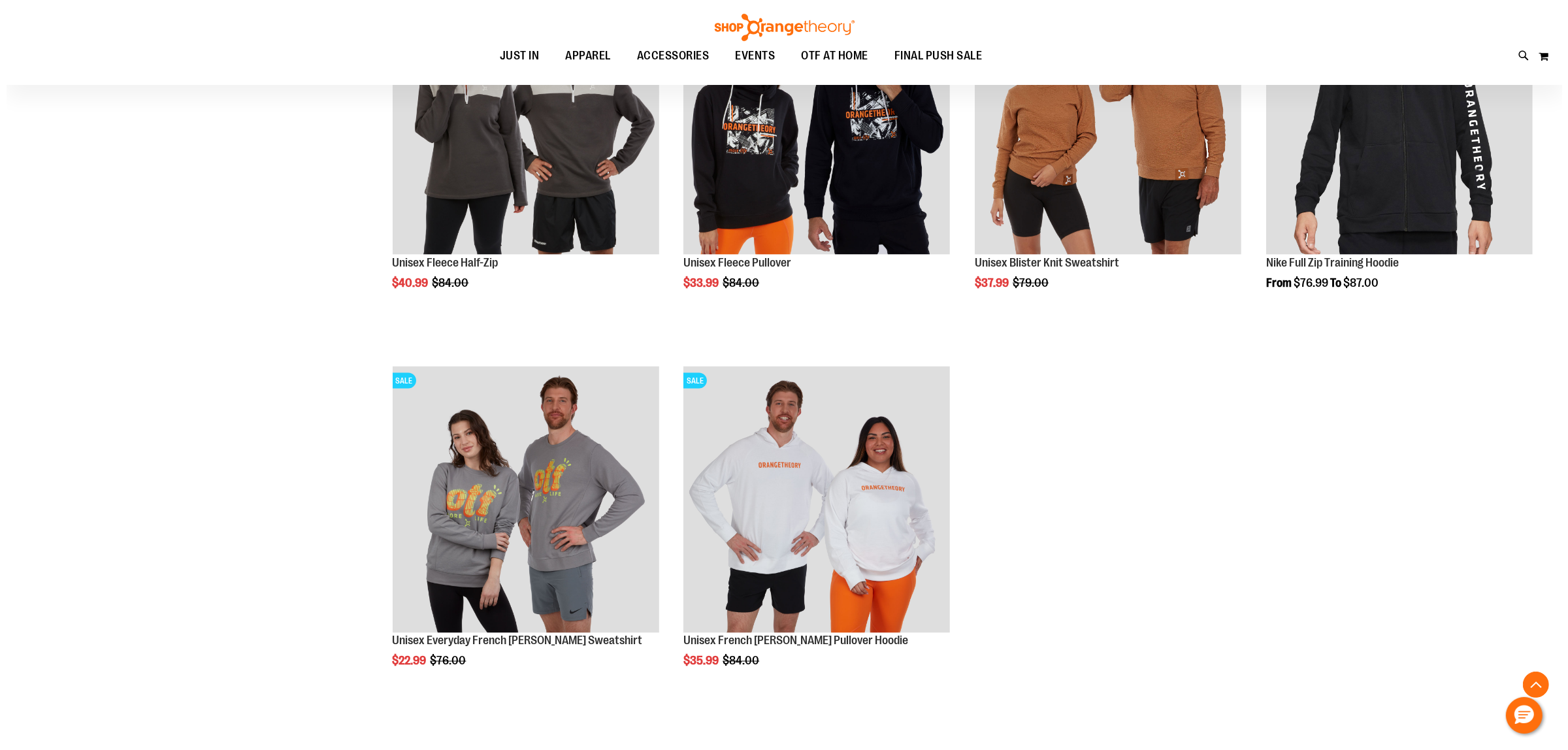
scroll to position [2853, 0]
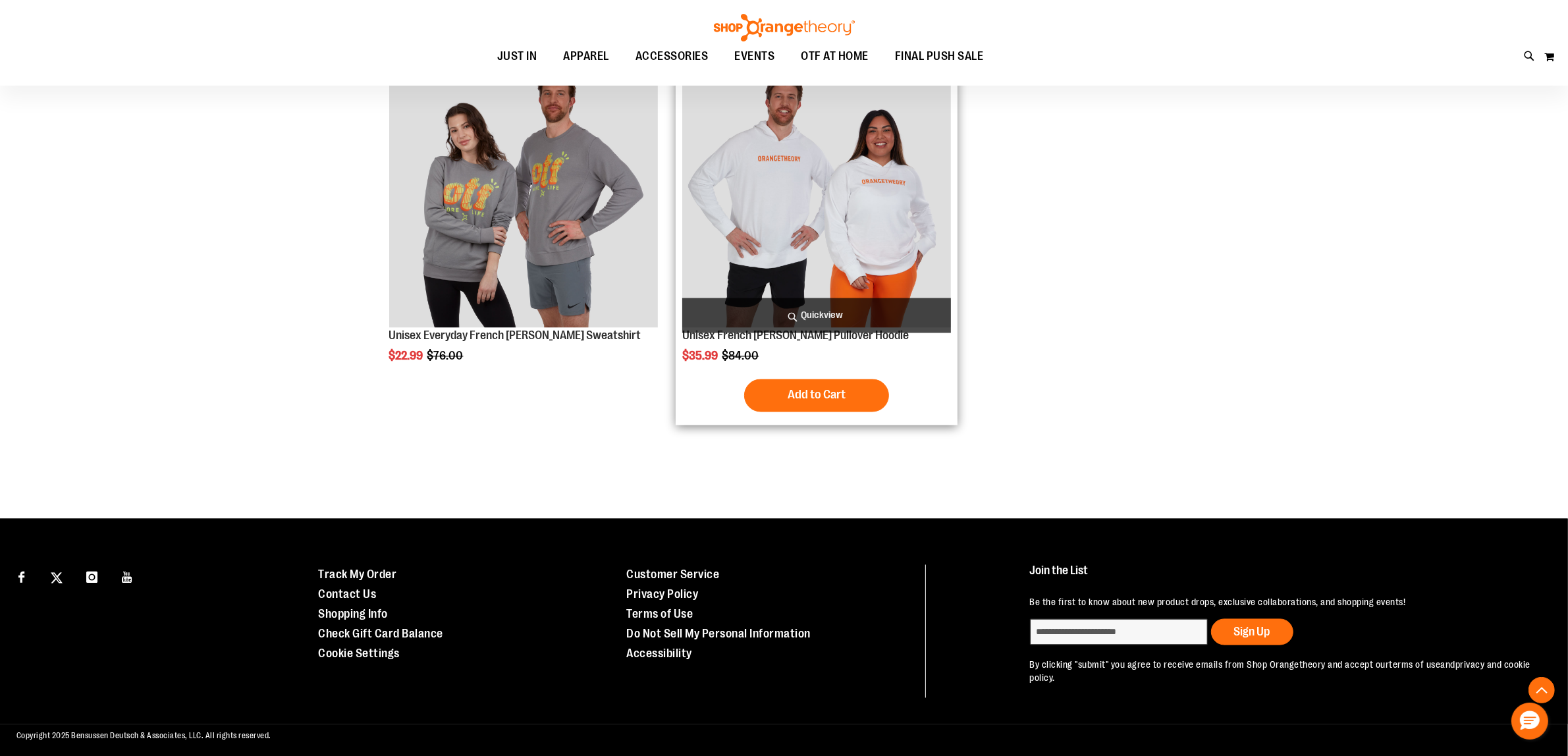
click at [834, 314] on span "Quickview" at bounding box center [817, 316] width 269 height 35
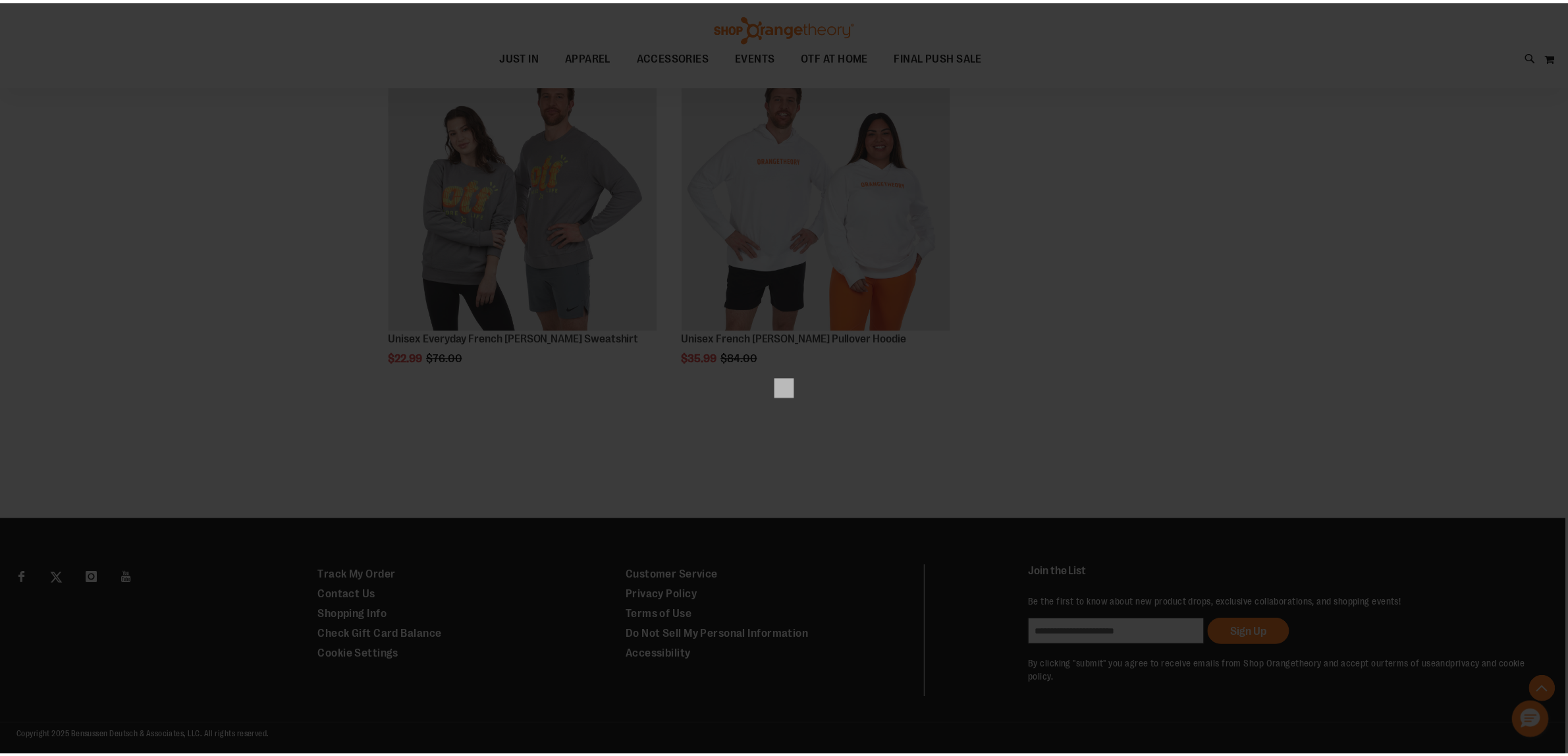
scroll to position [0, 0]
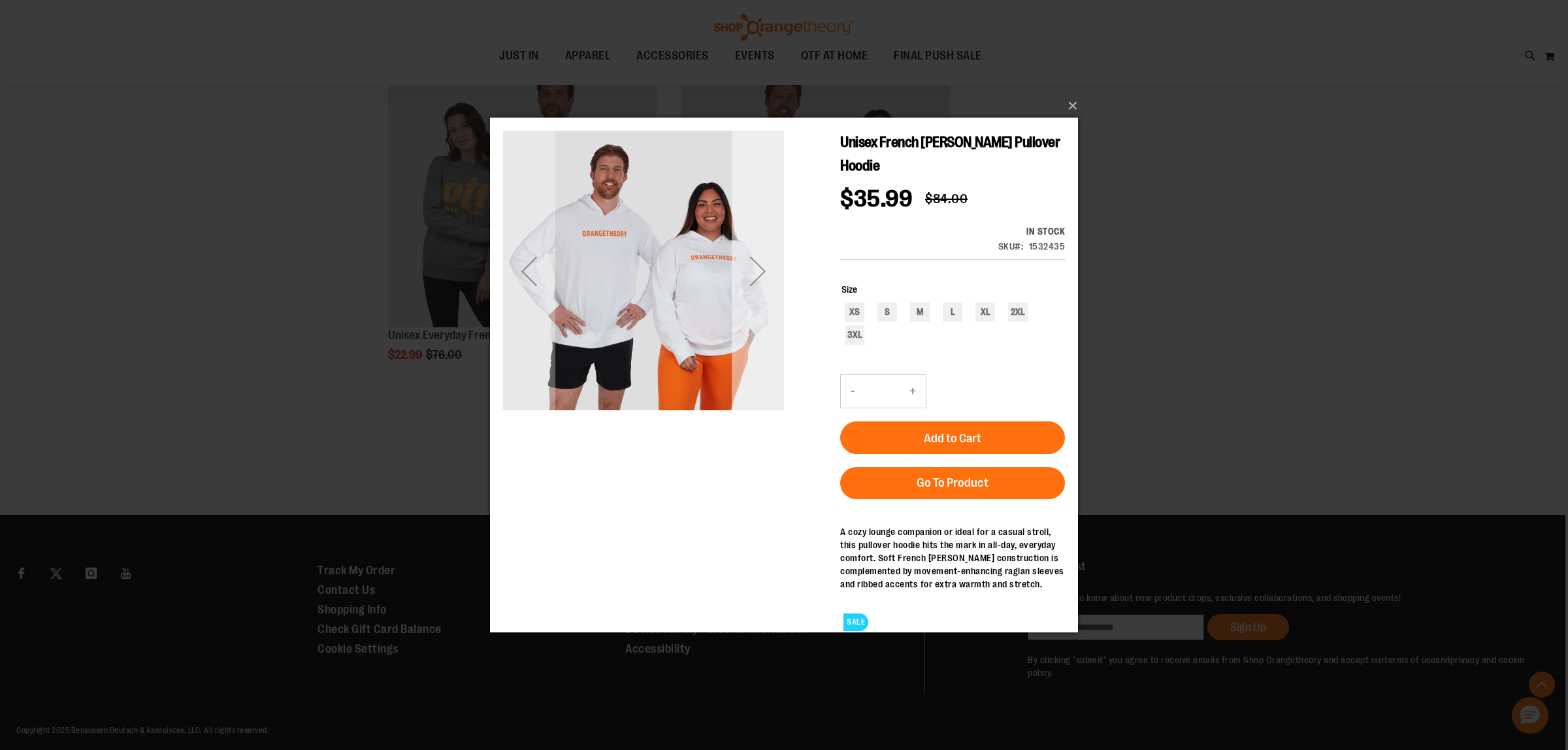
click at [750, 283] on div "Next" at bounding box center [758, 271] width 52 height 52
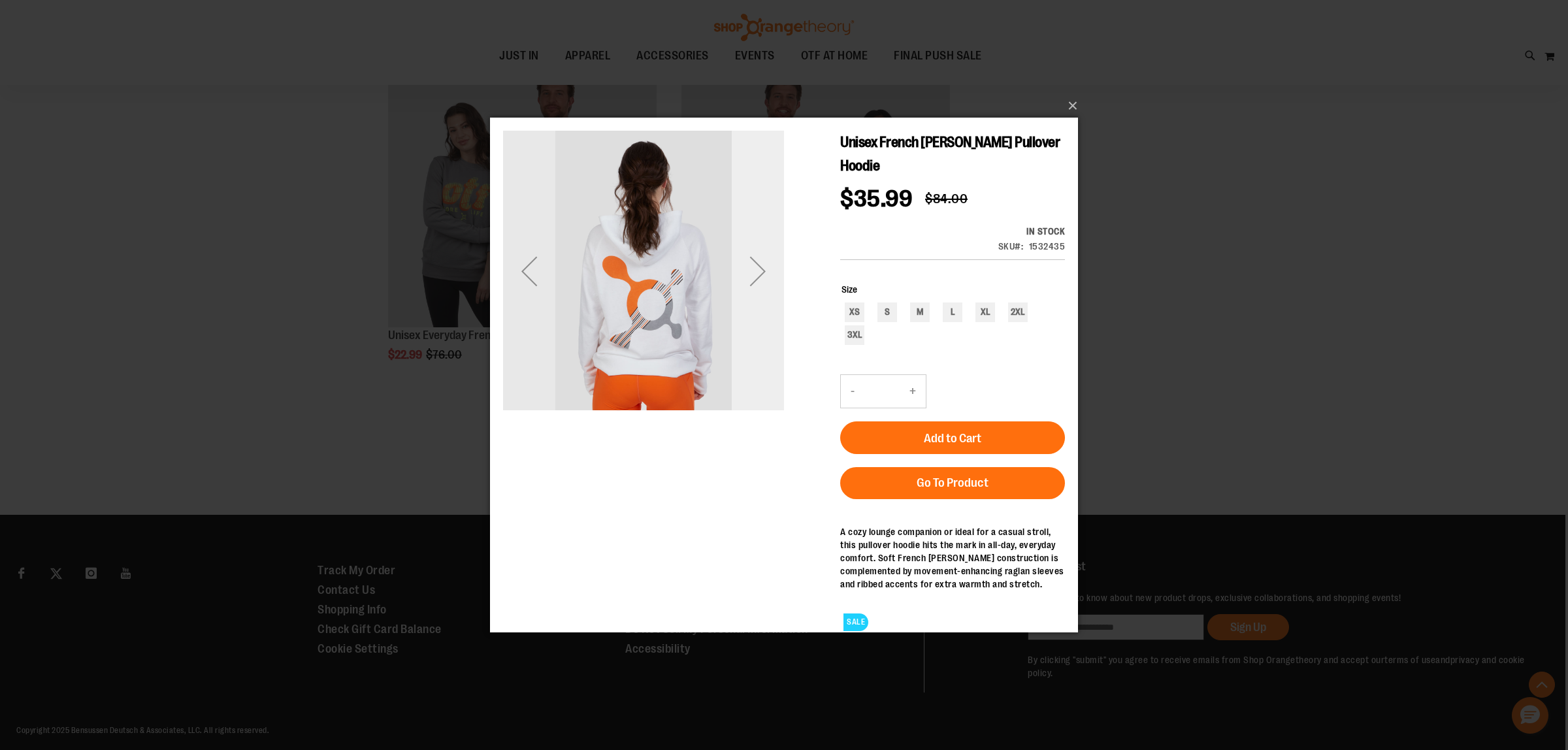
click at [750, 282] on div "Next" at bounding box center [758, 271] width 52 height 52
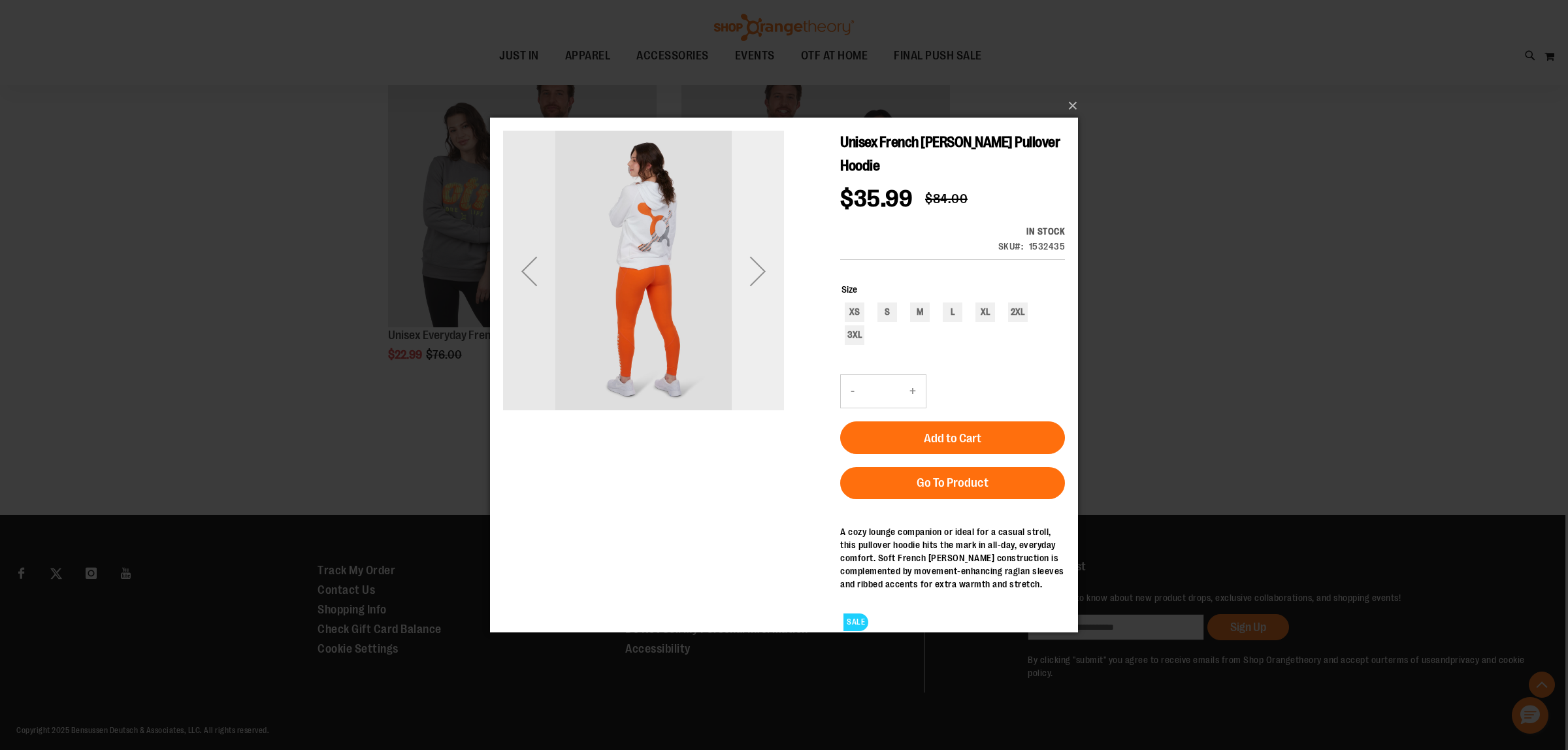
click at [750, 282] on div "Next" at bounding box center [758, 271] width 52 height 52
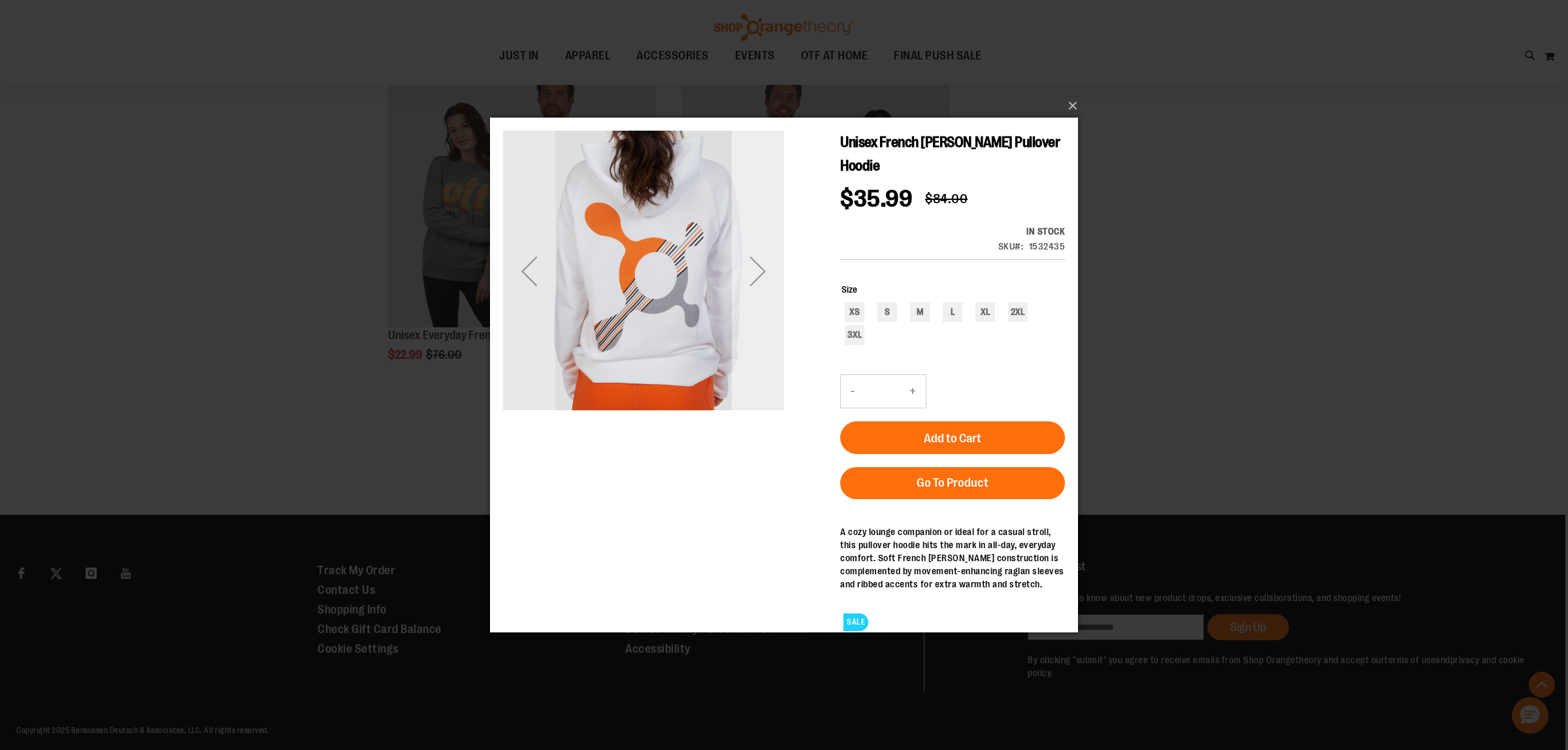
click at [750, 282] on div "Next" at bounding box center [758, 271] width 52 height 52
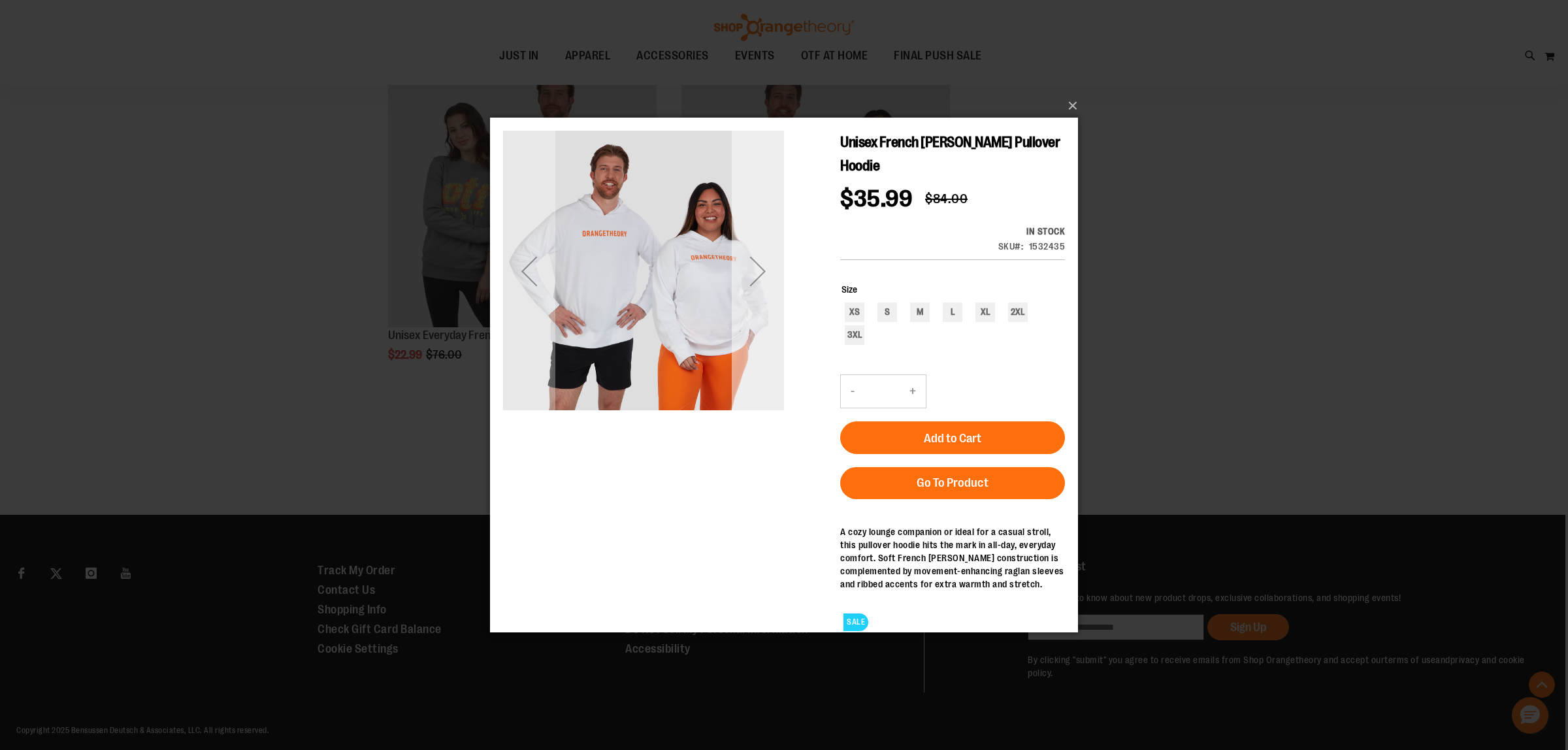
click at [753, 291] on div "Next" at bounding box center [758, 271] width 52 height 52
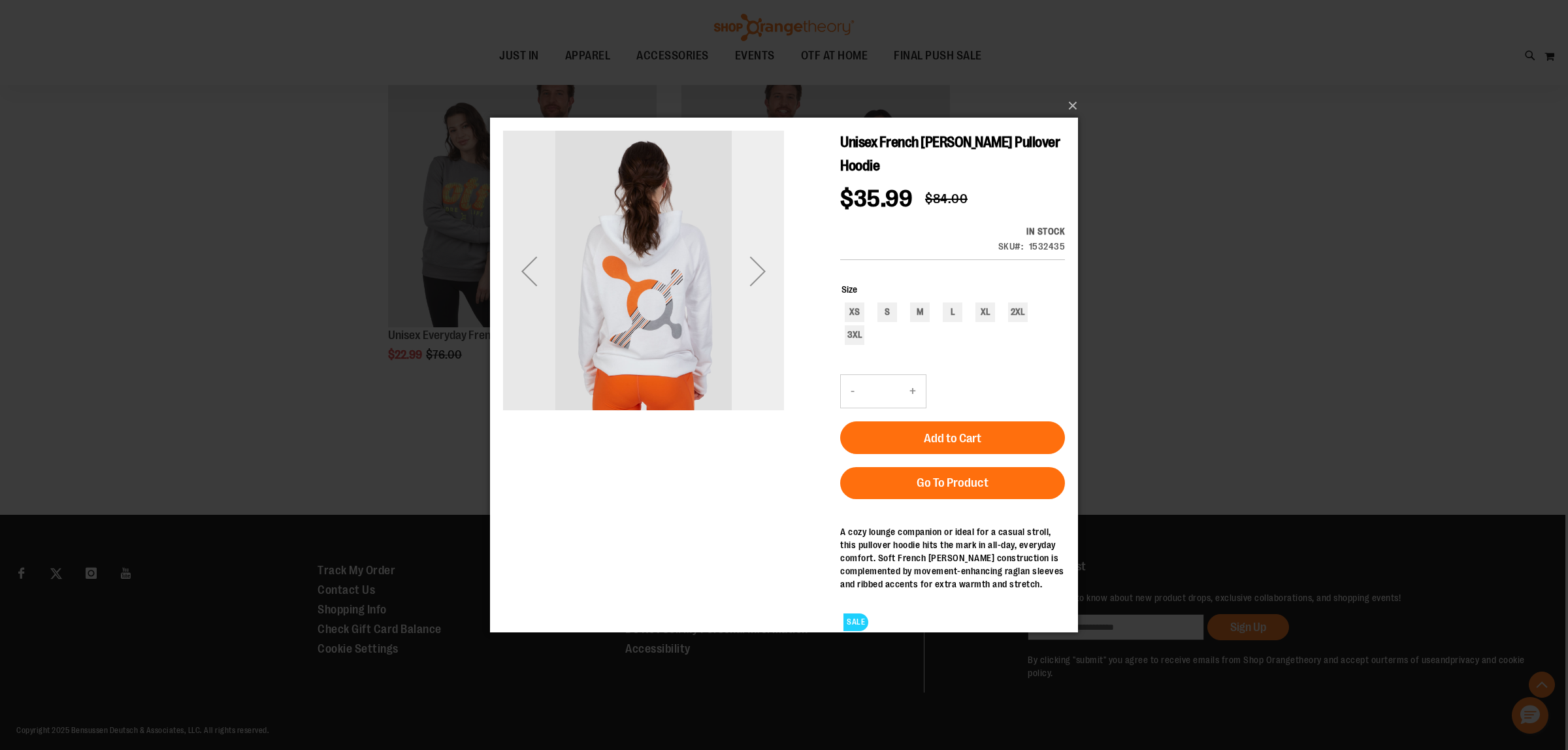
click at [748, 291] on div "Next" at bounding box center [758, 271] width 52 height 52
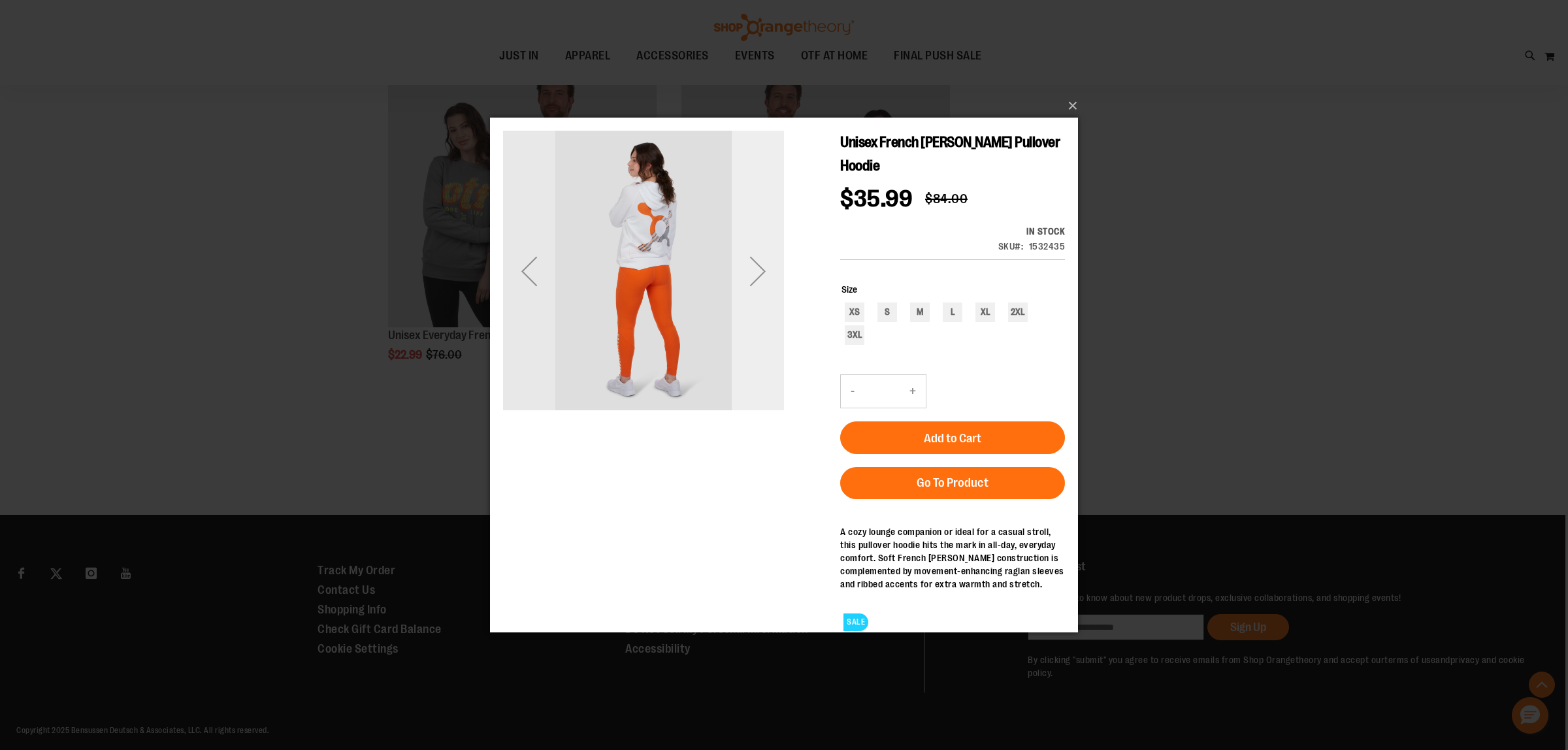
click at [766, 284] on div "Next" at bounding box center [758, 271] width 52 height 52
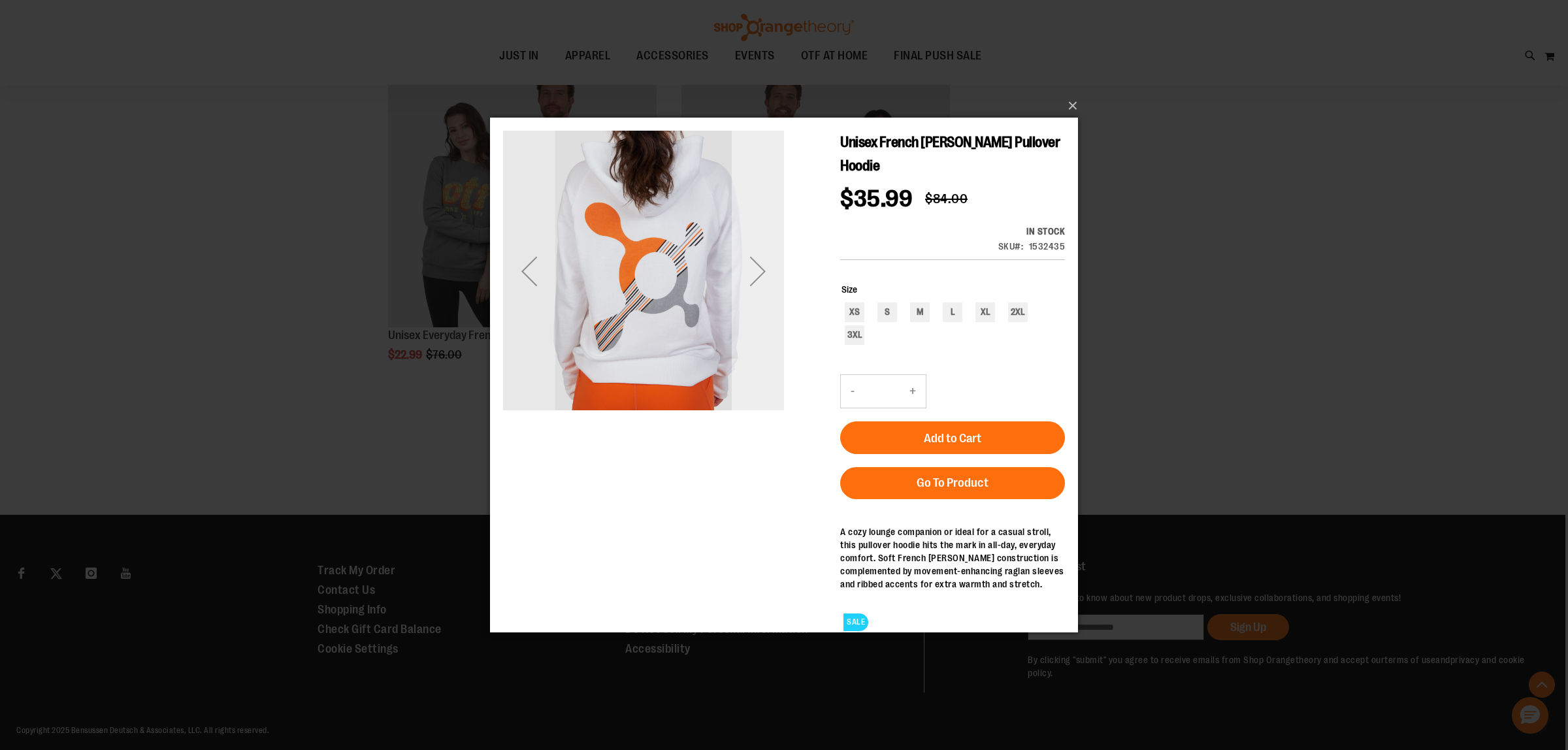
click at [766, 284] on div "Next" at bounding box center [758, 271] width 52 height 52
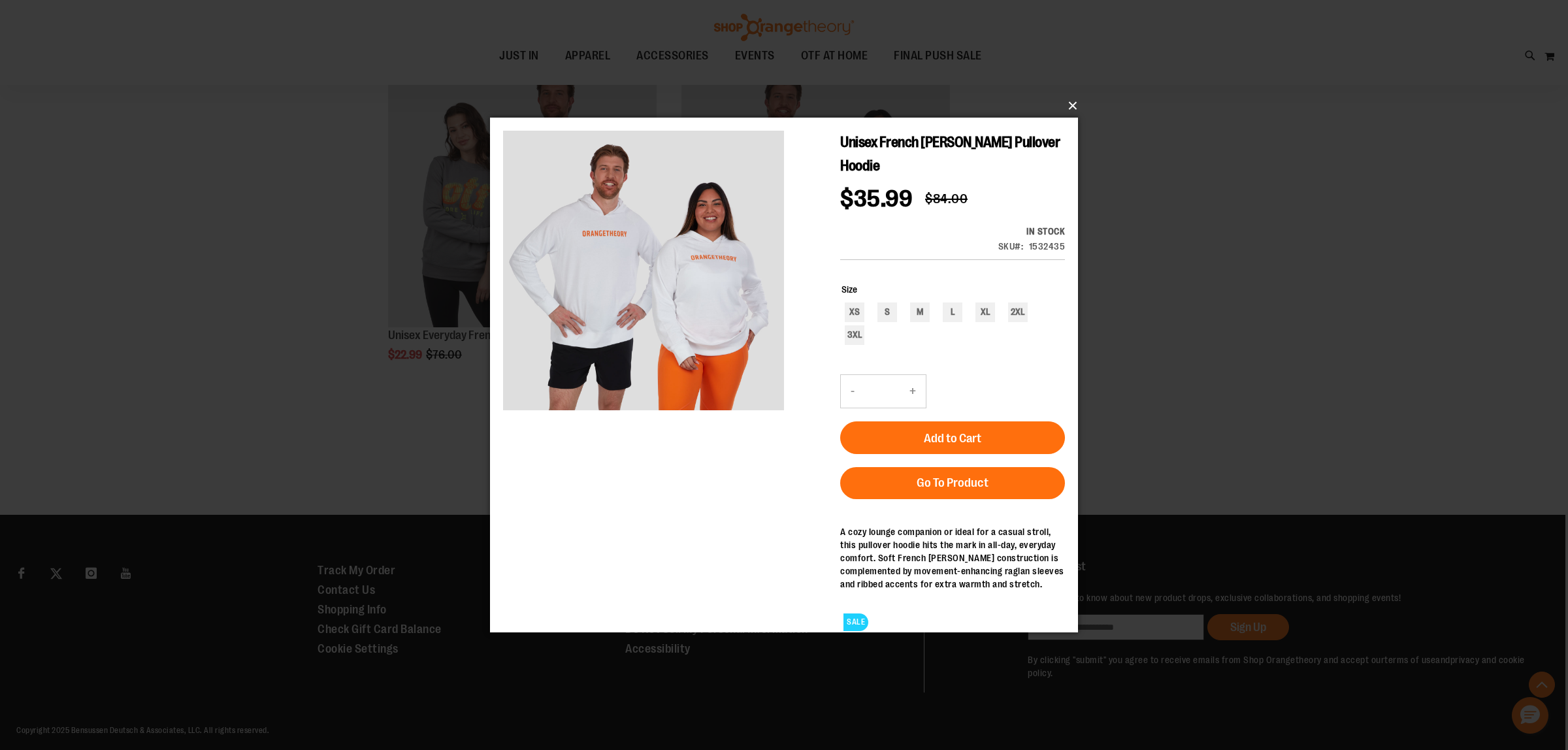
click at [1070, 103] on button "×" at bounding box center [787, 106] width 588 height 29
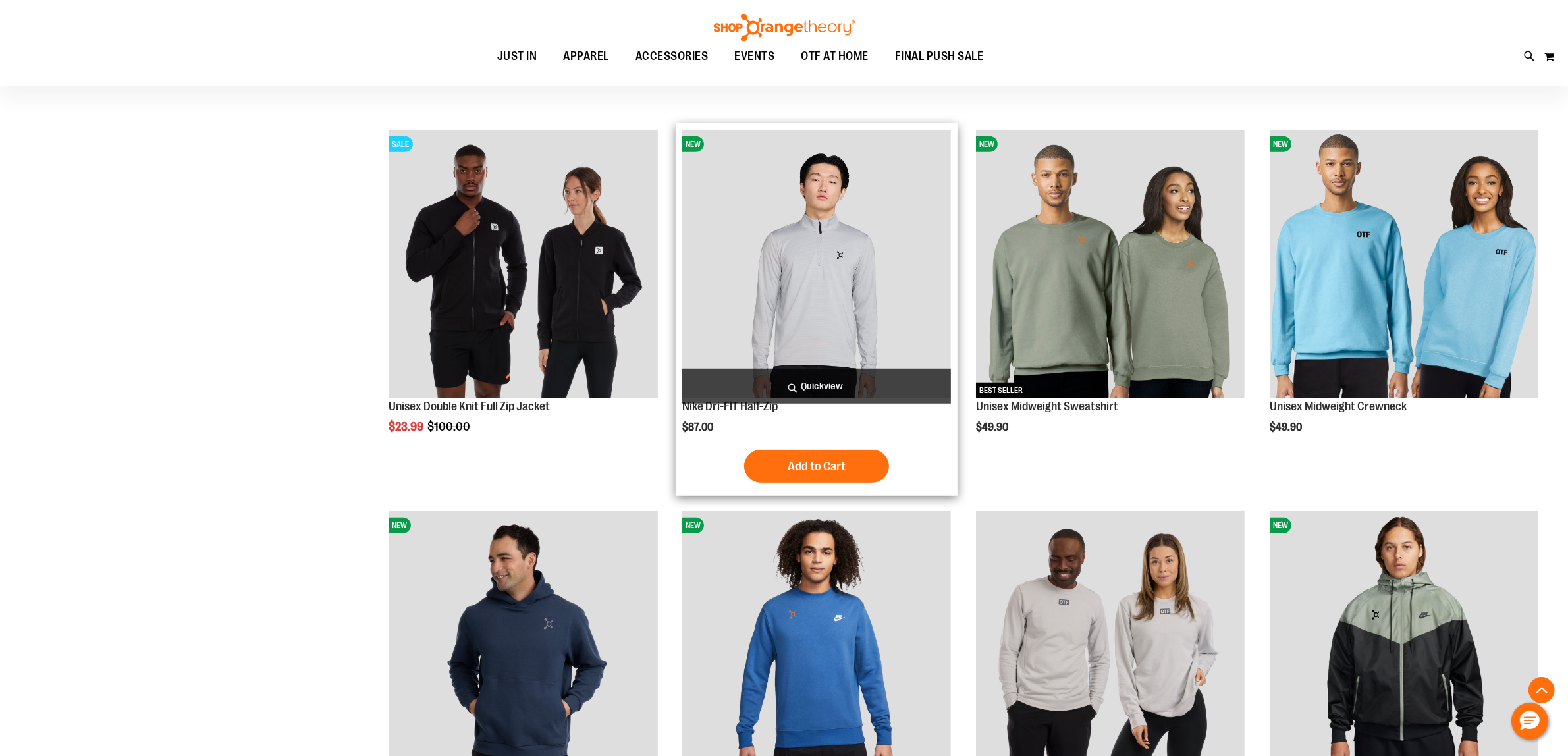
scroll to position [407, 0]
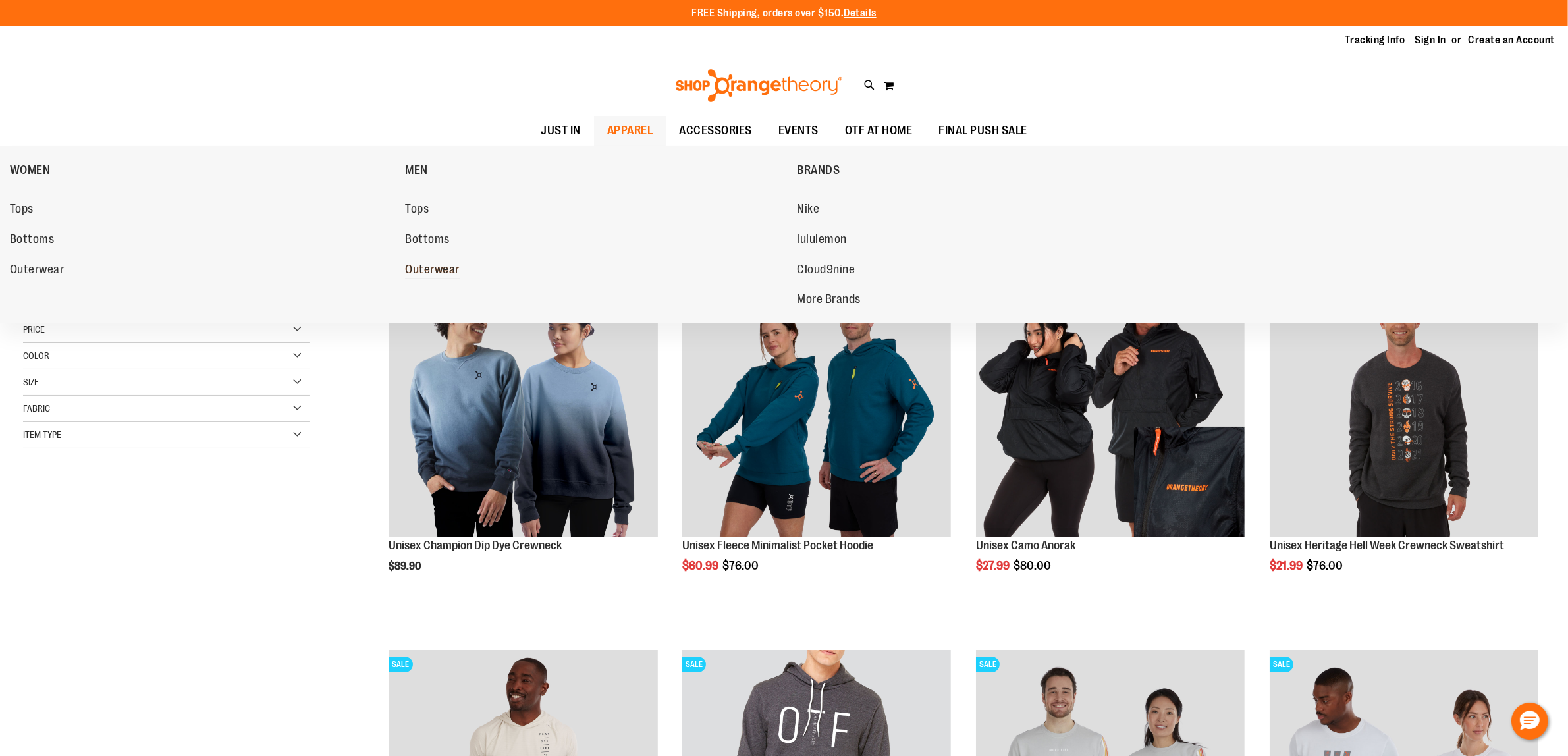
click at [449, 263] on span "Outerwear" at bounding box center [432, 271] width 55 height 16
type input "**********"
click at [424, 212] on span "Tops" at bounding box center [417, 210] width 24 height 16
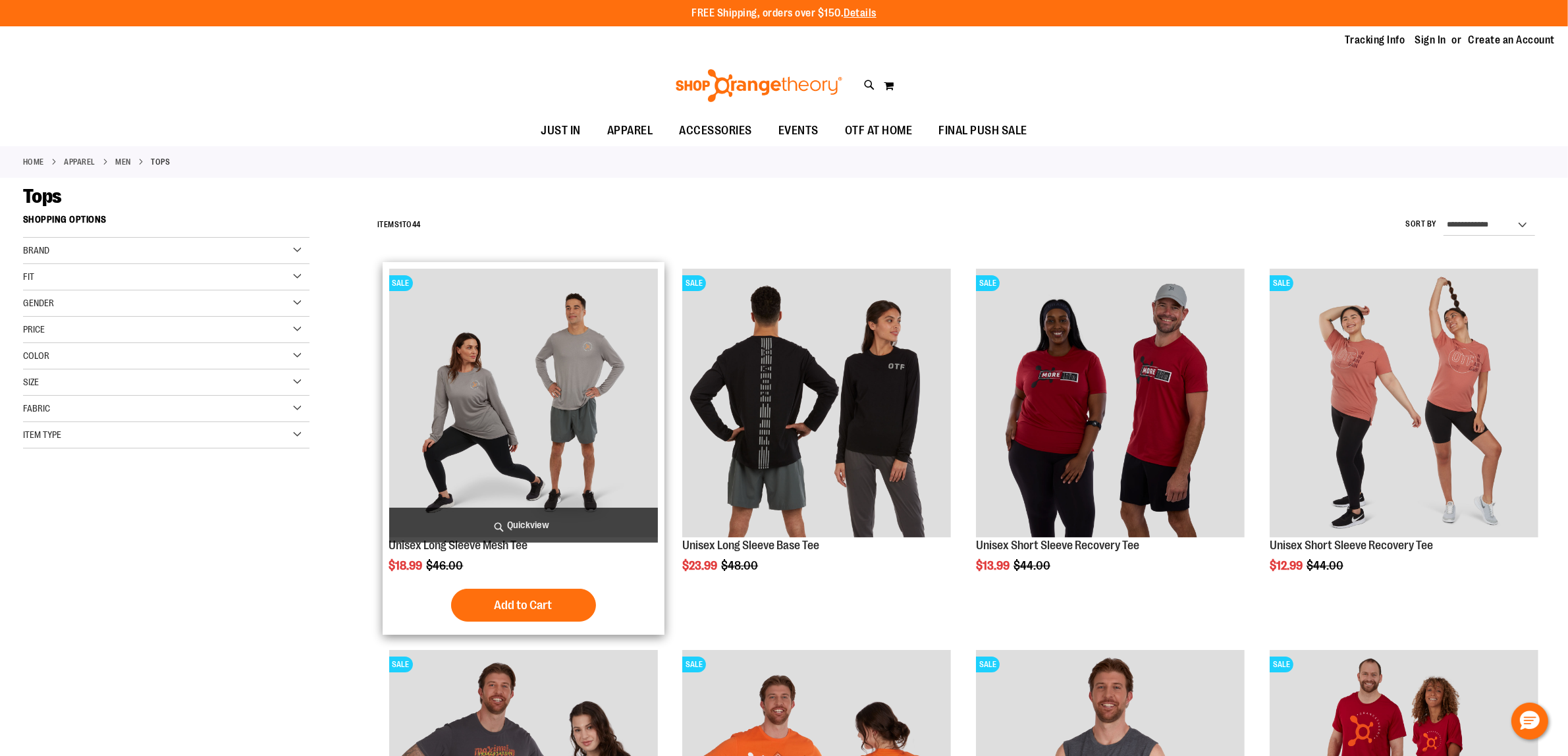
type input "**********"
click at [542, 392] on img "product" at bounding box center [523, 403] width 269 height 269
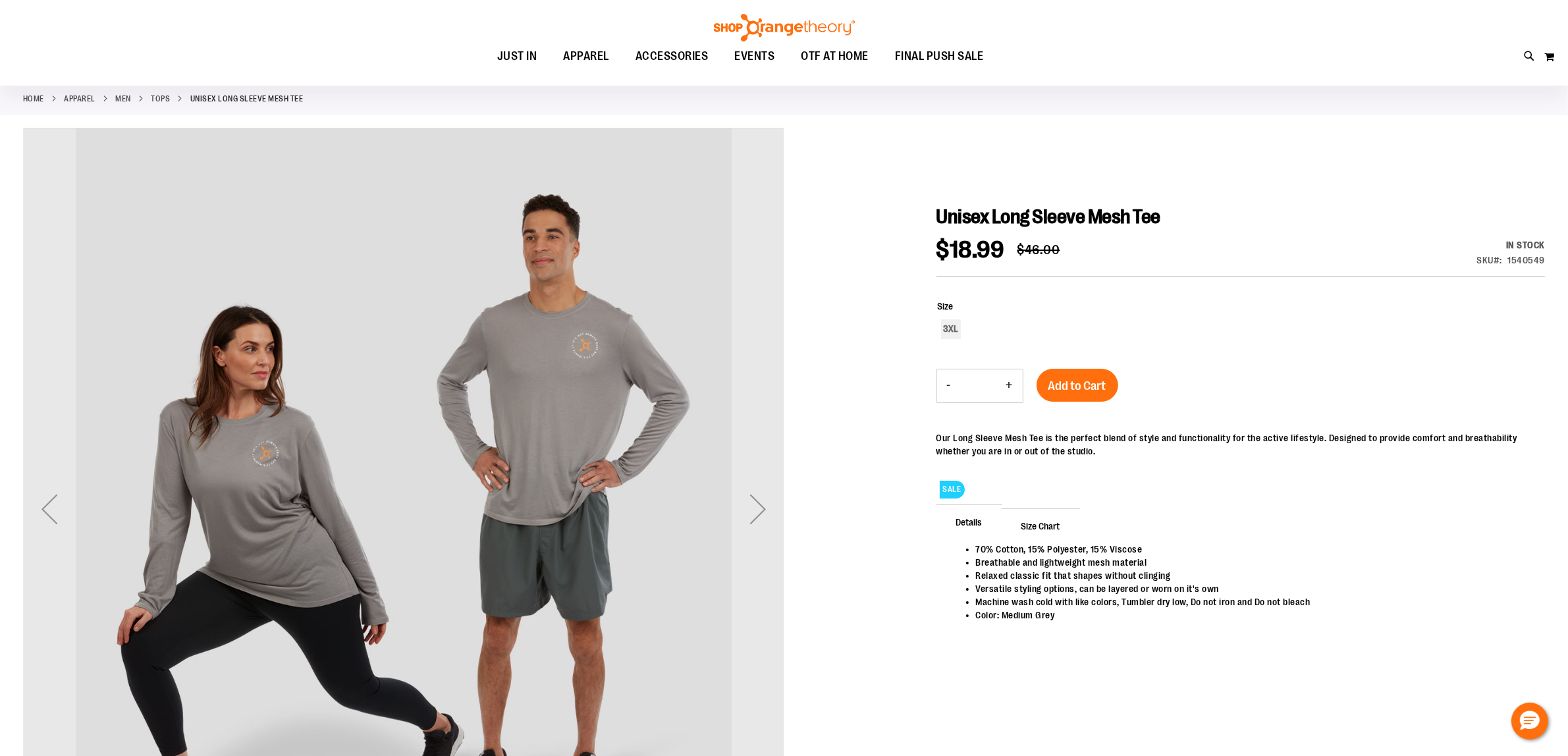
scroll to position [82, 0]
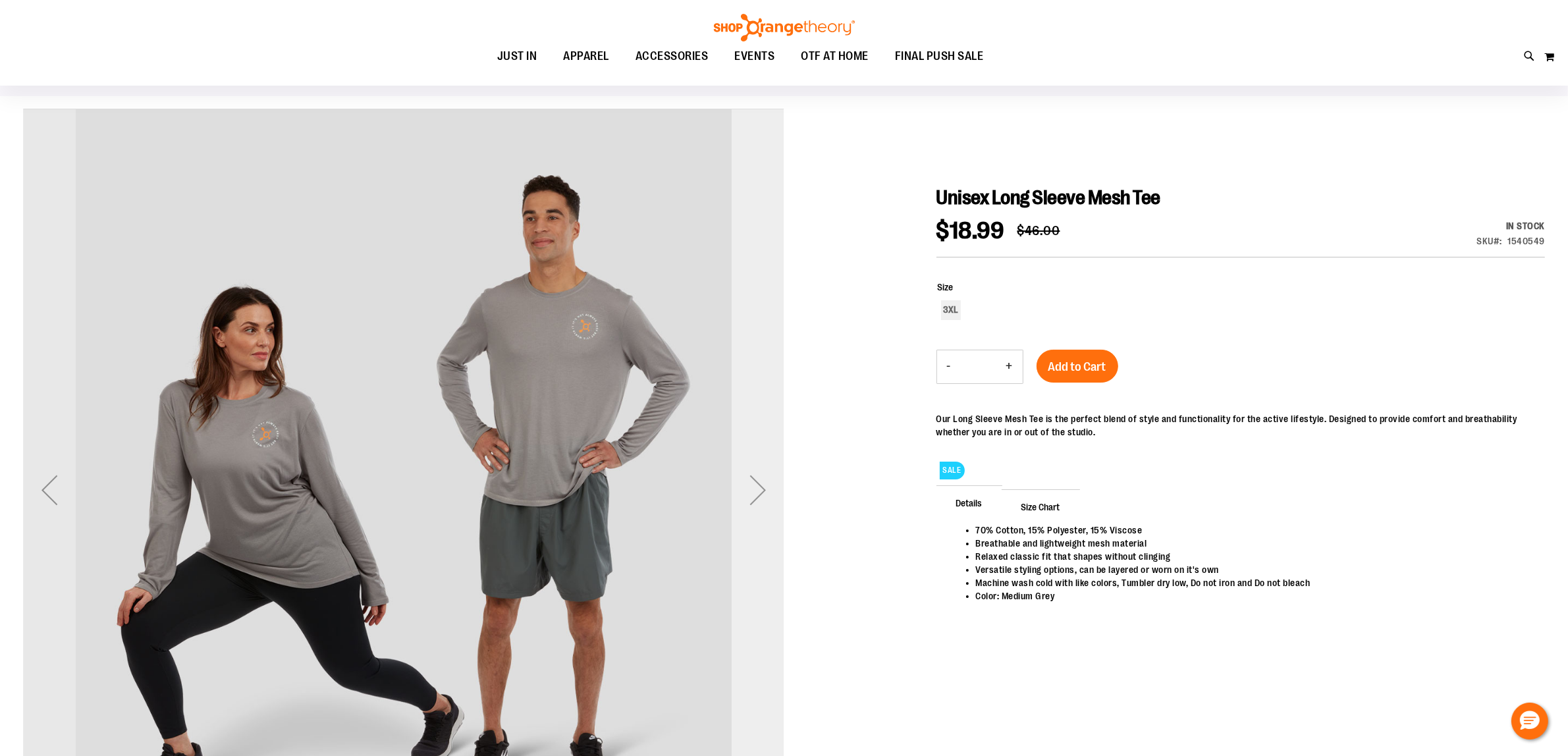
type input "**********"
click at [748, 494] on div "Next" at bounding box center [758, 490] width 53 height 53
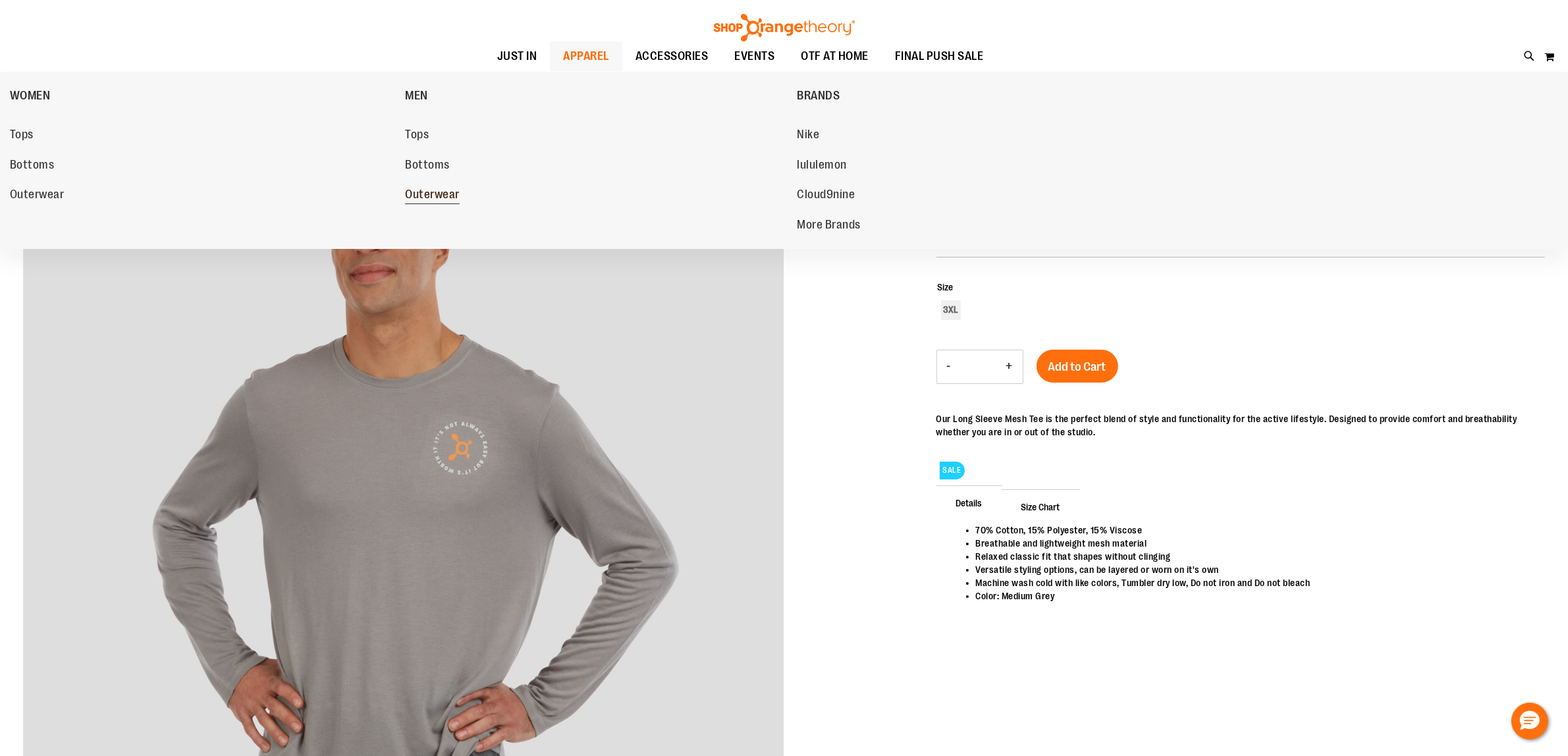
click at [440, 191] on span "Outerwear" at bounding box center [432, 196] width 55 height 16
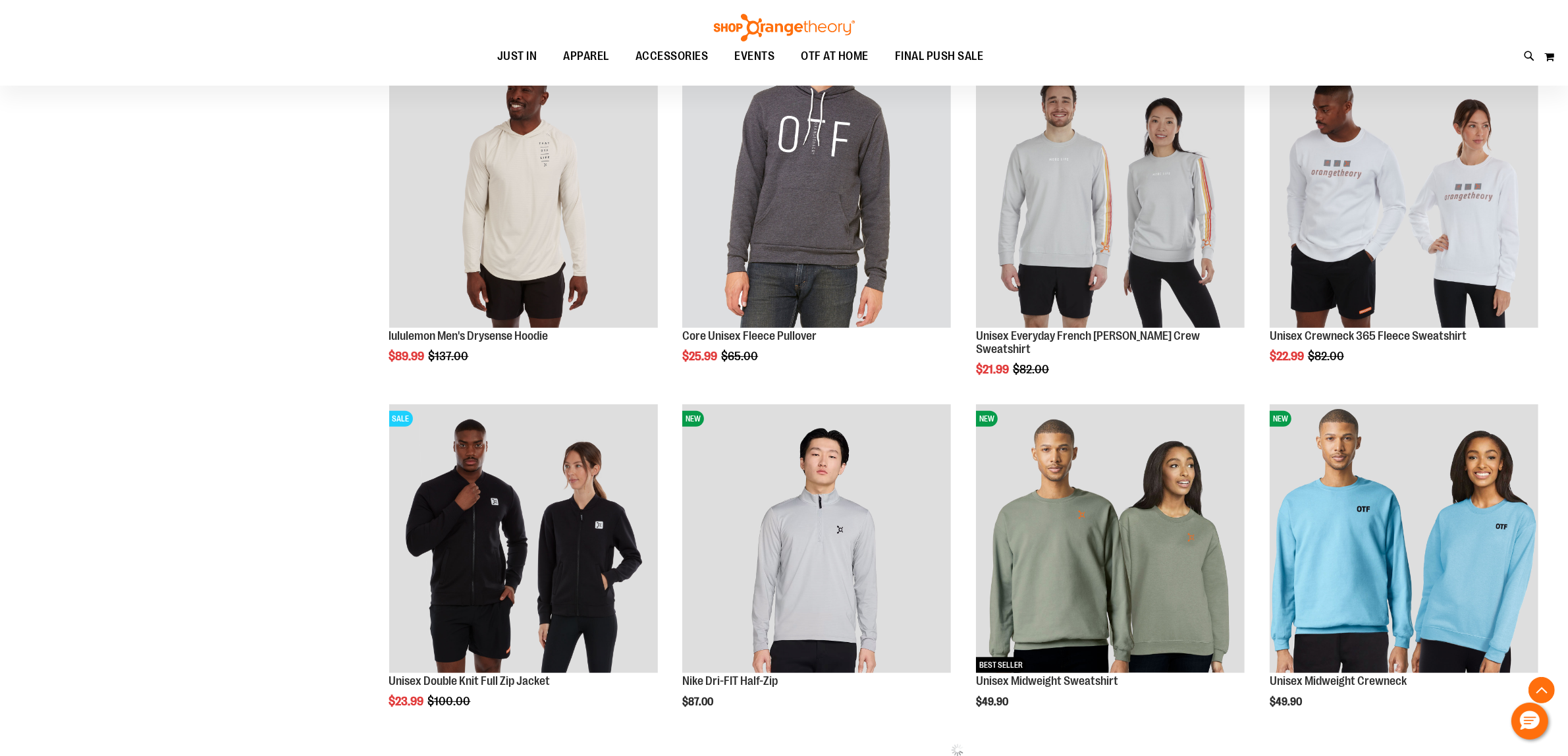
scroll to position [658, 0]
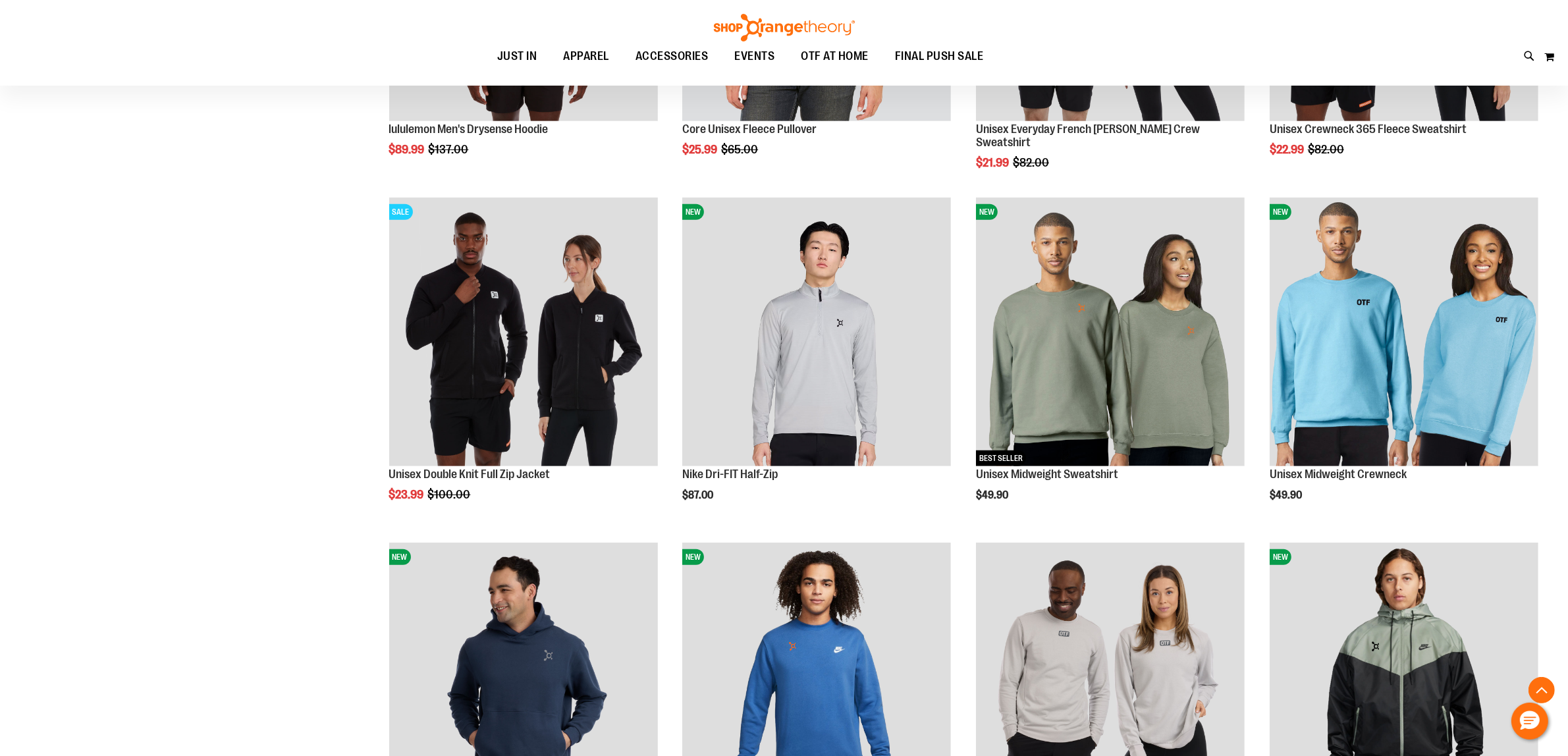
scroll to position [658, 0]
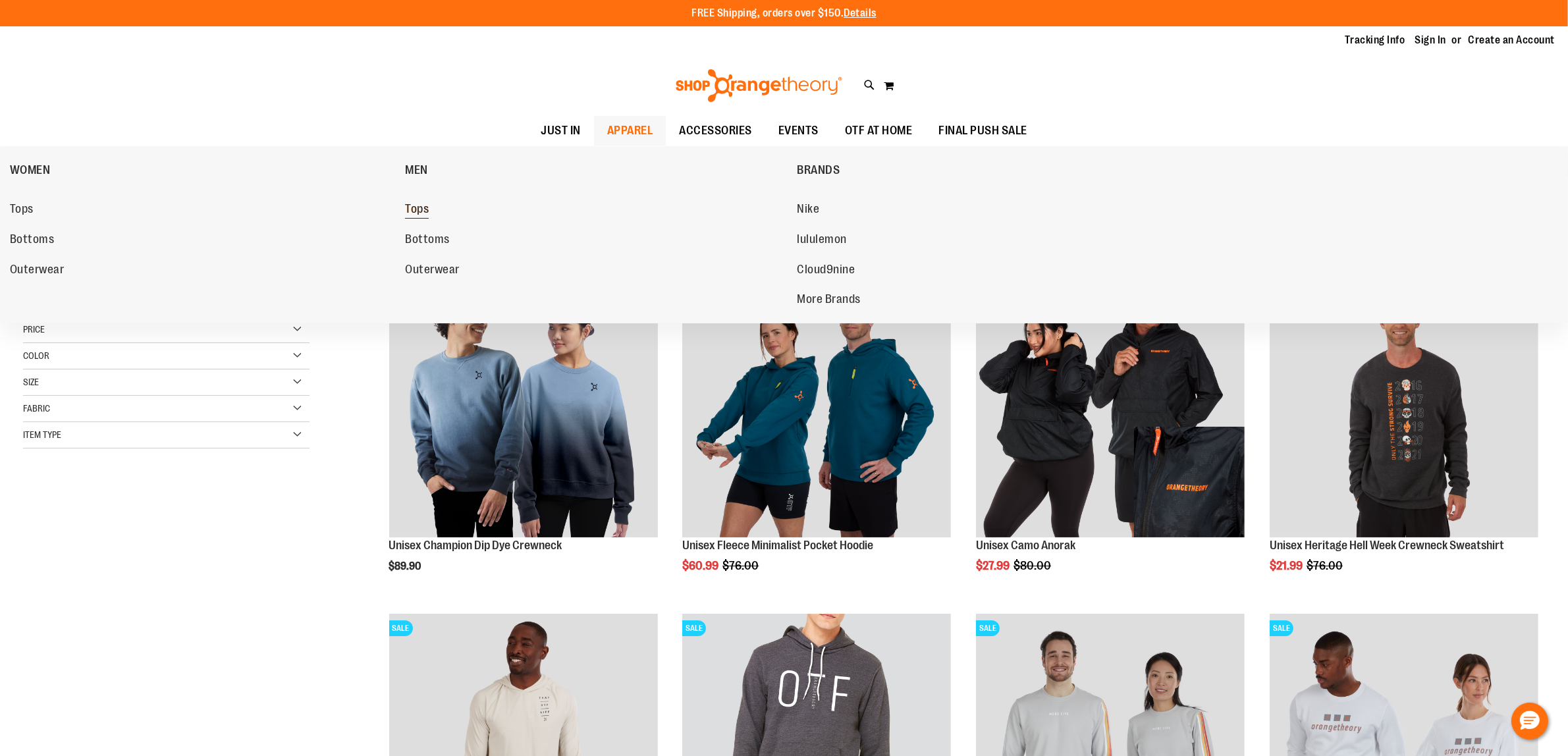
type input "**********"
click at [423, 204] on span "Tops" at bounding box center [417, 210] width 24 height 16
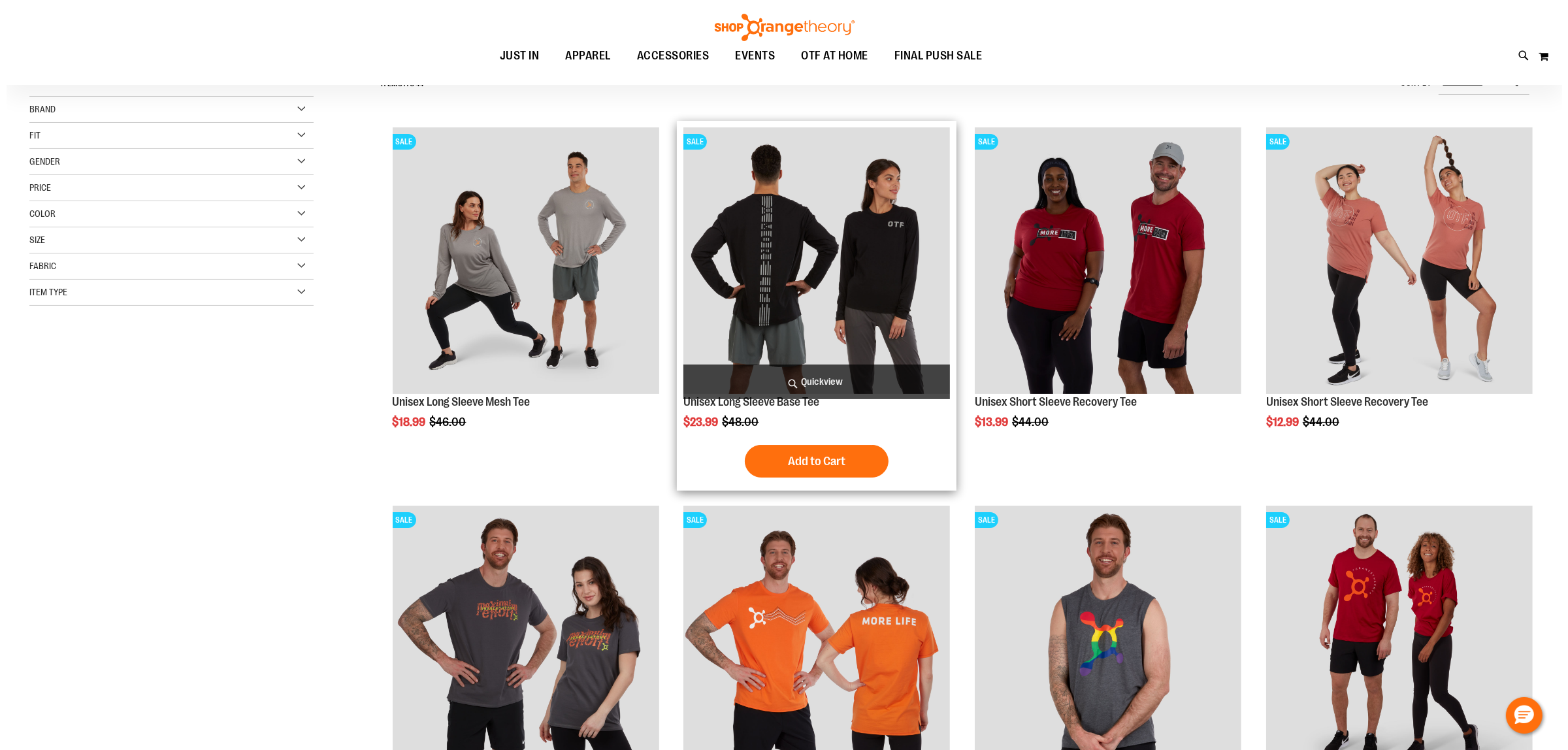
scroll to position [326, 0]
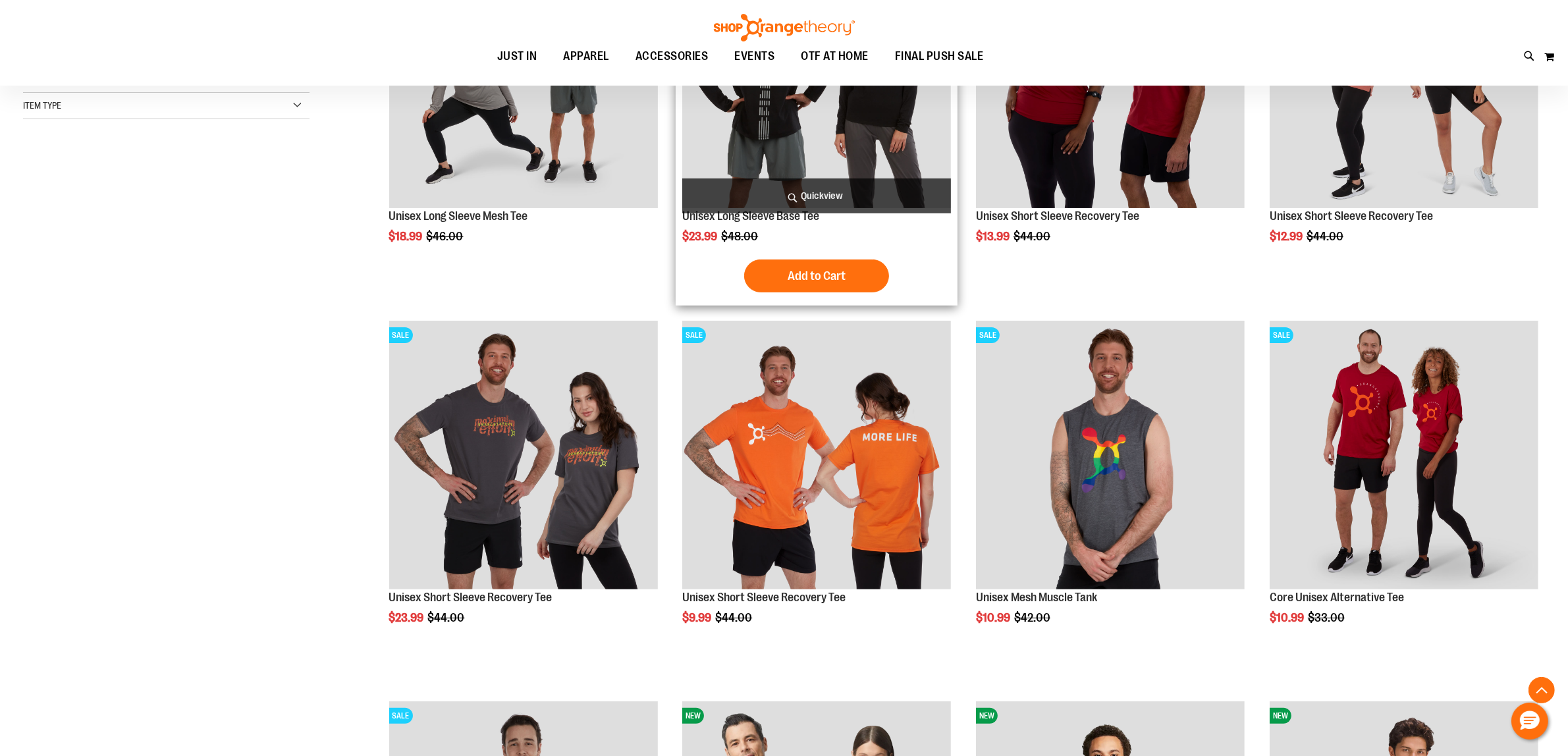
type input "**********"
click at [831, 210] on span "Quickview" at bounding box center [817, 196] width 269 height 35
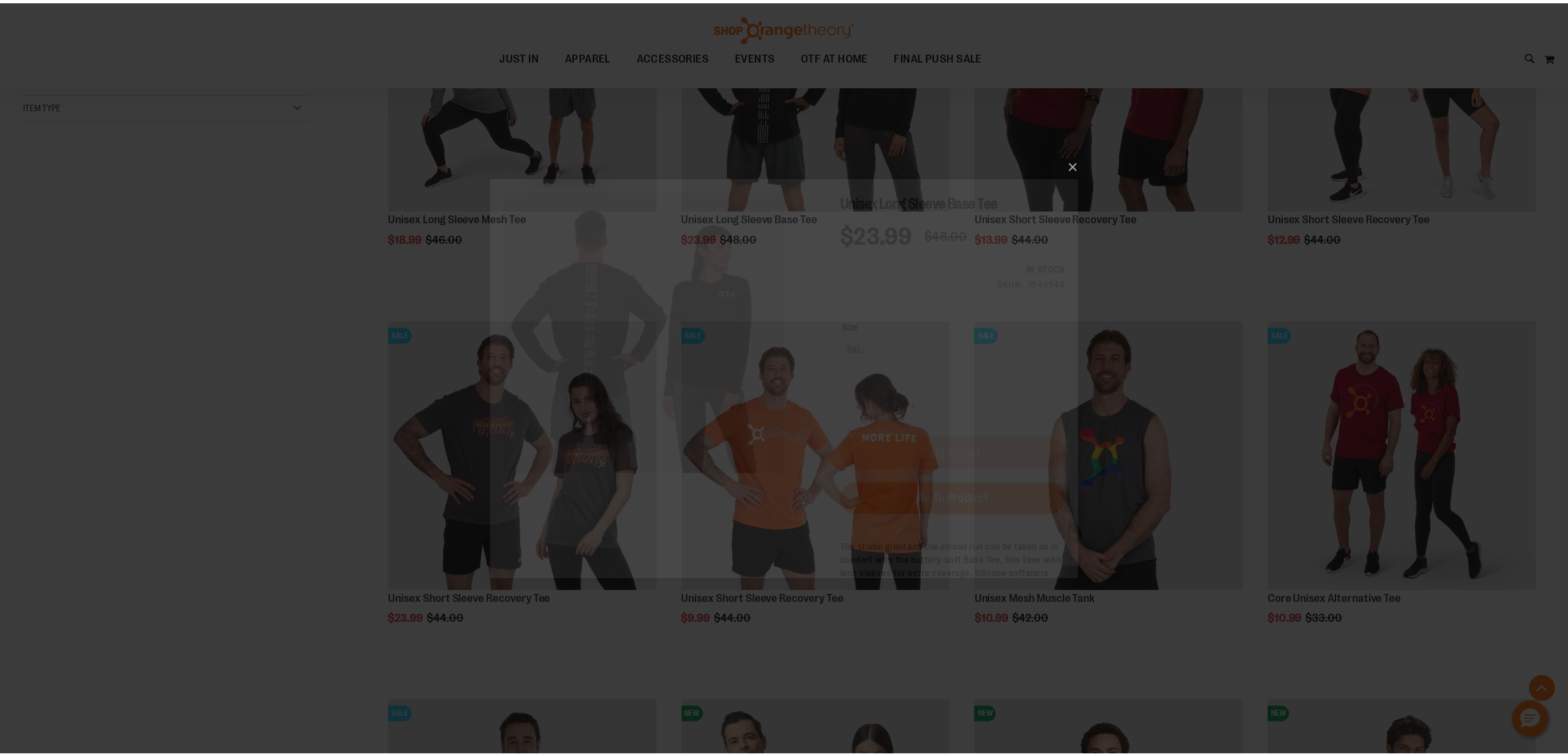
scroll to position [0, 0]
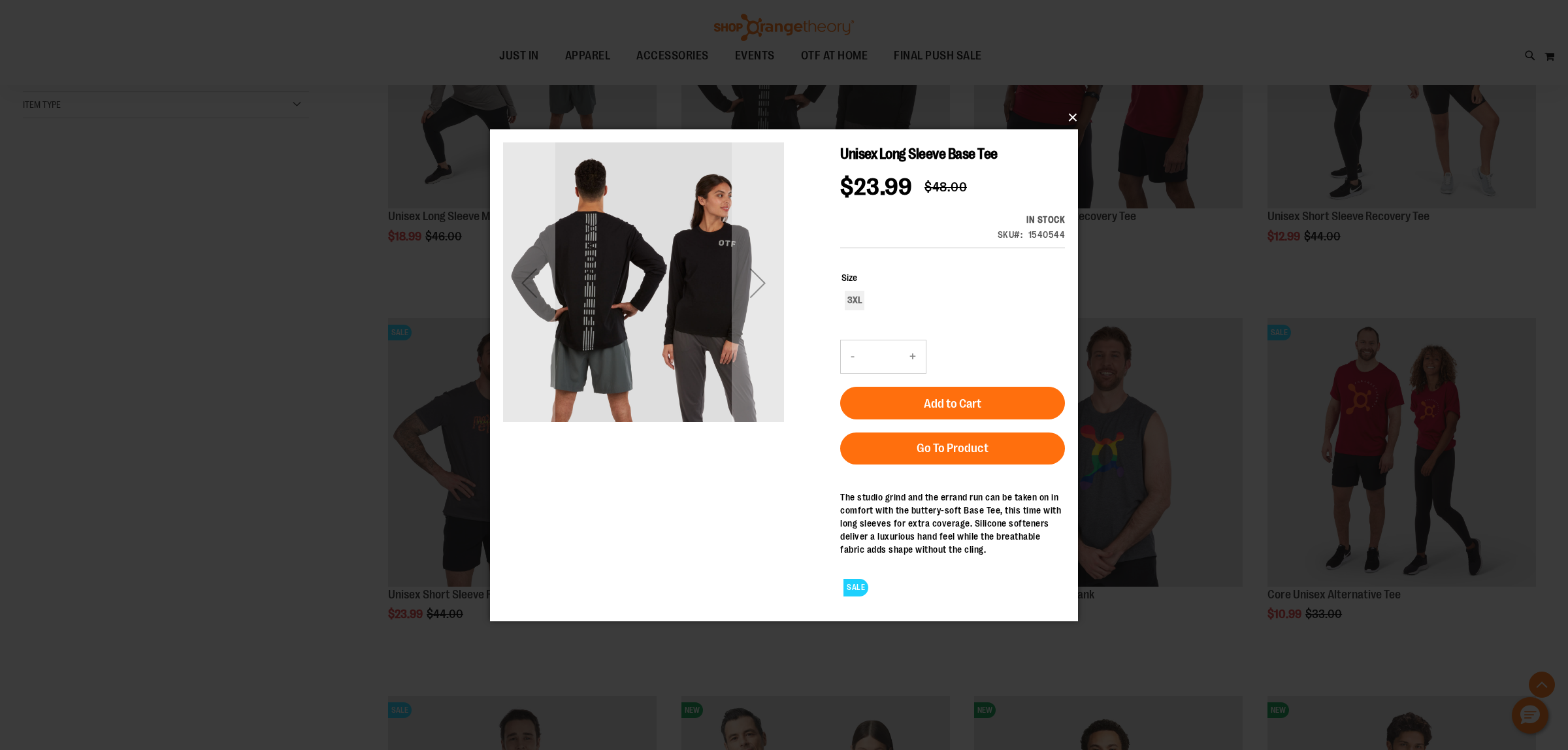
click at [1074, 114] on button "×" at bounding box center [787, 118] width 588 height 29
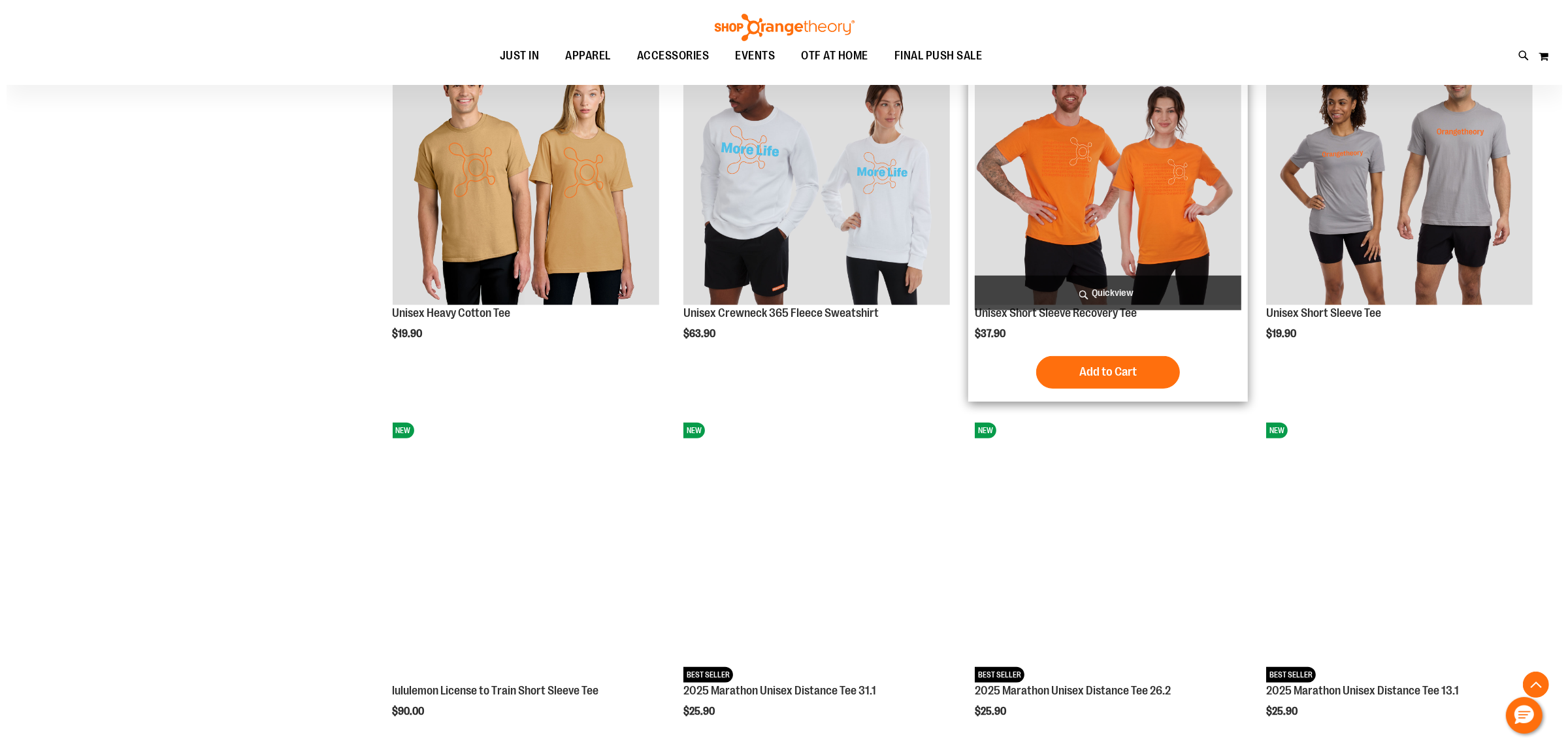
scroll to position [1388, 0]
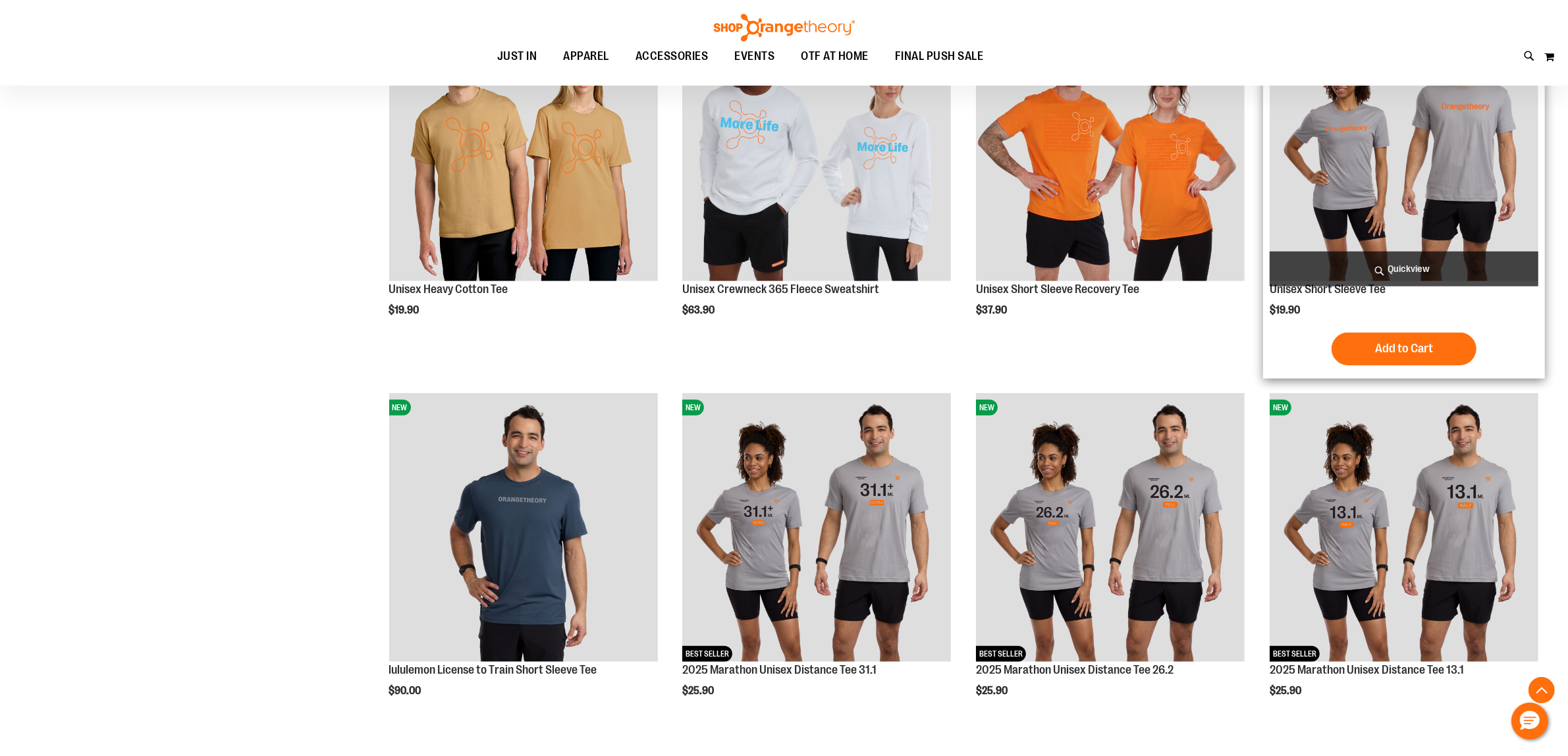
click at [1430, 261] on span "Quickview" at bounding box center [1404, 269] width 269 height 35
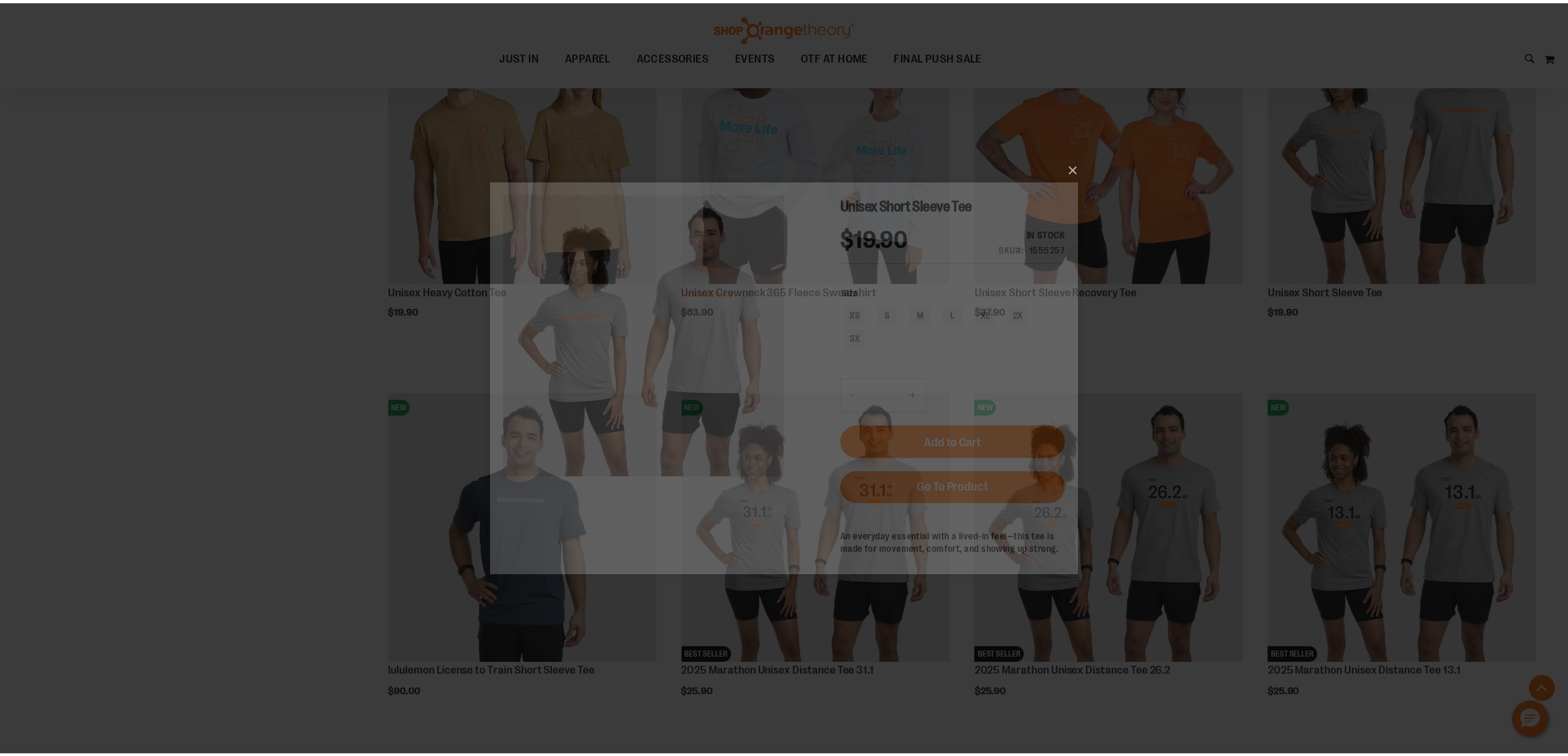
scroll to position [0, 0]
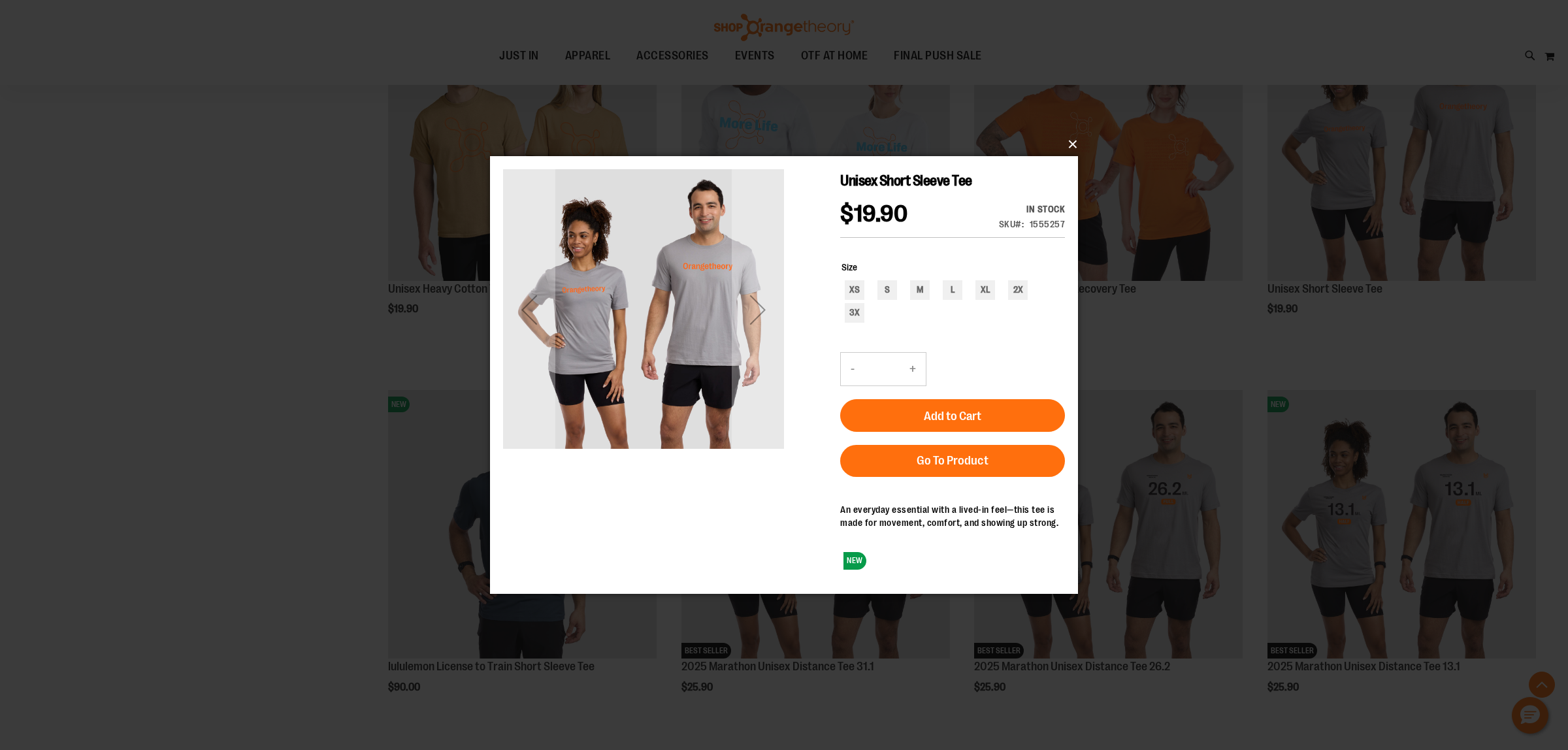
click at [1069, 146] on button "×" at bounding box center [787, 145] width 588 height 29
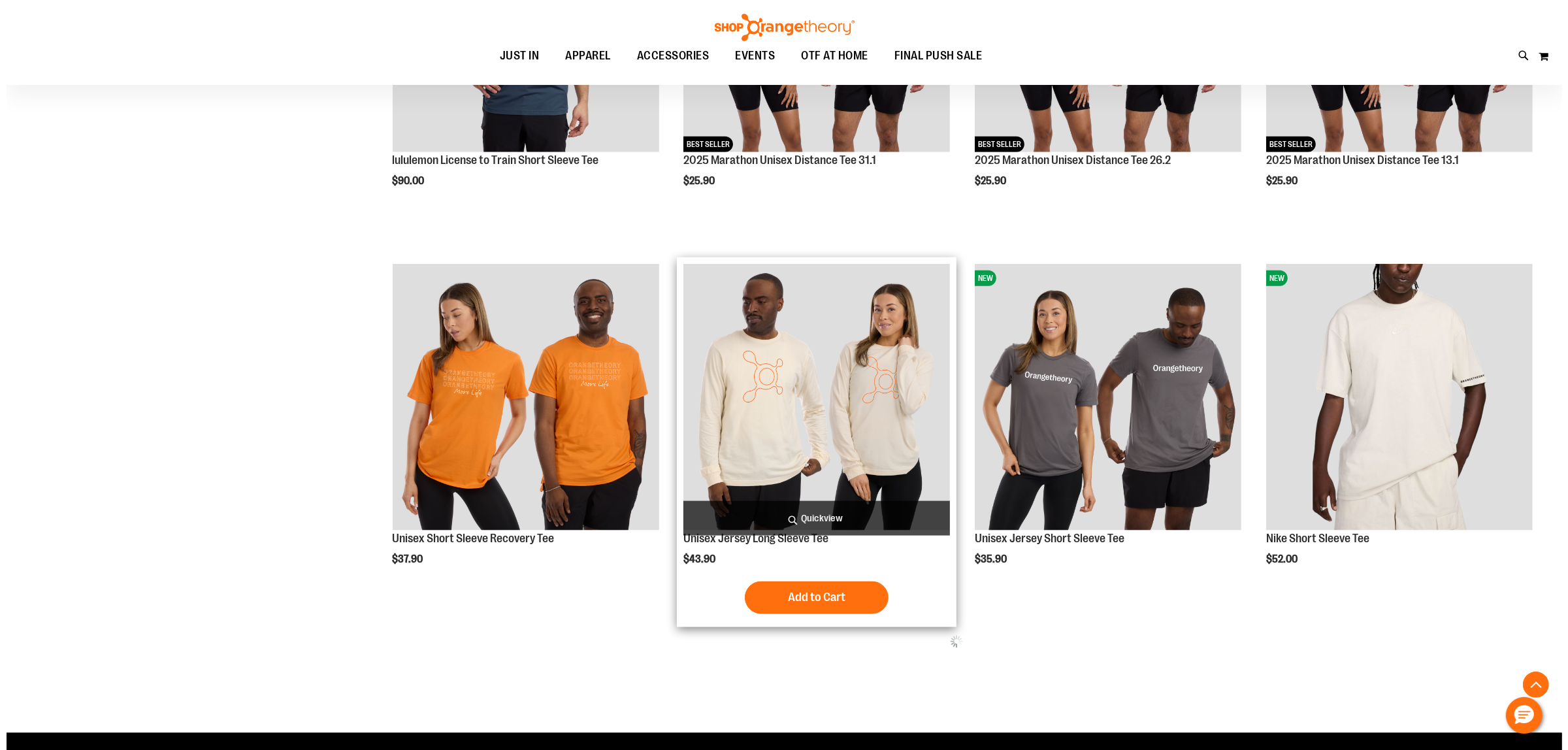
scroll to position [1873, 0]
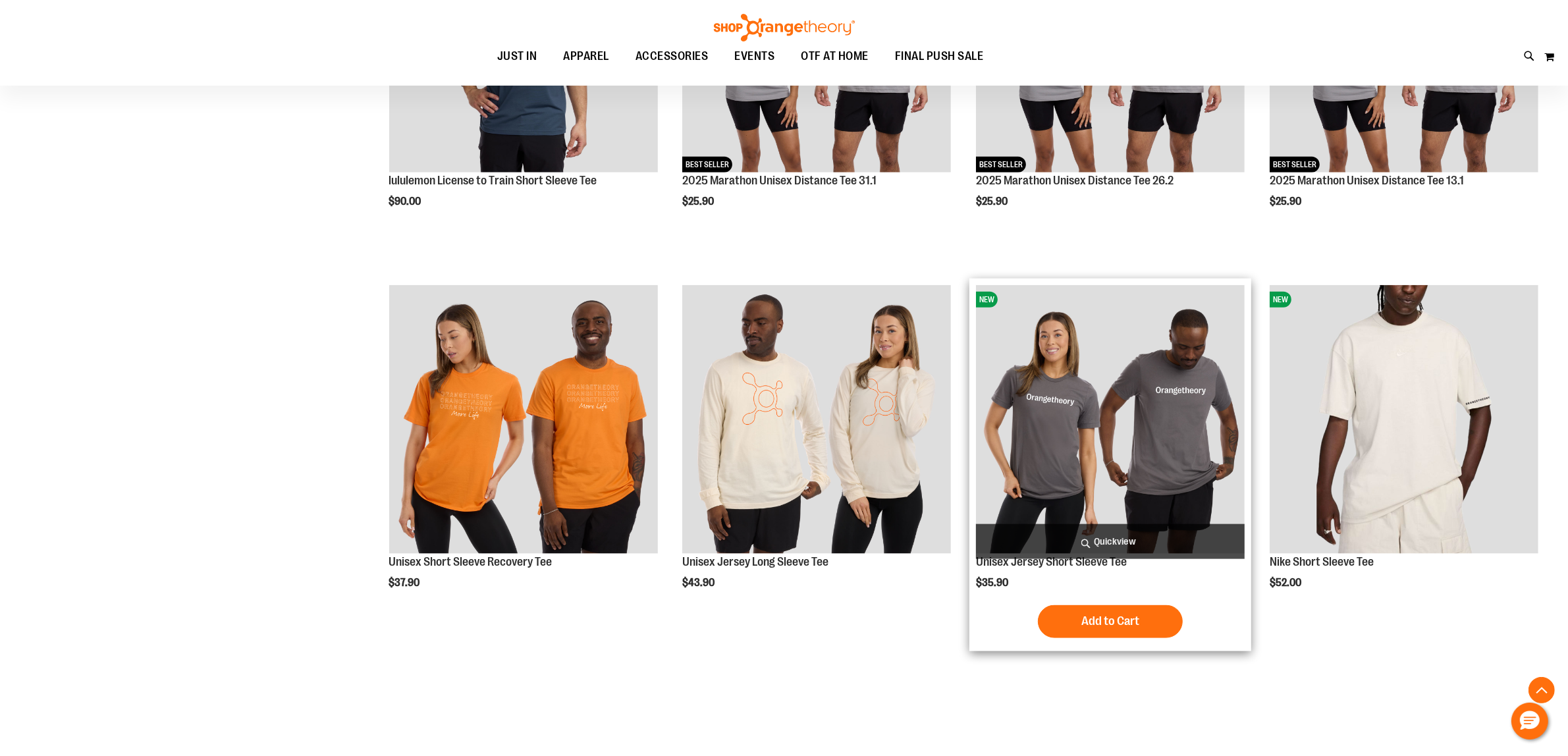
click at [1098, 535] on span "Quickview" at bounding box center [1110, 541] width 269 height 35
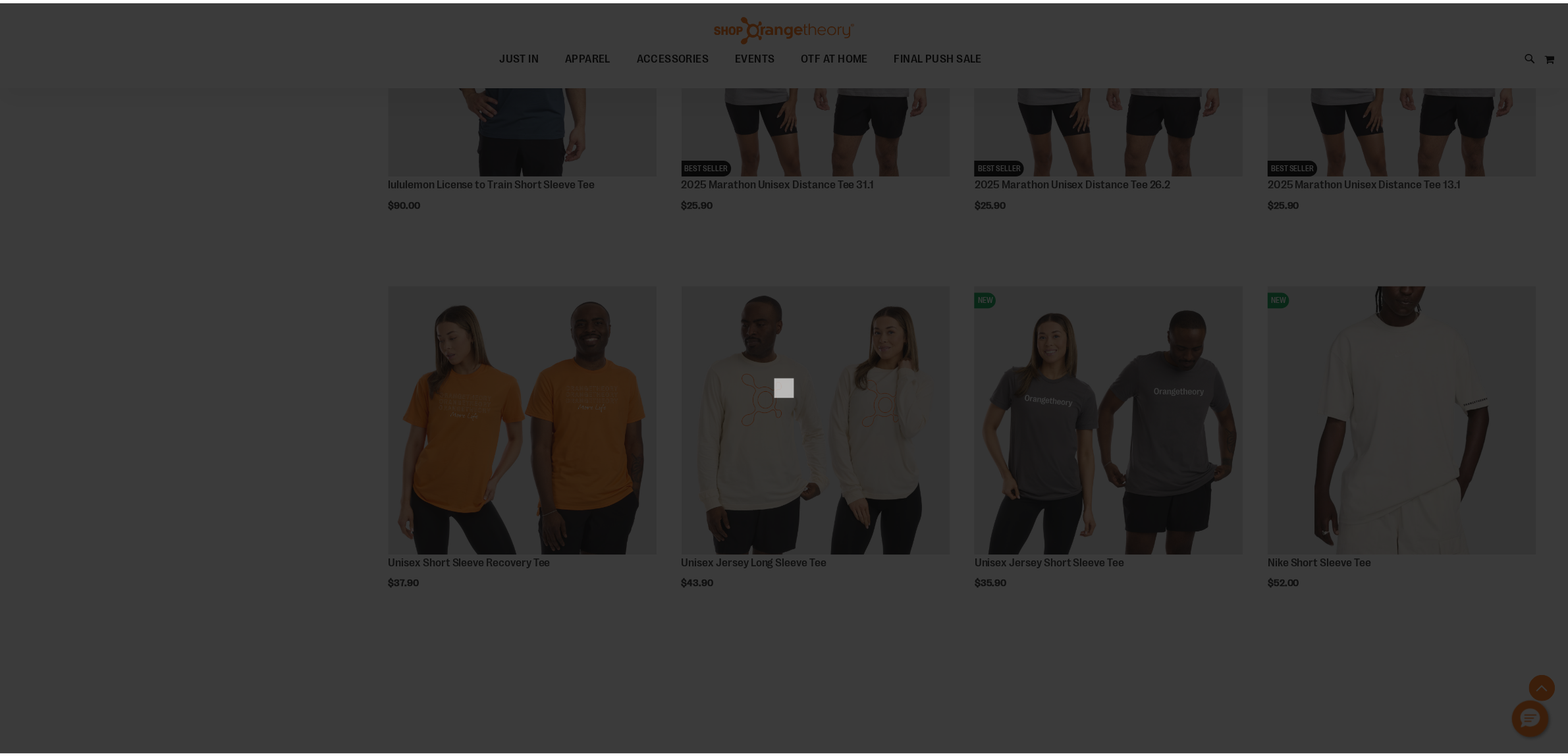
scroll to position [0, 0]
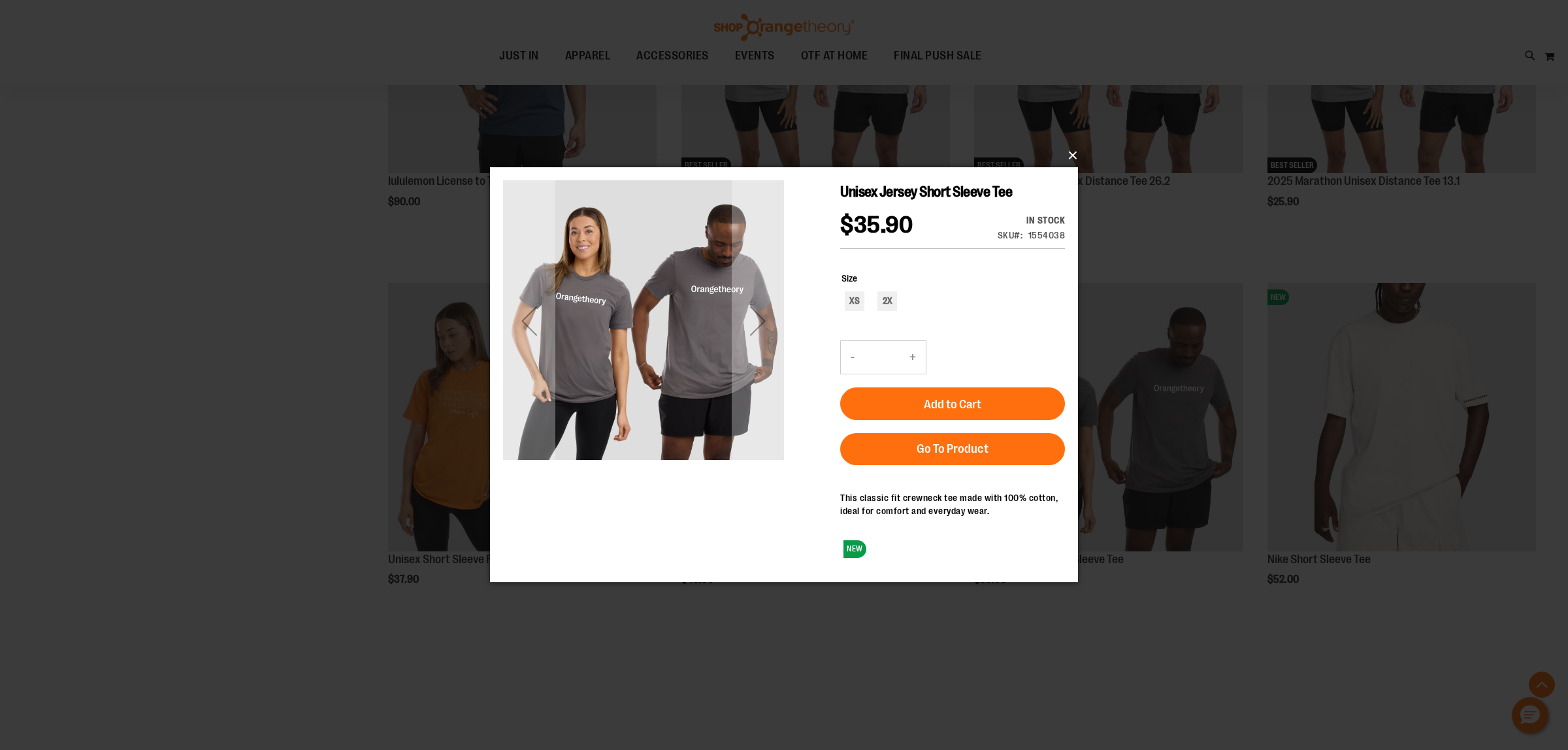
click at [1070, 154] on button "×" at bounding box center [787, 156] width 588 height 29
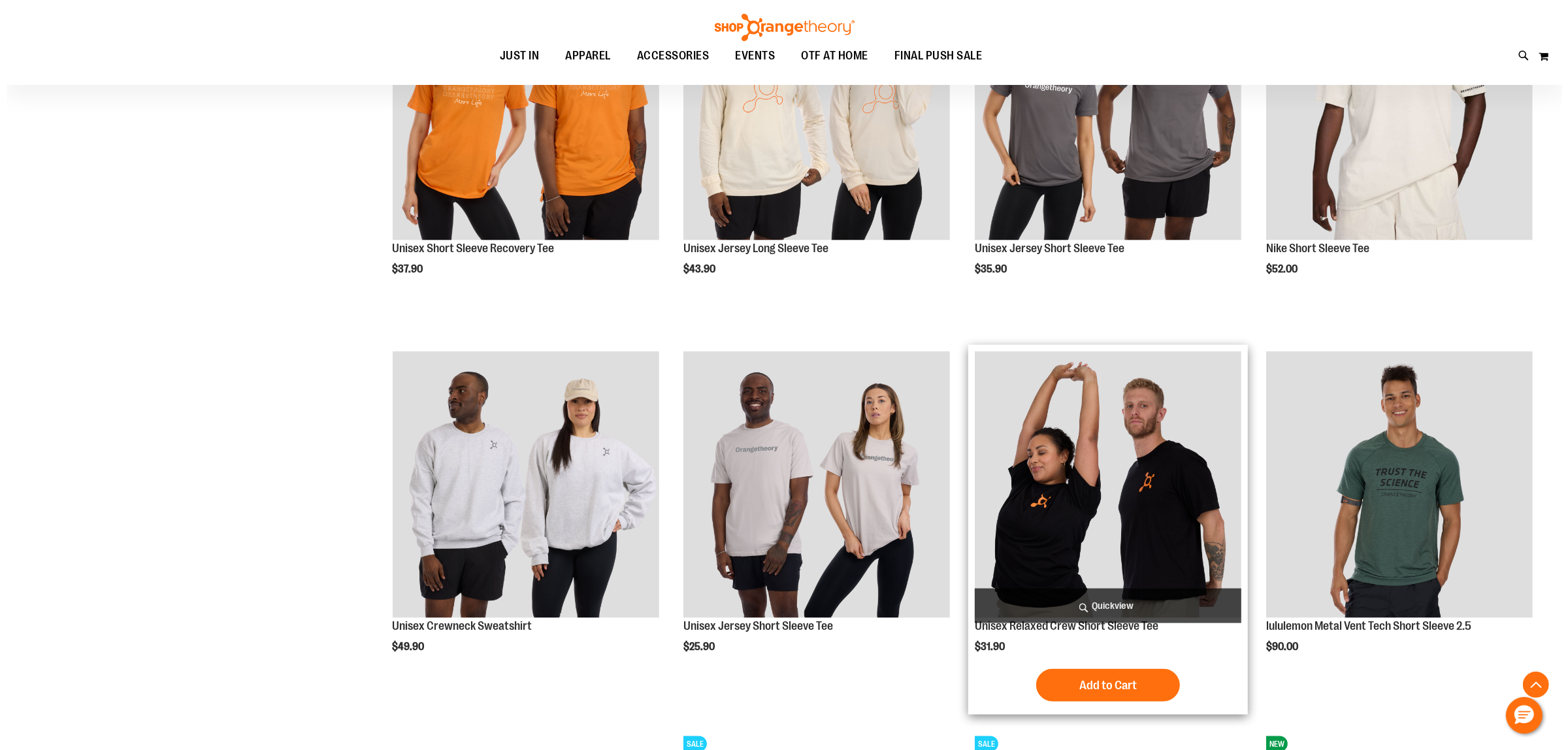
scroll to position [2363, 0]
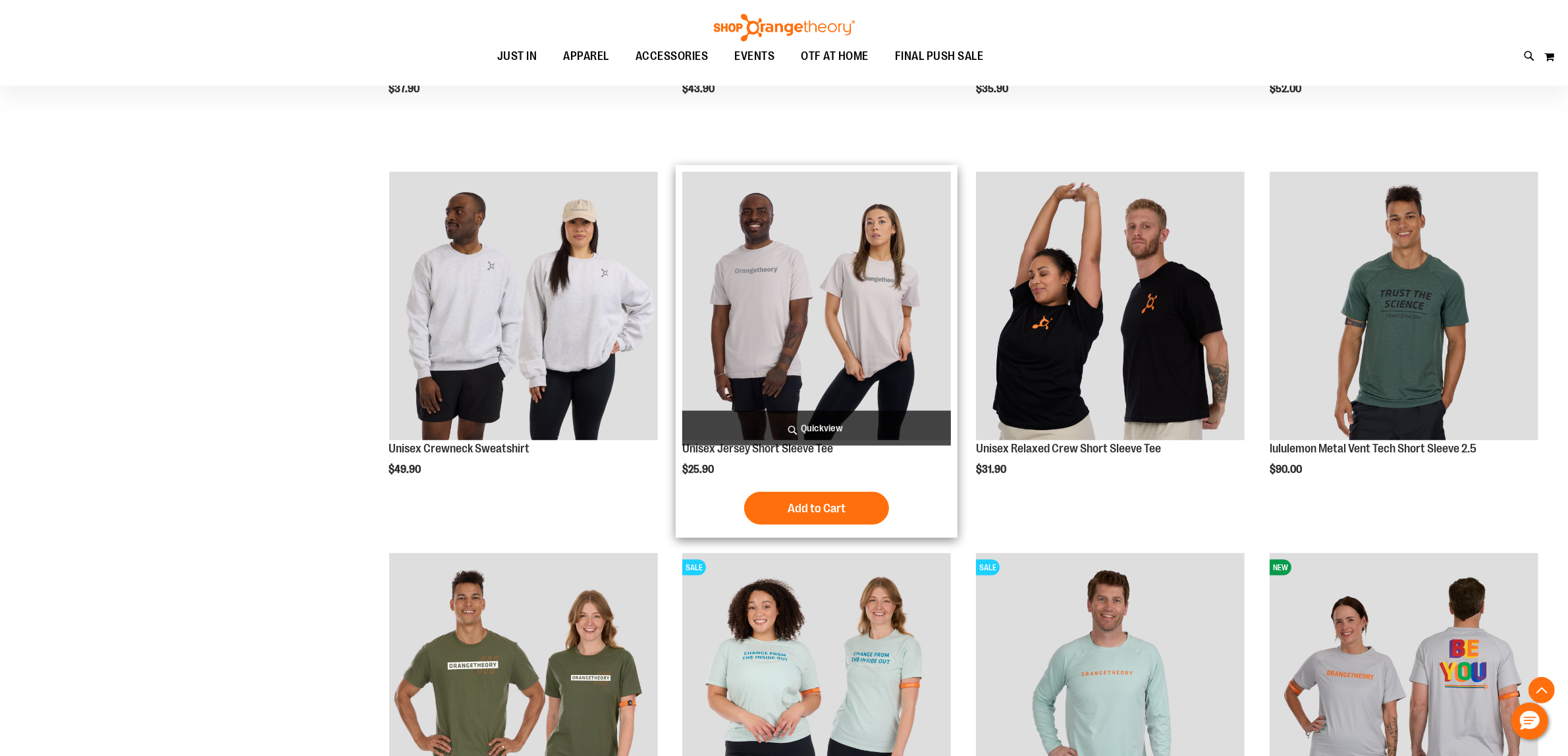
click at [808, 424] on span "Quickview" at bounding box center [817, 428] width 269 height 35
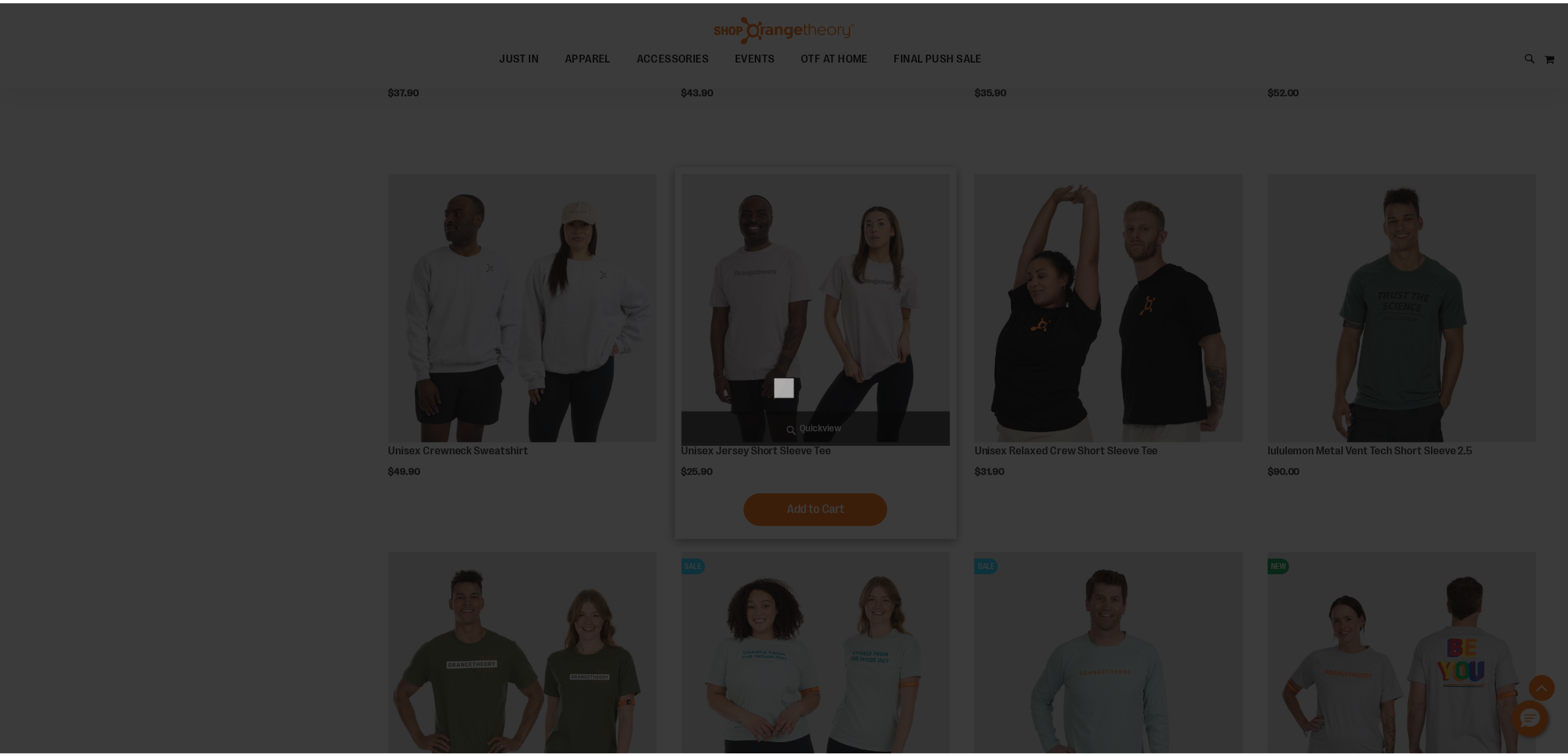
scroll to position [0, 0]
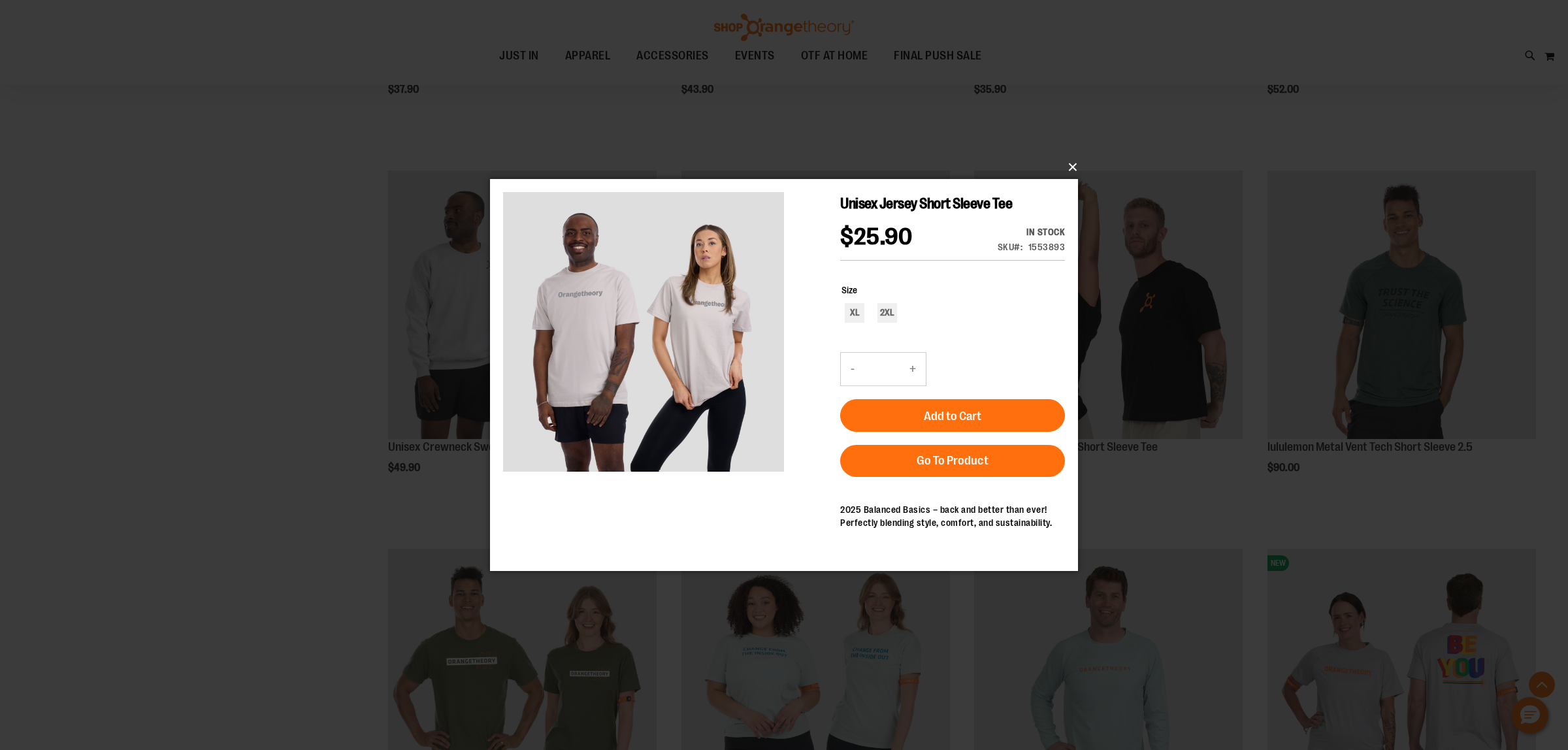
click at [1072, 163] on button "×" at bounding box center [787, 167] width 588 height 29
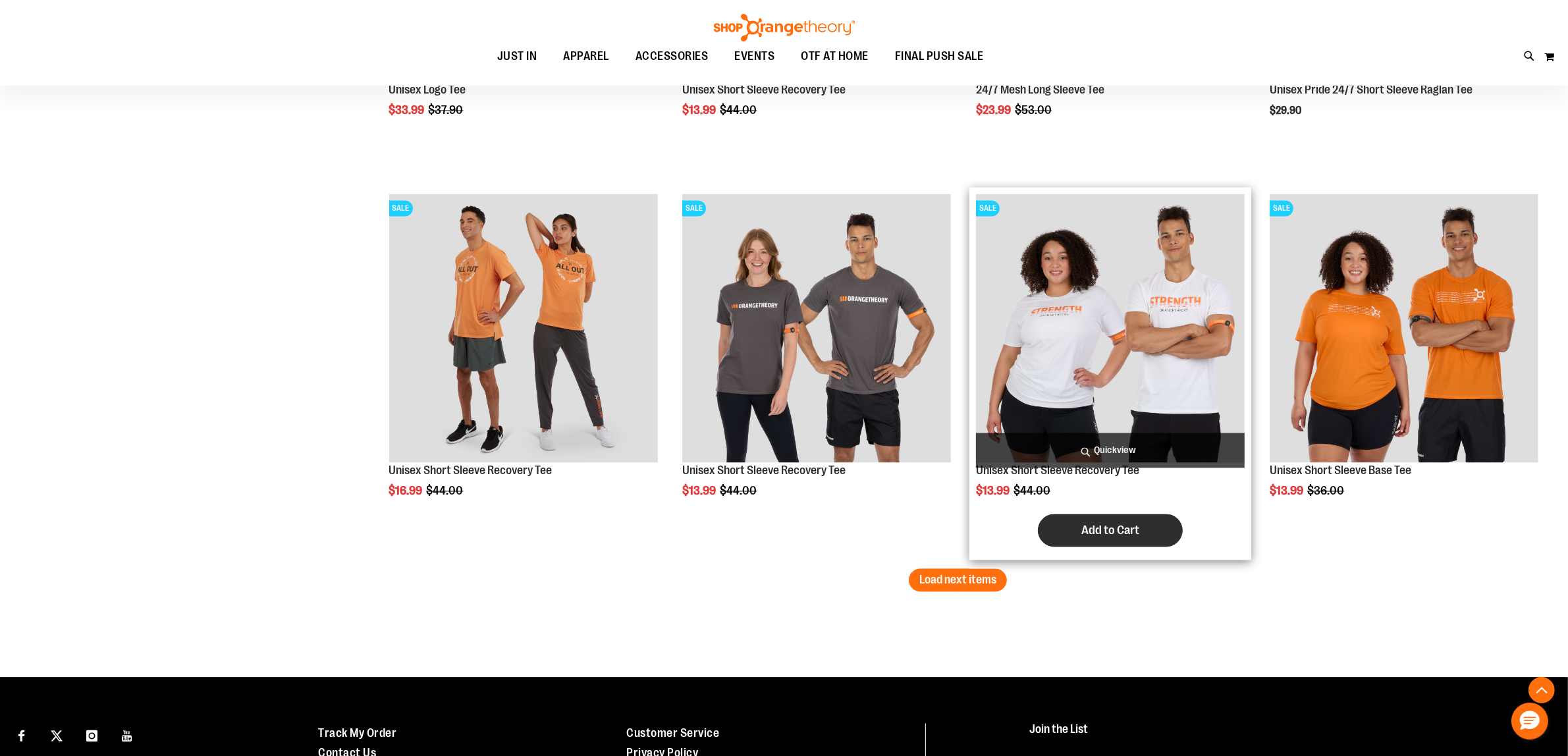
scroll to position [3123, 0]
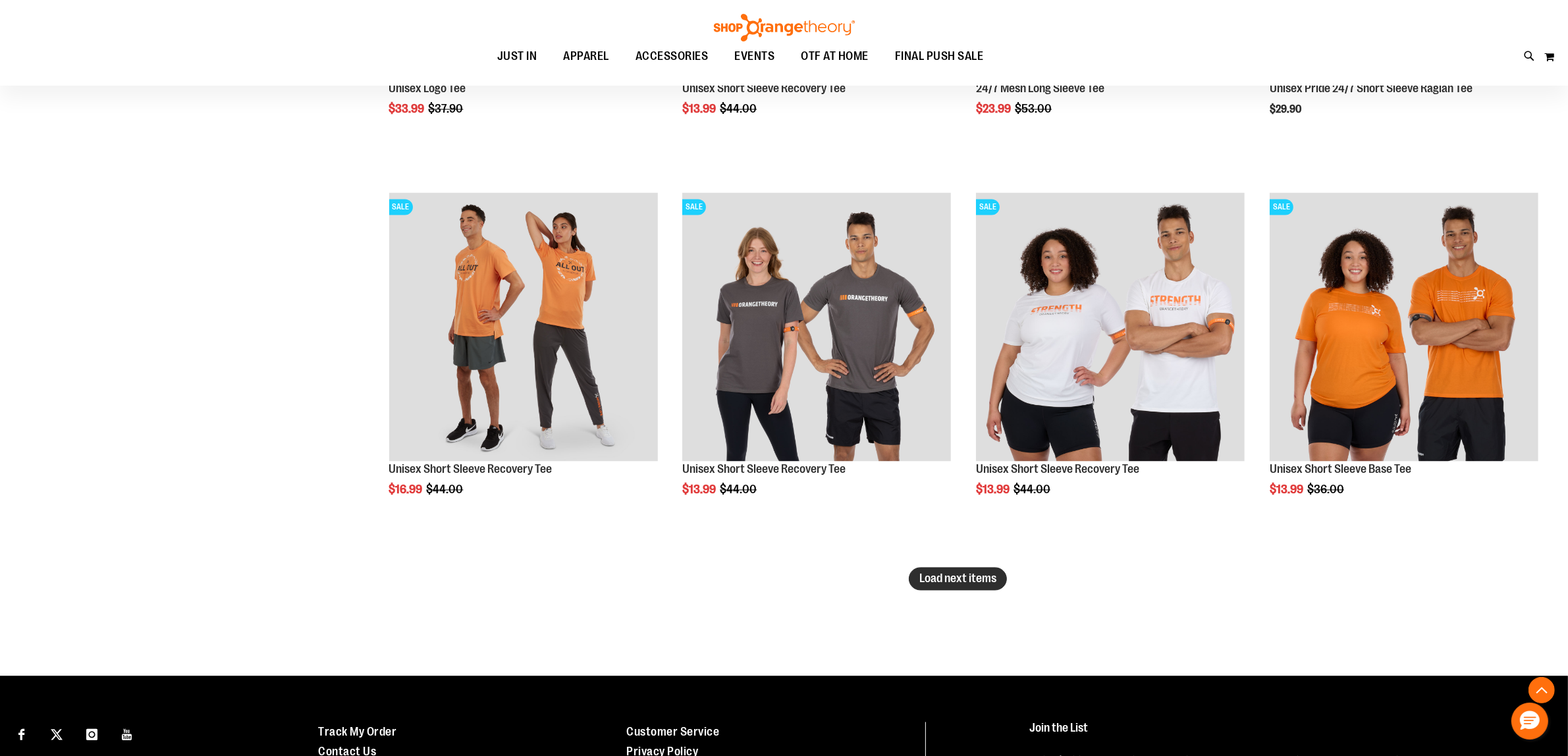
click at [969, 590] on button "Load next items" at bounding box center [958, 579] width 98 height 23
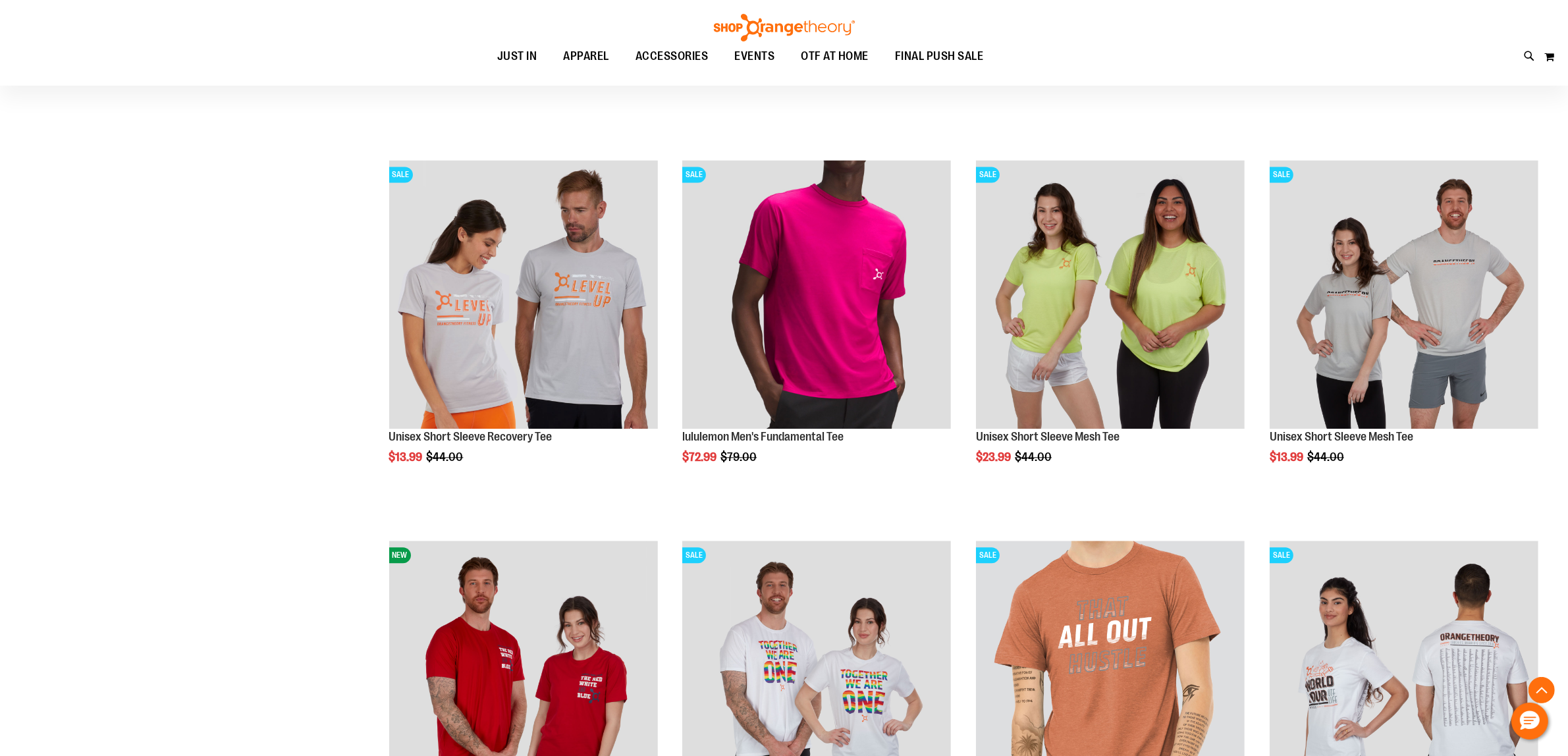
scroll to position [3369, 0]
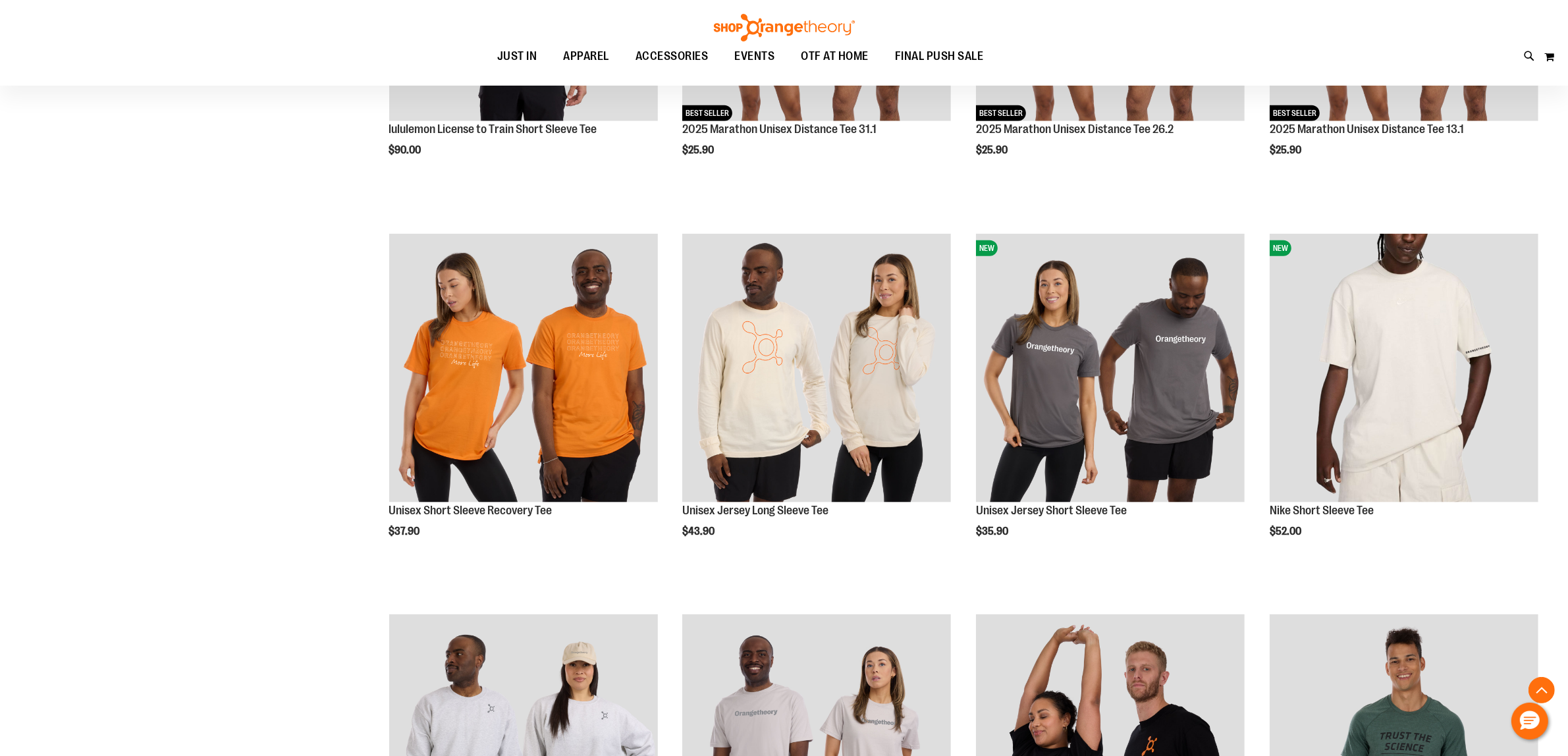
scroll to position [1805, 0]
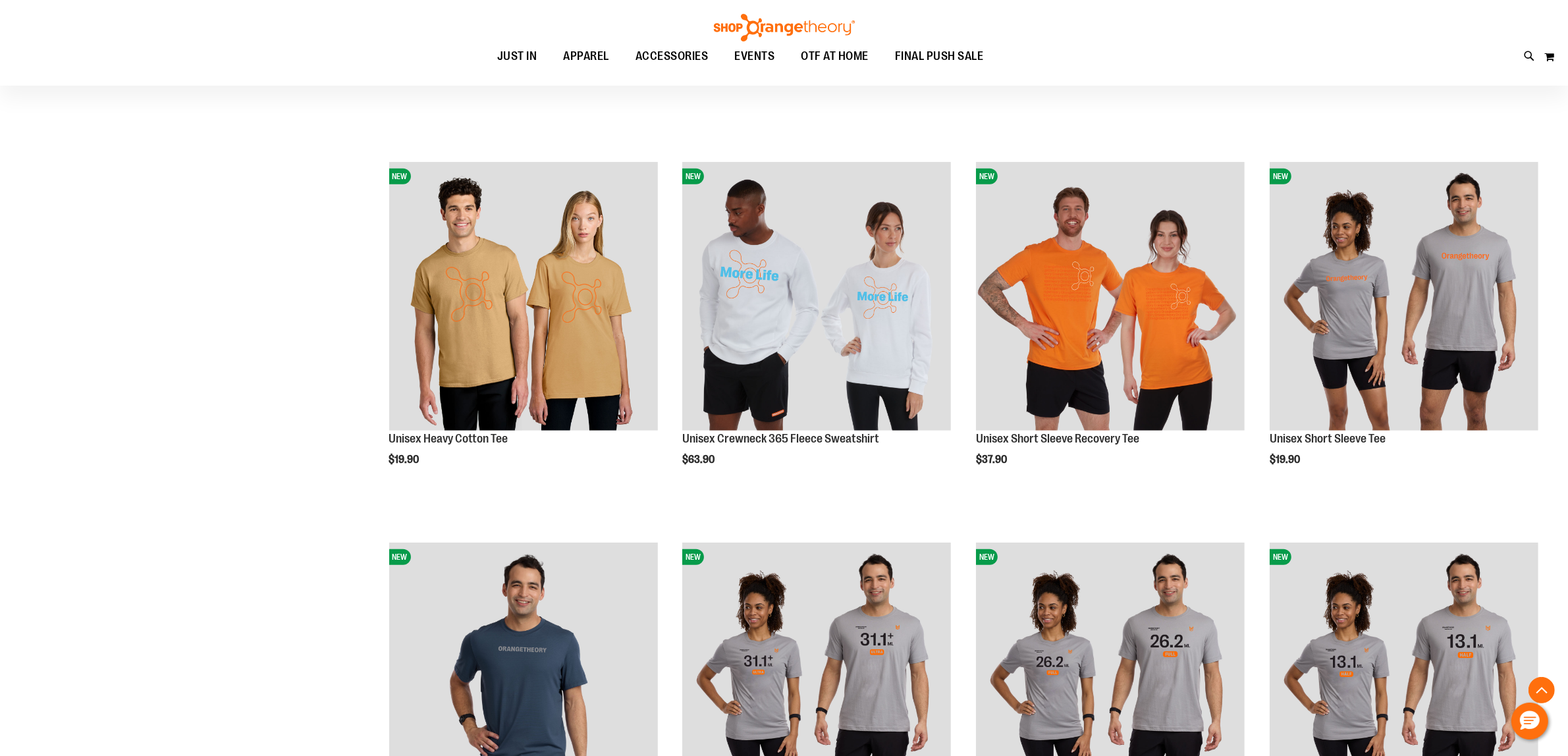
scroll to position [1229, 0]
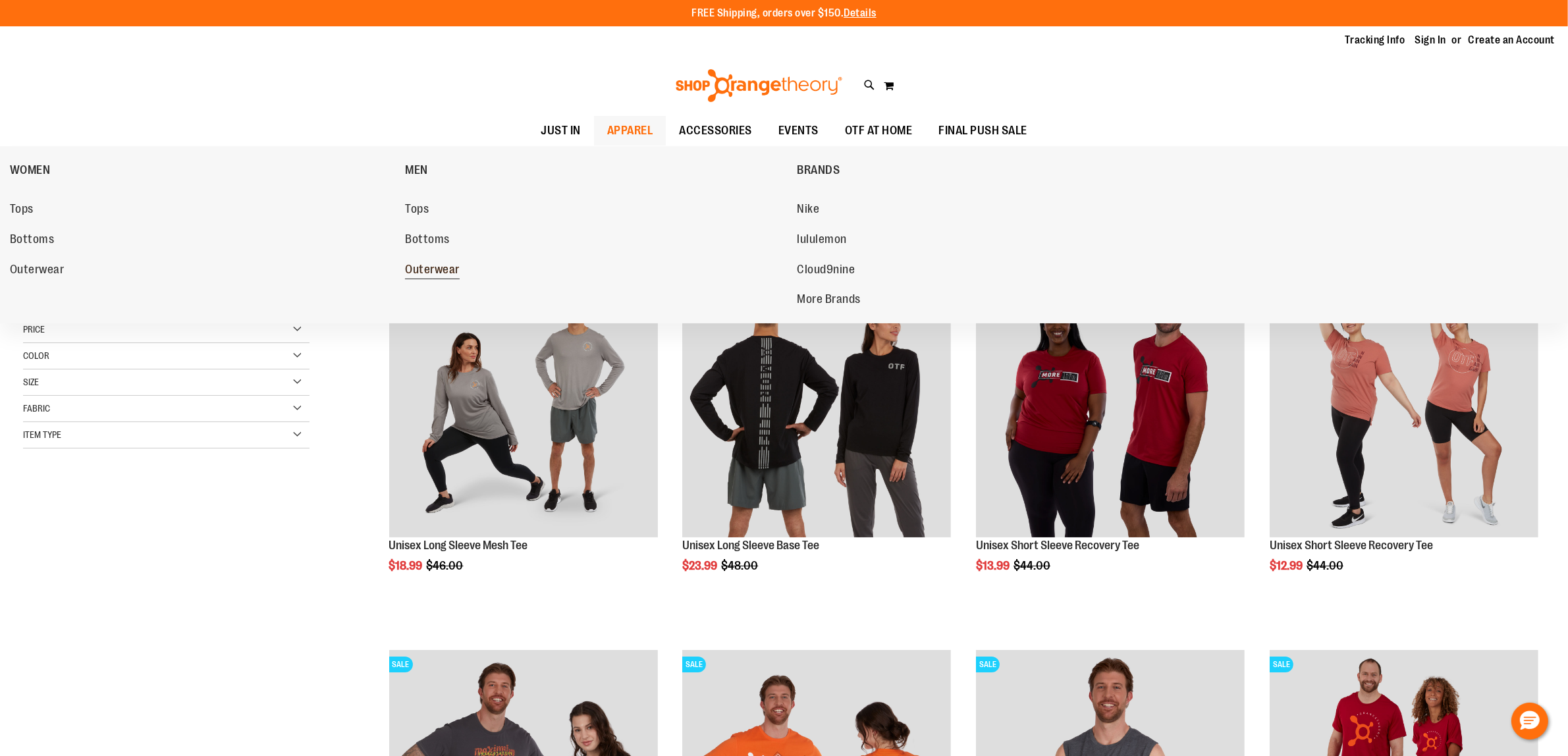
click at [435, 263] on span "Outerwear" at bounding box center [432, 271] width 55 height 16
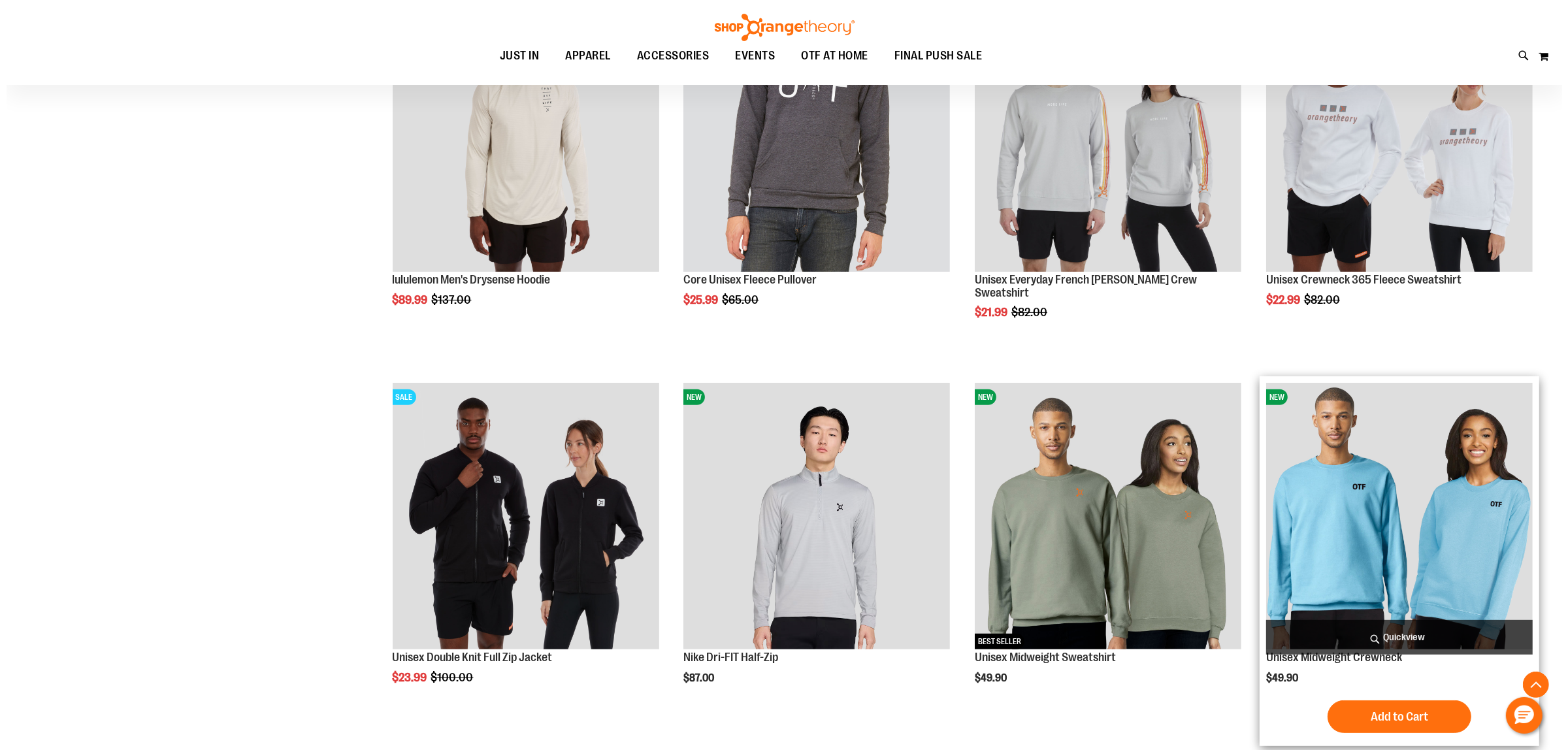
scroll to position [589, 0]
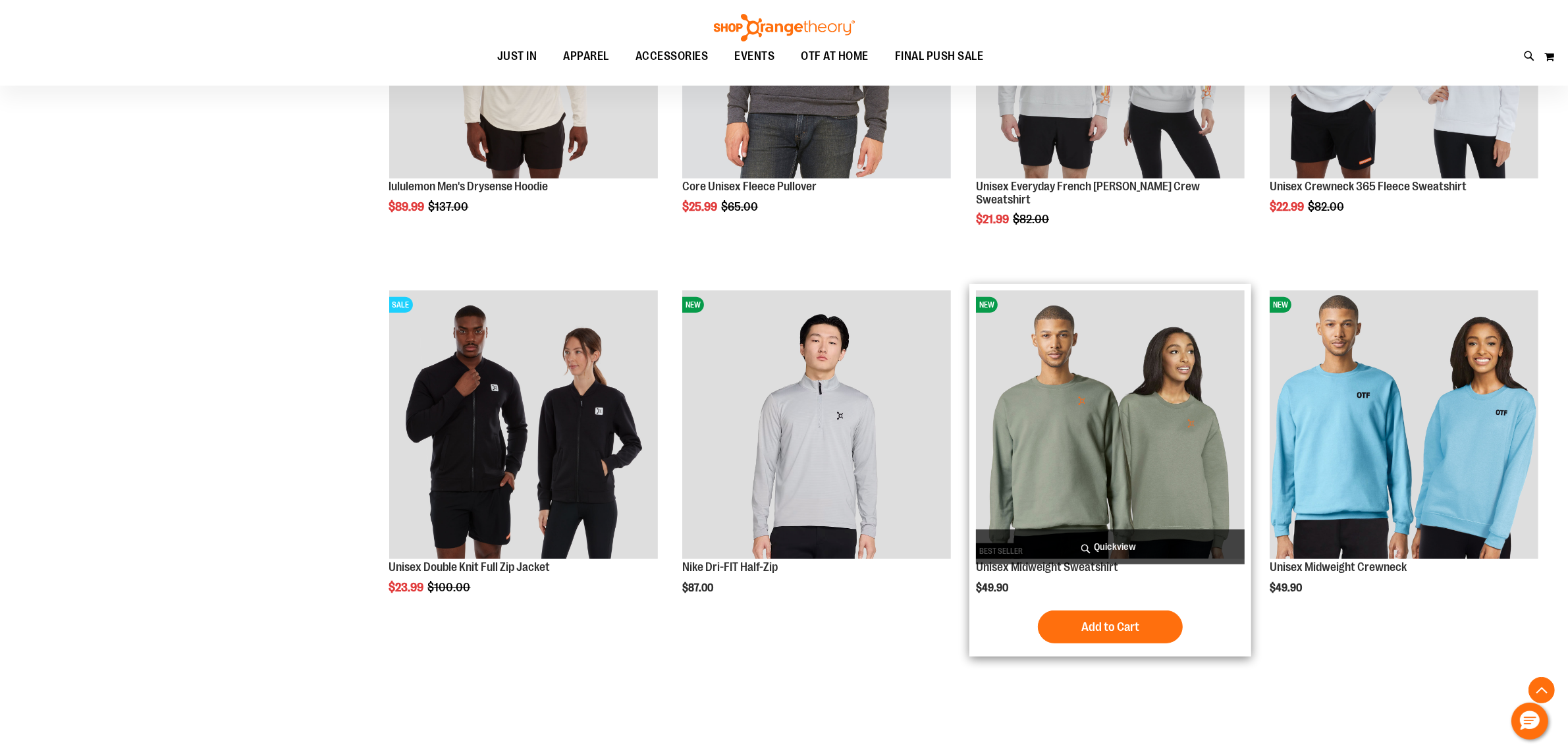
type input "**********"
click at [1134, 540] on span "Quickview" at bounding box center [1110, 546] width 269 height 35
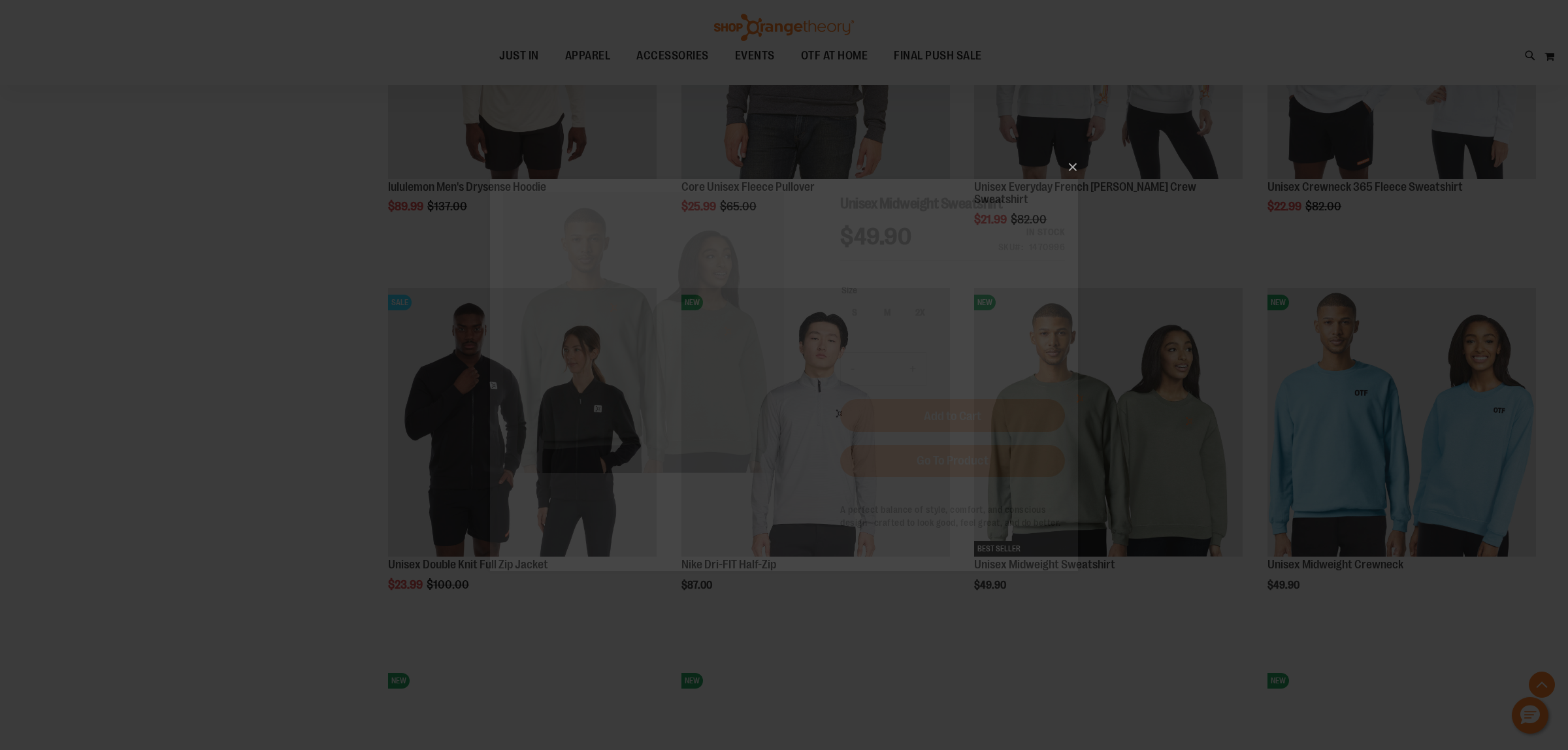
scroll to position [0, 0]
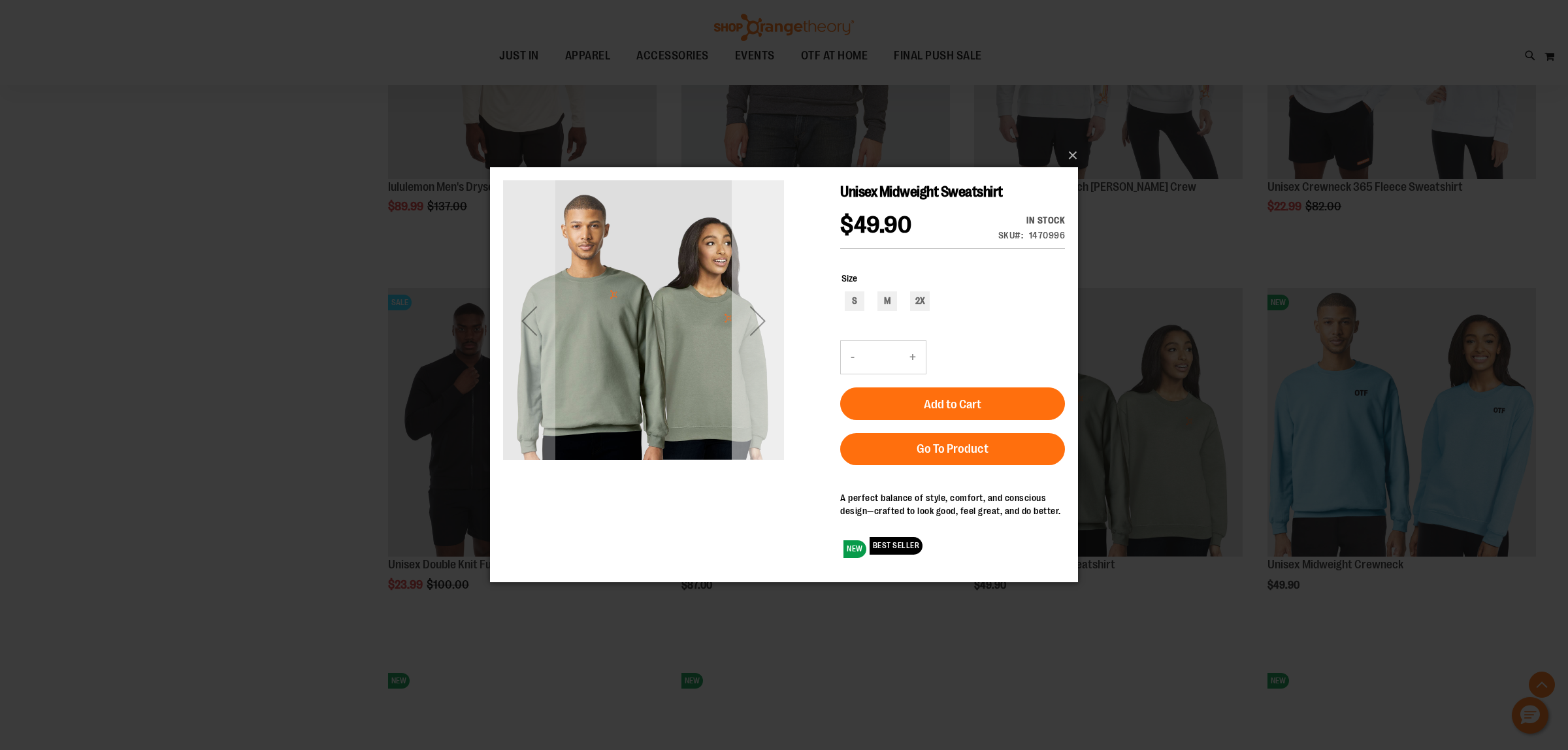
click at [752, 329] on div "Next" at bounding box center [758, 321] width 52 height 52
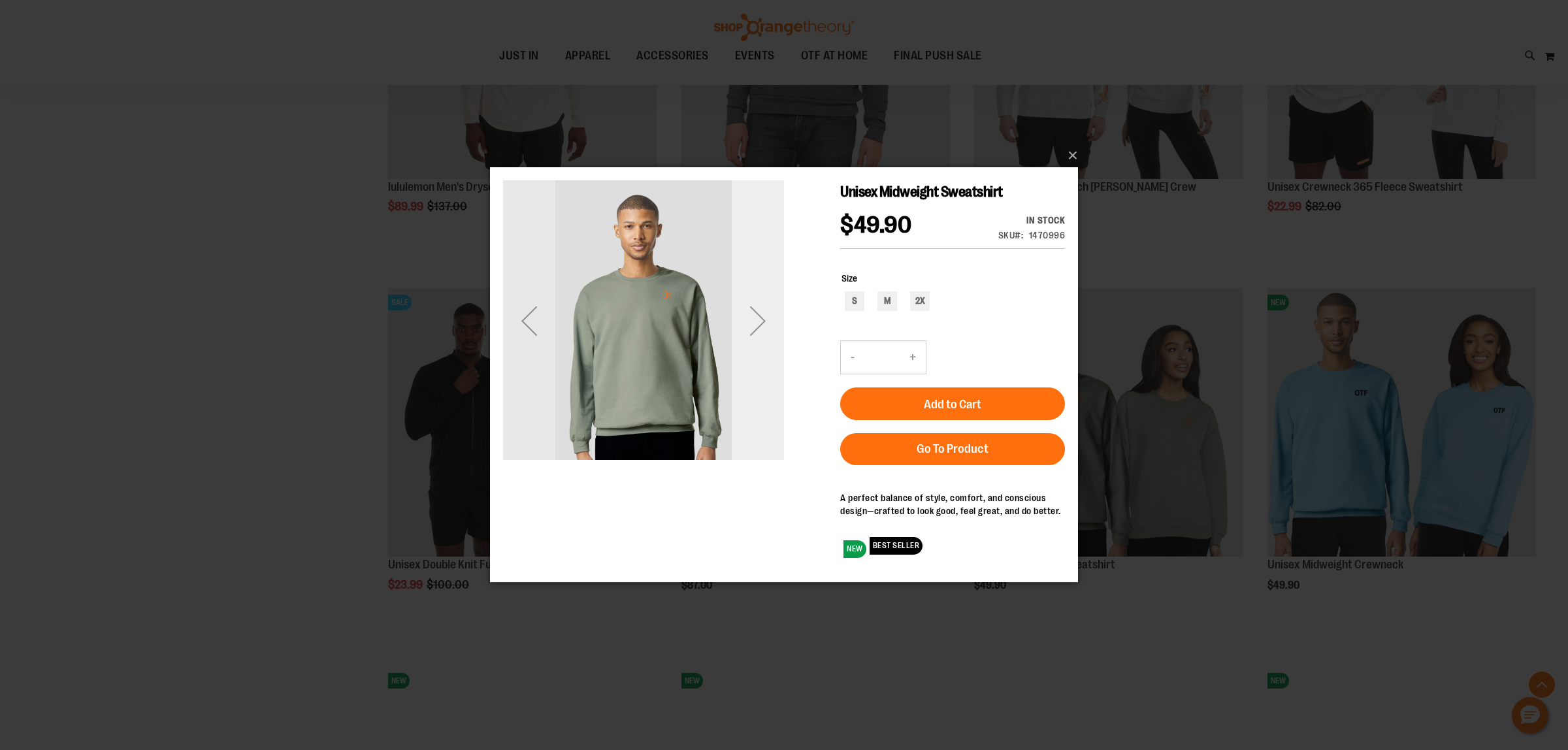
click at [752, 329] on div "Next" at bounding box center [758, 321] width 52 height 52
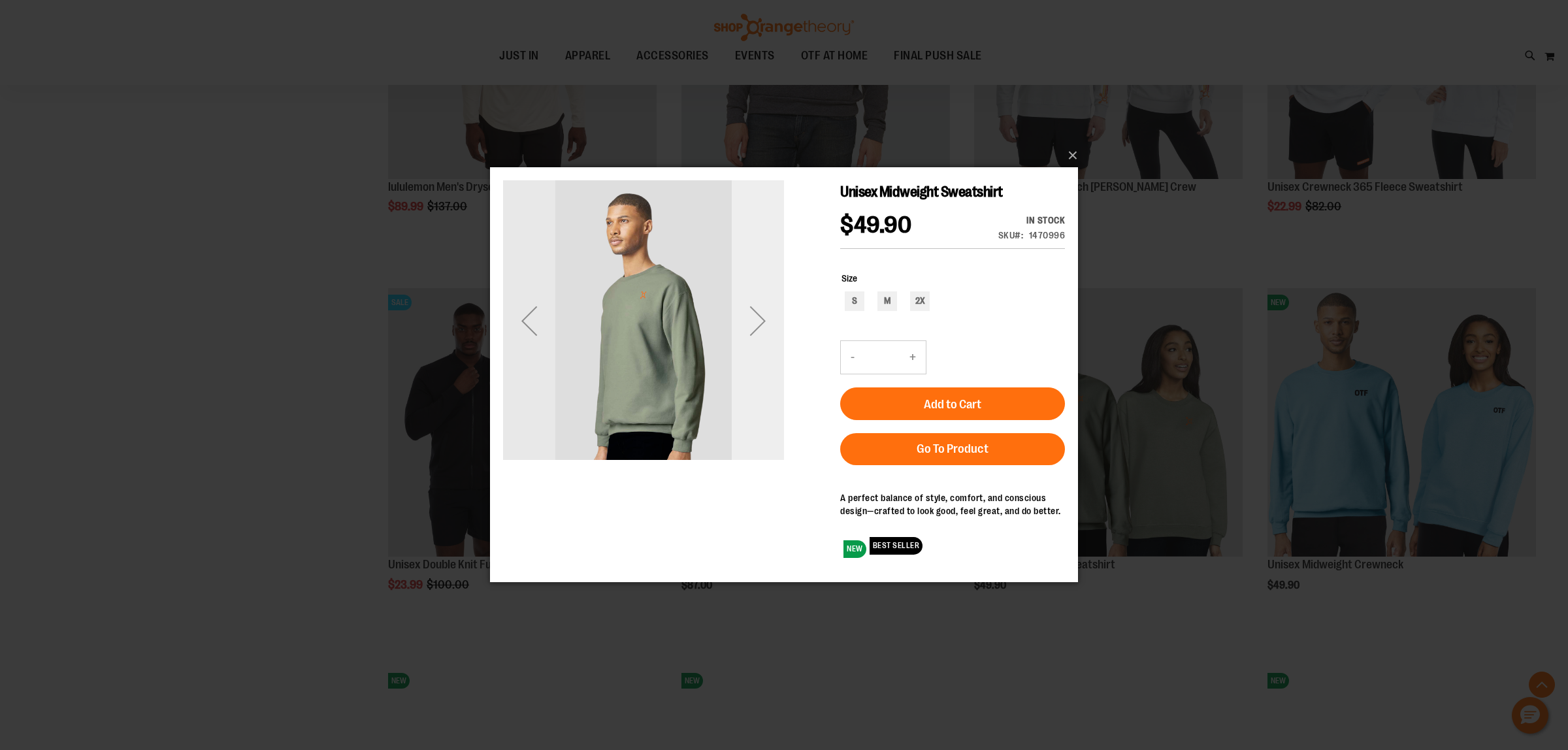
click at [752, 329] on div "Next" at bounding box center [758, 321] width 52 height 52
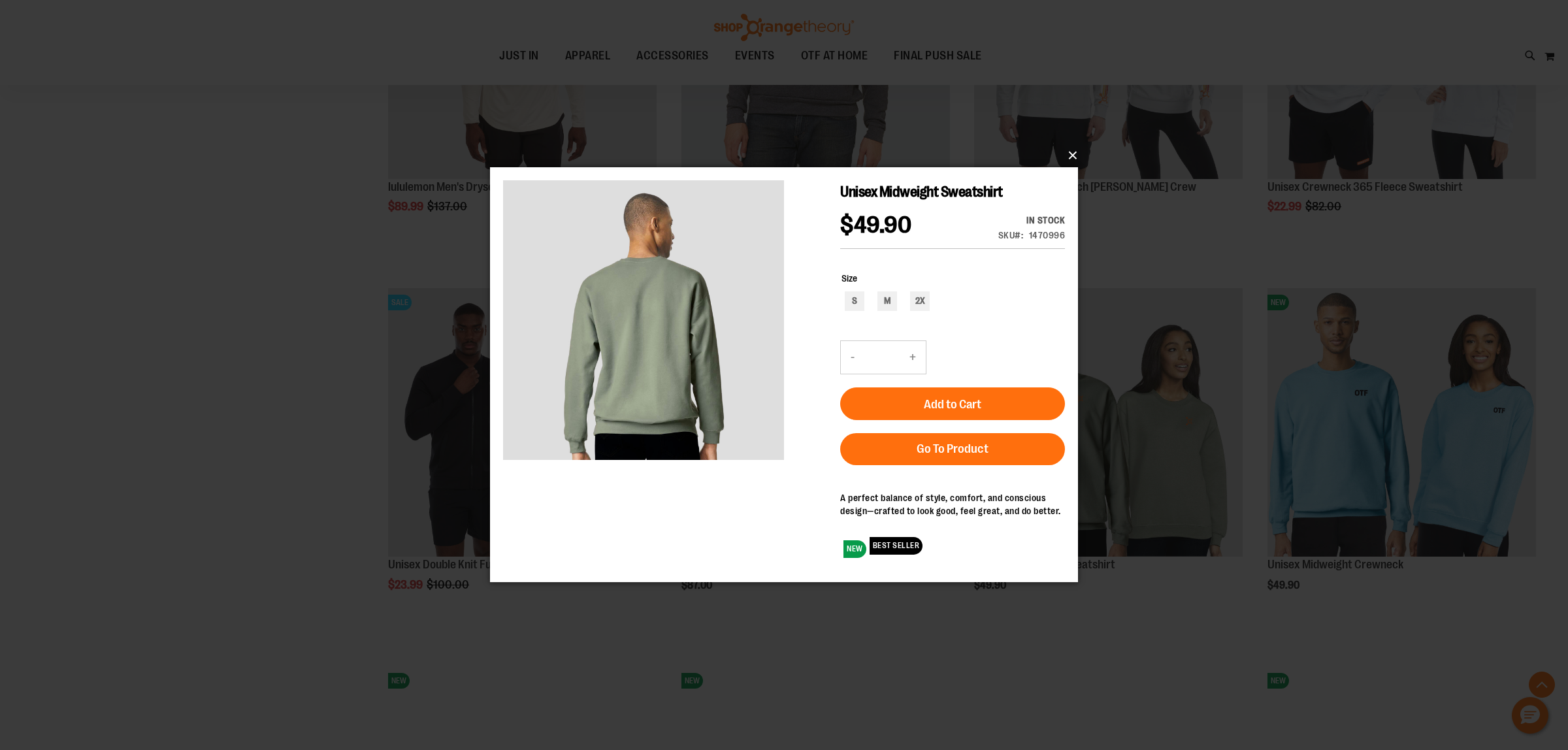
click at [1070, 160] on button "×" at bounding box center [787, 156] width 588 height 29
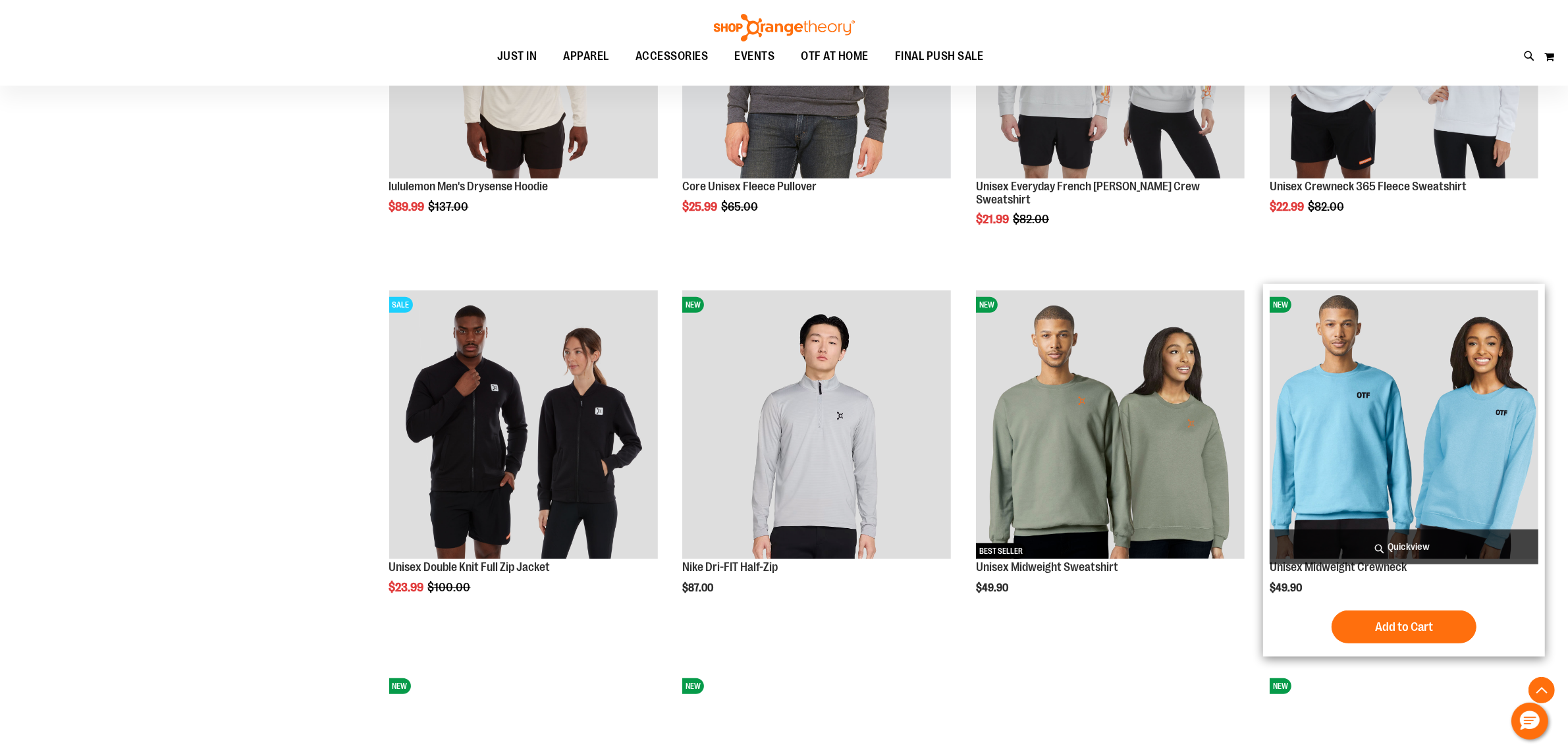
click at [1416, 562] on span "Quickview" at bounding box center [1404, 546] width 269 height 35
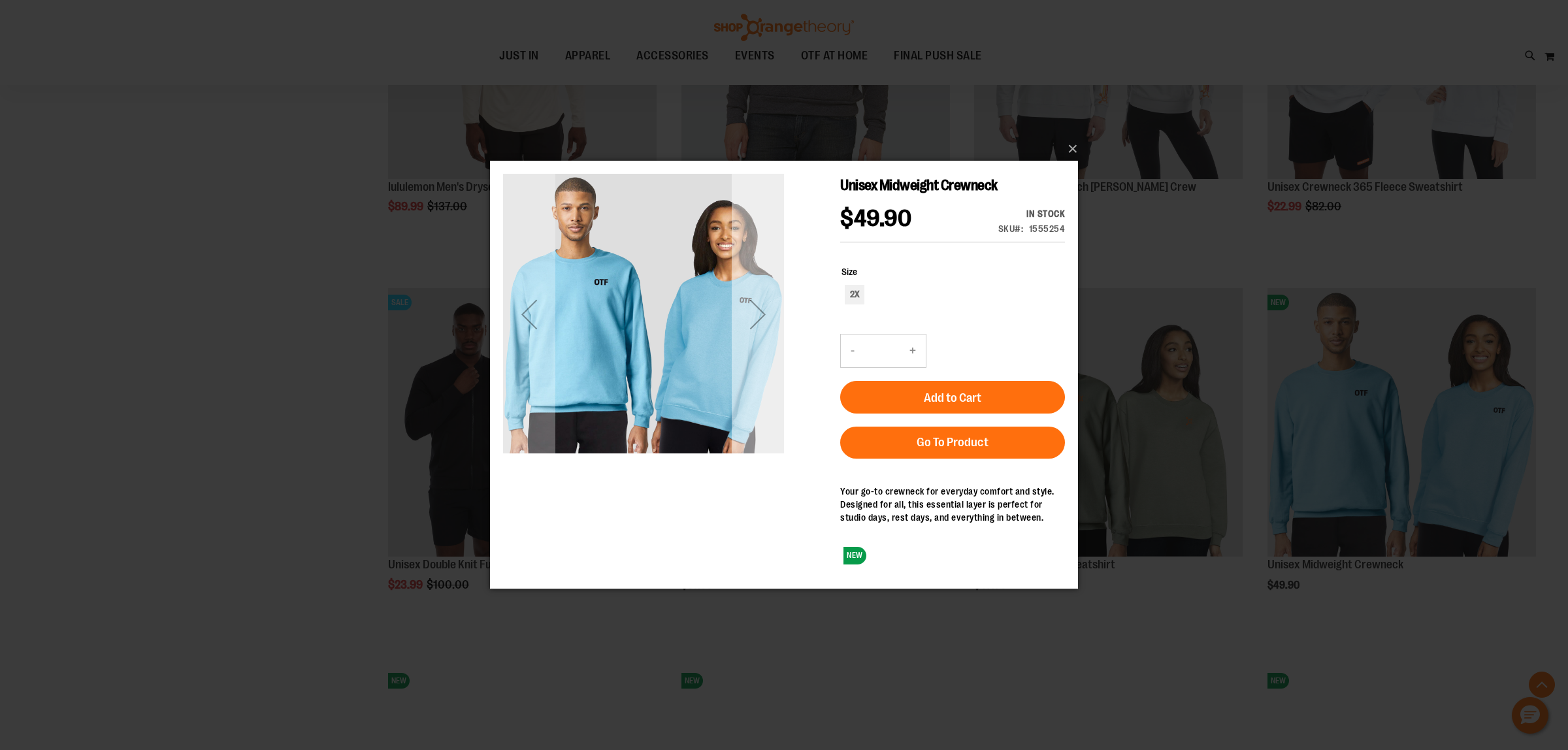
click at [752, 326] on div "Next" at bounding box center [758, 315] width 52 height 52
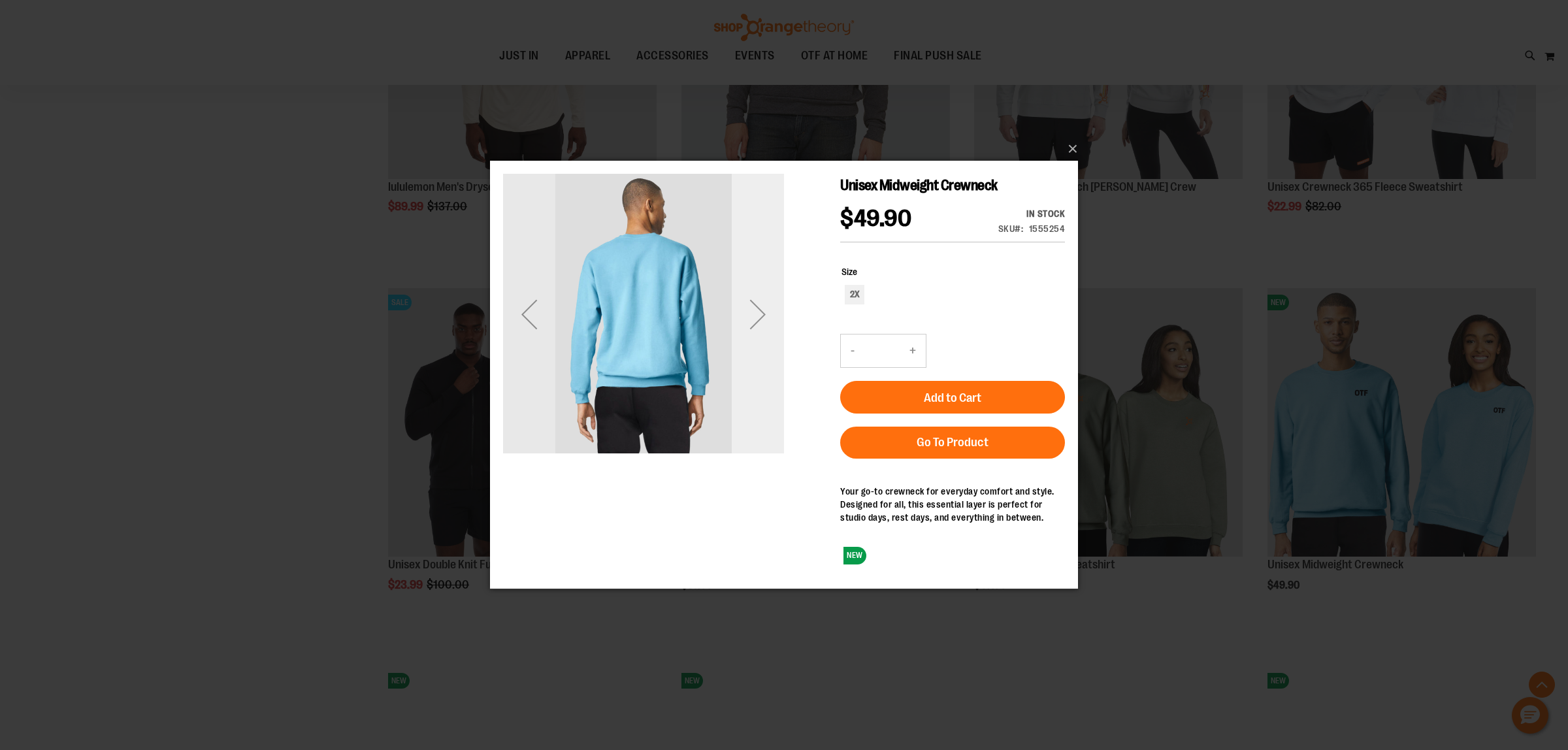
click at [752, 326] on div "Next" at bounding box center [758, 315] width 52 height 52
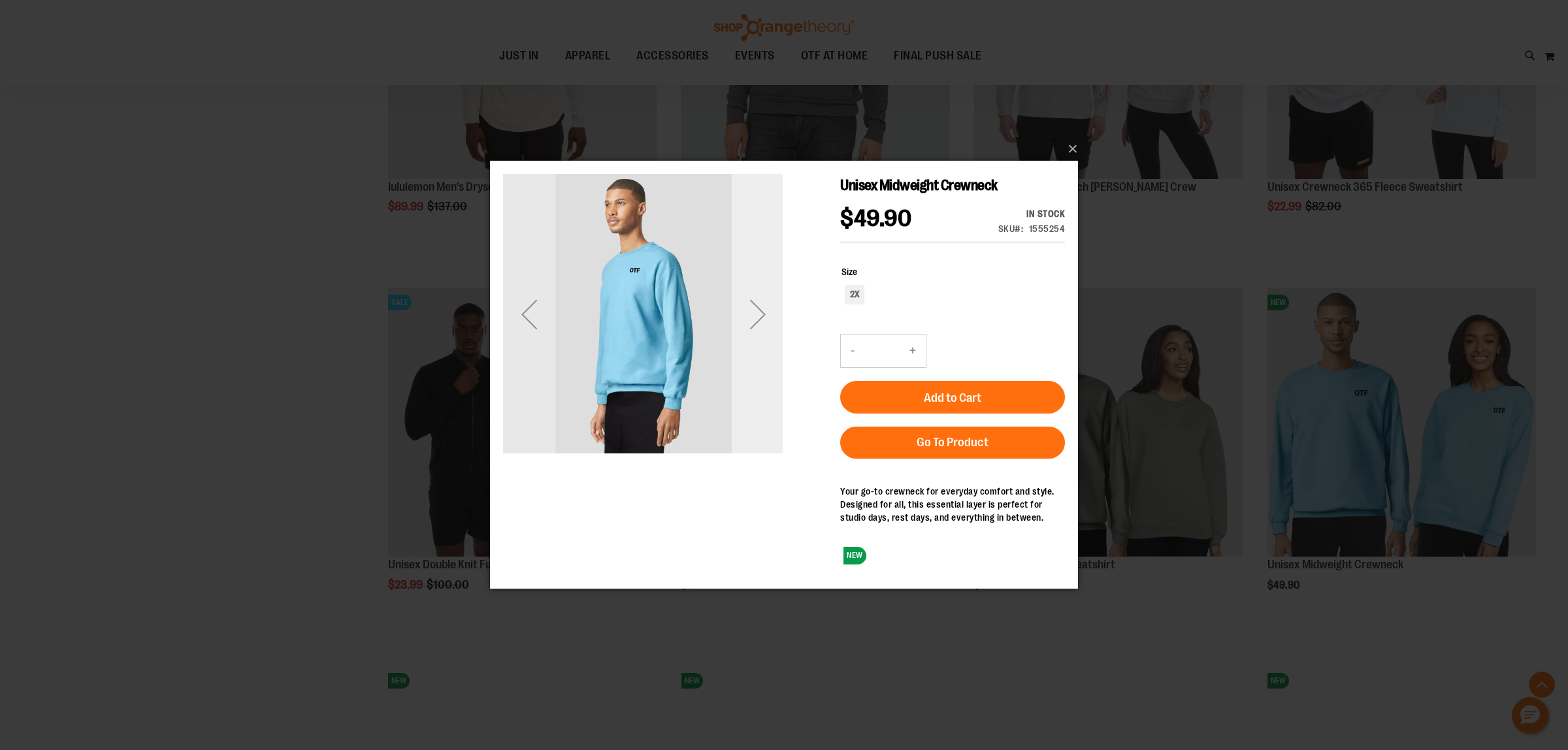
click at [751, 325] on div "Next" at bounding box center [758, 315] width 52 height 52
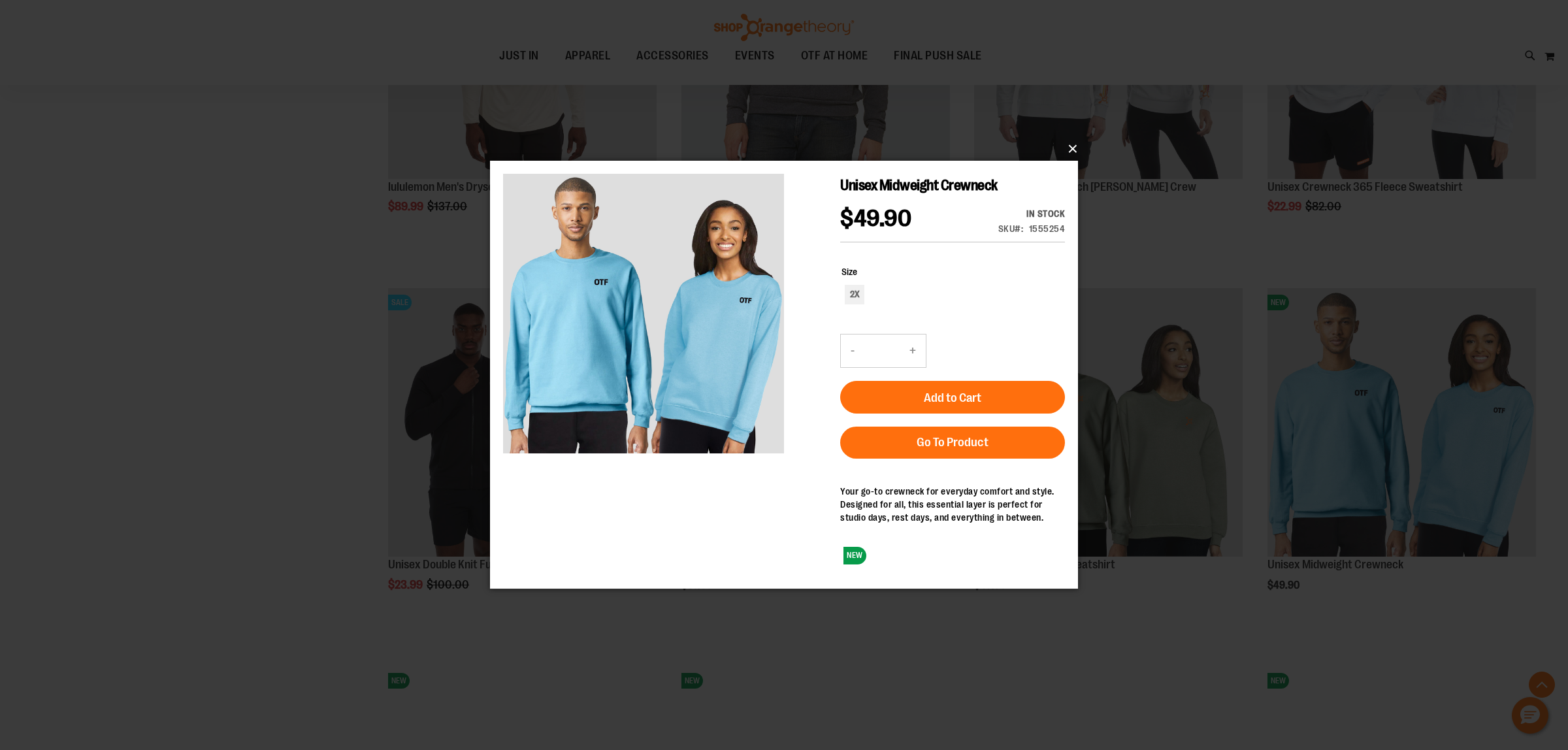
click at [1071, 150] on button "×" at bounding box center [787, 149] width 588 height 29
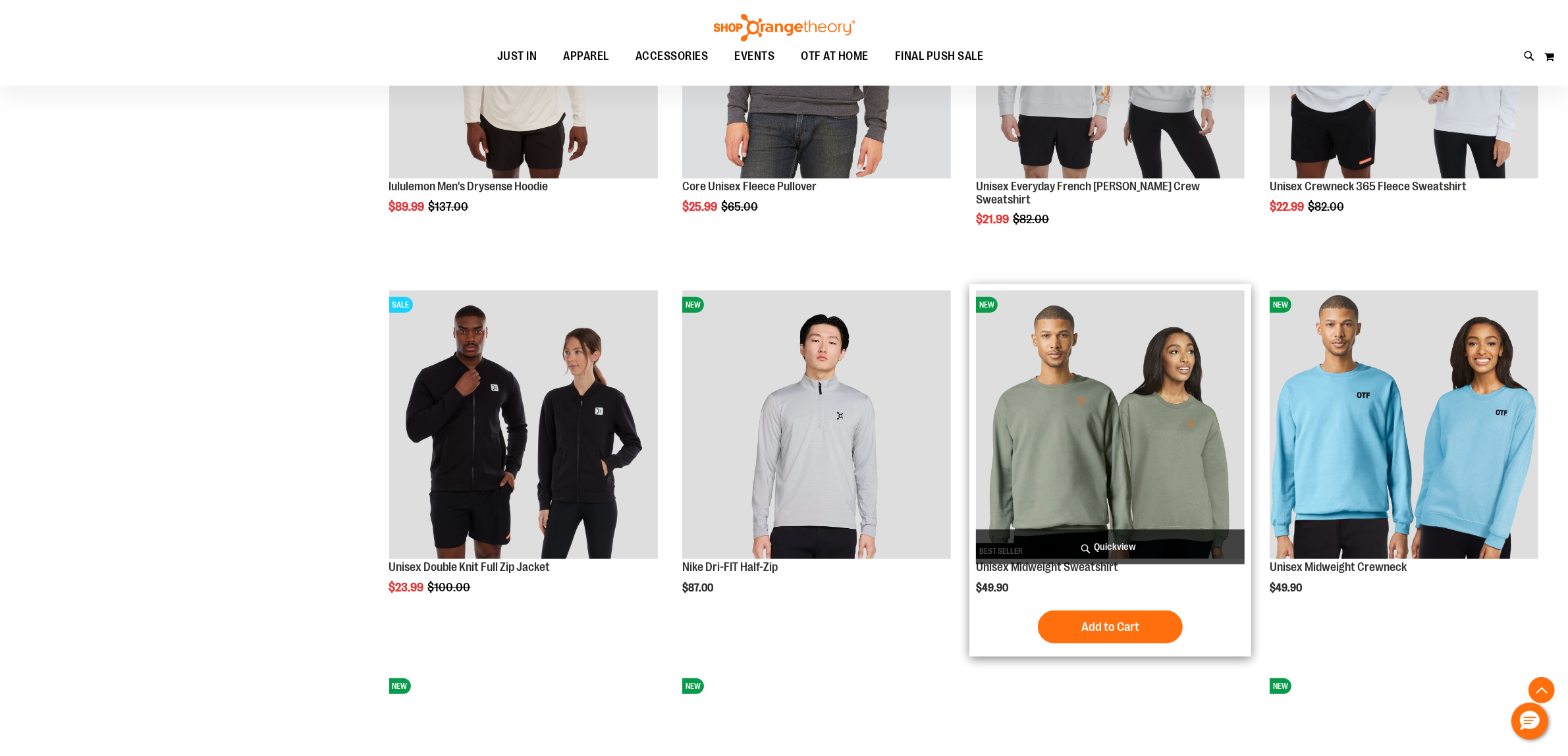
click at [1127, 543] on span "Quickview" at bounding box center [1110, 546] width 269 height 35
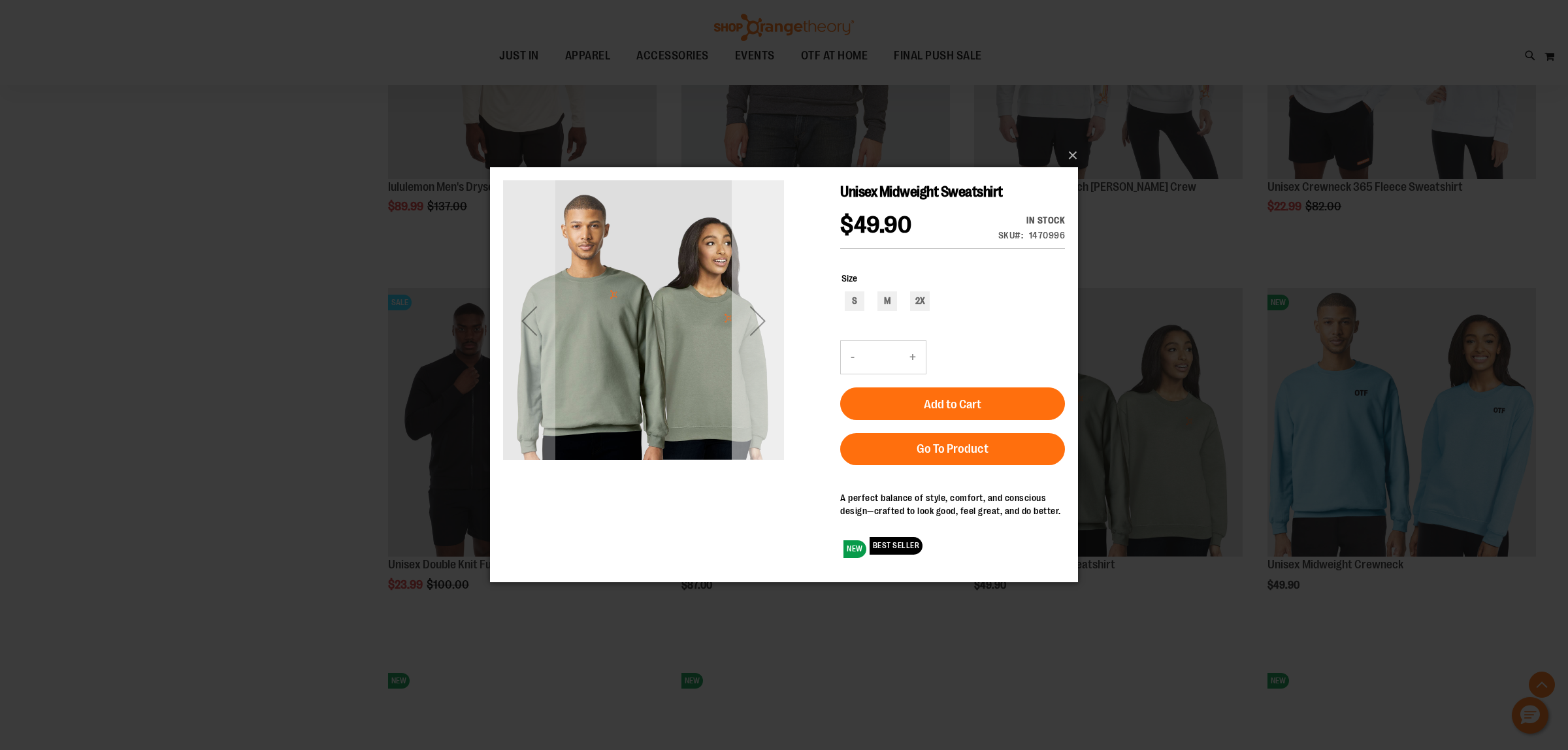
click at [761, 336] on div "Next" at bounding box center [758, 321] width 52 height 52
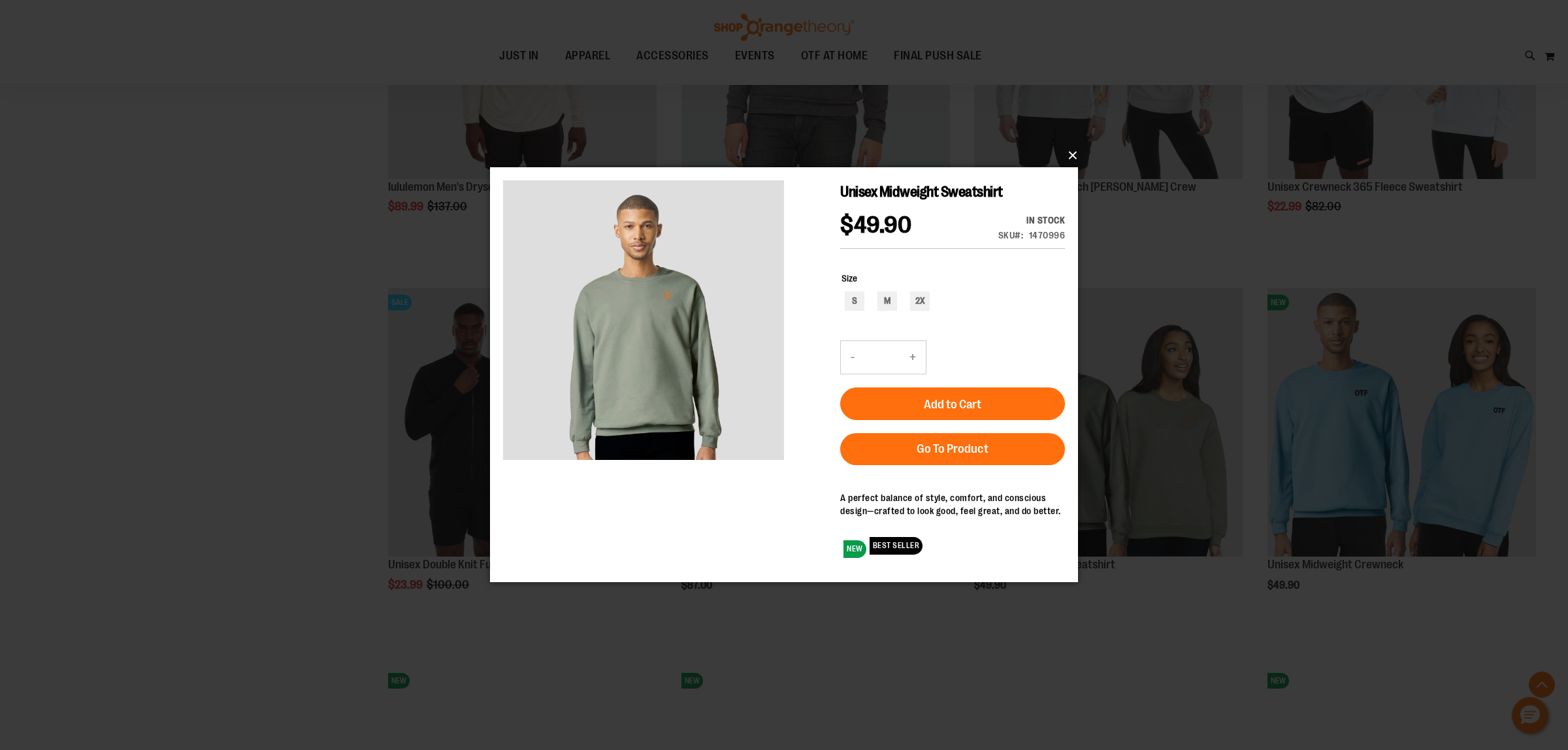
click at [1068, 159] on button "×" at bounding box center [787, 156] width 588 height 29
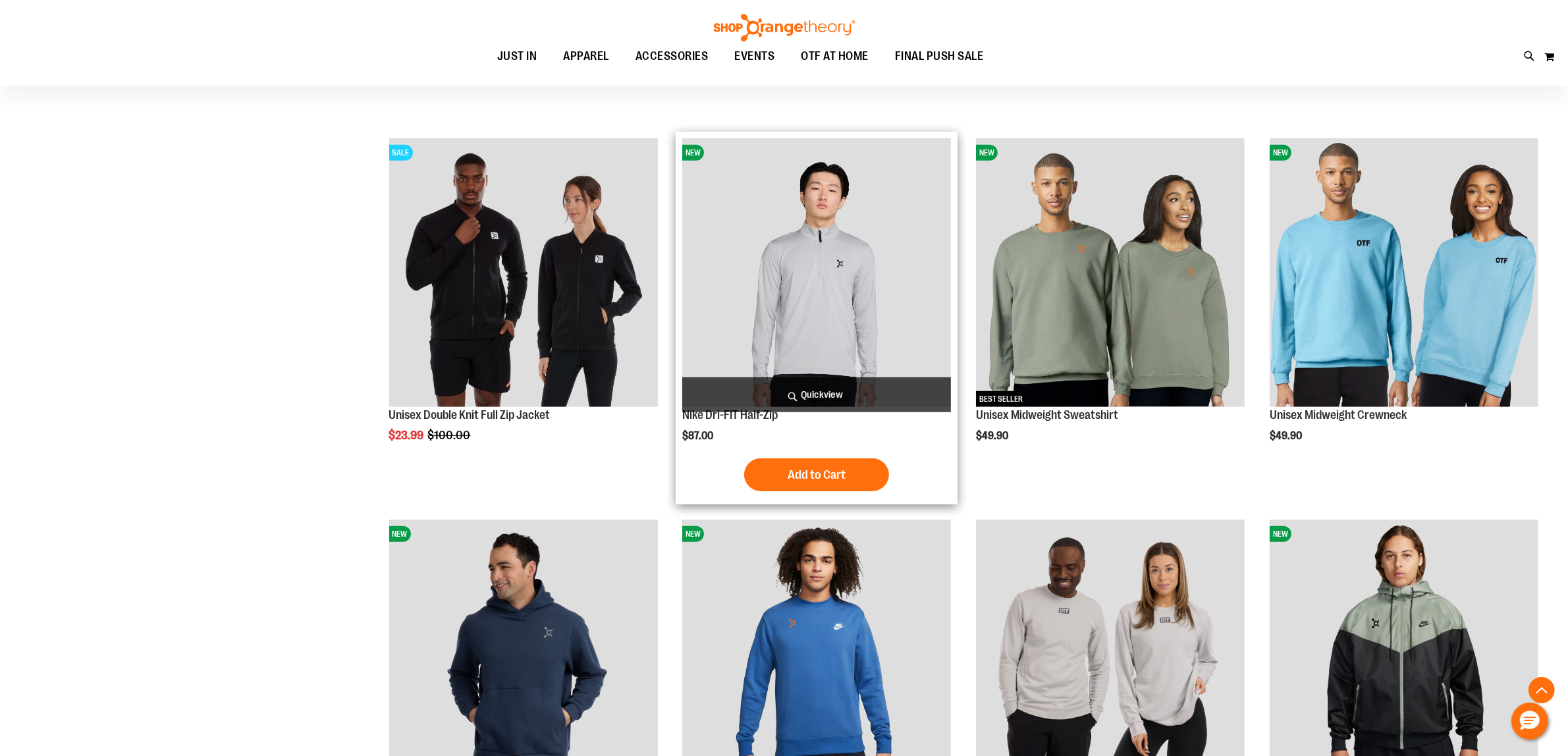
scroll to position [841, 0]
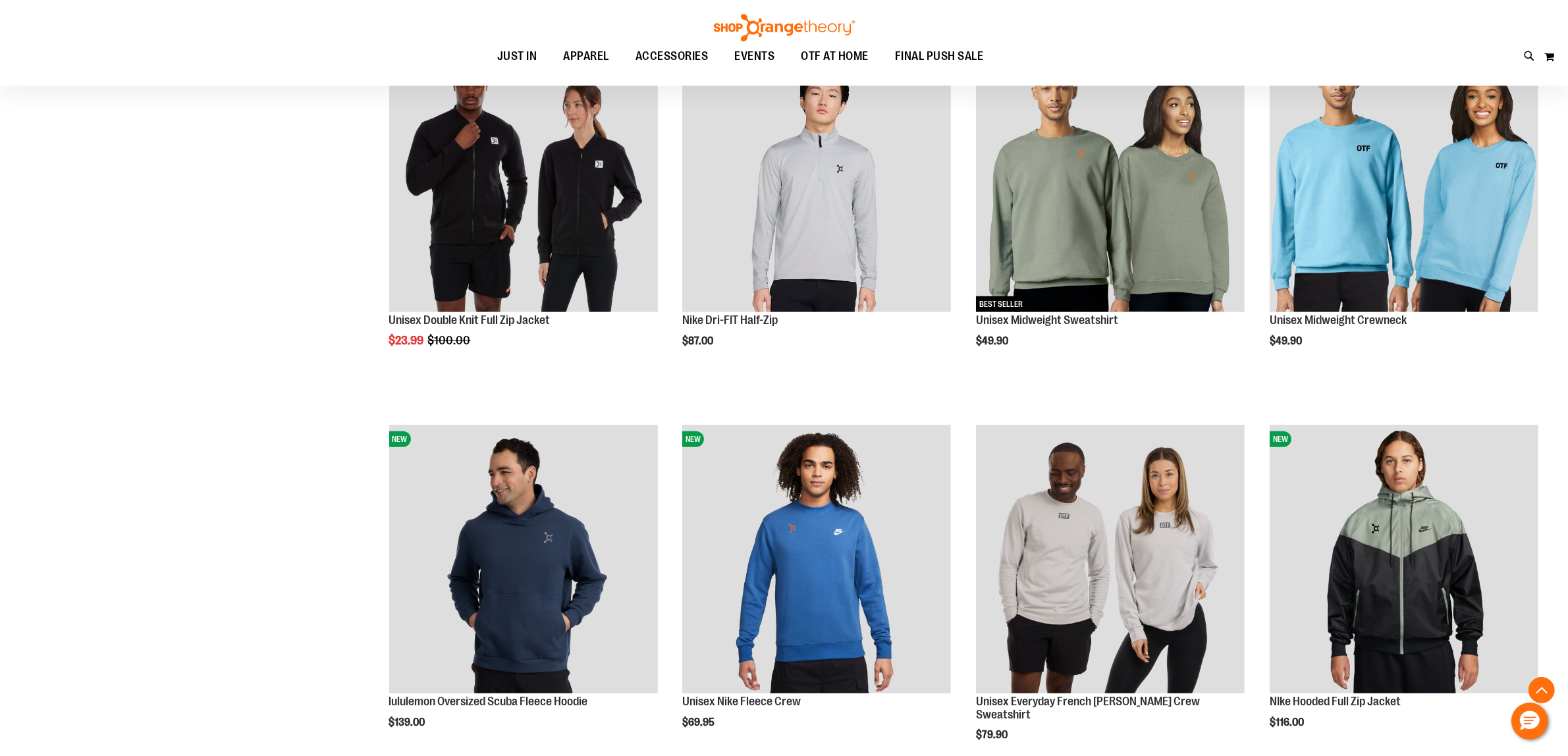
click at [143, 326] on div "**********" at bounding box center [784, 430] width 1522 height 2418
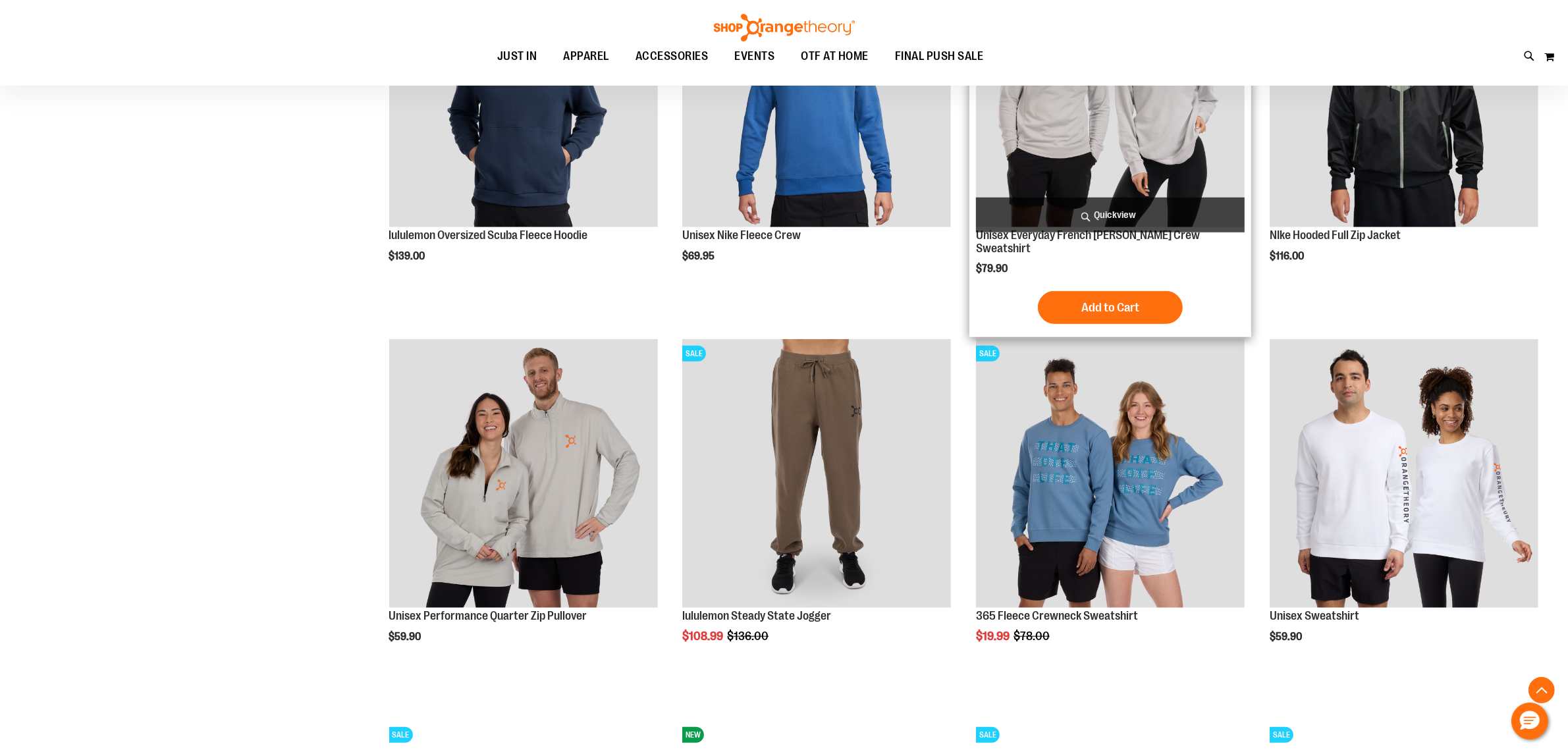
scroll to position [1335, 0]
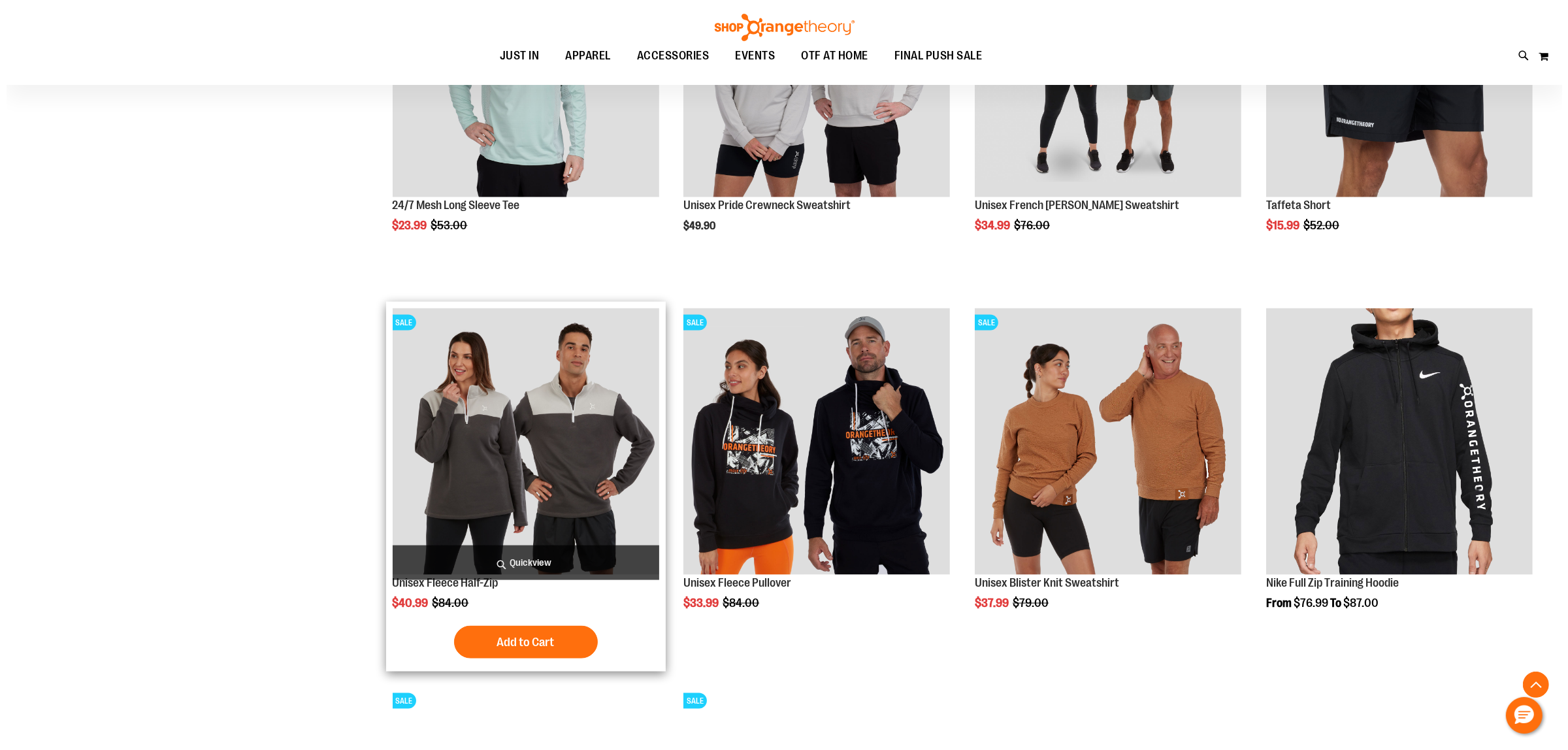
scroll to position [2059, 0]
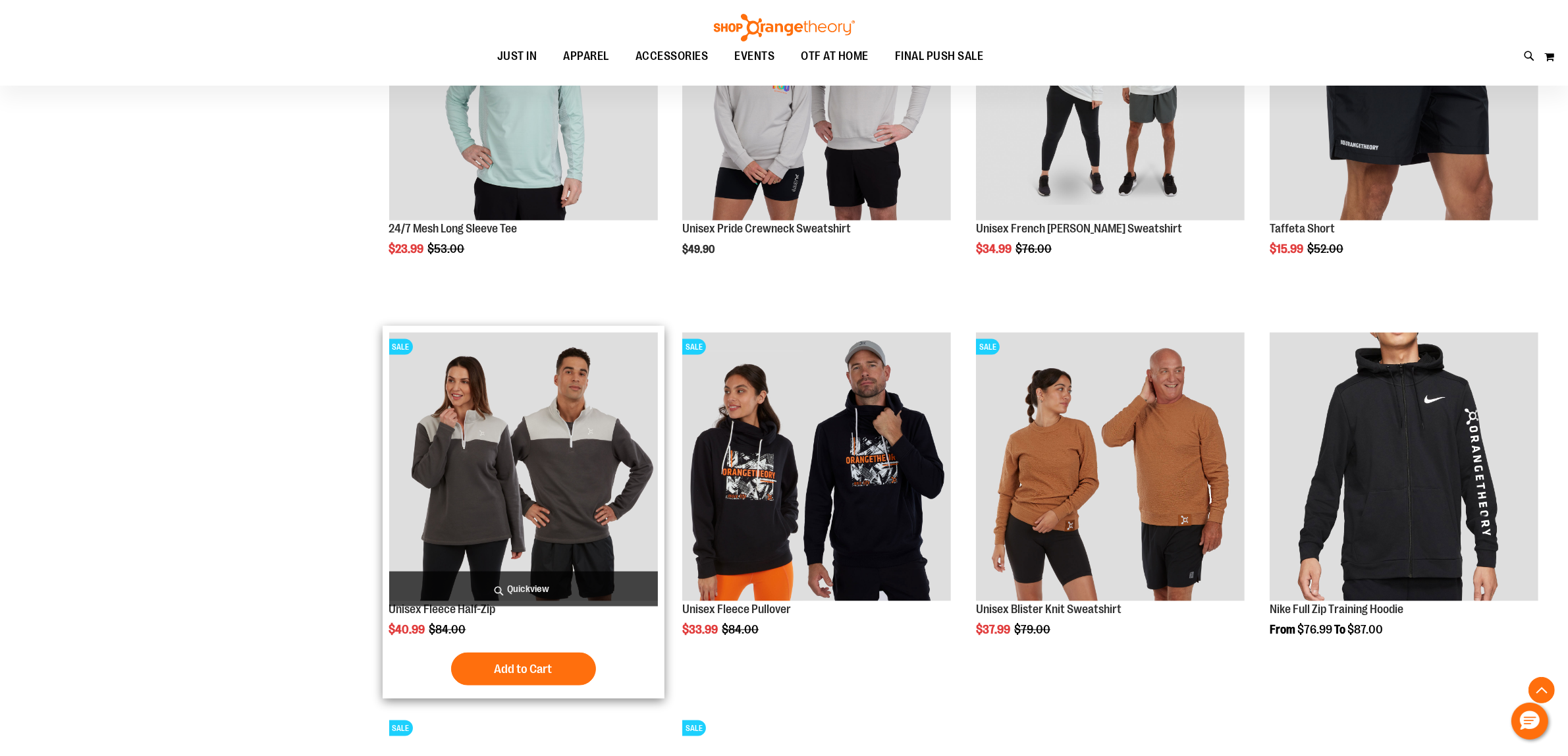
click at [507, 590] on span "Quickview" at bounding box center [523, 589] width 269 height 35
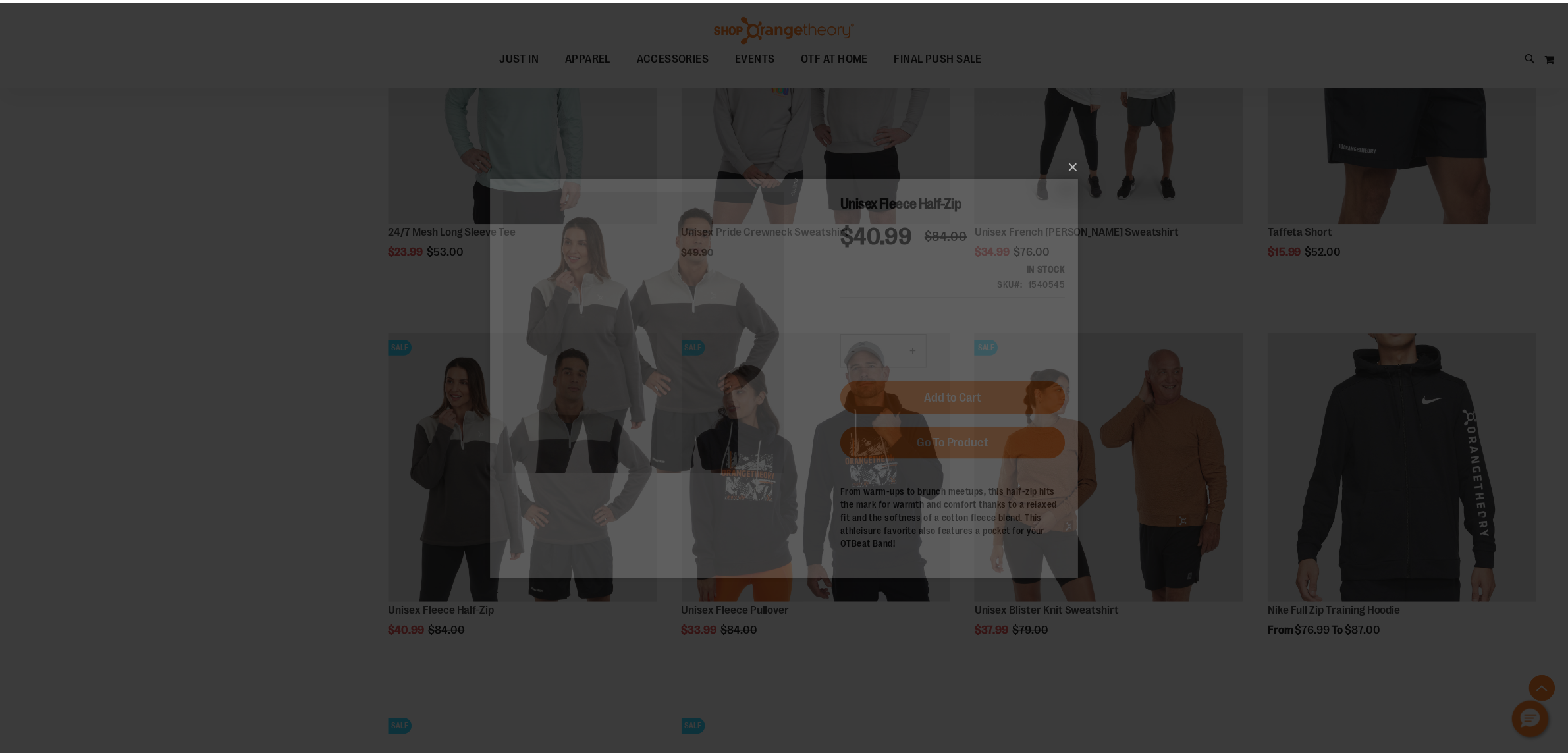
scroll to position [0, 0]
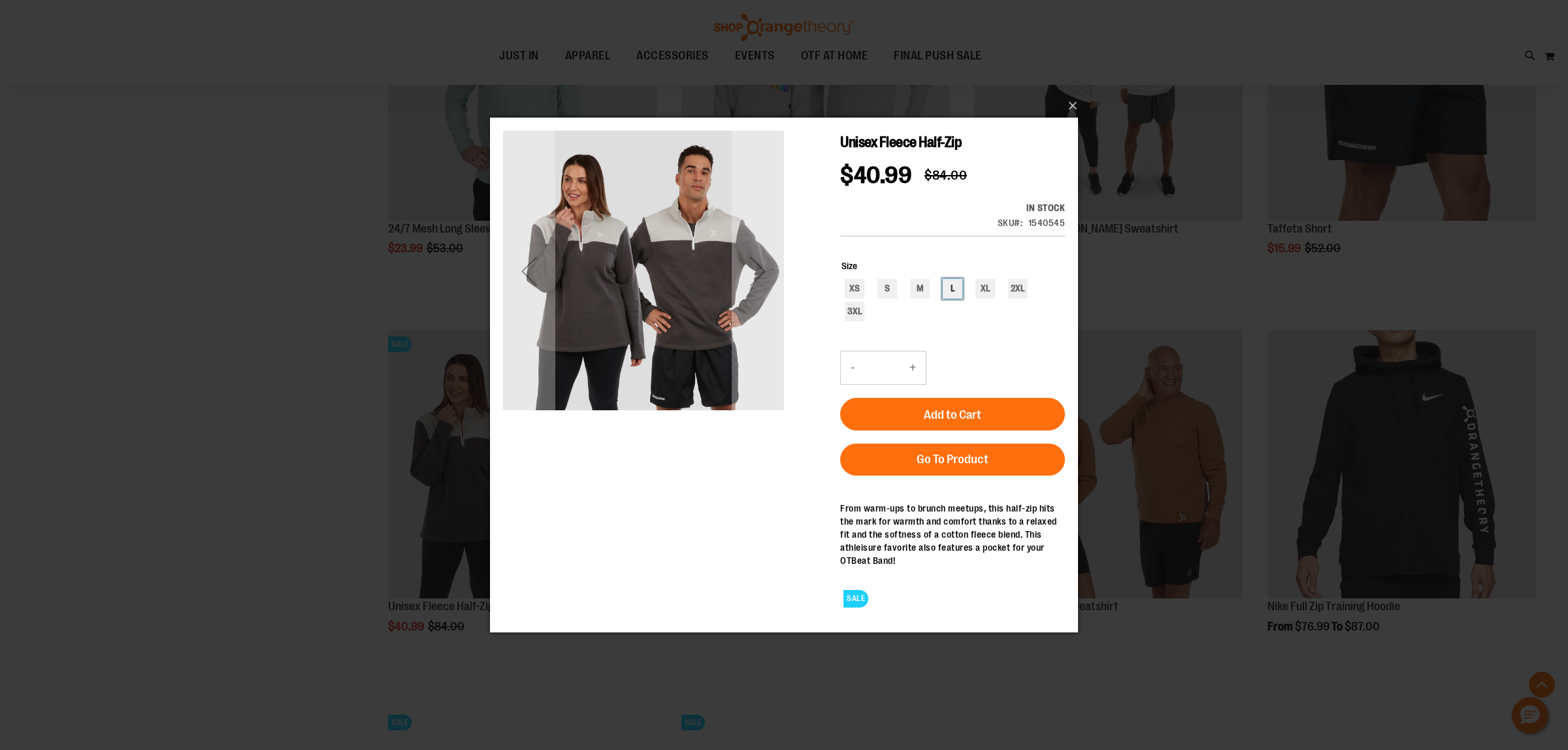
click at [947, 287] on div "L" at bounding box center [952, 289] width 20 height 20
type input "***"
click at [755, 271] on div "Next" at bounding box center [758, 271] width 52 height 52
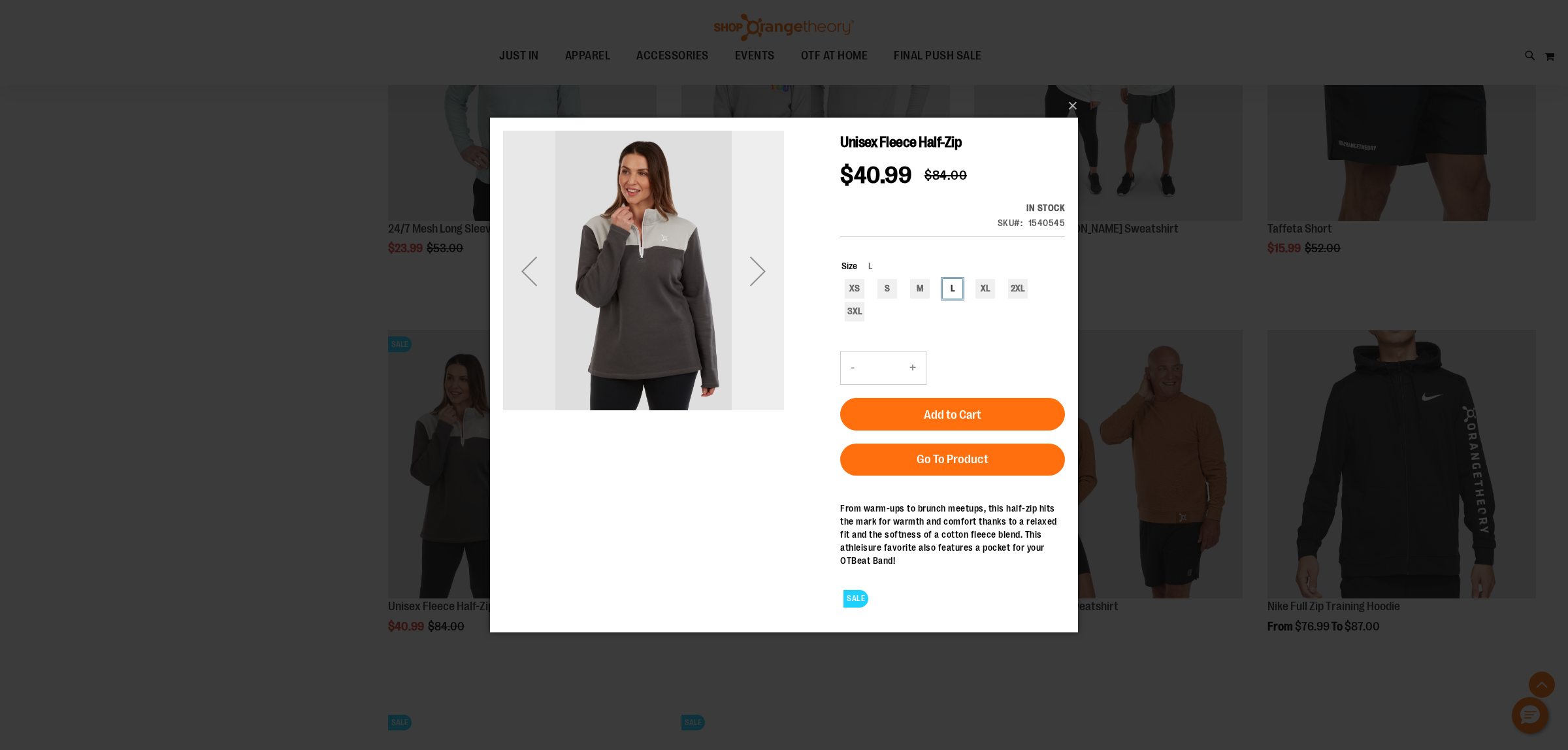
click at [752, 271] on div "Next" at bounding box center [758, 271] width 52 height 52
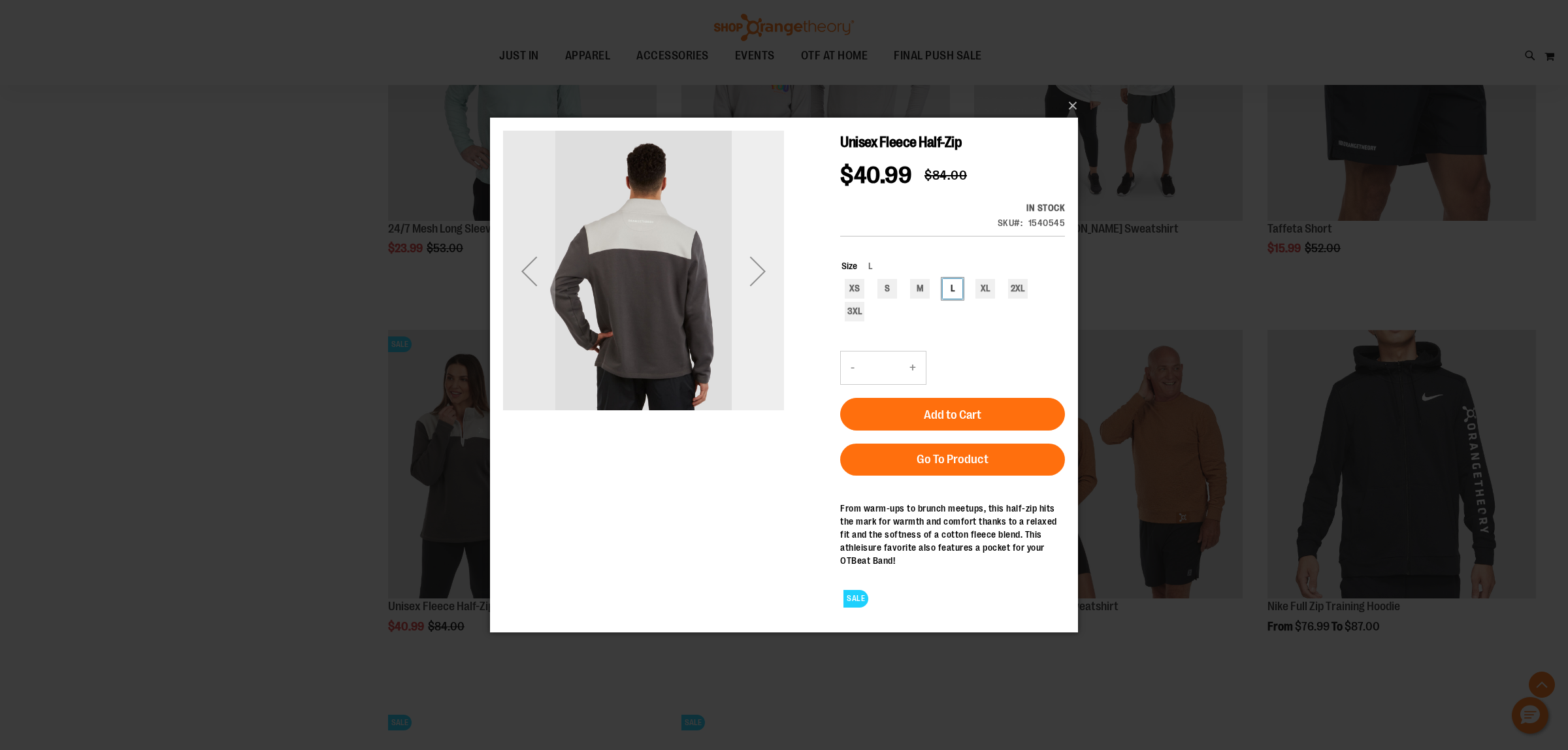
click at [756, 284] on div "Next" at bounding box center [758, 271] width 52 height 52
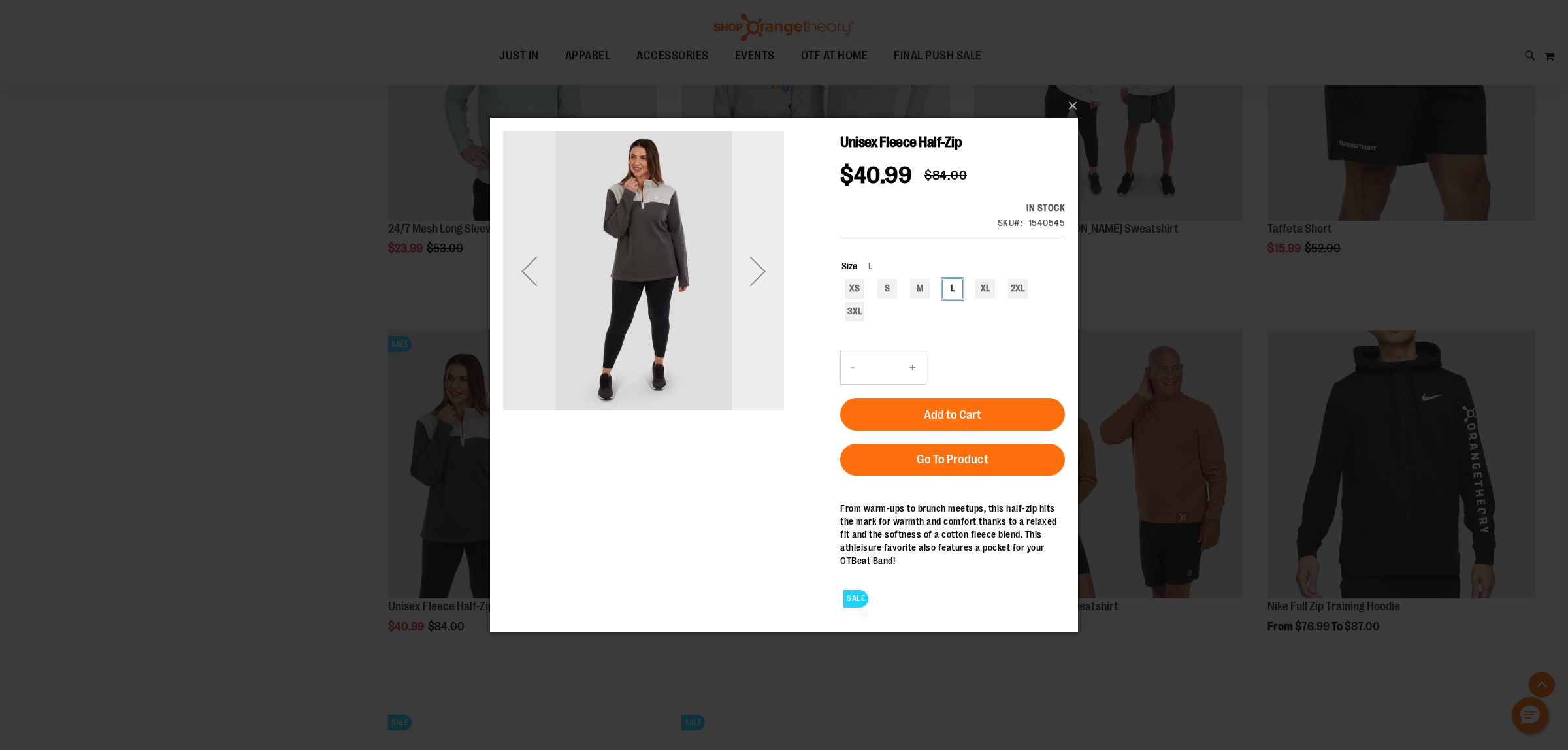
click at [753, 276] on div "Next" at bounding box center [758, 271] width 52 height 52
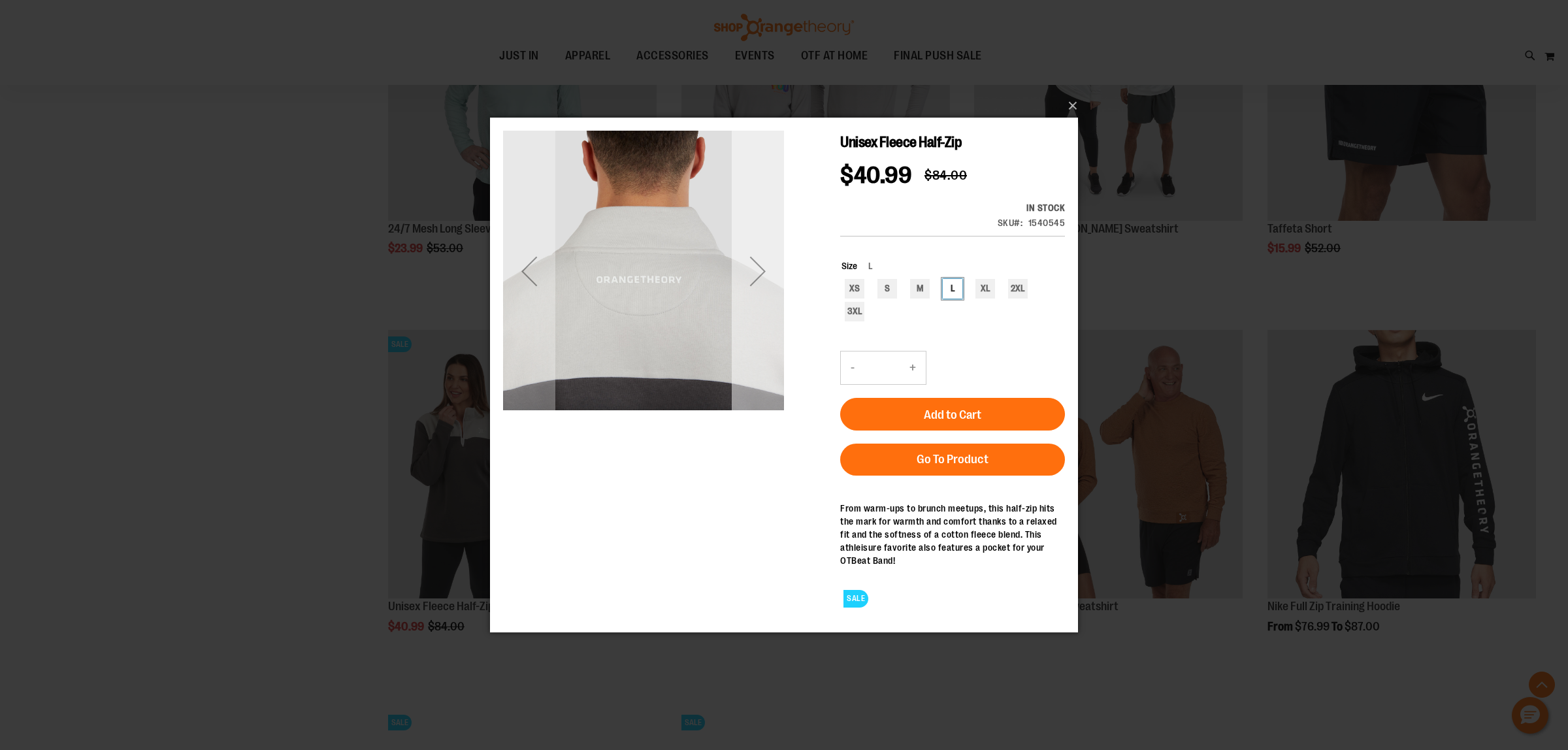
click at [753, 273] on div "Next" at bounding box center [758, 271] width 52 height 52
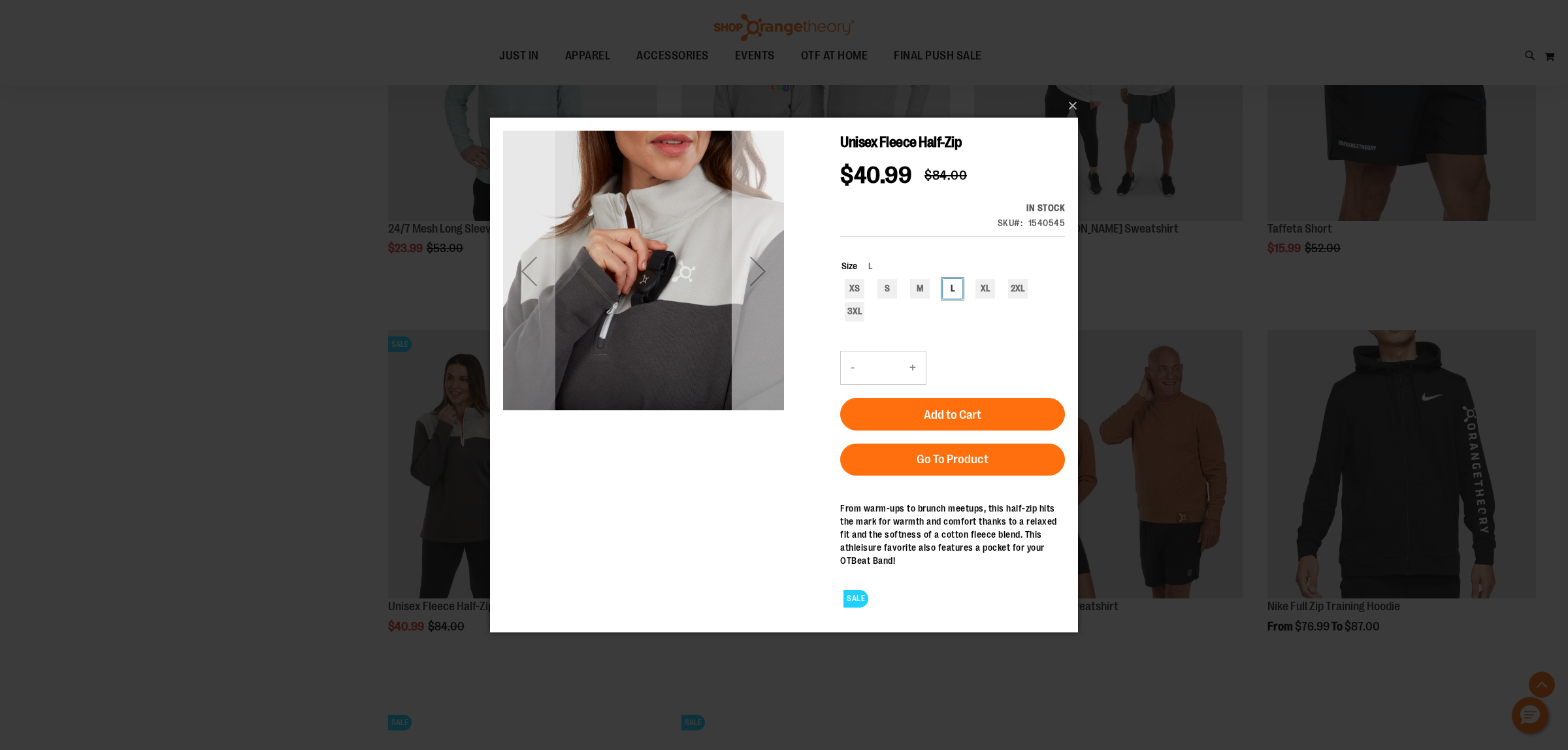
click at [753, 273] on div "Next" at bounding box center [758, 271] width 52 height 52
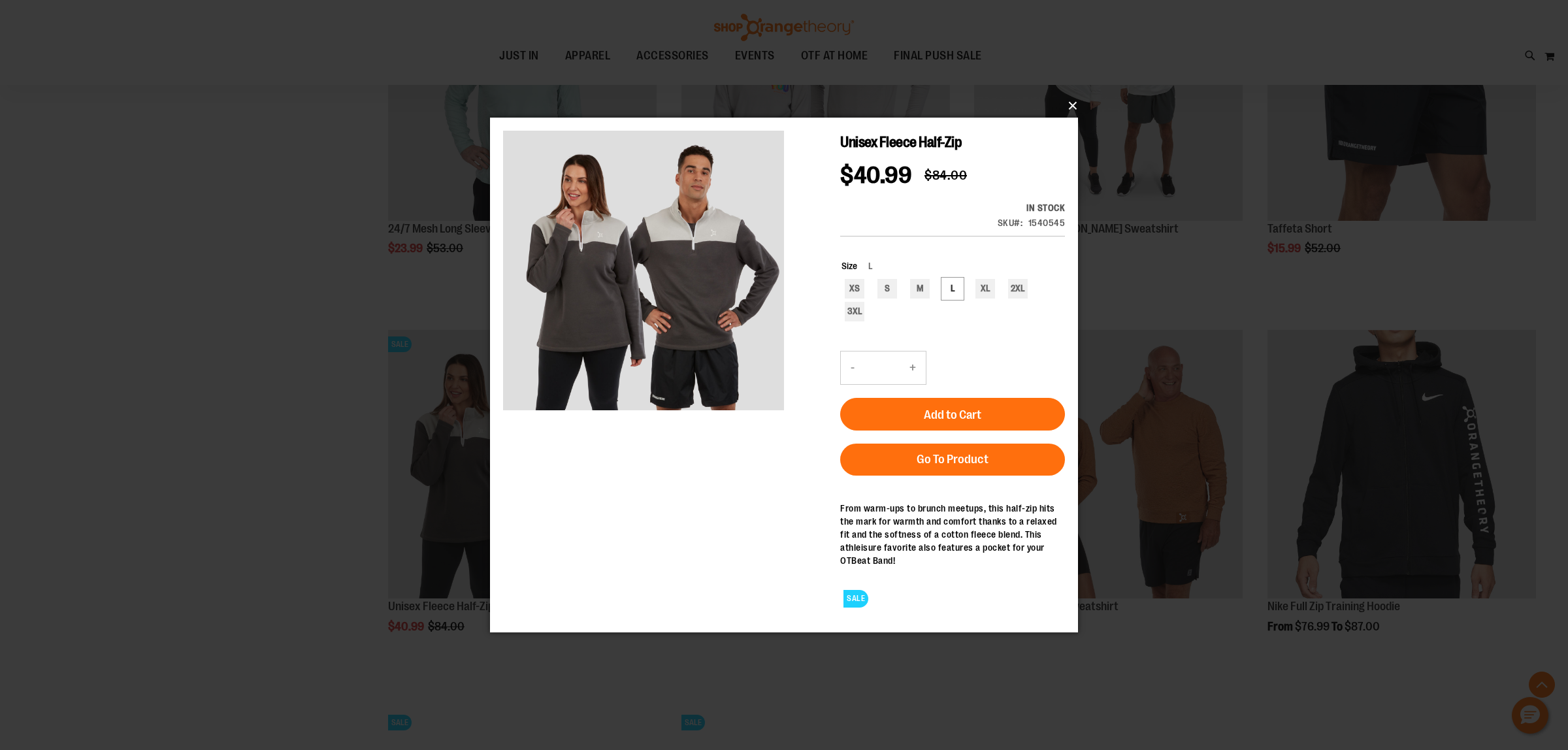
click at [1065, 100] on button "×" at bounding box center [787, 106] width 588 height 29
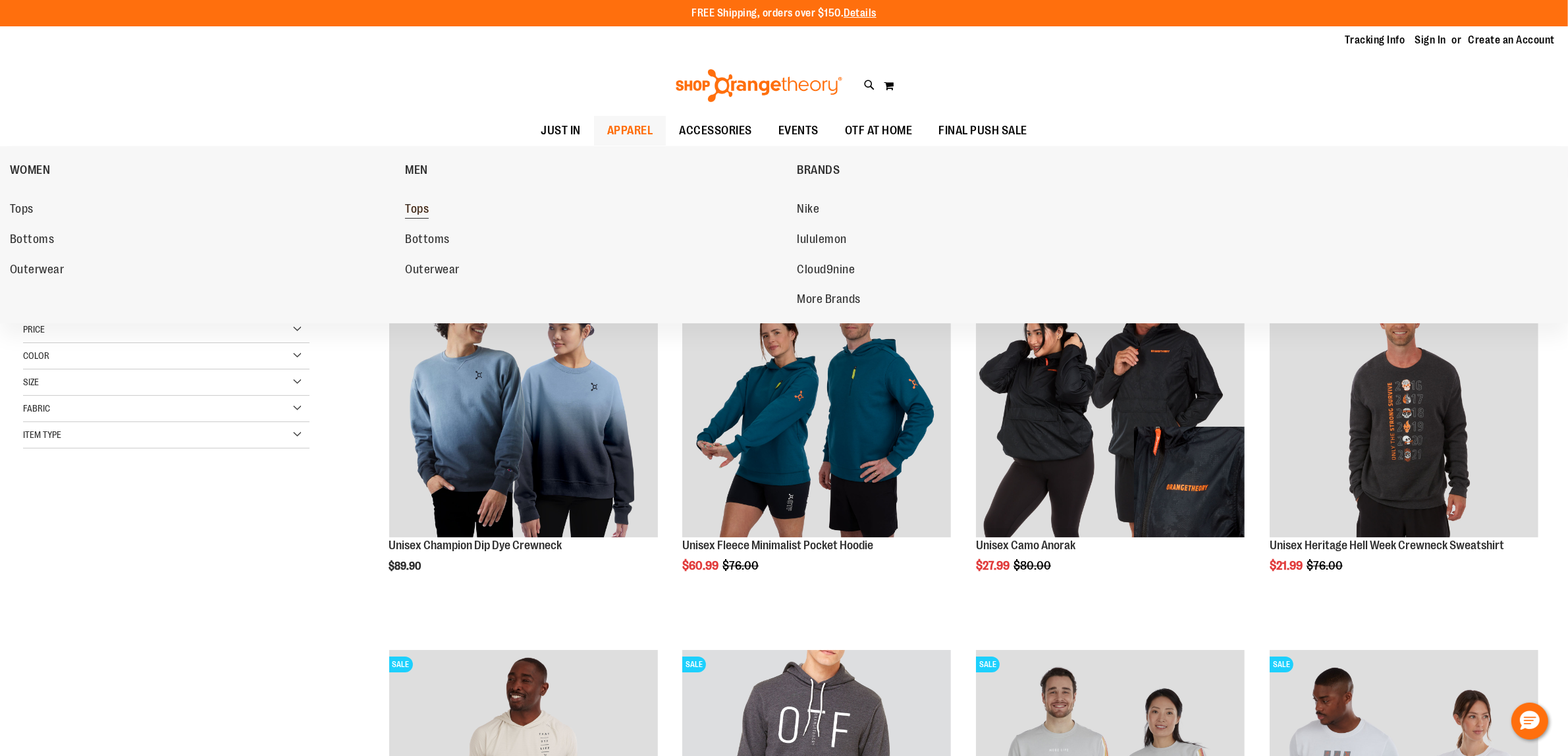
click at [419, 206] on span "Tops" at bounding box center [417, 210] width 24 height 16
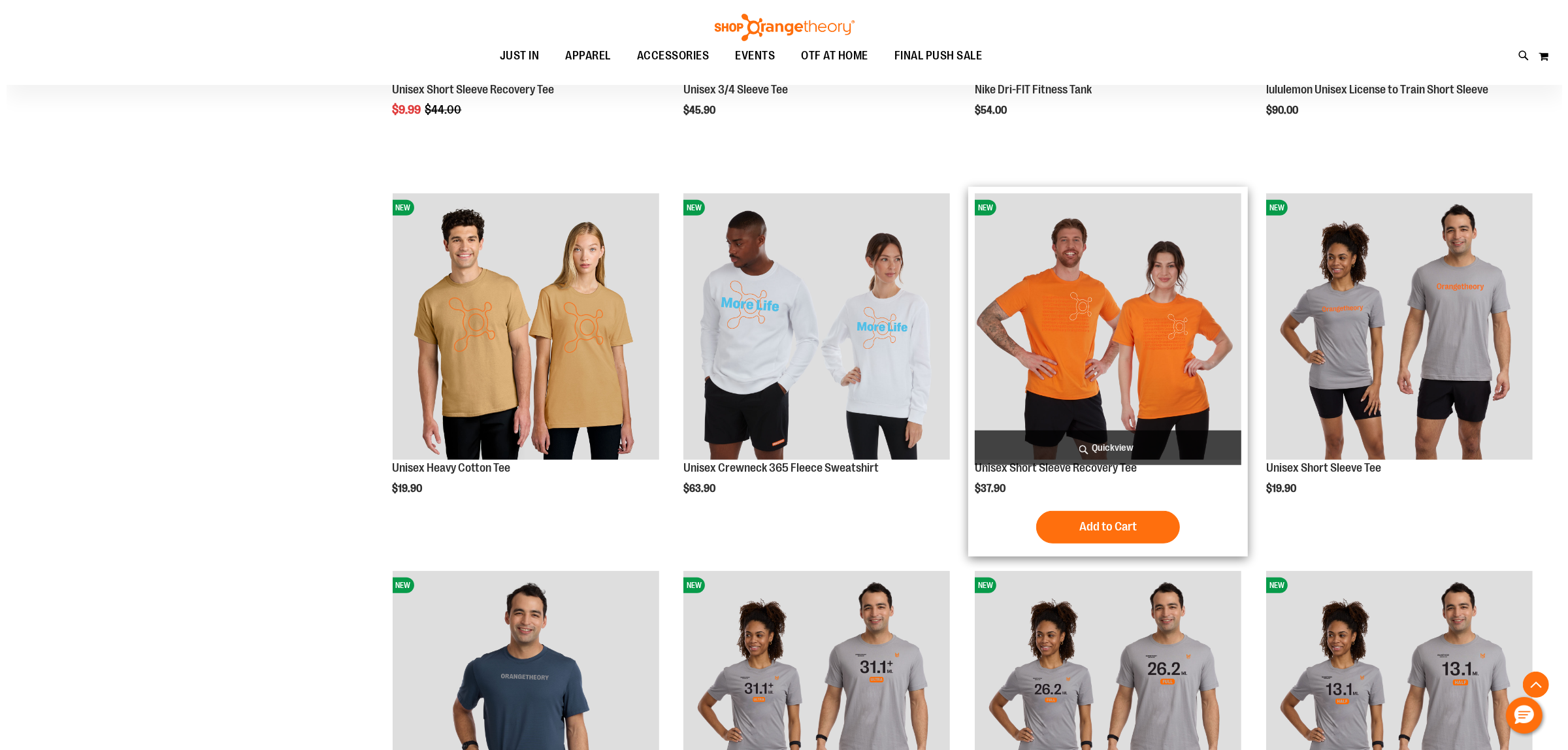
scroll to position [1225, 0]
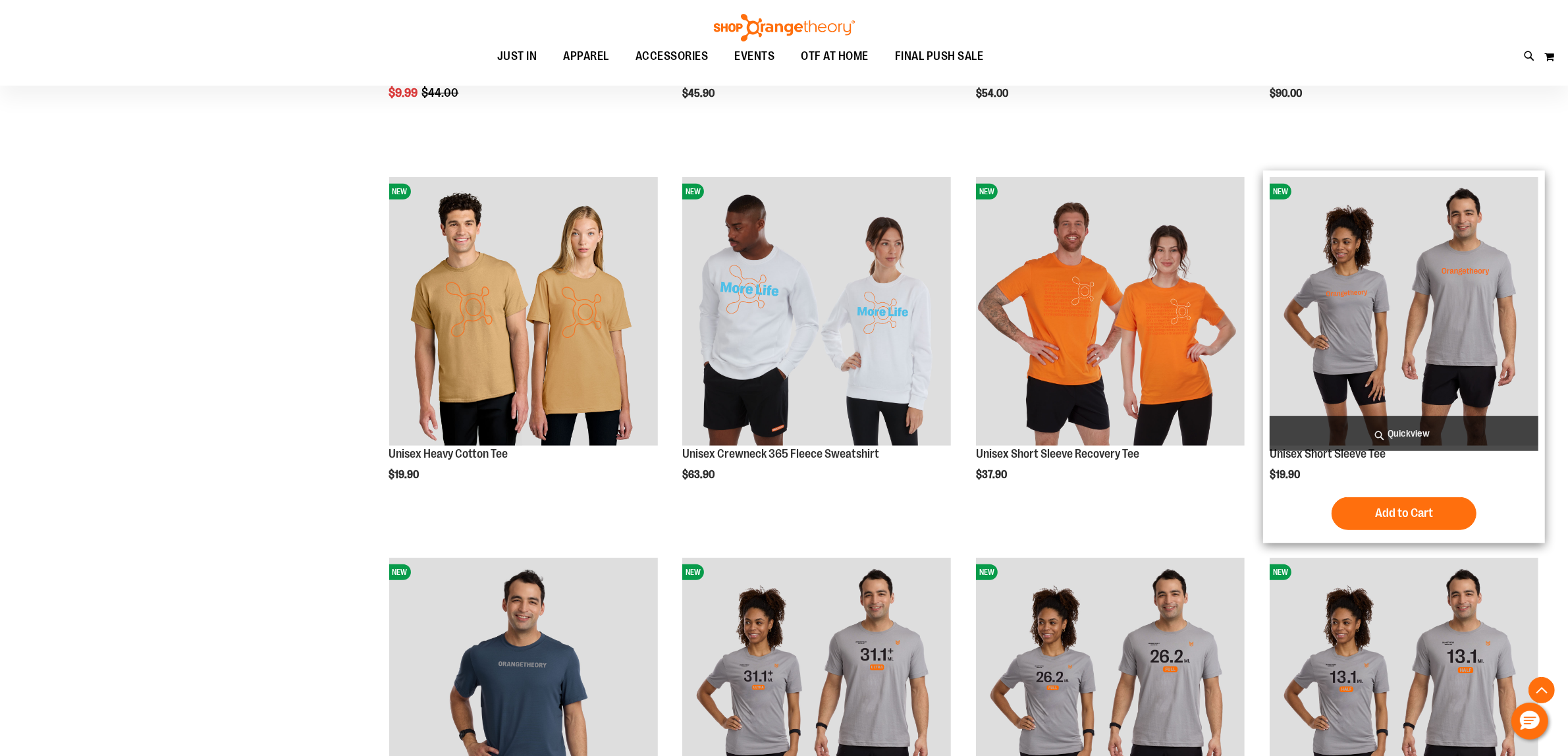
type input "**********"
click at [1397, 431] on span "Quickview" at bounding box center [1404, 433] width 269 height 35
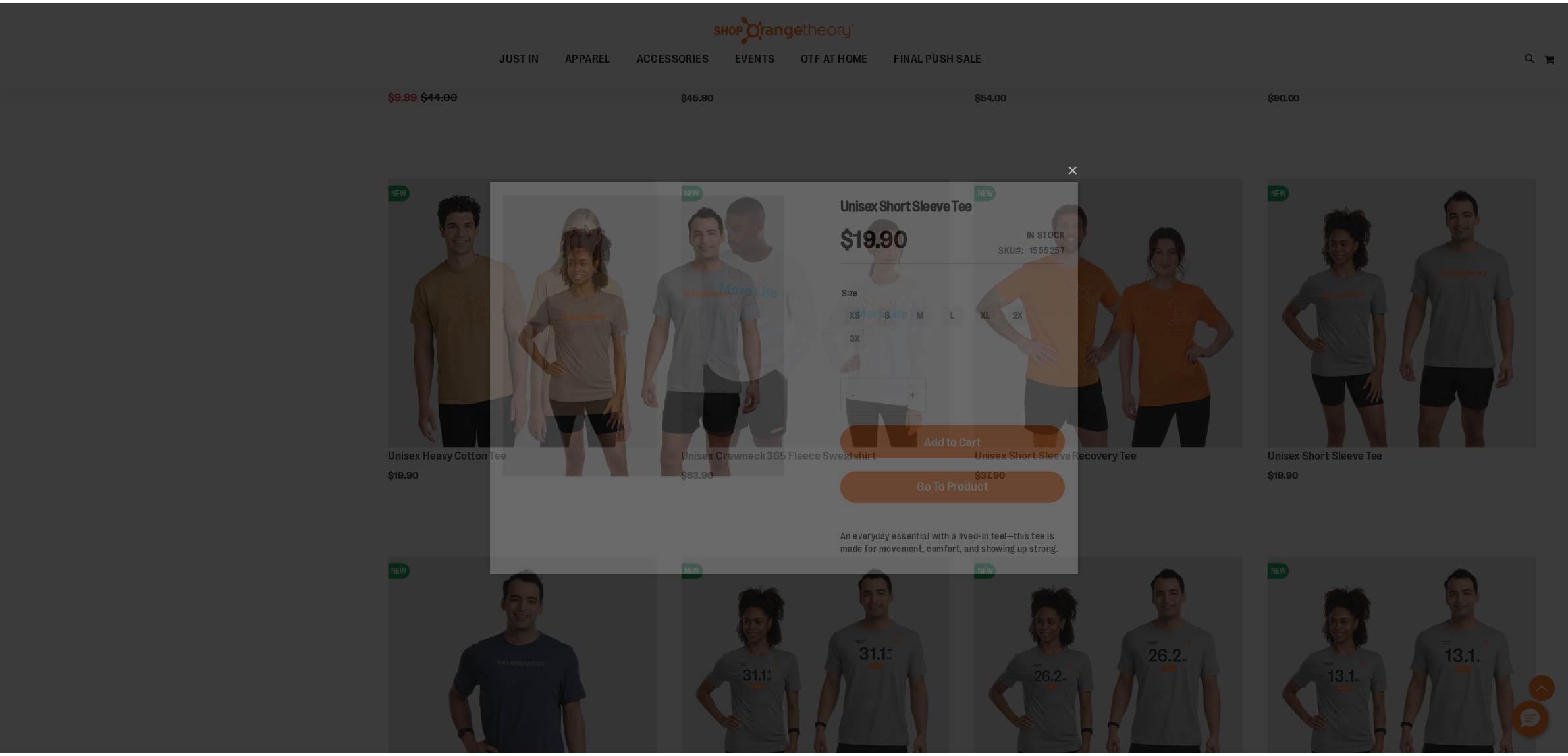
scroll to position [0, 0]
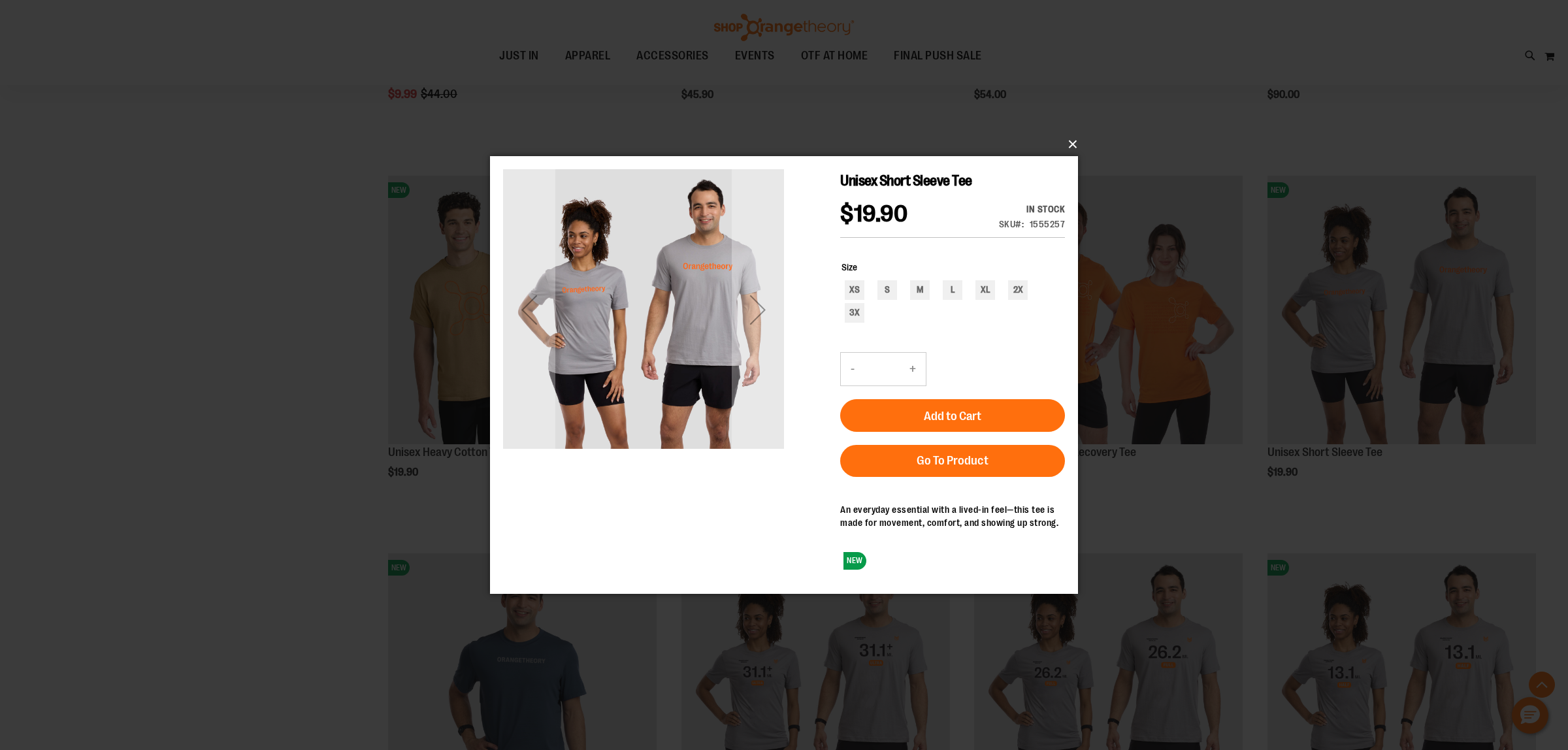
click at [1072, 147] on button "×" at bounding box center [787, 145] width 588 height 29
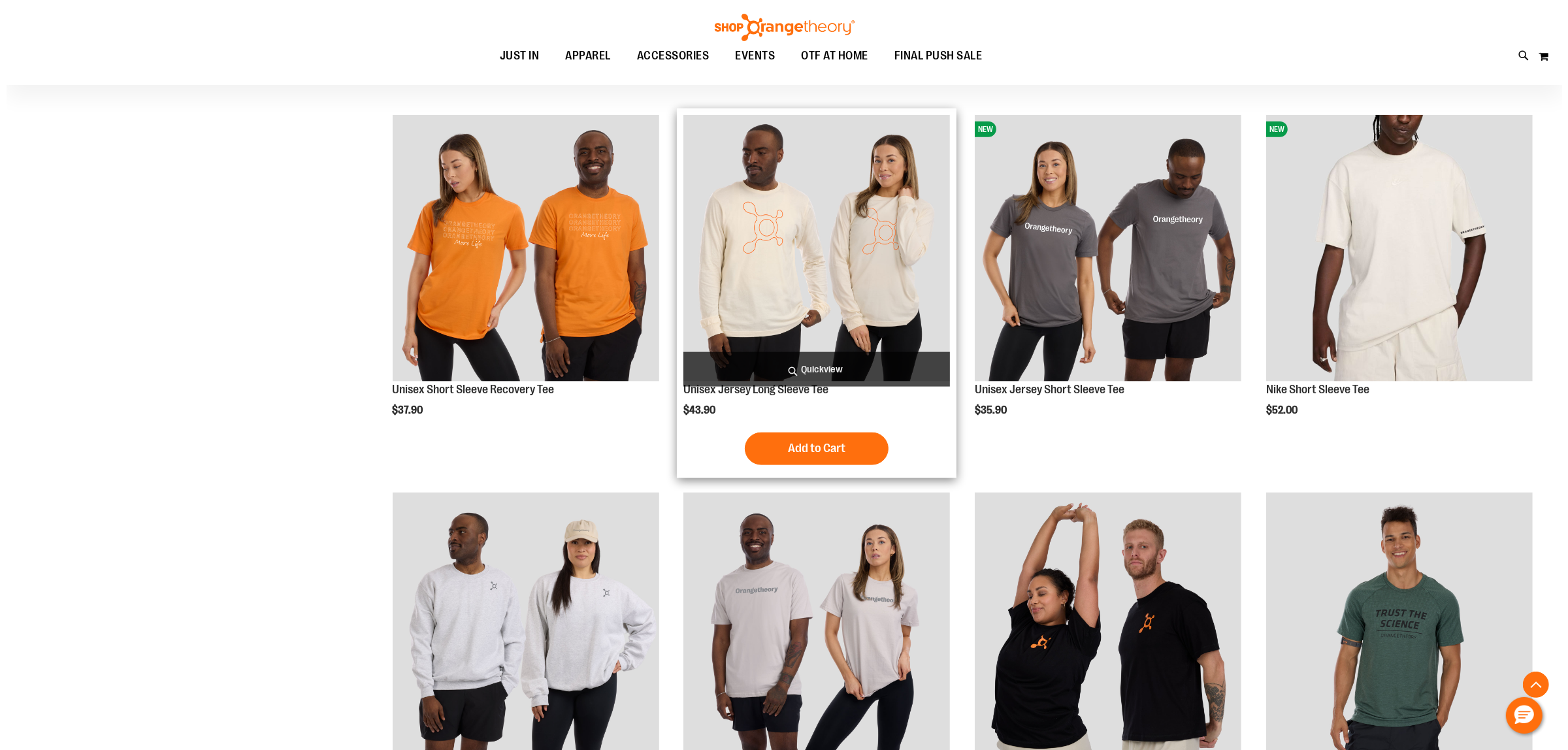
scroll to position [2368, 0]
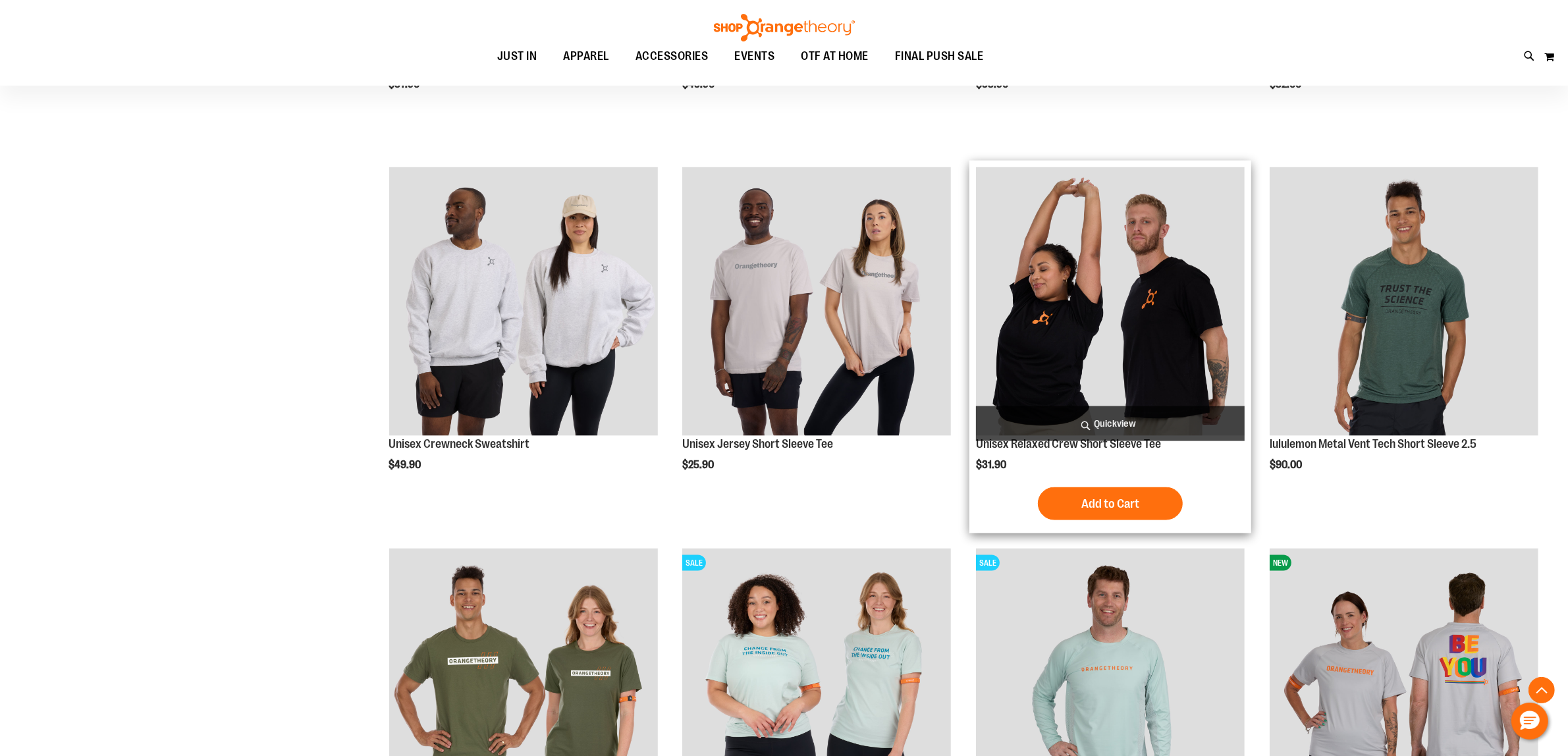
click at [1090, 428] on span "Quickview" at bounding box center [1110, 423] width 269 height 35
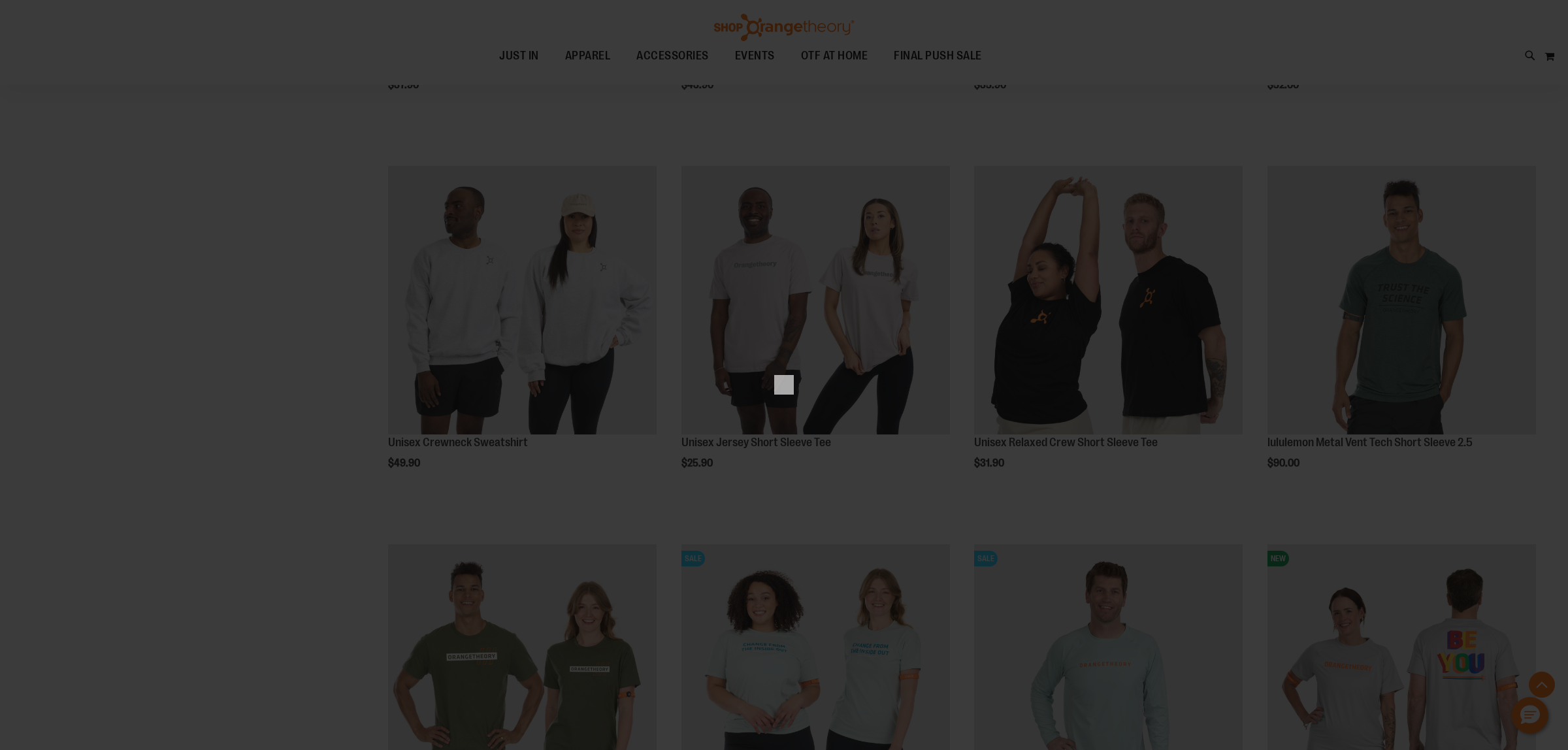
scroll to position [0, 0]
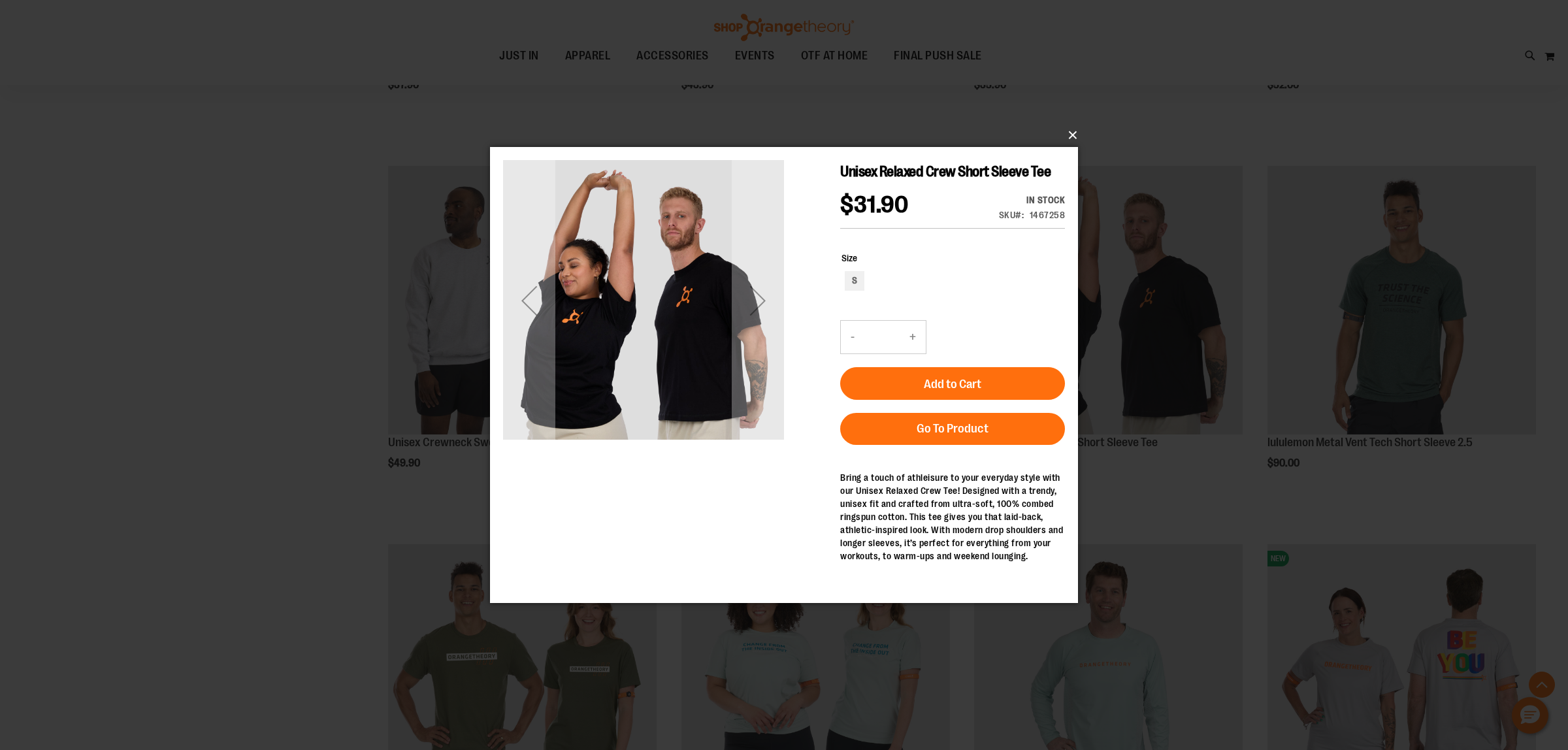
click at [1066, 137] on button "×" at bounding box center [787, 135] width 588 height 29
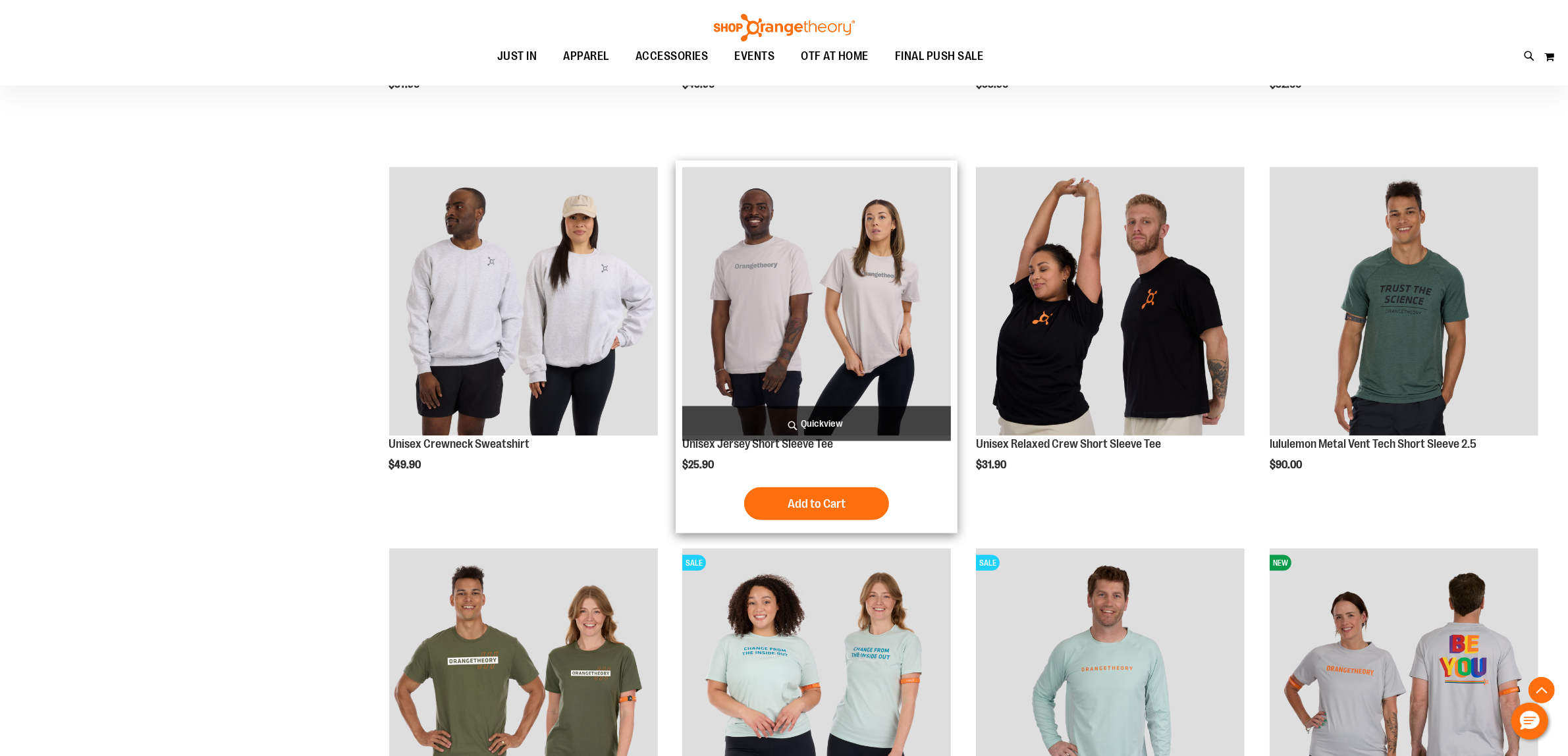
click at [832, 424] on span "Quickview" at bounding box center [817, 423] width 269 height 35
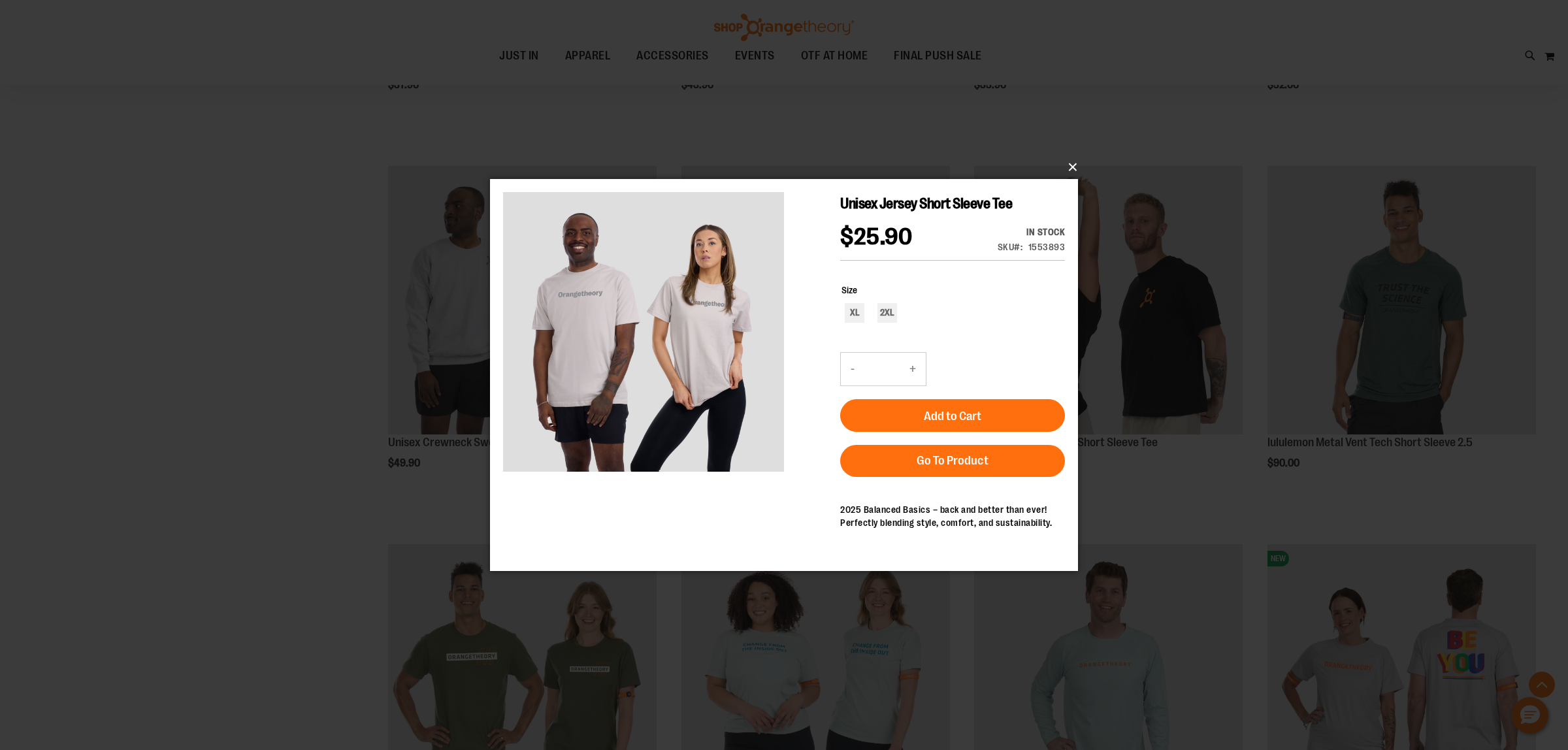
click at [1072, 169] on button "×" at bounding box center [787, 167] width 588 height 29
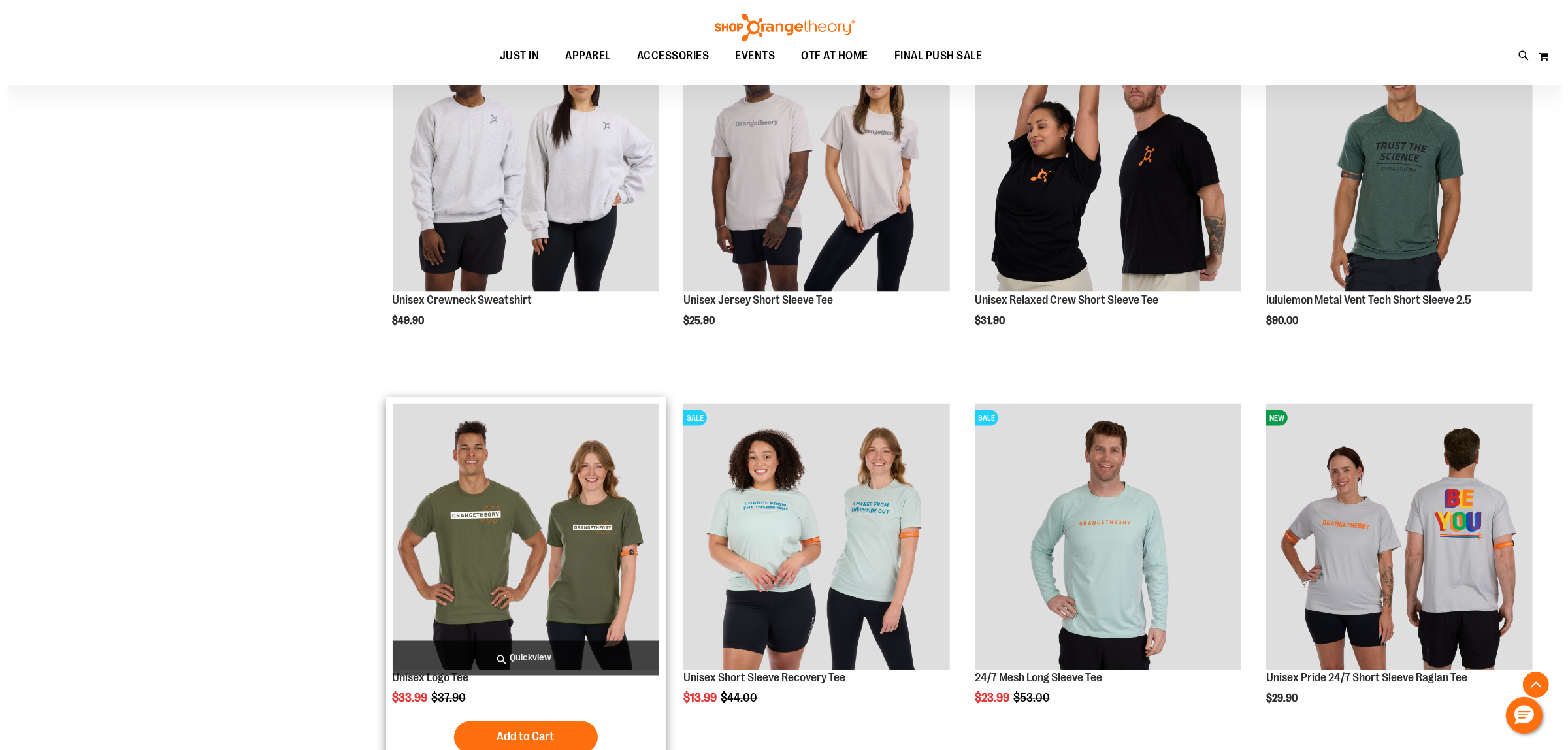
scroll to position [2531, 0]
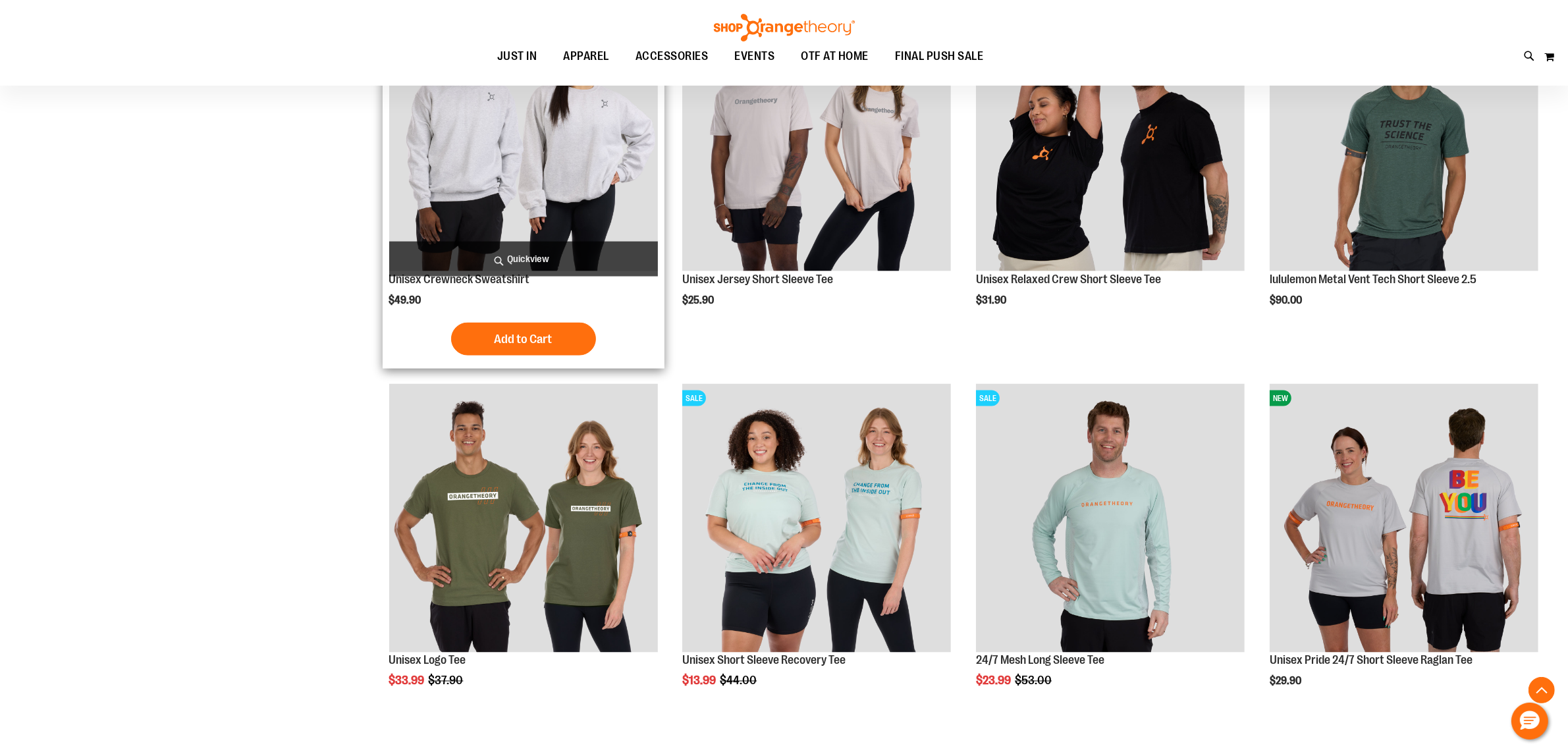
click at [542, 261] on span "Quickview" at bounding box center [523, 259] width 269 height 35
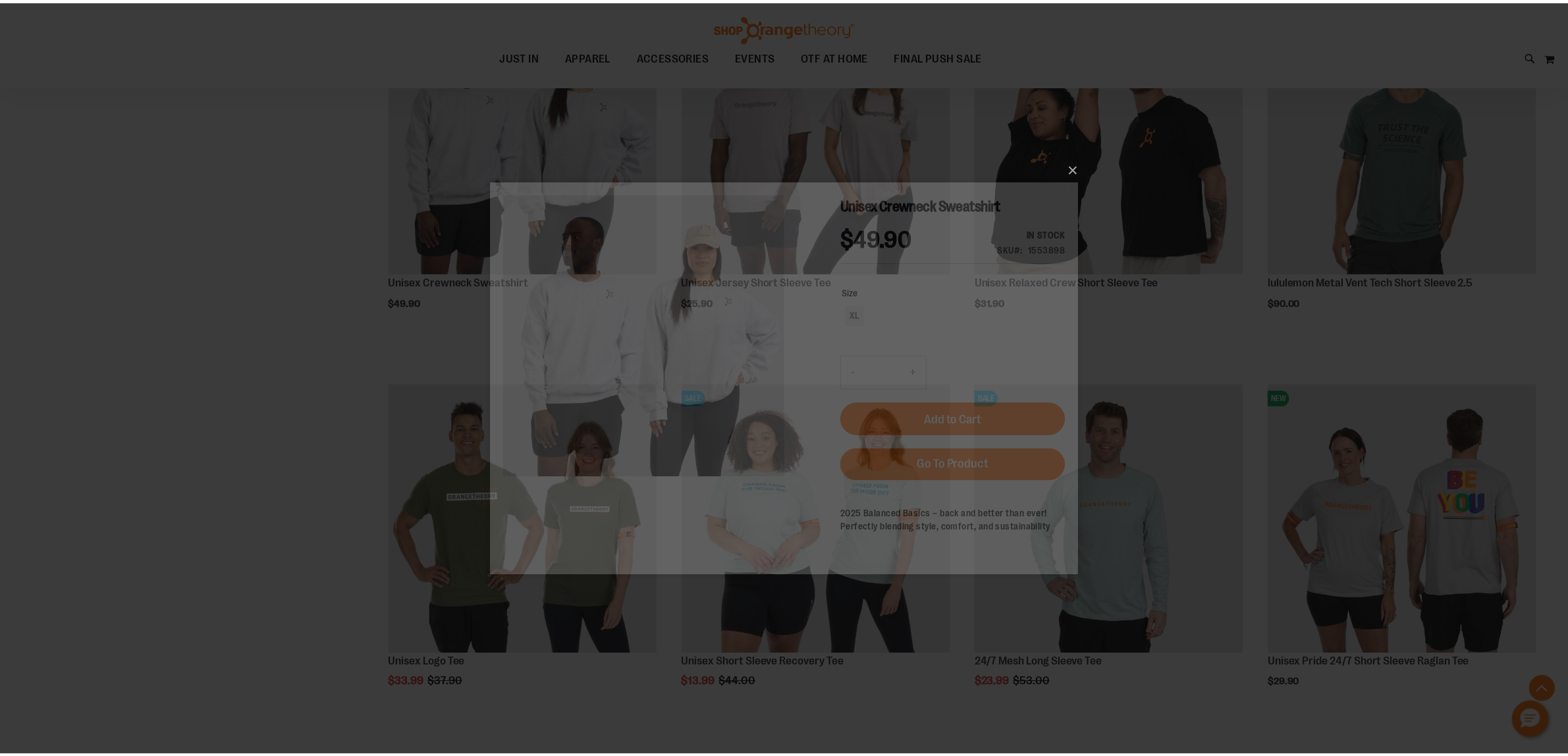
scroll to position [0, 0]
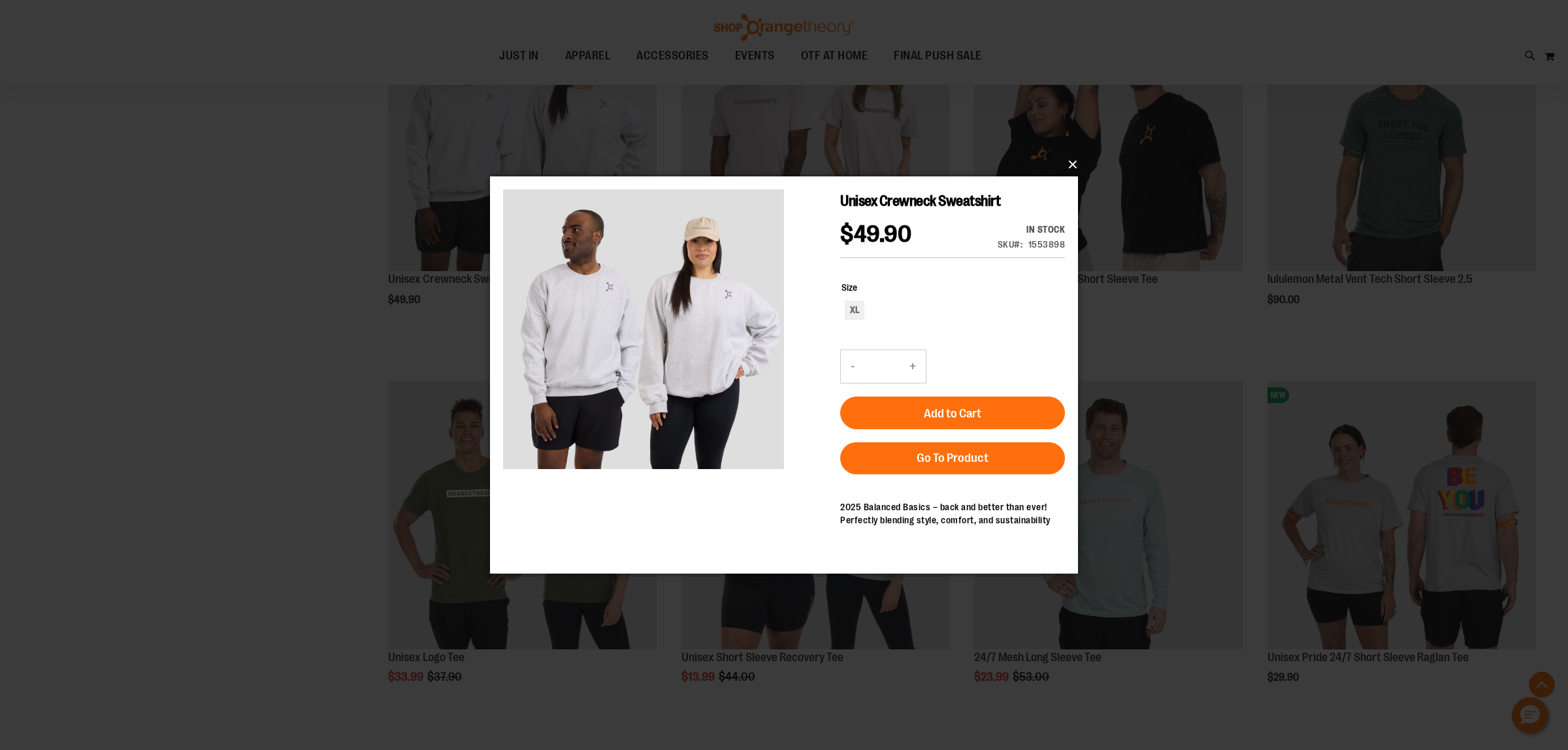
click at [1070, 168] on button "×" at bounding box center [787, 165] width 588 height 29
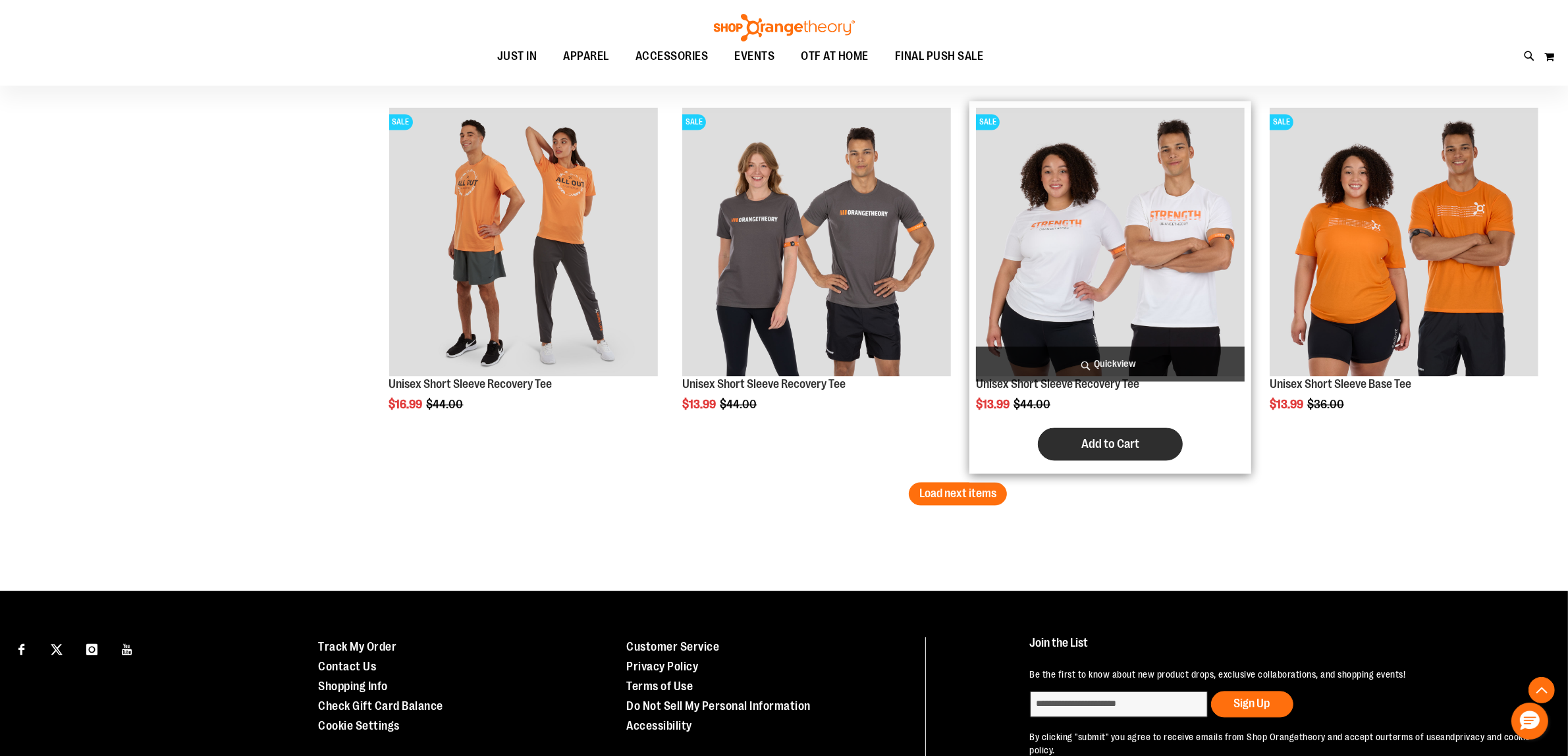
scroll to position [3210, 0]
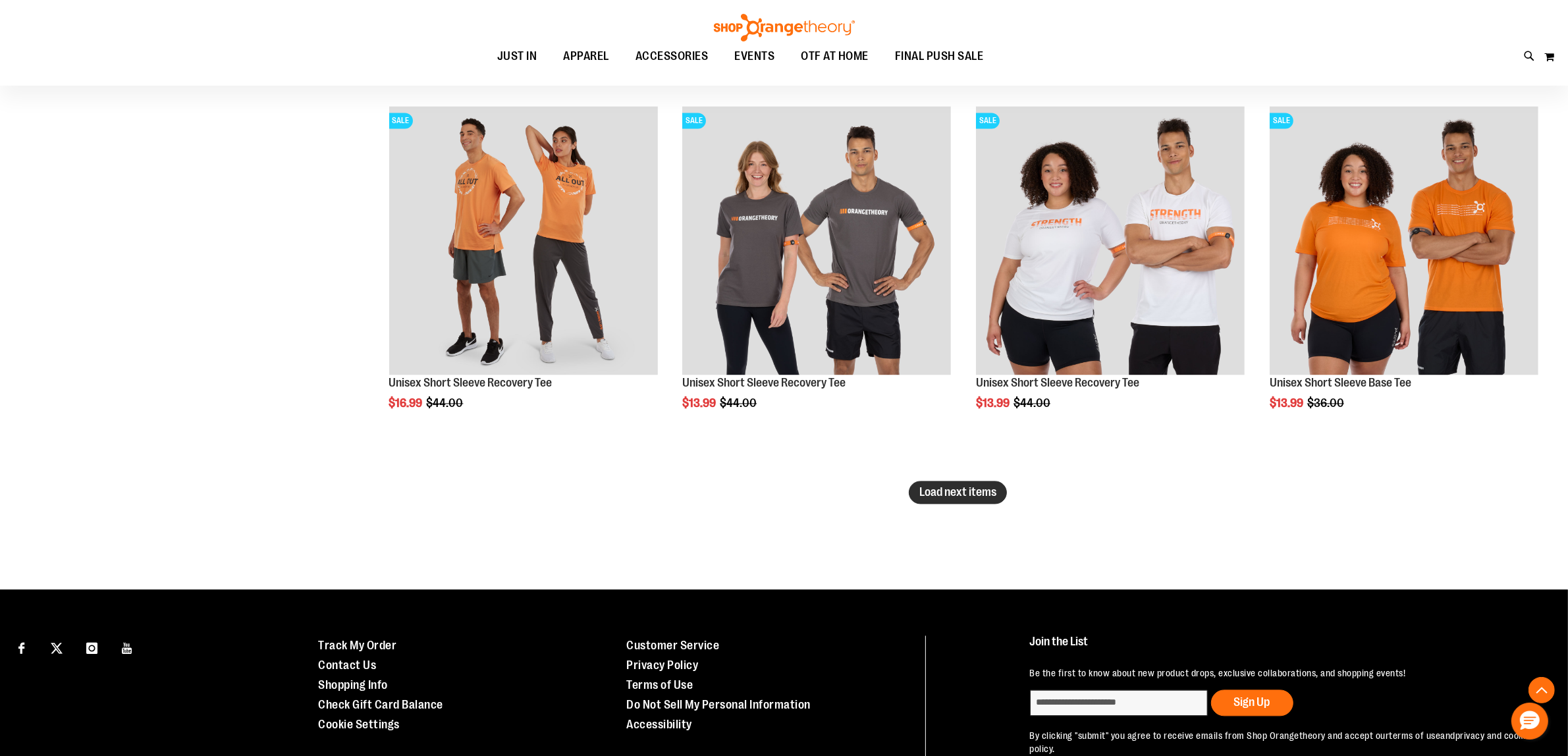
click at [979, 485] on span "Load next items" at bounding box center [958, 492] width 77 height 13
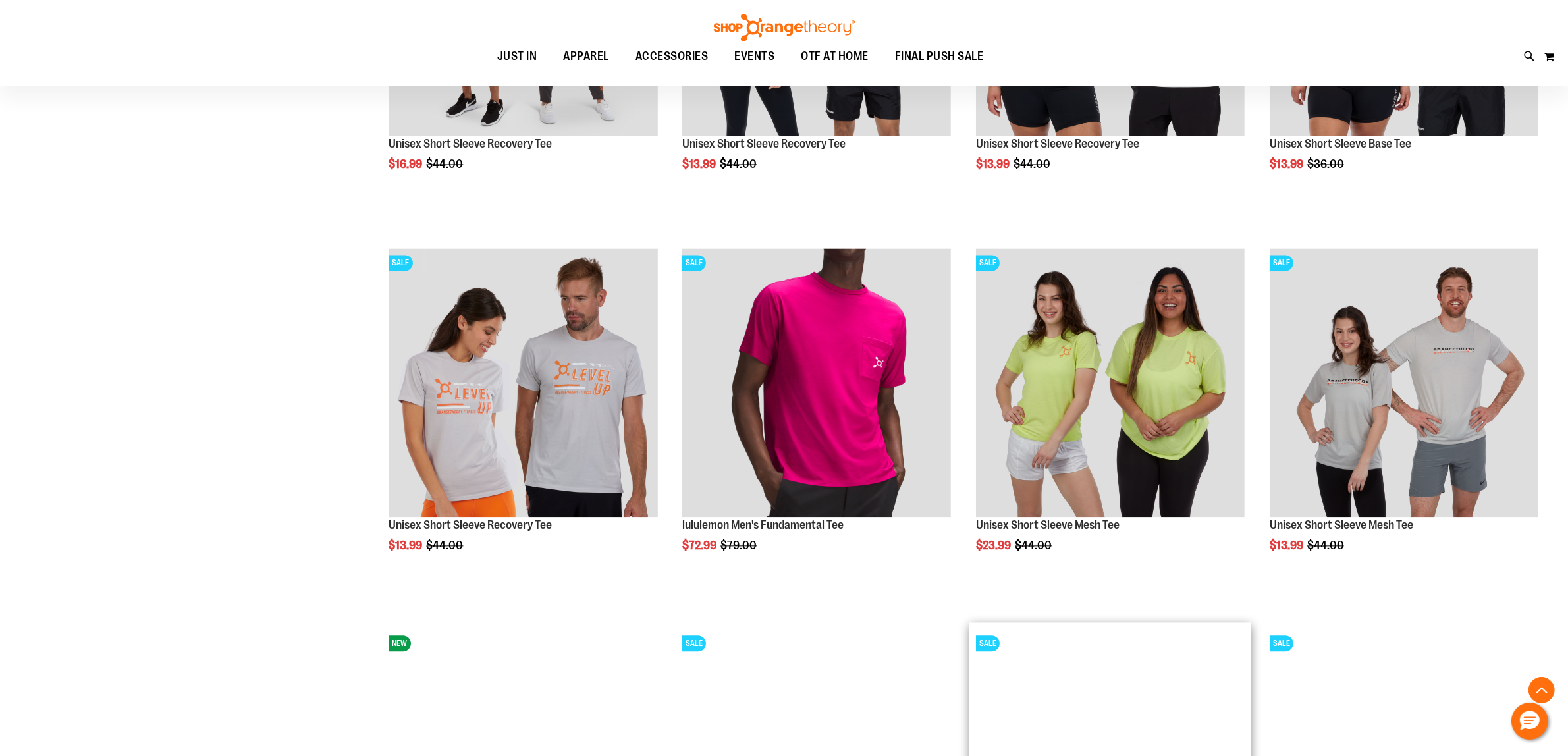
scroll to position [3621, 0]
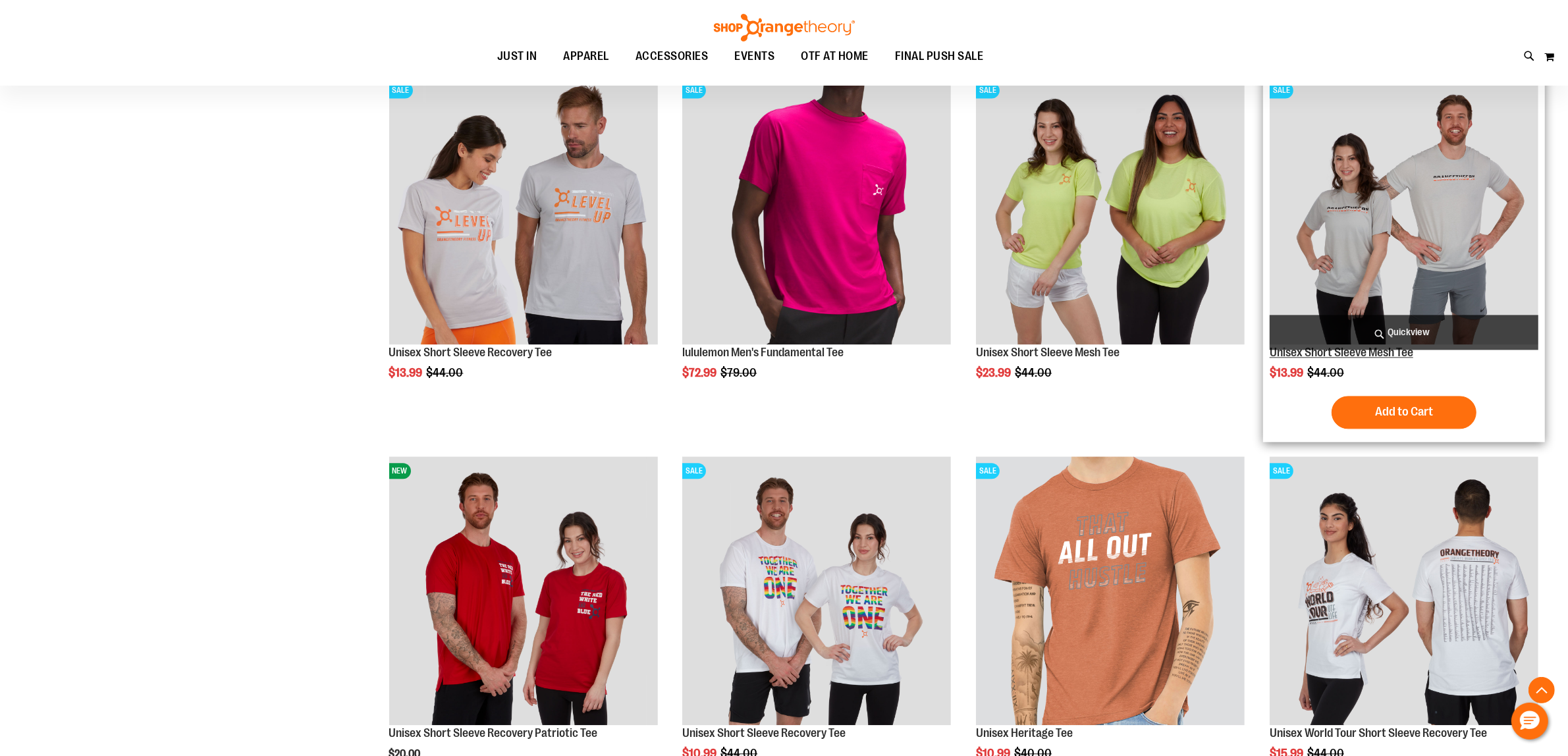
click at [1407, 351] on link "Unisex Short Sleeve Mesh Tee" at bounding box center [1341, 352] width 144 height 13
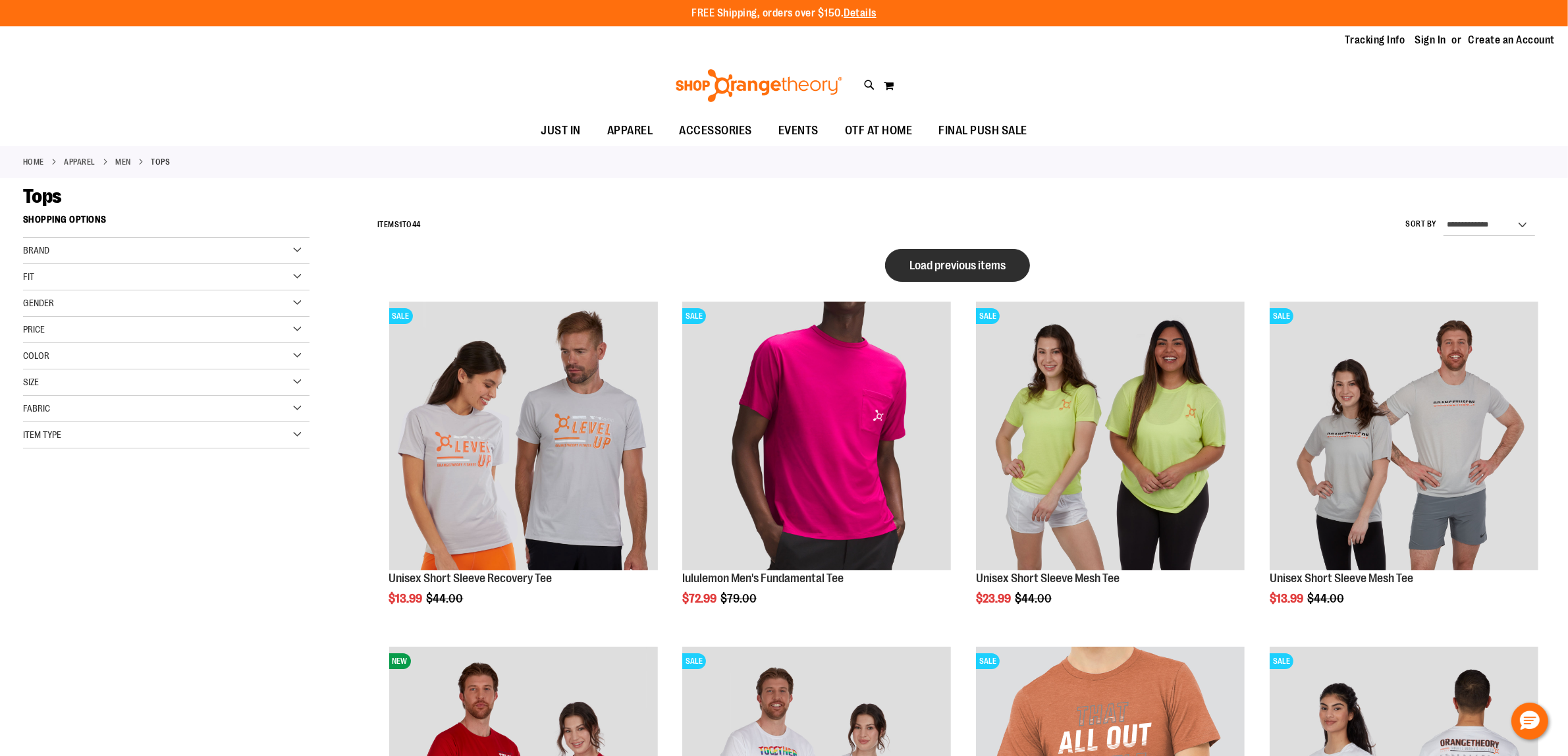
type input "**********"
click at [933, 256] on button "Load previous items" at bounding box center [958, 266] width 145 height 33
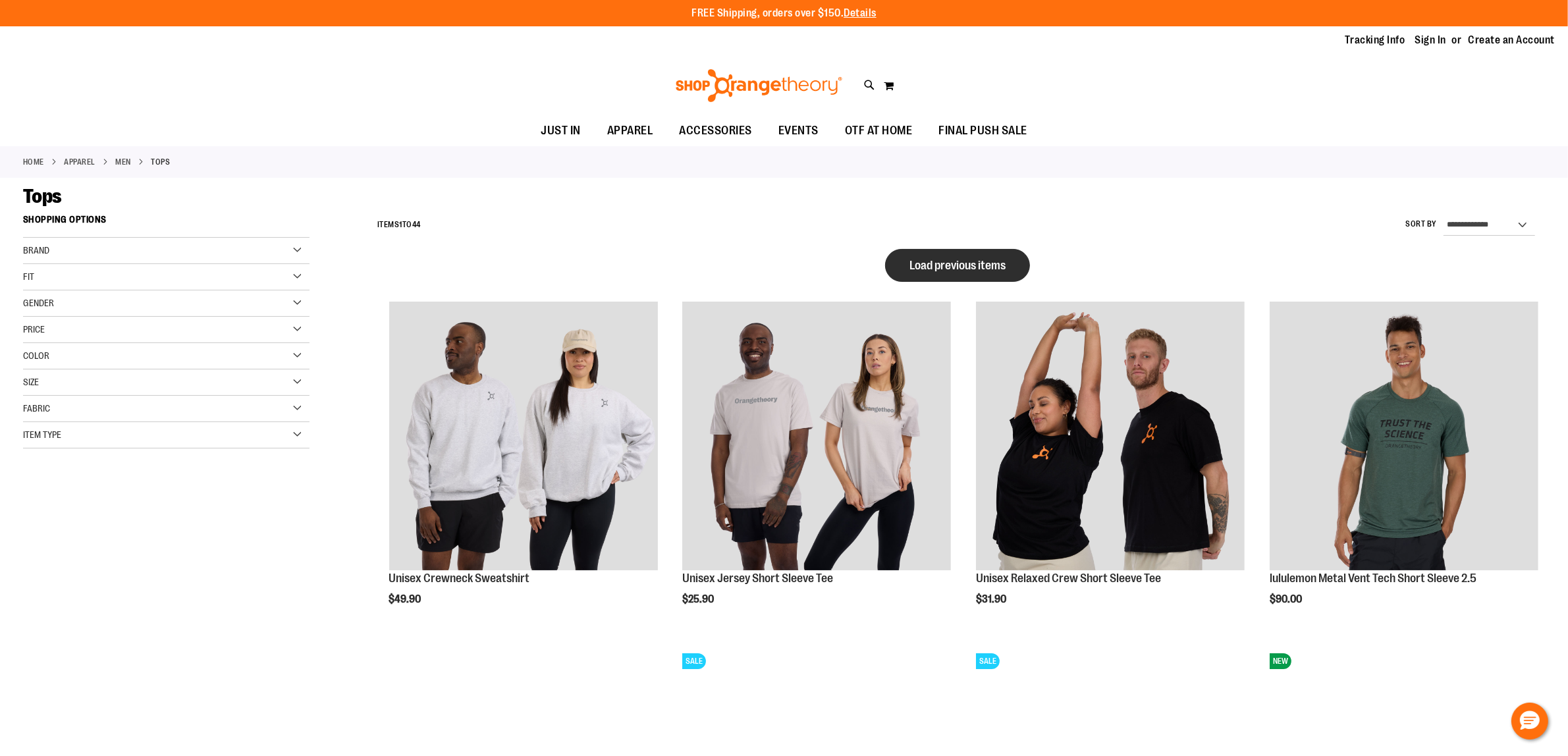
click at [976, 260] on span "Load previous items" at bounding box center [958, 266] width 96 height 13
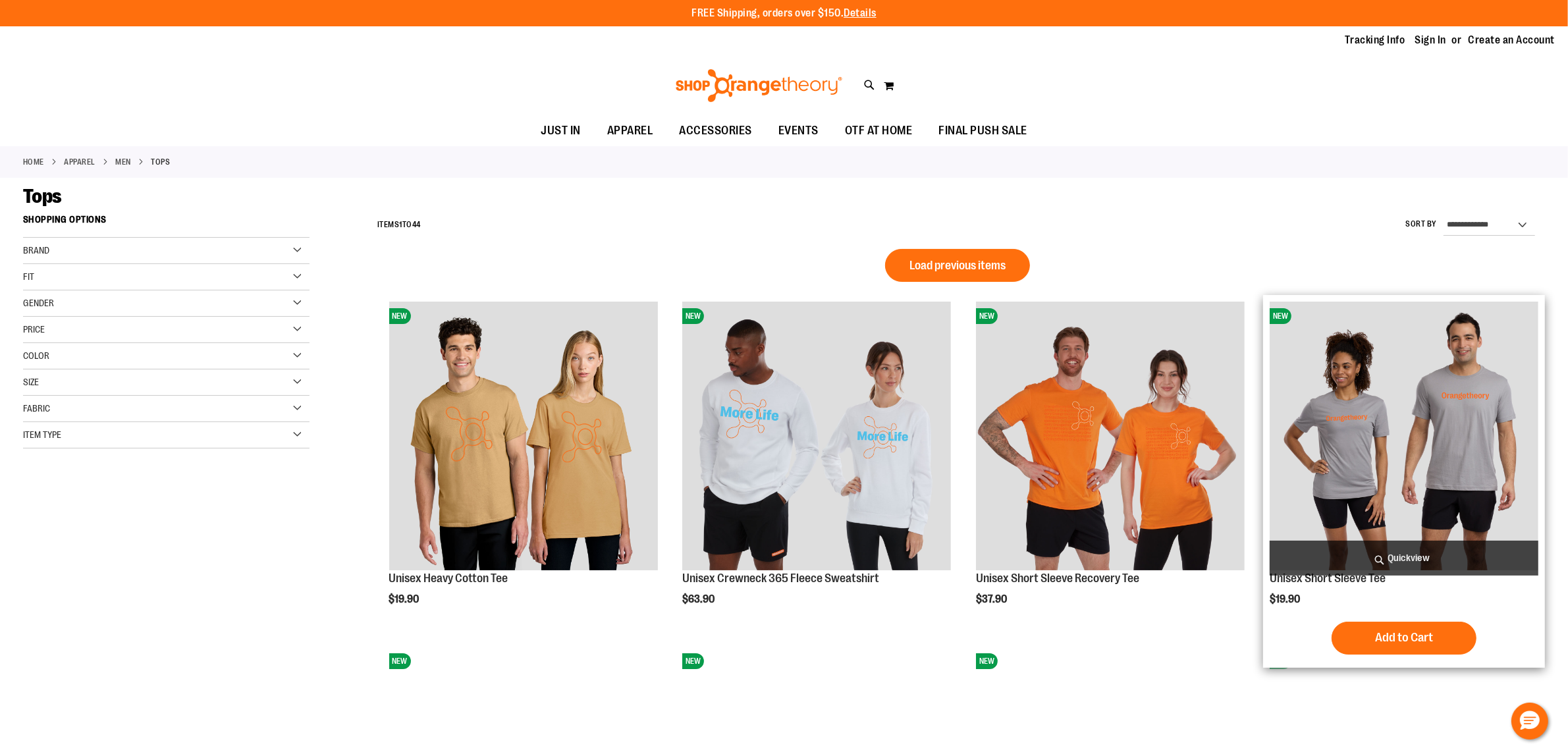
click at [1393, 564] on span "Quickview" at bounding box center [1404, 558] width 269 height 35
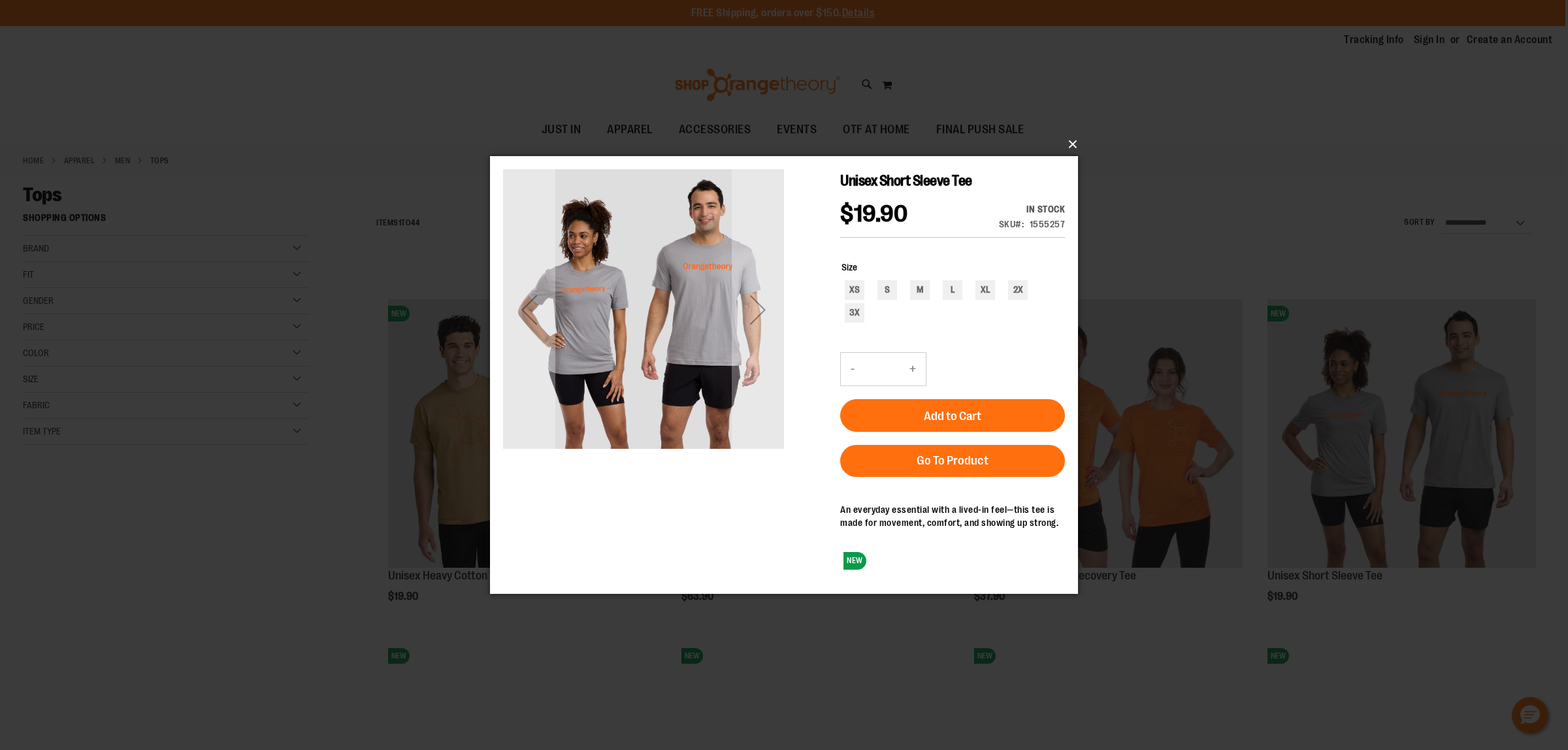
click at [1063, 142] on button "×" at bounding box center [787, 145] width 588 height 29
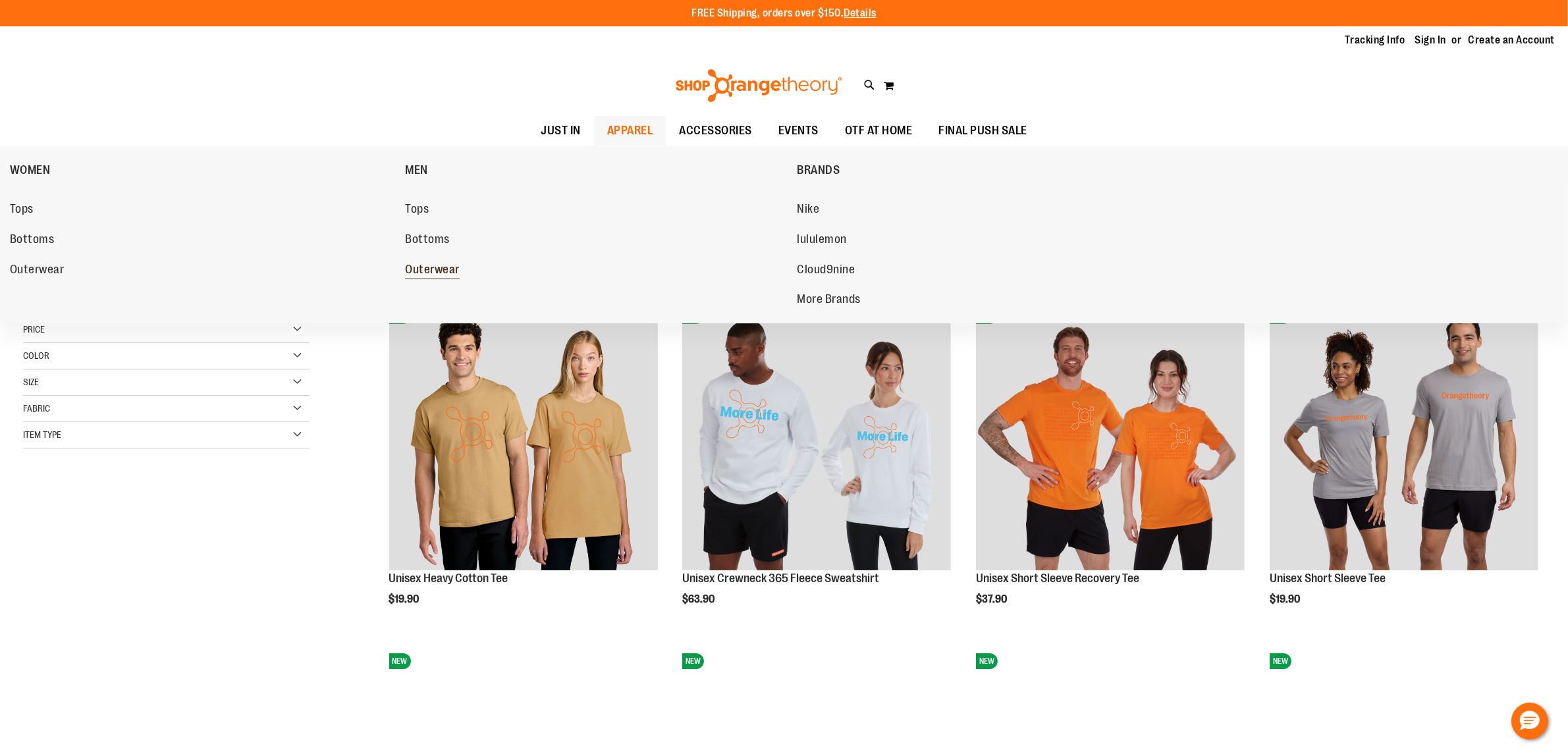
click at [448, 270] on span "Outerwear" at bounding box center [432, 271] width 55 height 16
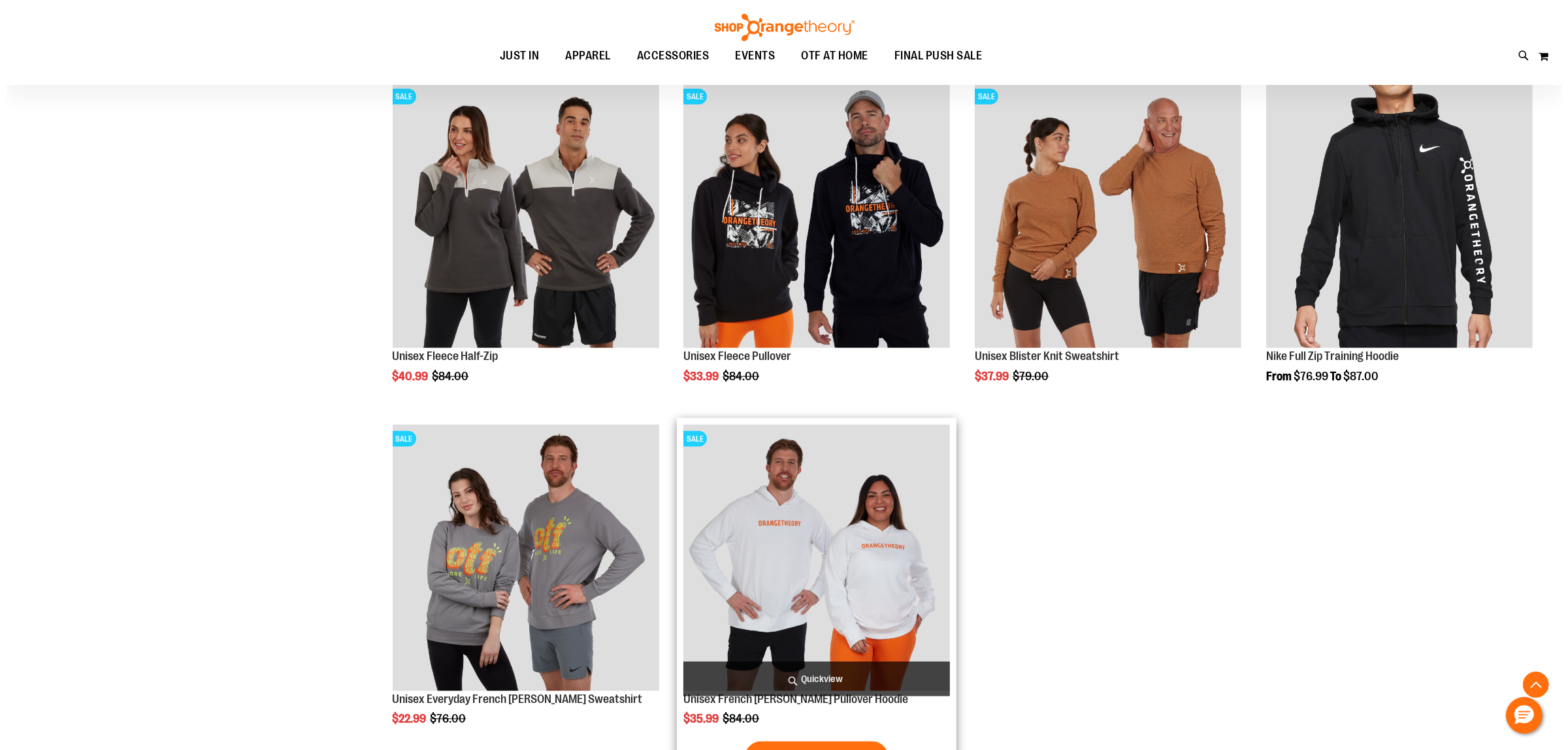
scroll to position [2087, 0]
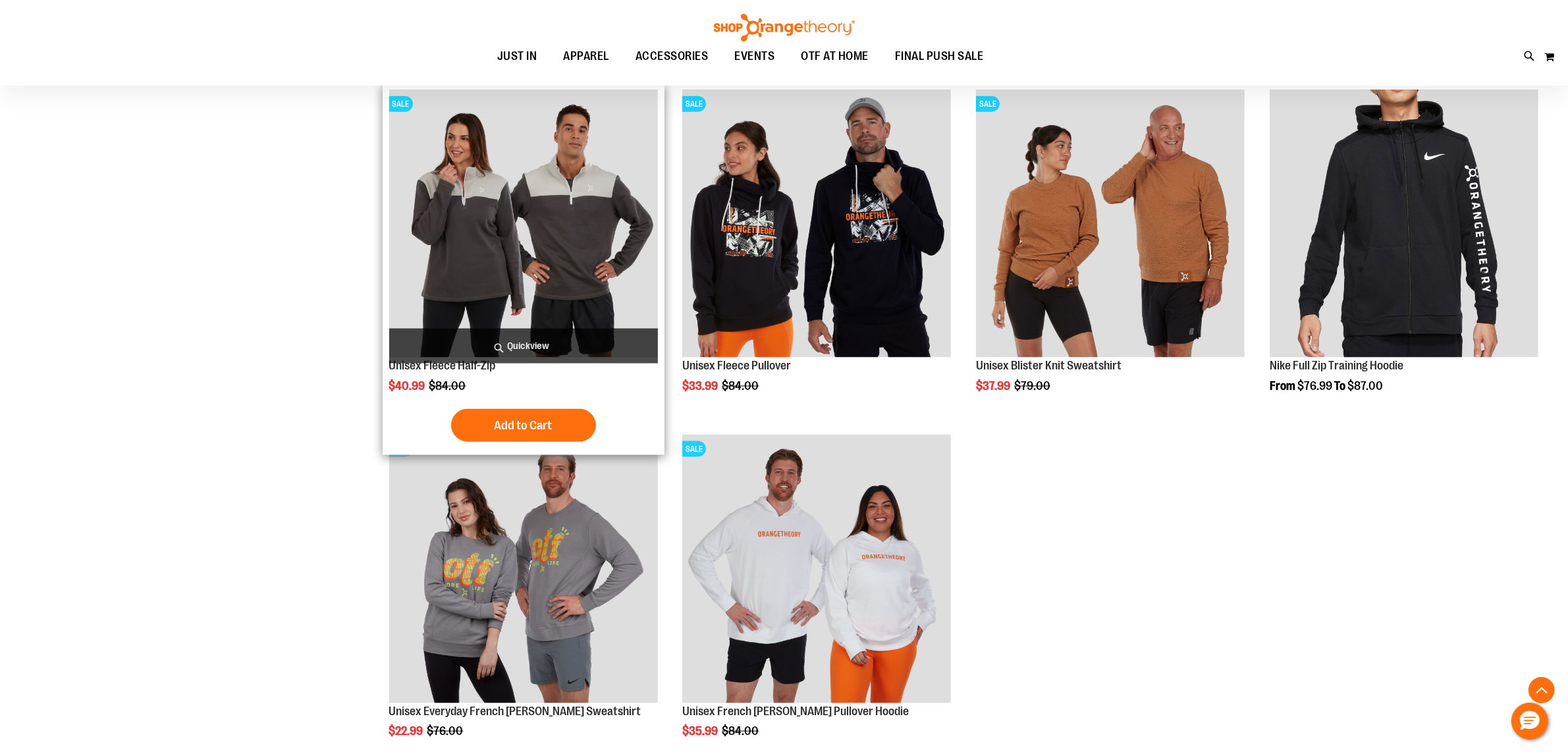
type input "**********"
click at [540, 339] on span "Quickview" at bounding box center [523, 345] width 269 height 35
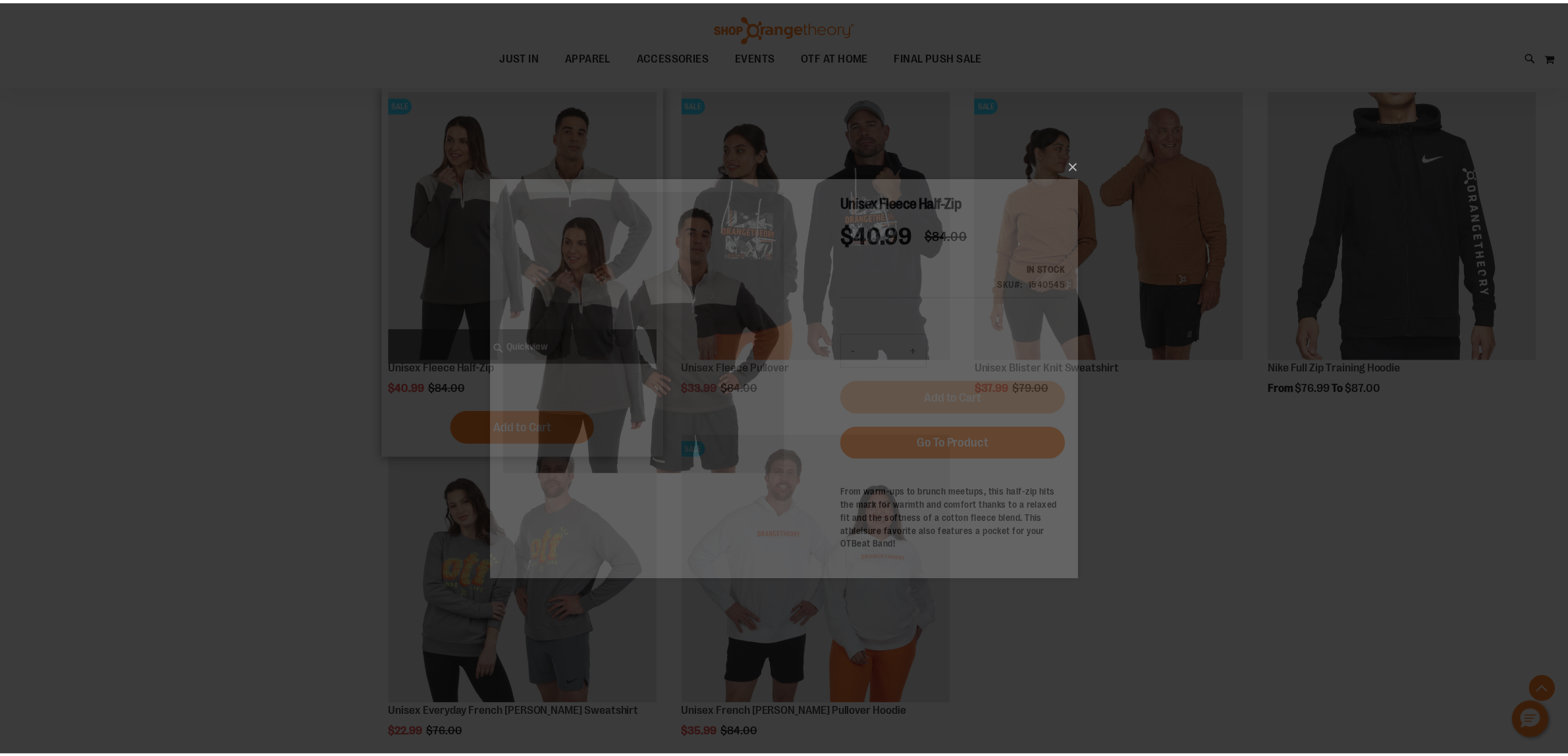
scroll to position [0, 0]
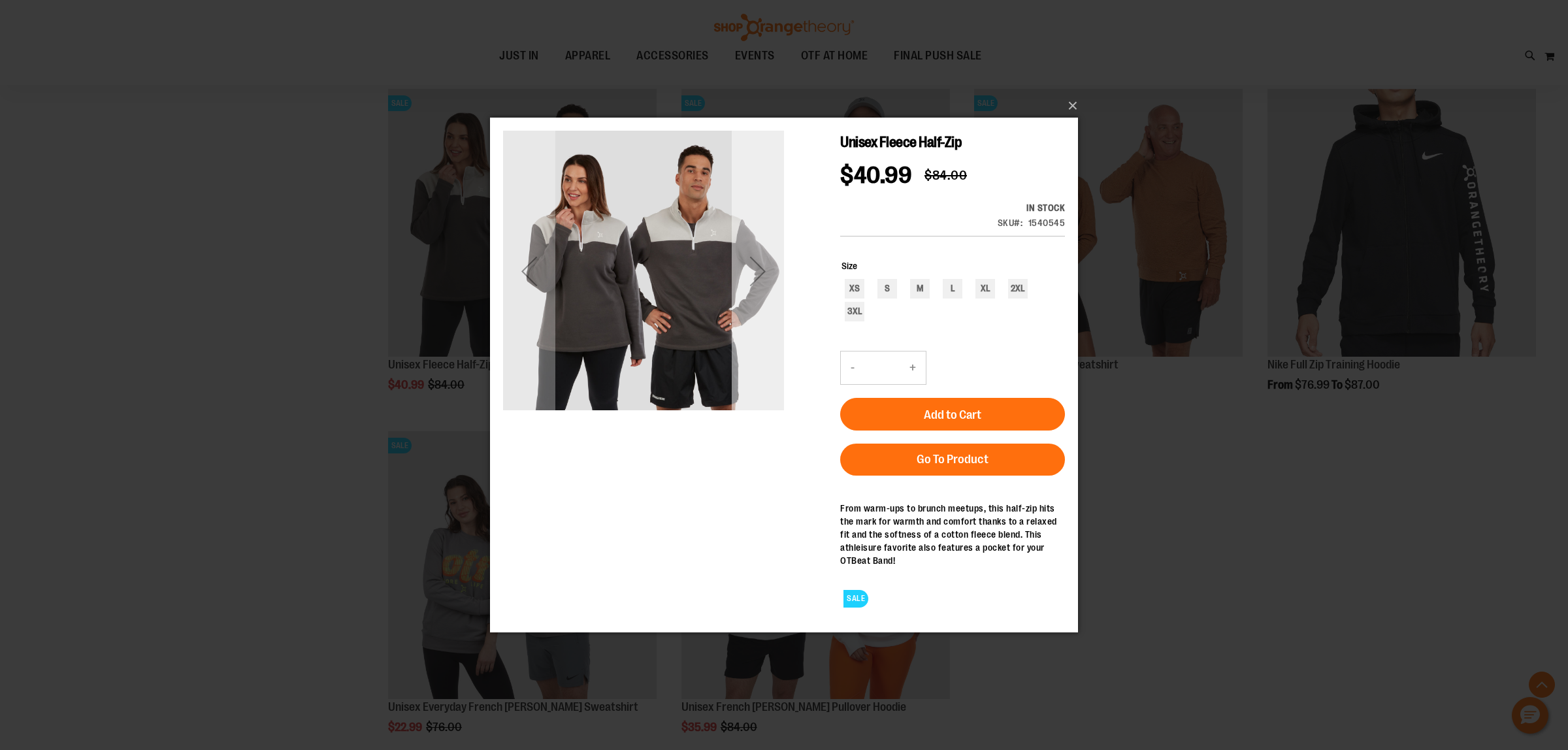
click at [753, 273] on div "Next" at bounding box center [758, 271] width 52 height 52
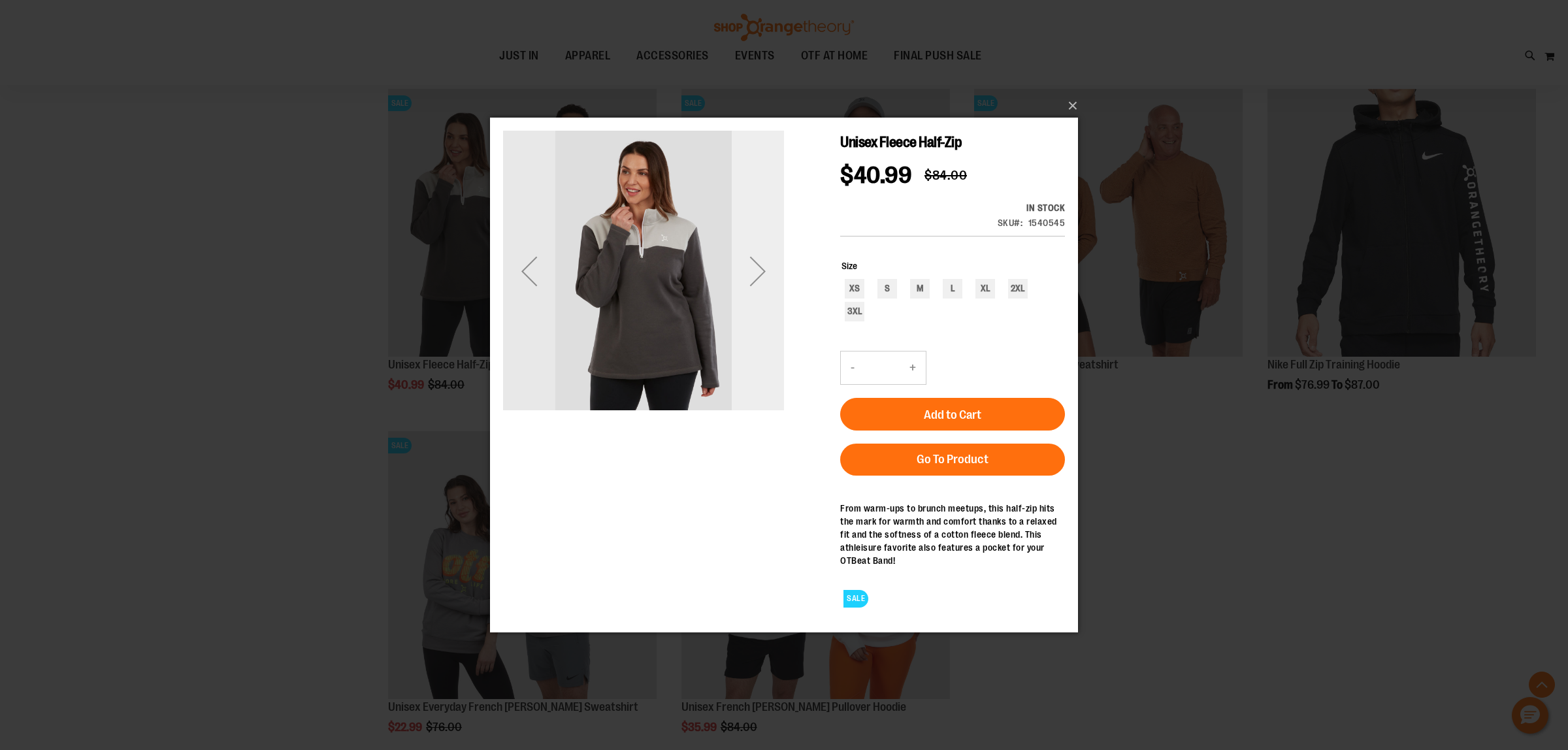
click at [753, 273] on div "Next" at bounding box center [758, 271] width 52 height 52
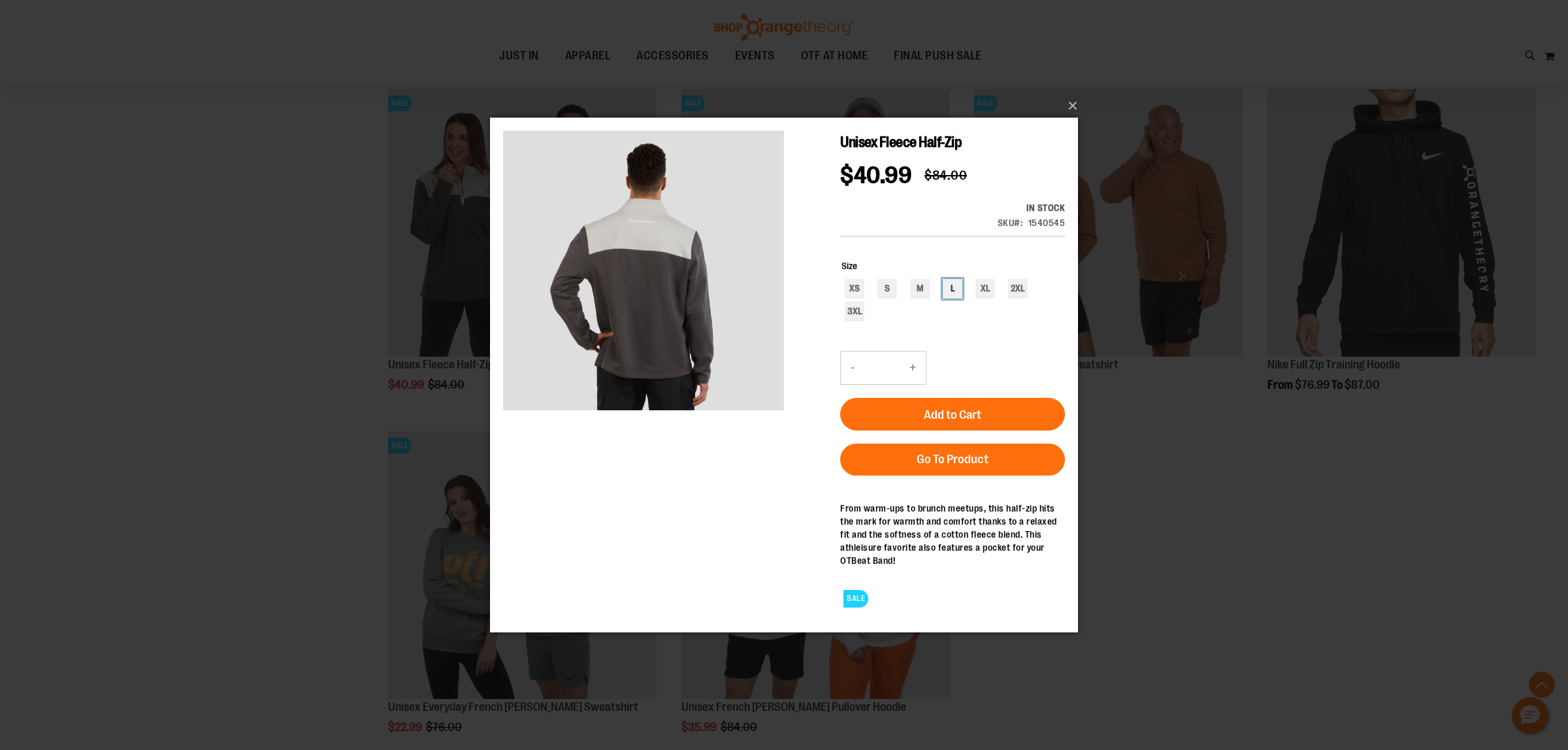
click at [959, 294] on div "L" at bounding box center [952, 289] width 20 height 20
type input "***"
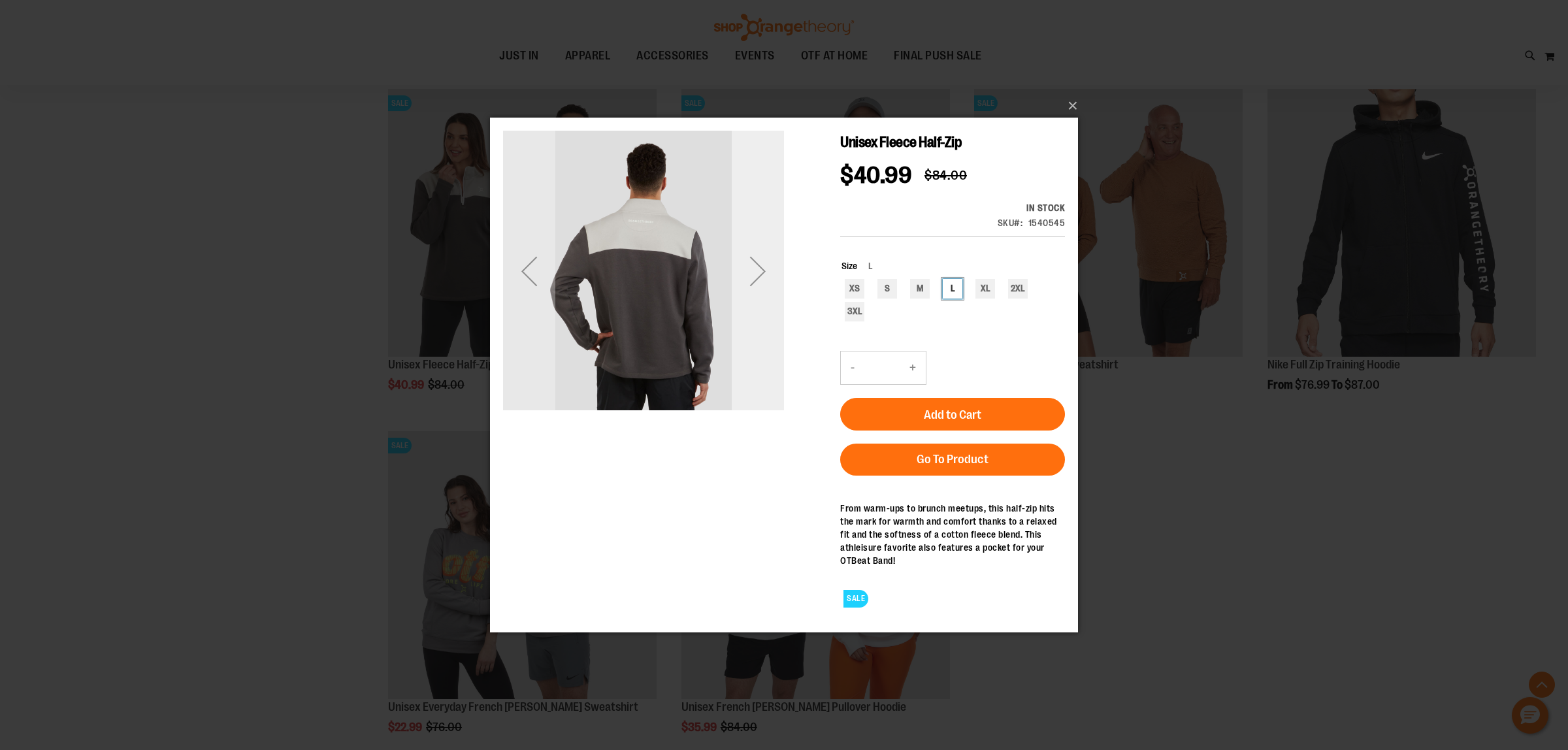
click at [759, 284] on div "Next" at bounding box center [758, 271] width 52 height 52
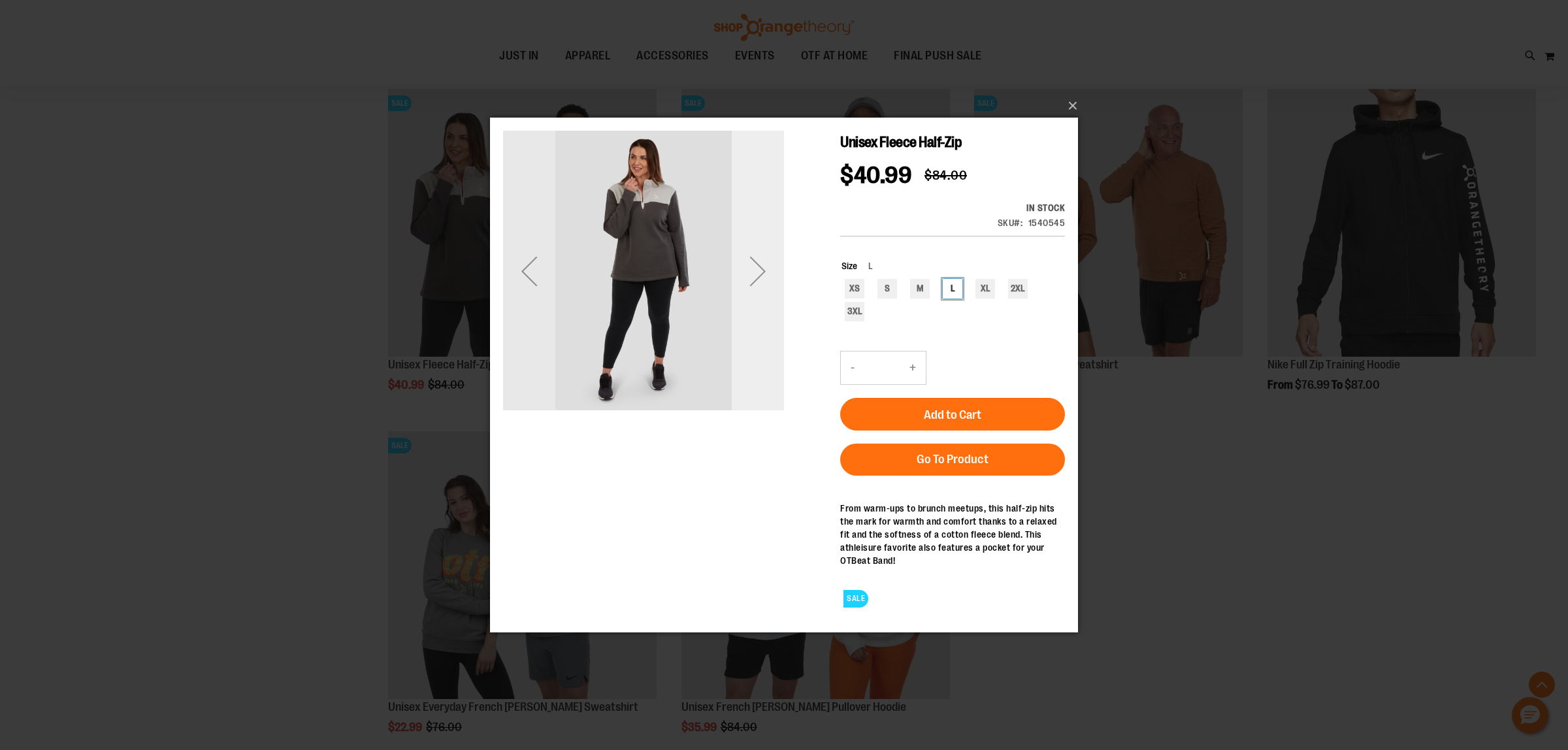
click at [759, 284] on div "Next" at bounding box center [758, 271] width 52 height 52
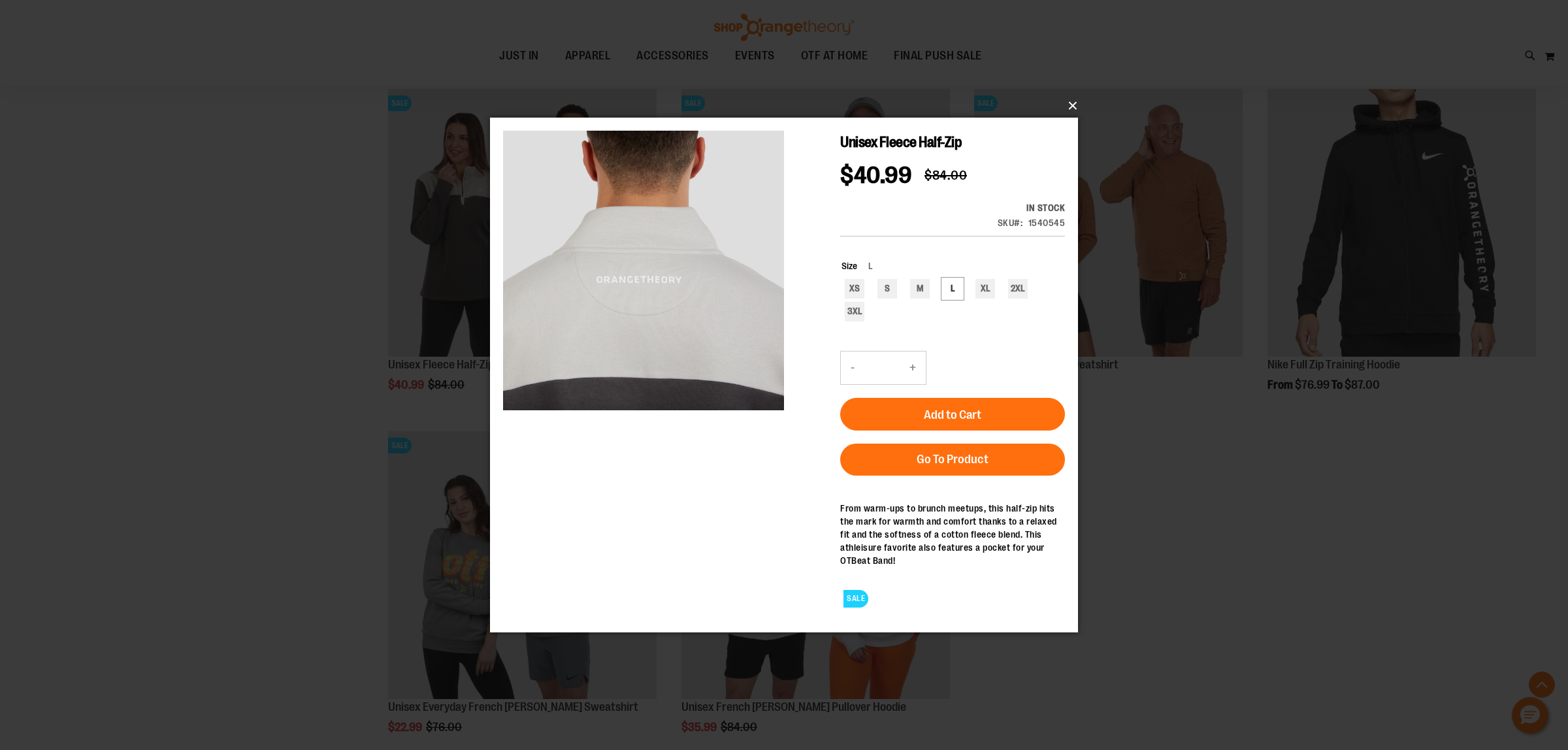
click at [1072, 109] on button "×" at bounding box center [787, 106] width 588 height 29
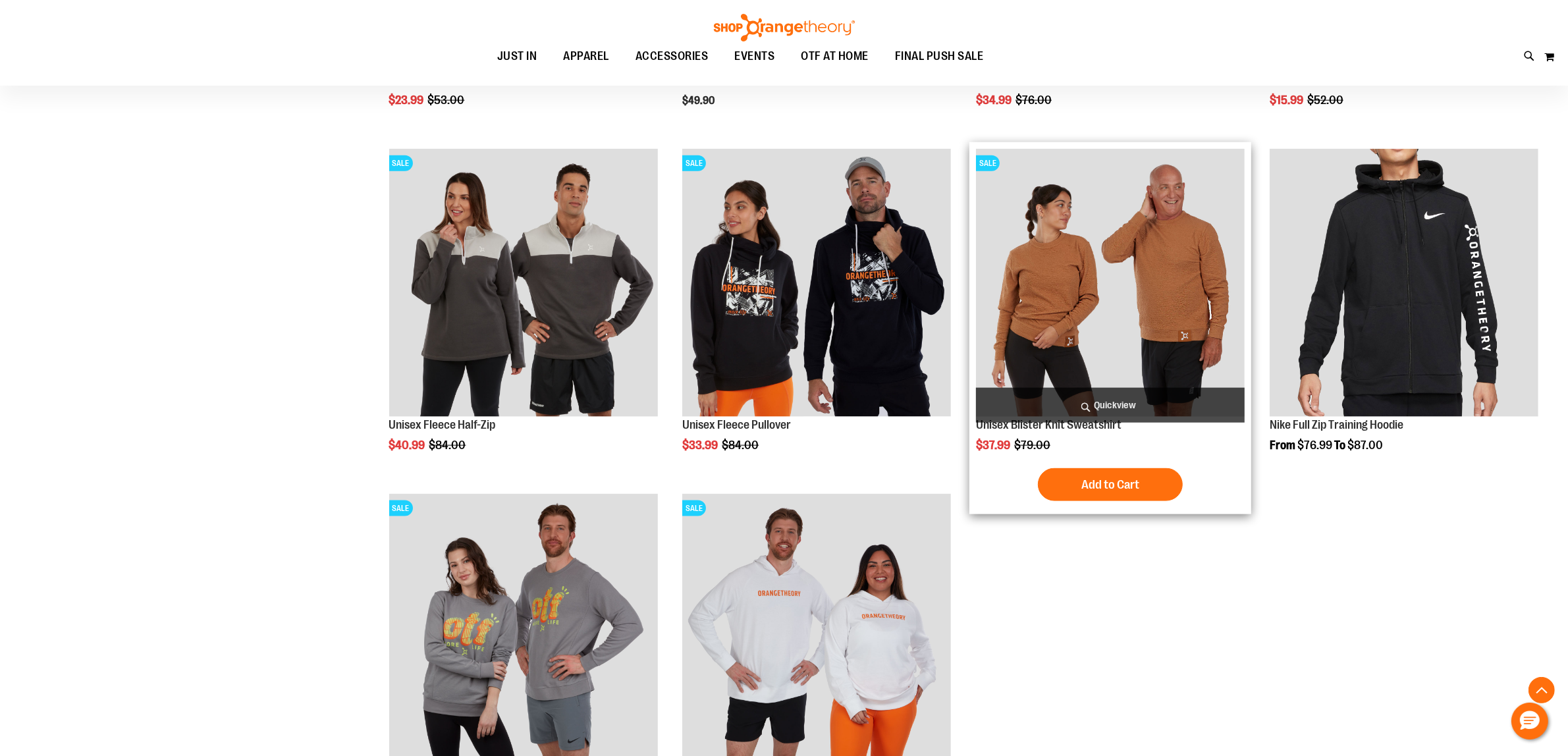
scroll to position [2056, 0]
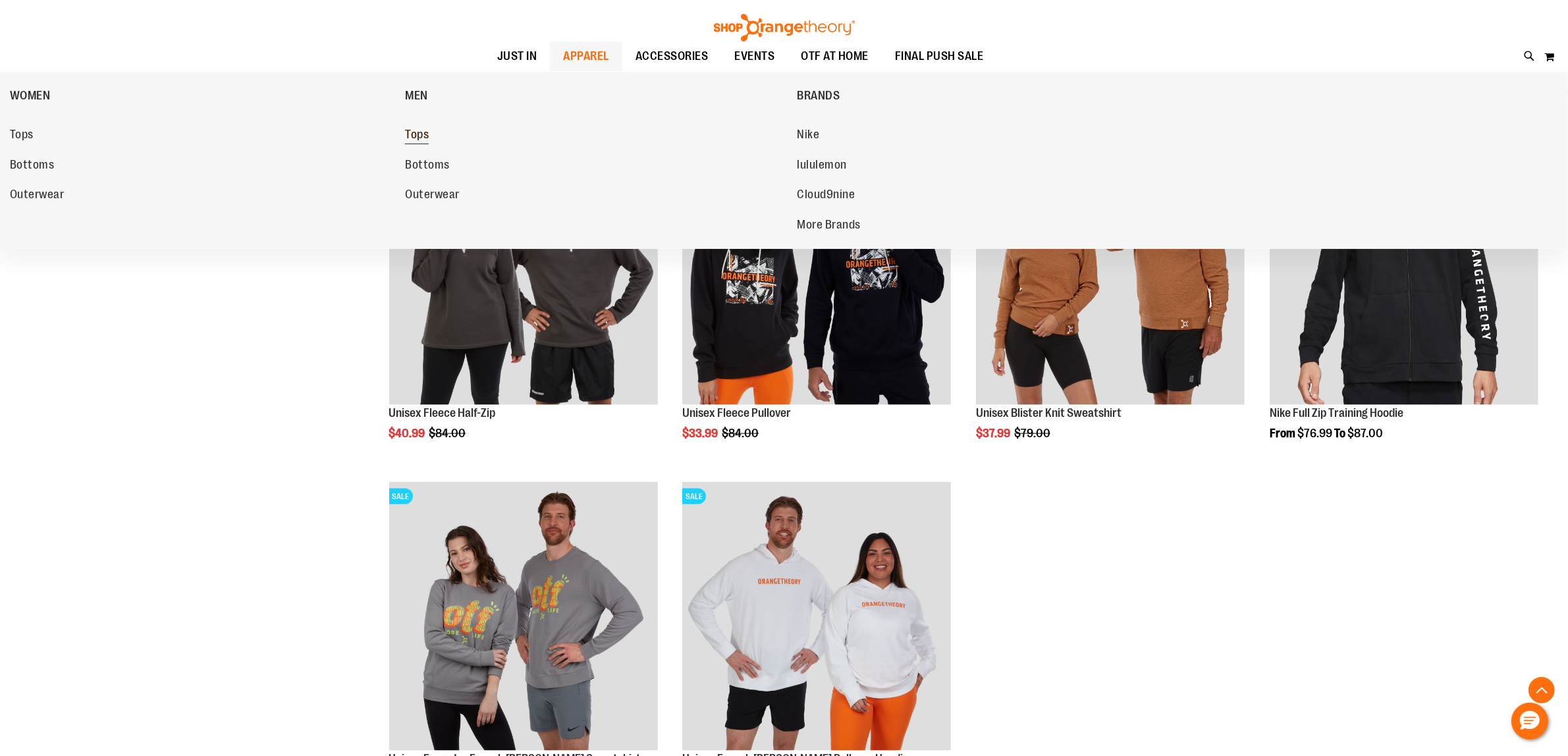
click at [431, 125] on link "Tops" at bounding box center [594, 135] width 378 height 24
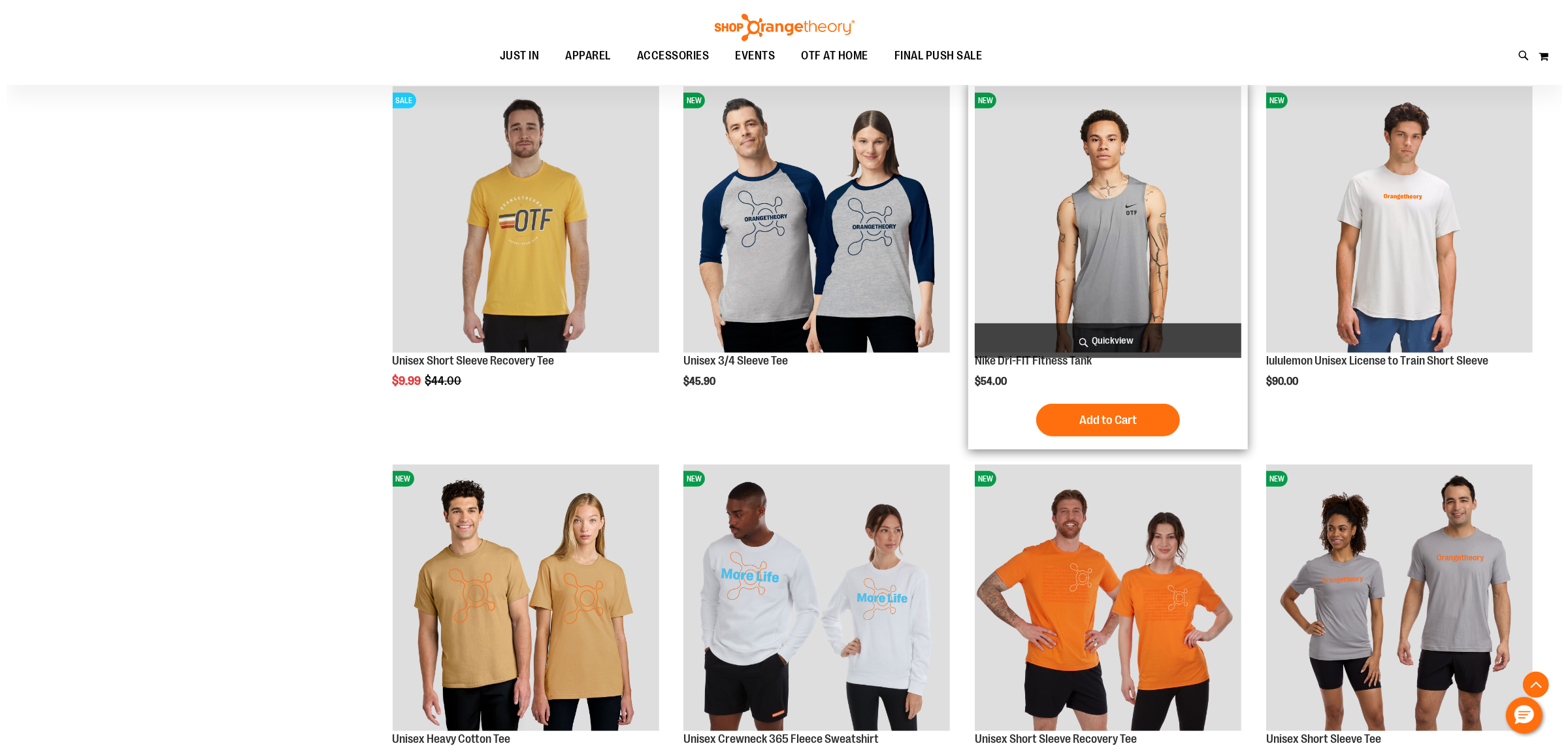
scroll to position [735, 0]
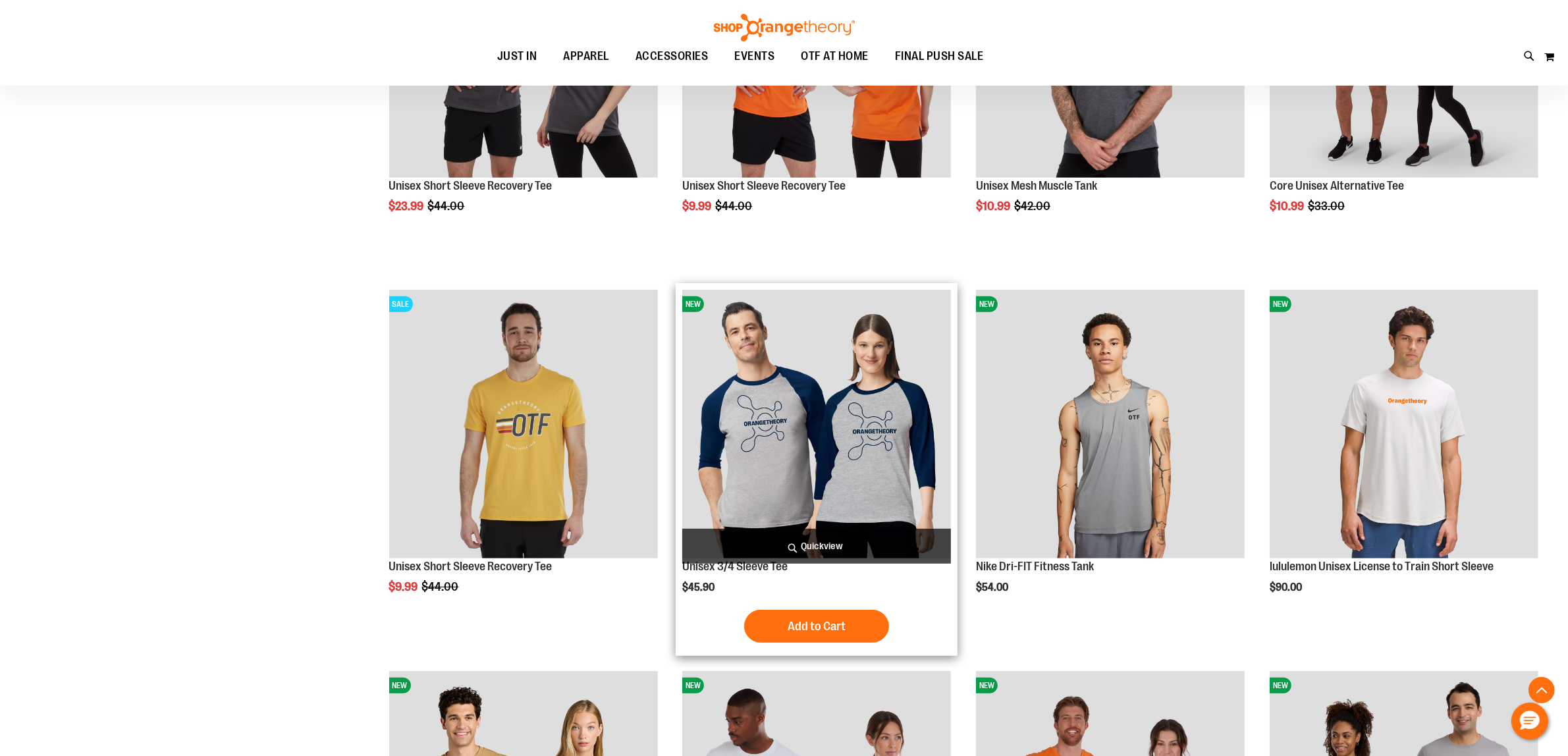
type input "**********"
click at [827, 540] on span "Quickview" at bounding box center [817, 546] width 269 height 35
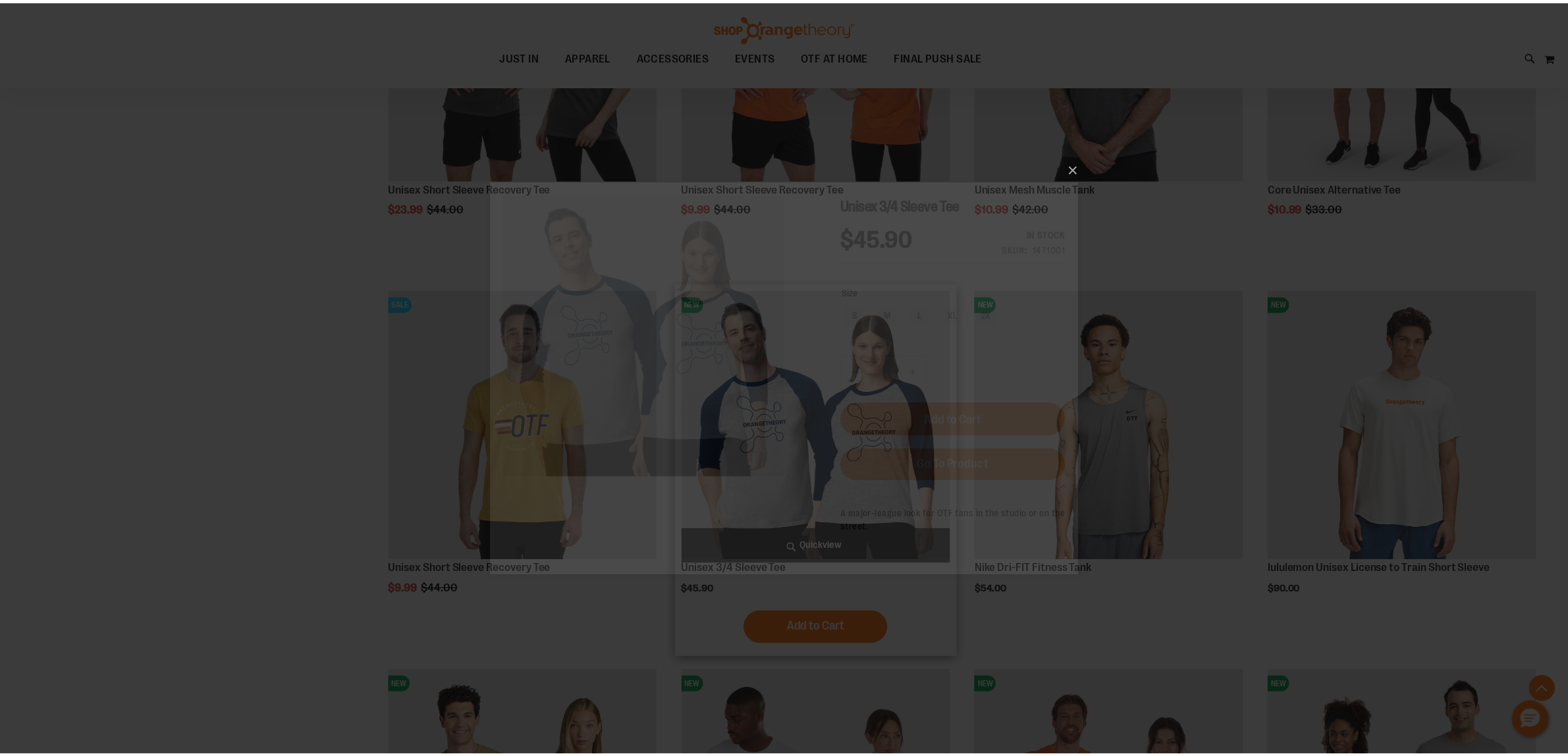
scroll to position [0, 0]
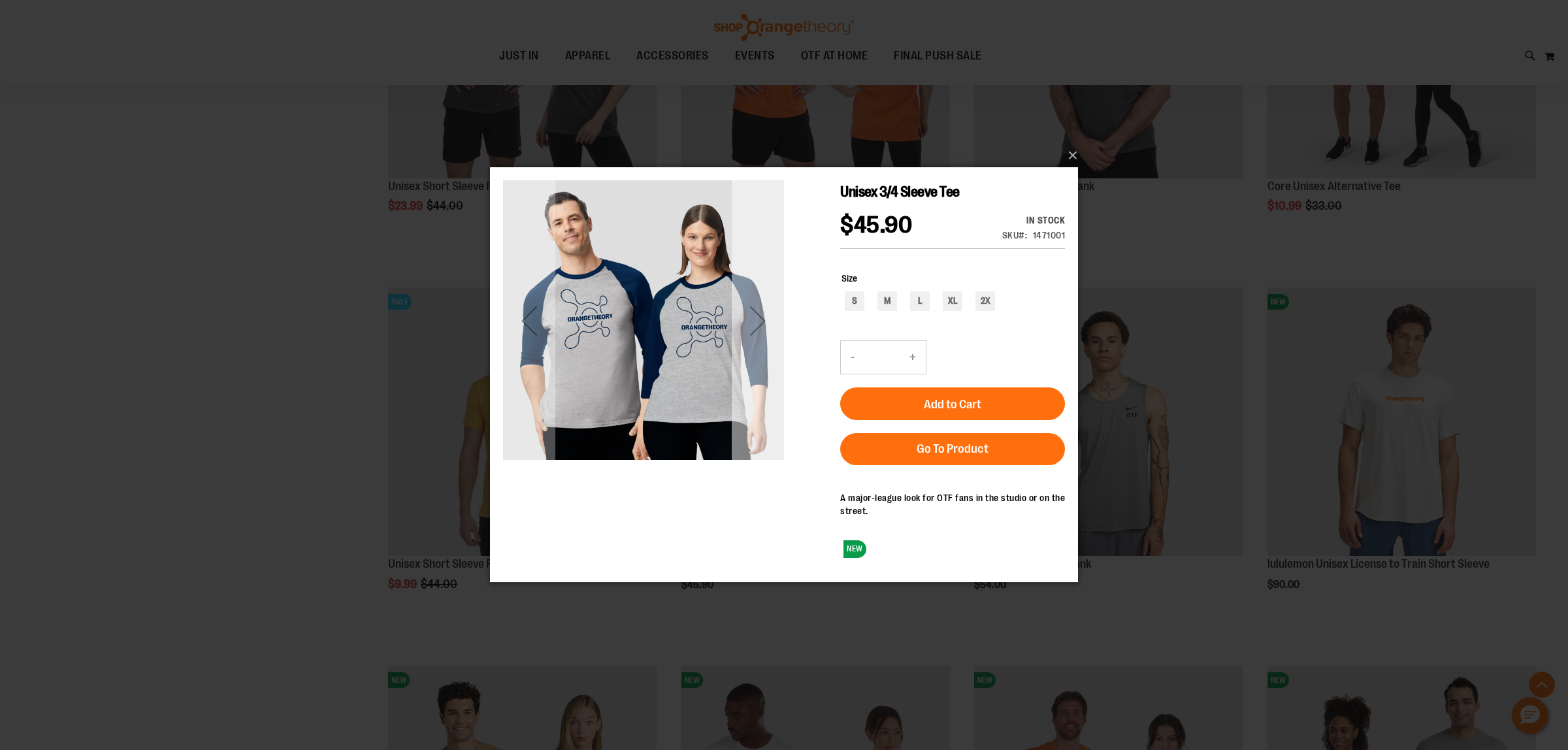
click at [757, 324] on div "Next" at bounding box center [758, 321] width 52 height 52
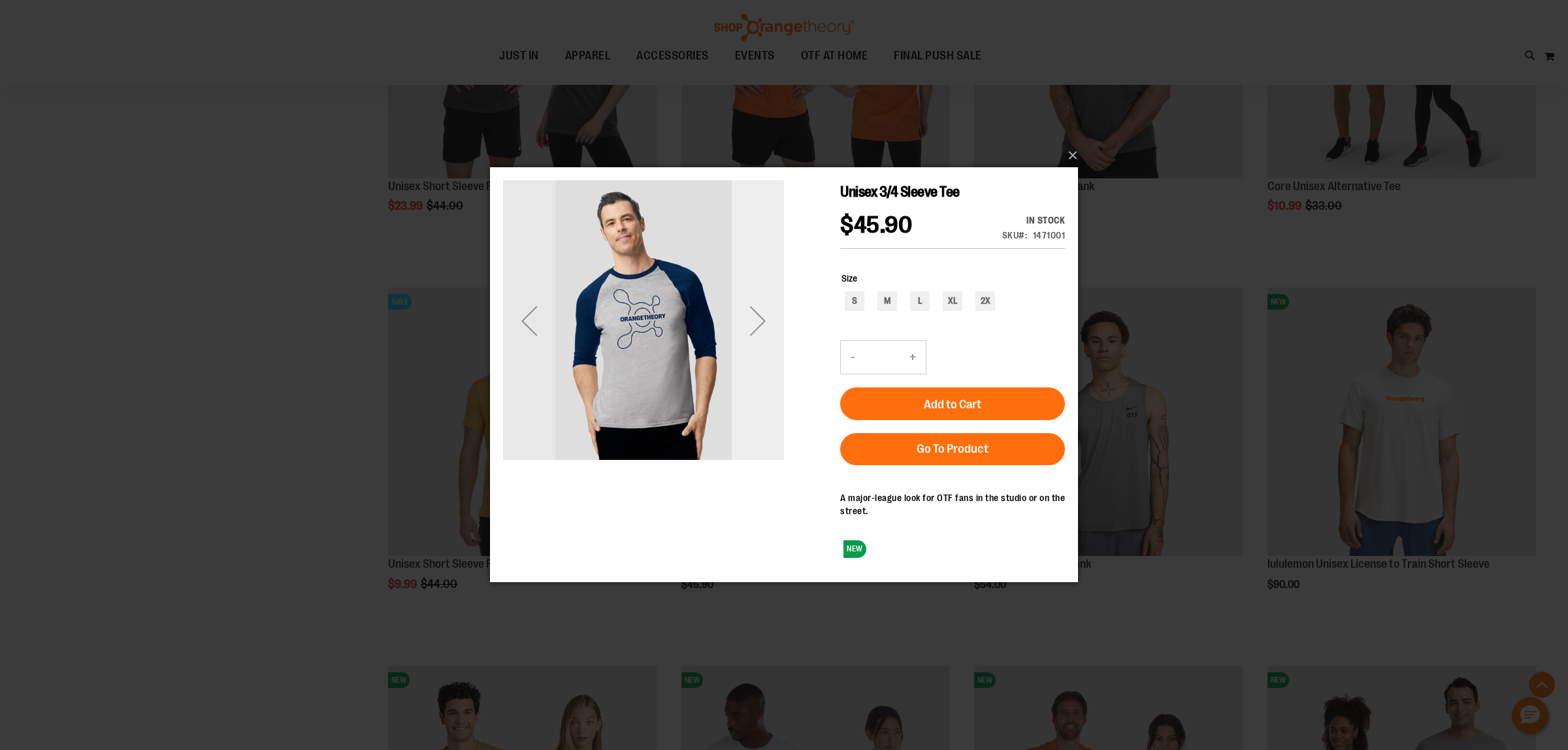
click at [757, 324] on div "Next" at bounding box center [758, 321] width 52 height 52
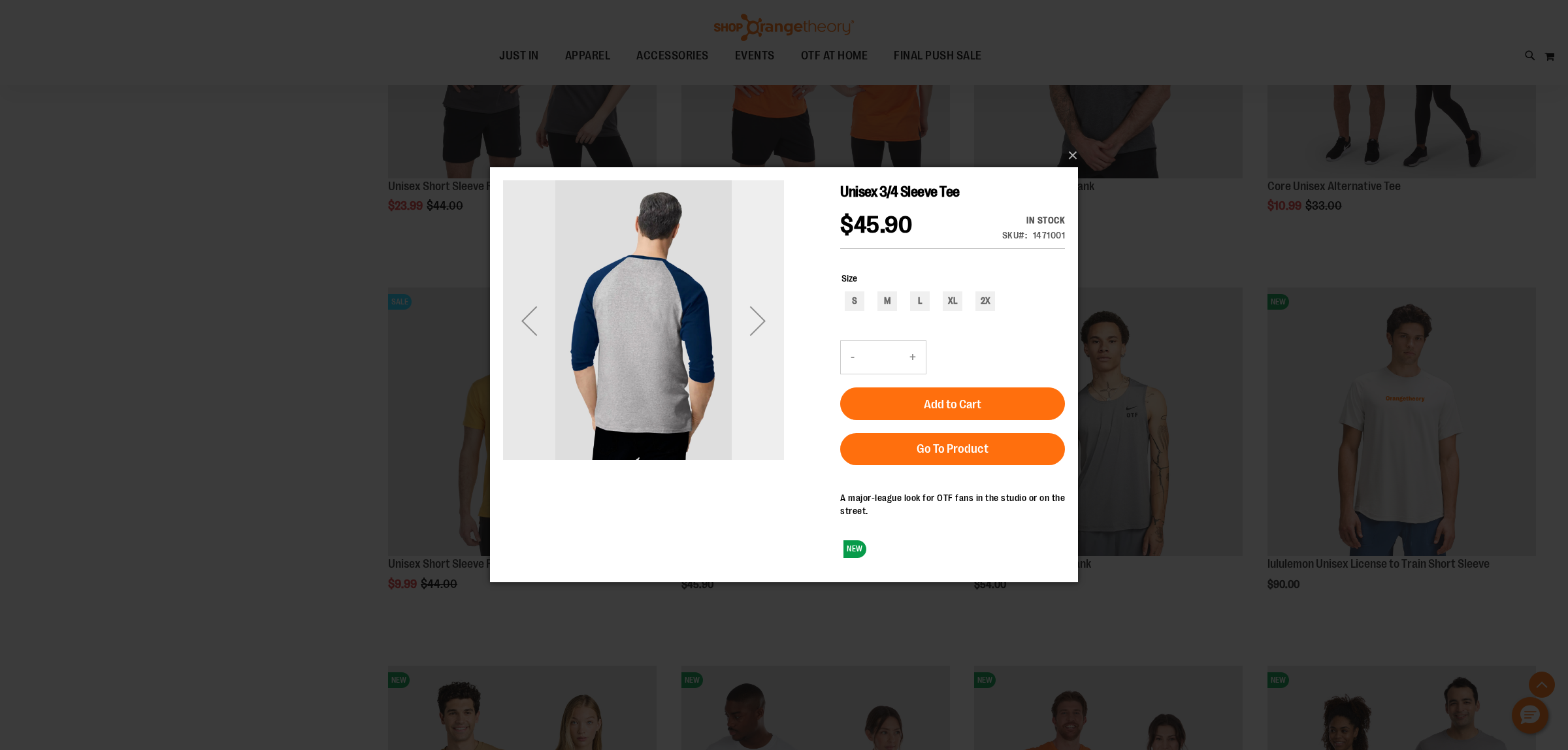
click at [757, 324] on div "Next" at bounding box center [758, 321] width 52 height 52
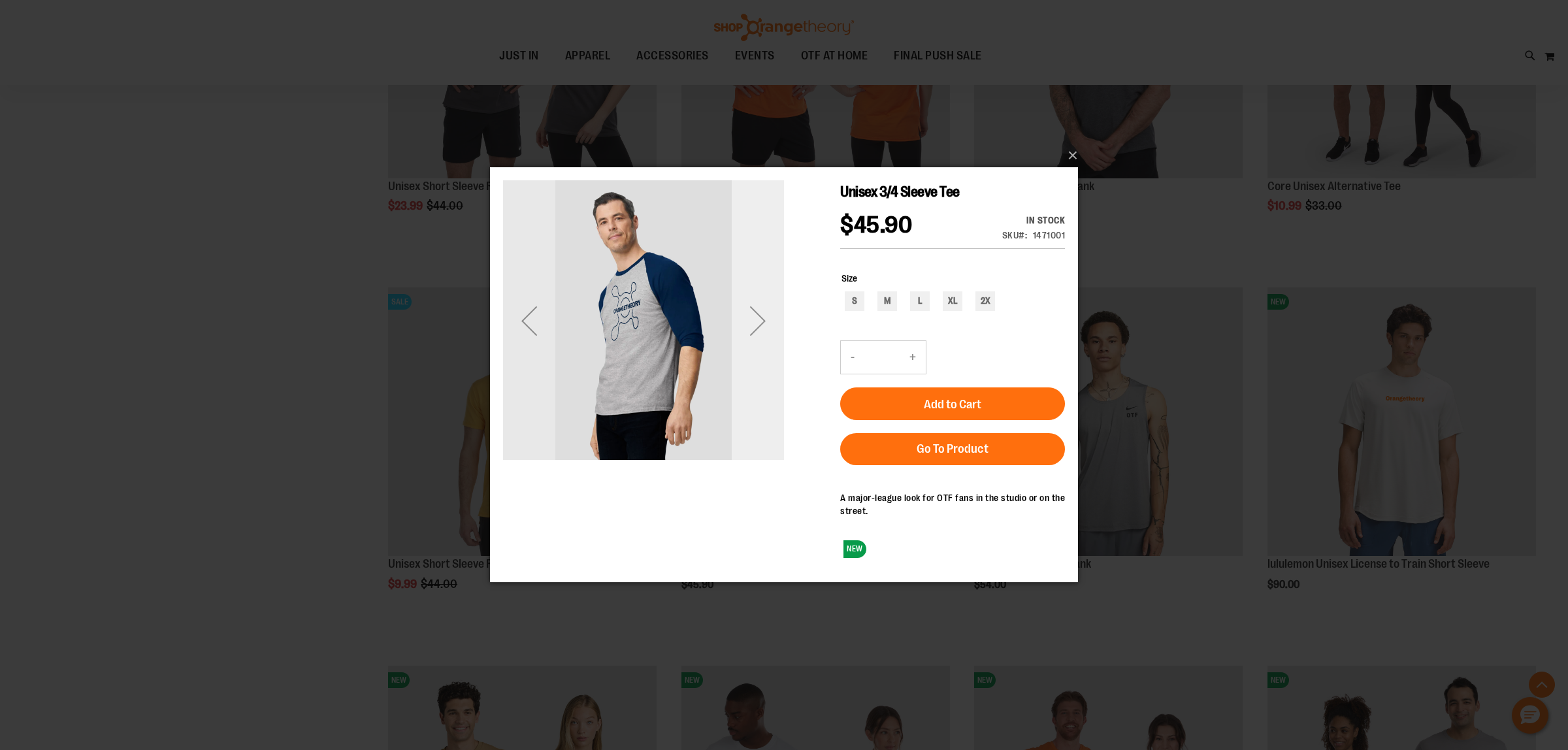
click at [755, 332] on div "Next" at bounding box center [758, 321] width 52 height 52
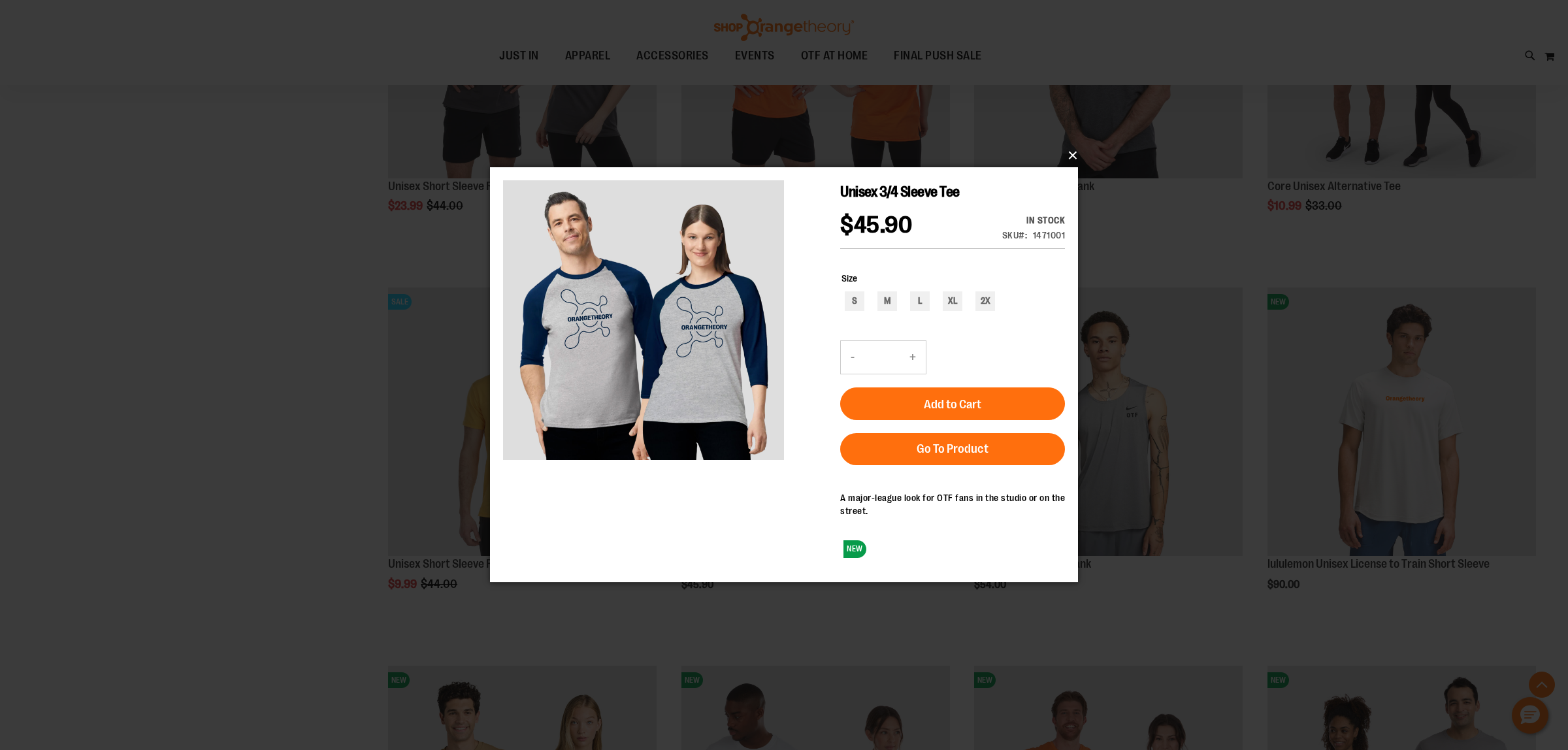
click at [1065, 158] on button "×" at bounding box center [787, 156] width 588 height 29
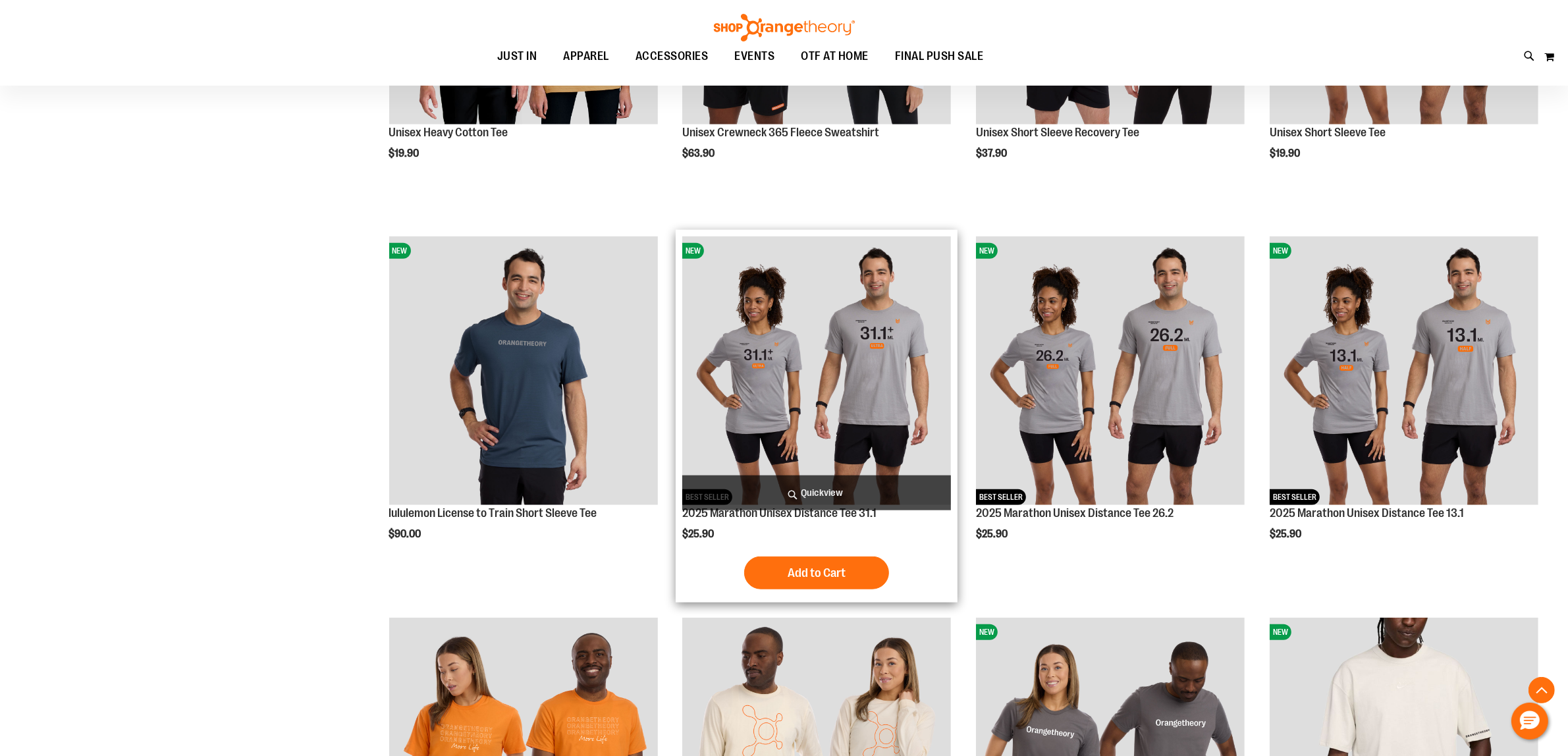
scroll to position [1564, 0]
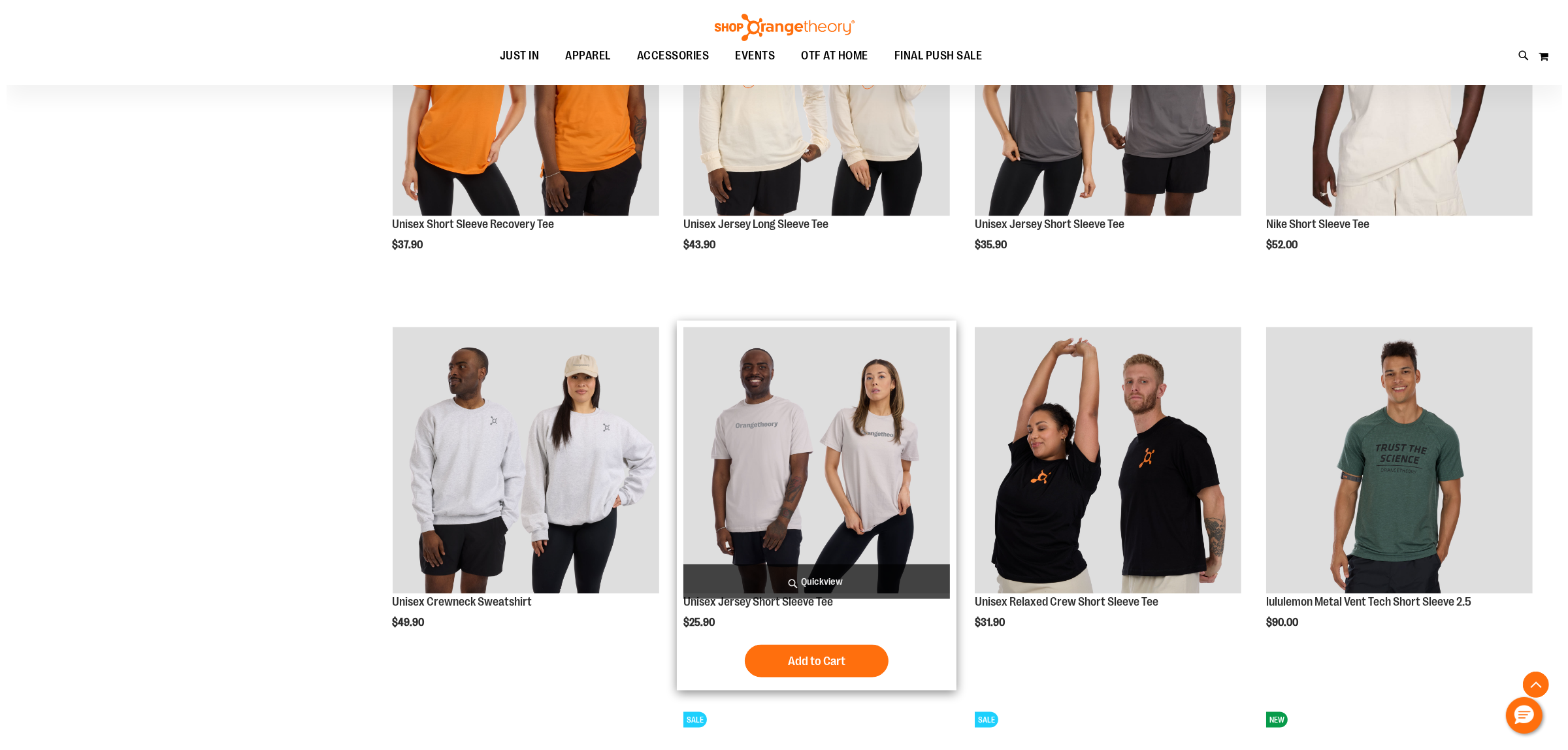
scroll to position [2286, 0]
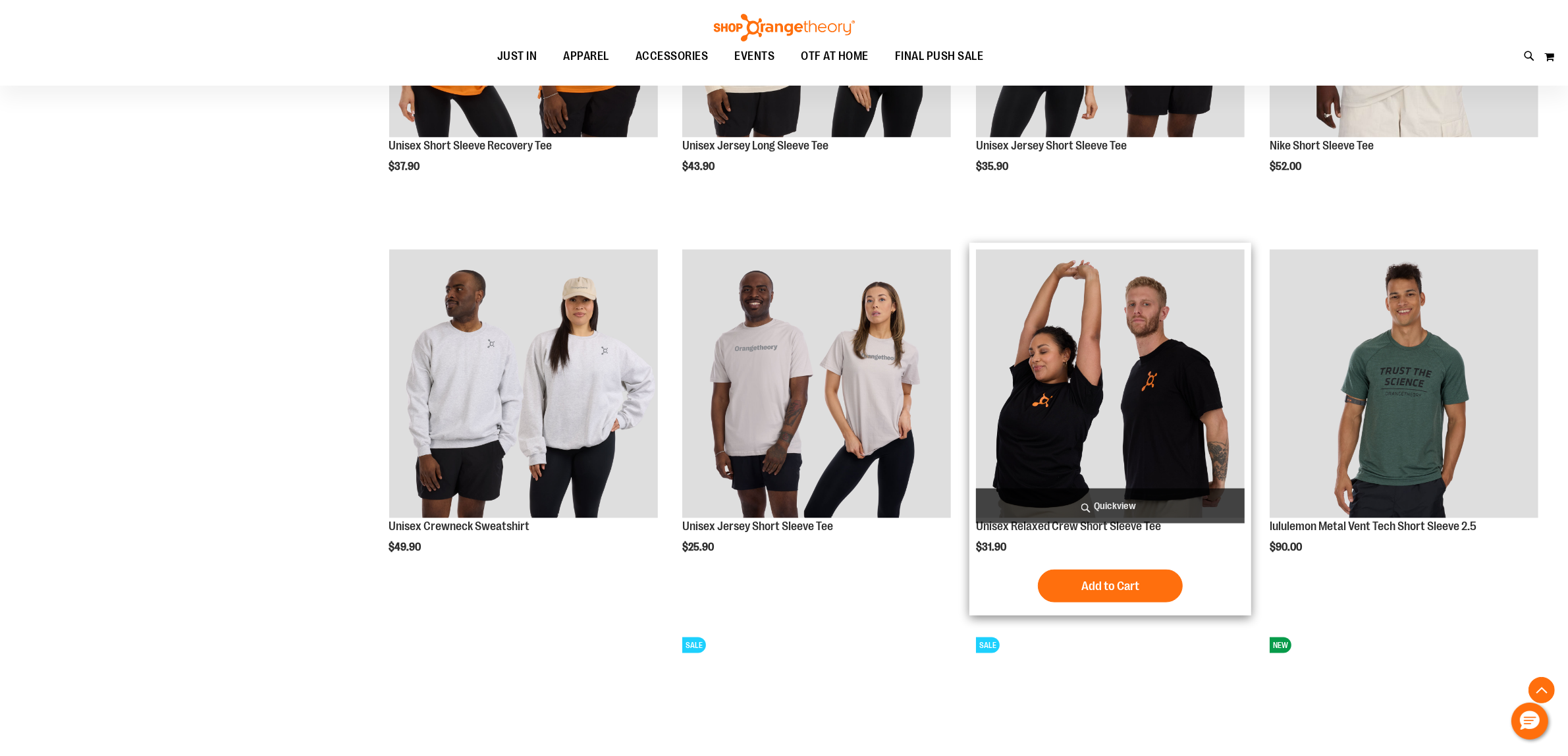
click at [1113, 510] on span "Quickview" at bounding box center [1110, 506] width 269 height 35
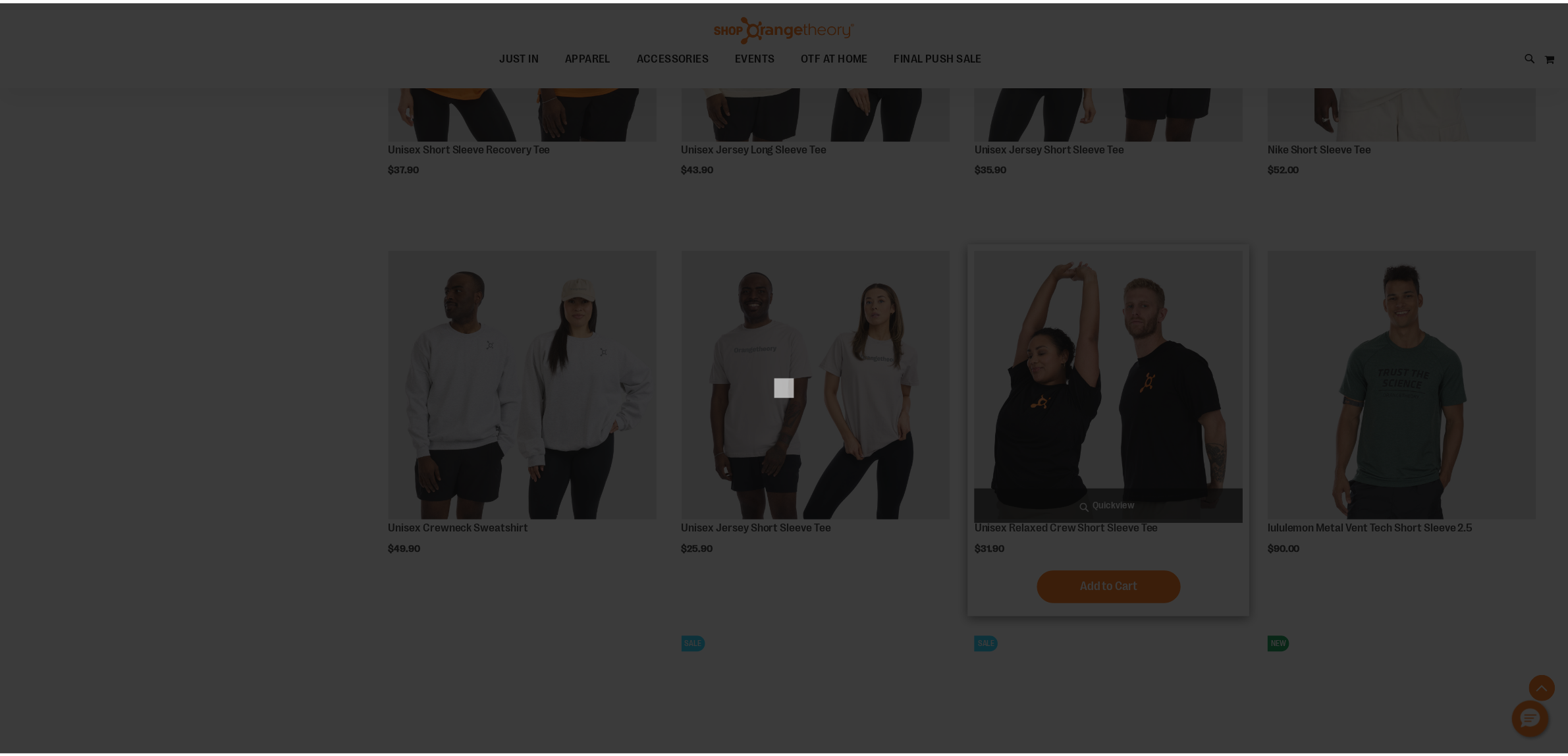
scroll to position [0, 0]
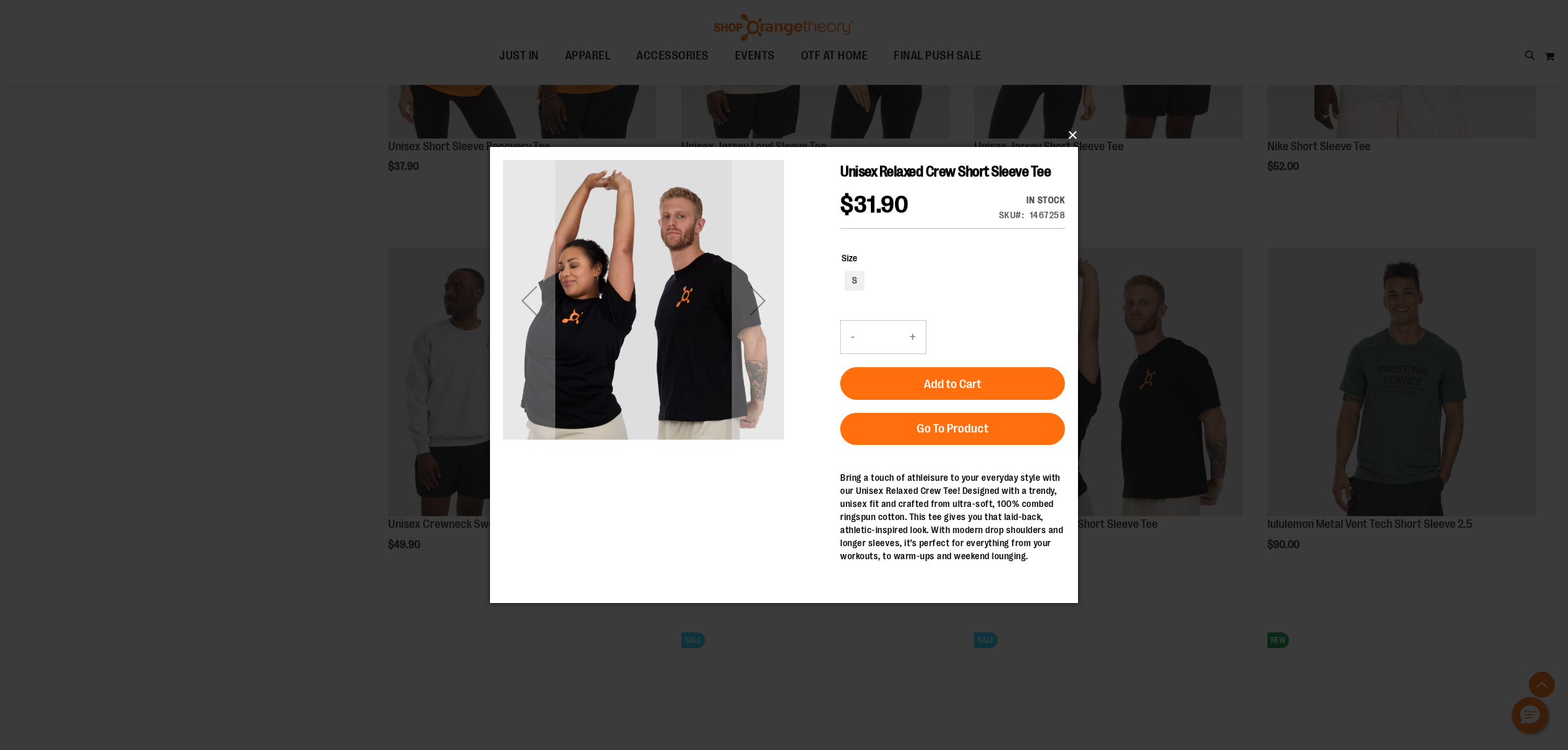
click at [1065, 137] on button "×" at bounding box center [787, 135] width 588 height 29
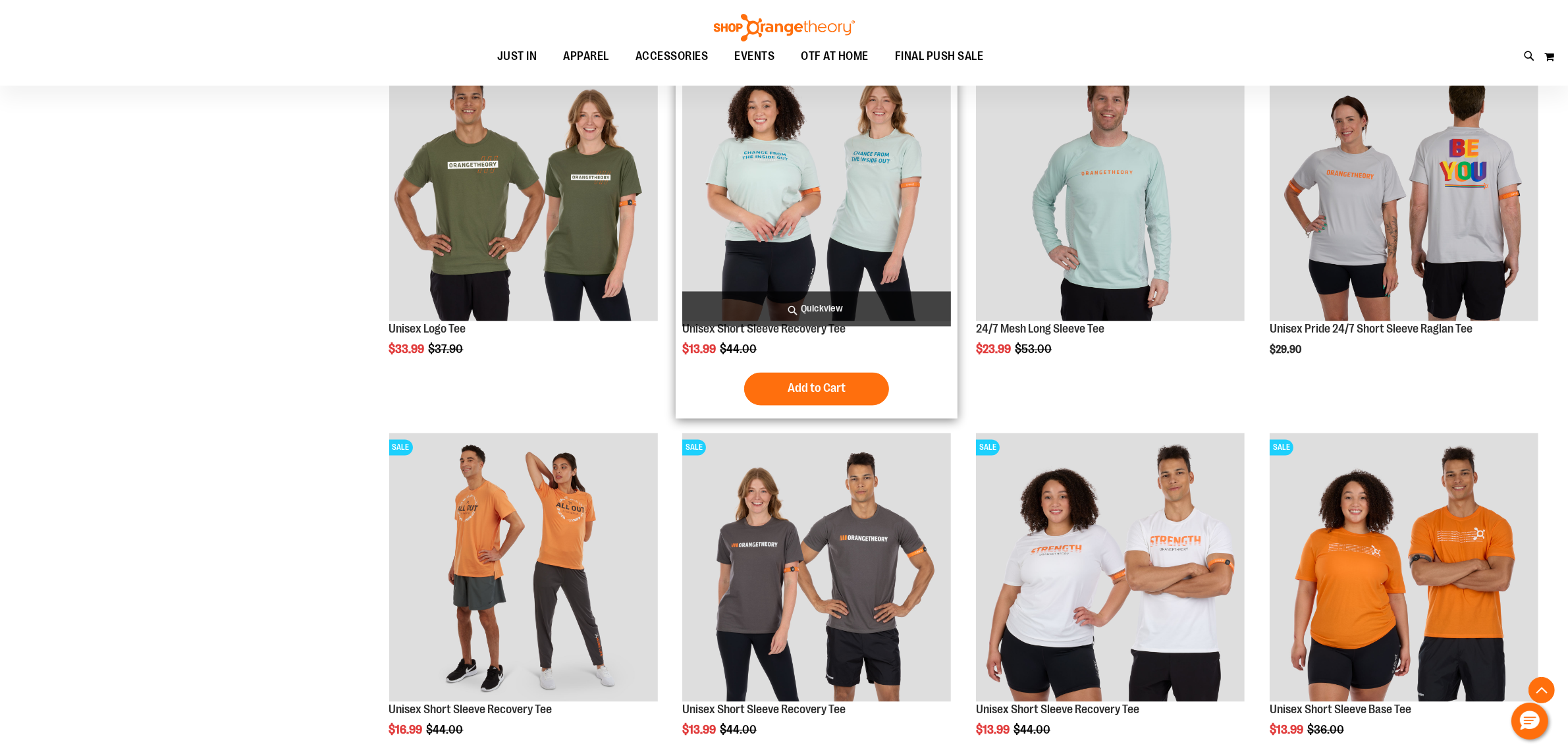
scroll to position [2877, 0]
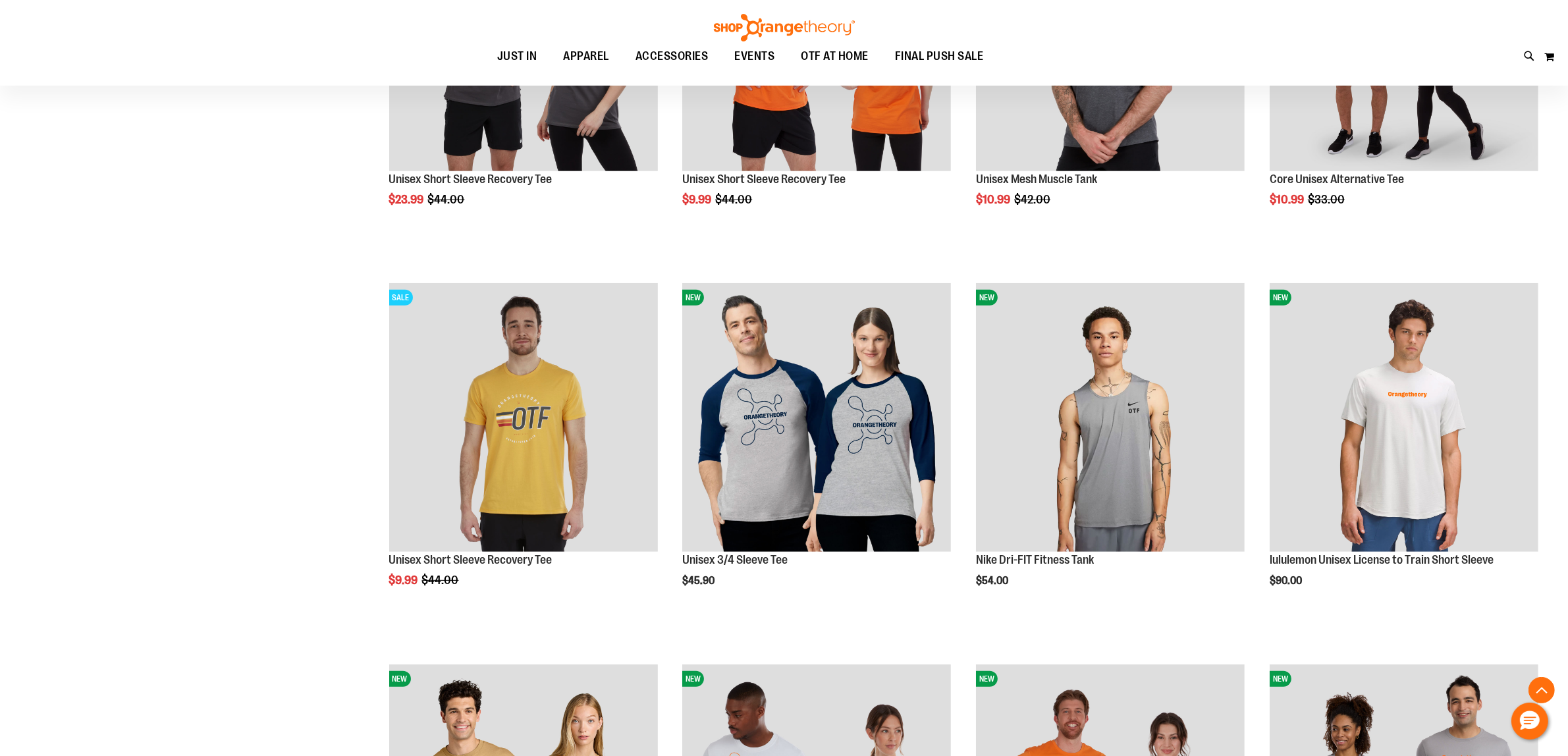
scroll to position [408, 0]
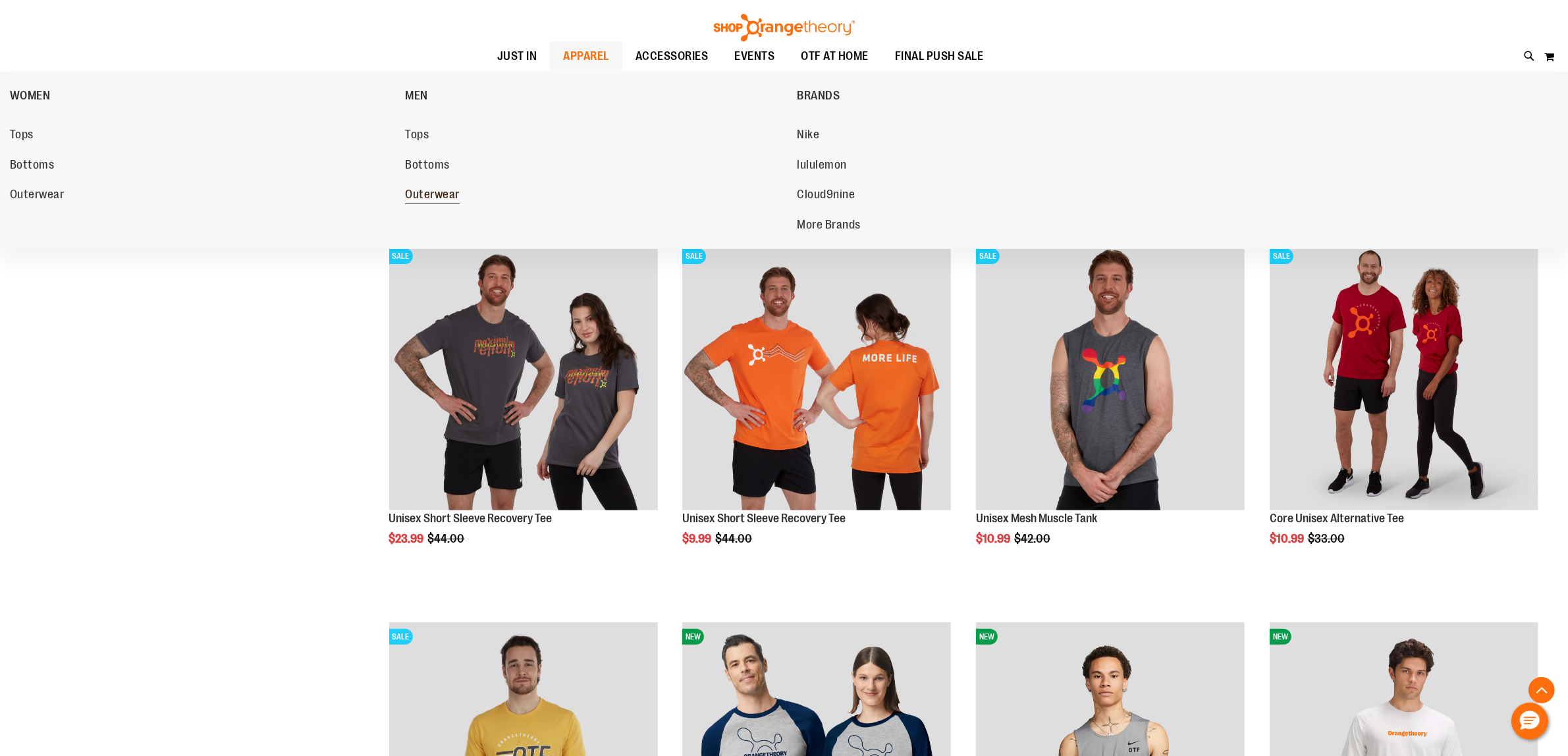
click at [438, 189] on span "Outerwear" at bounding box center [432, 196] width 55 height 16
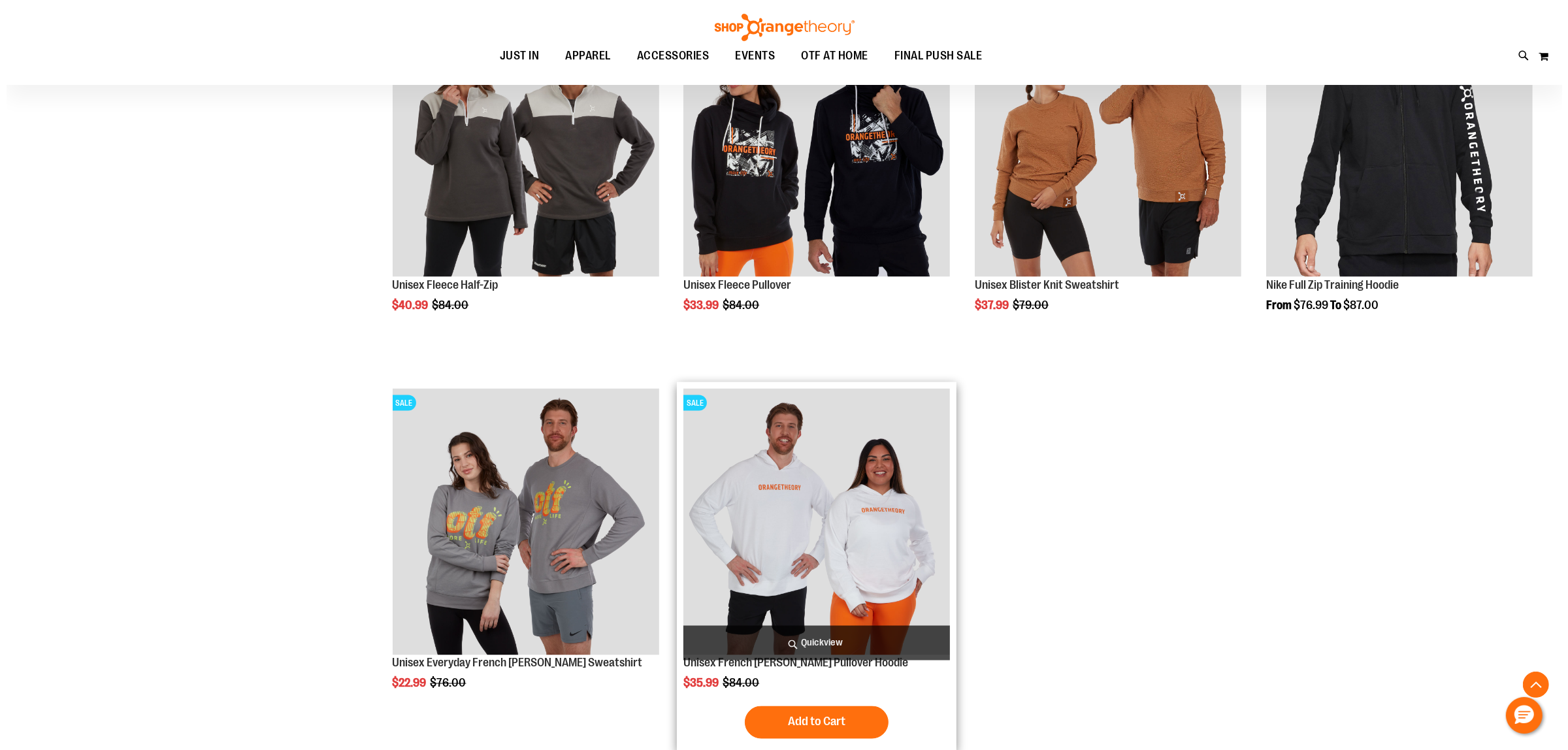
scroll to position [2445, 0]
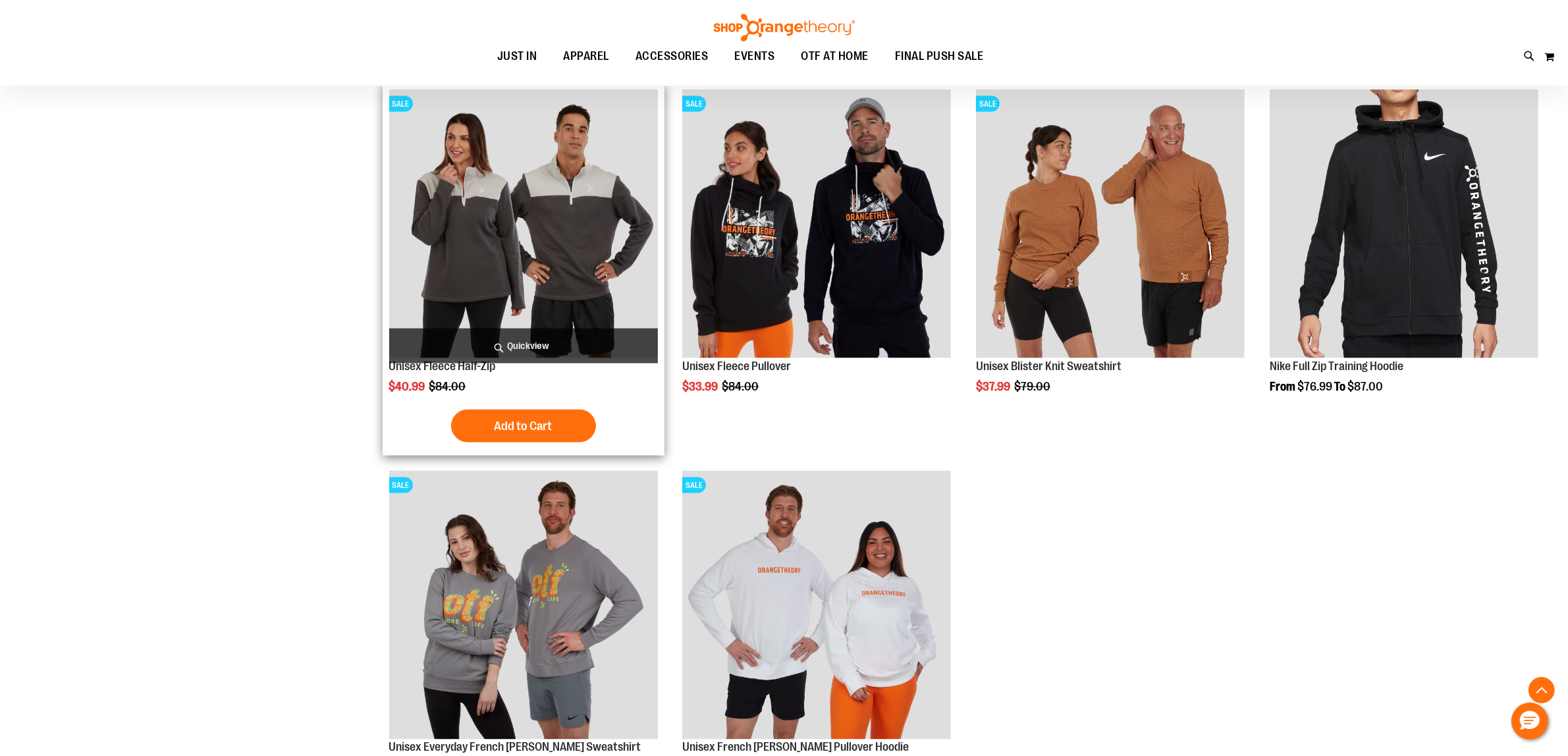
type input "**********"
click at [523, 341] on span "Quickview" at bounding box center [523, 345] width 269 height 35
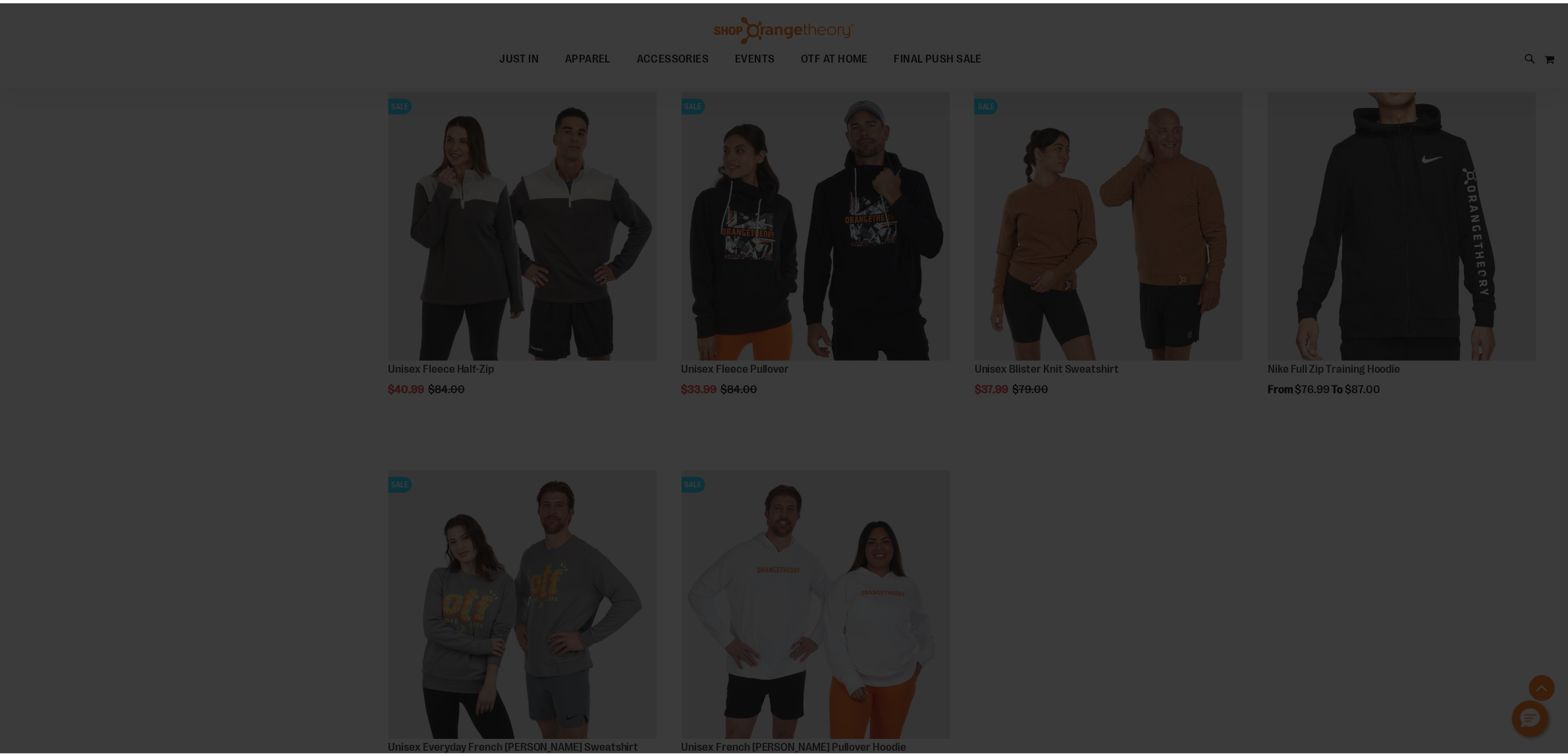
scroll to position [0, 0]
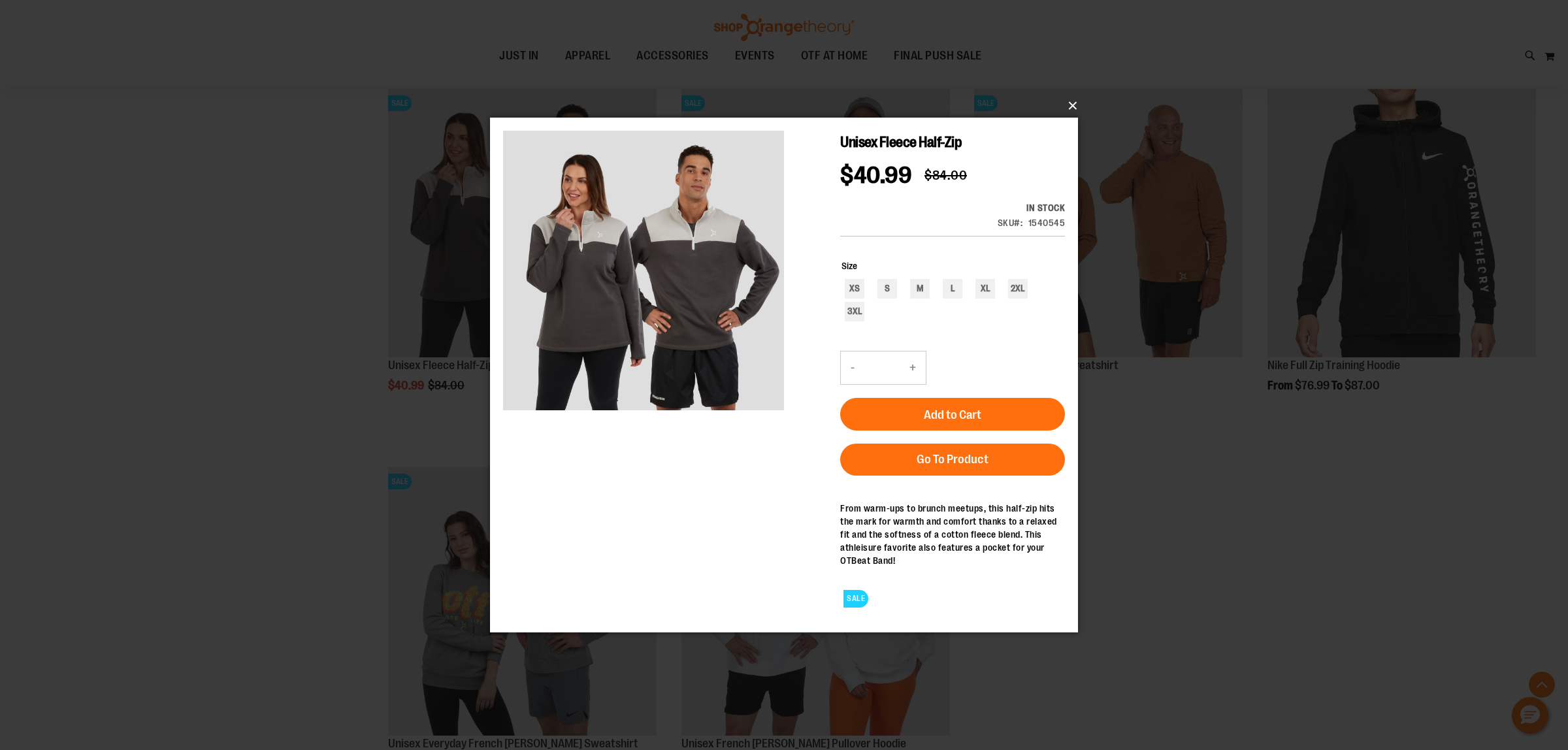
click at [1068, 105] on button "×" at bounding box center [787, 106] width 588 height 29
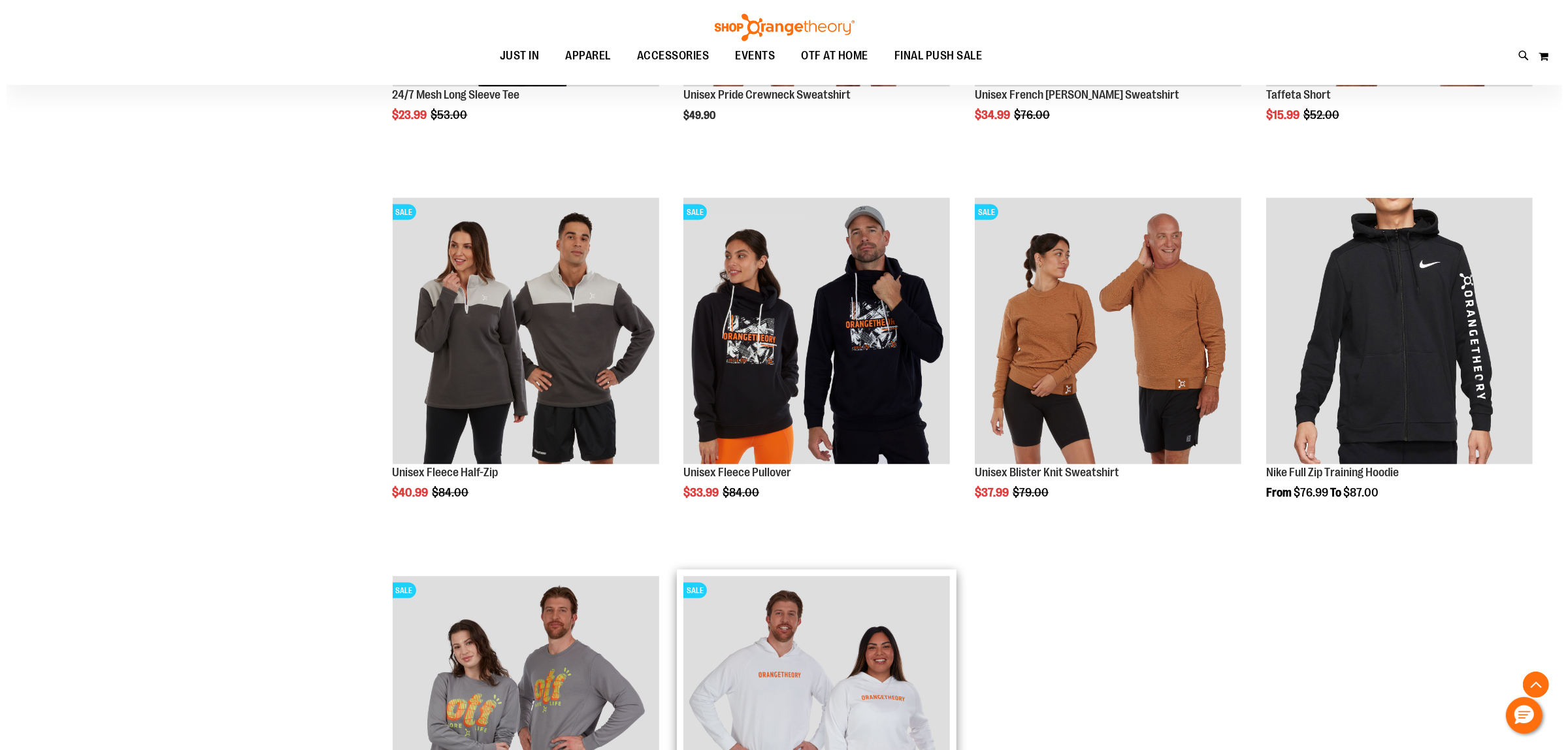
scroll to position [2119, 0]
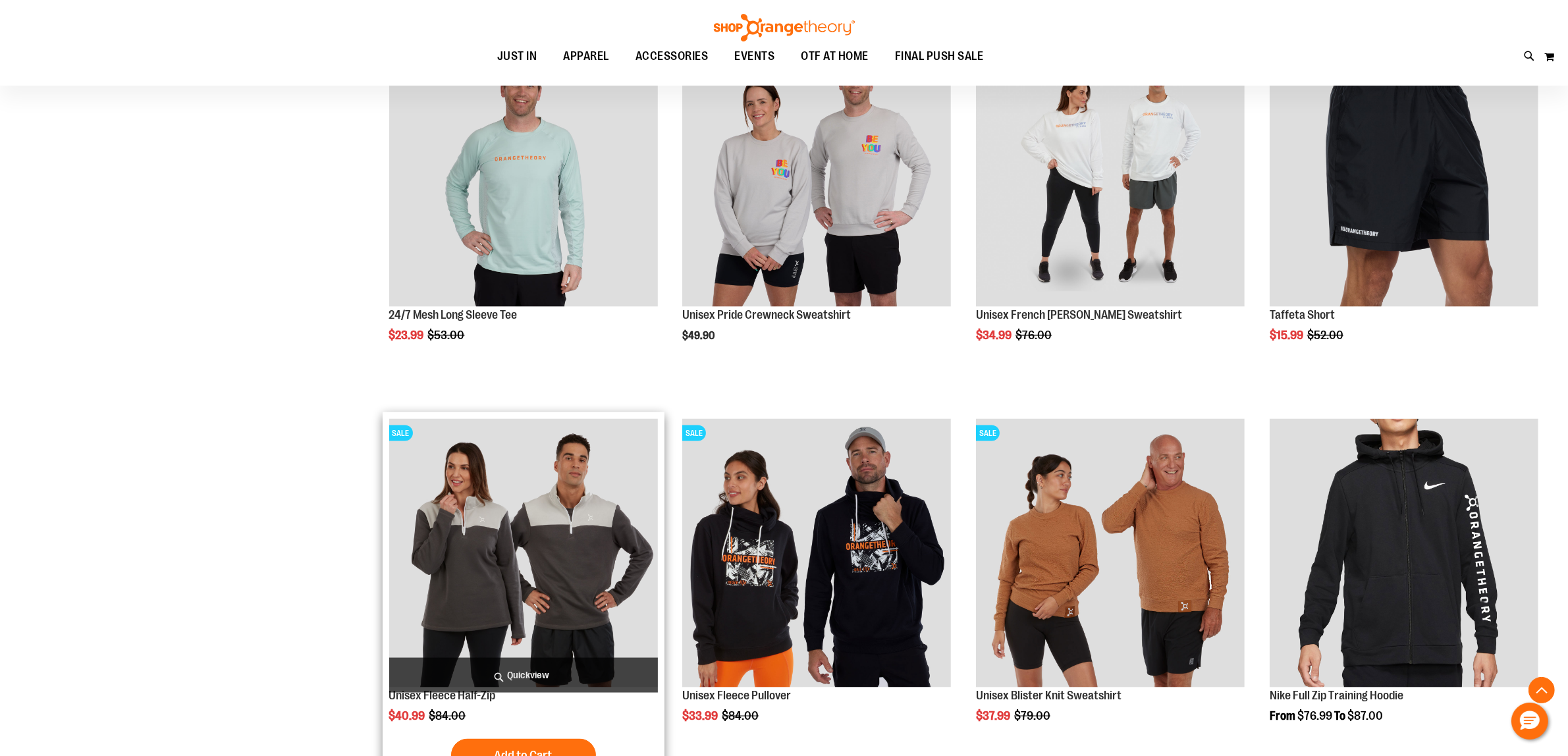
click at [540, 670] on span "Quickview" at bounding box center [523, 675] width 269 height 35
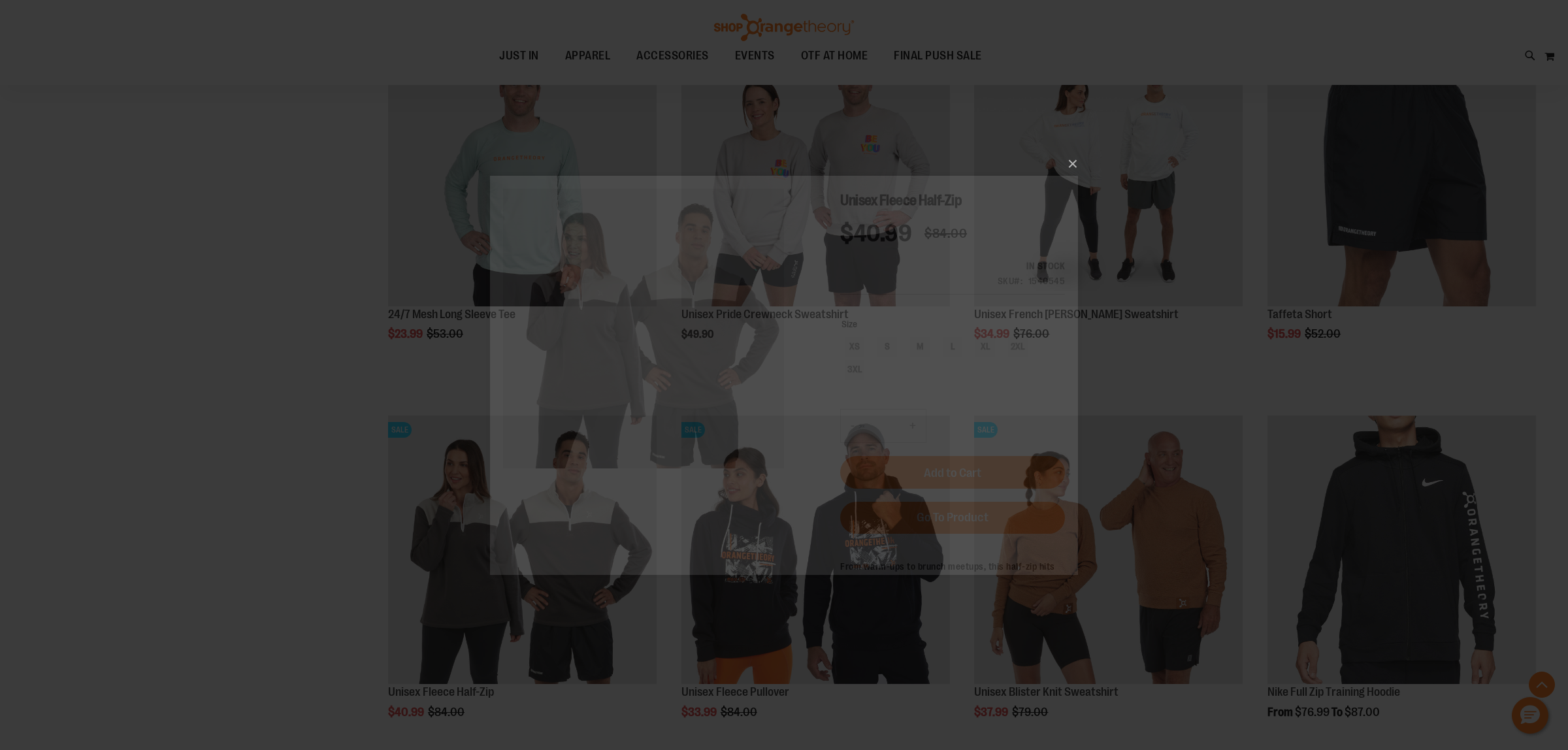
scroll to position [0, 0]
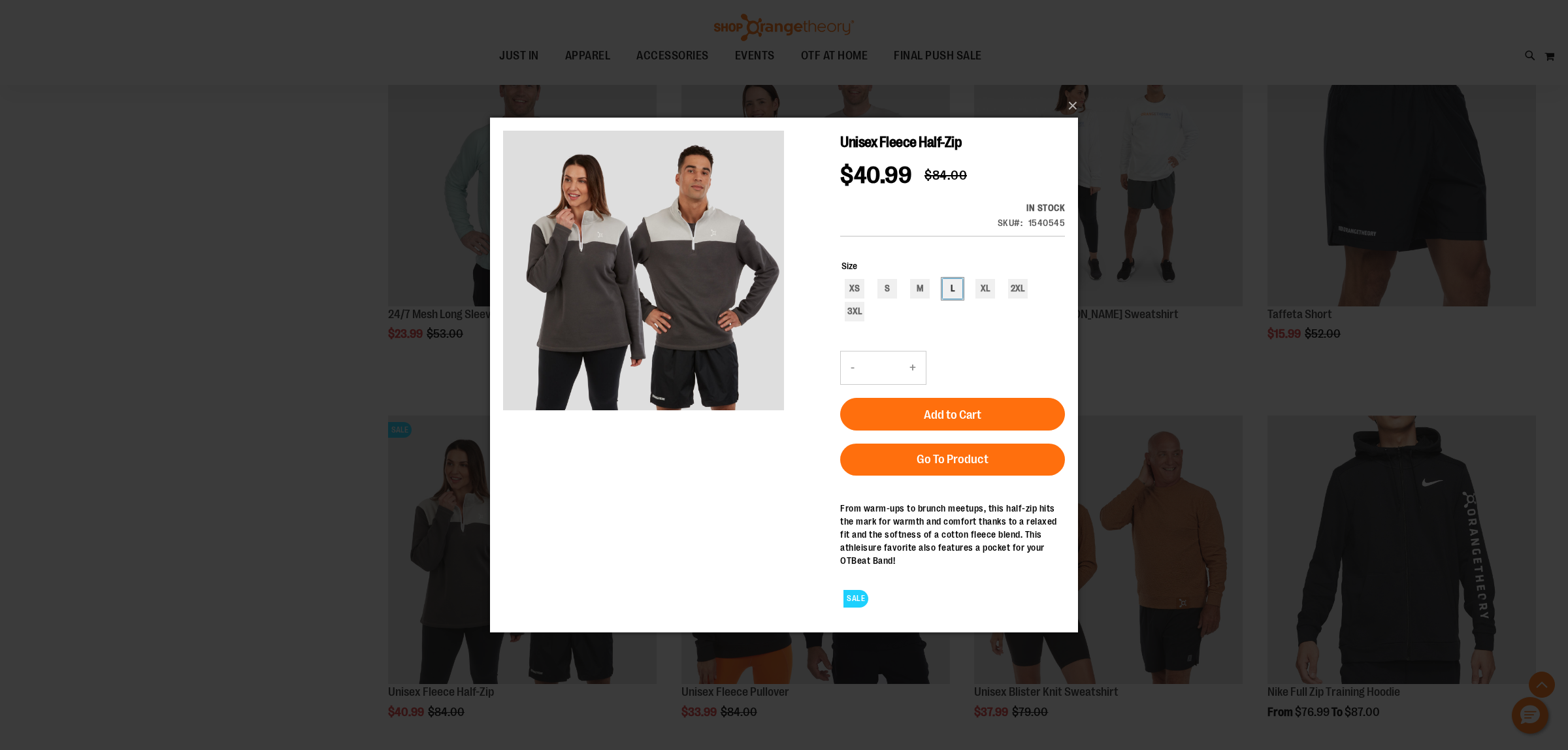
click at [957, 289] on div "L" at bounding box center [952, 289] width 20 height 20
type input "***"
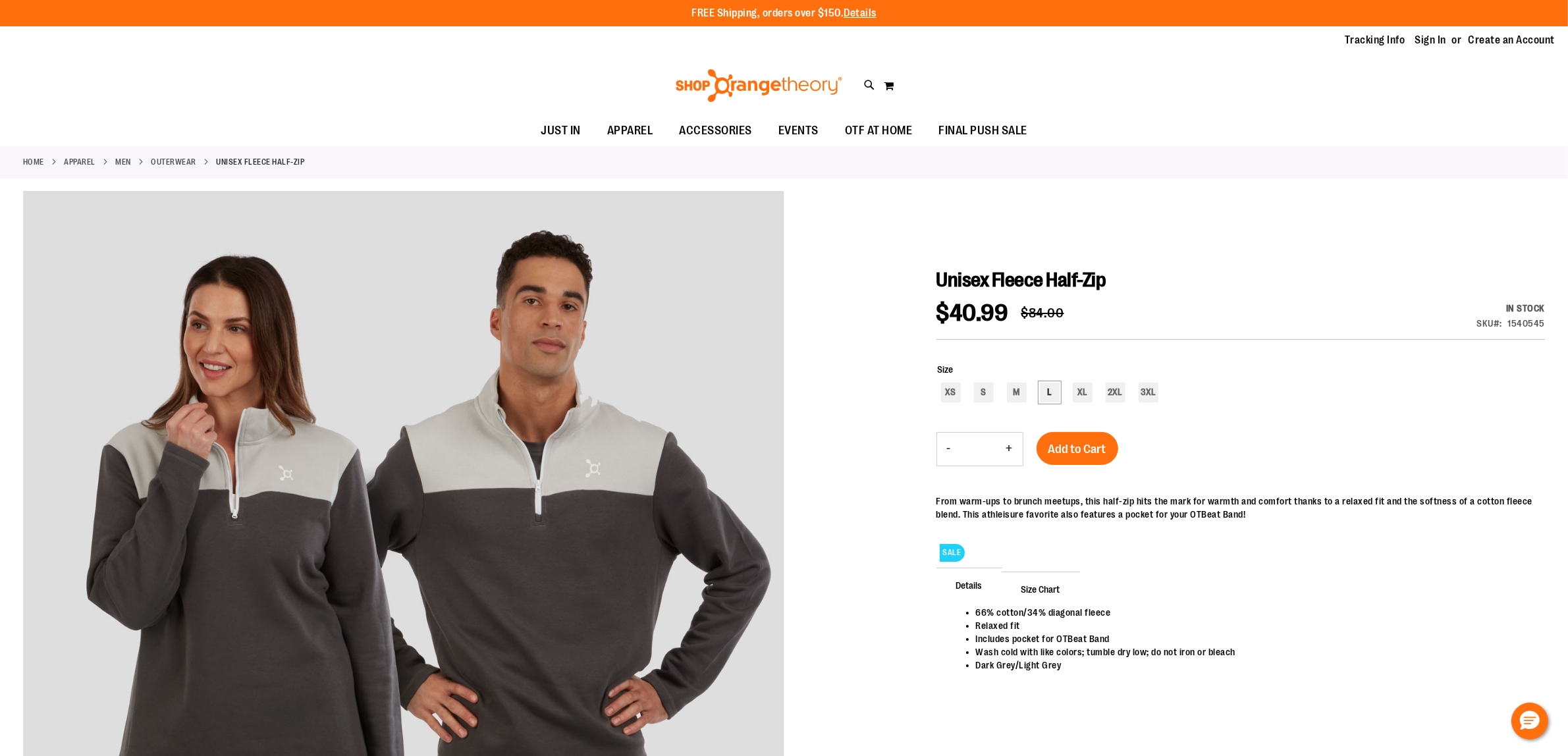
type input "**********"
click at [1043, 397] on div "L" at bounding box center [1049, 392] width 20 height 20
type input "***"
click at [923, 268] on div at bounding box center [784, 608] width 1522 height 833
